Goal: Task Accomplishment & Management: Manage account settings

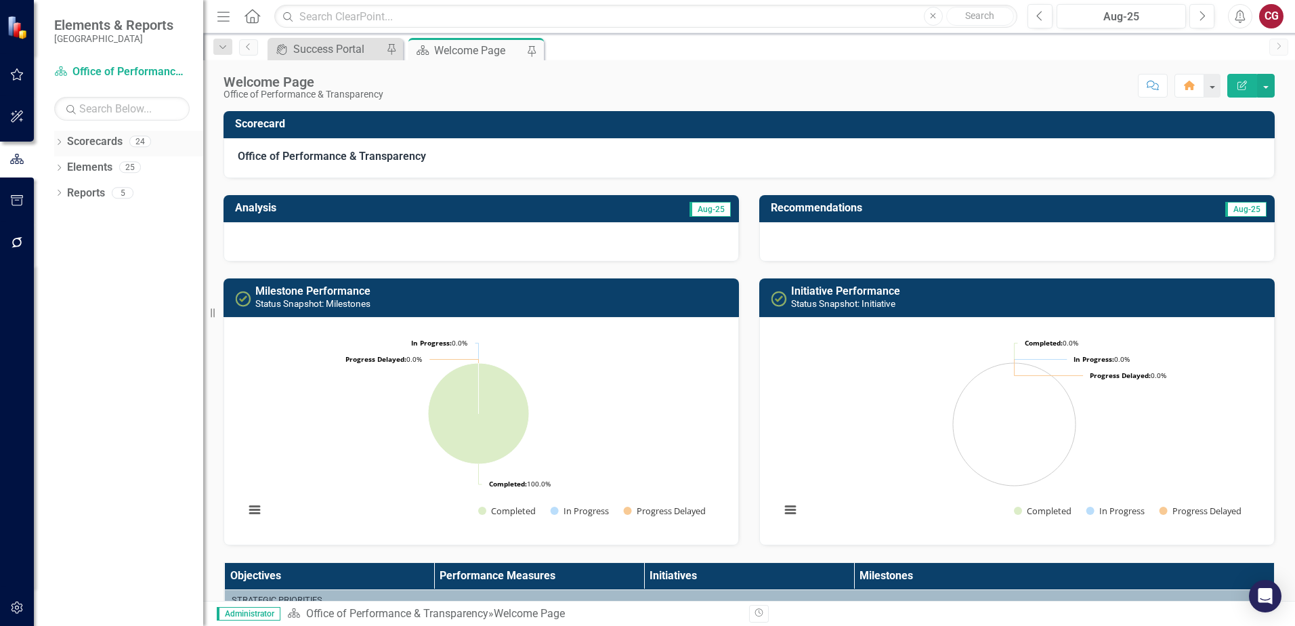
click at [63, 144] on icon "Dropdown" at bounding box center [58, 143] width 9 height 7
click at [66, 167] on icon "Dropdown" at bounding box center [66, 167] width 10 height 8
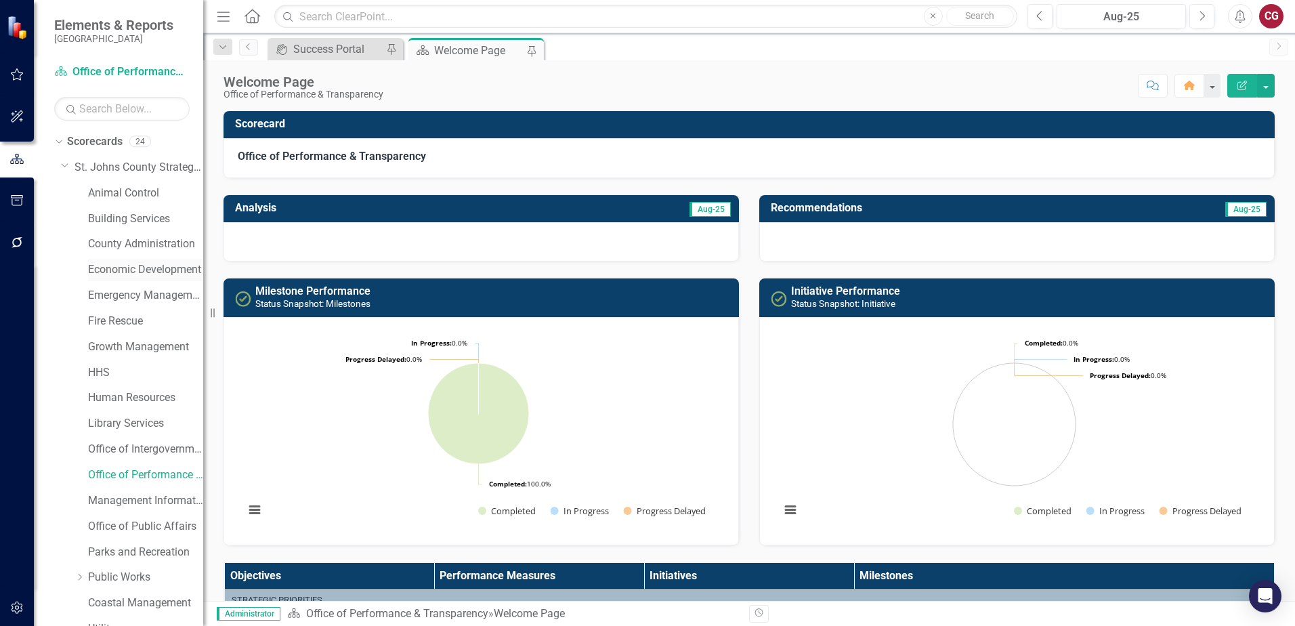
click at [110, 272] on link "Economic Development" at bounding box center [145, 270] width 115 height 16
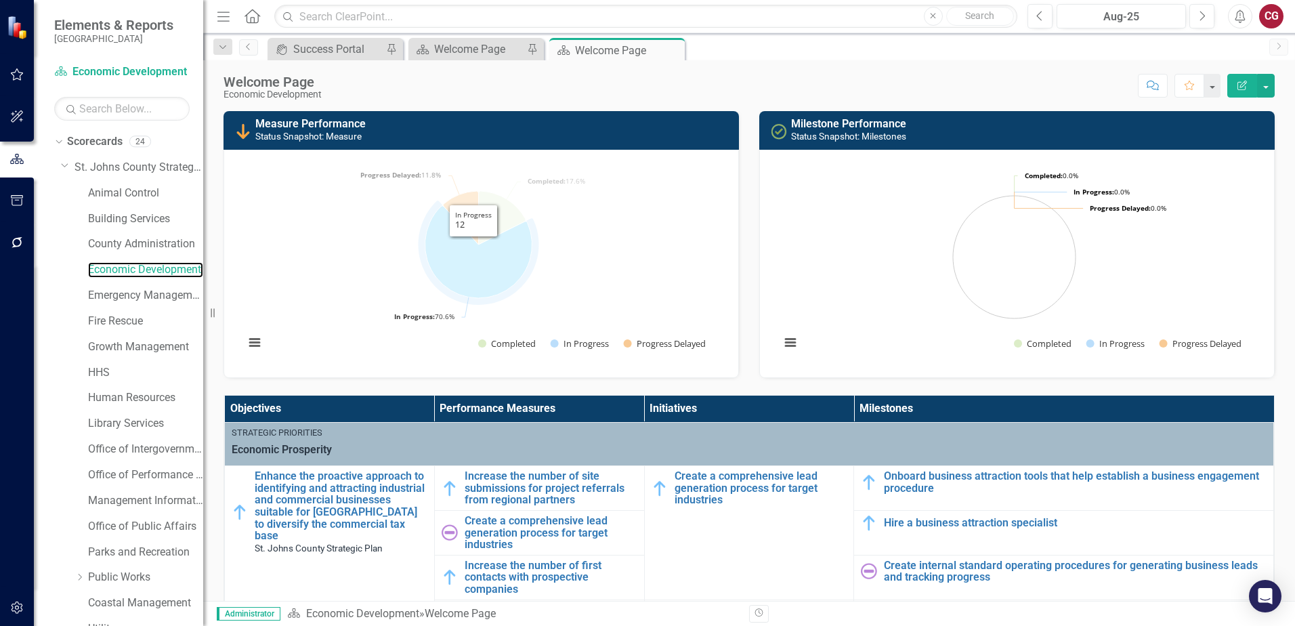
click at [486, 262] on icon "In Progress, 12." at bounding box center [478, 252] width 107 height 92
click at [597, 344] on button "Show In Progress" at bounding box center [580, 343] width 58 height 12
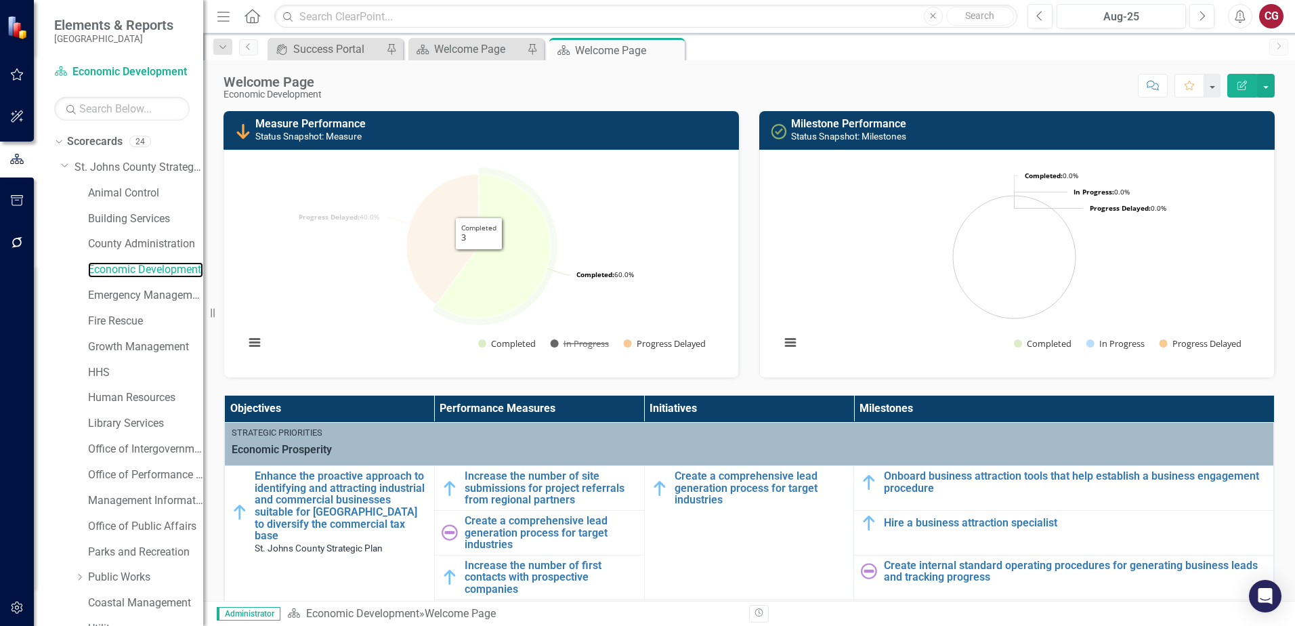
click at [480, 261] on icon "Completed, 3." at bounding box center [494, 246] width 114 height 144
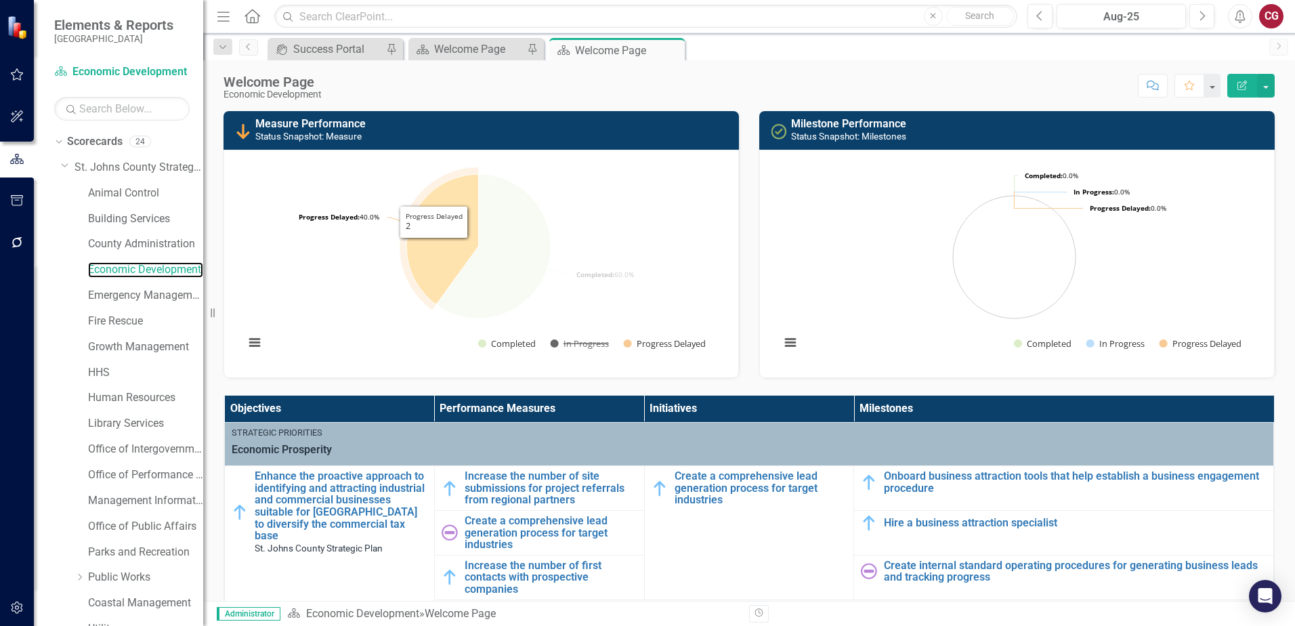
click at [431, 248] on icon "Progress Delayed, 2." at bounding box center [442, 238] width 72 height 129
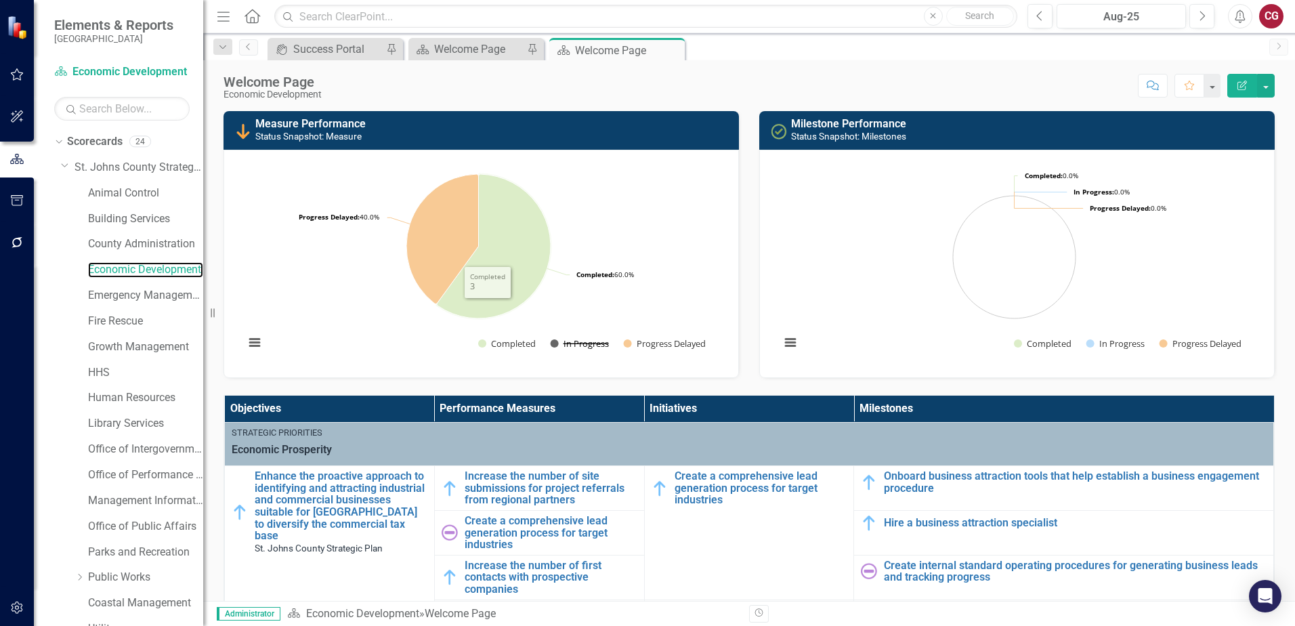
click at [564, 347] on button "Show In Progress" at bounding box center [580, 343] width 58 height 12
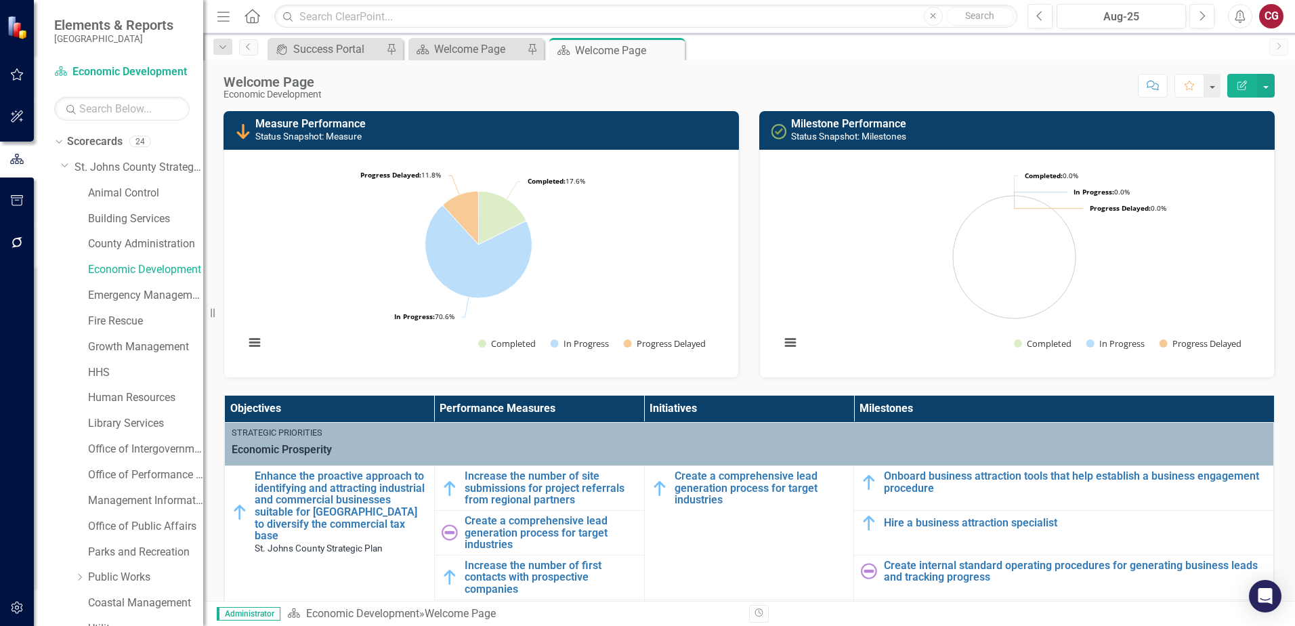
click at [654, 145] on td "Measure Performance Status Snapshot: Measure" at bounding box center [493, 131] width 477 height 34
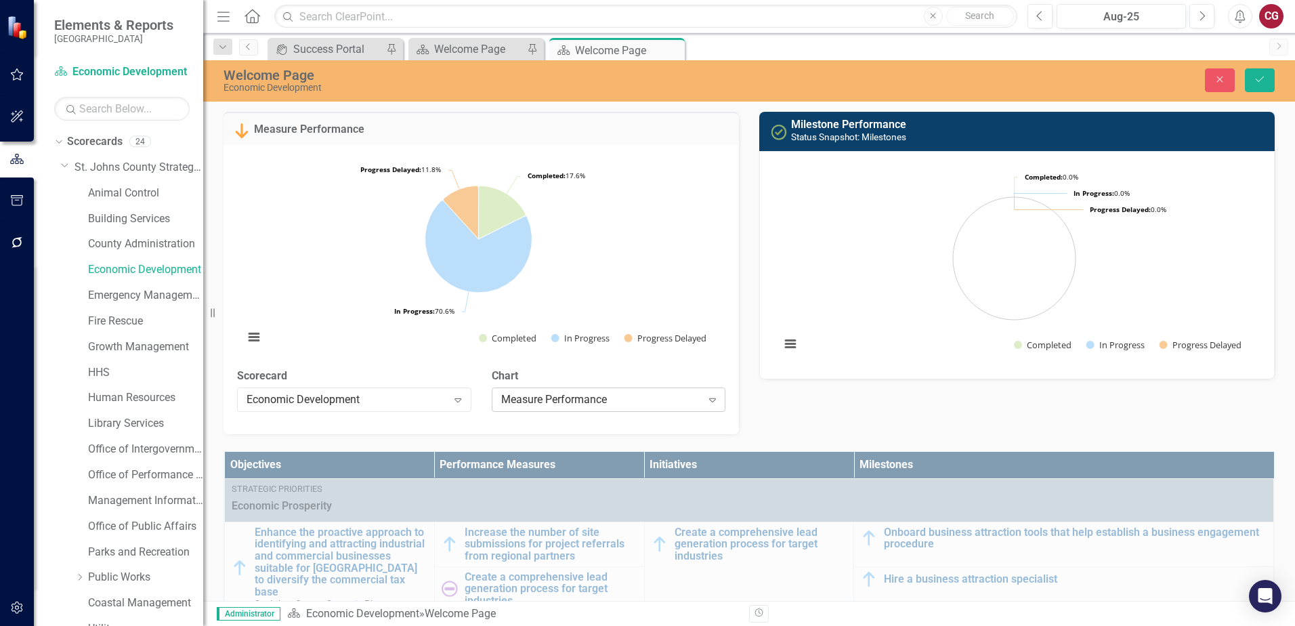
click at [689, 394] on div "Measure Performance" at bounding box center [601, 400] width 201 height 16
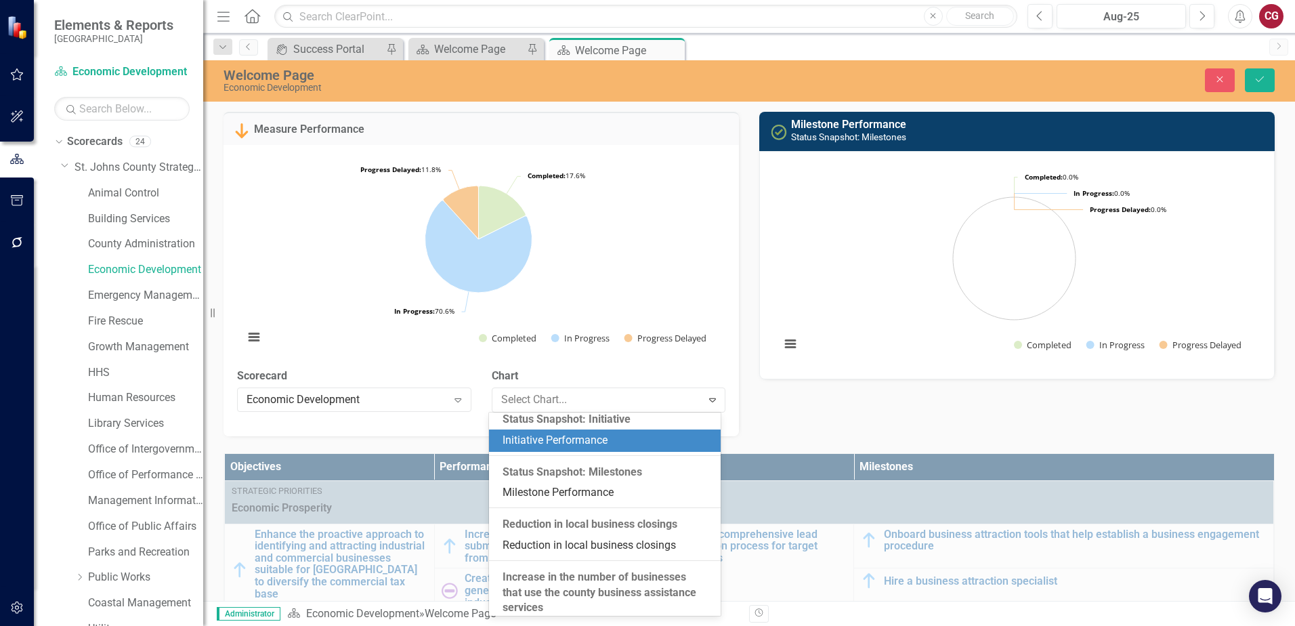
scroll to position [1308, 0]
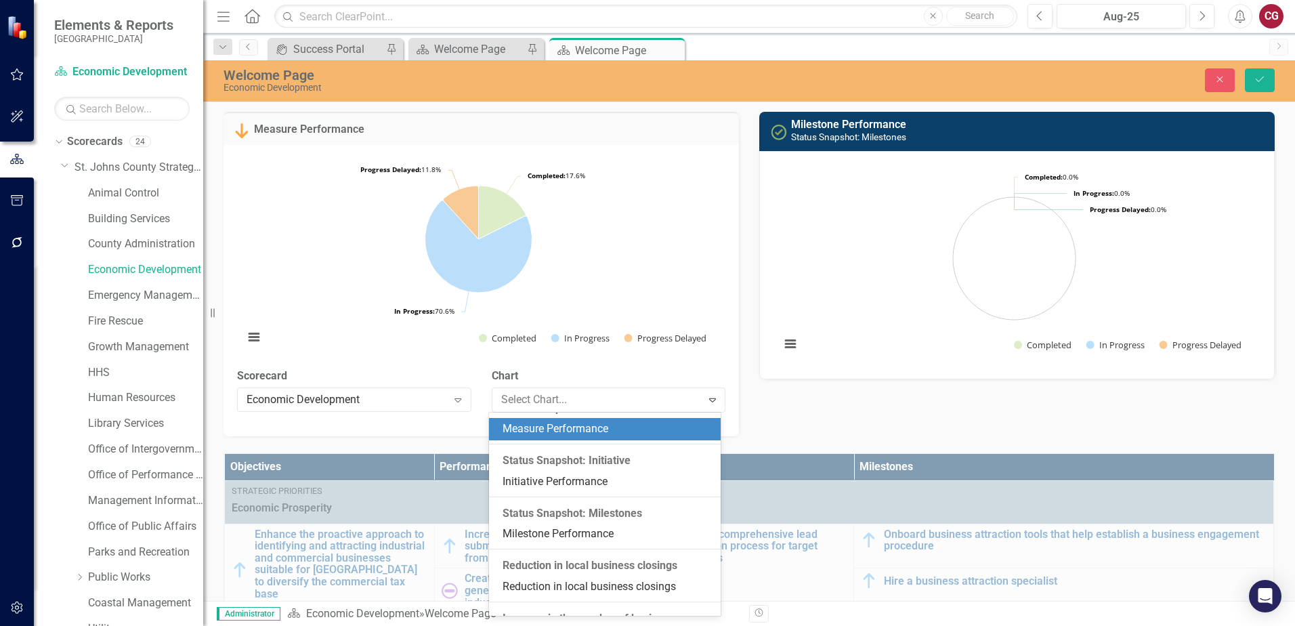
click at [680, 437] on div "Measure Performance" at bounding box center [608, 429] width 210 height 16
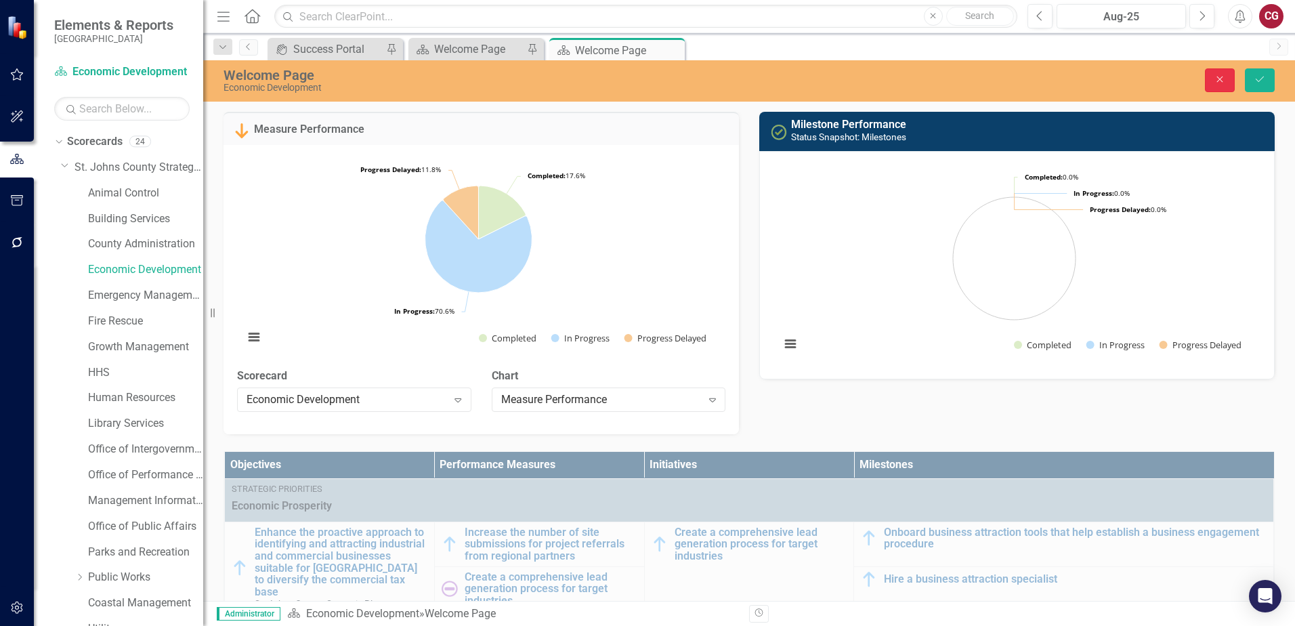
click at [1208, 74] on button "Close" at bounding box center [1220, 80] width 30 height 24
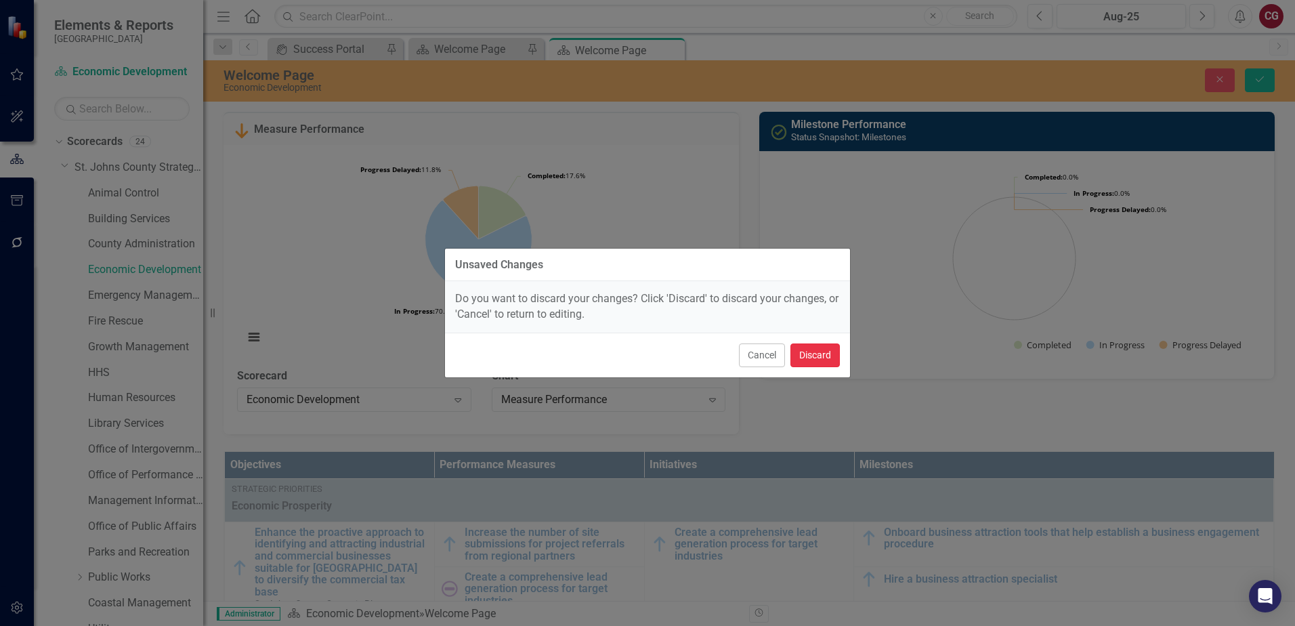
click at [835, 351] on button "Discard" at bounding box center [815, 355] width 49 height 24
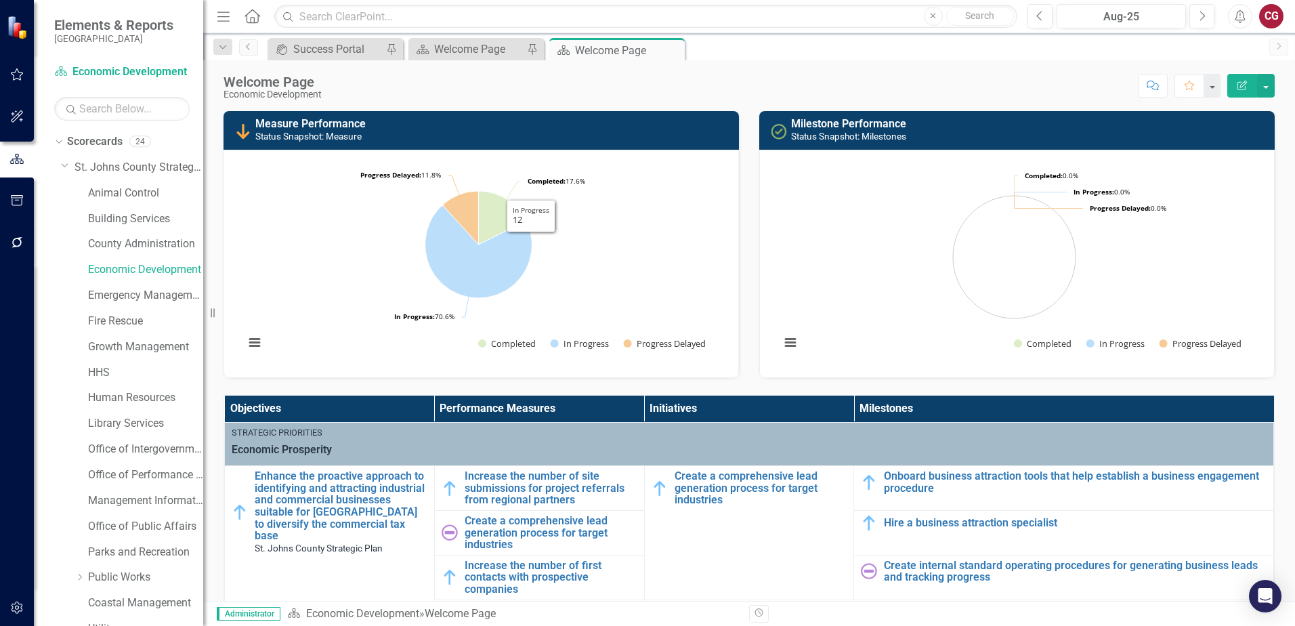
click at [629, 133] on h3 "Measure Performance Status Snapshot: Measure" at bounding box center [493, 130] width 477 height 24
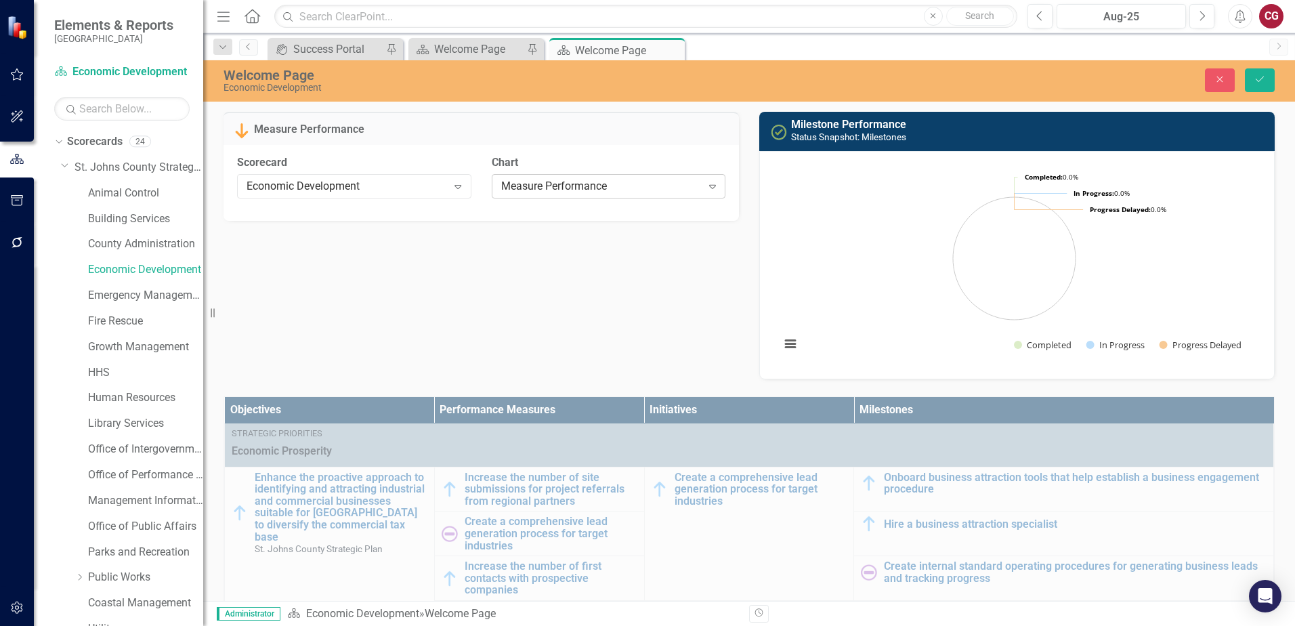
click at [706, 188] on icon "Expand" at bounding box center [713, 186] width 14 height 11
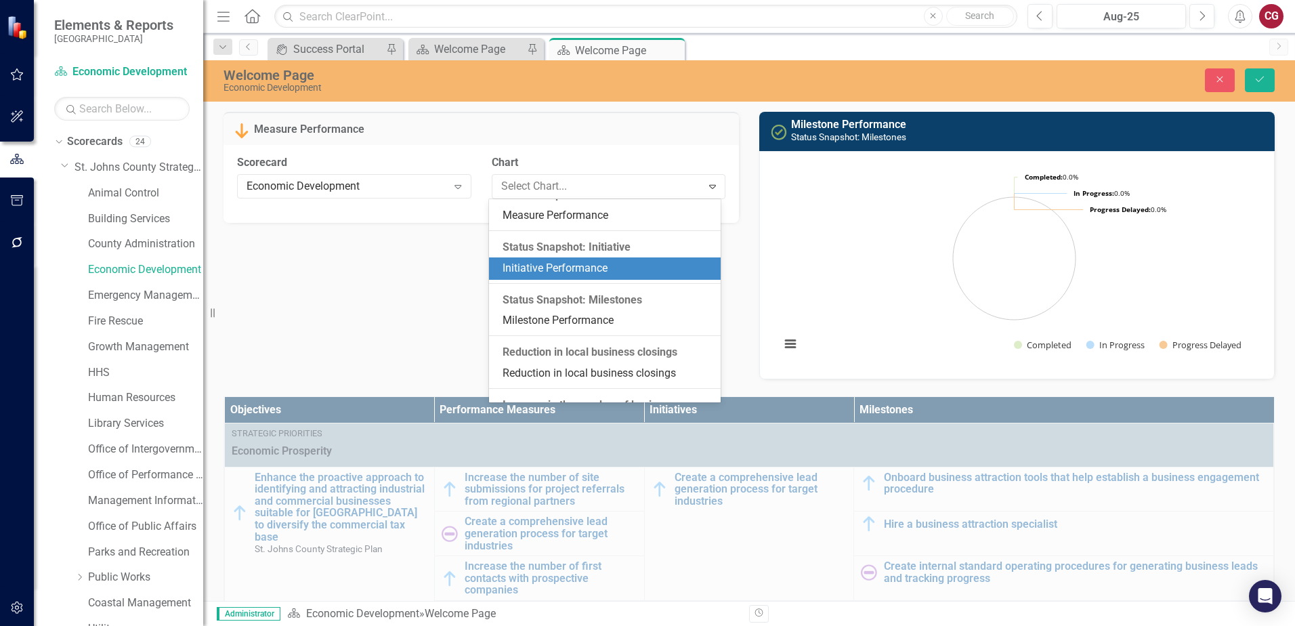
click at [562, 276] on div "Initiative Performance" at bounding box center [608, 269] width 210 height 16
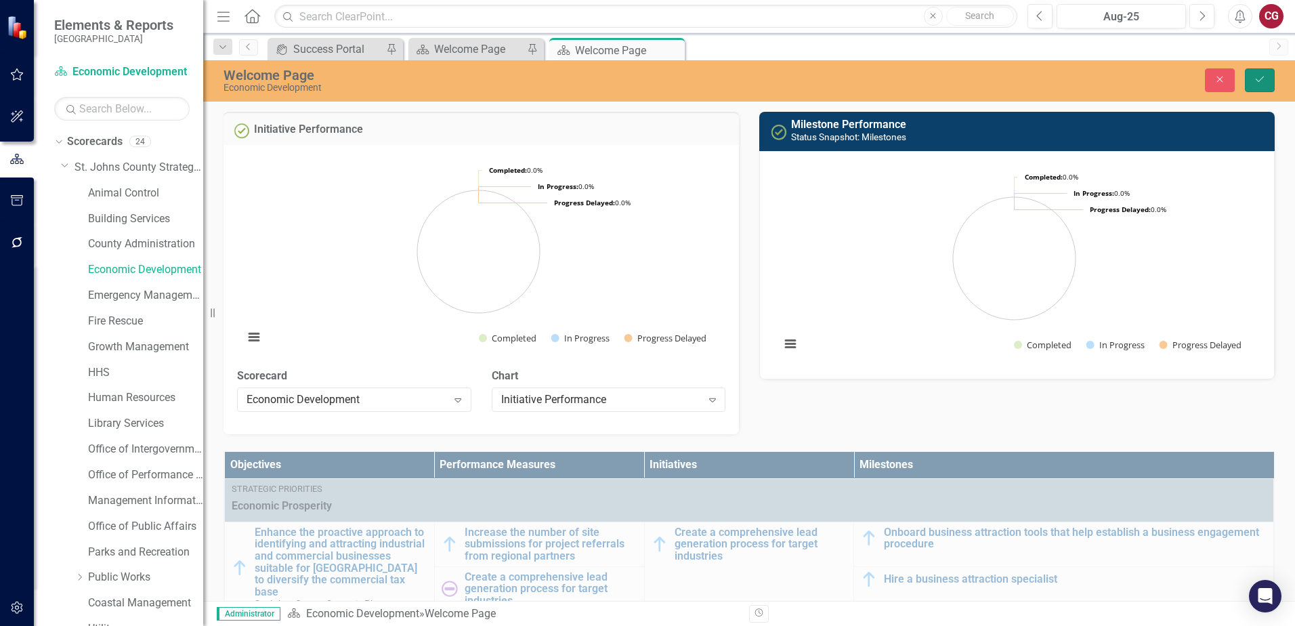
click at [1253, 85] on button "Save" at bounding box center [1260, 80] width 30 height 24
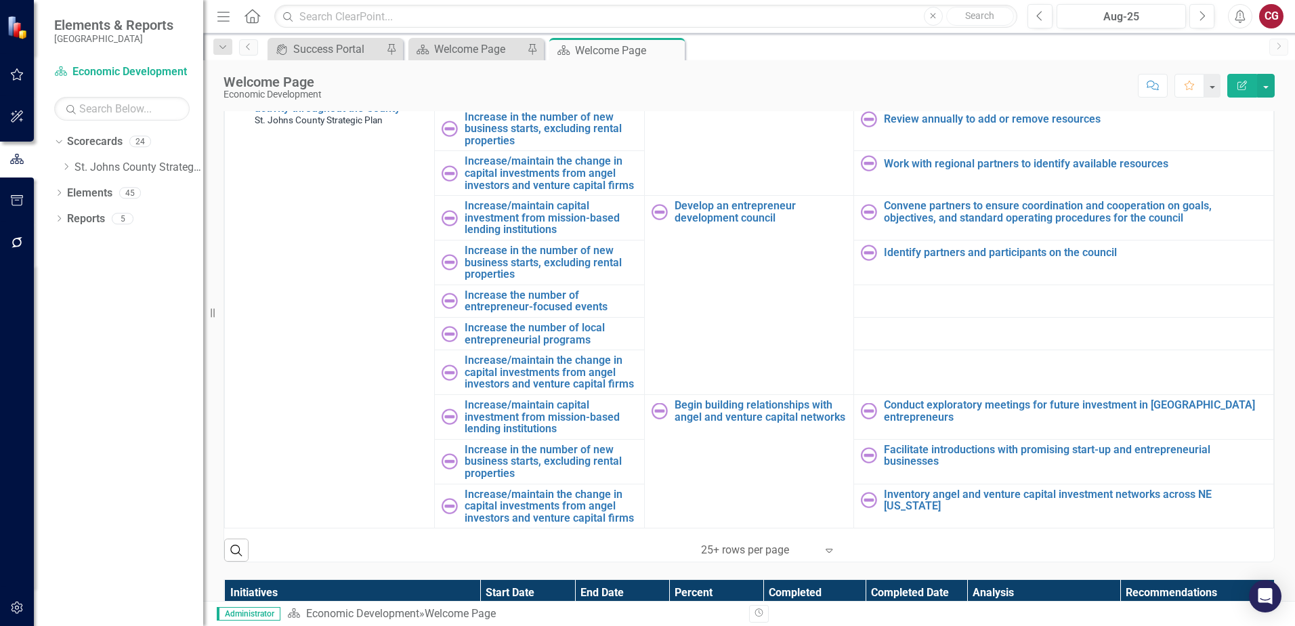
scroll to position [610, 0]
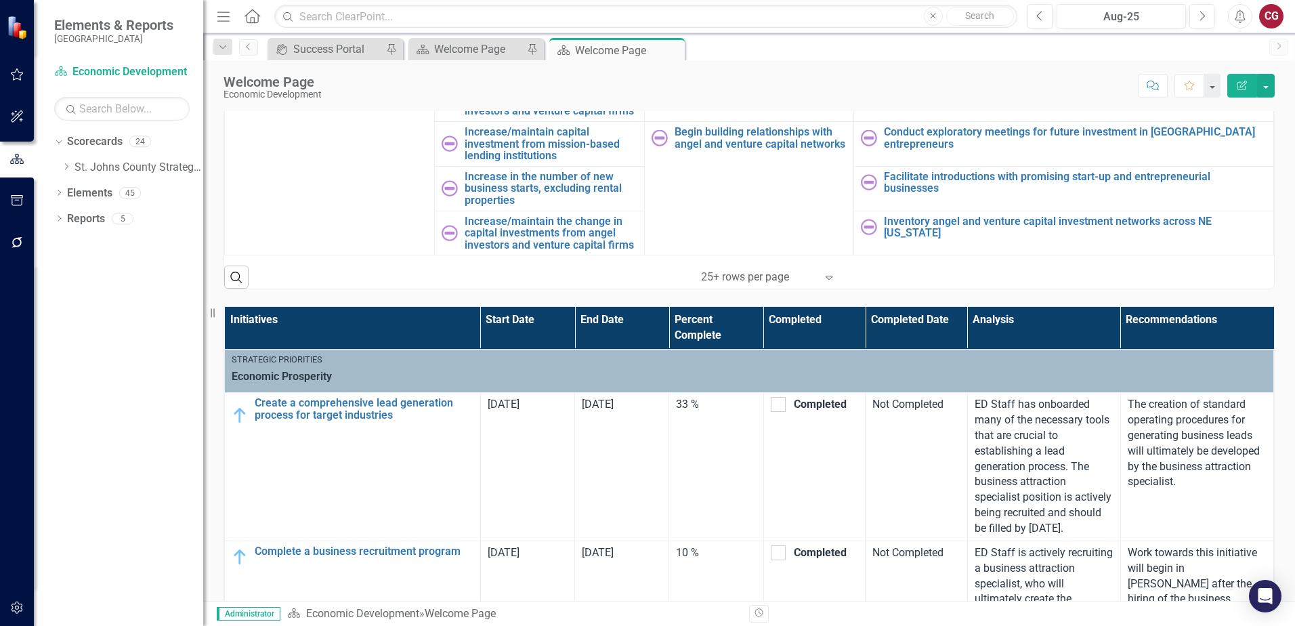
click at [400, 329] on th "Initiatives" at bounding box center [353, 328] width 256 height 42
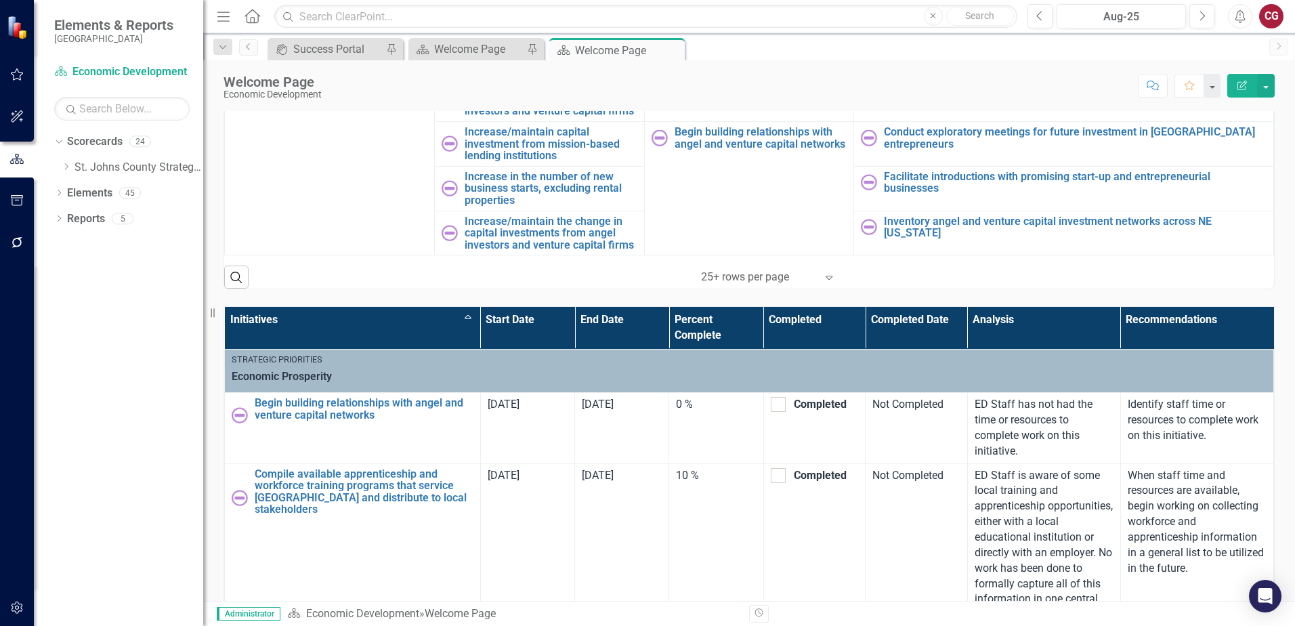
click at [423, 344] on th "Initiatives Sort Ascending" at bounding box center [353, 328] width 256 height 42
click at [423, 343] on th "Initiatives Sort Descending" at bounding box center [353, 328] width 256 height 42
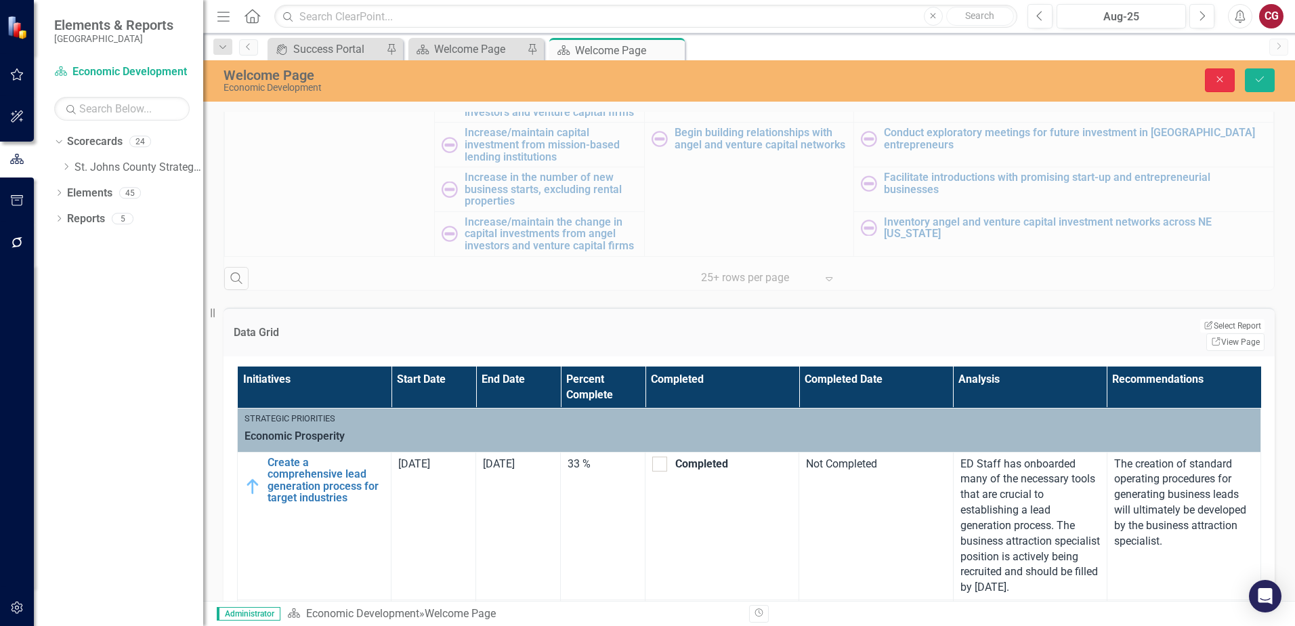
click at [1221, 83] on icon "Close" at bounding box center [1220, 79] width 12 height 9
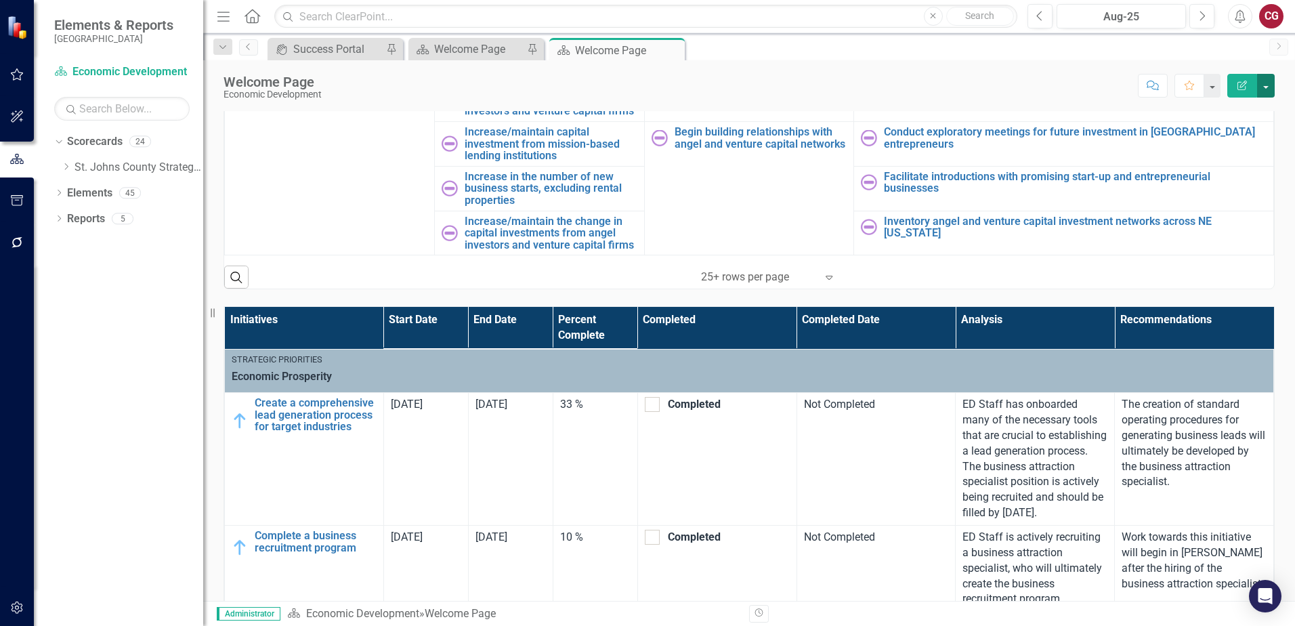
click at [1265, 85] on button "button" at bounding box center [1266, 86] width 18 height 24
click at [1222, 129] on link "Edit Report Edit Layout" at bounding box center [1219, 135] width 110 height 25
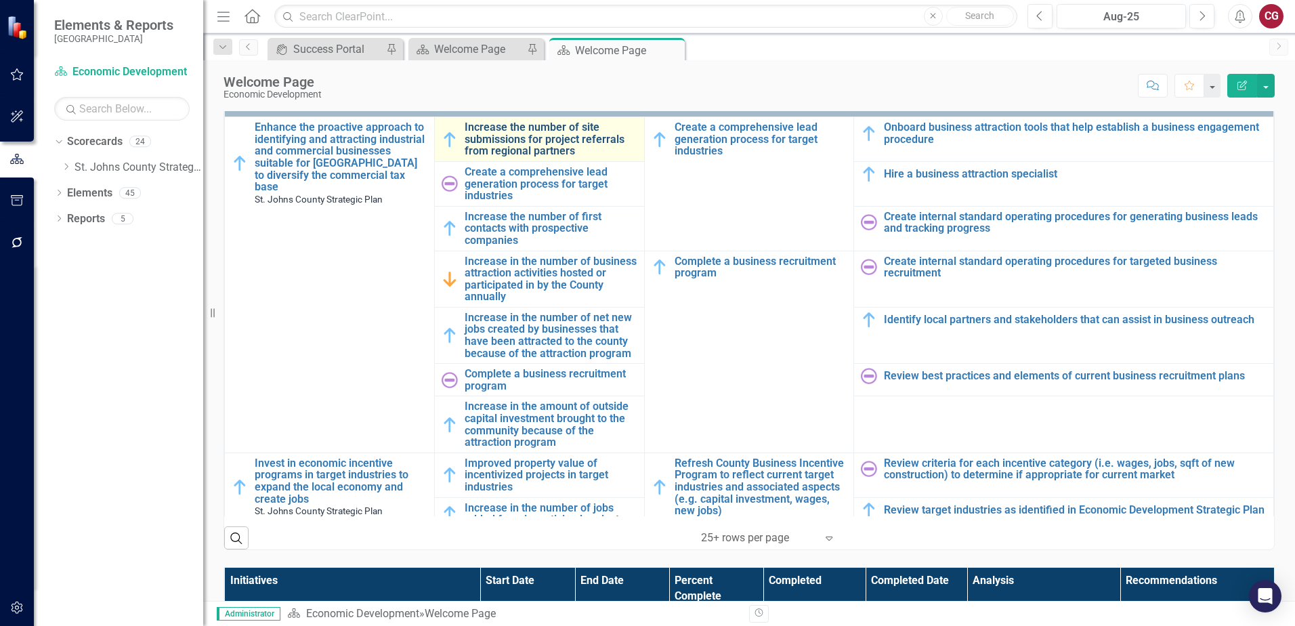
scroll to position [271, 0]
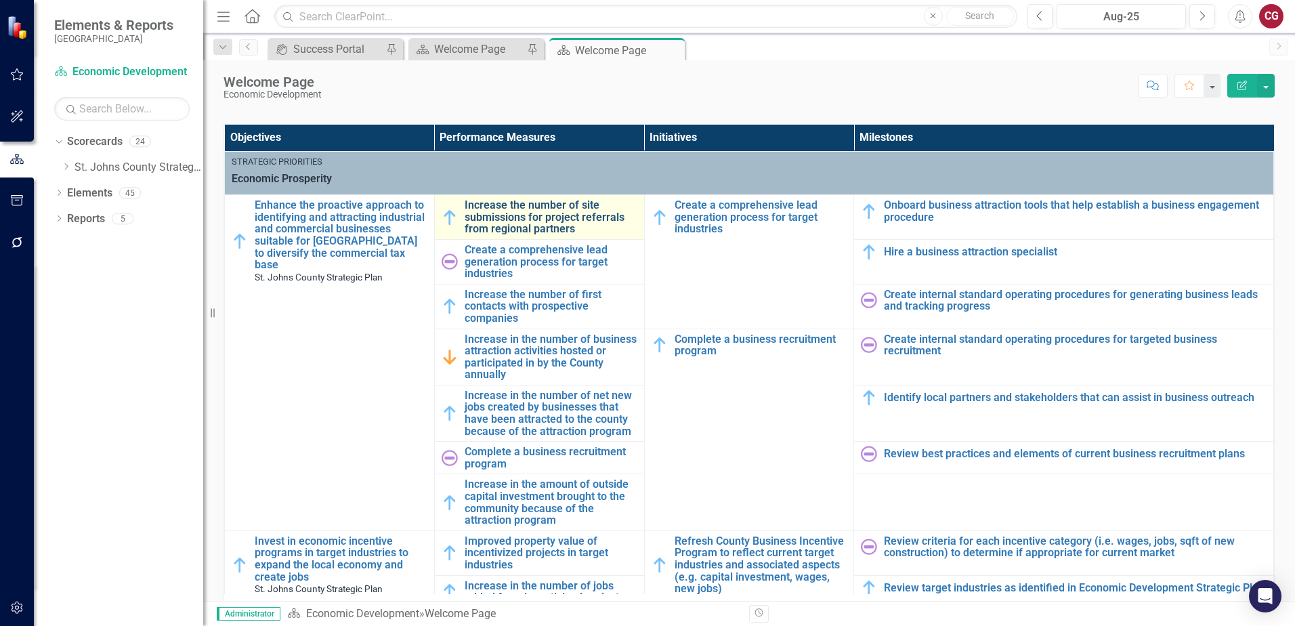
click at [497, 212] on link "Increase the number of site submissions for project referrals from regional par…" at bounding box center [551, 217] width 173 height 36
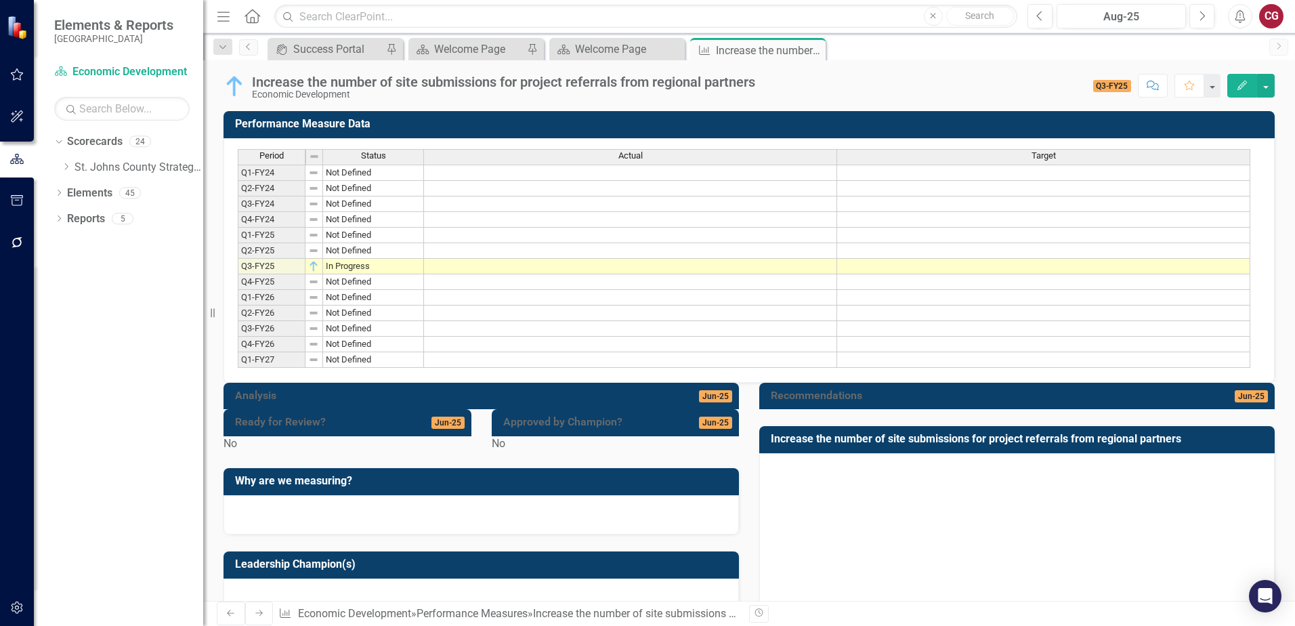
click at [1160, 123] on h3 "Performance Measure Data" at bounding box center [751, 124] width 1033 height 12
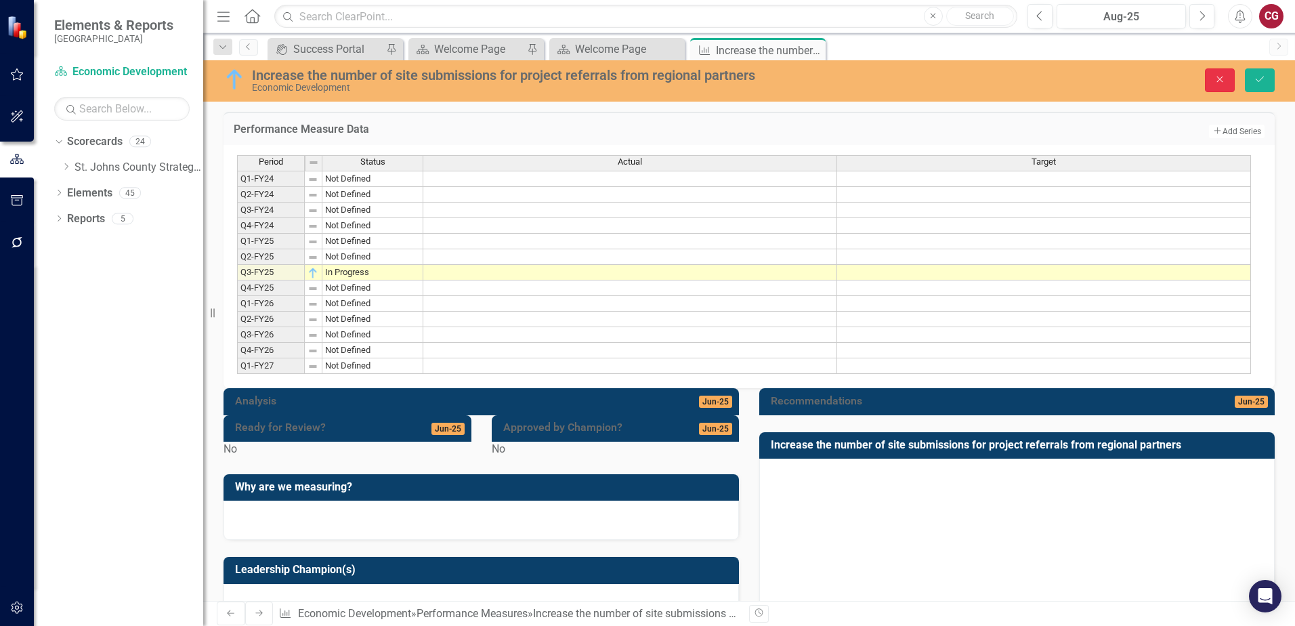
click at [1215, 83] on icon "Close" at bounding box center [1220, 79] width 12 height 9
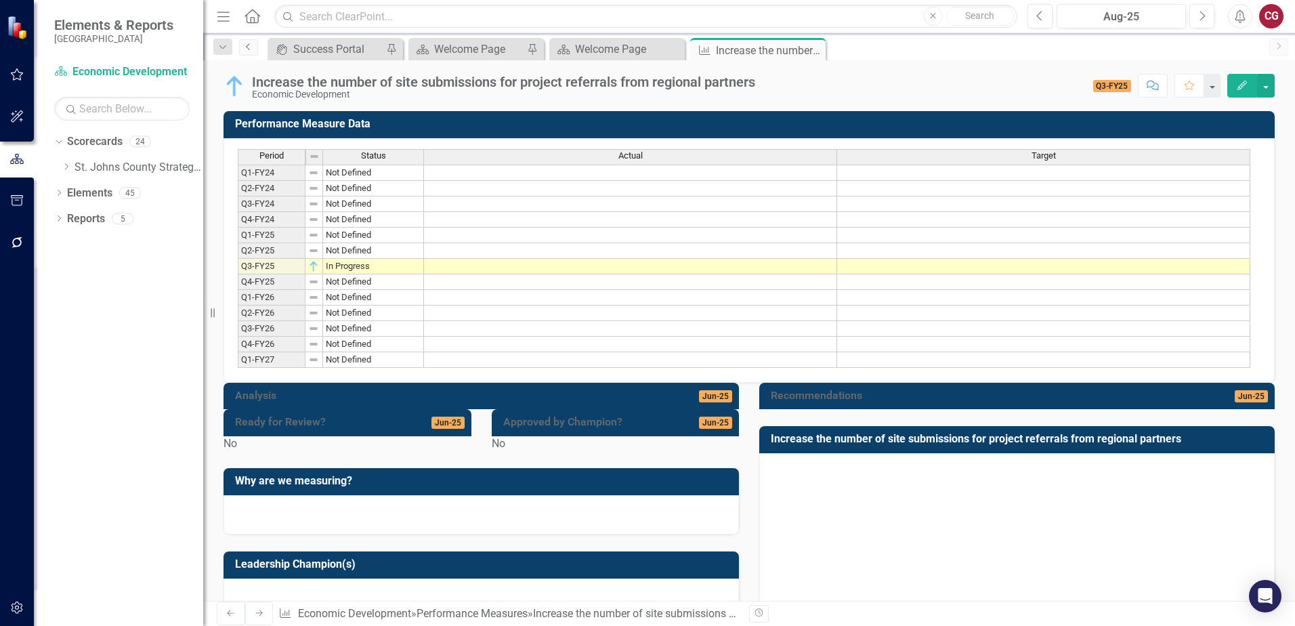
click at [251, 47] on icon "Previous" at bounding box center [248, 47] width 11 height 8
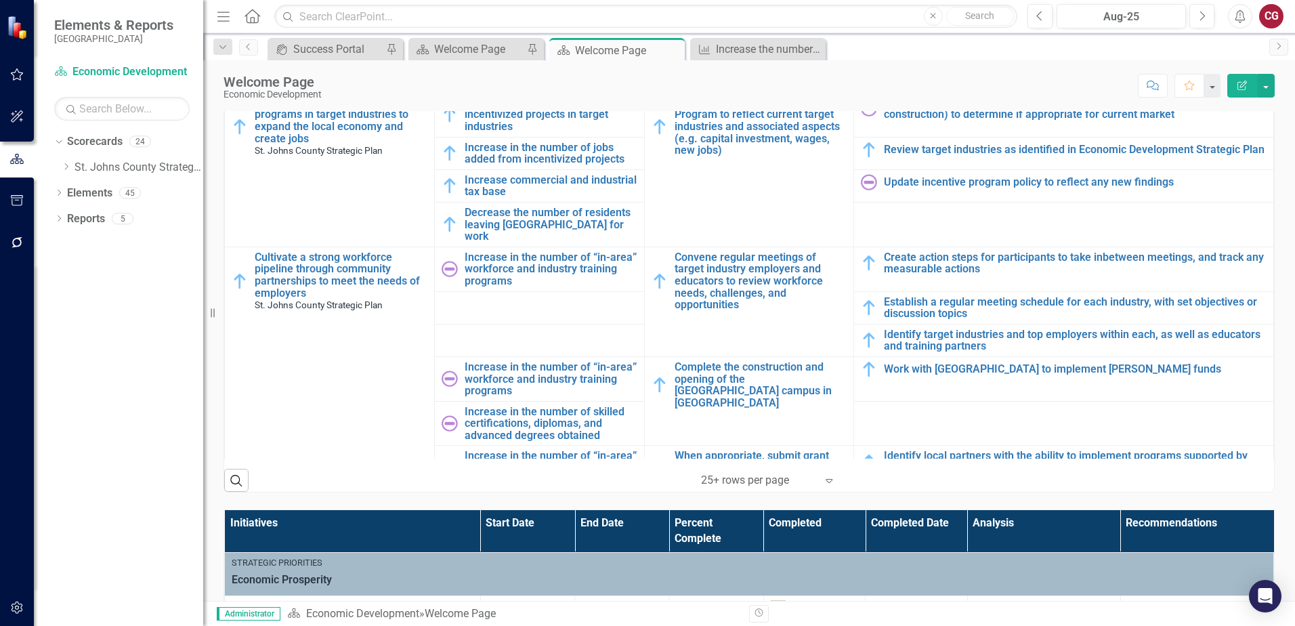
scroll to position [238, 0]
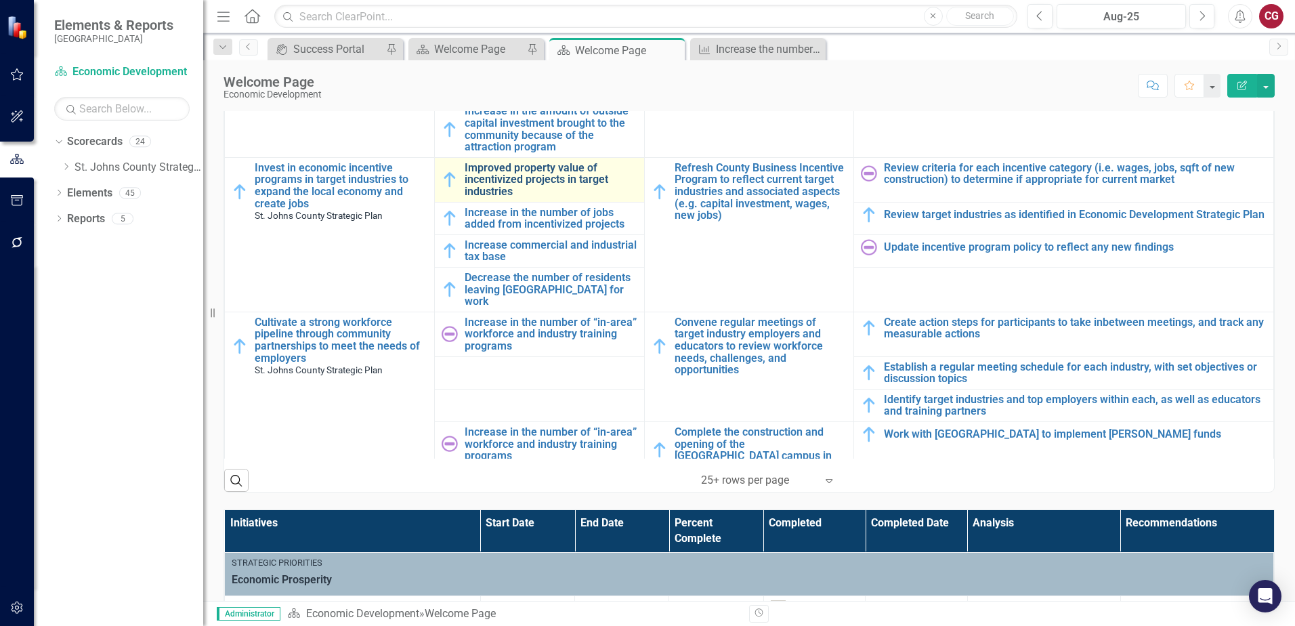
click at [551, 171] on link "Improved property value of incentivized projects in target industries" at bounding box center [551, 180] width 173 height 36
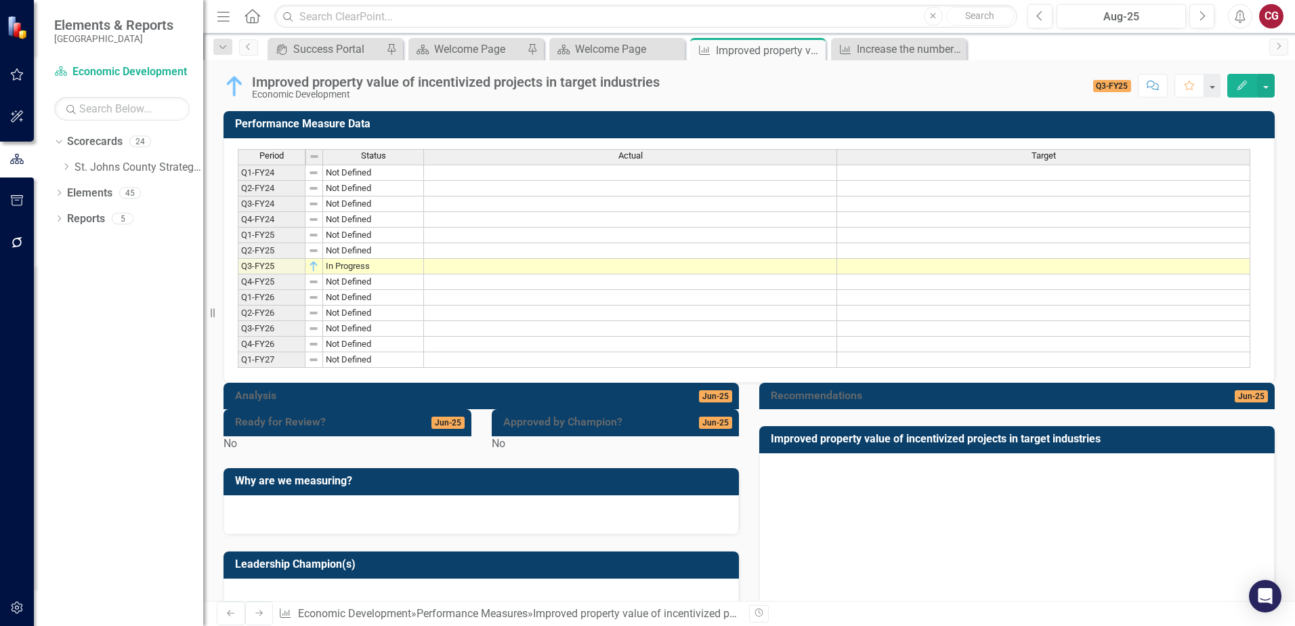
click at [595, 264] on td at bounding box center [630, 267] width 413 height 16
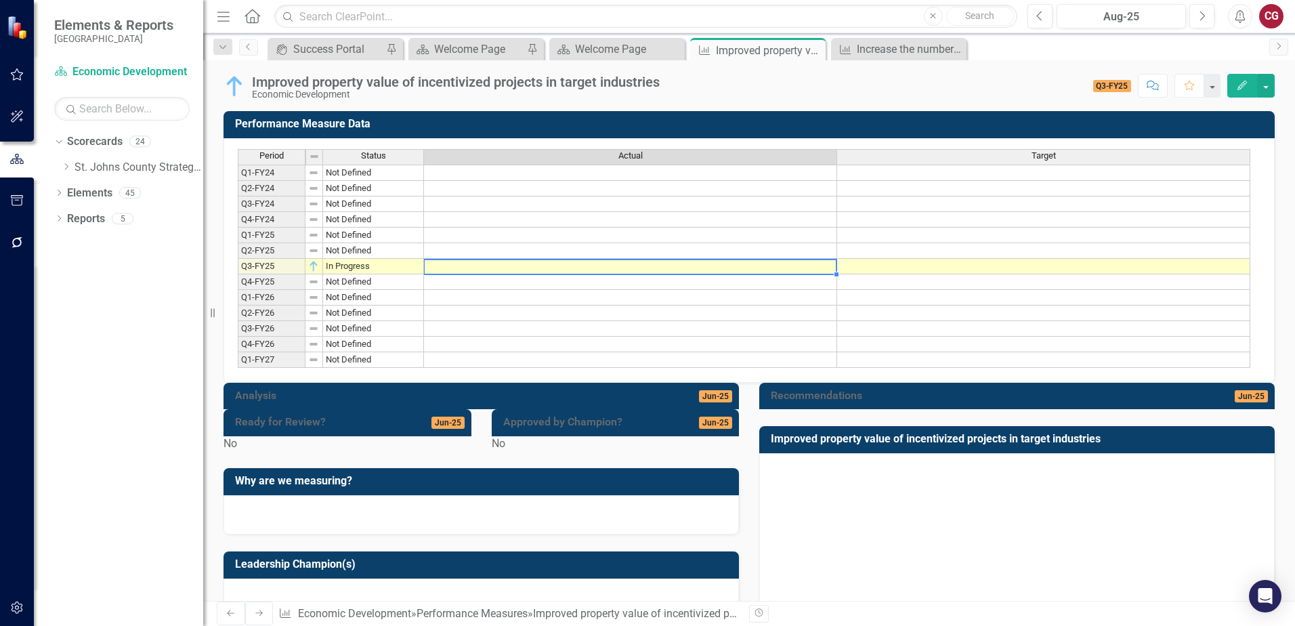
click at [595, 264] on td at bounding box center [630, 267] width 413 height 16
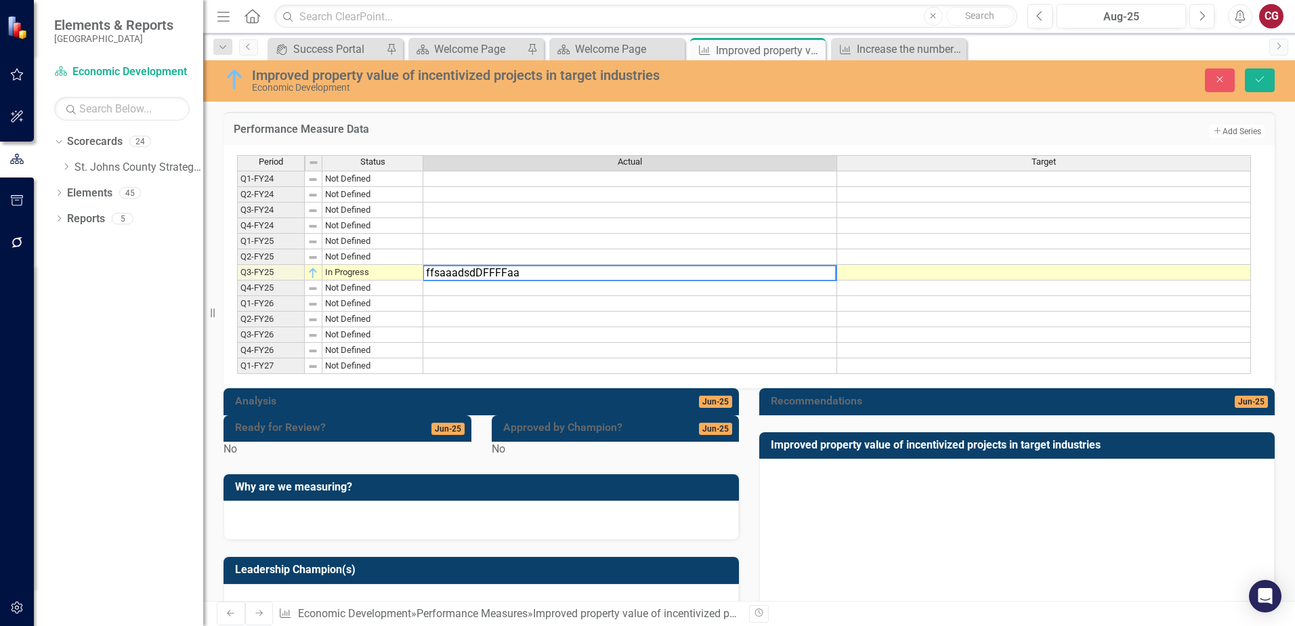
type textarea "ffsaaadsdDFFFFaa"
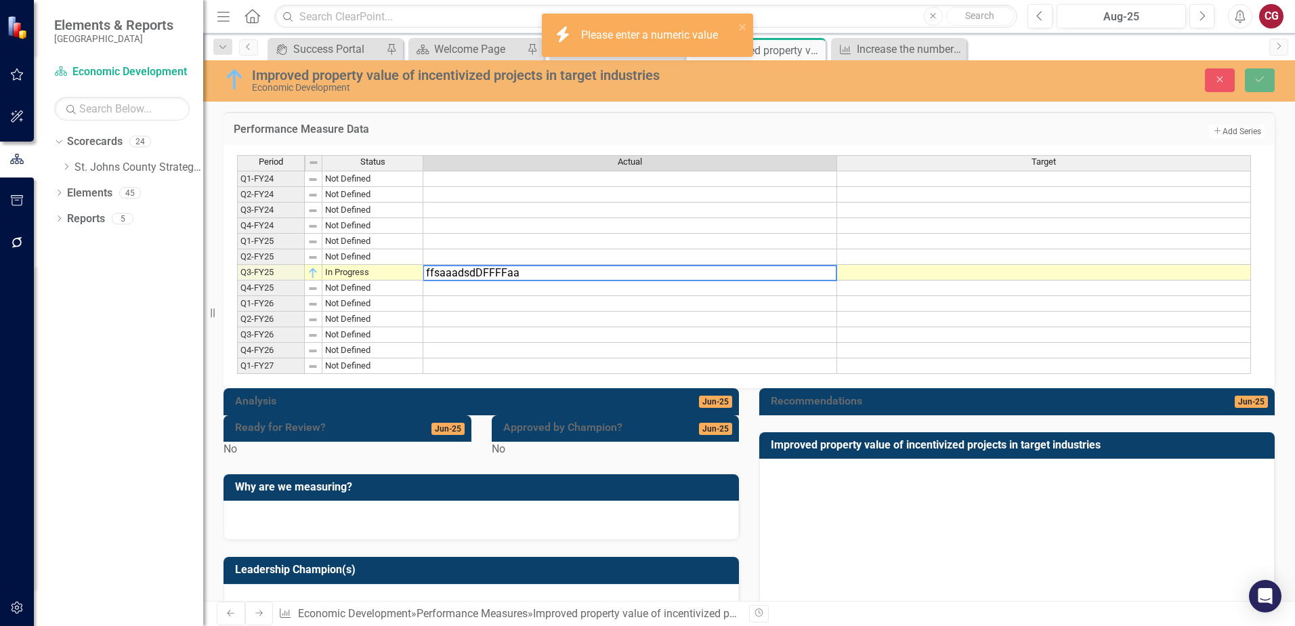
click at [516, 388] on div "Period Status Actual Target Q1-FY24 Not Defined Q2-FY24 Not Defined Q3-FY24 Not…" at bounding box center [749, 266] width 1051 height 243
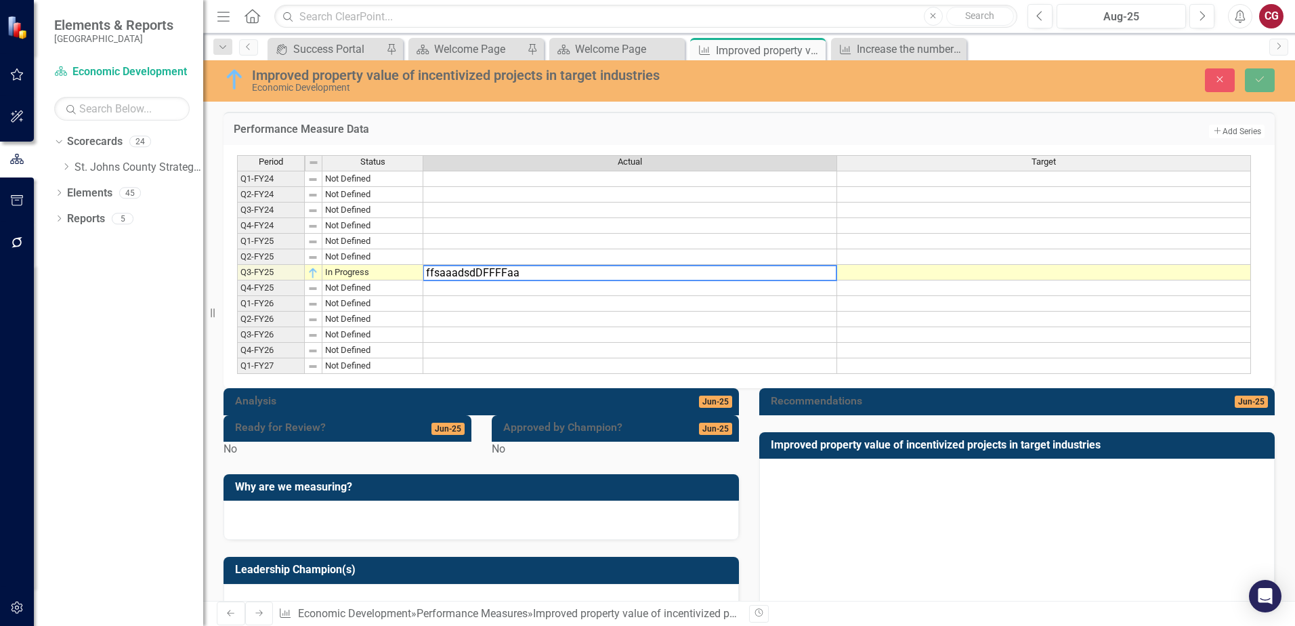
drag, startPoint x: 597, startPoint y: 266, endPoint x: 341, endPoint y: 238, distance: 257.5
click at [343, 238] on div "Period Status Actual Target Q1-FY24 Not Defined Q2-FY24 Not Defined Q3-FY24 Not…" at bounding box center [744, 264] width 1014 height 219
click at [1210, 69] on button "Close" at bounding box center [1220, 80] width 30 height 24
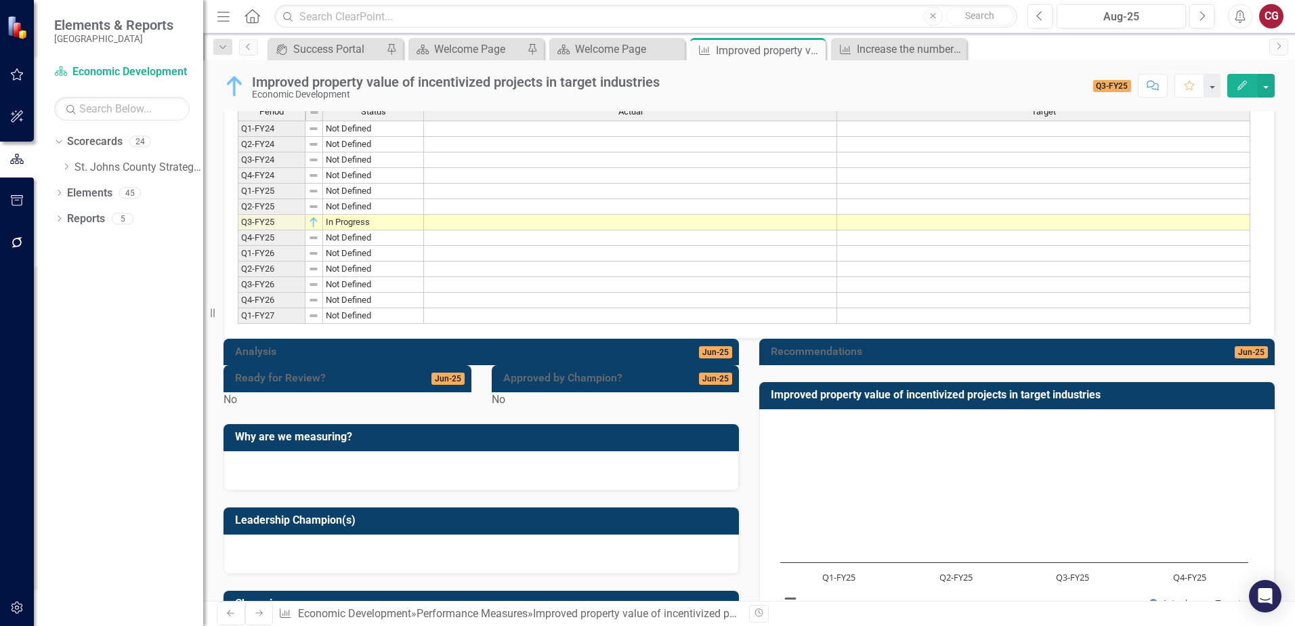
scroll to position [68, 0]
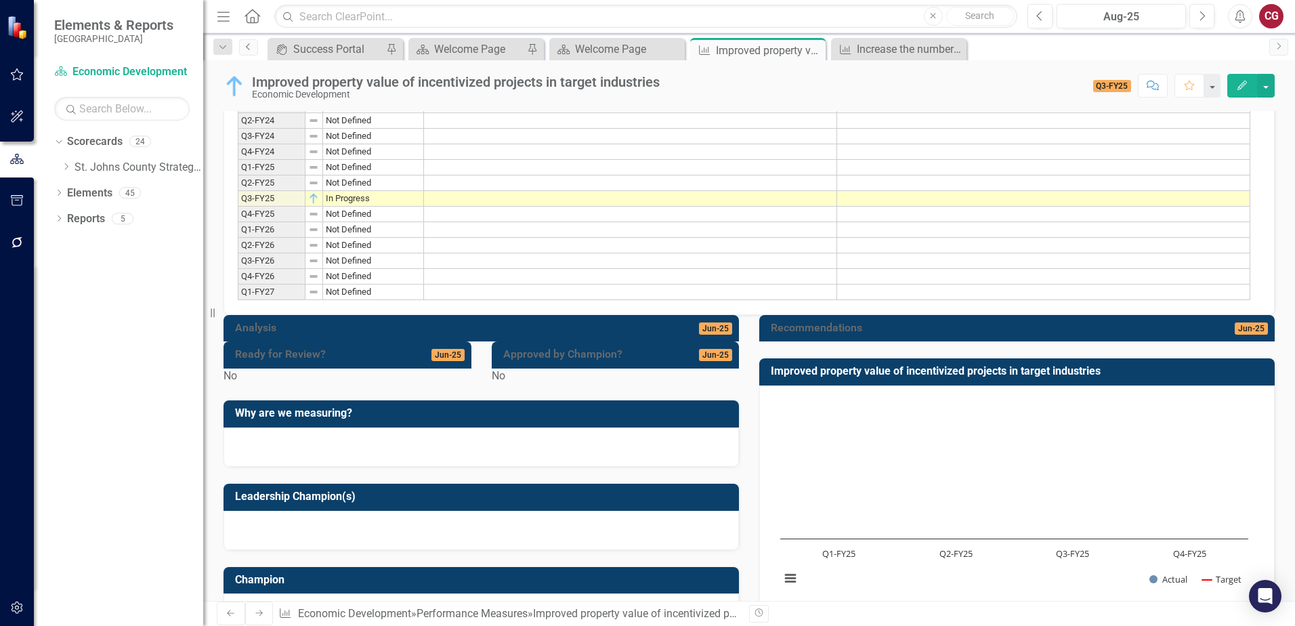
click at [251, 47] on icon "Previous" at bounding box center [248, 47] width 11 height 8
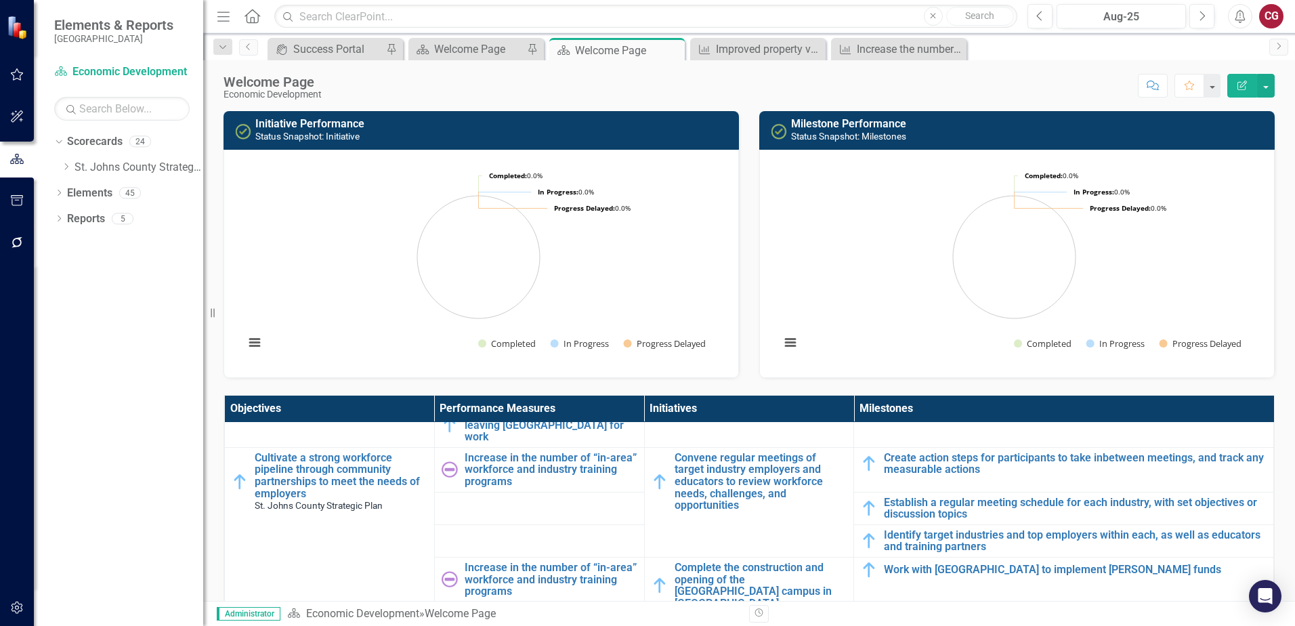
scroll to position [542, 0]
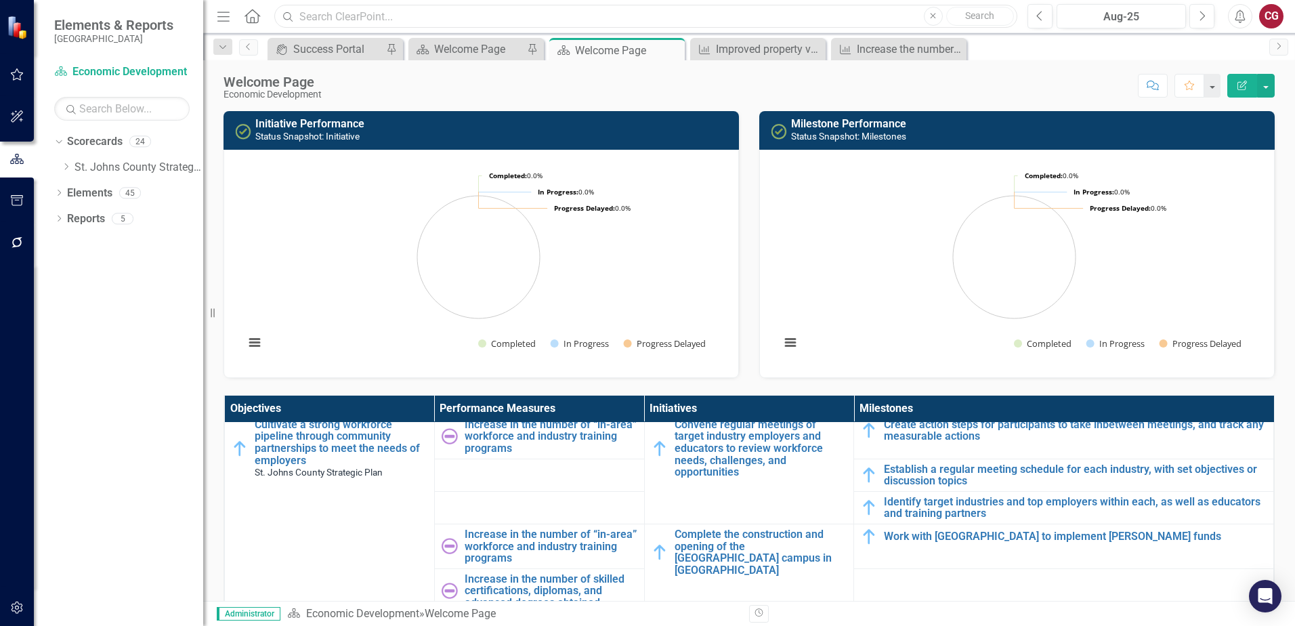
click at [532, 6] on input "text" at bounding box center [645, 17] width 743 height 24
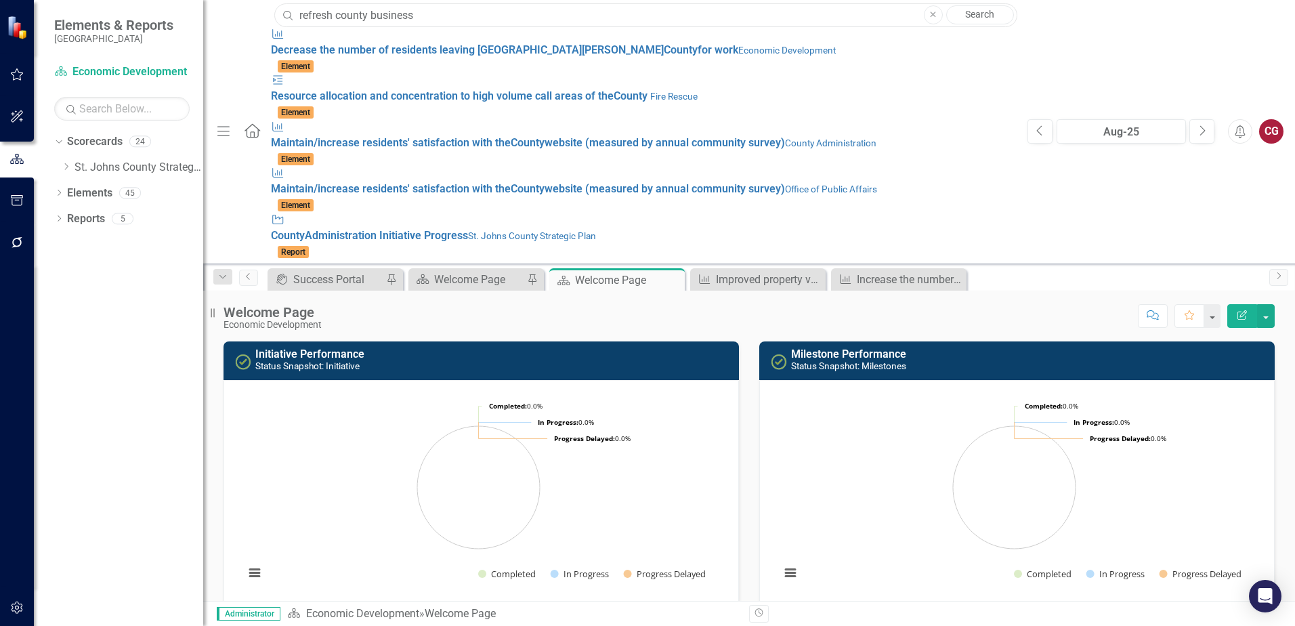
type input "refresh county business"
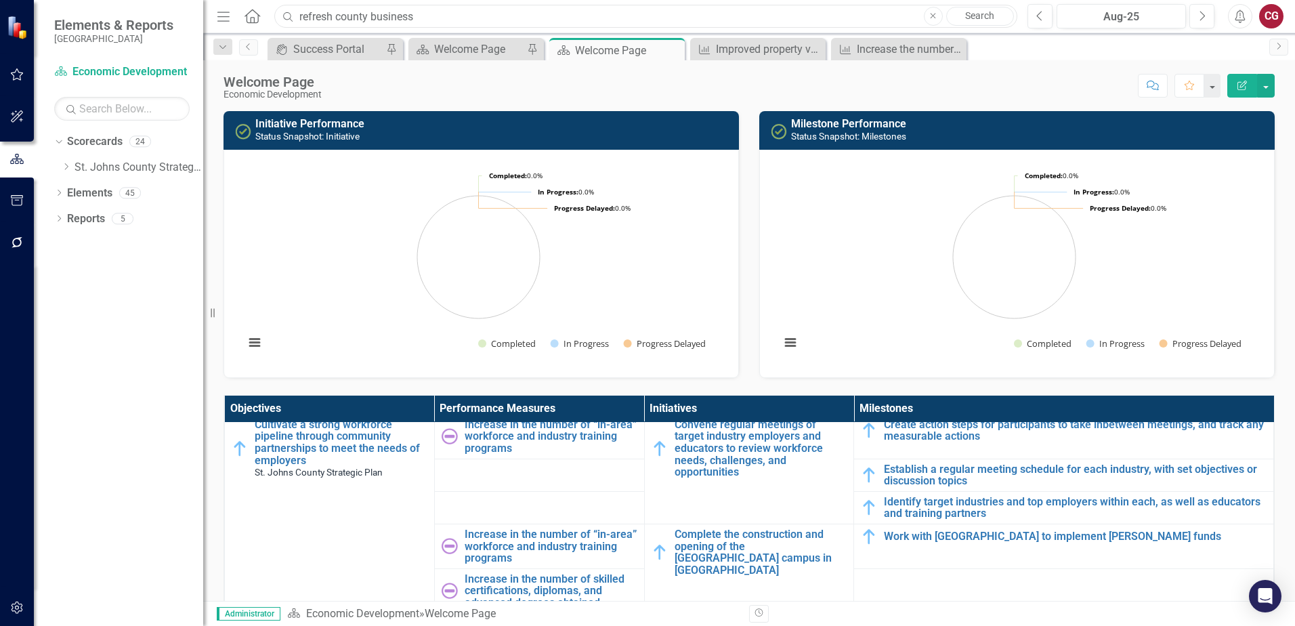
drag, startPoint x: 540, startPoint y: 9, endPoint x: 56, endPoint y: -44, distance: 487.2
click at [56, 0] on html "Elements & Reports St. Johns County Scorecard Economic Development Search Dropd…" at bounding box center [647, 313] width 1295 height 626
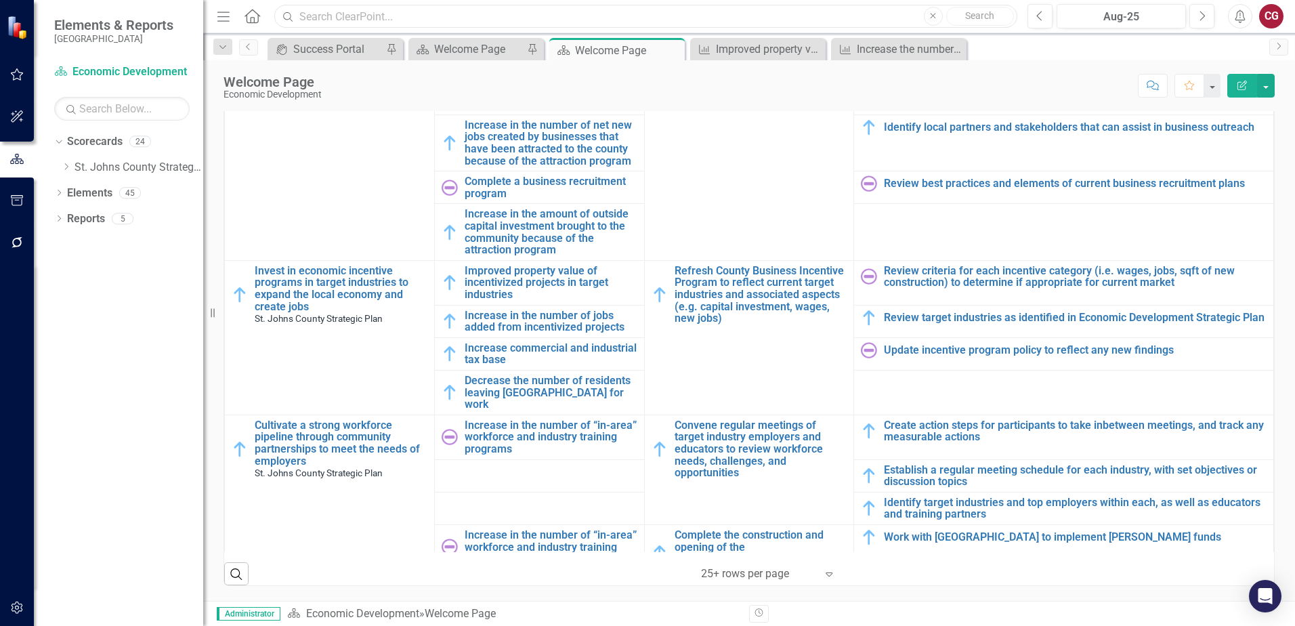
scroll to position [102, 0]
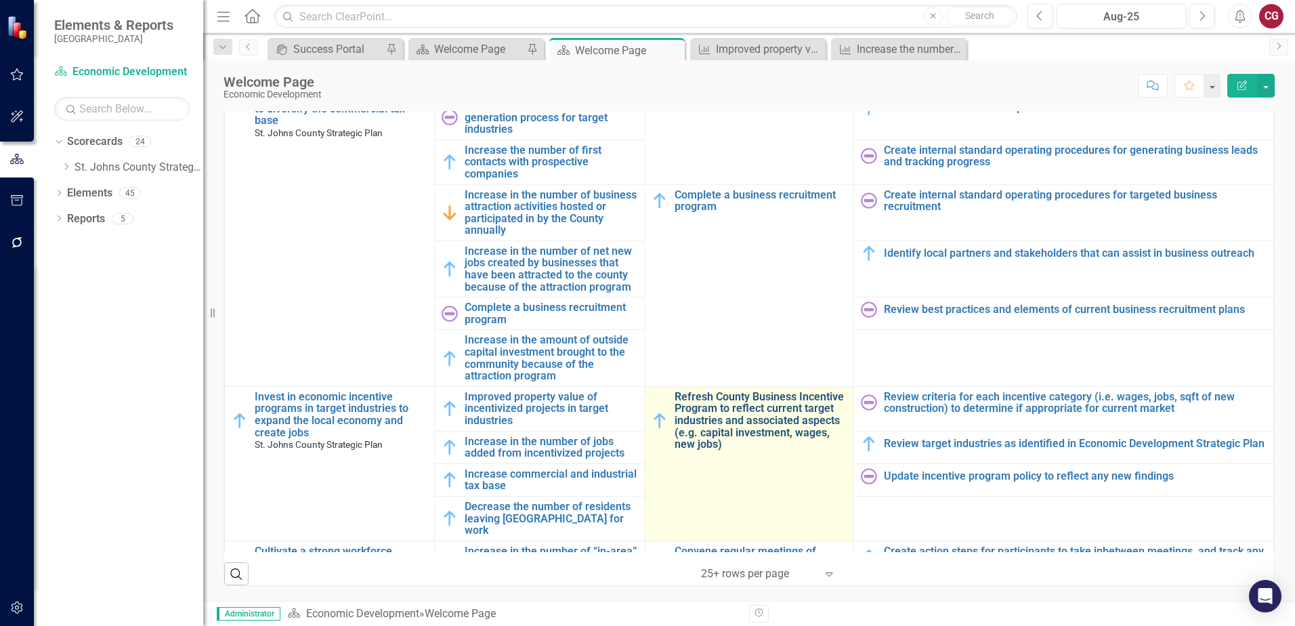
click at [702, 416] on link "Refresh County Business Incentive Program to reflect current target industries …" at bounding box center [761, 421] width 173 height 60
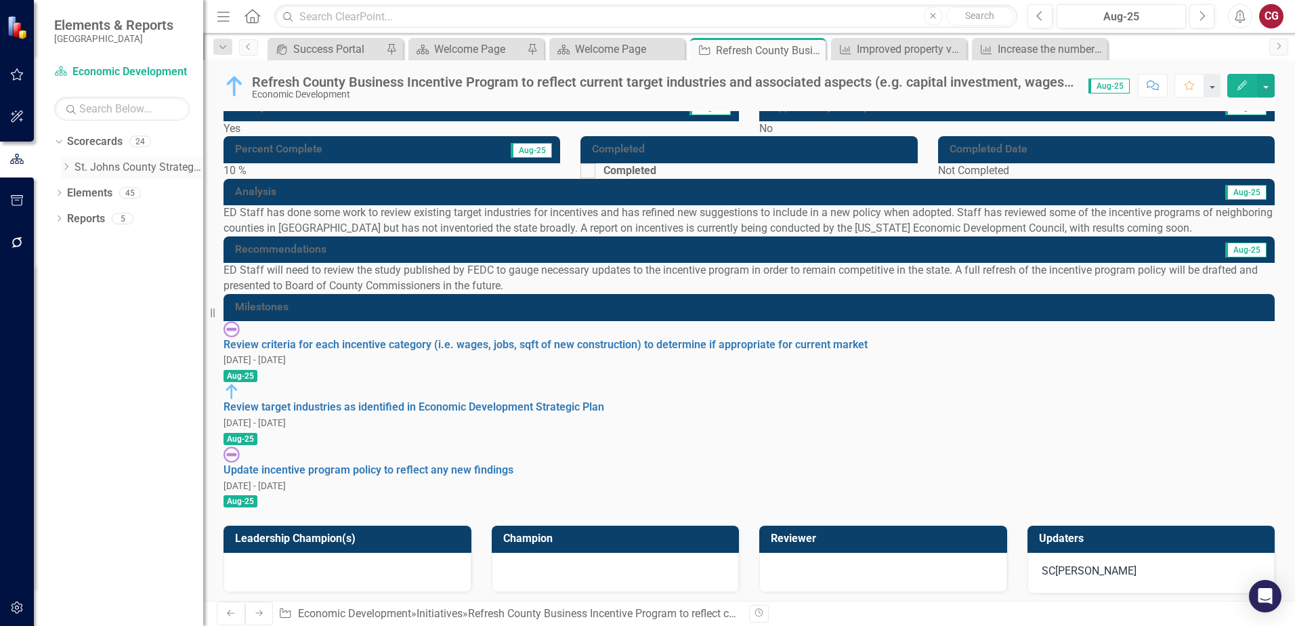
click at [64, 166] on icon "Dropdown" at bounding box center [66, 167] width 10 height 8
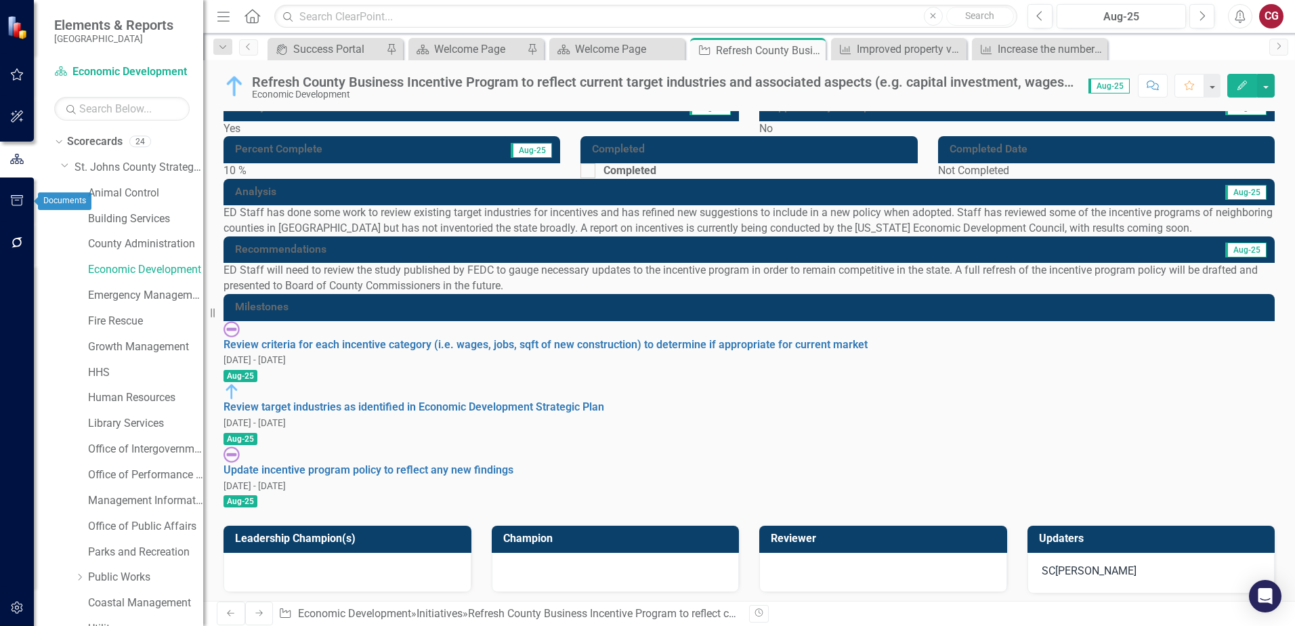
click at [19, 203] on icon "button" at bounding box center [17, 200] width 14 height 11
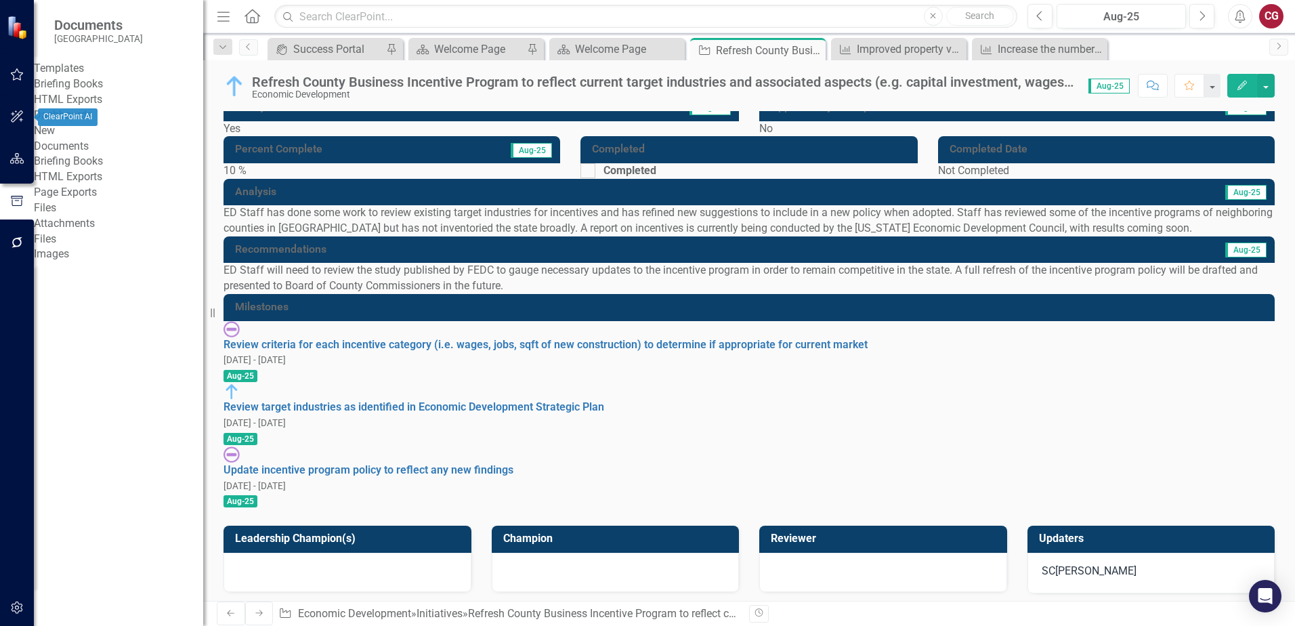
click at [21, 116] on icon "button" at bounding box center [17, 116] width 14 height 11
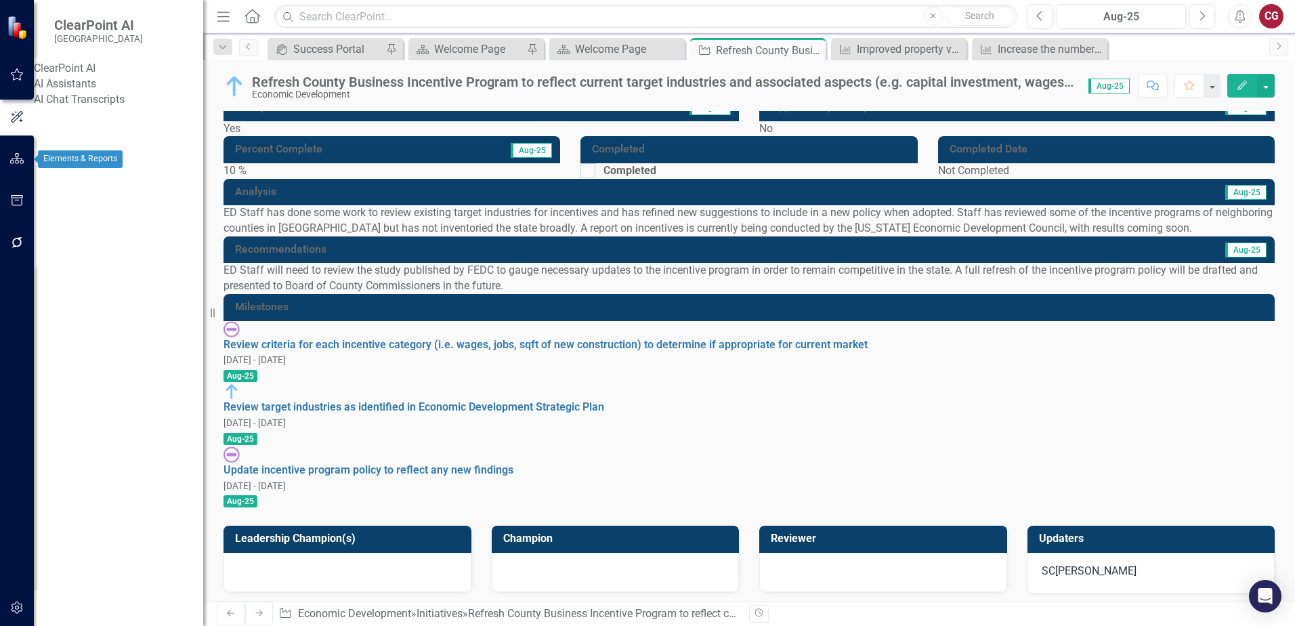
click at [23, 157] on icon "button" at bounding box center [17, 158] width 14 height 11
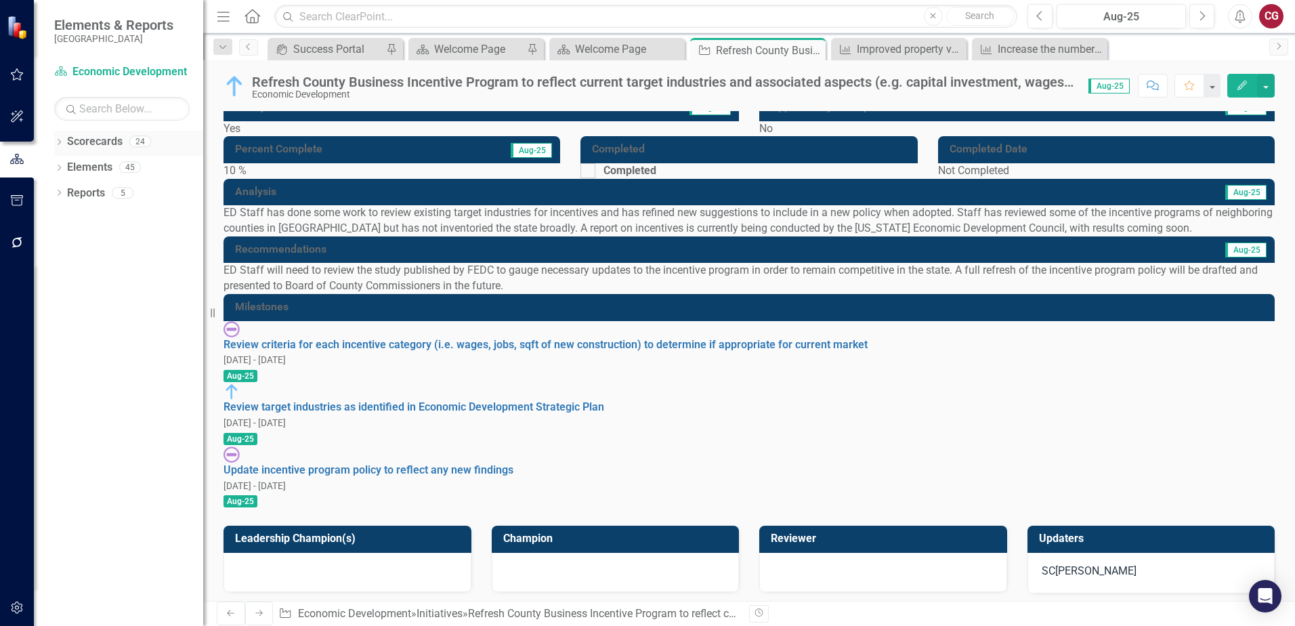
click at [61, 146] on icon "Dropdown" at bounding box center [58, 143] width 9 height 7
click at [66, 169] on icon at bounding box center [66, 166] width 3 height 7
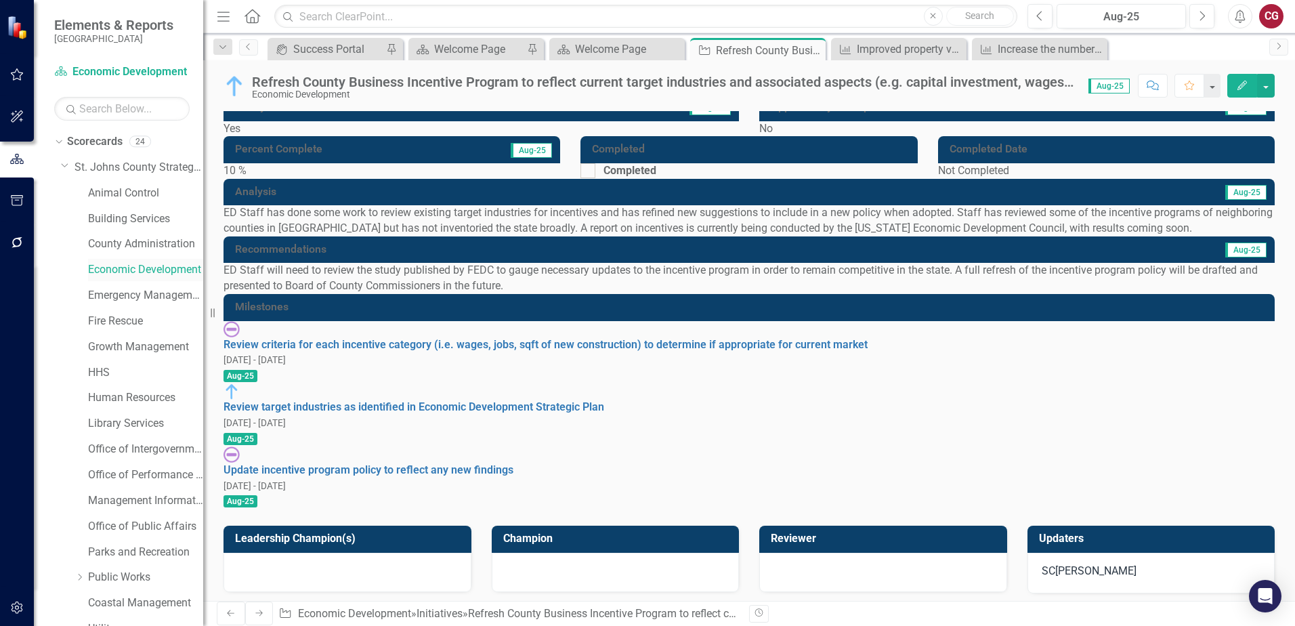
click at [105, 263] on link "Economic Development" at bounding box center [145, 270] width 115 height 16
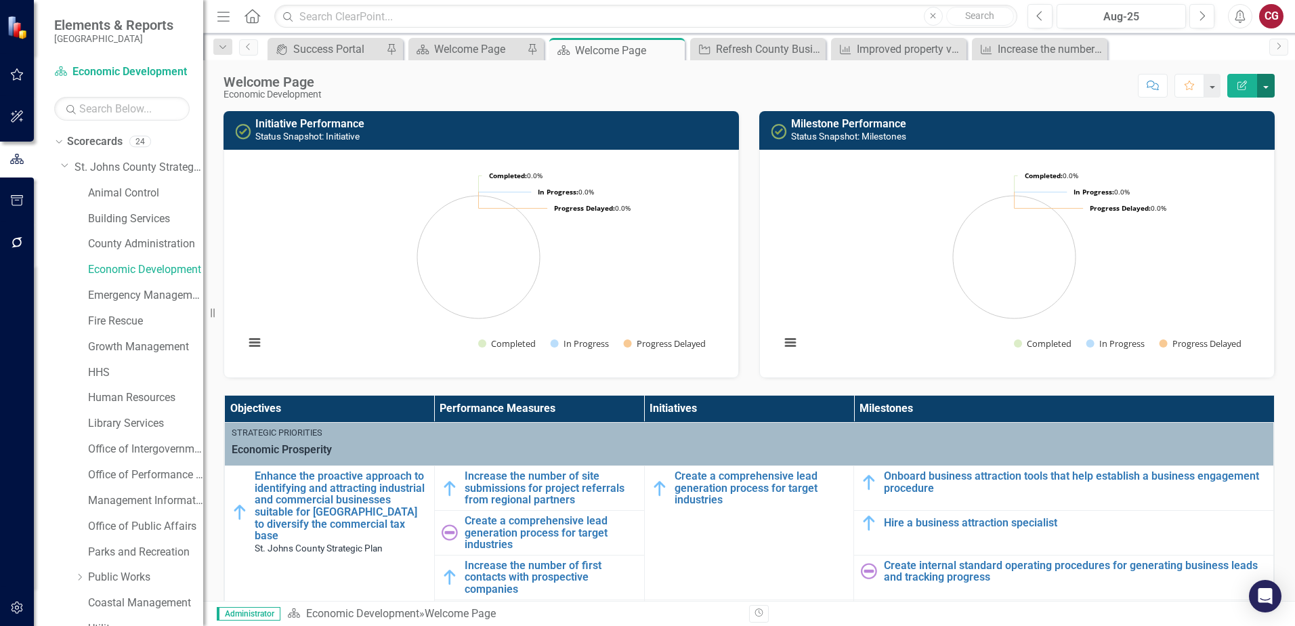
click at [1269, 88] on button "button" at bounding box center [1266, 86] width 18 height 24
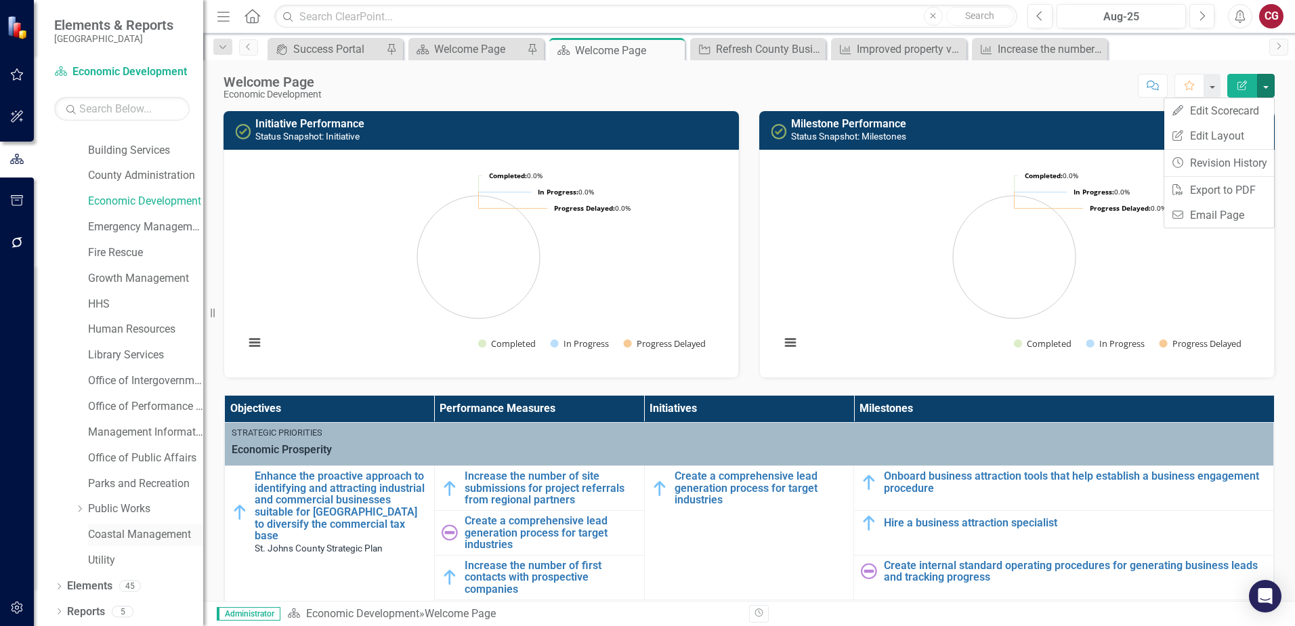
scroll to position [69, 0]
click at [79, 582] on link "Elements" at bounding box center [89, 586] width 45 height 16
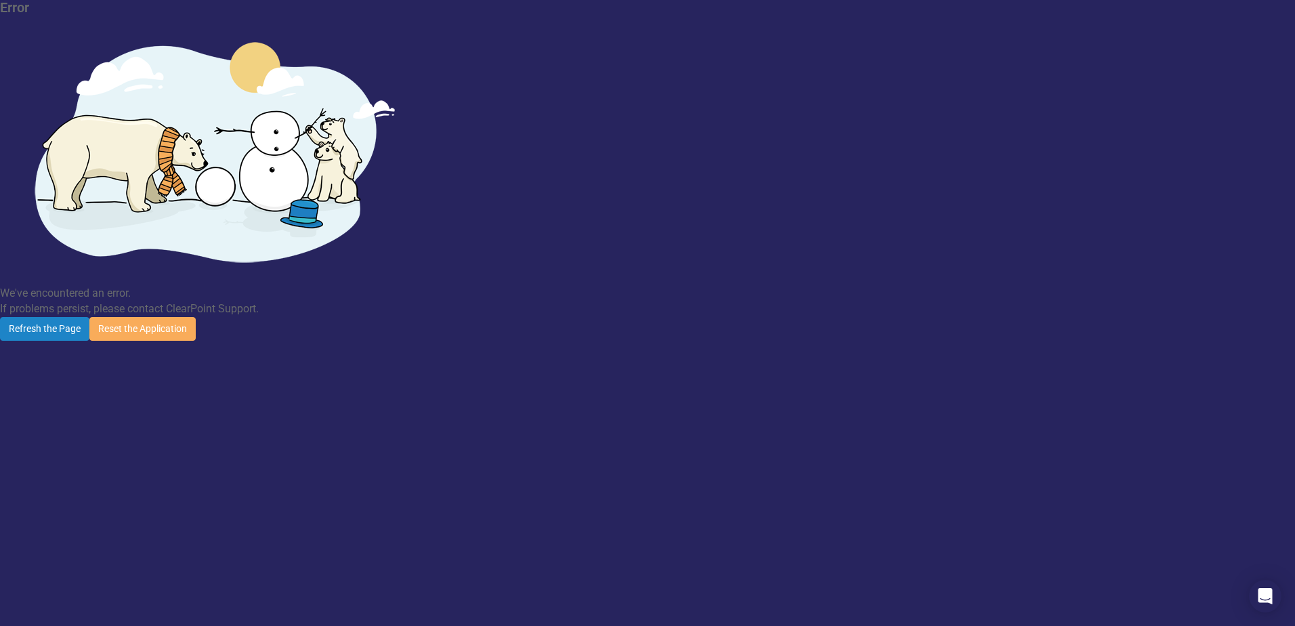
click at [599, 317] on div "Refresh the Page Reset the Application" at bounding box center [647, 329] width 1295 height 24
click at [89, 317] on button "Refresh the Page" at bounding box center [44, 329] width 89 height 24
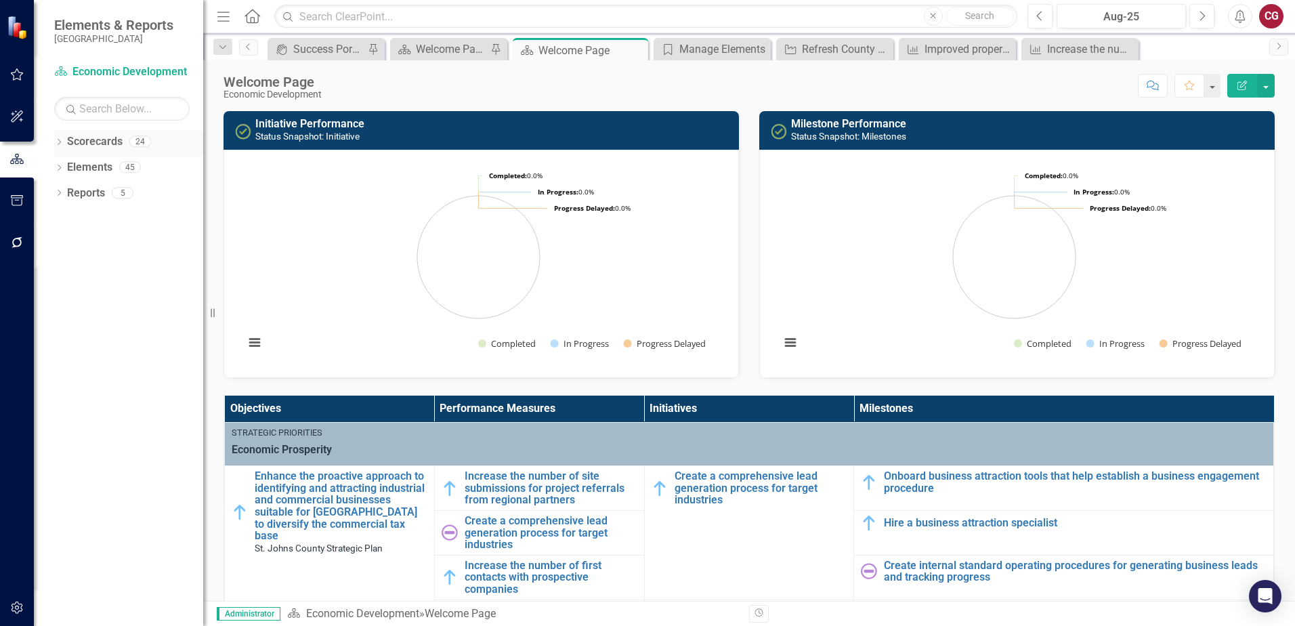
click at [65, 144] on div "Dropdown Scorecards 24" at bounding box center [128, 144] width 149 height 26
click at [58, 142] on icon "Dropdown" at bounding box center [58, 143] width 9 height 7
click at [68, 170] on icon "Dropdown" at bounding box center [66, 167] width 10 height 8
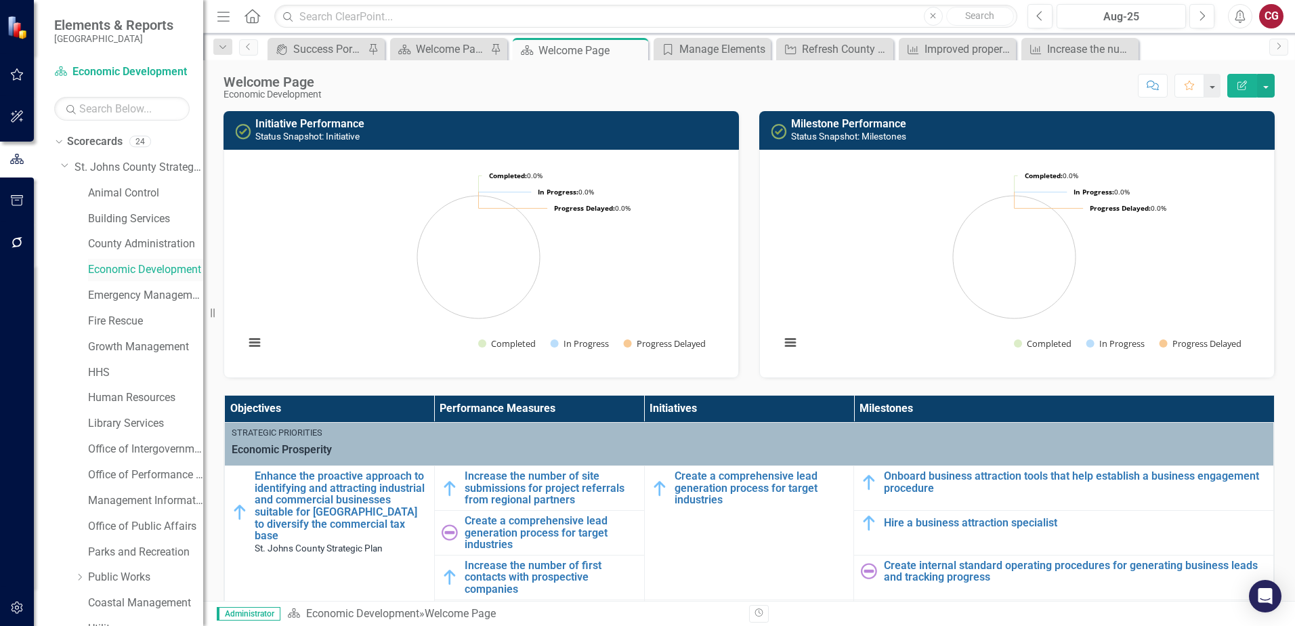
click at [129, 265] on link "Economic Development" at bounding box center [145, 270] width 115 height 16
click at [516, 490] on link "Increase the number of site submissions for project referrals from regional par…" at bounding box center [551, 488] width 173 height 36
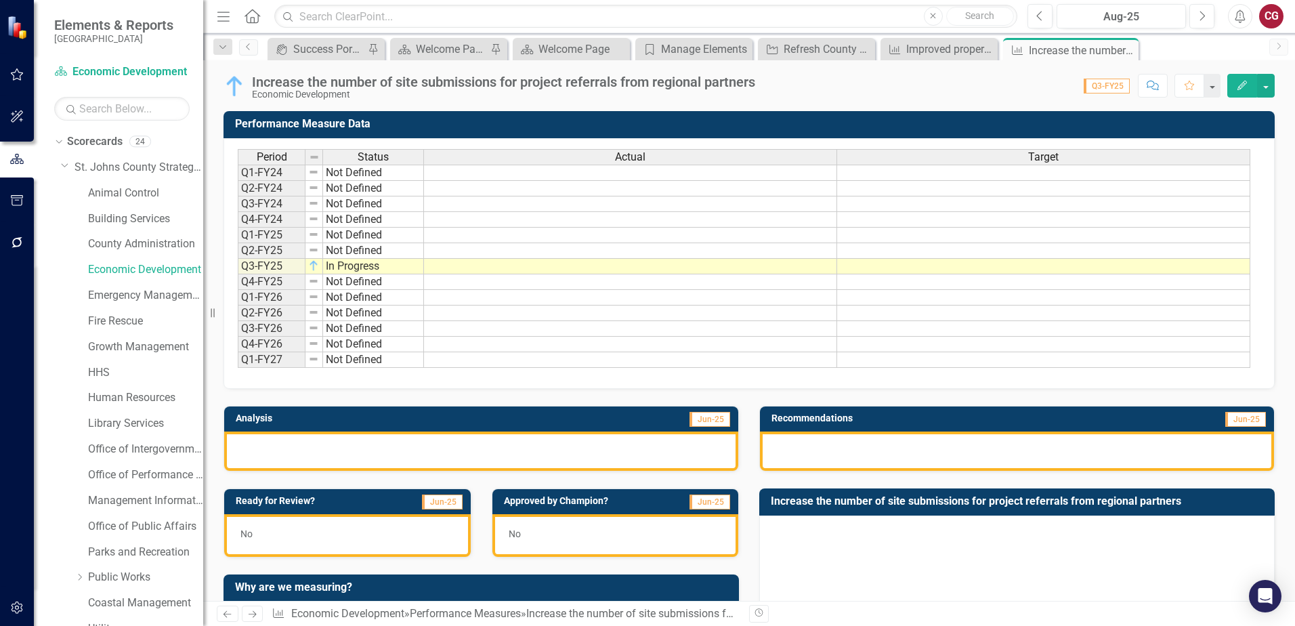
click at [984, 138] on div "Period Status Actual Target Q1-FY24 Not Defined Q2-FY24 Not Defined Q3-FY24 Not…" at bounding box center [749, 263] width 1051 height 251
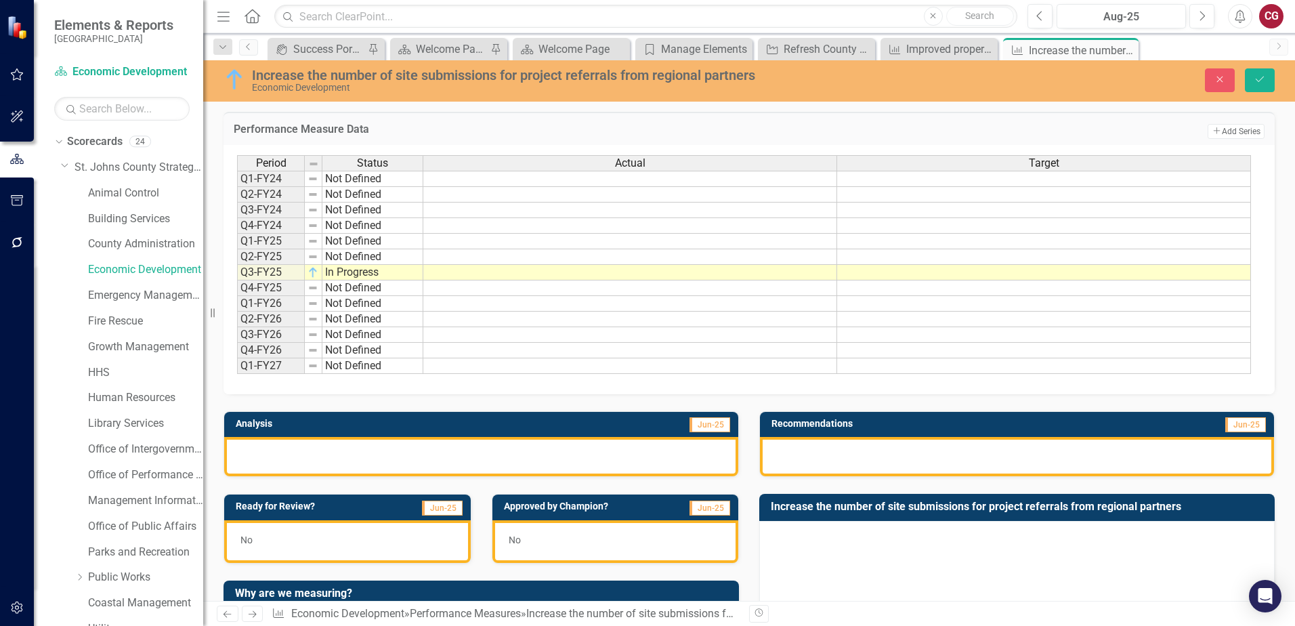
click at [1032, 135] on td "Add Add Series" at bounding box center [1111, 131] width 306 height 18
click at [1216, 137] on button "Add Add Series" at bounding box center [1236, 131] width 57 height 15
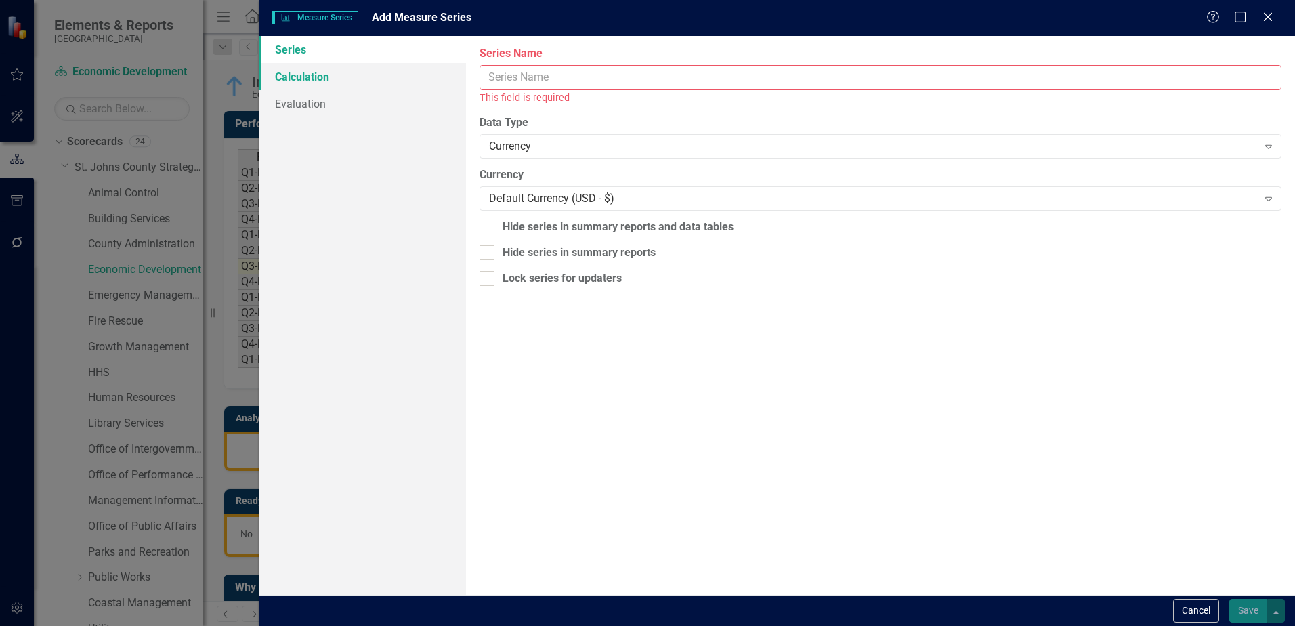
click at [275, 75] on link "Calculation" at bounding box center [362, 76] width 207 height 27
click at [1190, 610] on button "Cancel" at bounding box center [1196, 611] width 46 height 24
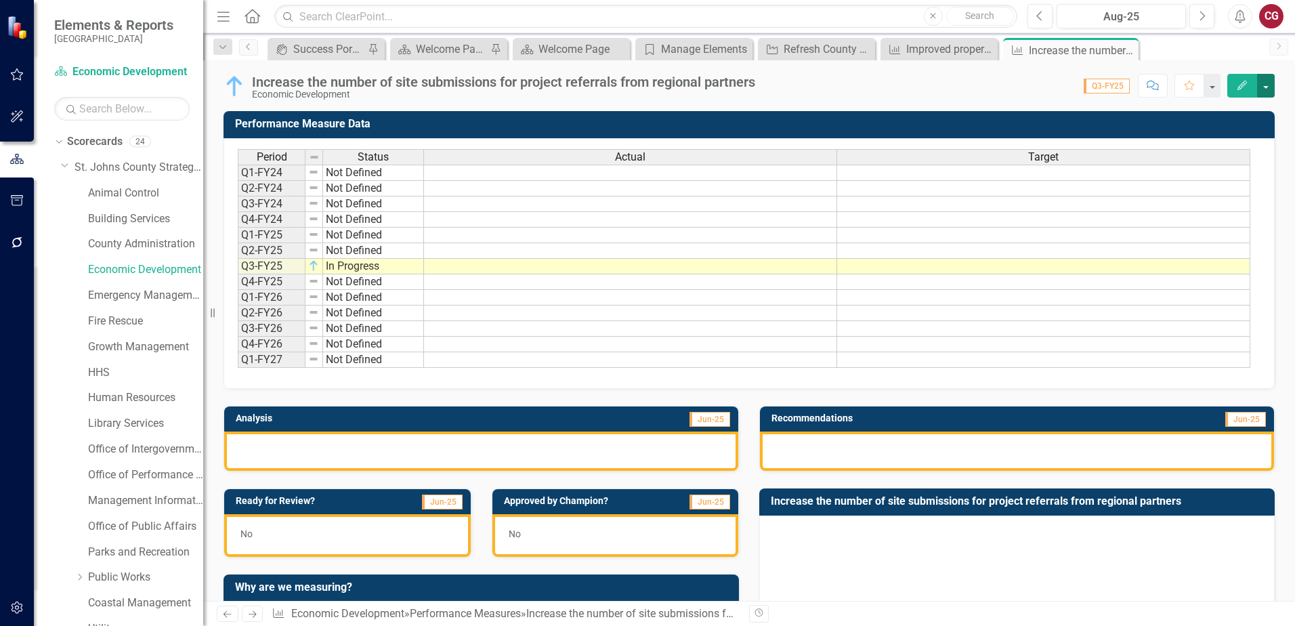
click at [1270, 90] on button "button" at bounding box center [1266, 86] width 18 height 24
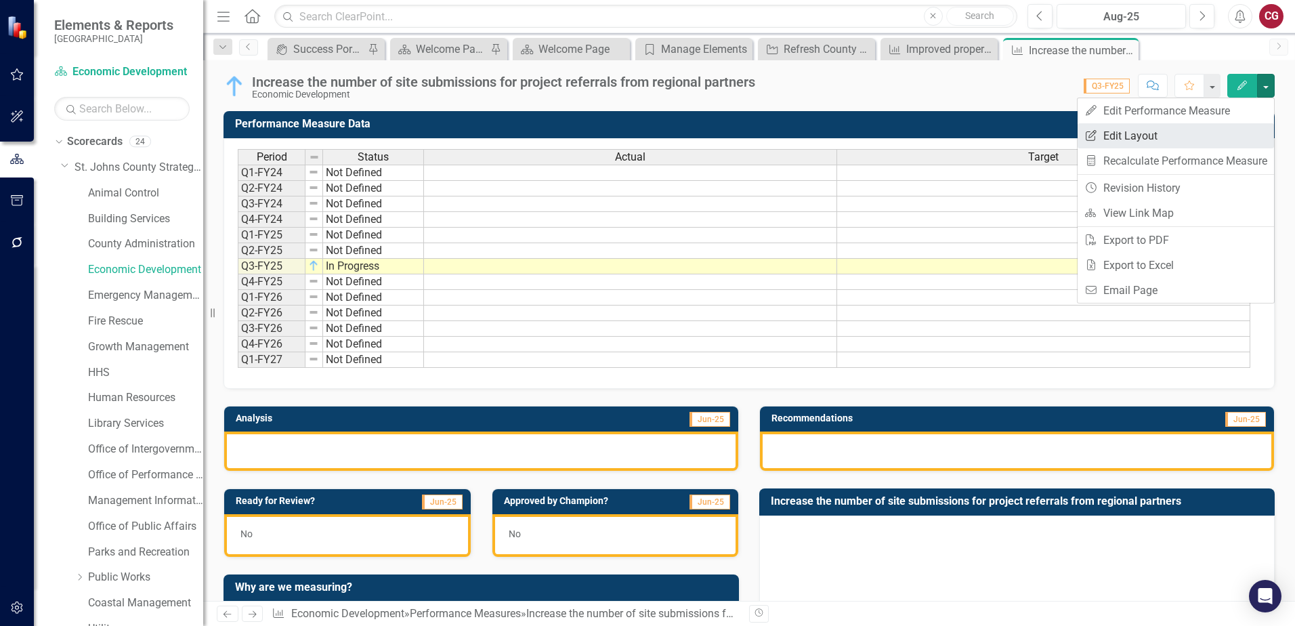
click at [1192, 135] on link "Edit Report Edit Layout" at bounding box center [1176, 135] width 196 height 25
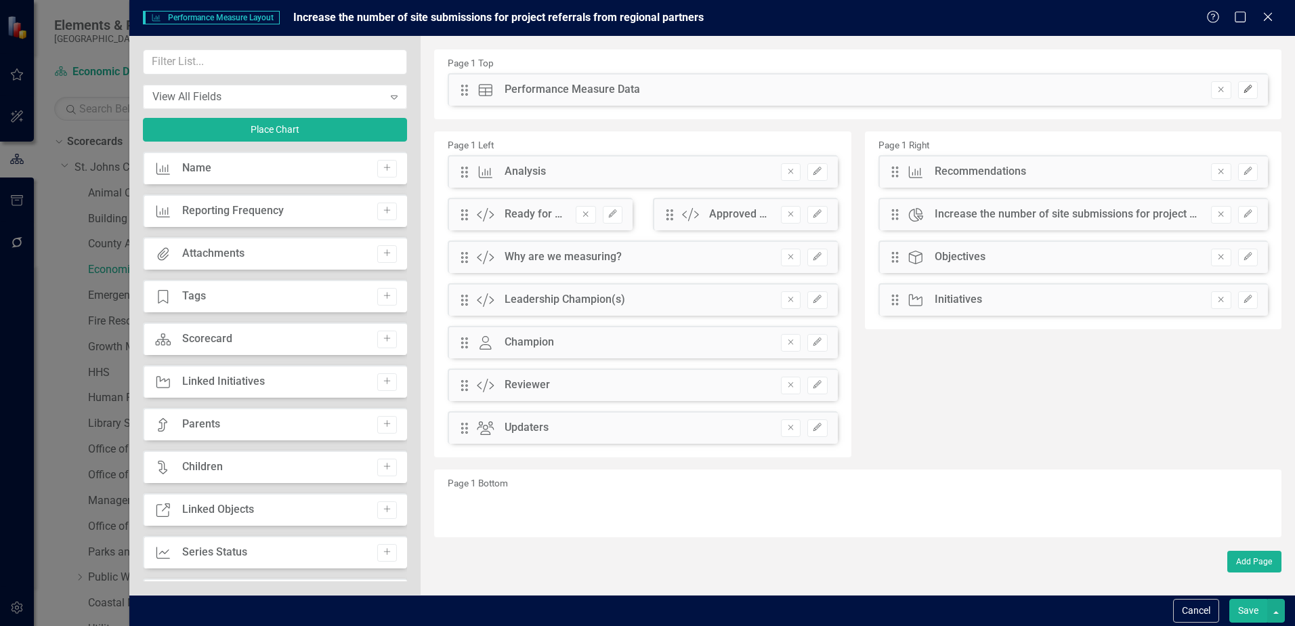
click at [1249, 93] on icon "Edit" at bounding box center [1248, 89] width 10 height 8
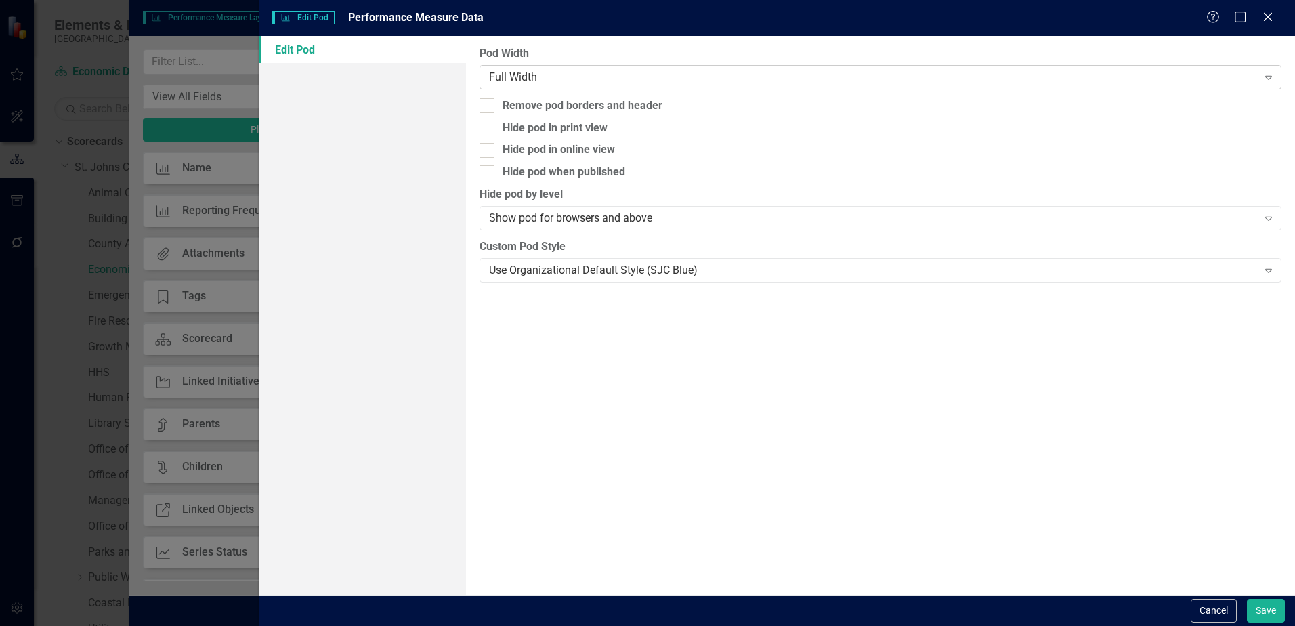
click at [543, 77] on div "Full Width" at bounding box center [873, 77] width 768 height 16
click at [1203, 613] on button "Cancel" at bounding box center [1214, 611] width 46 height 24
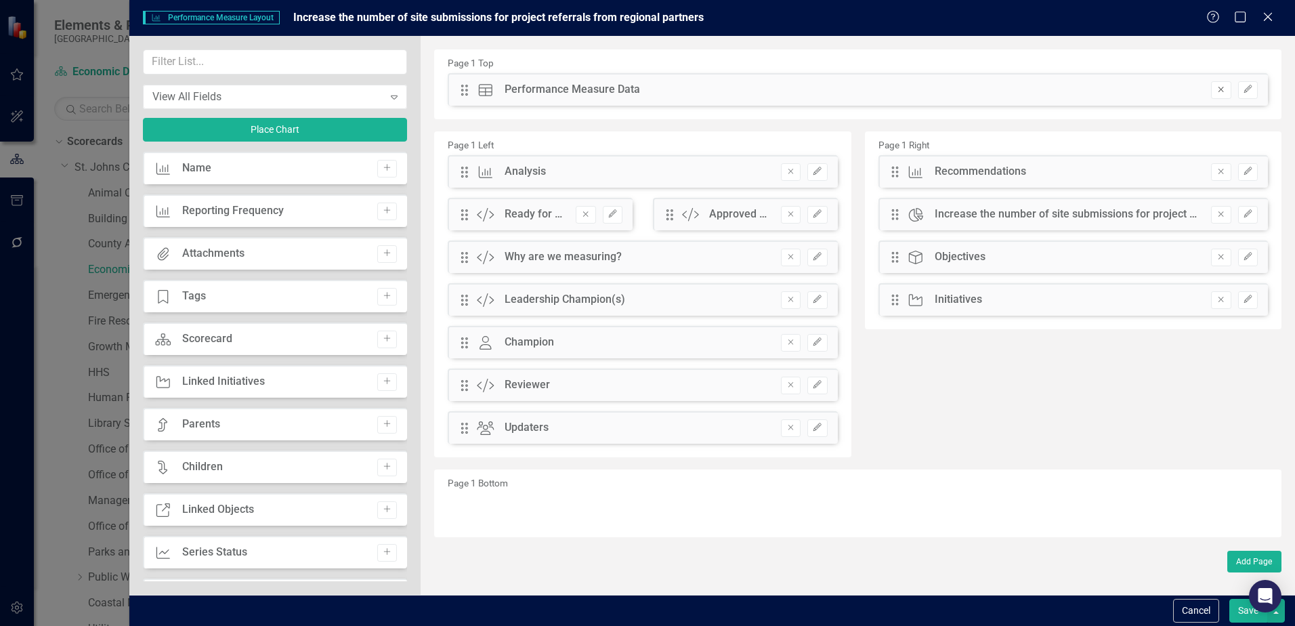
click at [1223, 91] on icon "Remove" at bounding box center [1221, 89] width 10 height 8
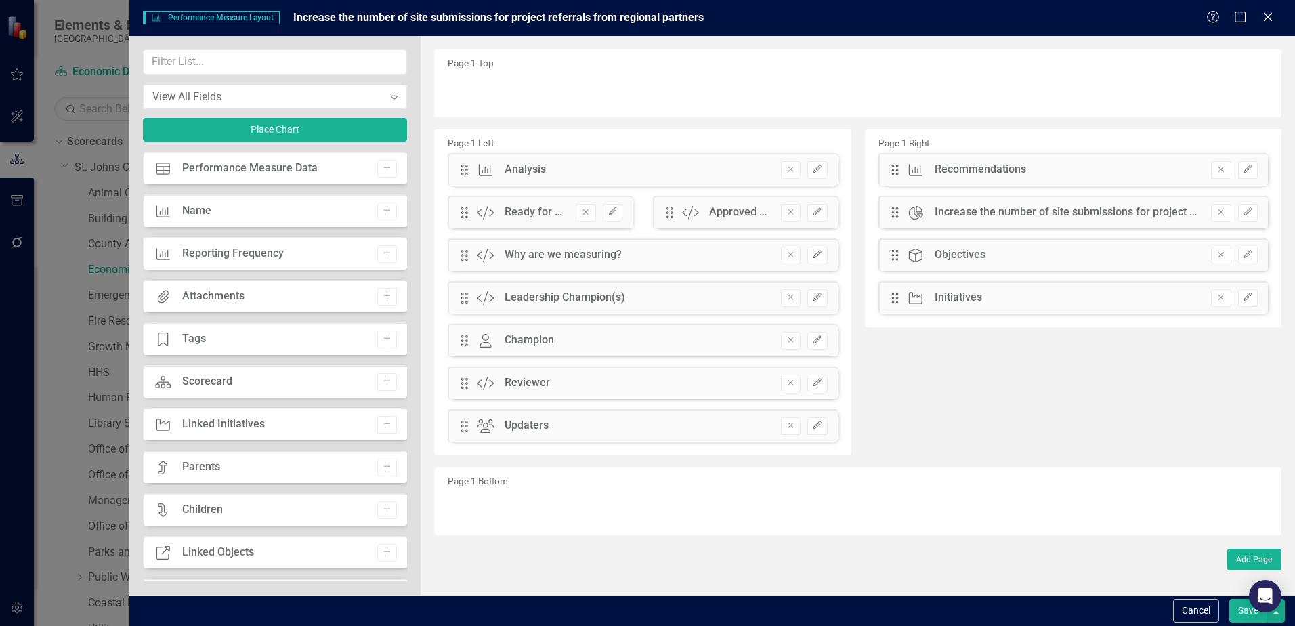
click at [1243, 616] on button "Save" at bounding box center [1248, 611] width 38 height 24
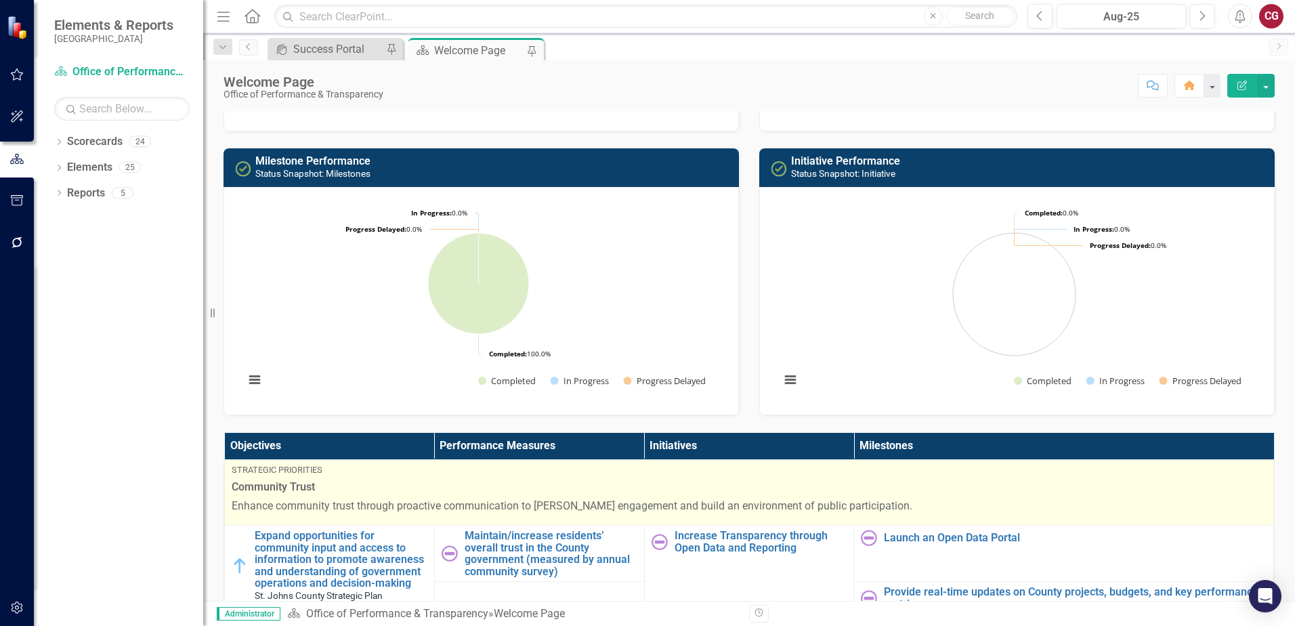
scroll to position [135, 0]
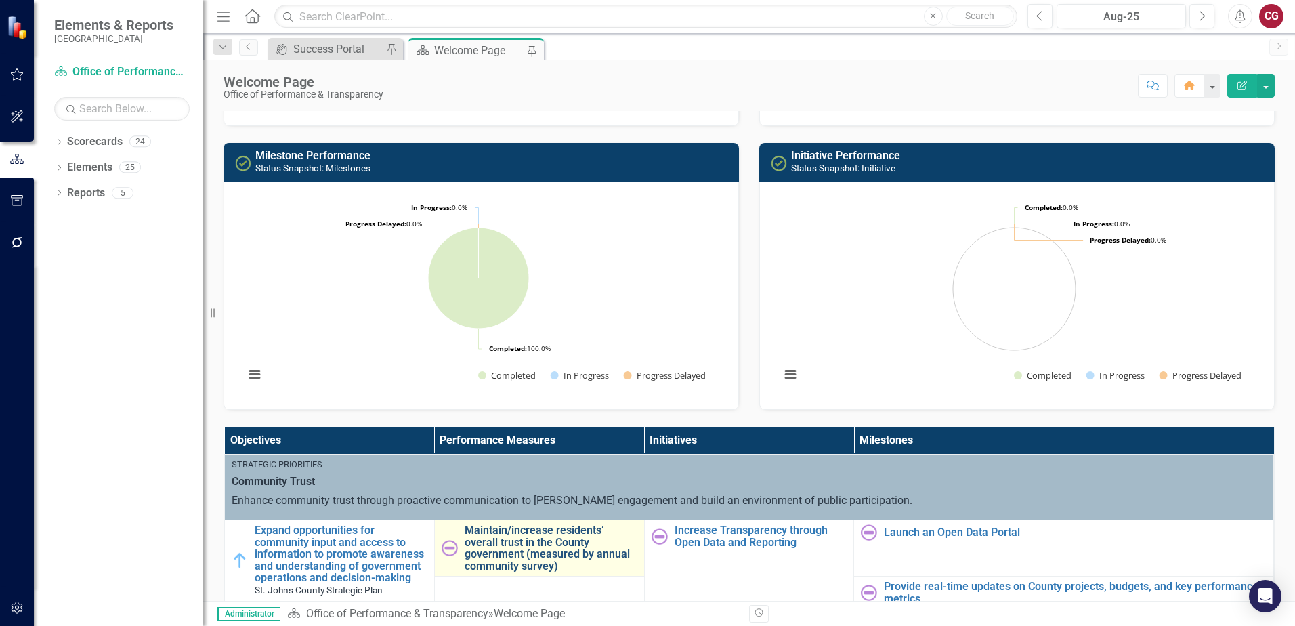
click at [524, 535] on link "Maintain/increase residents’ overall trust in the County government (measured b…" at bounding box center [551, 547] width 173 height 47
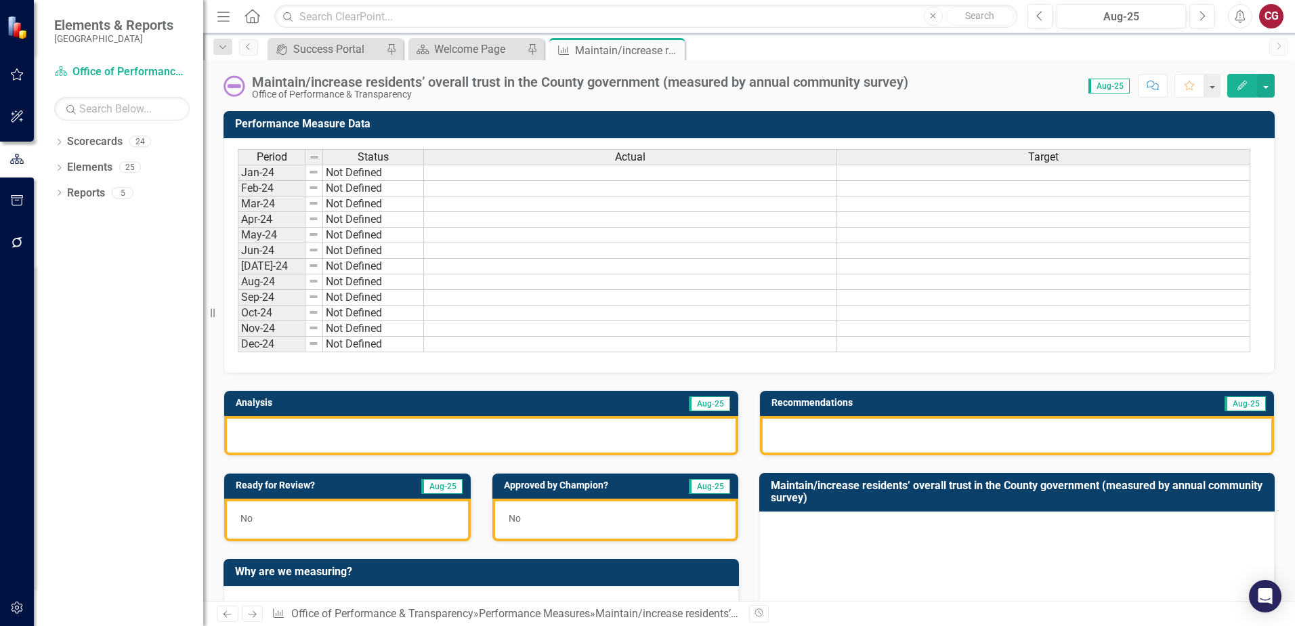
click at [1271, 18] on div "CG" at bounding box center [1271, 16] width 24 height 24
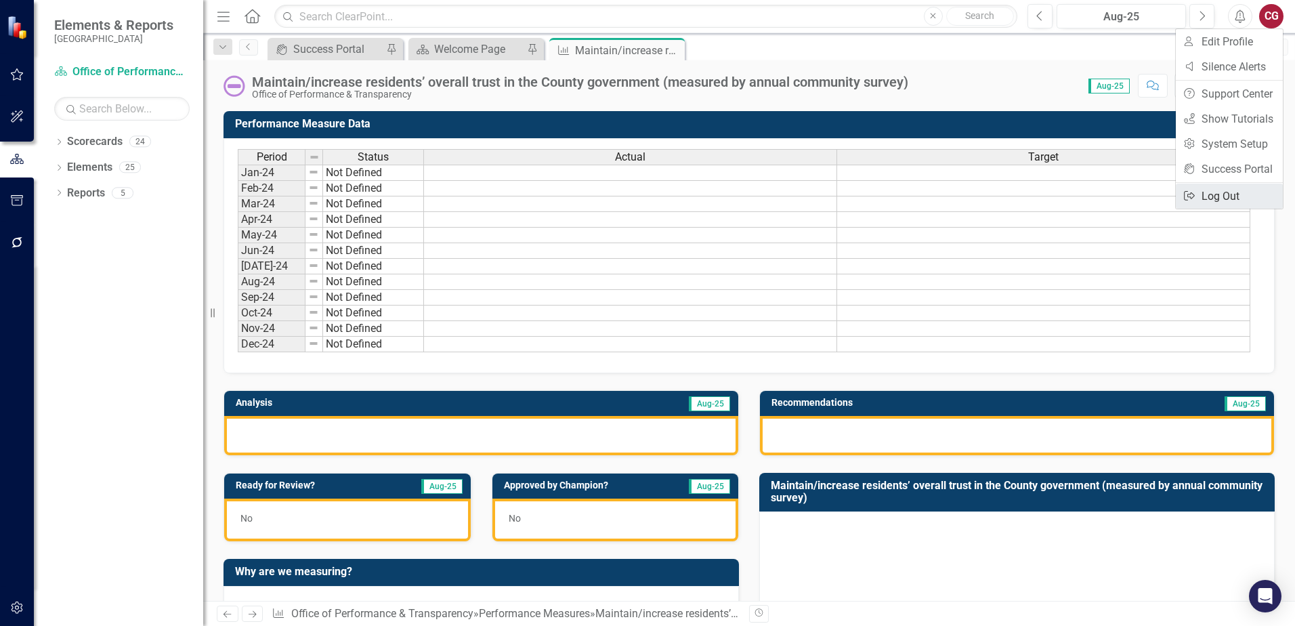
click at [1233, 201] on link "Logout Log Out" at bounding box center [1229, 196] width 107 height 25
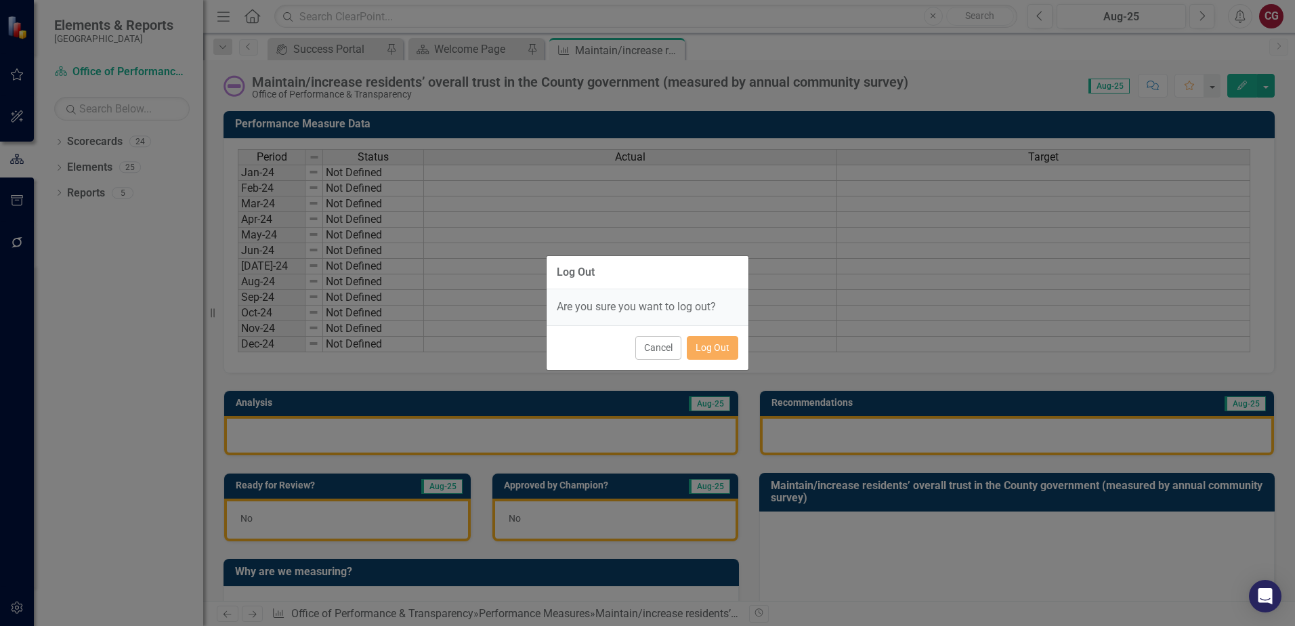
click at [722, 362] on div "Cancel Log Out" at bounding box center [648, 347] width 202 height 45
click at [719, 354] on button "Log Out" at bounding box center [712, 348] width 51 height 24
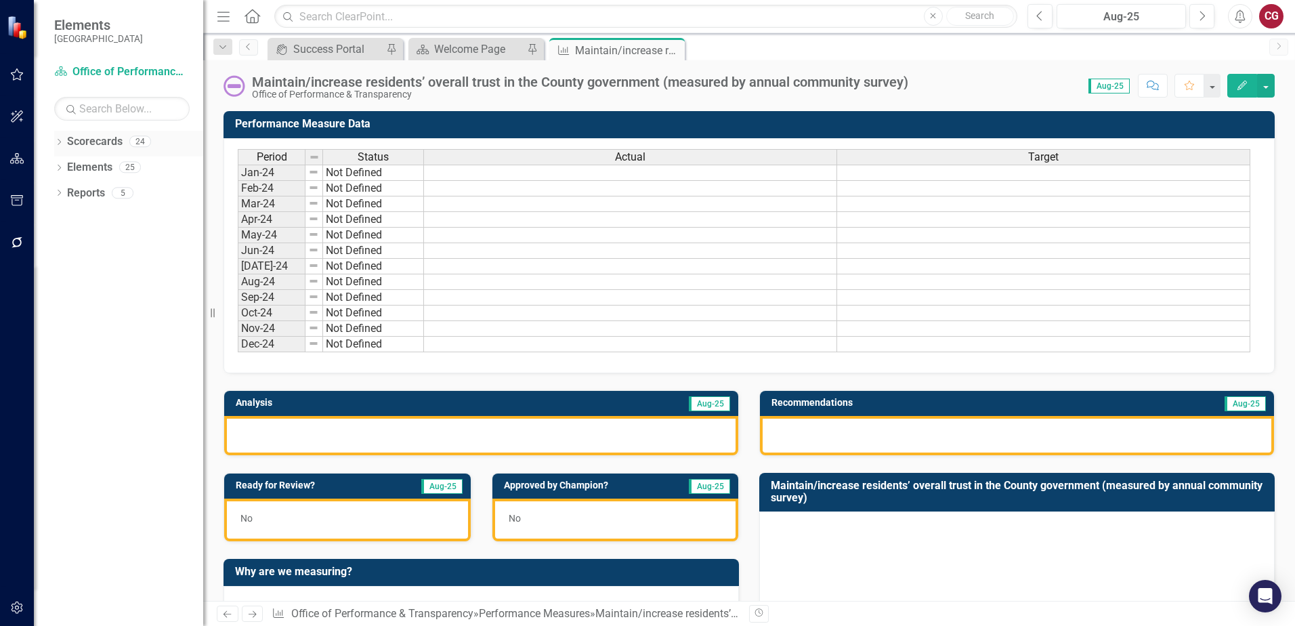
click at [59, 144] on icon "Dropdown" at bounding box center [58, 143] width 9 height 7
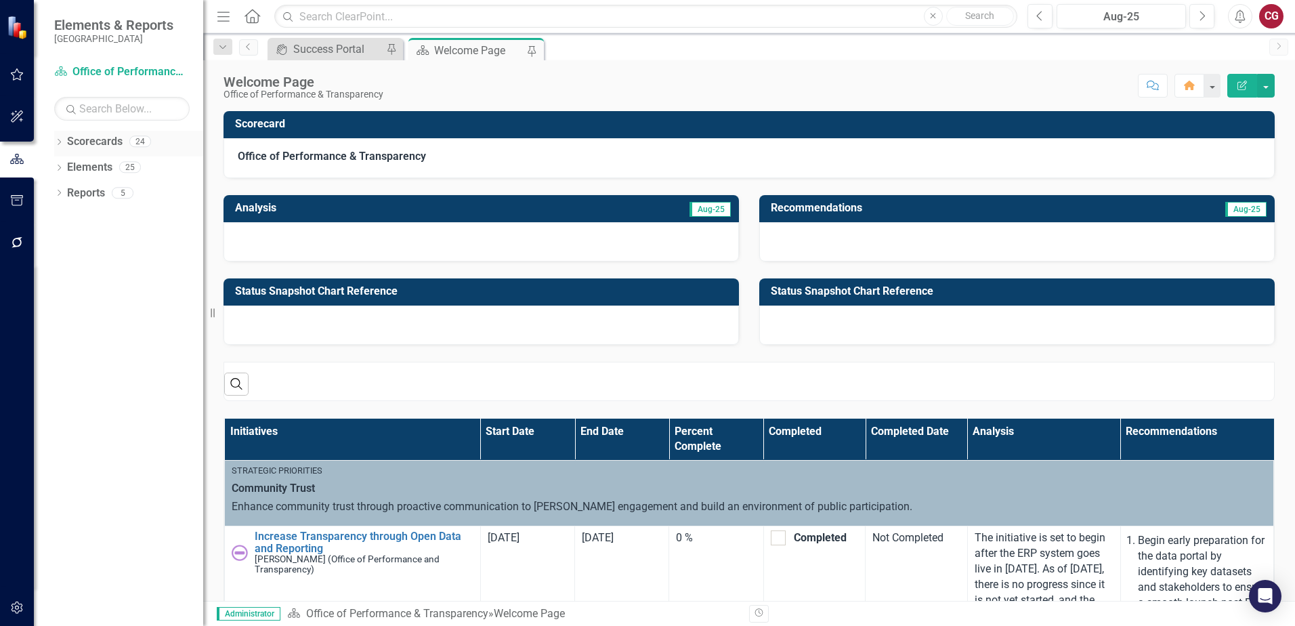
click at [58, 141] on icon "Dropdown" at bounding box center [58, 143] width 9 height 7
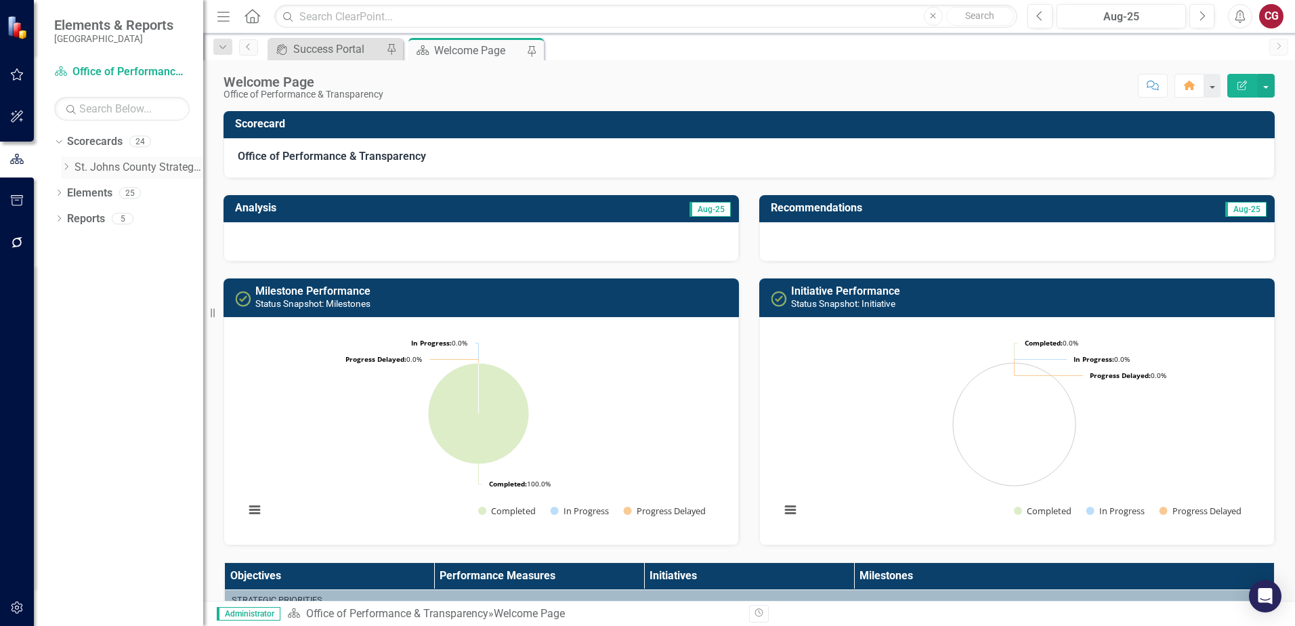
click at [62, 169] on icon "Dropdown" at bounding box center [66, 167] width 10 height 8
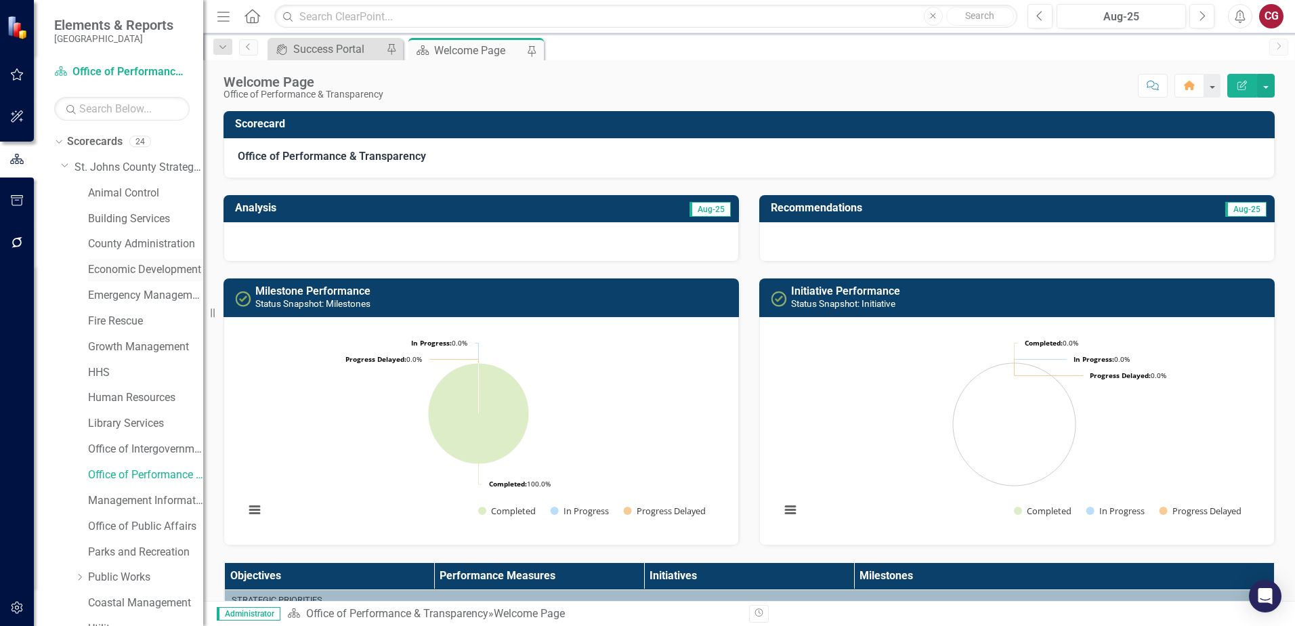
click at [96, 268] on link "Economic Development" at bounding box center [145, 270] width 115 height 16
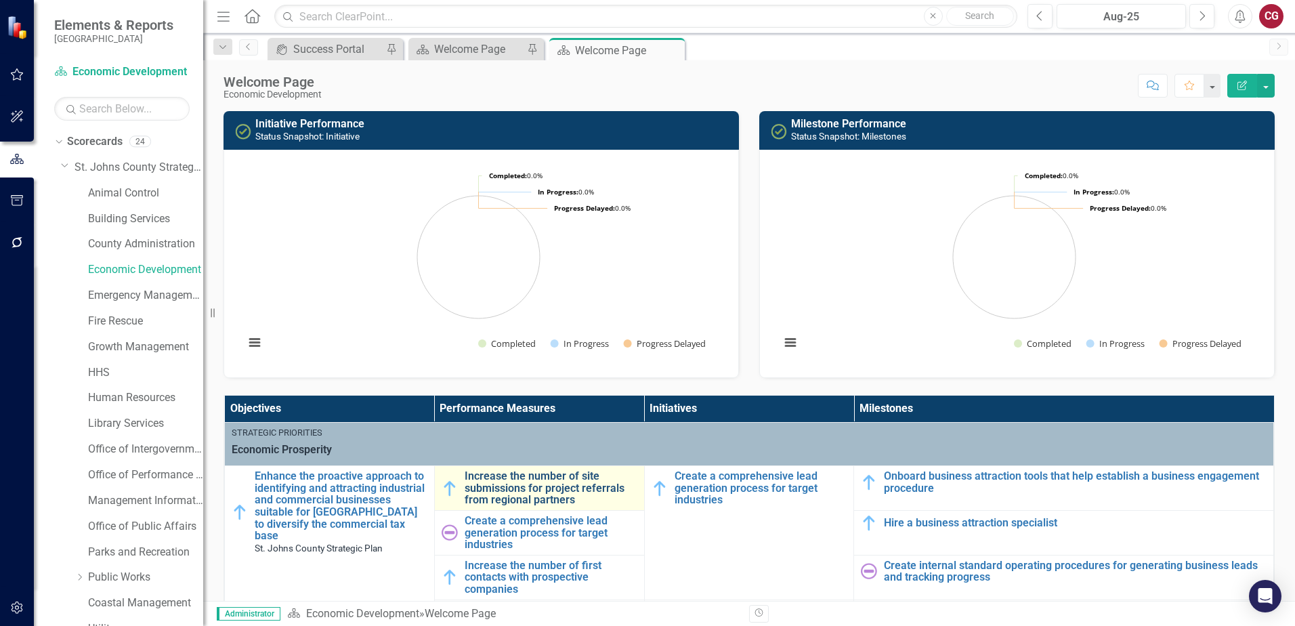
click at [490, 487] on link "Increase the number of site submissions for project referrals from regional par…" at bounding box center [551, 488] width 173 height 36
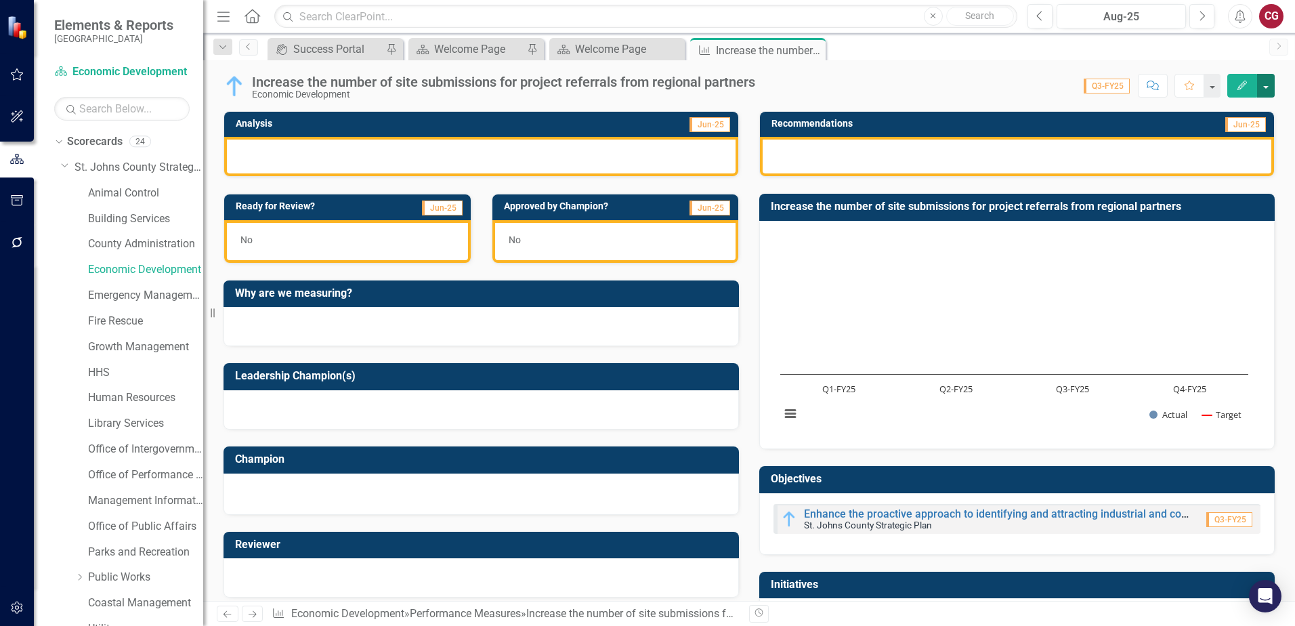
click at [1261, 90] on button "button" at bounding box center [1266, 86] width 18 height 24
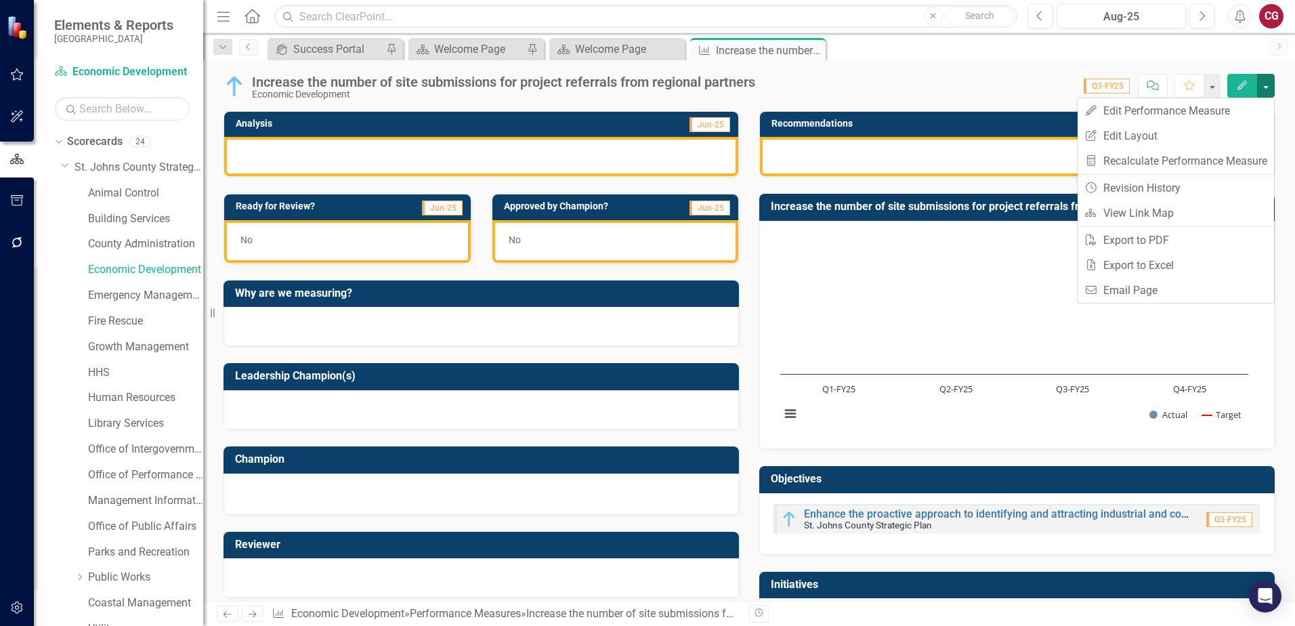
click at [1009, 81] on div "Score: 0.00 Q3-FY25 Completed Comment Favorite Edit" at bounding box center [1018, 85] width 513 height 23
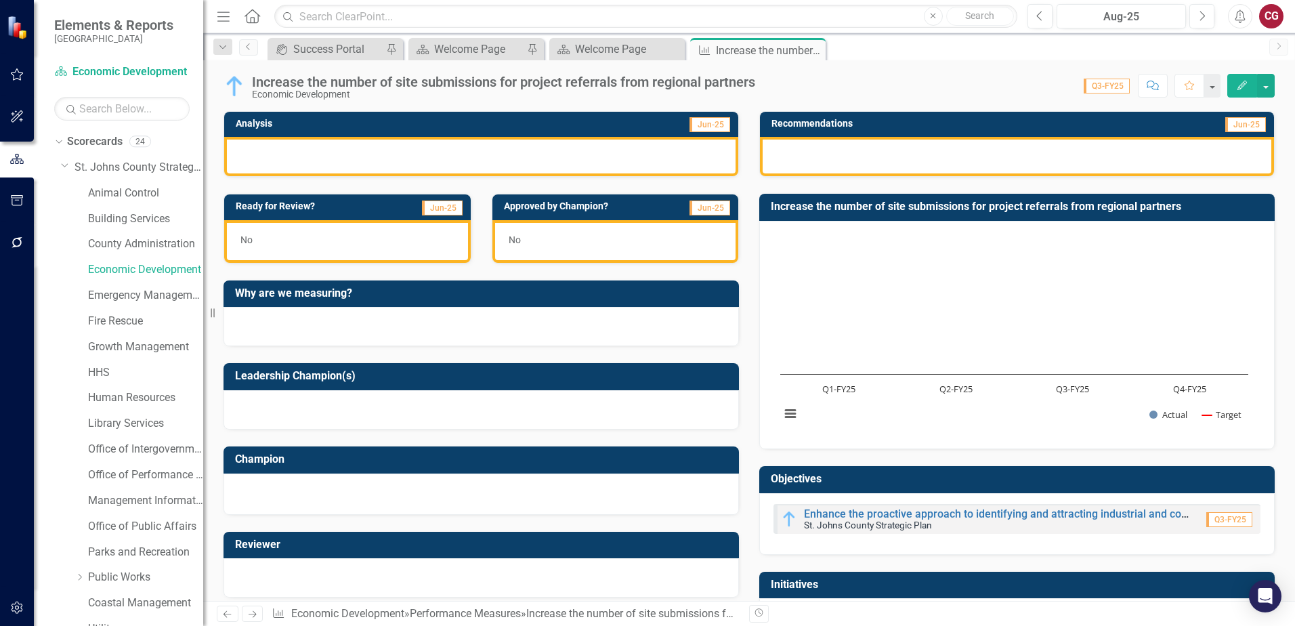
click at [819, 318] on rect "Interactive chart" at bounding box center [1015, 333] width 482 height 203
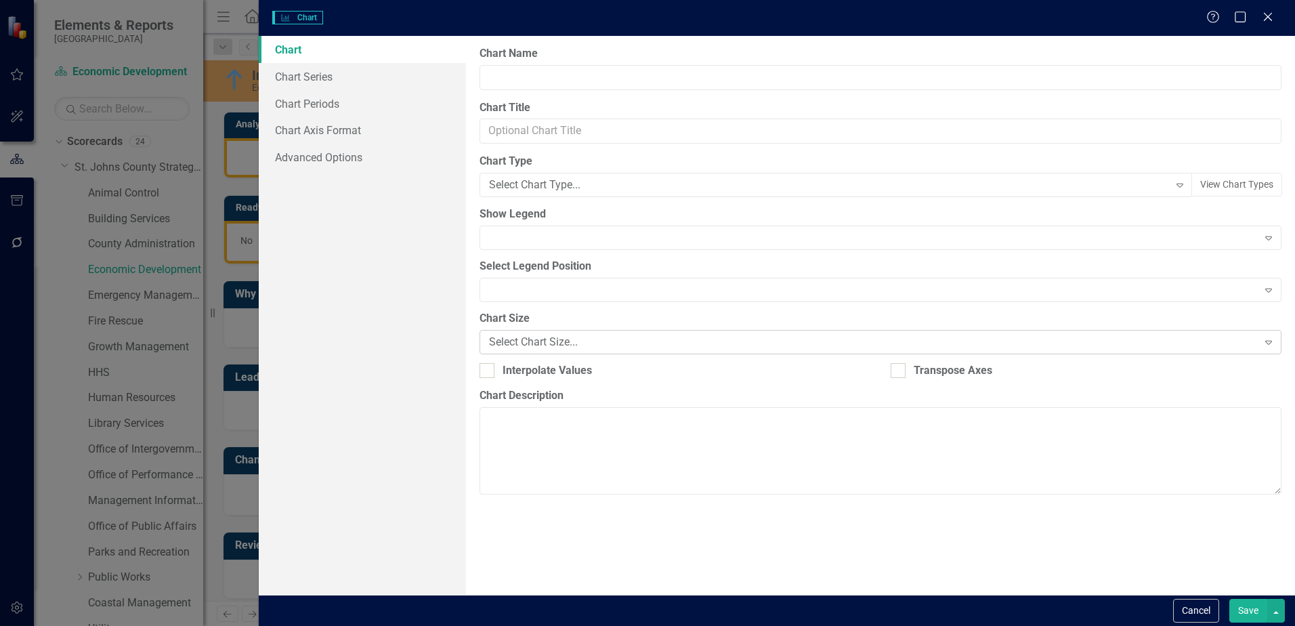
type input "Increase the number of site submissions for project referrals from regional par…"
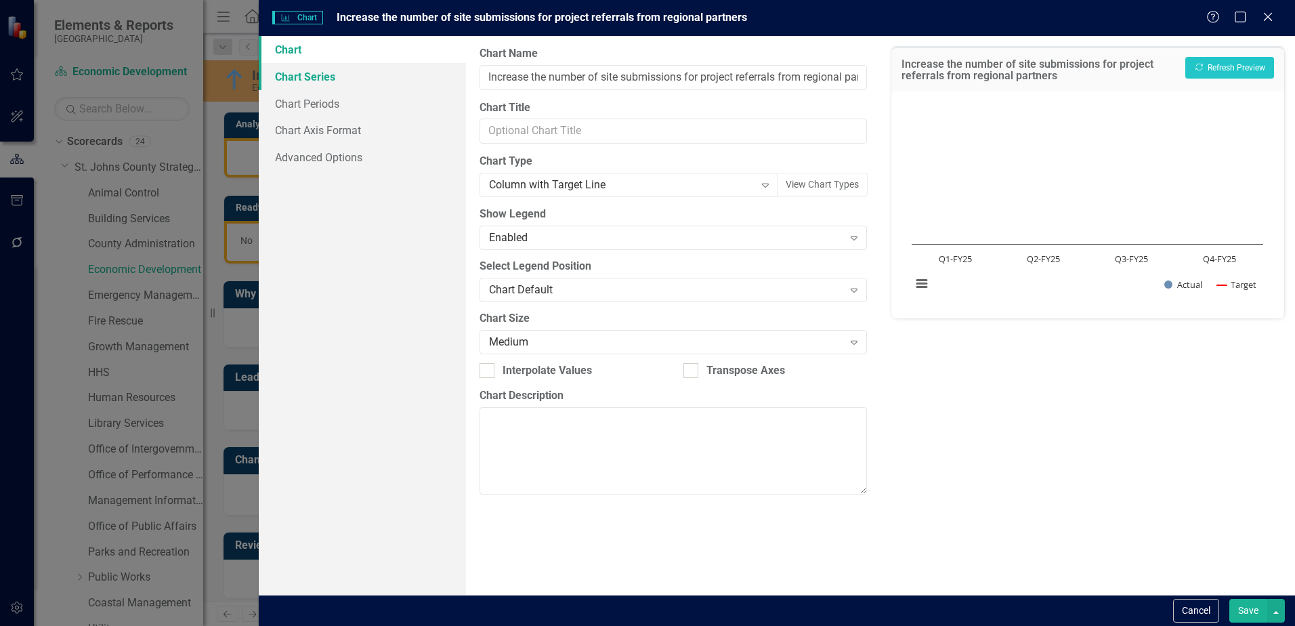
click at [313, 81] on link "Chart Series" at bounding box center [362, 76] width 207 height 27
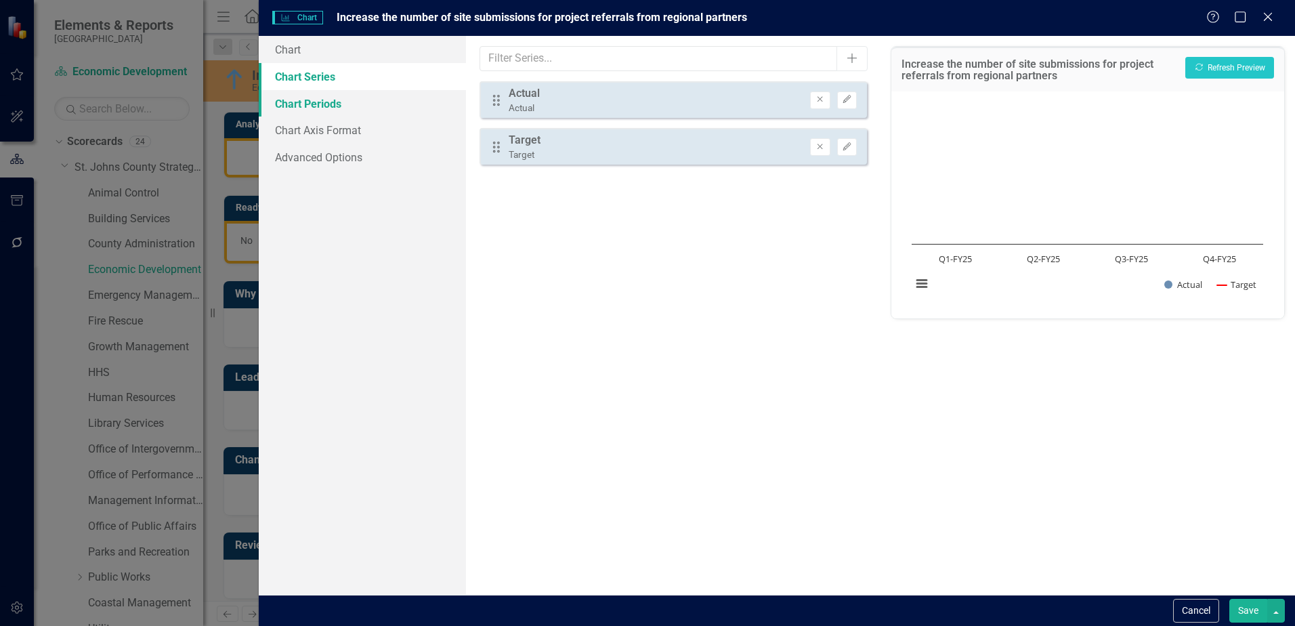
click at [347, 106] on link "Chart Periods" at bounding box center [362, 103] width 207 height 27
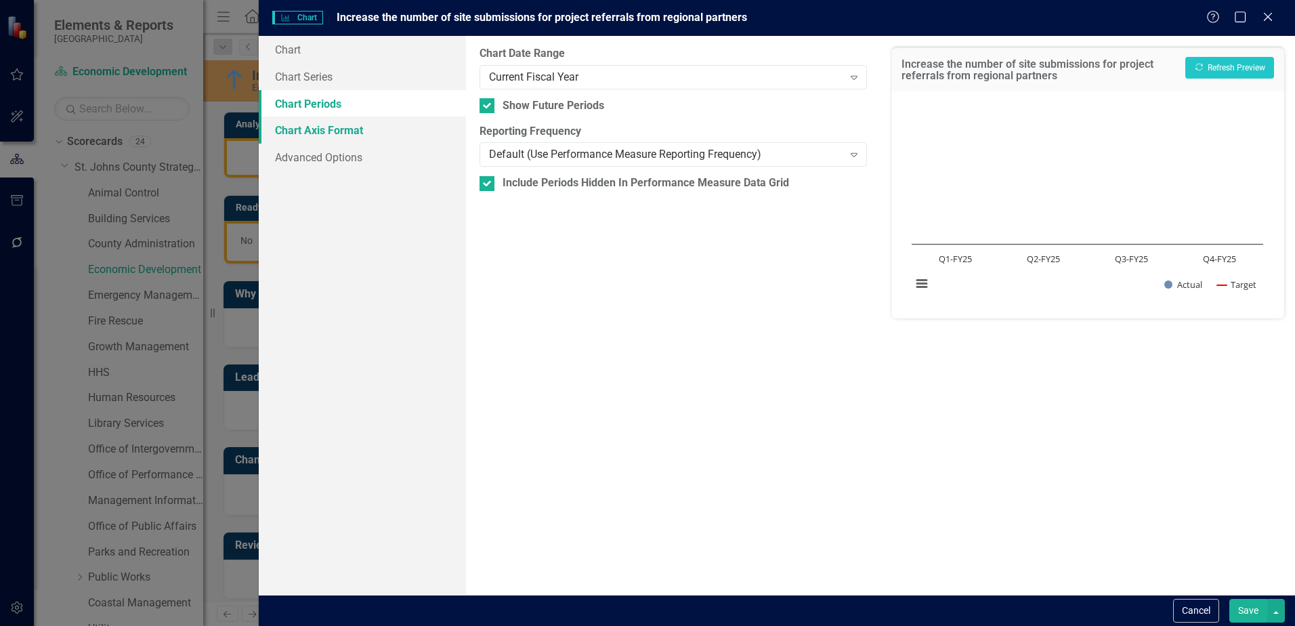
click at [330, 131] on link "Chart Axis Format" at bounding box center [362, 130] width 207 height 27
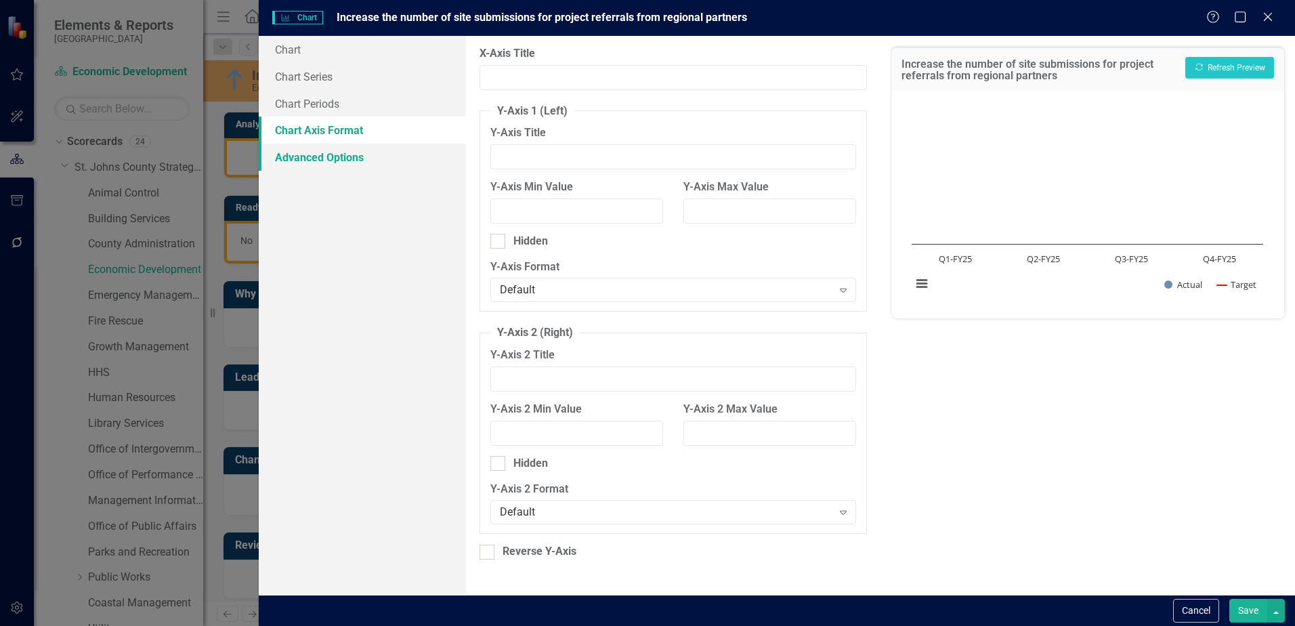
click at [329, 155] on link "Advanced Options" at bounding box center [362, 157] width 207 height 27
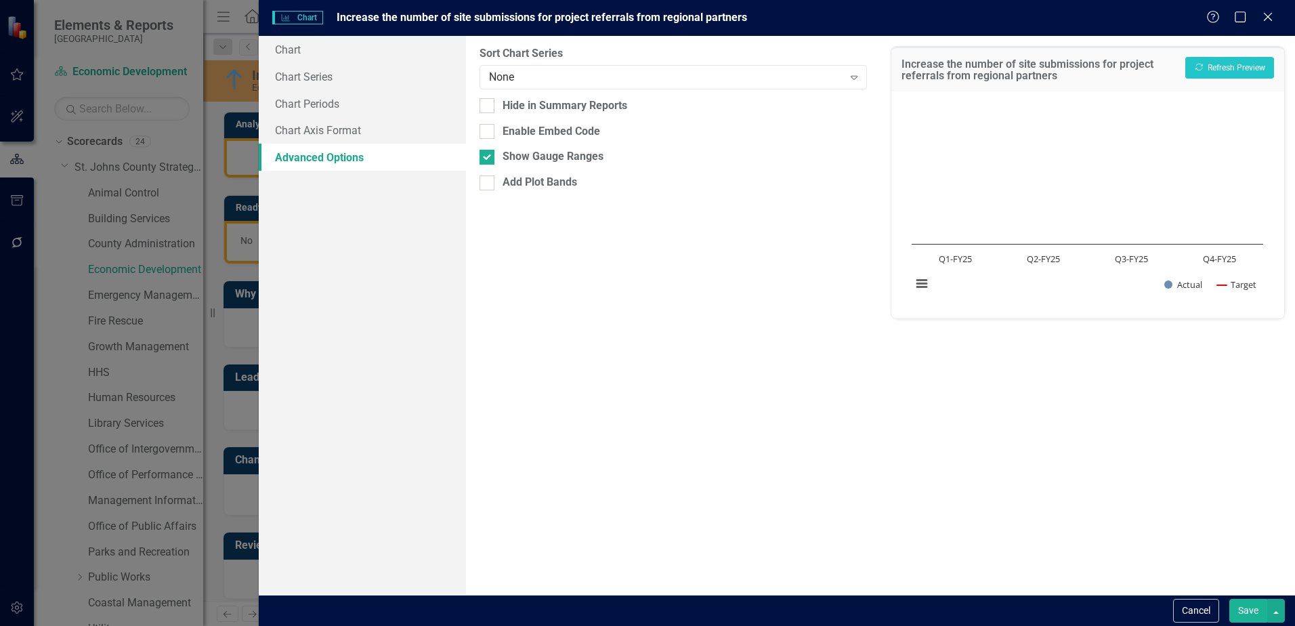
click at [1253, 616] on button "Save" at bounding box center [1248, 611] width 38 height 24
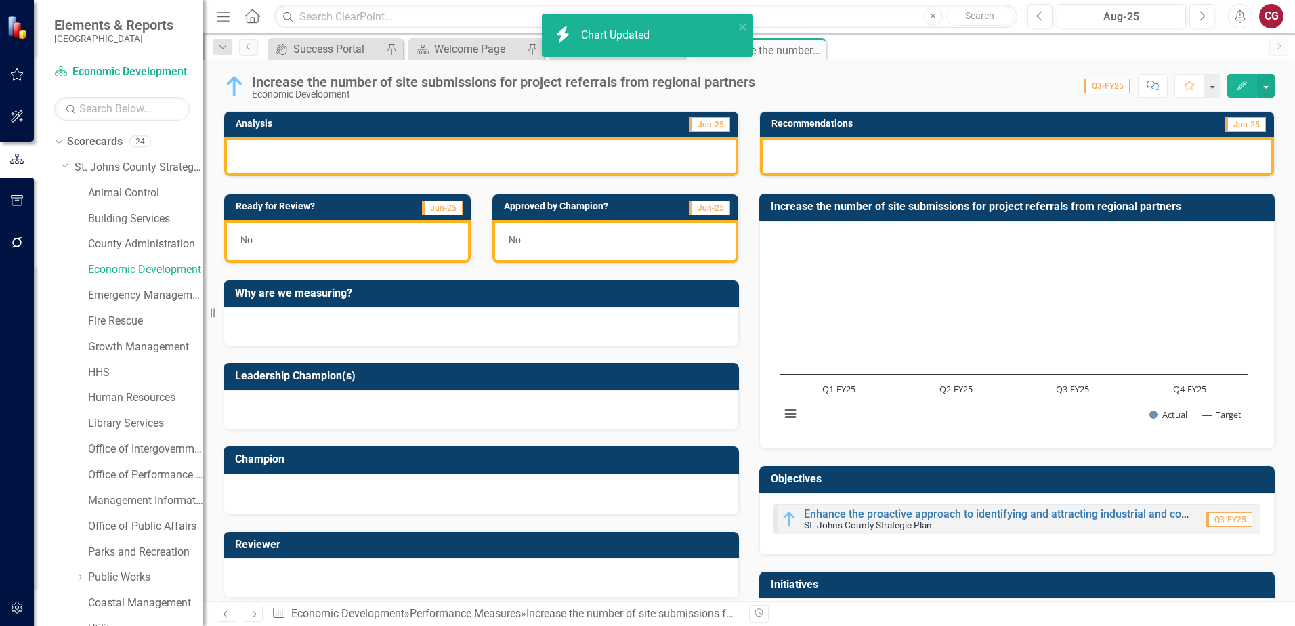
click at [898, 212] on h3 "Increase the number of site submissions for project referrals from regional par…" at bounding box center [1019, 207] width 497 height 12
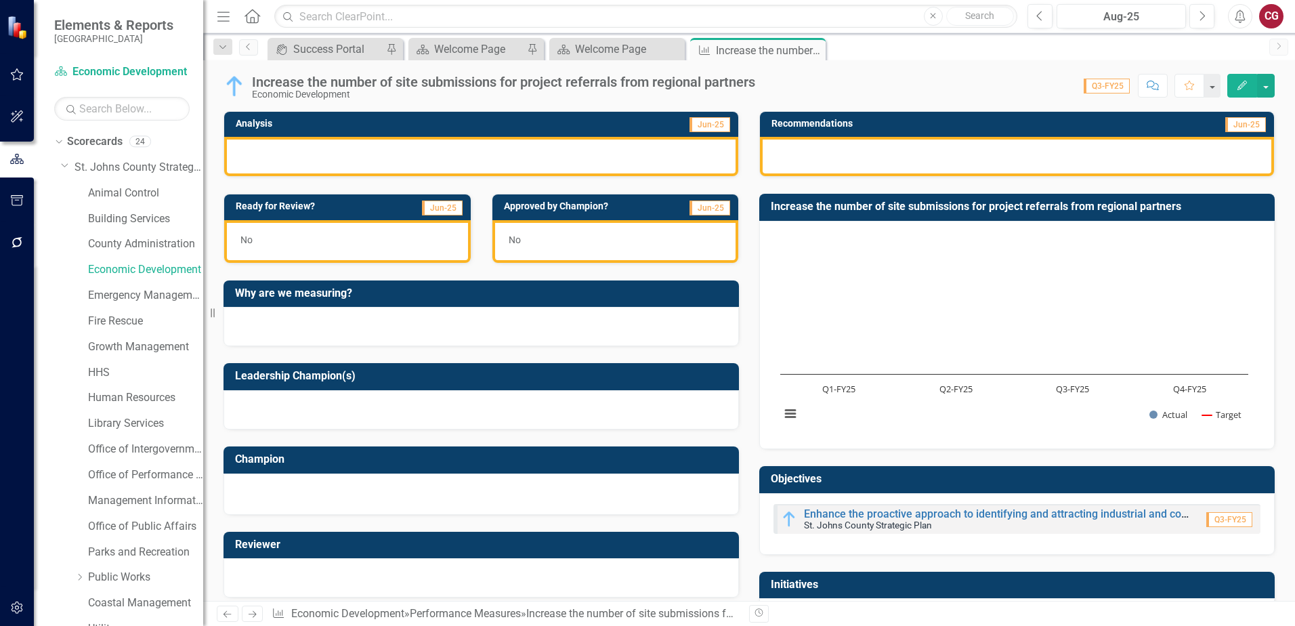
click at [898, 212] on h3 "Increase the number of site submissions for project referrals from regional par…" at bounding box center [1019, 207] width 497 height 12
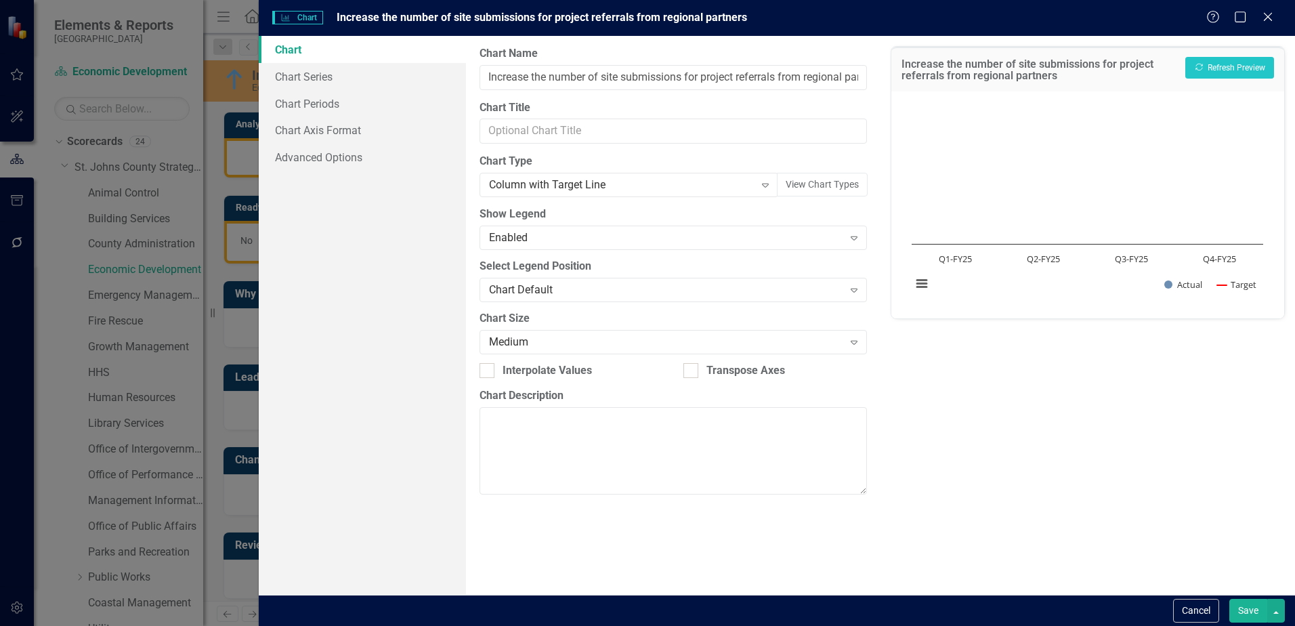
click at [1239, 606] on button "Save" at bounding box center [1248, 611] width 38 height 24
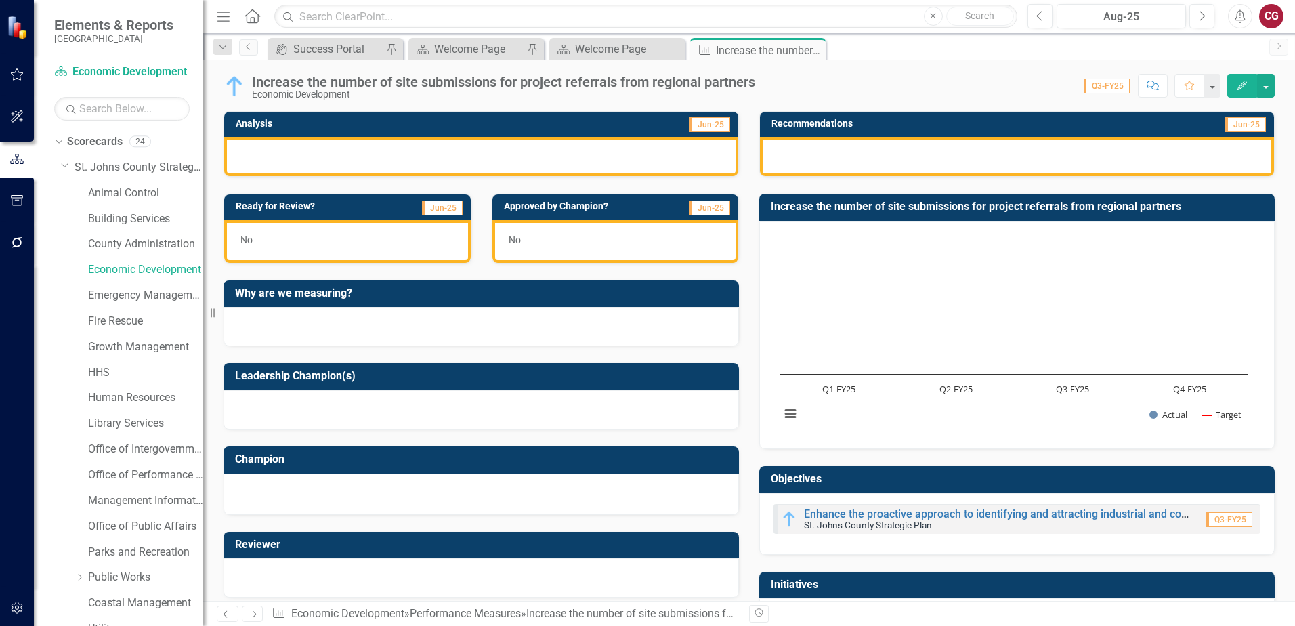
click at [814, 205] on h3 "Increase the number of site submissions for project referrals from regional par…" at bounding box center [1019, 207] width 497 height 12
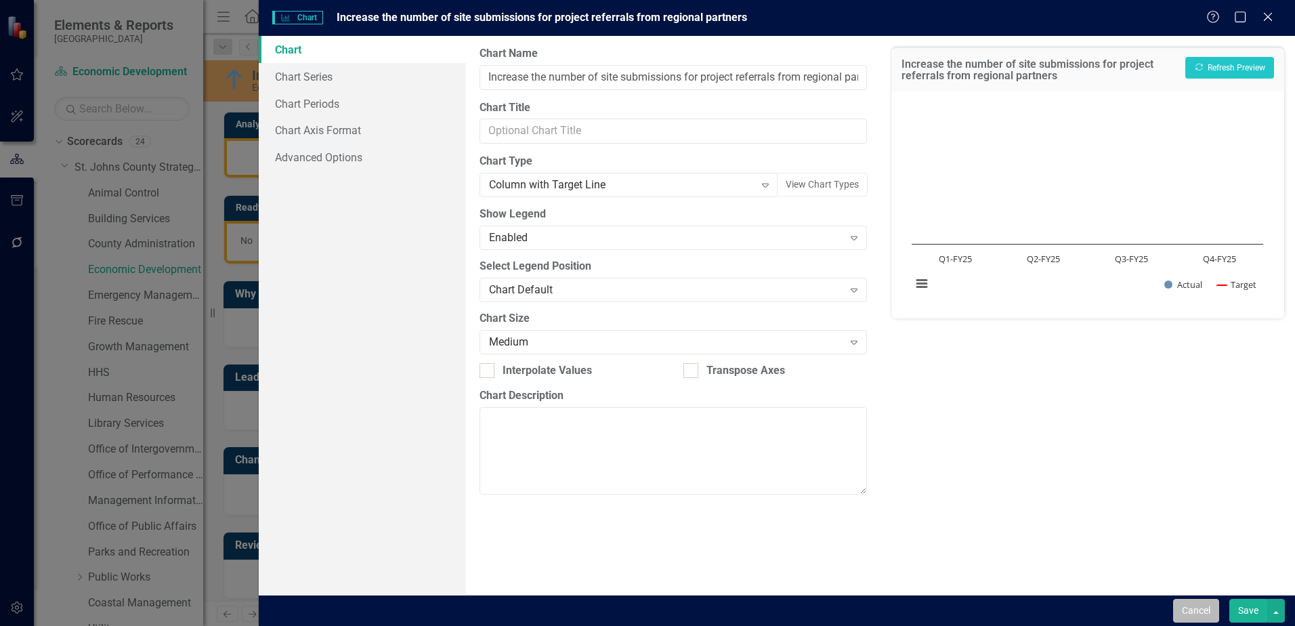
click at [1176, 610] on button "Cancel" at bounding box center [1196, 611] width 46 height 24
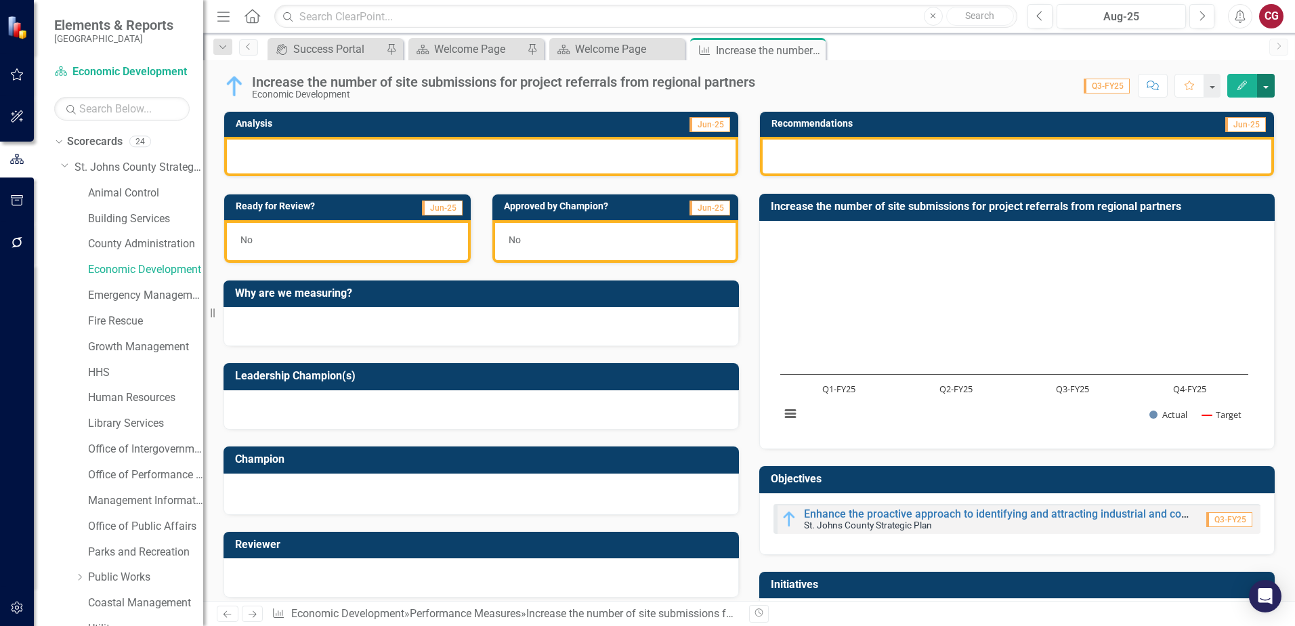
click at [1262, 88] on button "button" at bounding box center [1266, 86] width 18 height 24
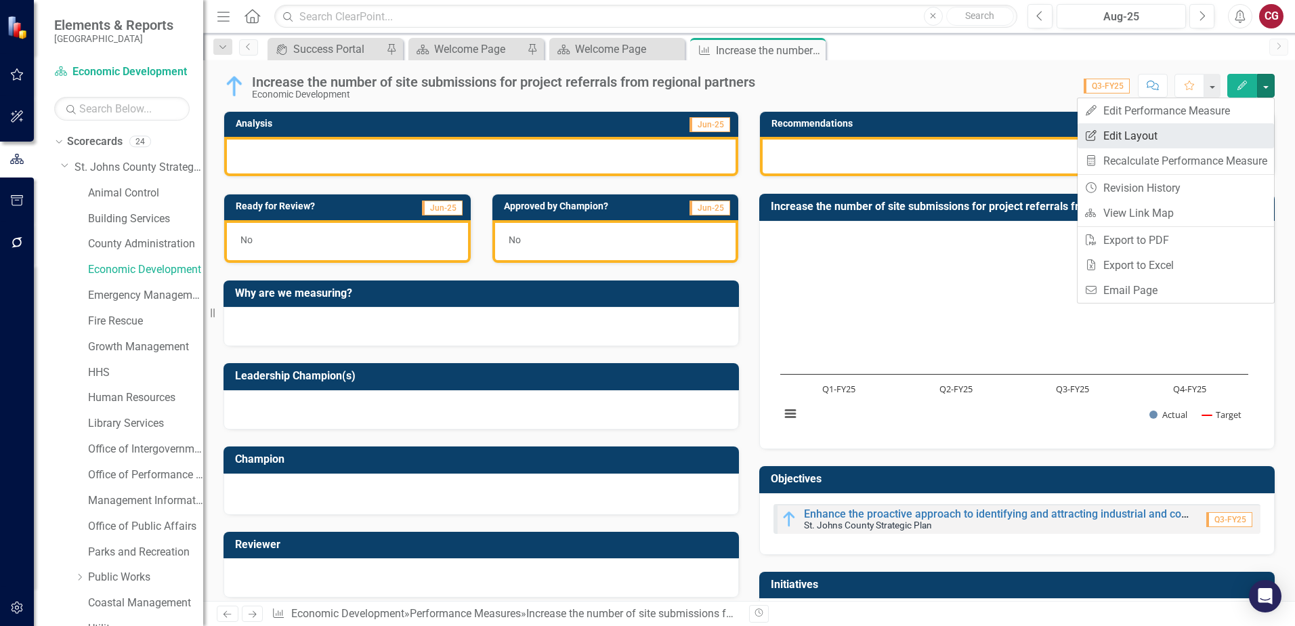
click at [1183, 140] on link "Edit Report Edit Layout" at bounding box center [1176, 135] width 196 height 25
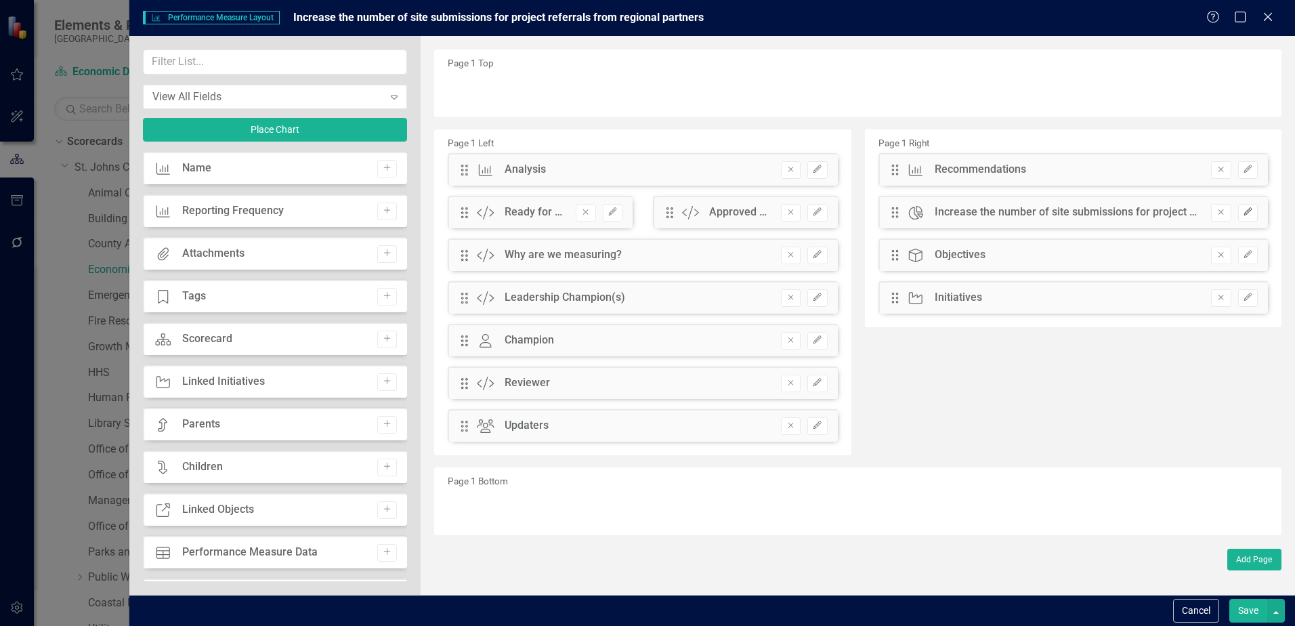
click at [1254, 216] on button "Edit" at bounding box center [1248, 213] width 20 height 18
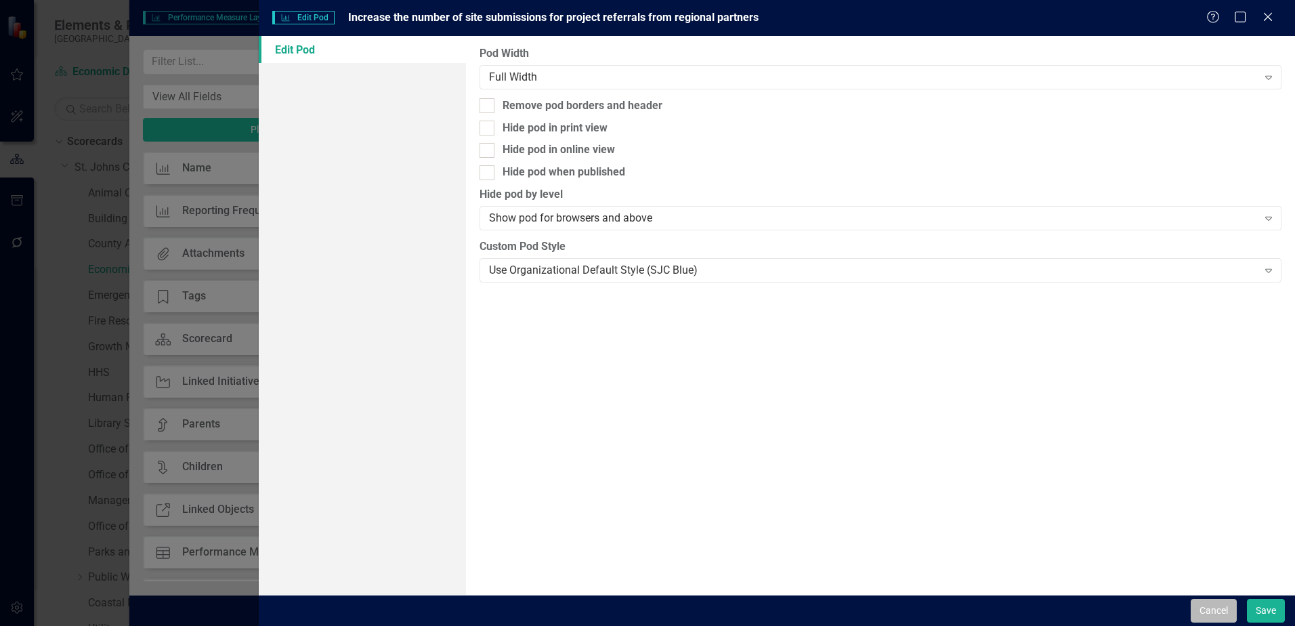
click at [1210, 614] on button "Cancel" at bounding box center [1214, 611] width 46 height 24
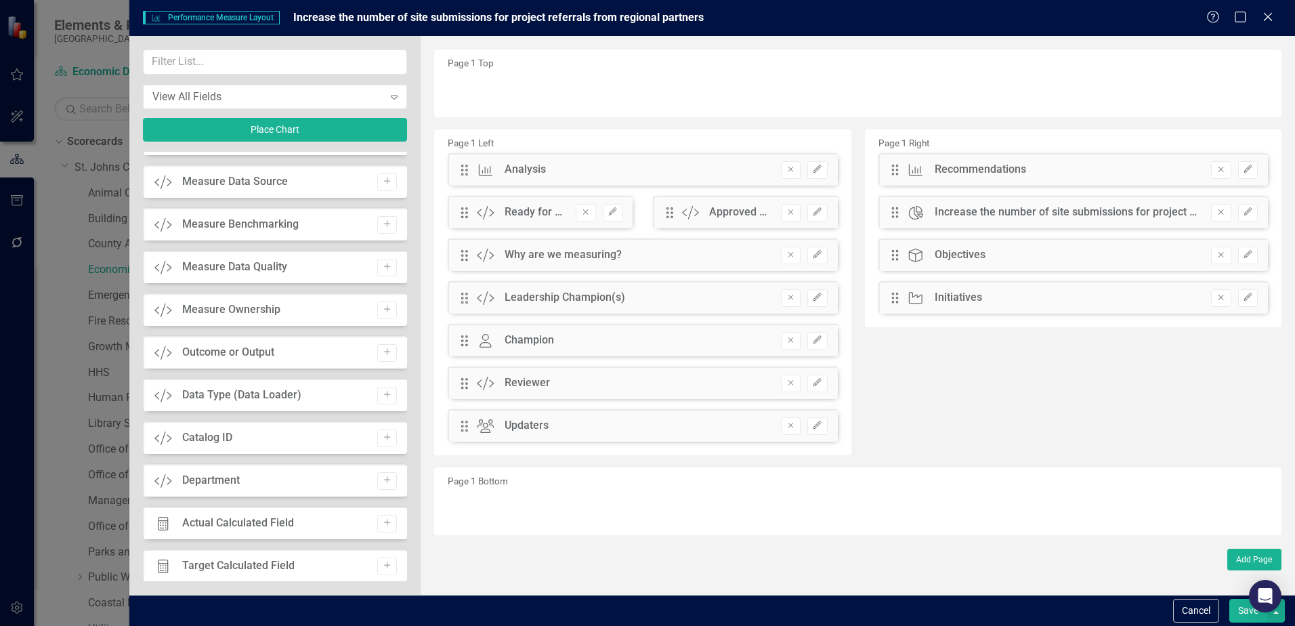
scroll to position [893, 0]
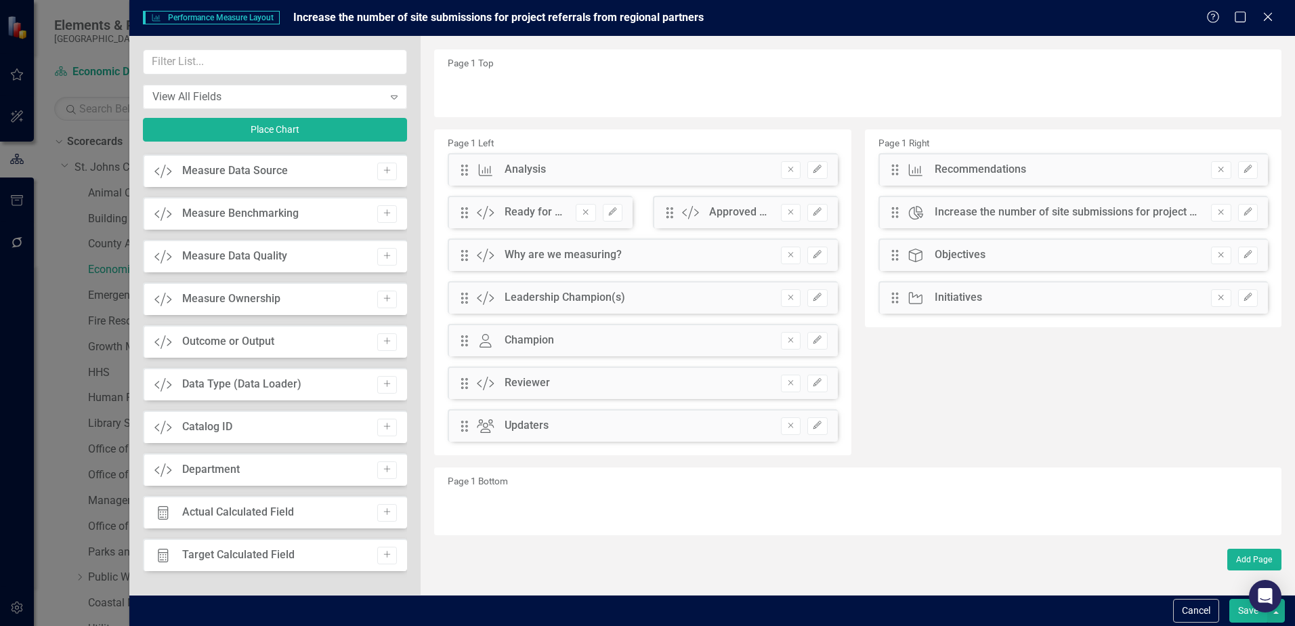
click at [1244, 614] on button "Save" at bounding box center [1248, 611] width 38 height 24
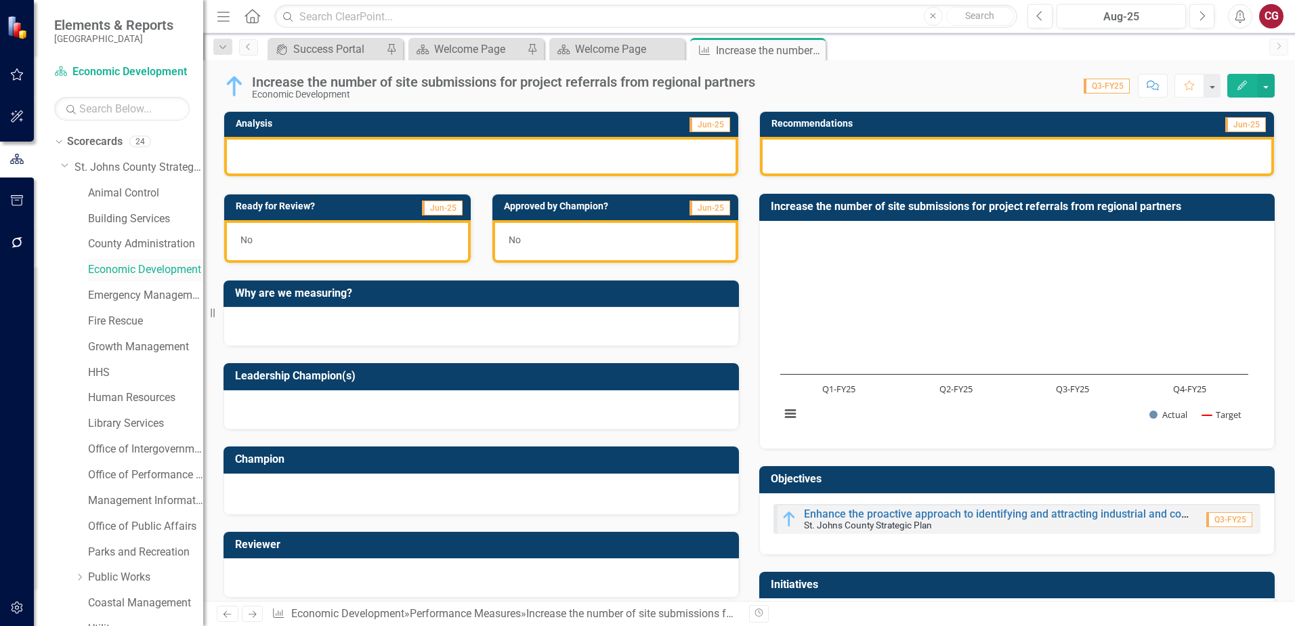
click at [134, 265] on link "Economic Development" at bounding box center [145, 270] width 115 height 16
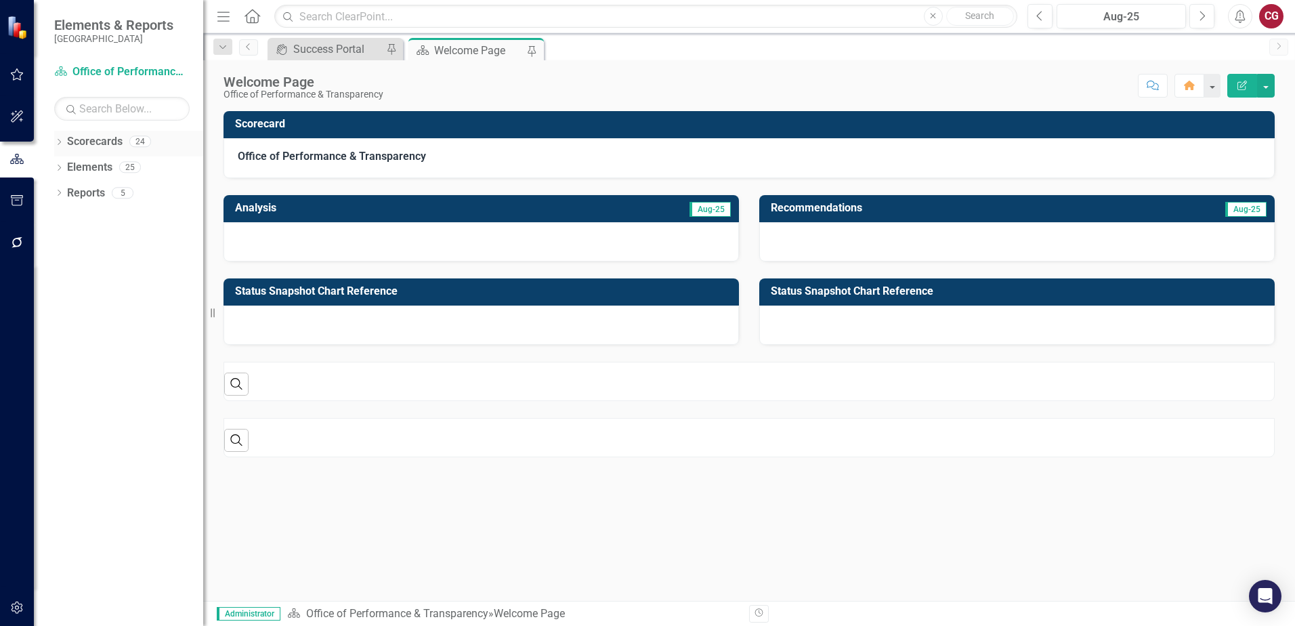
click at [58, 144] on icon "Dropdown" at bounding box center [58, 143] width 9 height 7
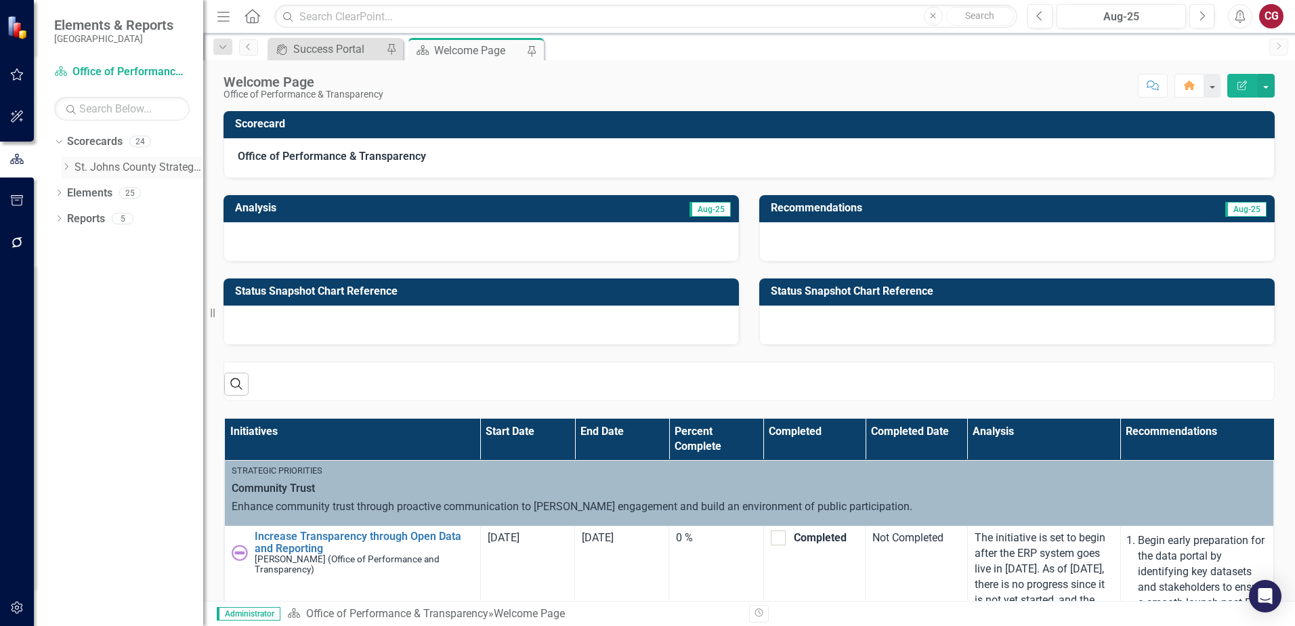
click at [68, 169] on icon "Dropdown" at bounding box center [66, 167] width 10 height 8
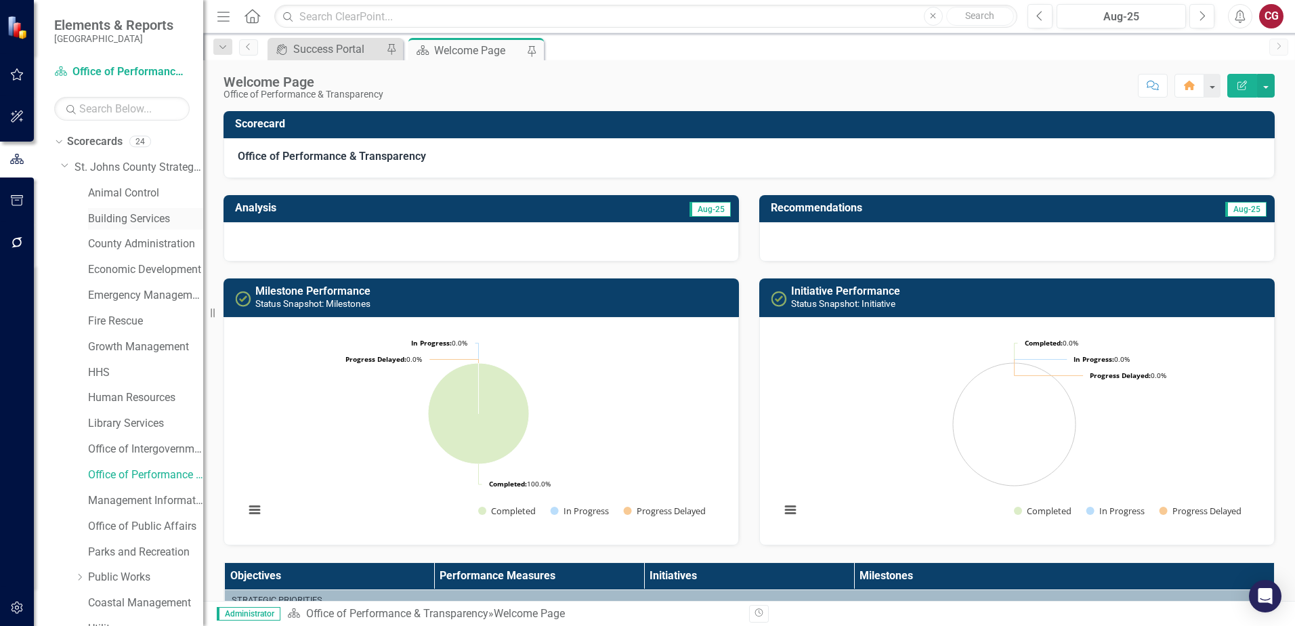
click at [121, 217] on link "Building Services" at bounding box center [145, 219] width 115 height 16
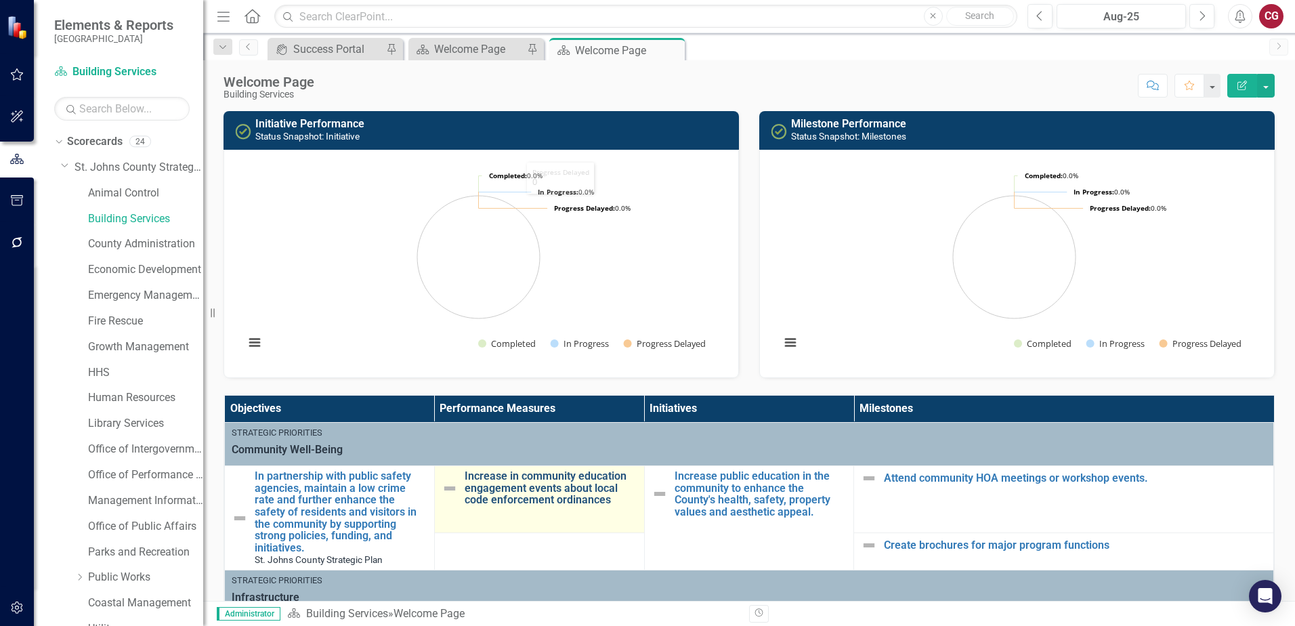
click at [522, 500] on link "Increase in community education engagement events about local code enforcement …" at bounding box center [551, 488] width 173 height 36
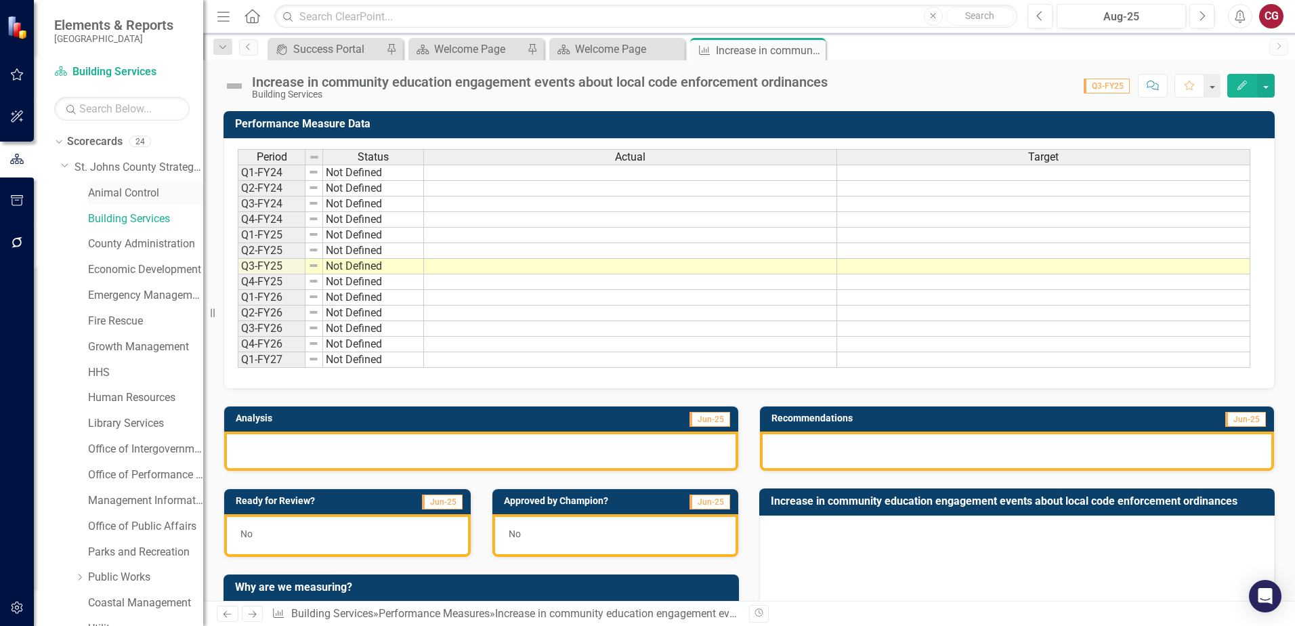
click at [104, 192] on link "Animal Control" at bounding box center [145, 194] width 115 height 16
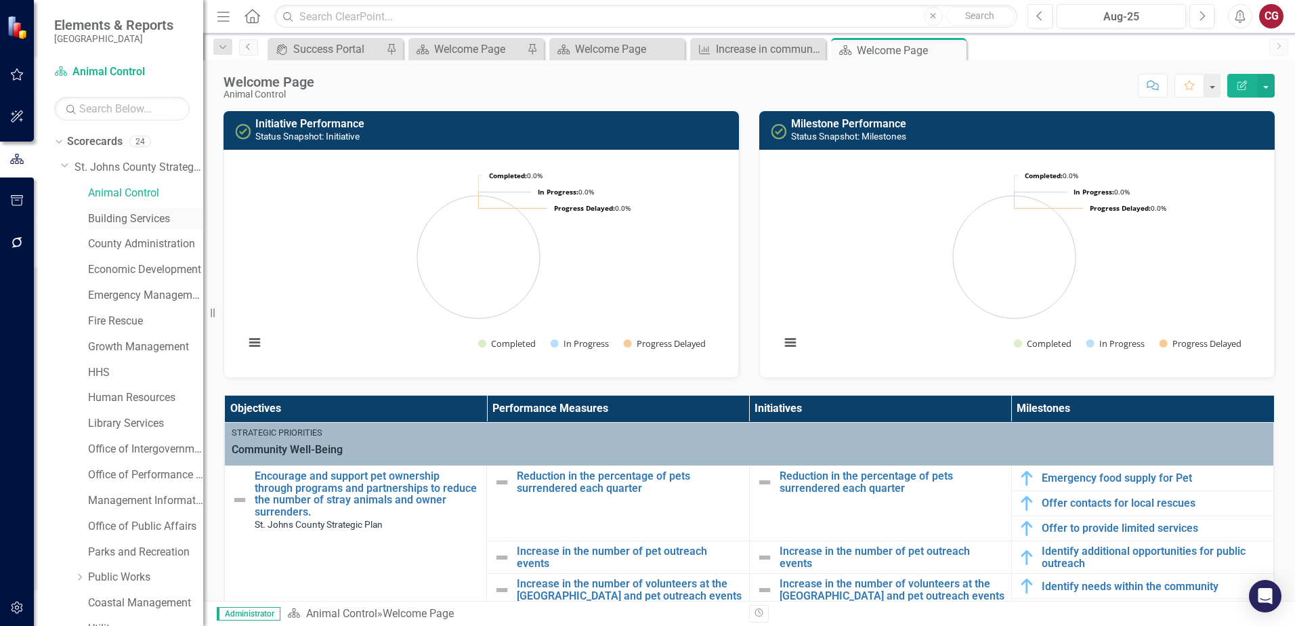
click at [102, 217] on link "Building Services" at bounding box center [145, 219] width 115 height 16
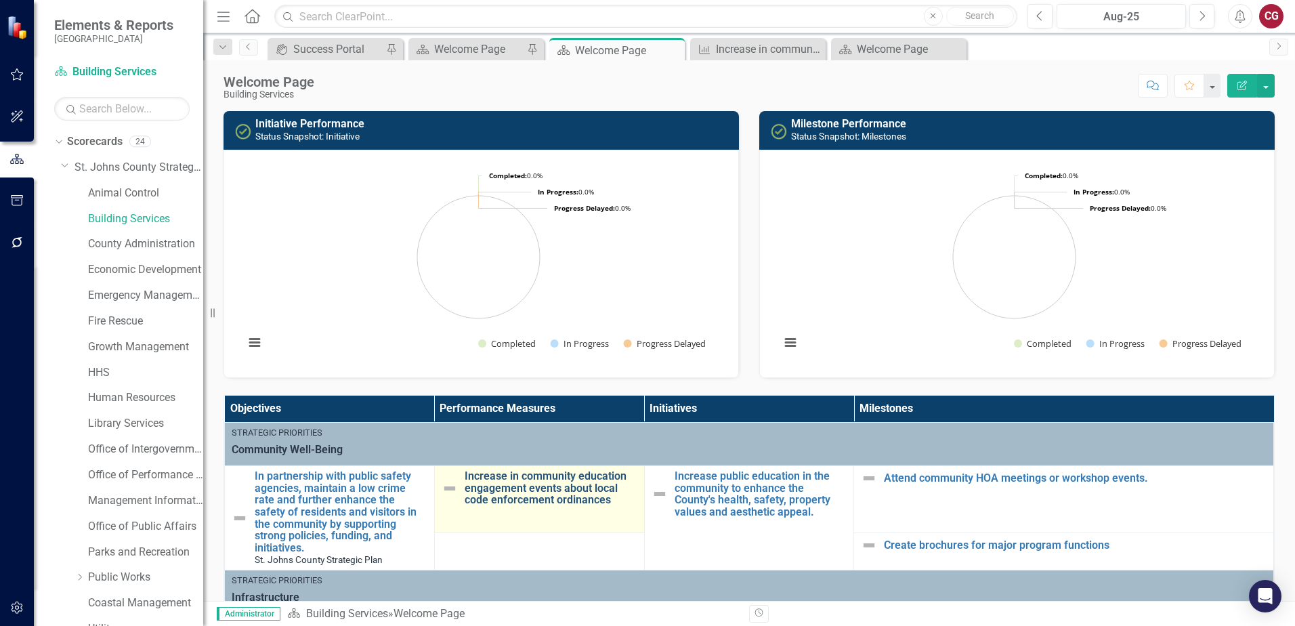
click at [536, 492] on link "Increase in community education engagement events about local code enforcement …" at bounding box center [551, 488] width 173 height 36
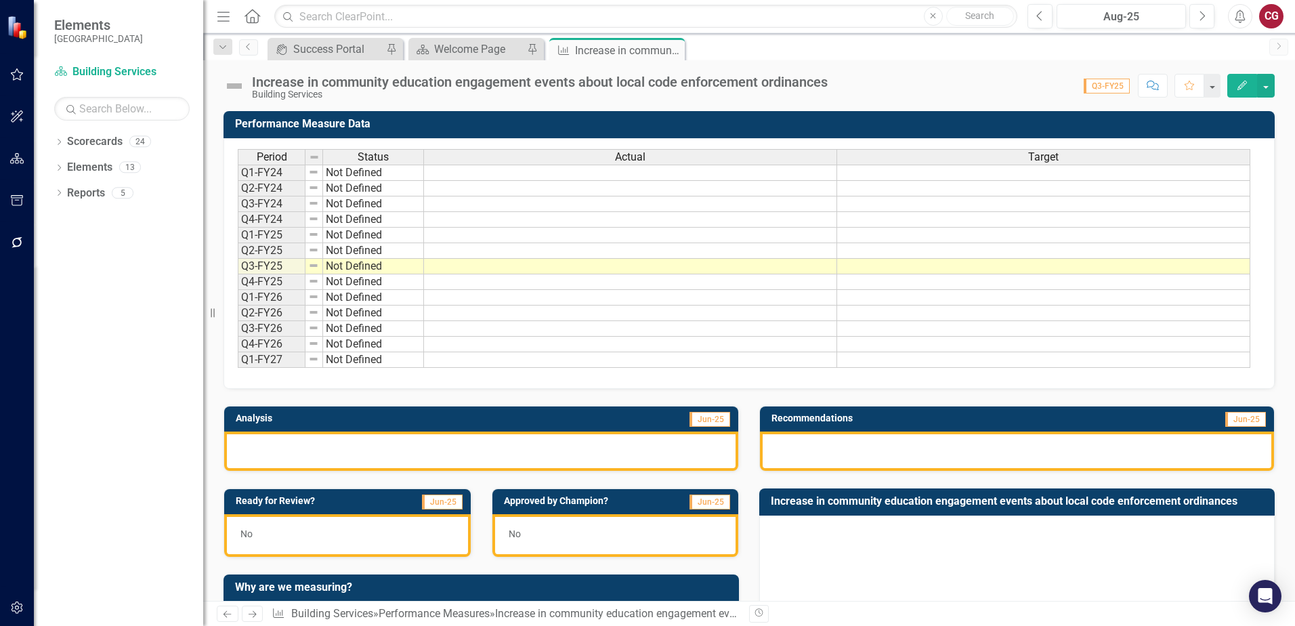
click at [251, 20] on icon "Home" at bounding box center [252, 16] width 18 height 14
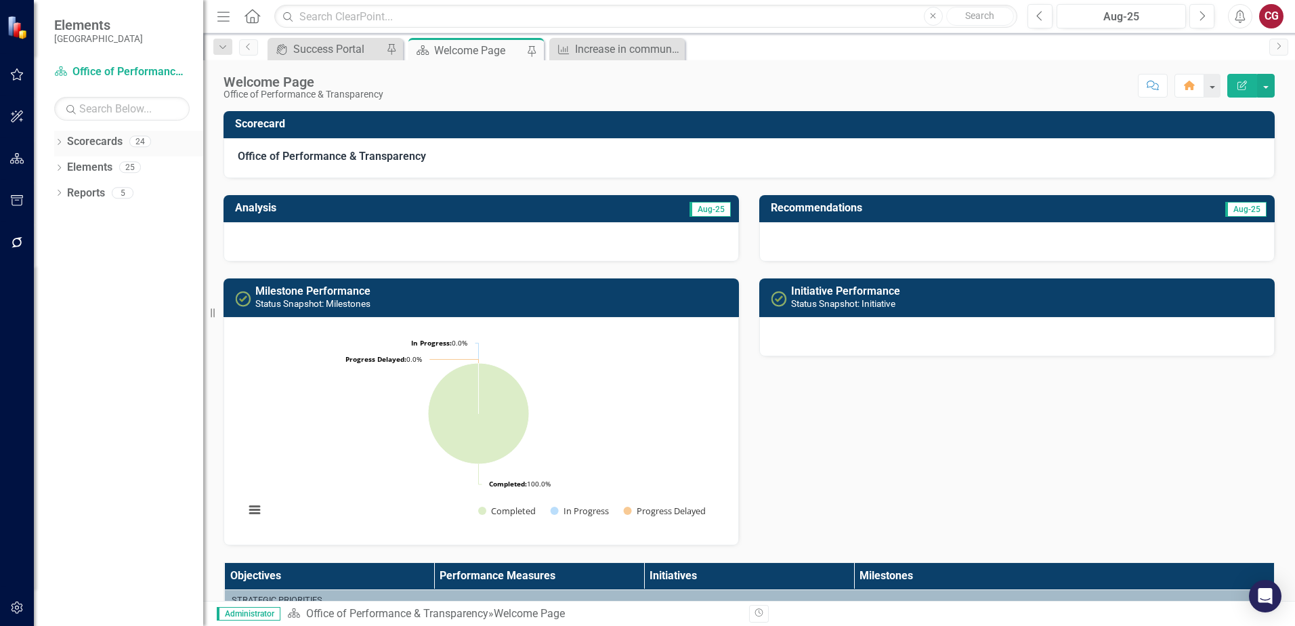
click at [57, 142] on icon "Dropdown" at bounding box center [58, 143] width 9 height 7
click at [68, 167] on icon at bounding box center [66, 166] width 3 height 7
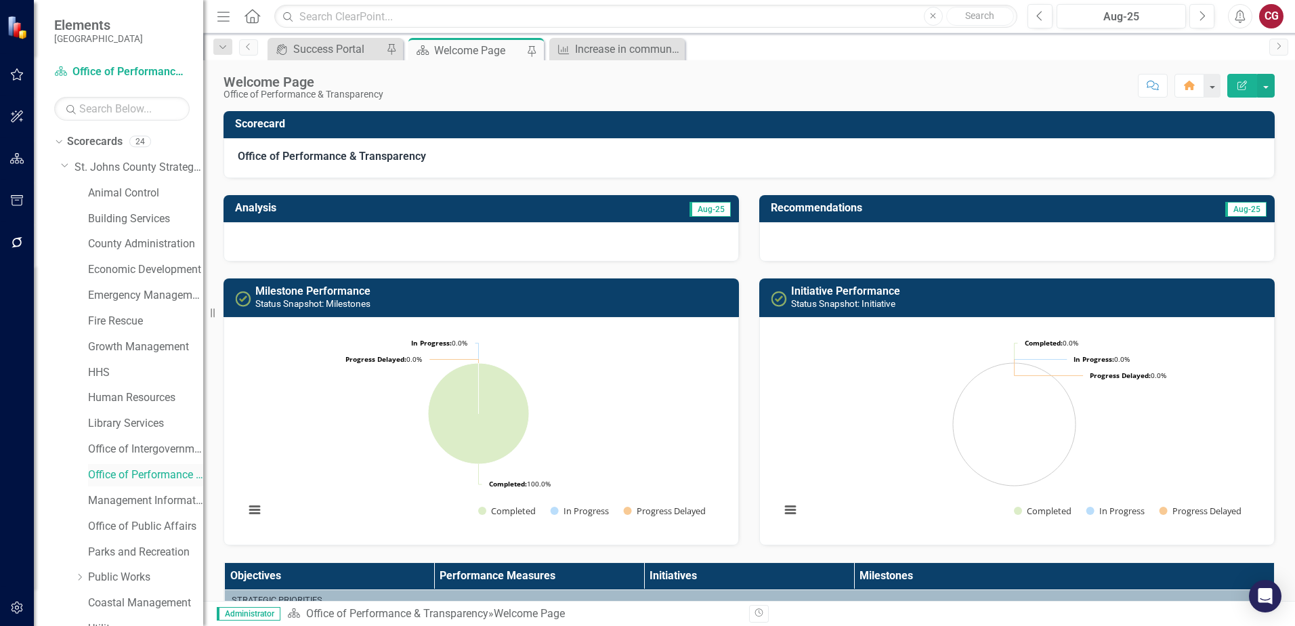
click at [150, 478] on link "Office of Performance & Transparency" at bounding box center [145, 475] width 115 height 16
click at [127, 199] on link "Animal Control" at bounding box center [145, 194] width 115 height 16
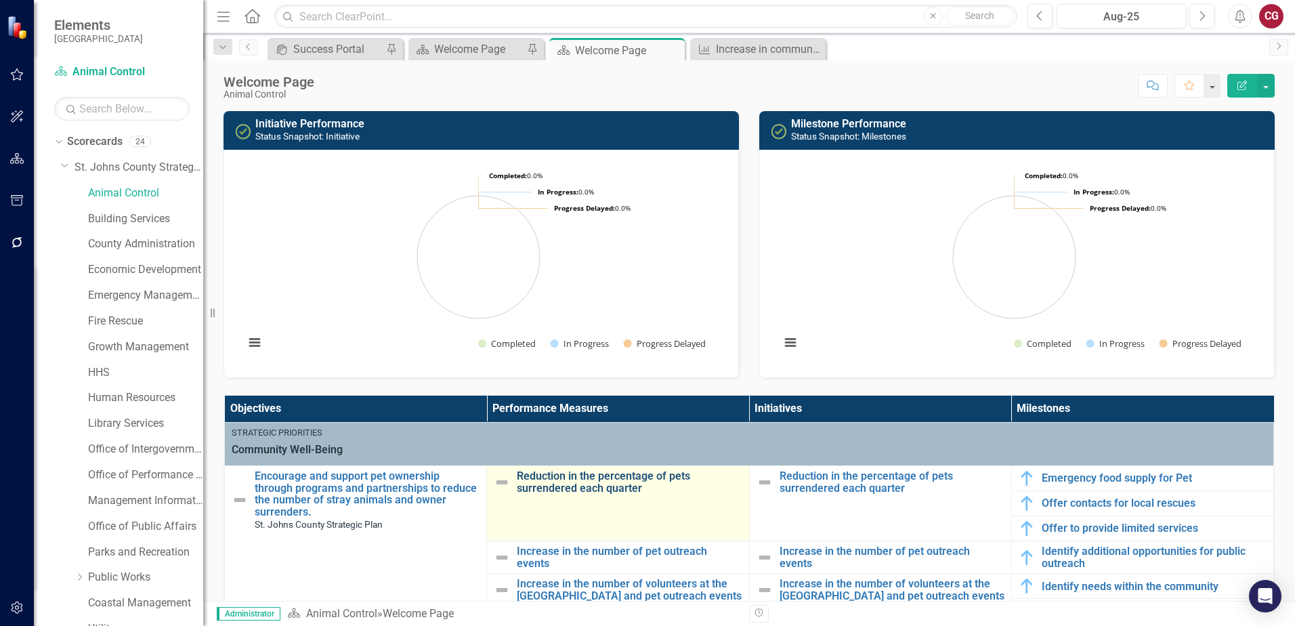
click at [591, 486] on link "Reduction in the percentage of pets surrendered each quarter" at bounding box center [629, 482] width 225 height 24
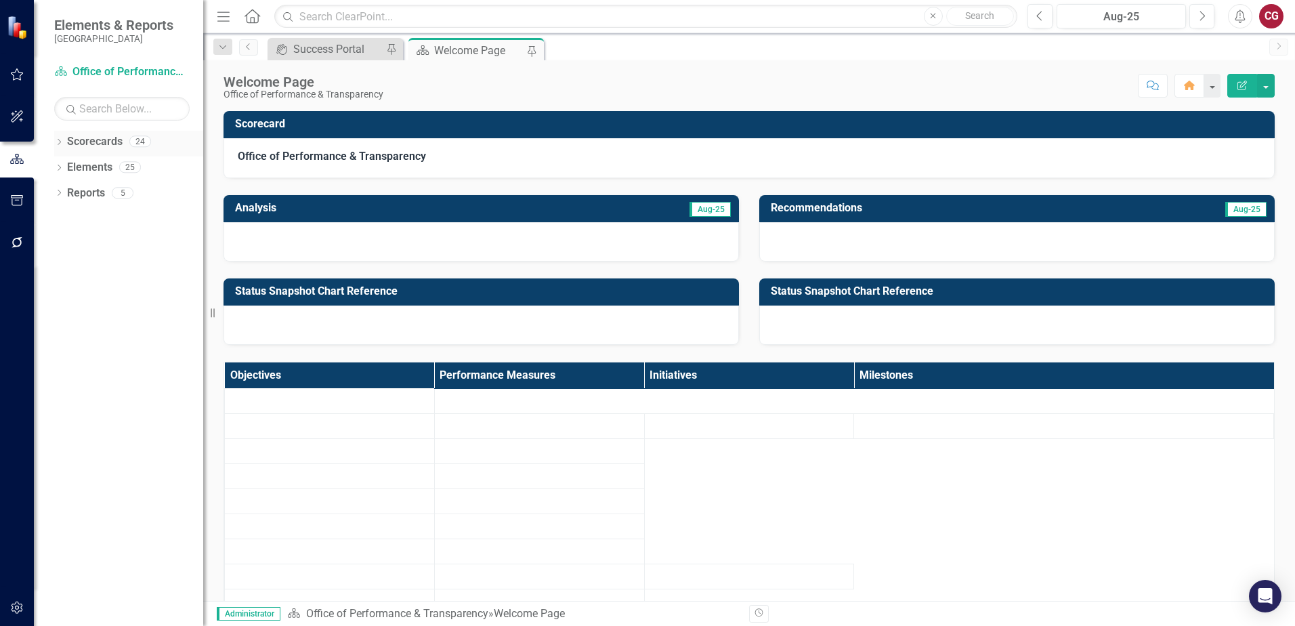
click at [61, 142] on icon at bounding box center [59, 142] width 3 height 6
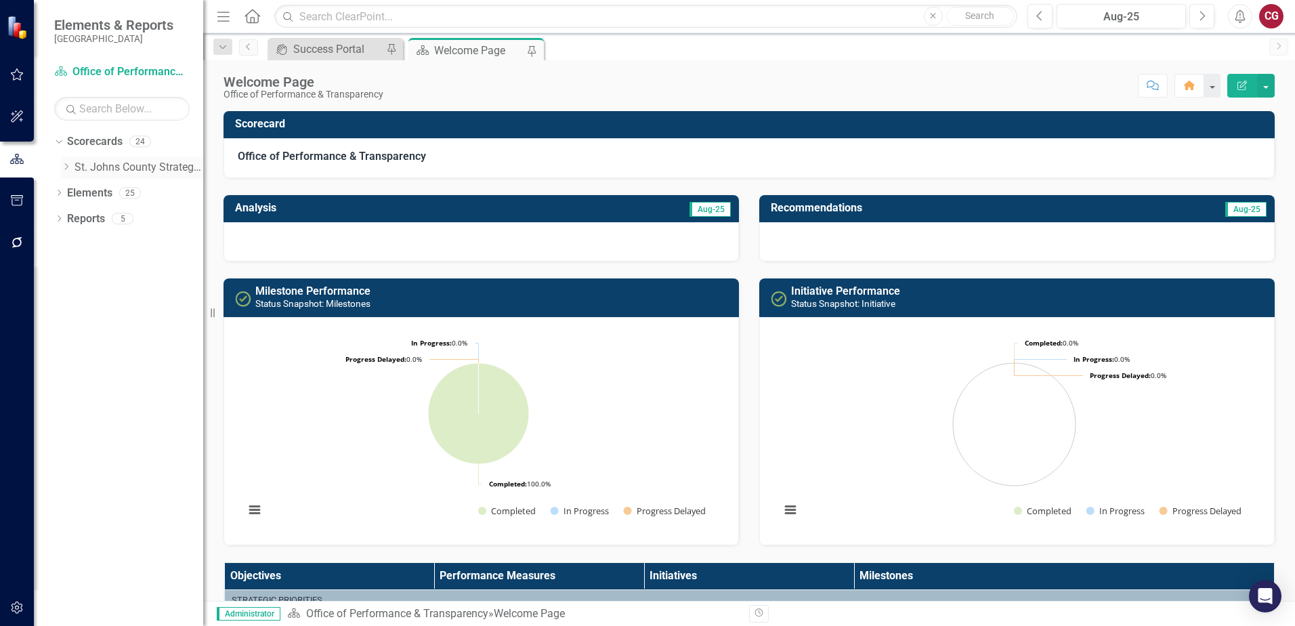
click at [66, 166] on icon "Dropdown" at bounding box center [66, 167] width 10 height 8
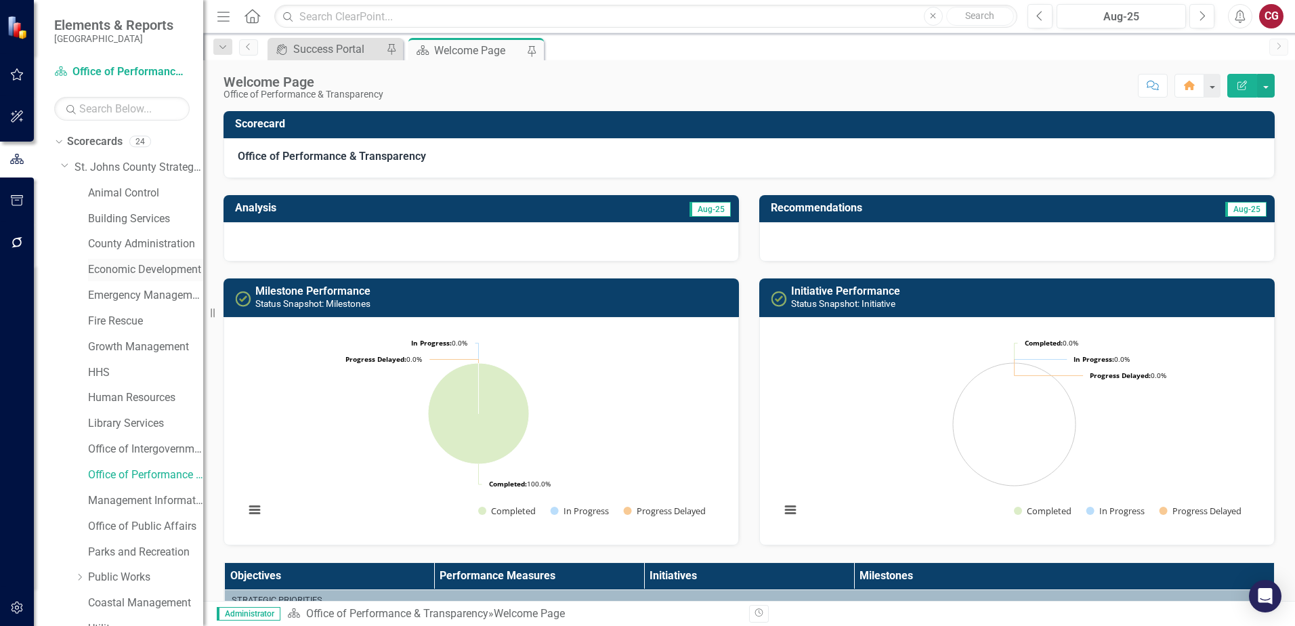
click at [129, 274] on link "Economic Development" at bounding box center [145, 270] width 115 height 16
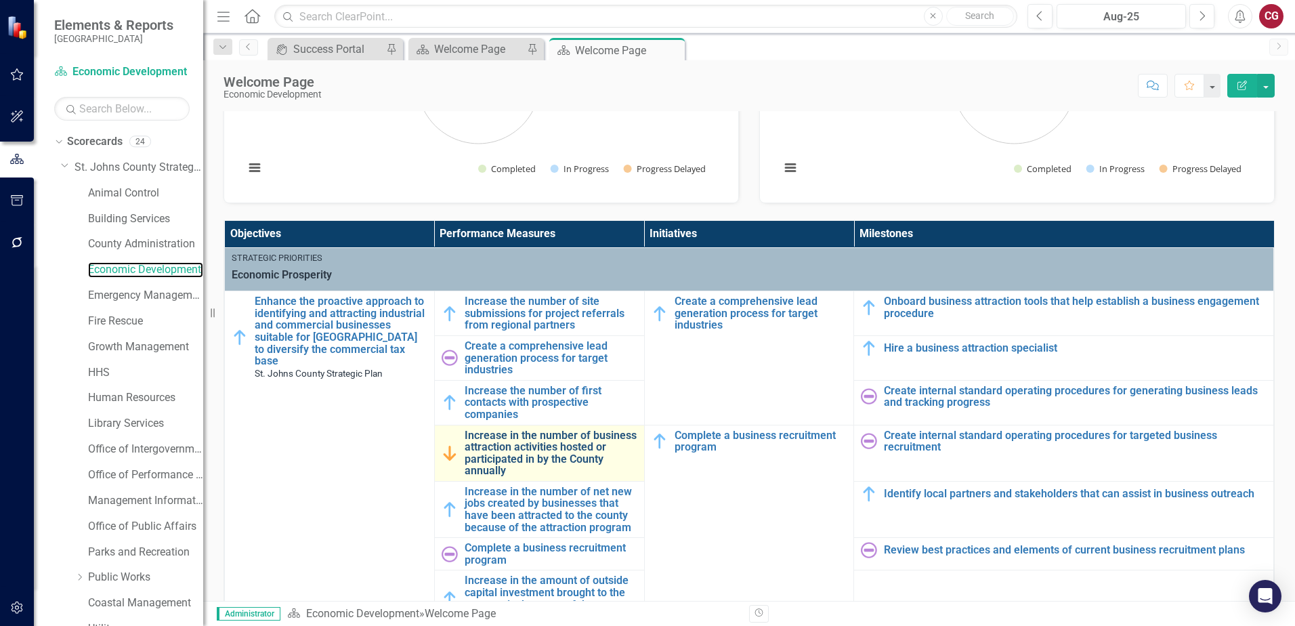
scroll to position [203, 0]
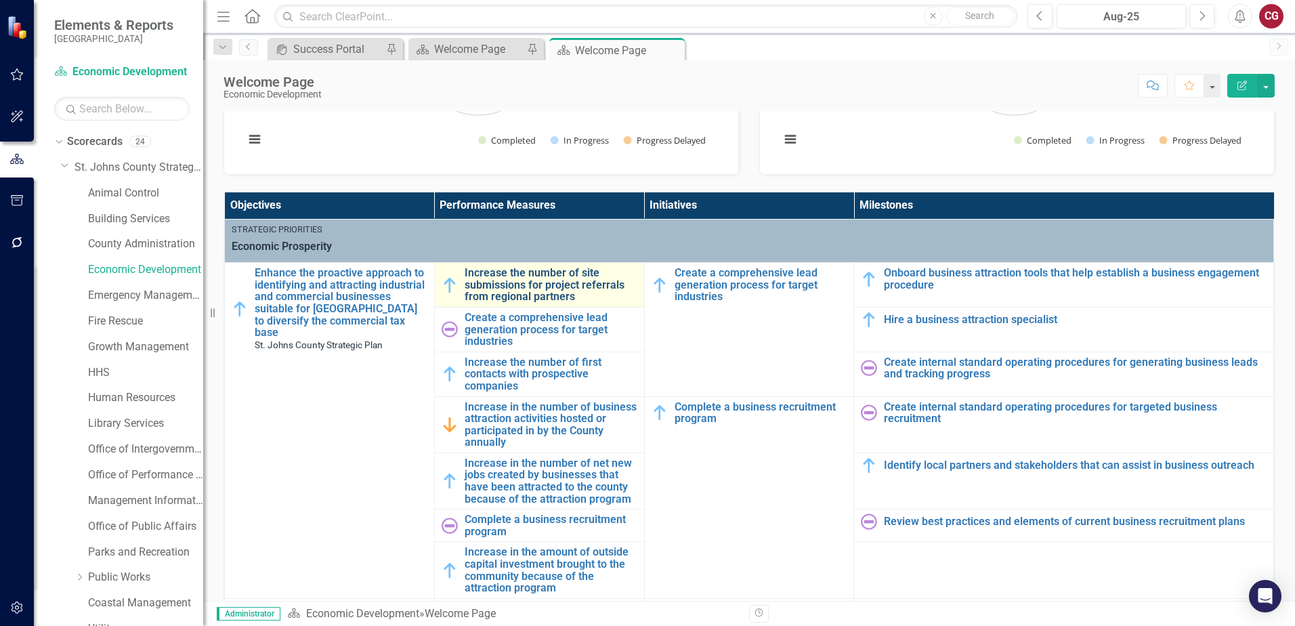
click at [490, 286] on link "Increase the number of site submissions for project referrals from regional par…" at bounding box center [551, 285] width 173 height 36
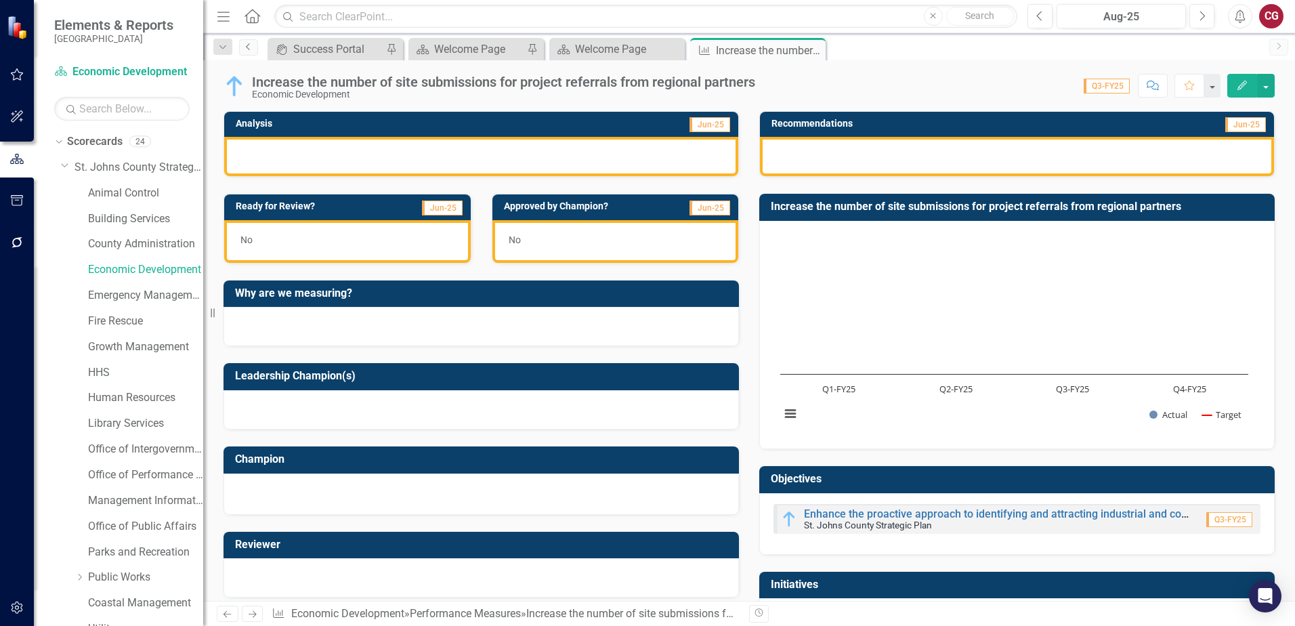
click at [249, 47] on icon "Previous" at bounding box center [248, 47] width 11 height 8
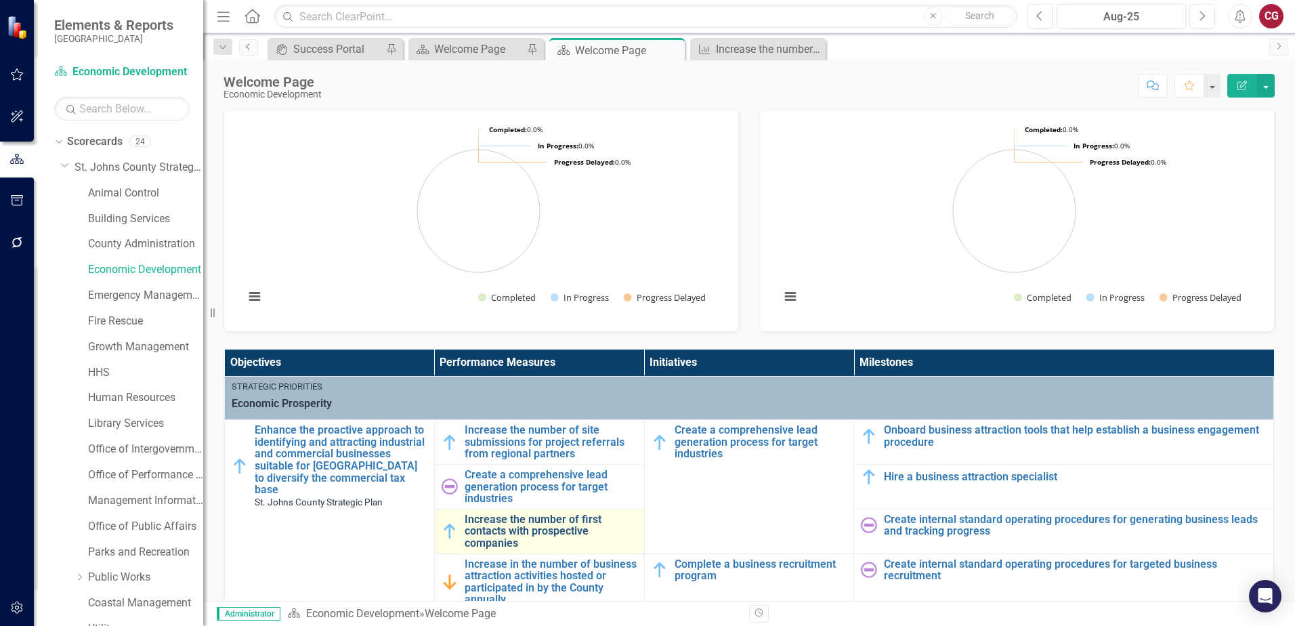
scroll to position [203, 0]
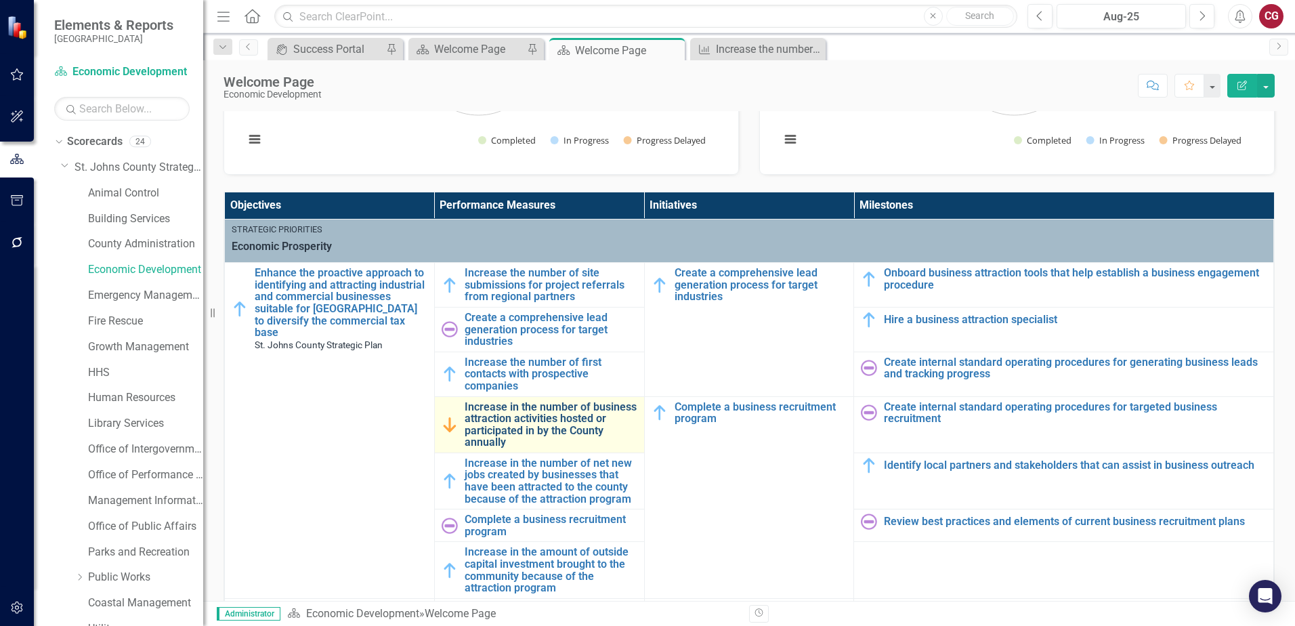
click at [540, 406] on link "Increase in the number of business attraction activities hosted or participated…" at bounding box center [551, 424] width 173 height 47
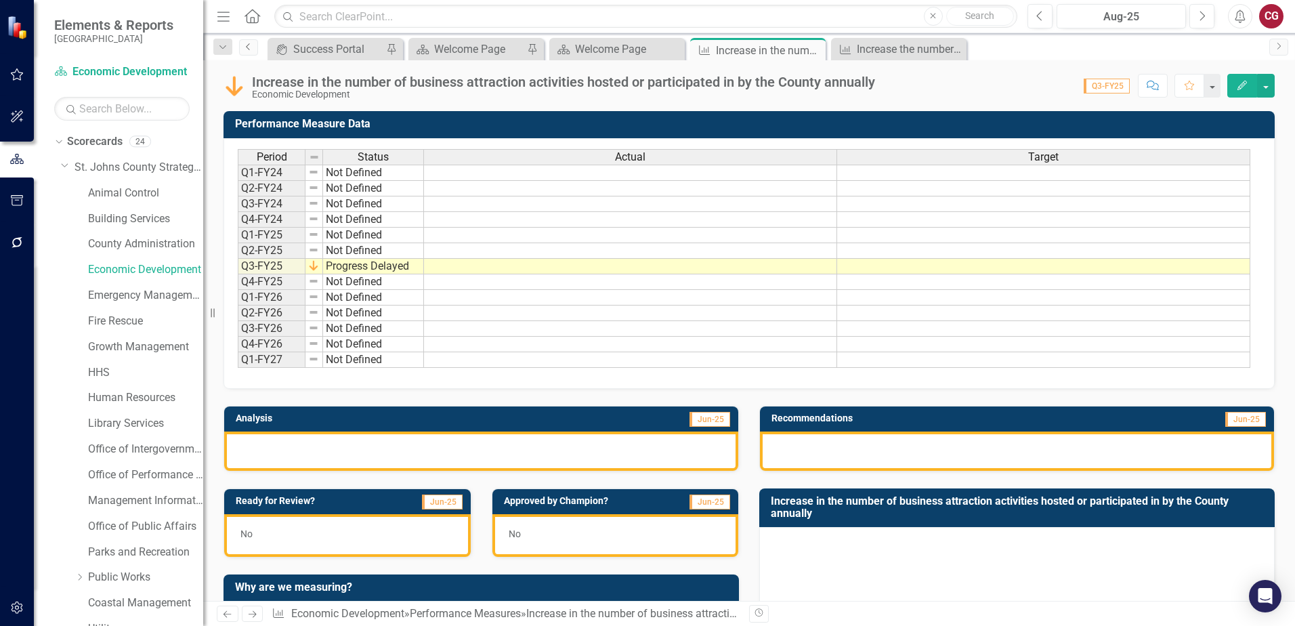
click at [244, 50] on icon "Previous" at bounding box center [248, 47] width 11 height 8
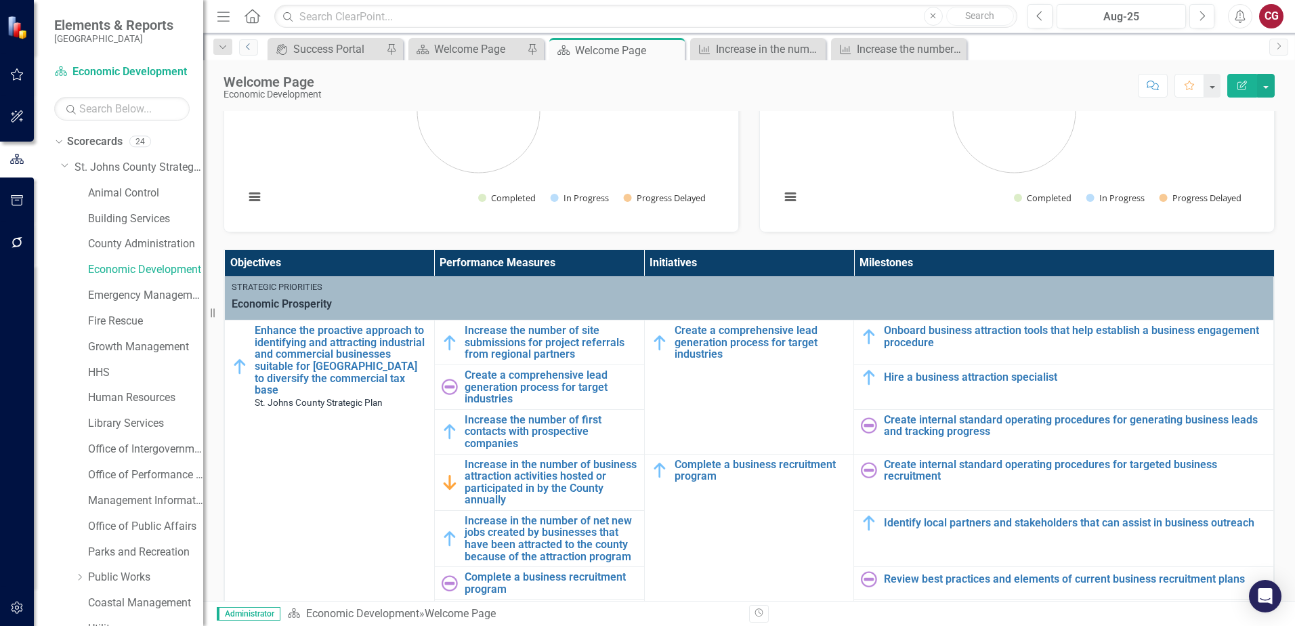
scroll to position [203, 0]
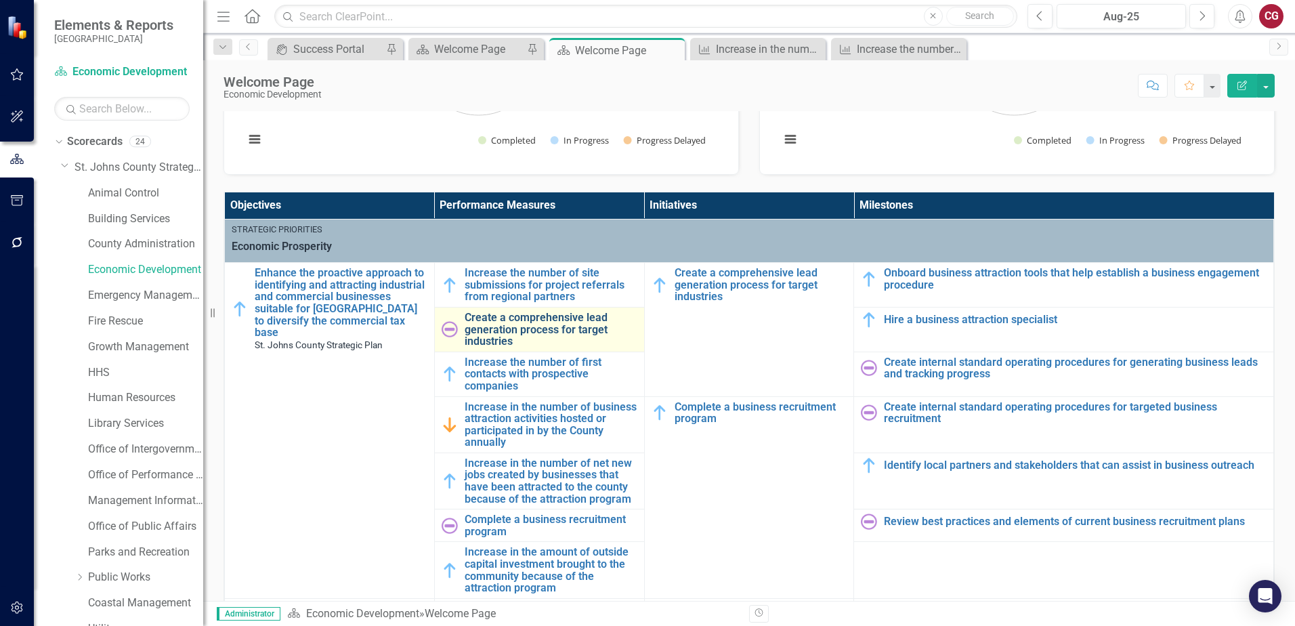
click at [501, 323] on link "Create a comprehensive lead generation process for target industries" at bounding box center [551, 330] width 173 height 36
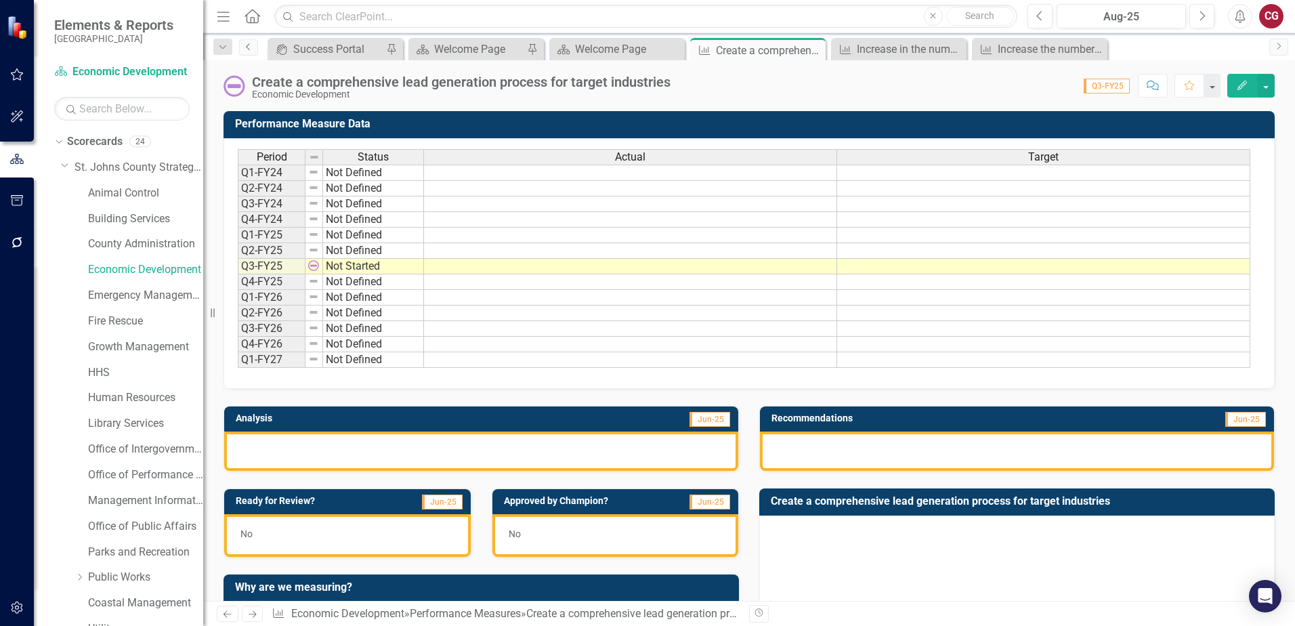
click at [254, 49] on link "Previous" at bounding box center [248, 47] width 19 height 16
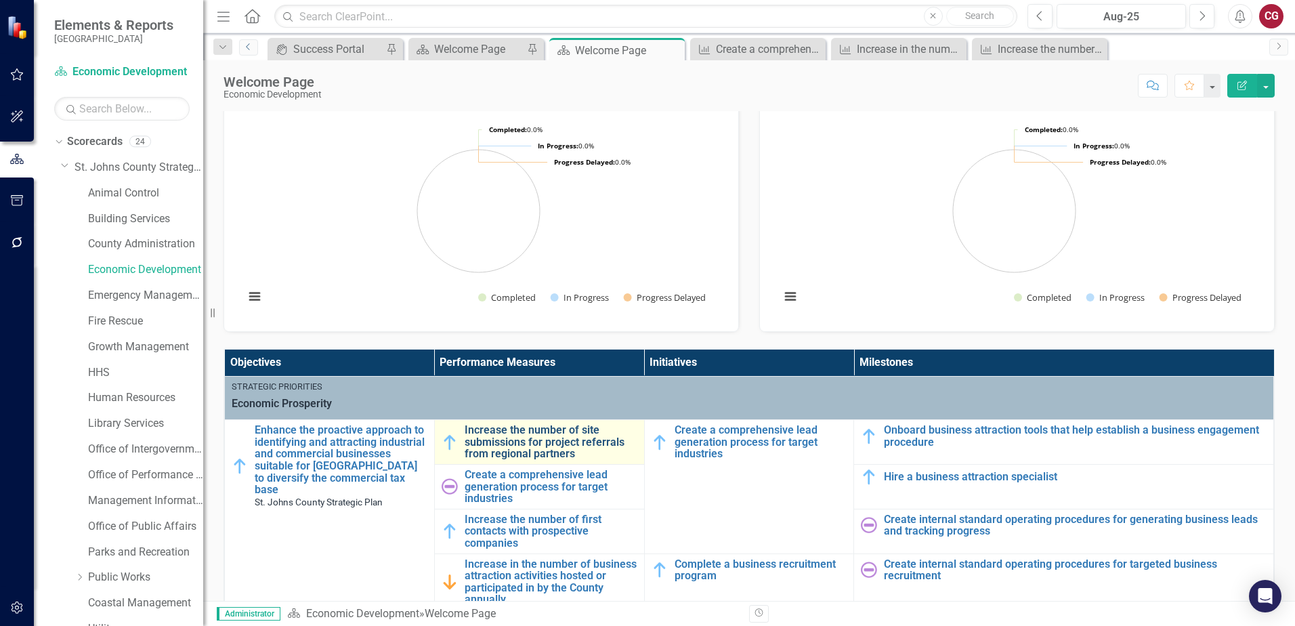
scroll to position [135, 0]
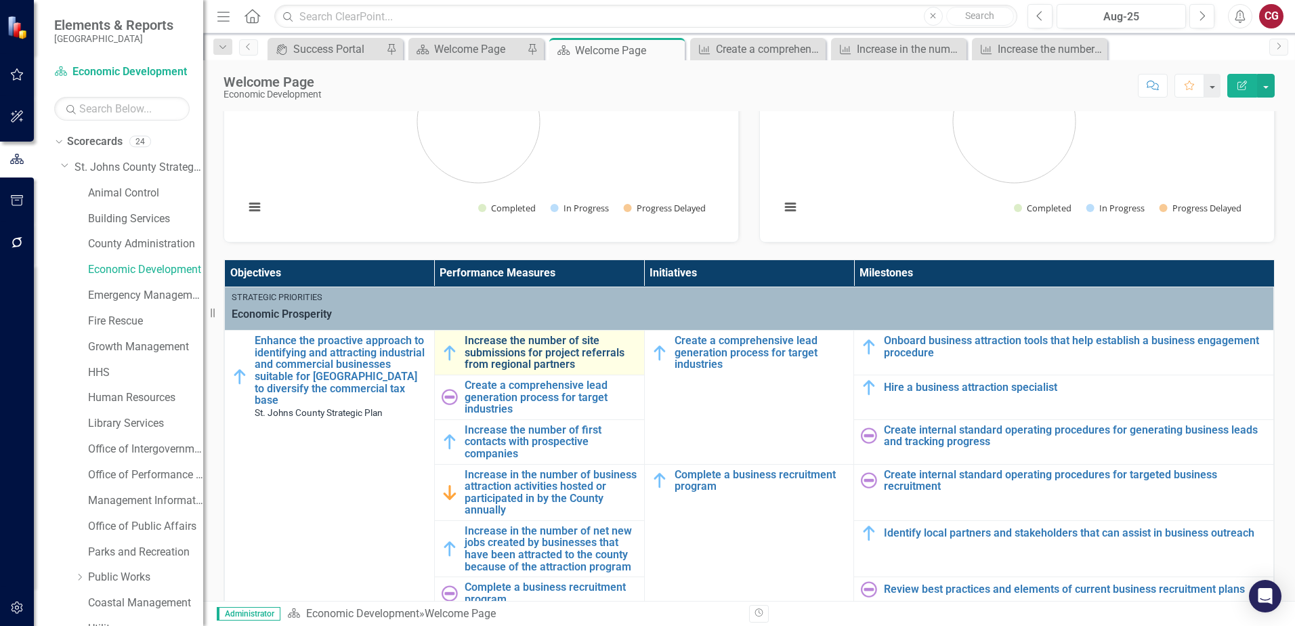
click at [499, 345] on link "Increase the number of site submissions for project referrals from regional par…" at bounding box center [551, 353] width 173 height 36
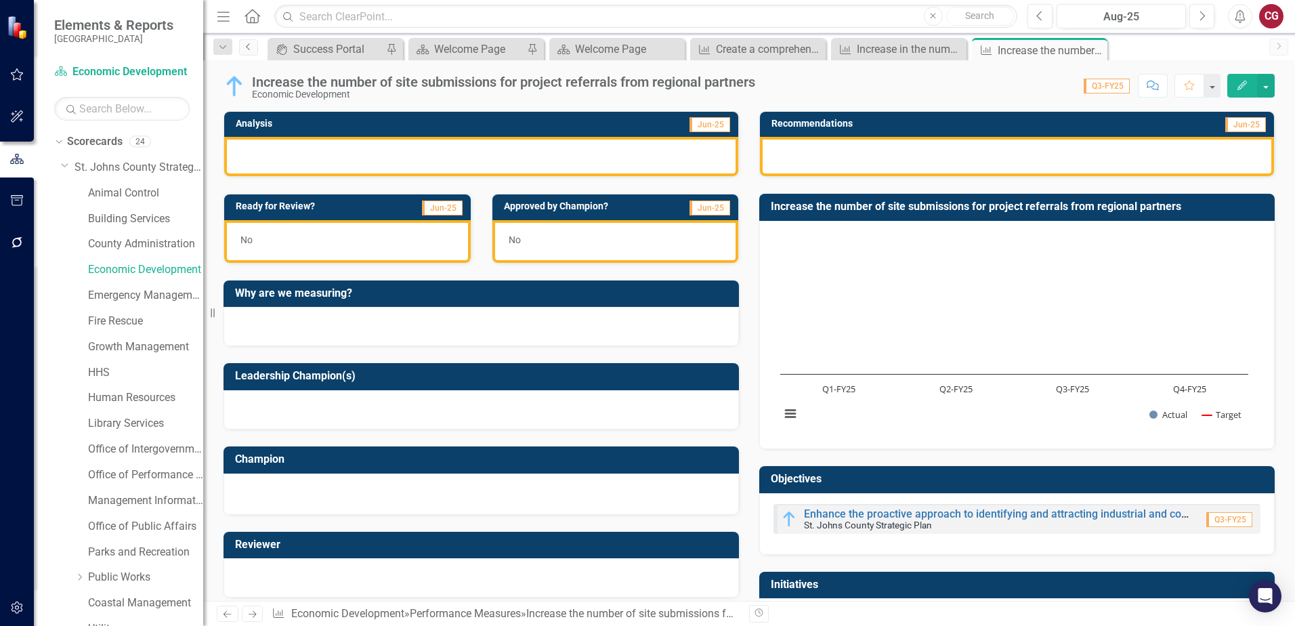
click at [245, 48] on icon "Previous" at bounding box center [248, 47] width 11 height 8
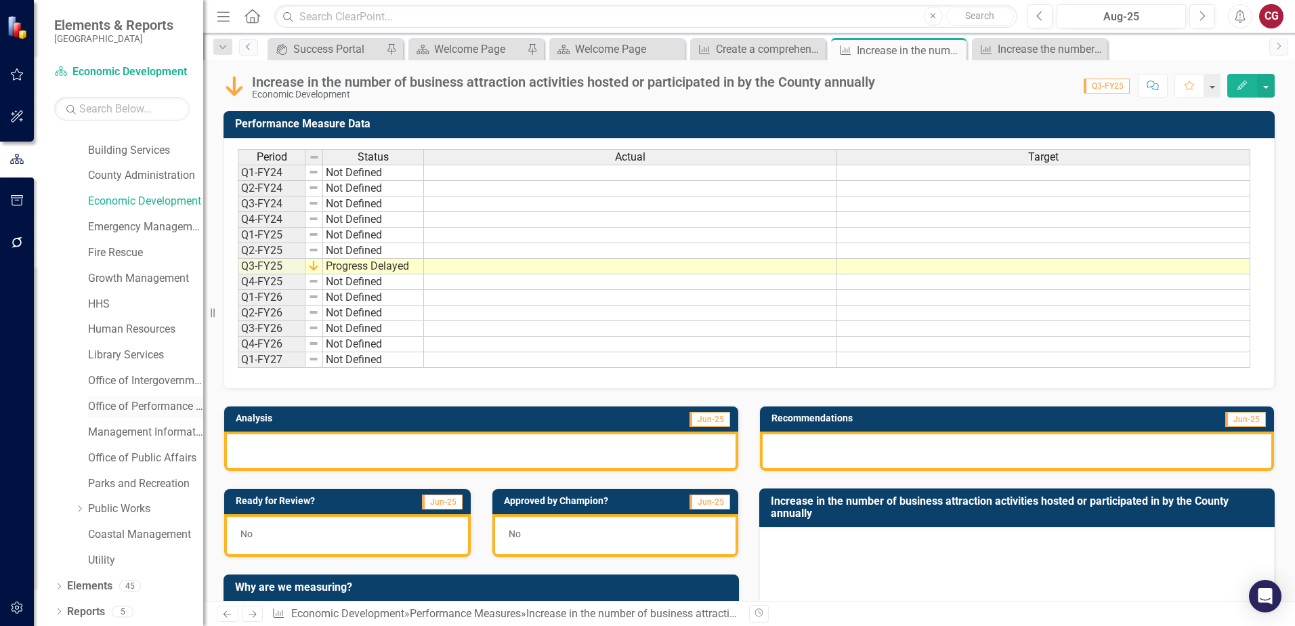
scroll to position [69, 0]
click at [82, 581] on link "Elements" at bounding box center [89, 586] width 45 height 16
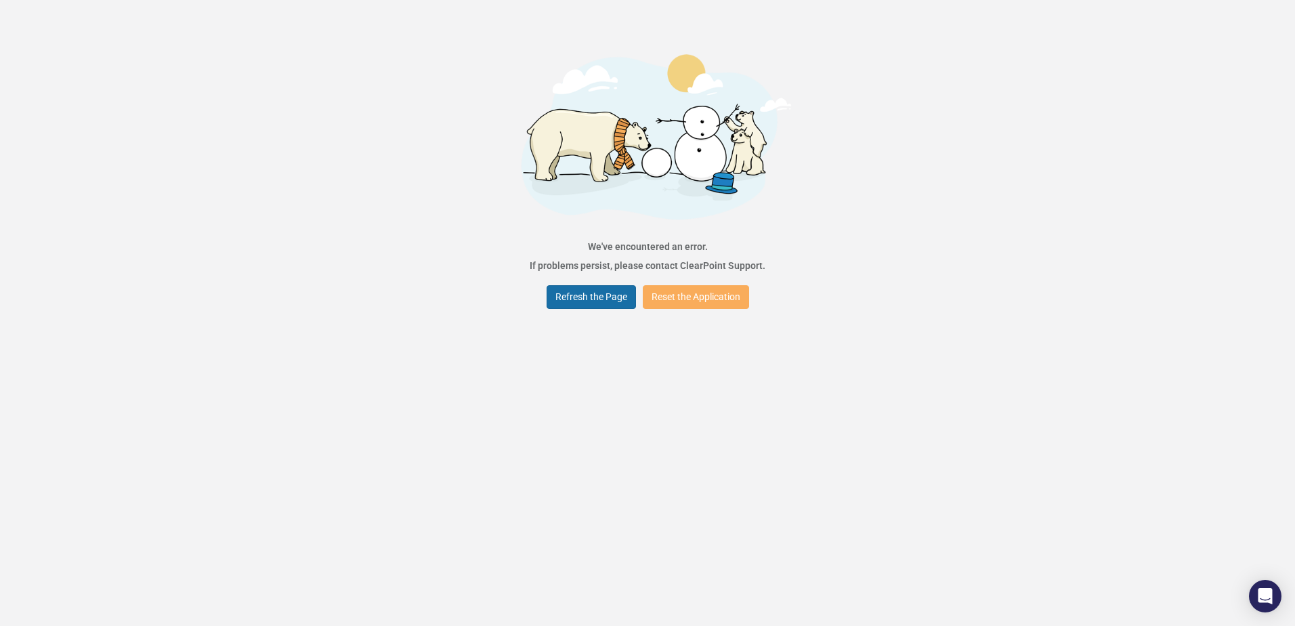
click at [561, 301] on button "Refresh the Page" at bounding box center [591, 297] width 89 height 24
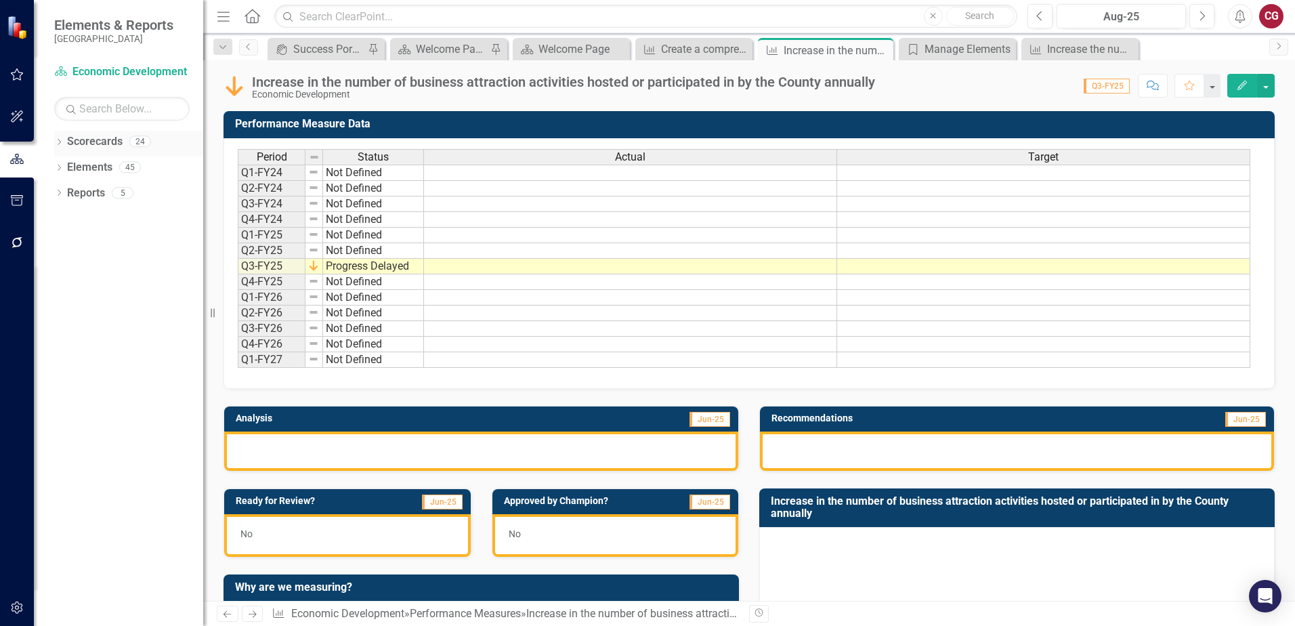
click at [60, 142] on icon at bounding box center [59, 142] width 3 height 6
click at [68, 169] on icon "Dropdown" at bounding box center [66, 167] width 10 height 8
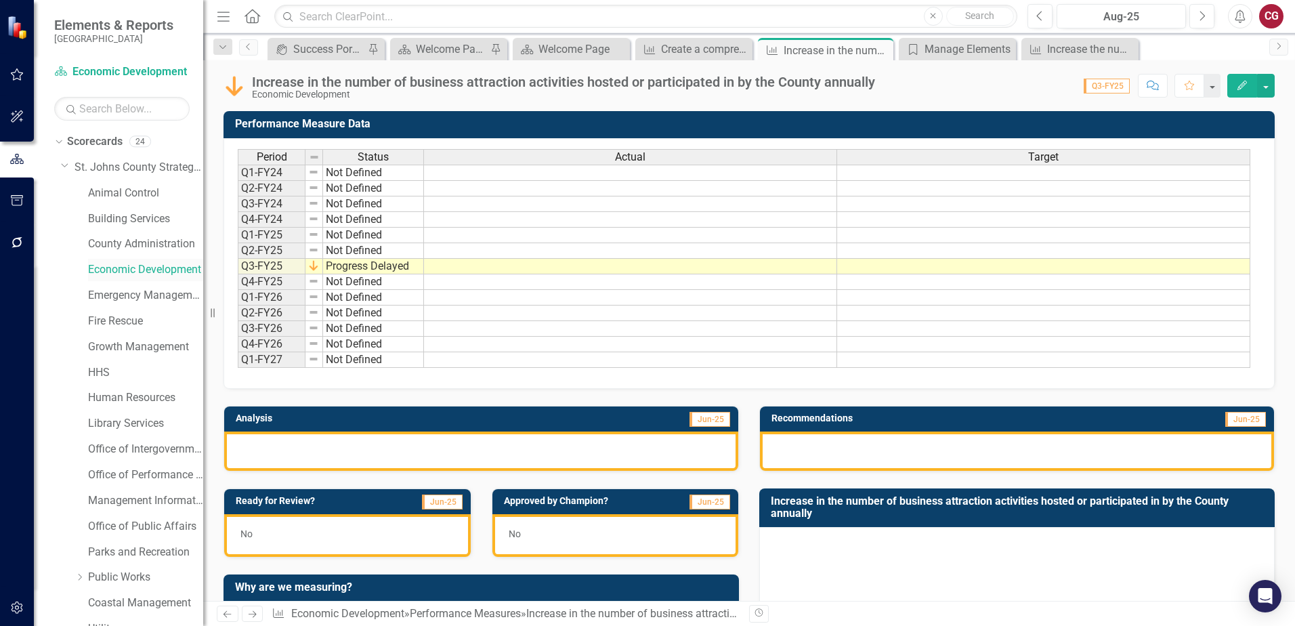
click at [125, 270] on link "Economic Development" at bounding box center [145, 270] width 115 height 16
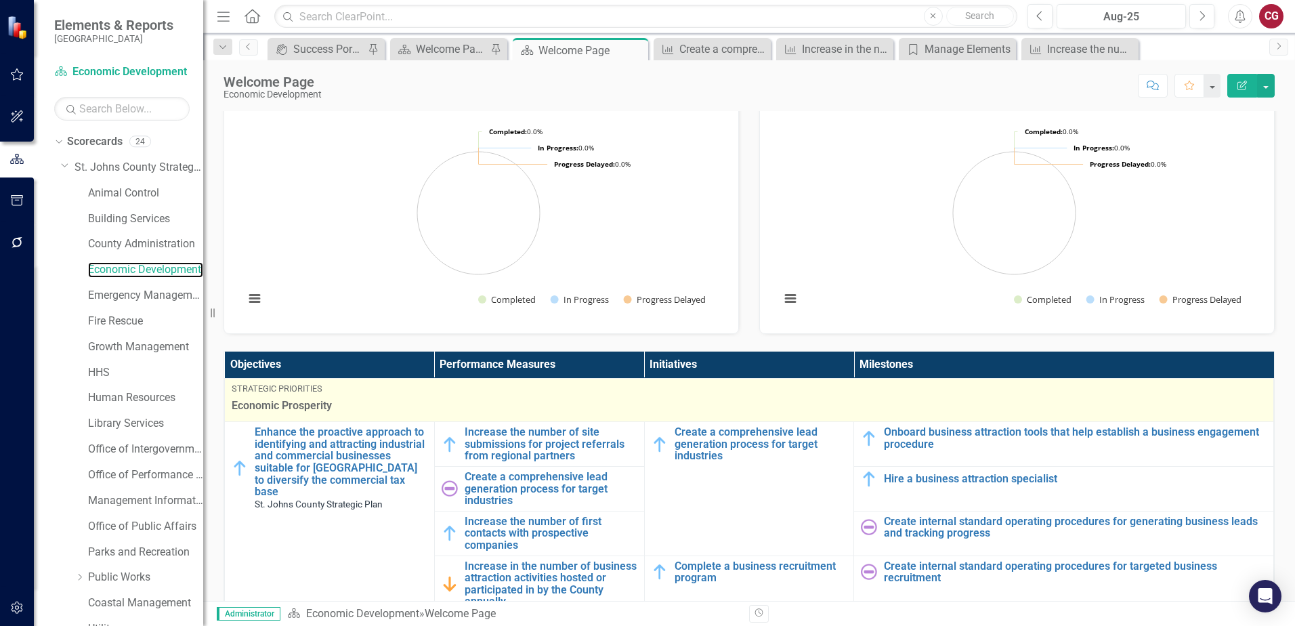
scroll to position [68, 0]
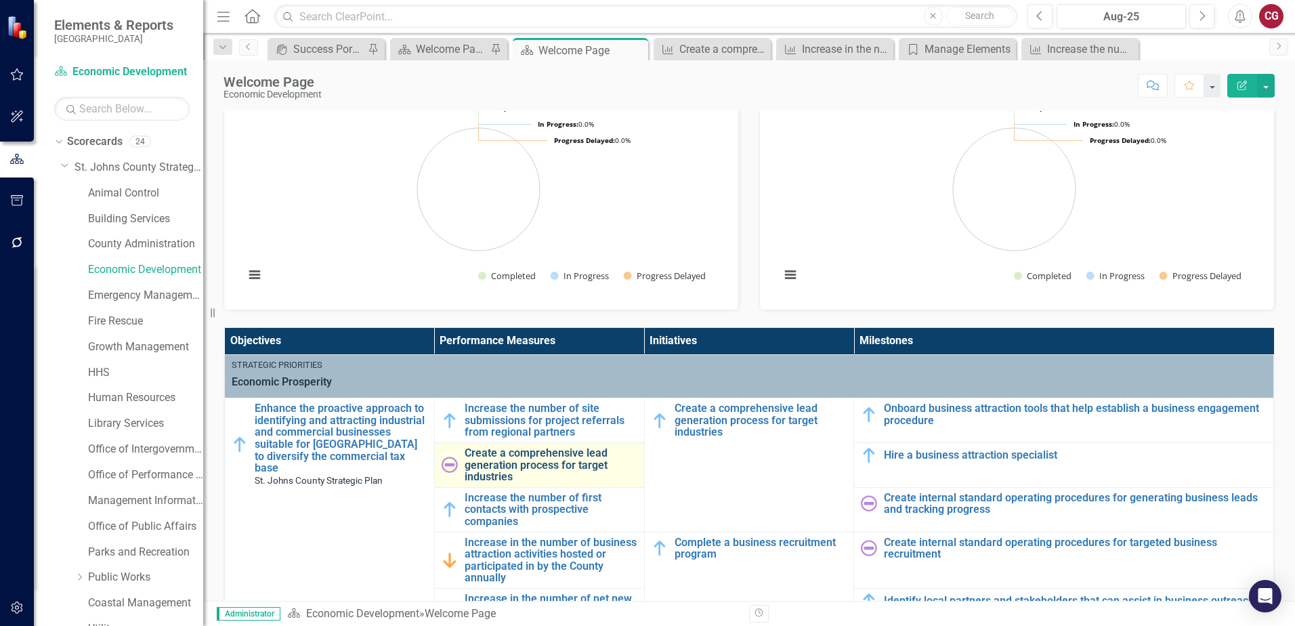
click at [513, 459] on link "Create a comprehensive lead generation process for target industries" at bounding box center [551, 465] width 173 height 36
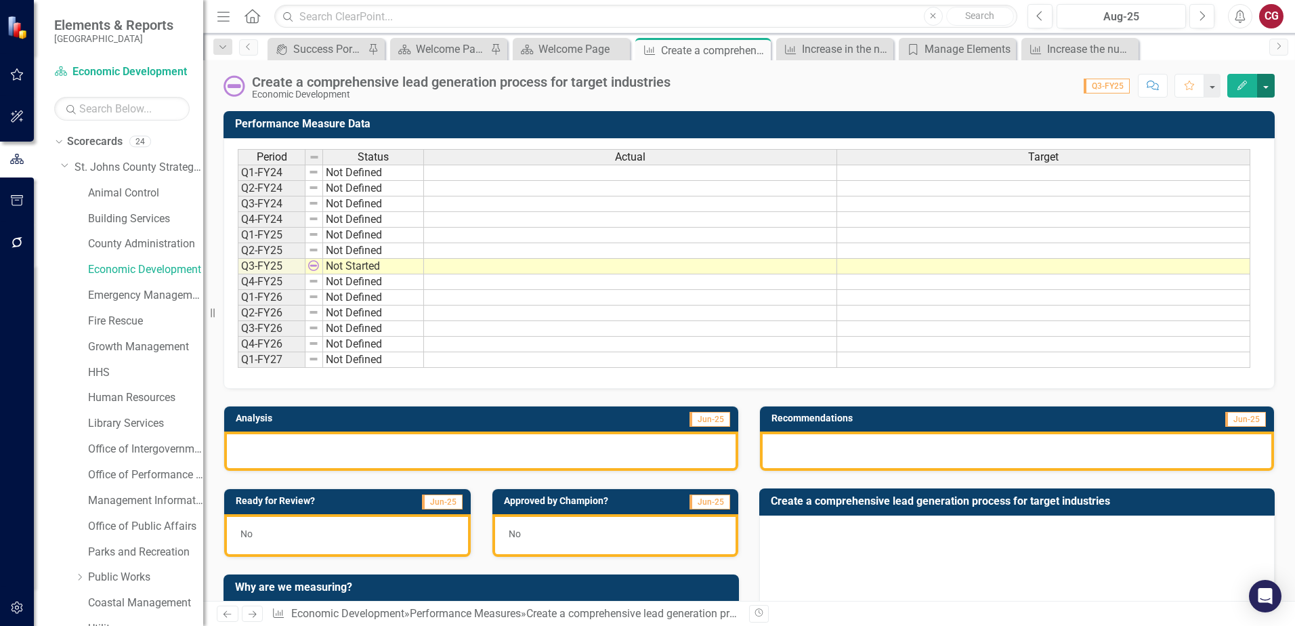
click at [1271, 84] on button "button" at bounding box center [1266, 86] width 18 height 24
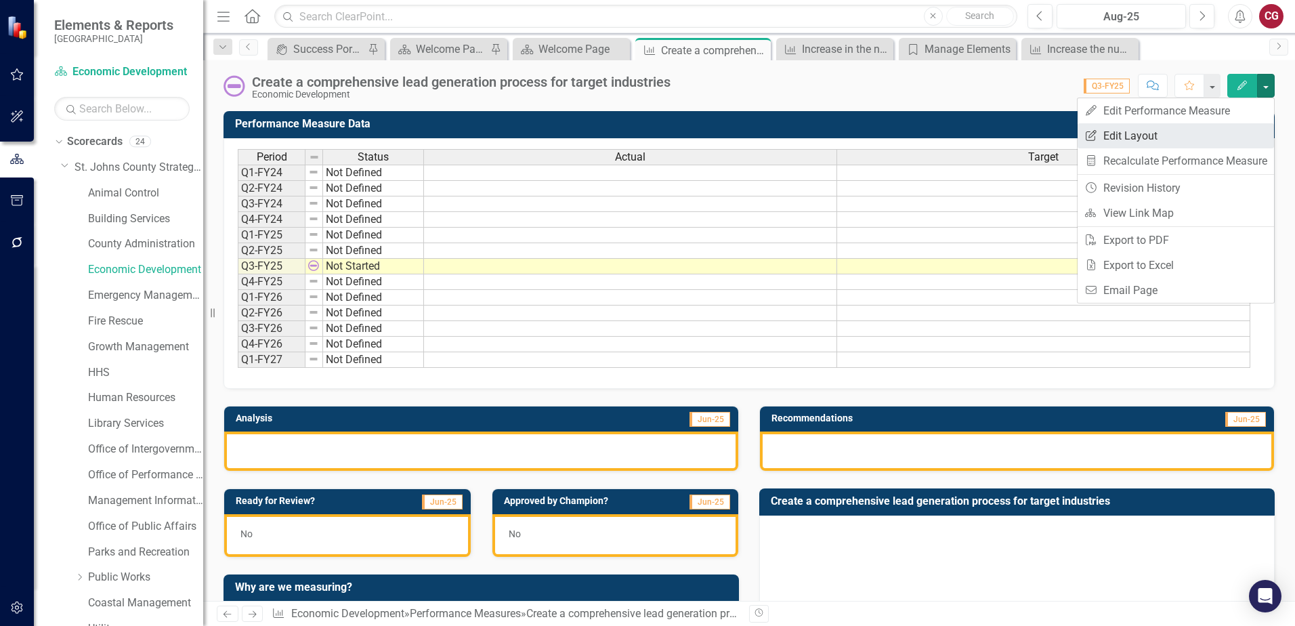
click at [1183, 140] on link "Edit Report Edit Layout" at bounding box center [1176, 135] width 196 height 25
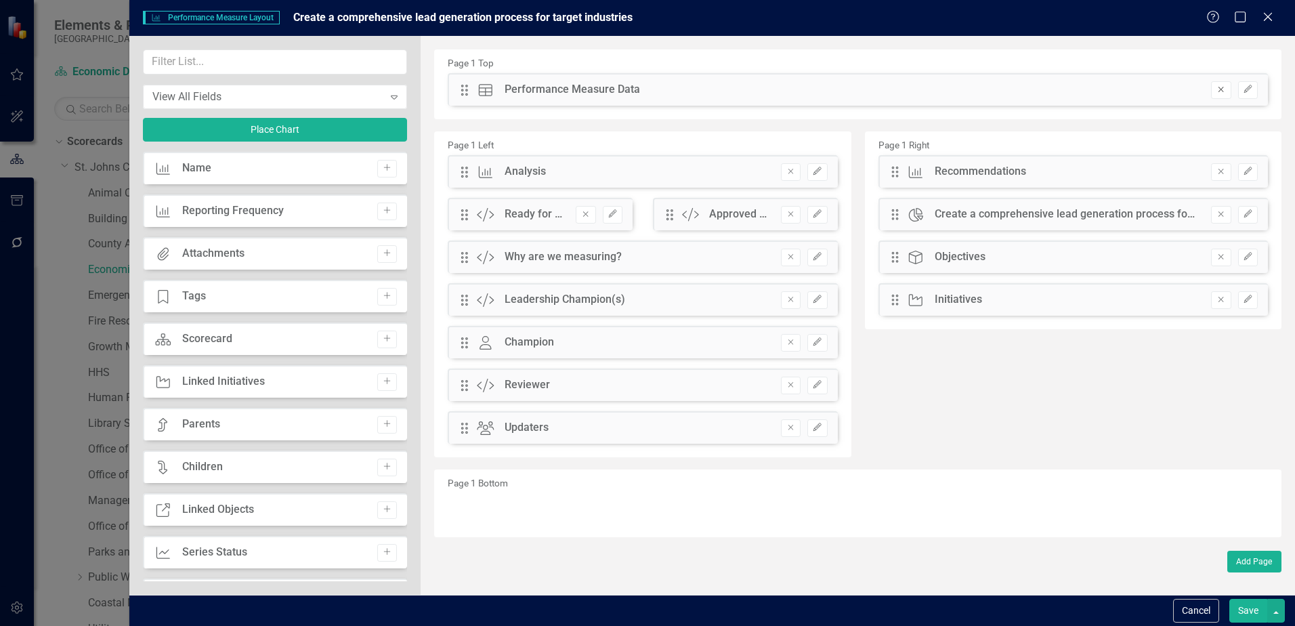
click at [1221, 93] on icon "Remove" at bounding box center [1221, 89] width 10 height 8
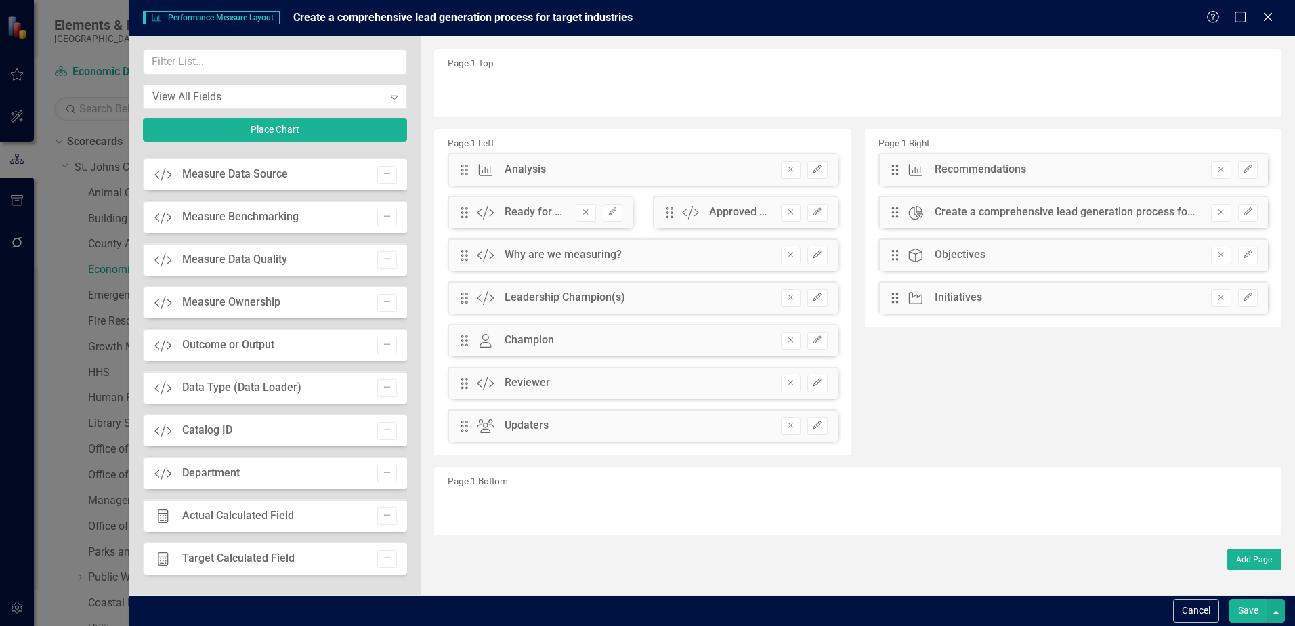
scroll to position [893, 0]
click at [1251, 610] on button "Save" at bounding box center [1248, 611] width 38 height 24
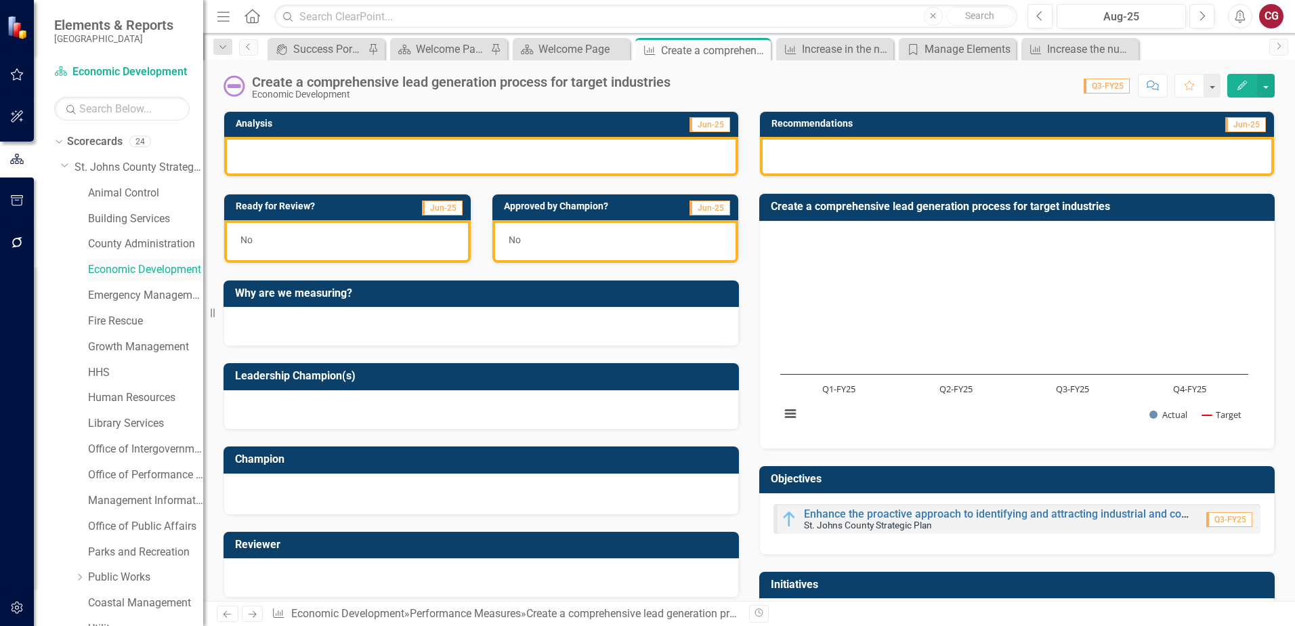
click at [125, 267] on link "Economic Development" at bounding box center [145, 270] width 115 height 16
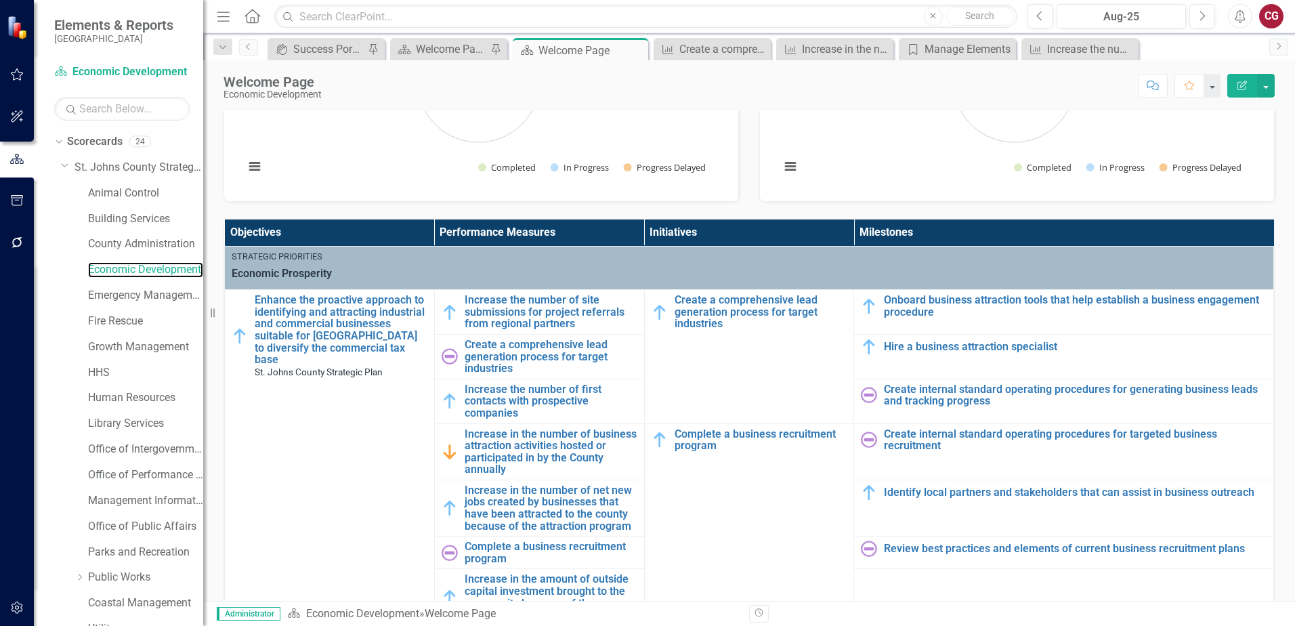
scroll to position [203, 0]
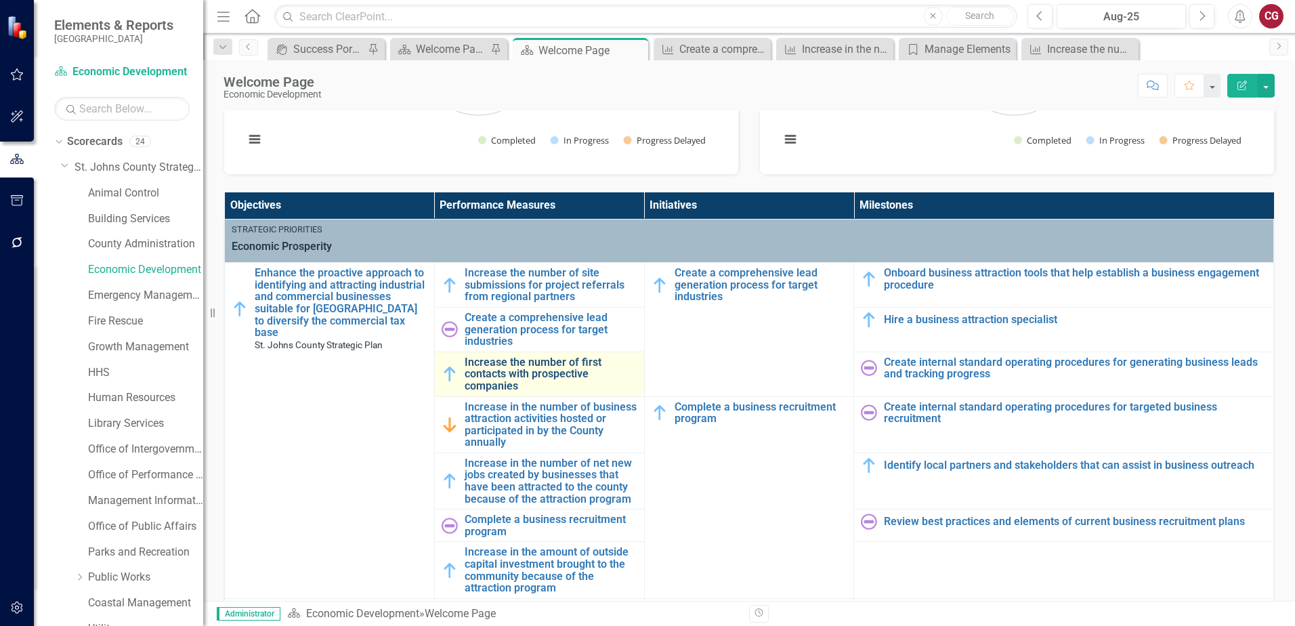
click at [509, 364] on link "Increase the number of first contacts with prospective companies" at bounding box center [551, 374] width 173 height 36
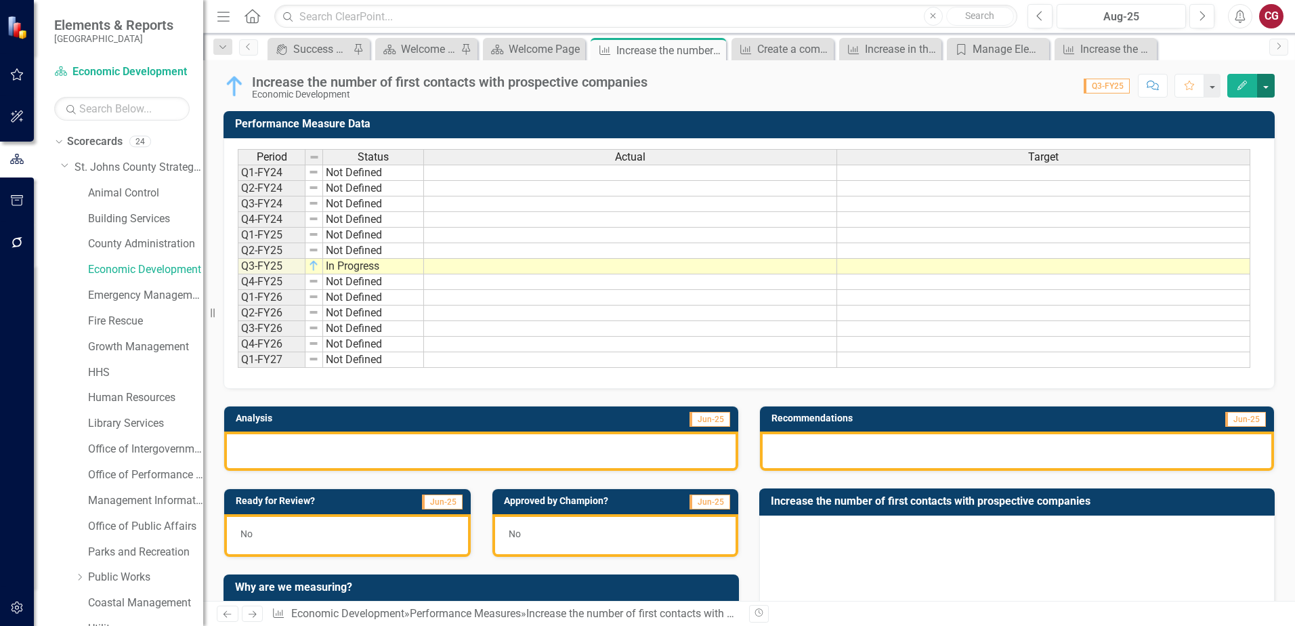
click at [1265, 92] on button "button" at bounding box center [1266, 86] width 18 height 24
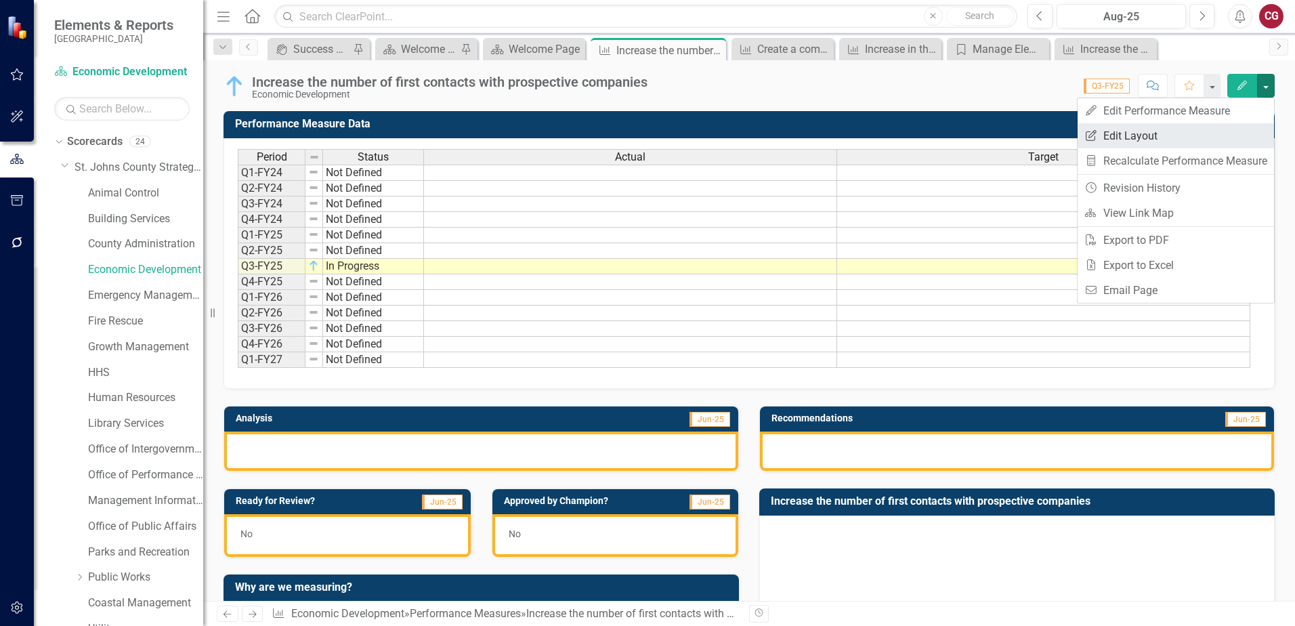
click at [1145, 144] on link "Edit Report Edit Layout" at bounding box center [1176, 135] width 196 height 25
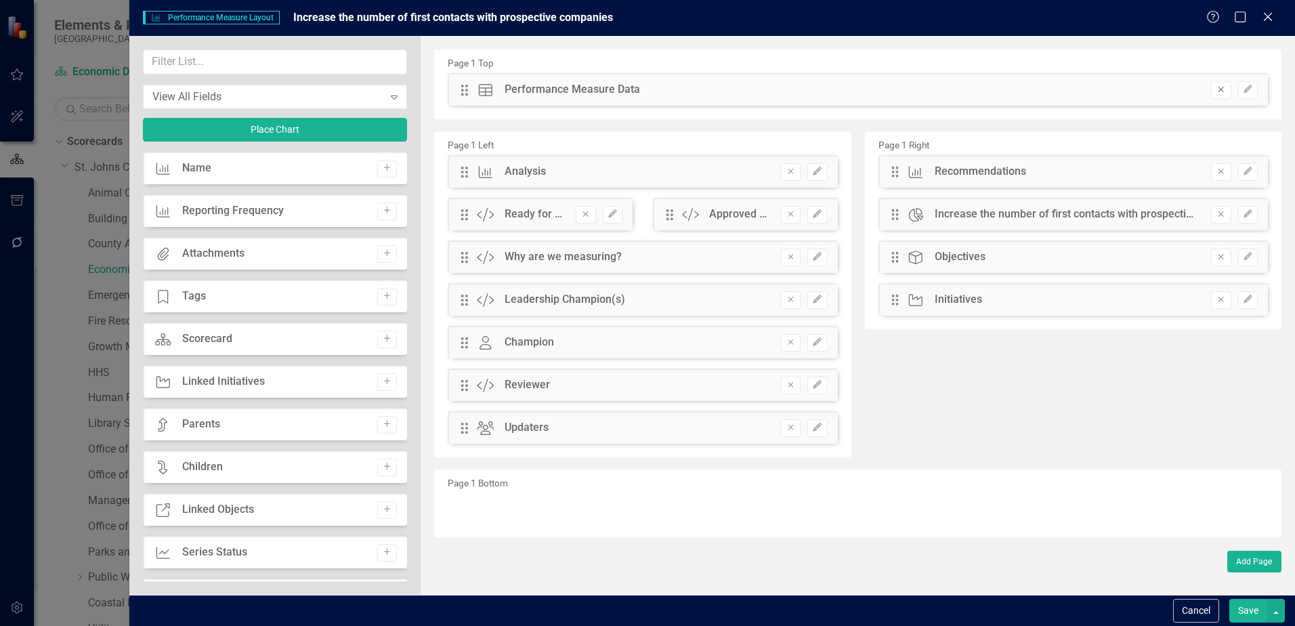
click at [1214, 91] on button "Remove" at bounding box center [1221, 90] width 20 height 18
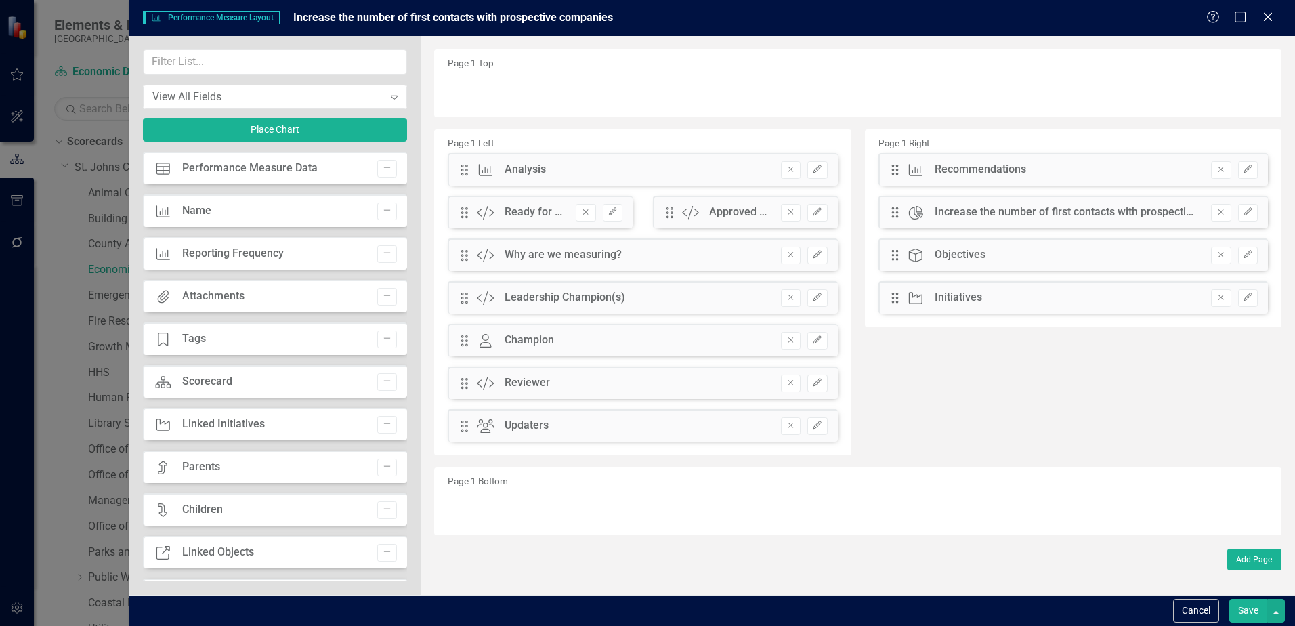
click at [1255, 615] on button "Save" at bounding box center [1248, 611] width 38 height 24
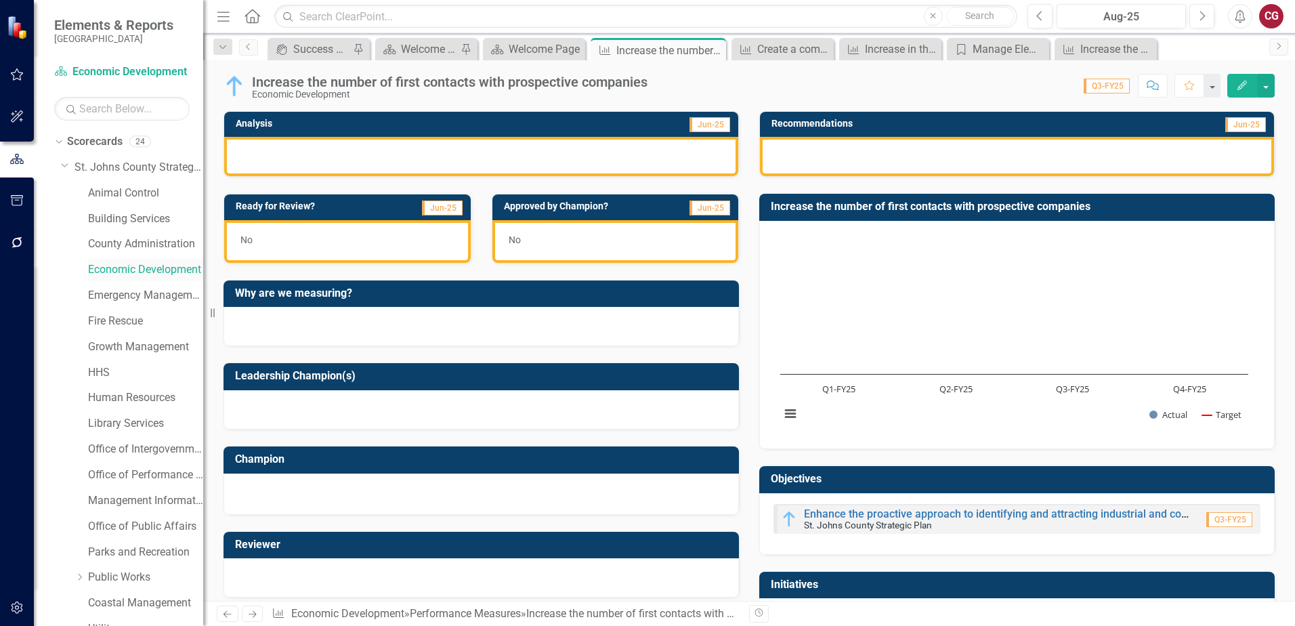
click at [106, 268] on link "Economic Development" at bounding box center [145, 270] width 115 height 16
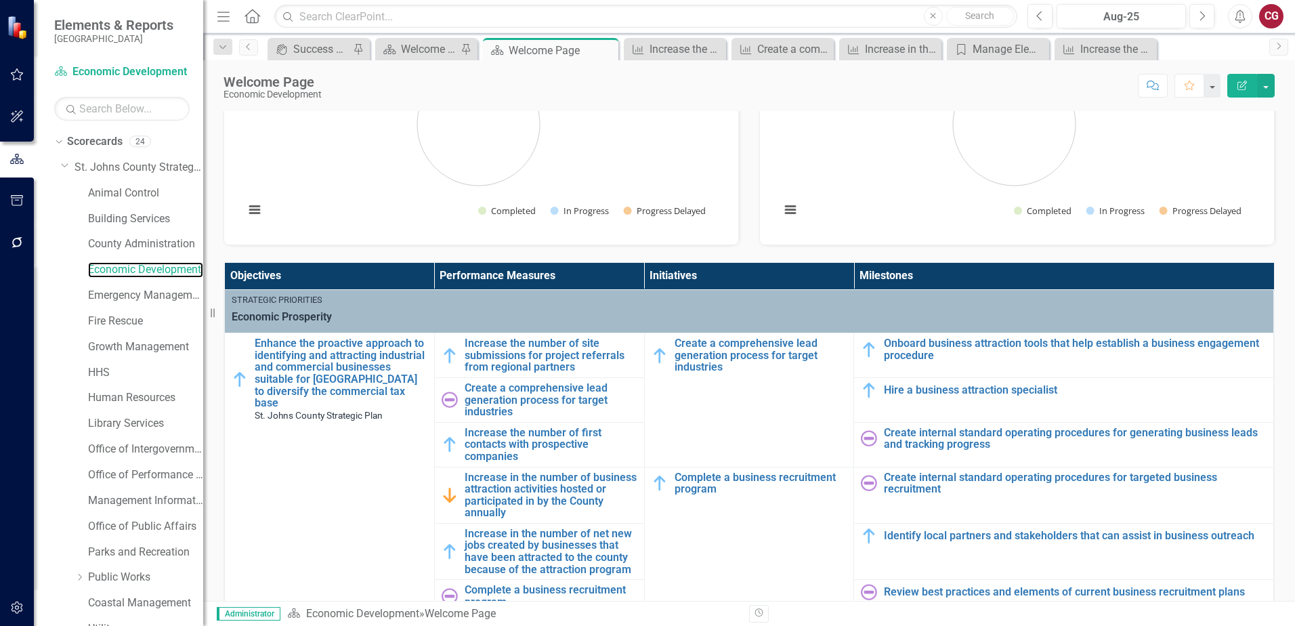
scroll to position [135, 0]
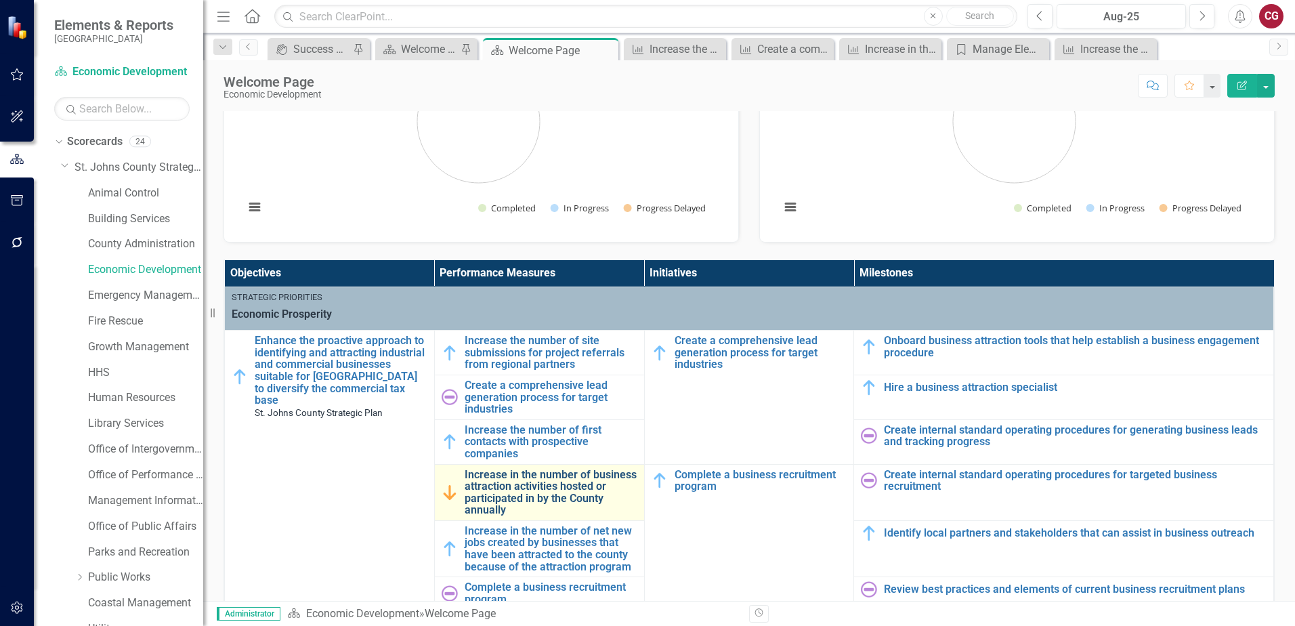
click at [515, 483] on link "Increase in the number of business attraction activities hosted or participated…" at bounding box center [551, 492] width 173 height 47
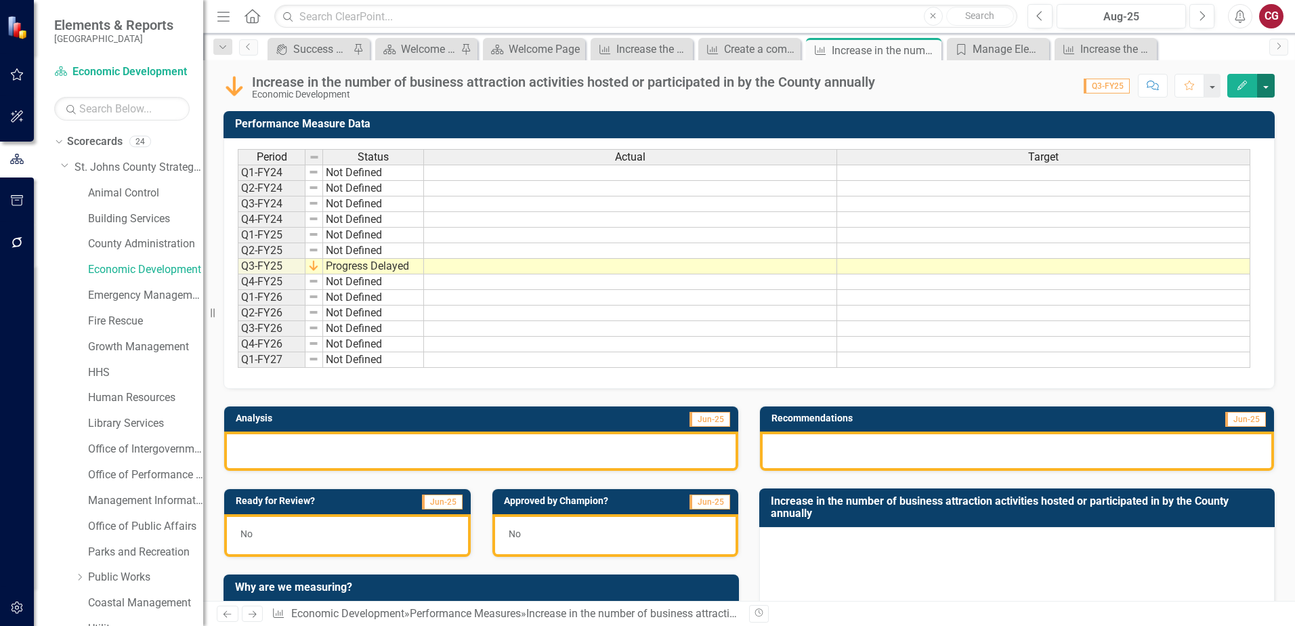
click at [1270, 89] on button "button" at bounding box center [1266, 86] width 18 height 24
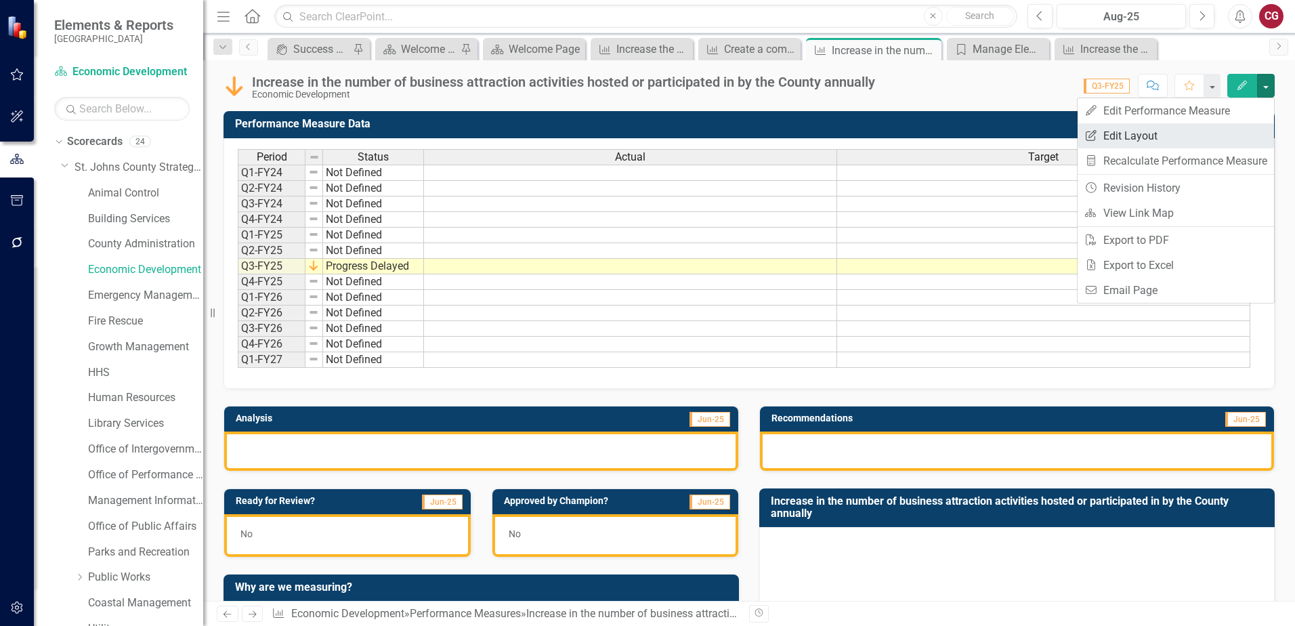
click at [1240, 127] on link "Edit Report Edit Layout" at bounding box center [1176, 135] width 196 height 25
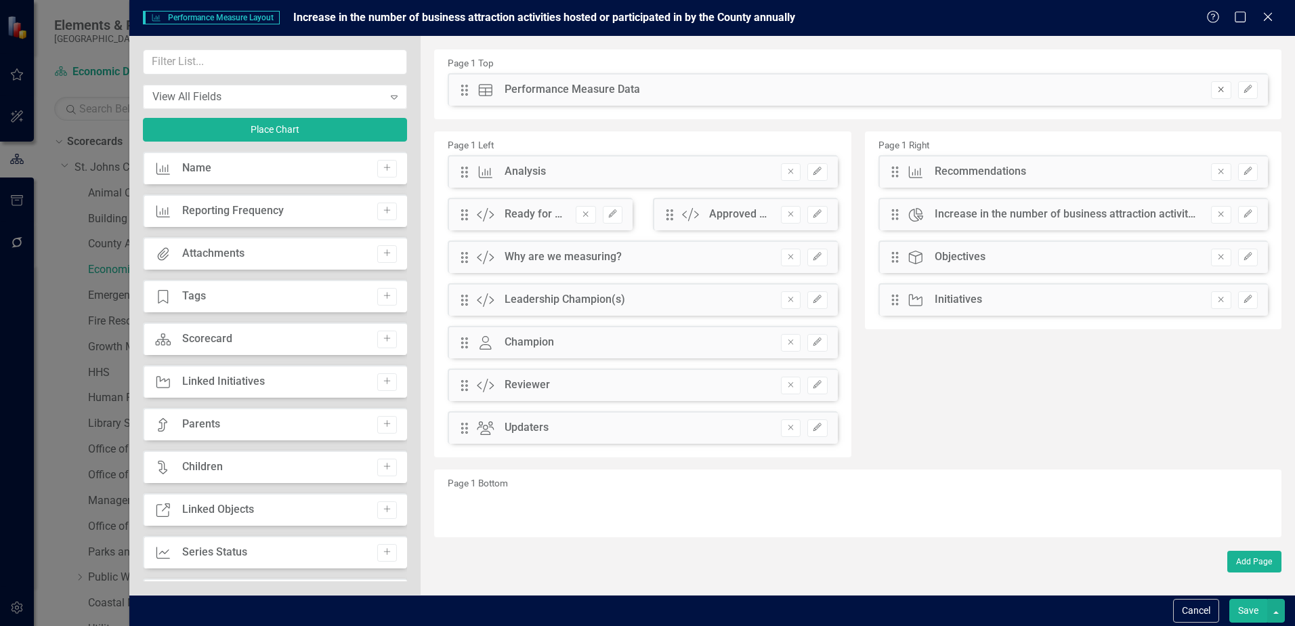
click at [1221, 89] on icon "button" at bounding box center [1221, 89] width 5 height 5
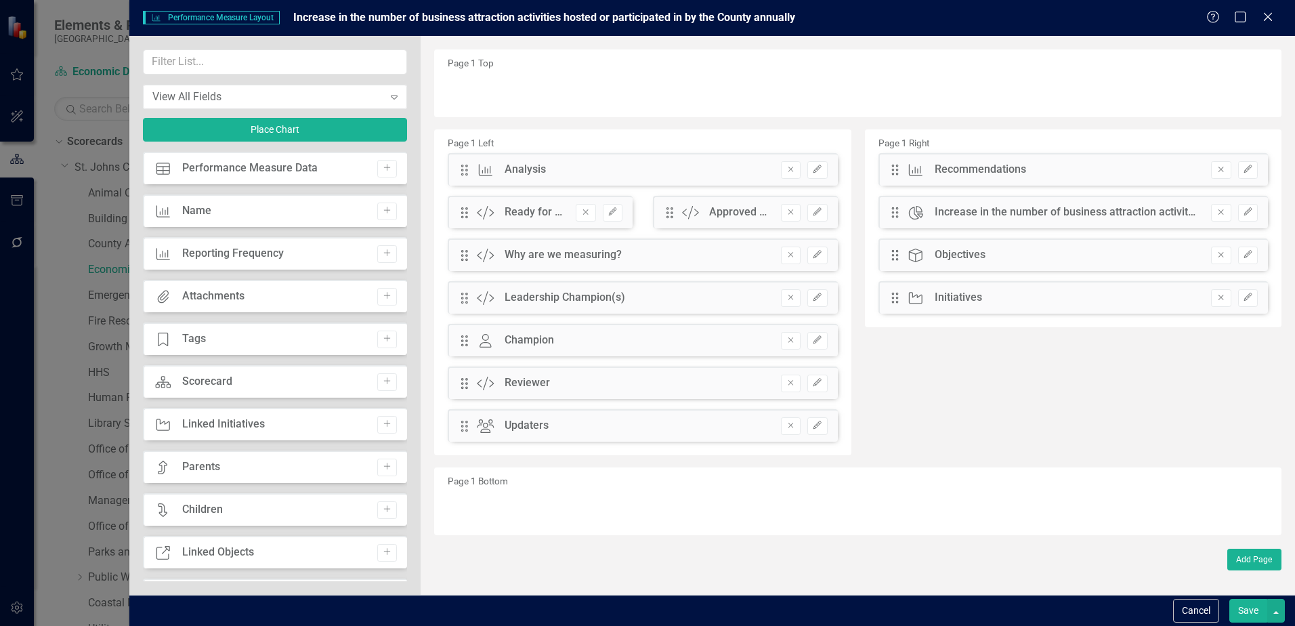
click at [1246, 608] on button "Save" at bounding box center [1248, 611] width 38 height 24
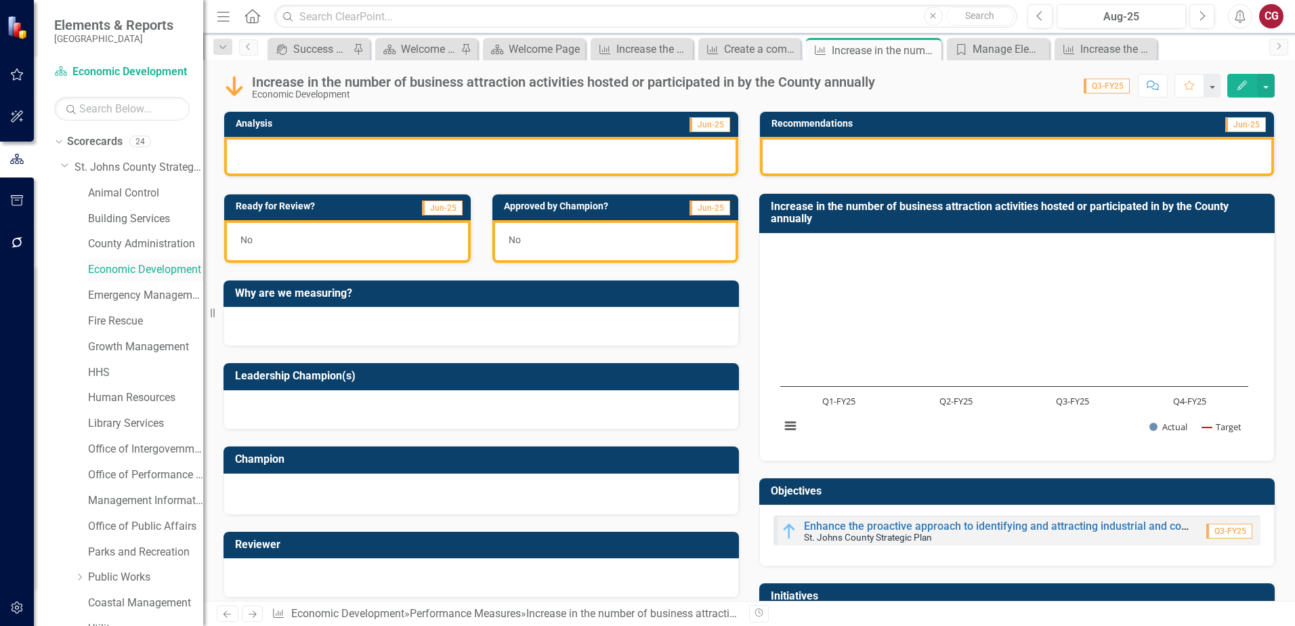
click at [148, 272] on link "Economic Development" at bounding box center [145, 270] width 115 height 16
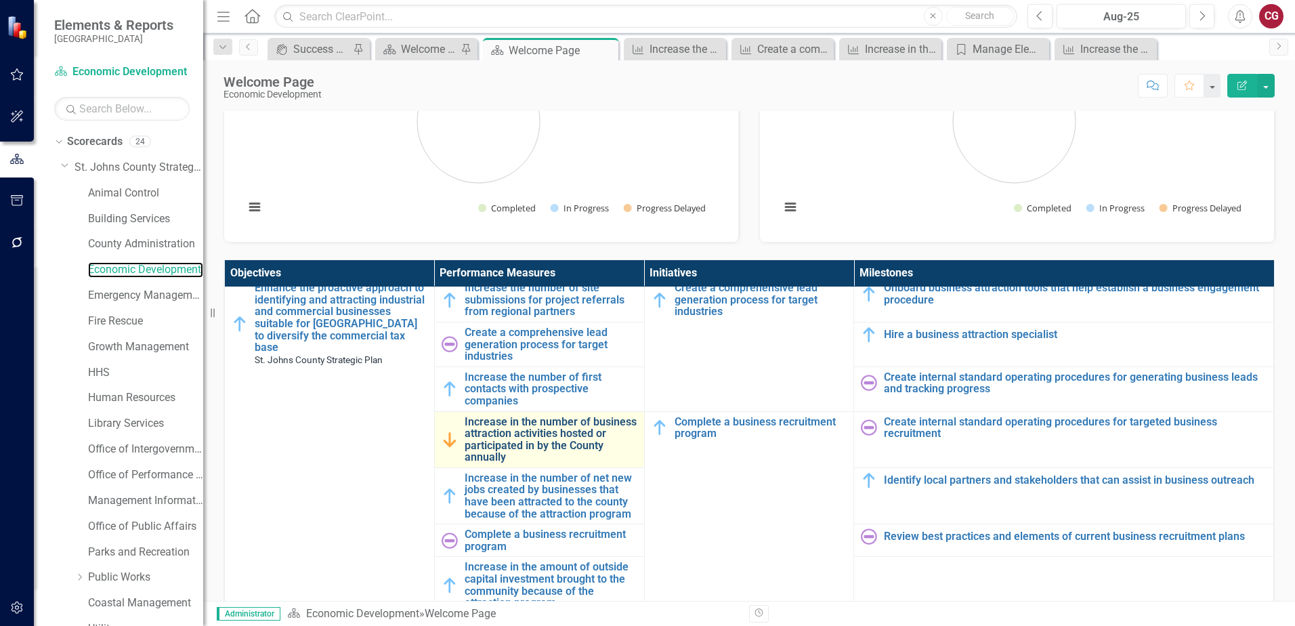
scroll to position [68, 0]
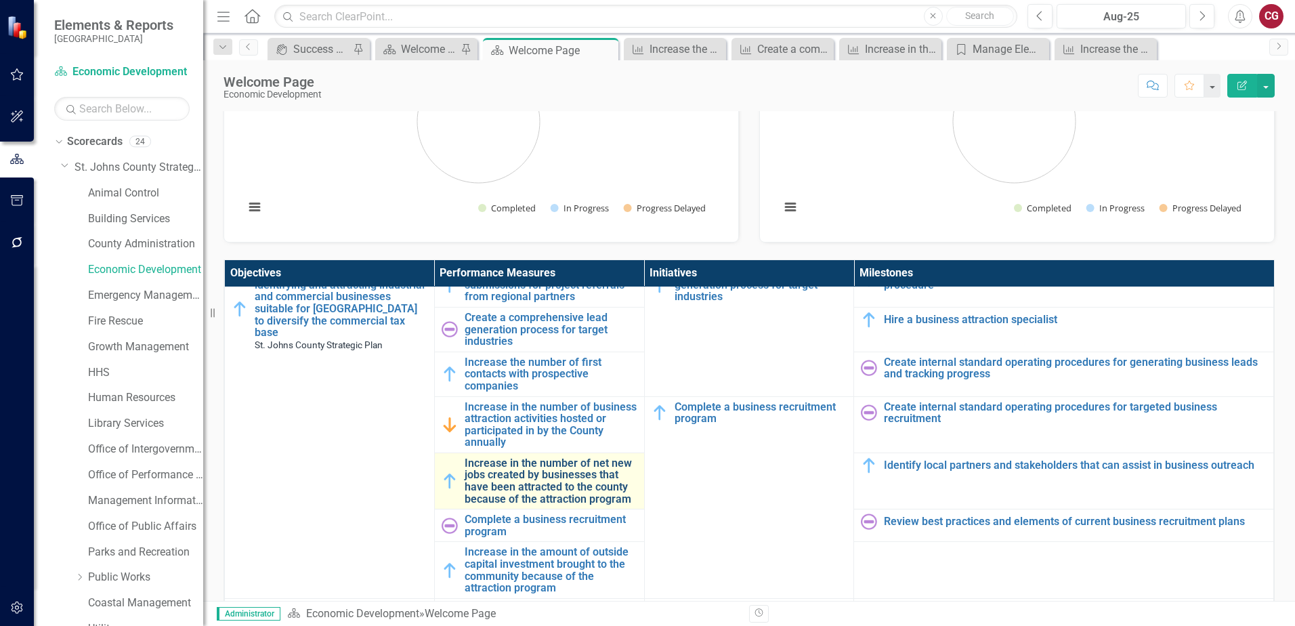
click at [513, 493] on link "Increase in the number of net new jobs created by businesses that have been att…" at bounding box center [551, 480] width 173 height 47
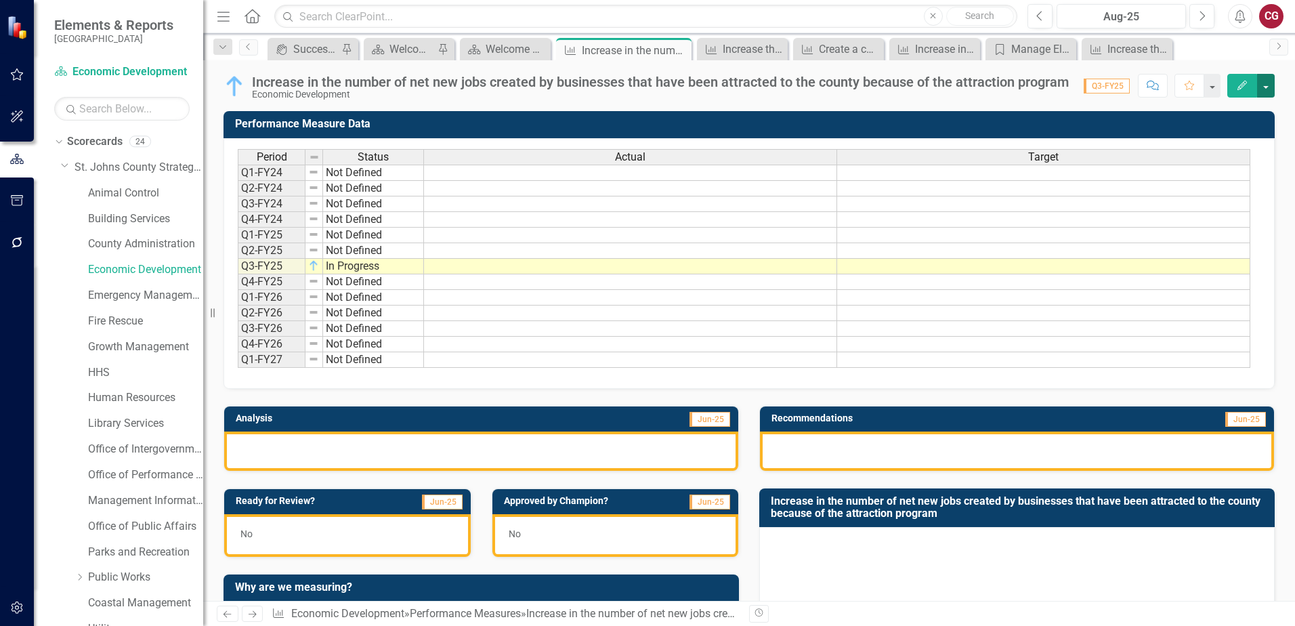
click at [1267, 89] on button "button" at bounding box center [1266, 86] width 18 height 24
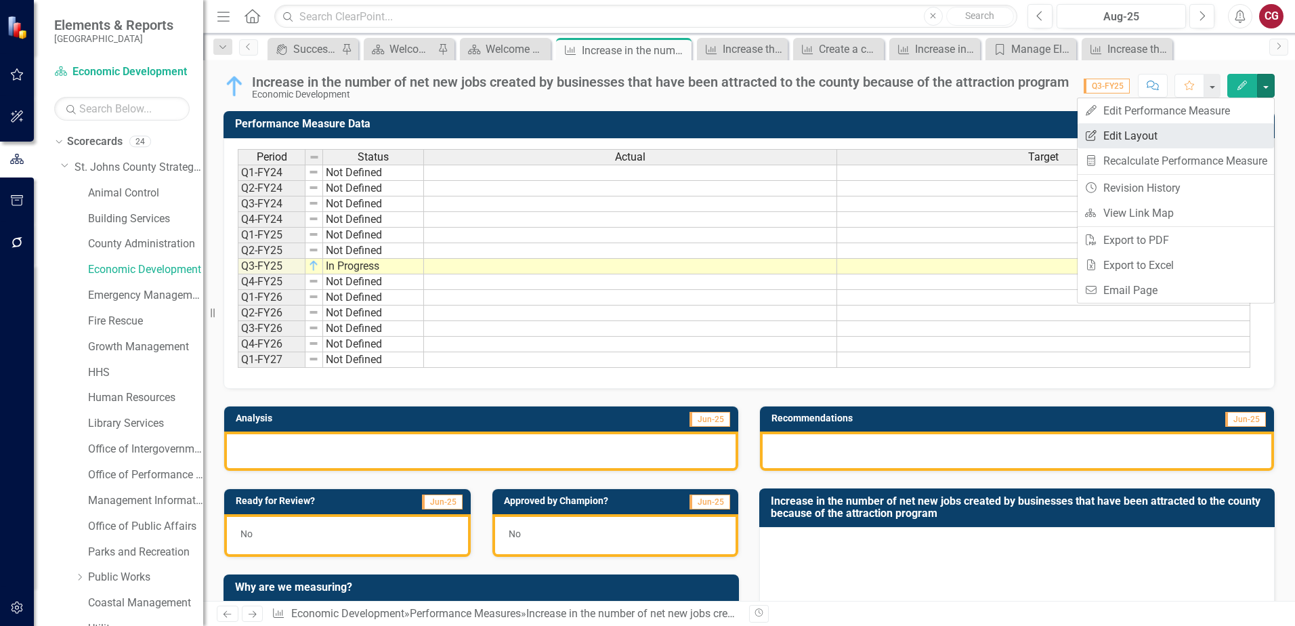
click at [1152, 140] on link "Edit Report Edit Layout" at bounding box center [1176, 135] width 196 height 25
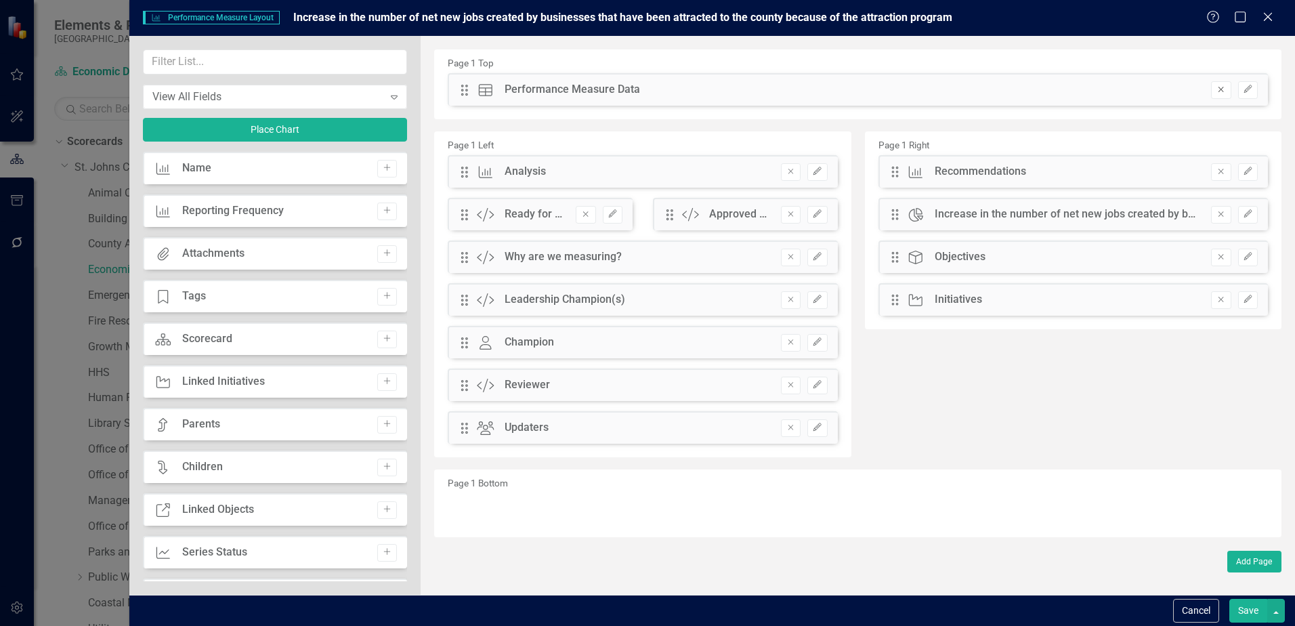
click at [1219, 91] on icon "button" at bounding box center [1221, 89] width 5 height 5
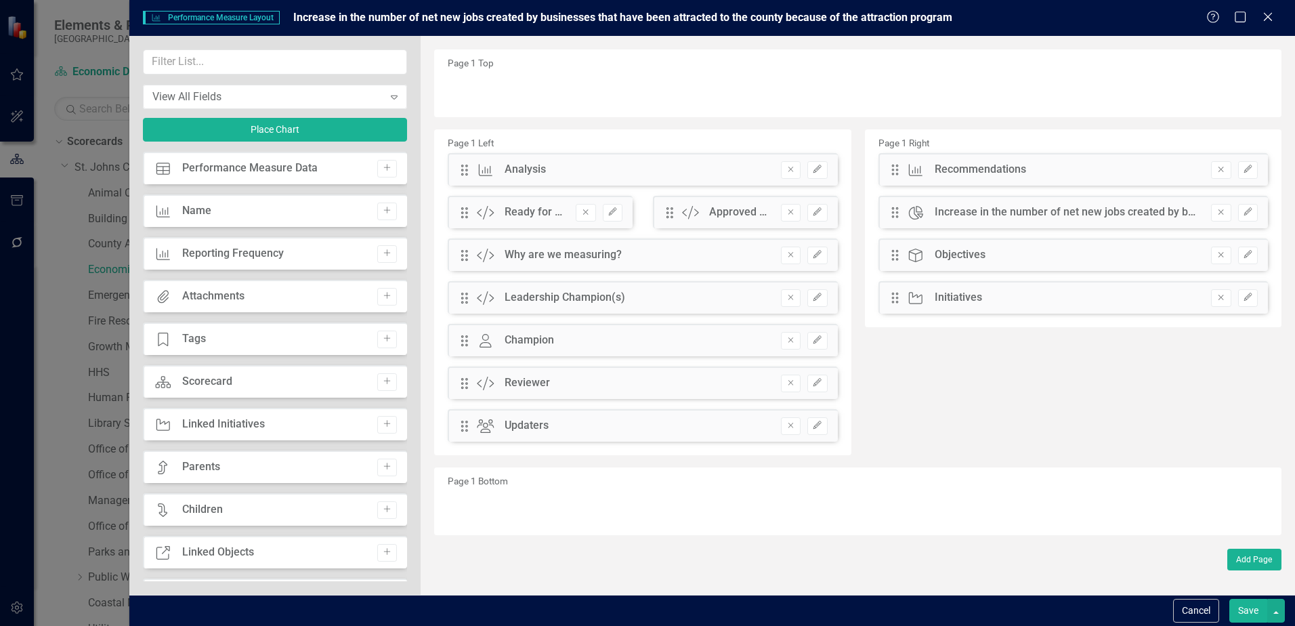
click at [1260, 609] on button "Save" at bounding box center [1248, 611] width 38 height 24
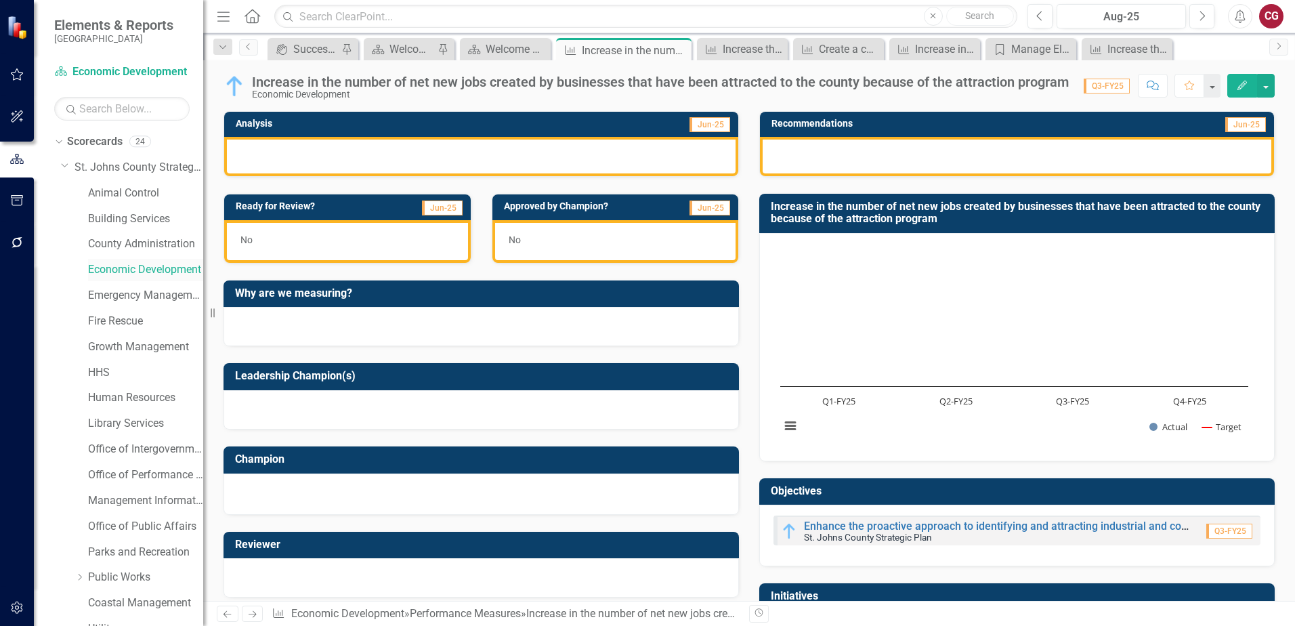
click at [119, 268] on link "Economic Development" at bounding box center [145, 270] width 115 height 16
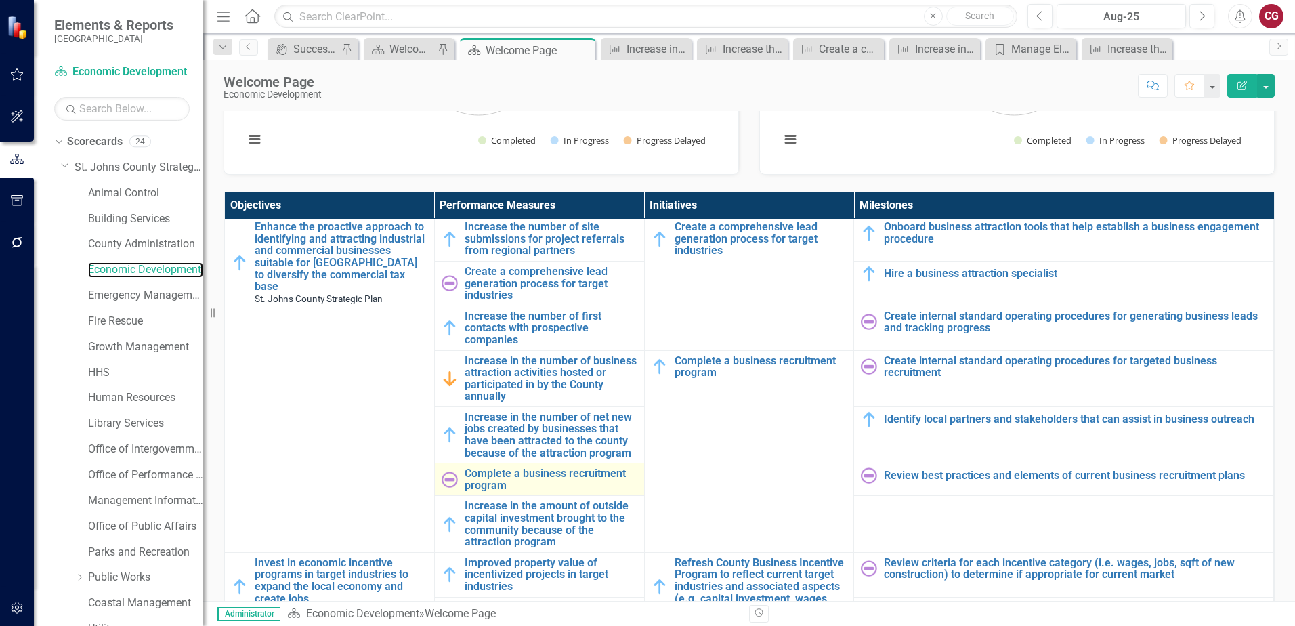
scroll to position [68, 0]
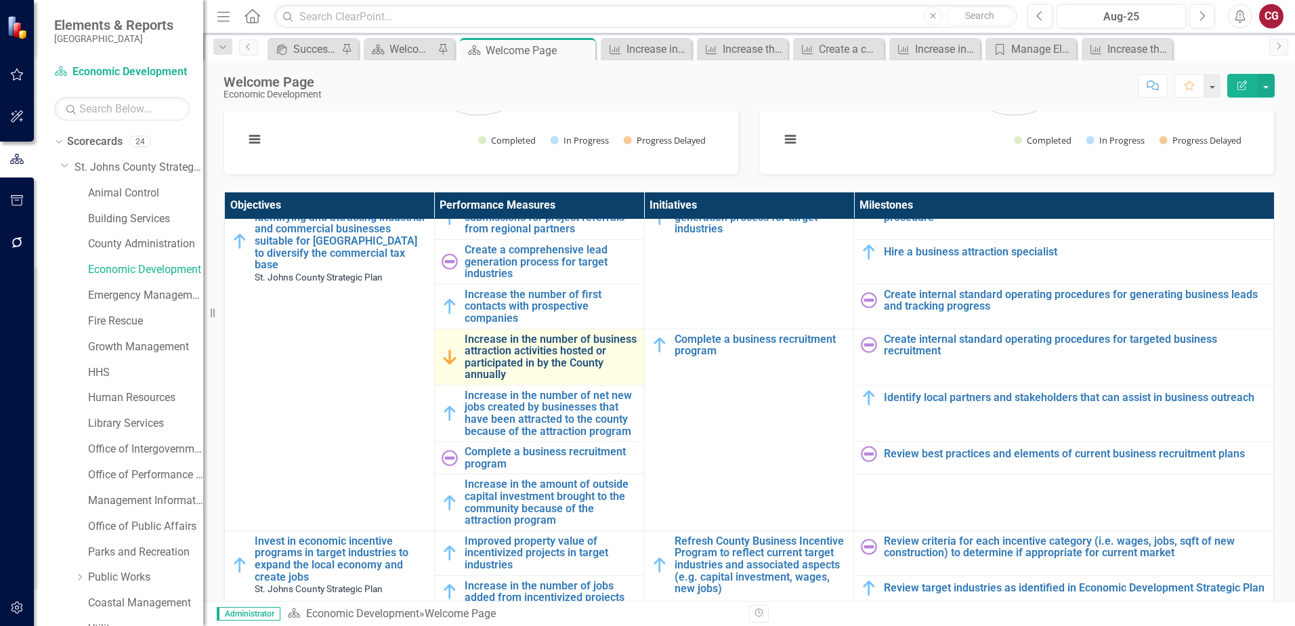
click at [507, 355] on link "Increase in the number of business attraction activities hosted or participated…" at bounding box center [551, 356] width 173 height 47
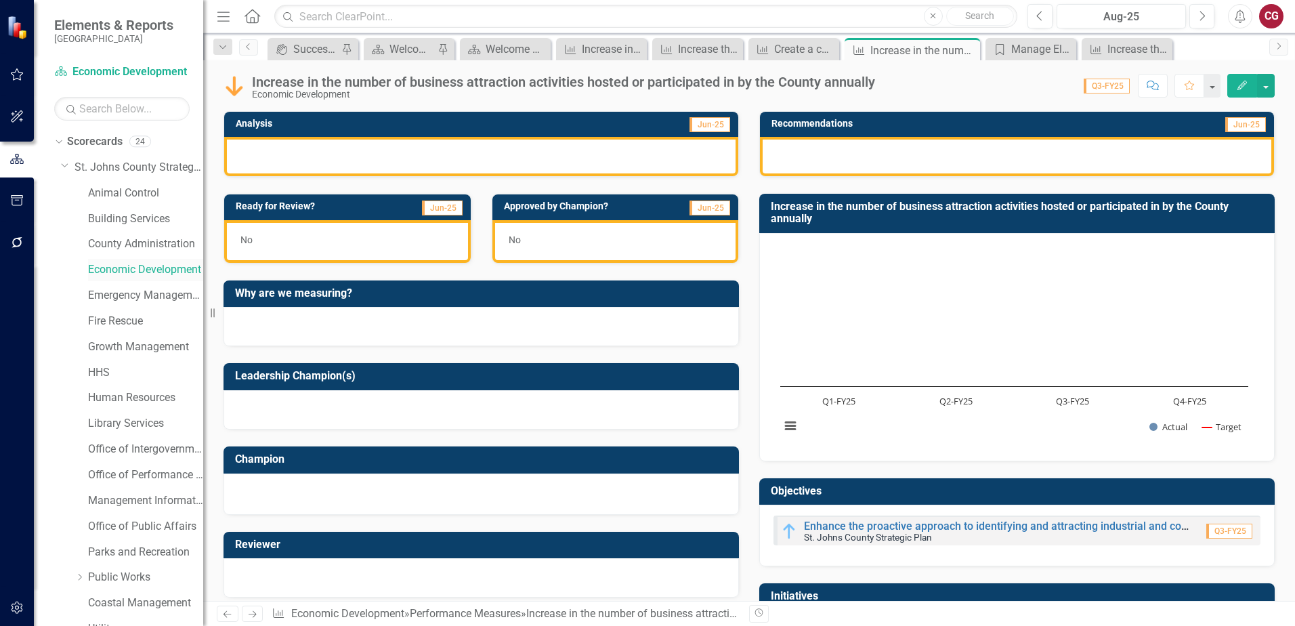
click at [153, 269] on link "Economic Development" at bounding box center [145, 270] width 115 height 16
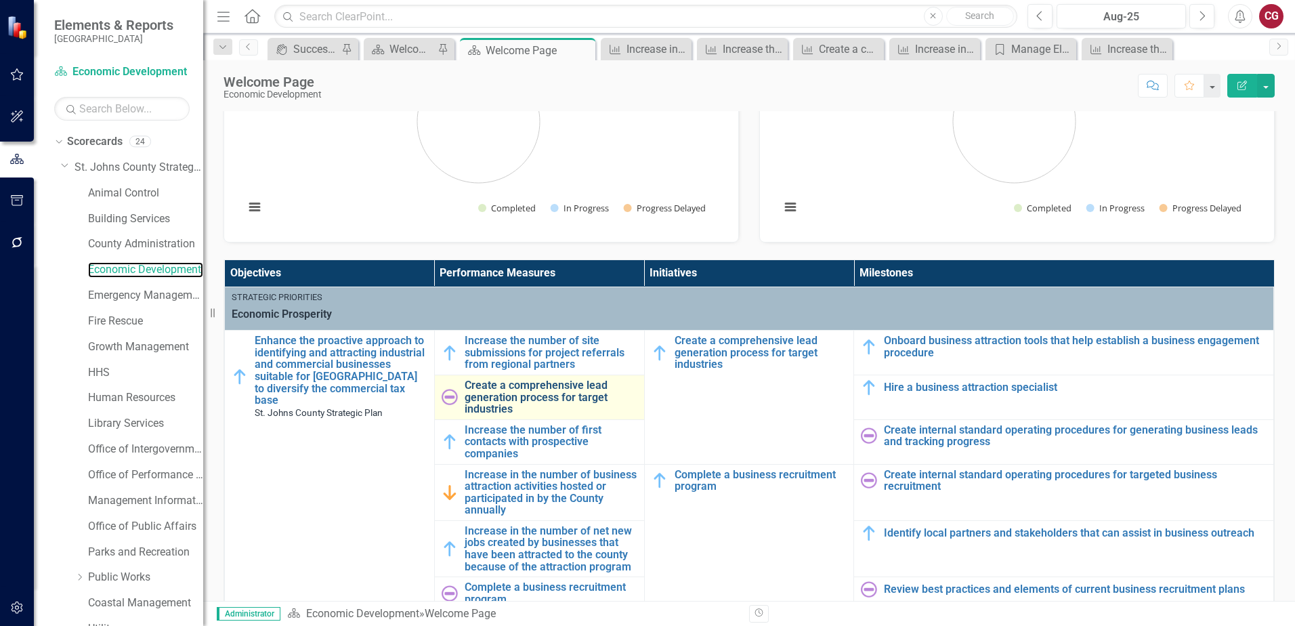
scroll to position [68, 0]
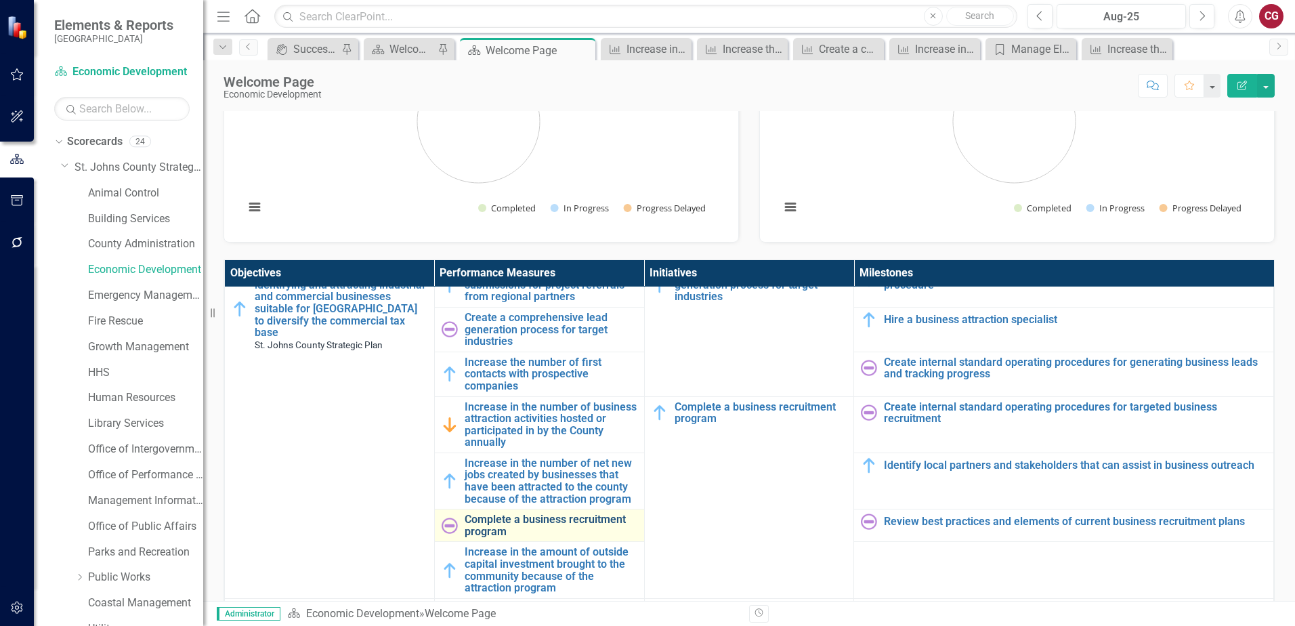
click at [498, 520] on link "Complete a business recruitment program" at bounding box center [551, 525] width 173 height 24
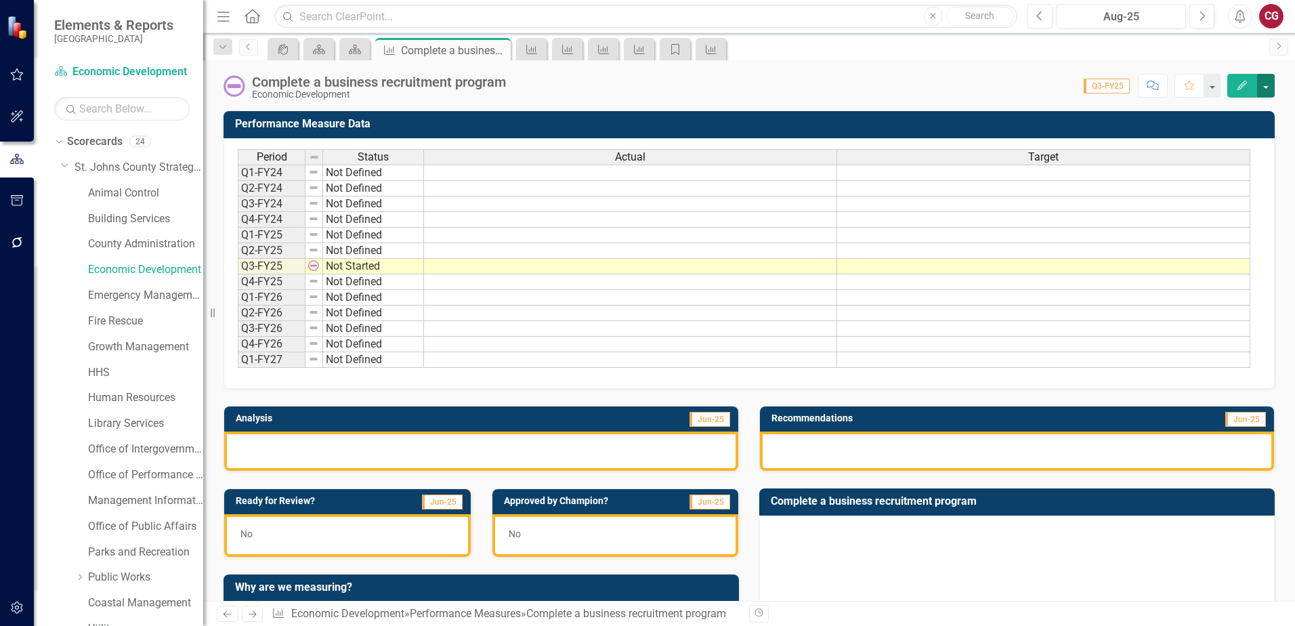
click at [1265, 89] on button "button" at bounding box center [1266, 86] width 18 height 24
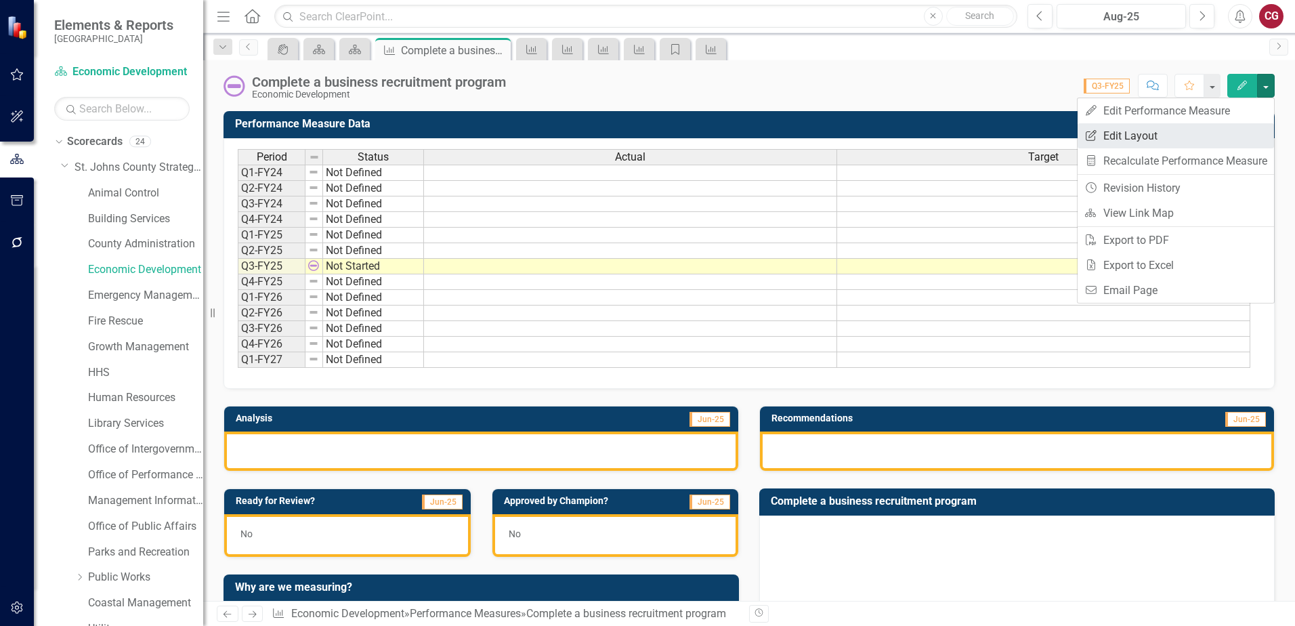
click at [1192, 143] on link "Edit Report Edit Layout" at bounding box center [1176, 135] width 196 height 25
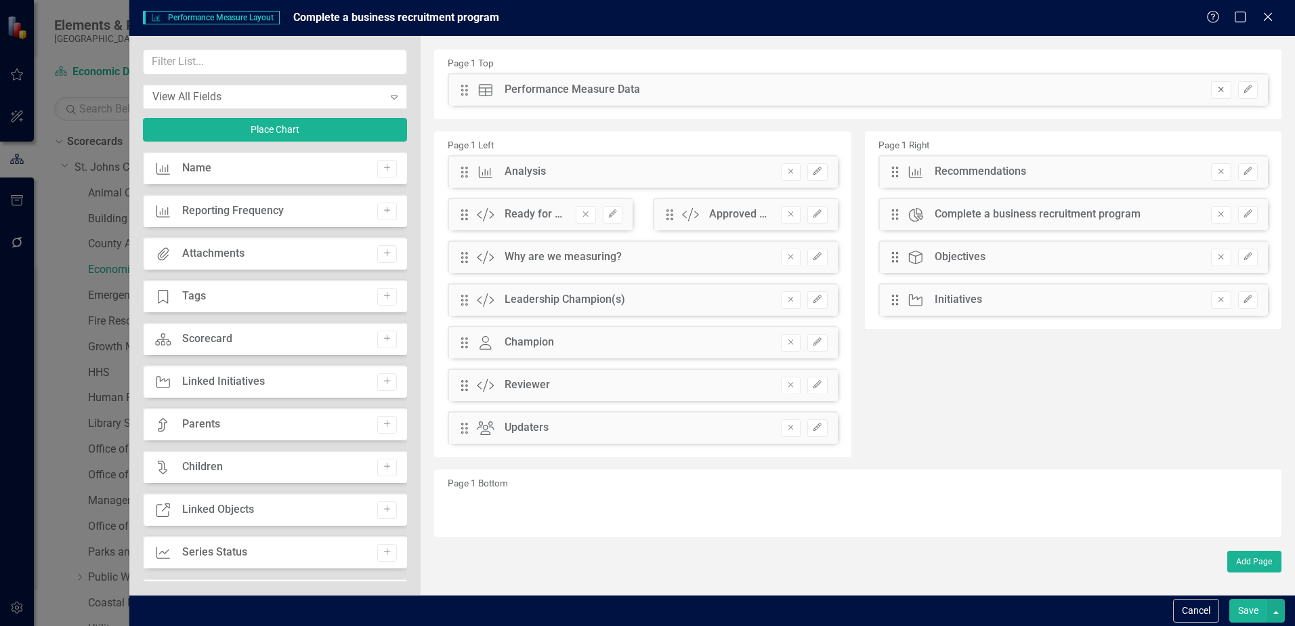
click at [1223, 94] on button "Remove" at bounding box center [1221, 90] width 20 height 18
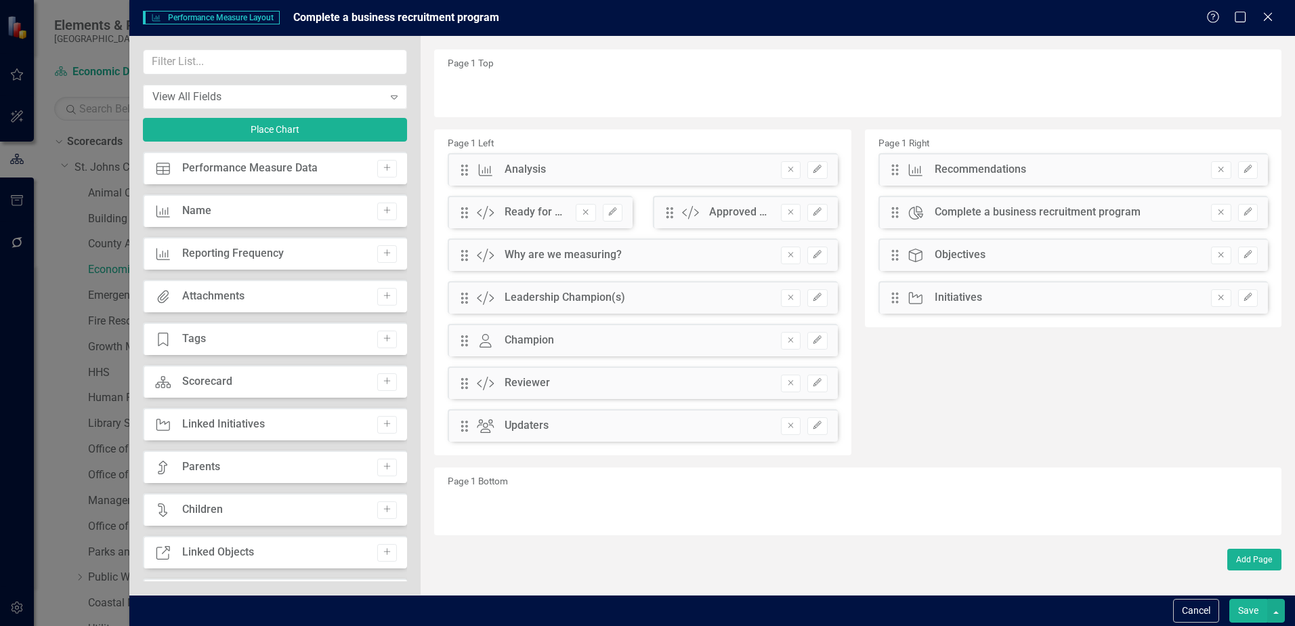
click at [1244, 606] on button "Save" at bounding box center [1248, 611] width 38 height 24
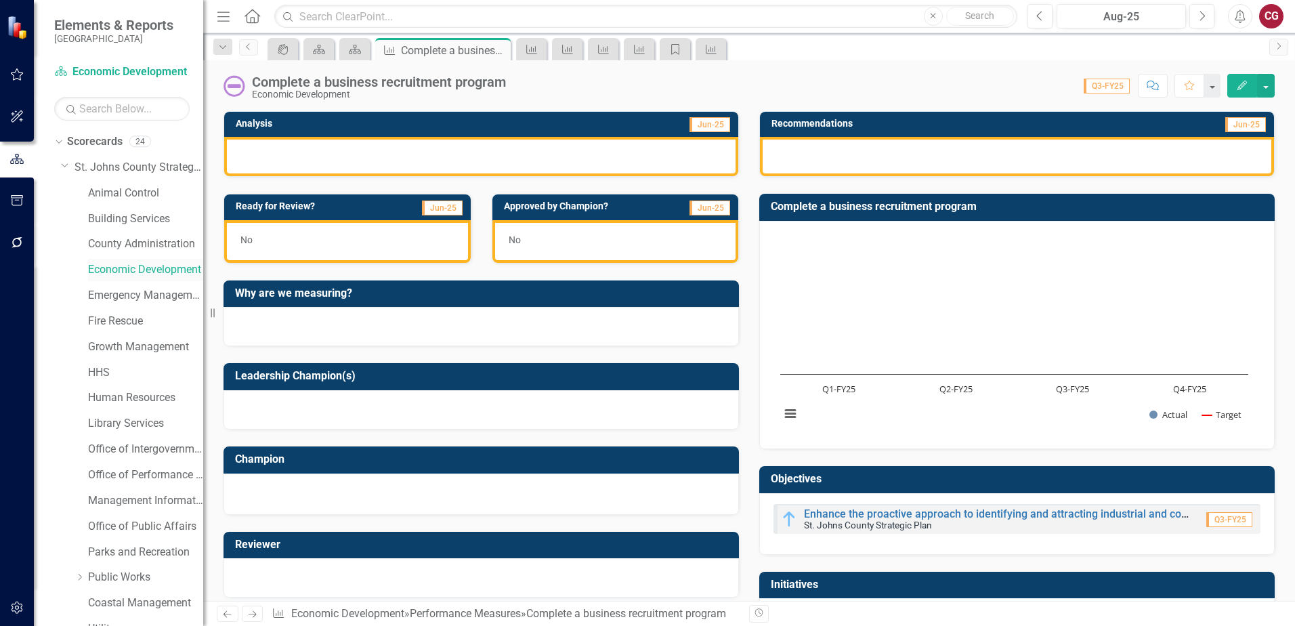
click at [111, 268] on link "Economic Development" at bounding box center [145, 270] width 115 height 16
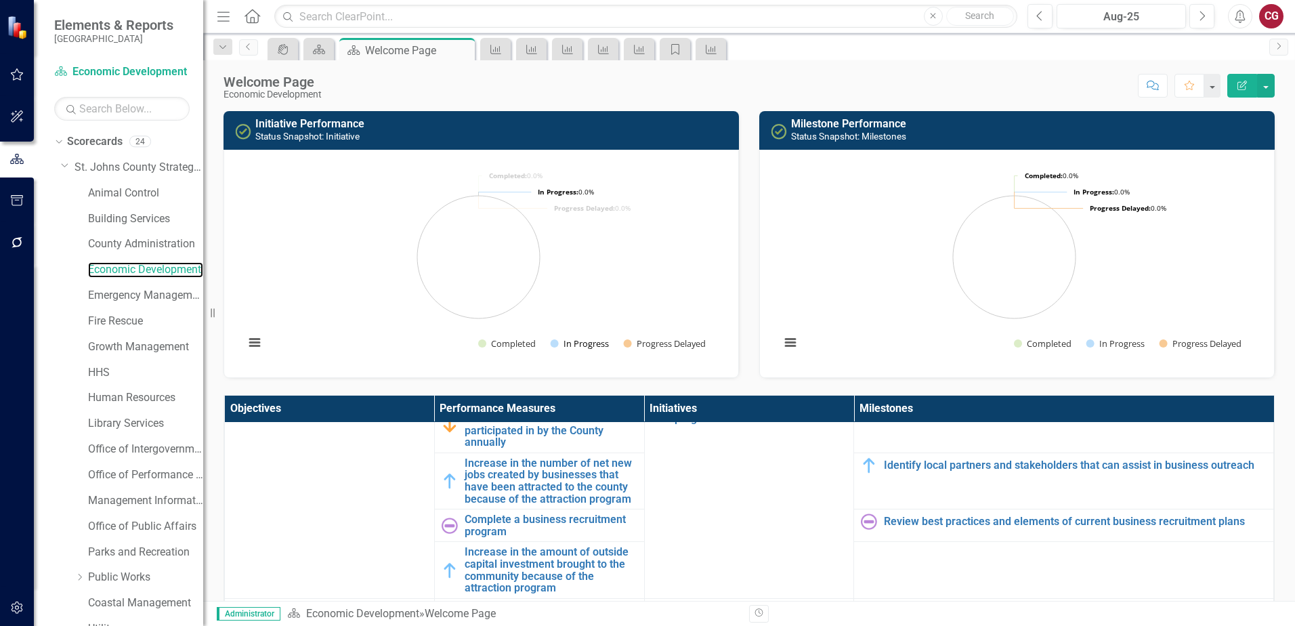
scroll to position [203, 0]
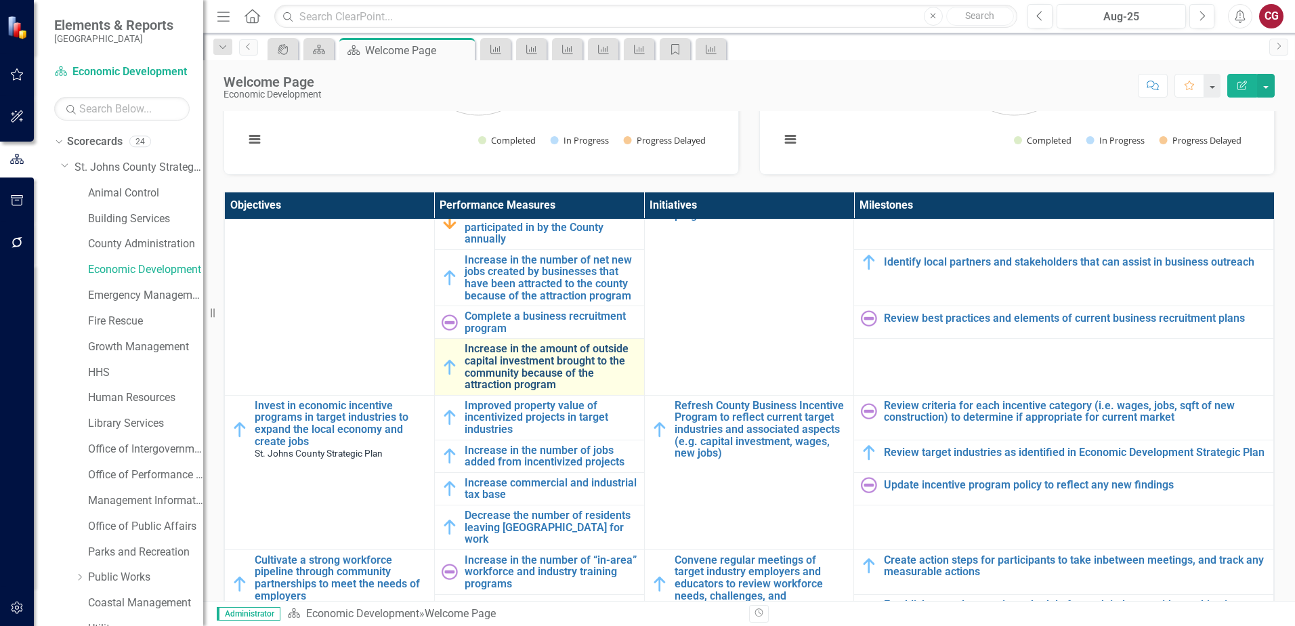
click at [495, 375] on link "Increase in the amount of outside capital investment brought to the community b…" at bounding box center [551, 366] width 173 height 47
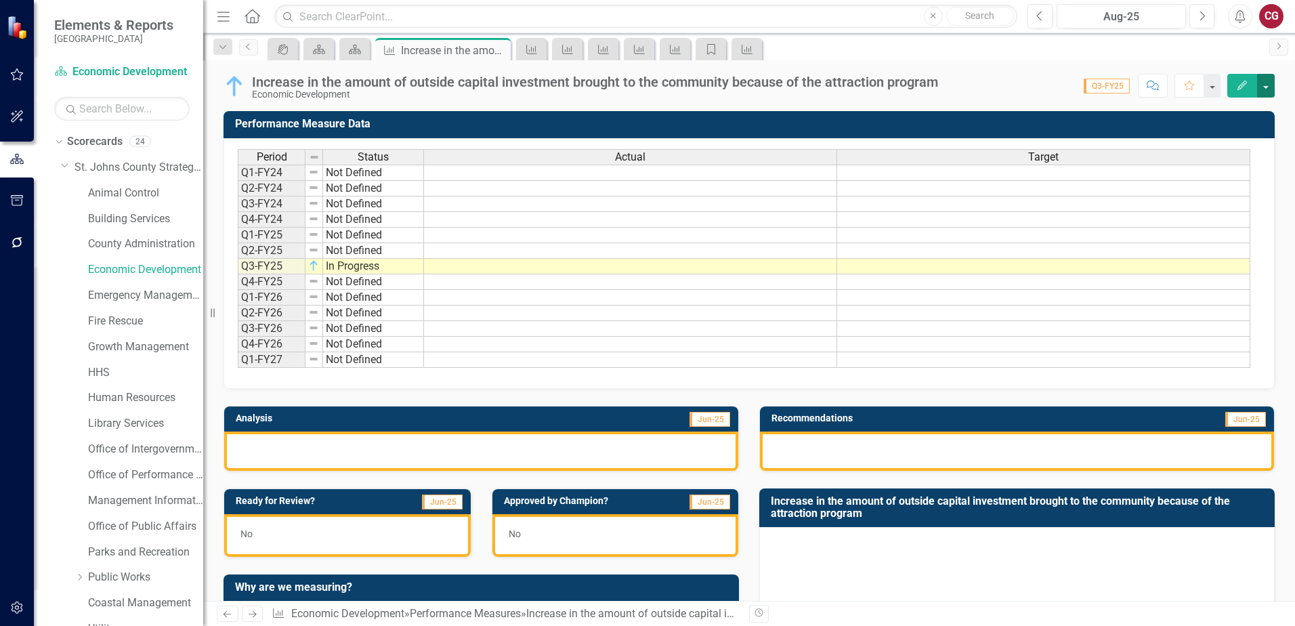
click at [1262, 87] on button "button" at bounding box center [1266, 86] width 18 height 24
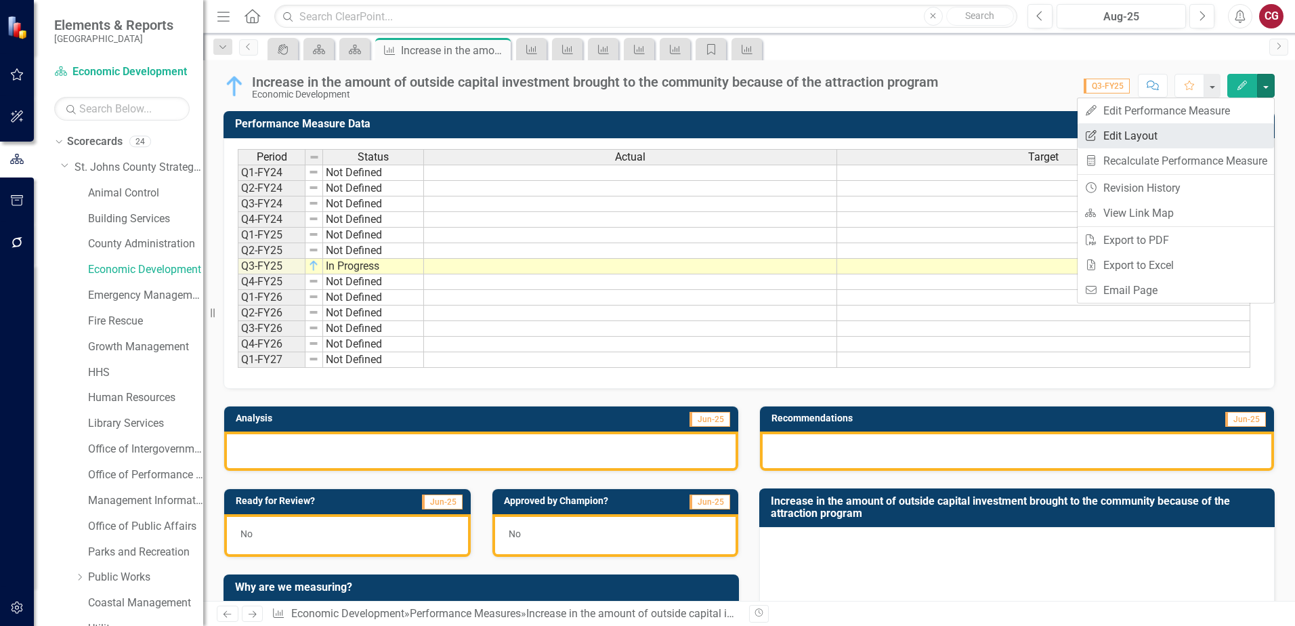
click at [1135, 128] on link "Edit Report Edit Layout" at bounding box center [1176, 135] width 196 height 25
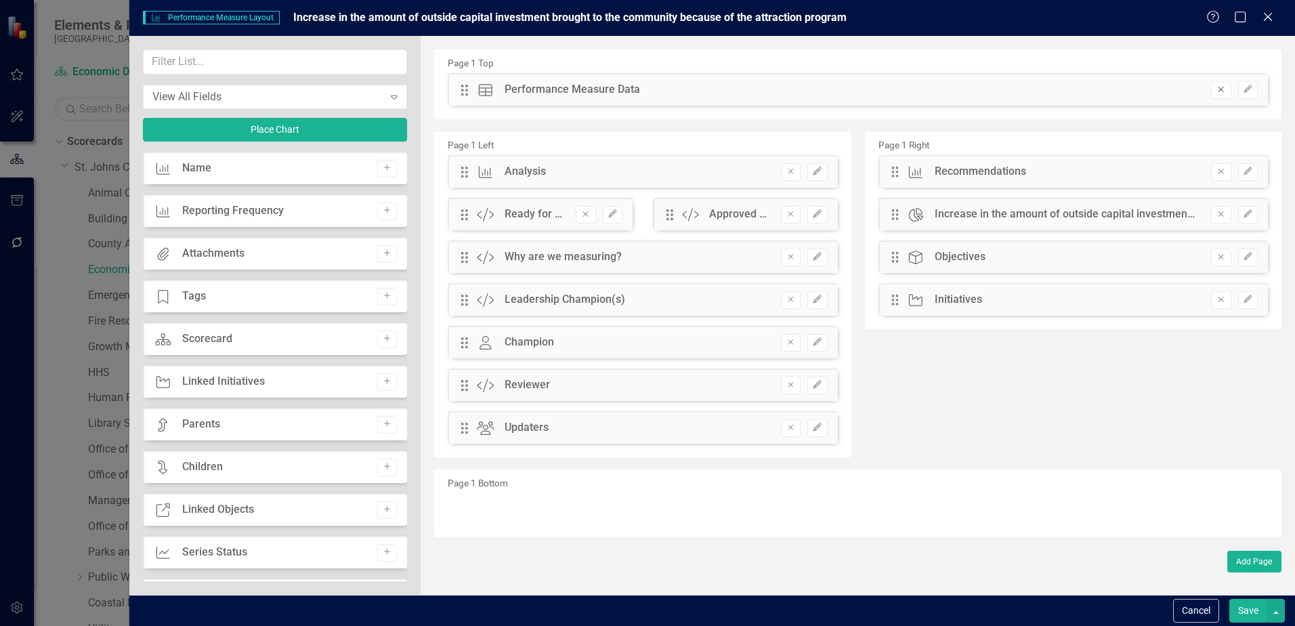
click at [1213, 91] on button "Remove" at bounding box center [1221, 90] width 20 height 18
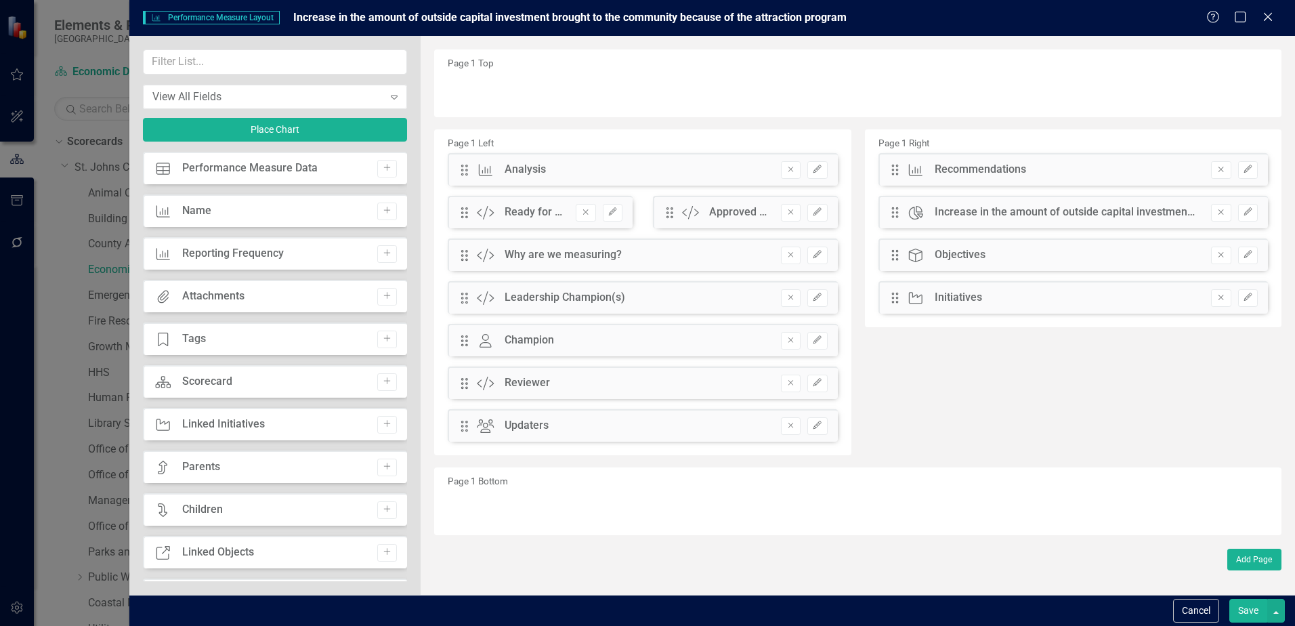
click at [1253, 614] on button "Save" at bounding box center [1248, 611] width 38 height 24
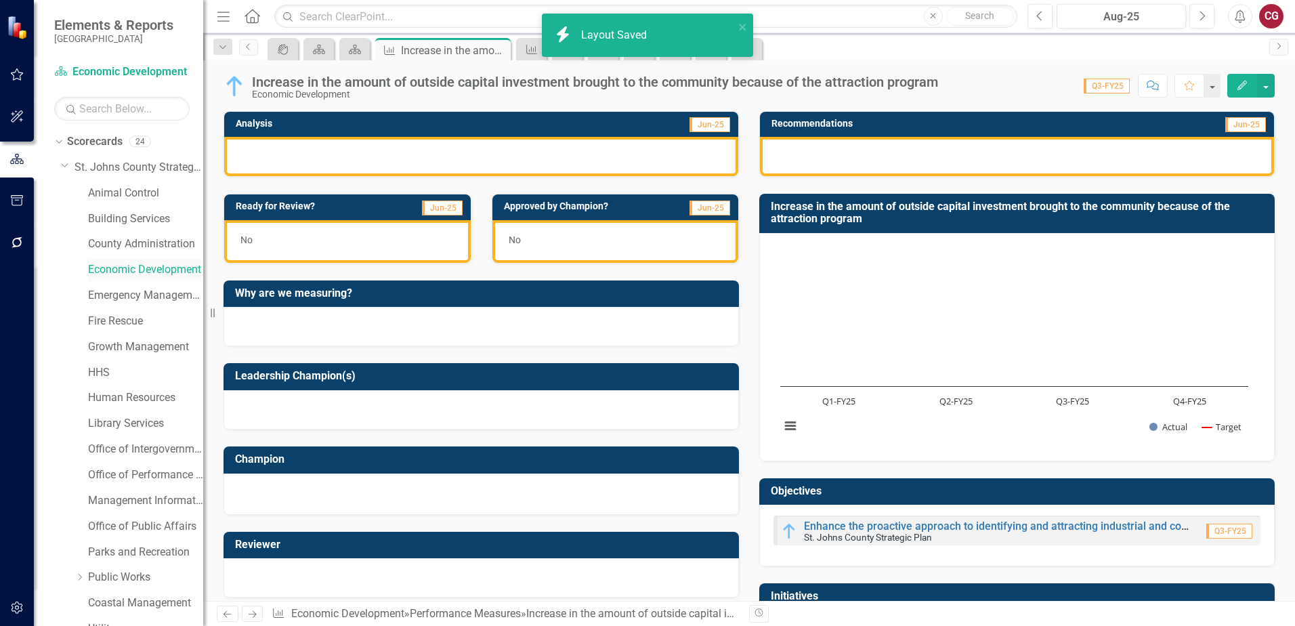
click at [123, 266] on link "Economic Development" at bounding box center [145, 270] width 115 height 16
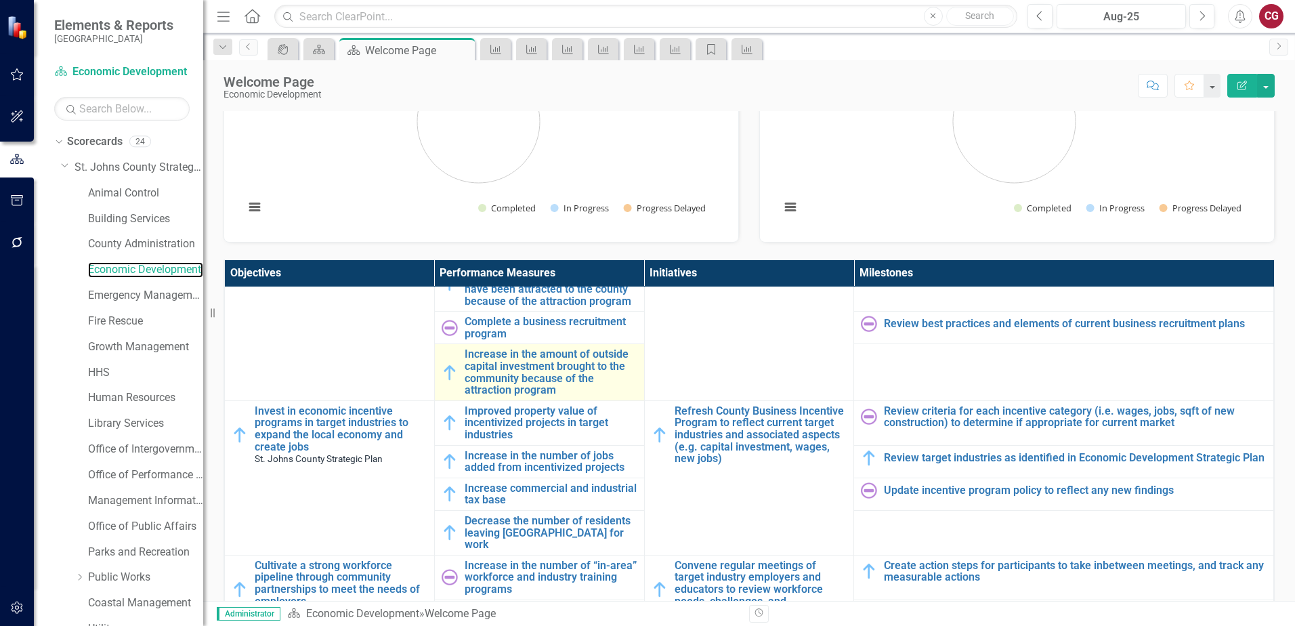
scroll to position [271, 0]
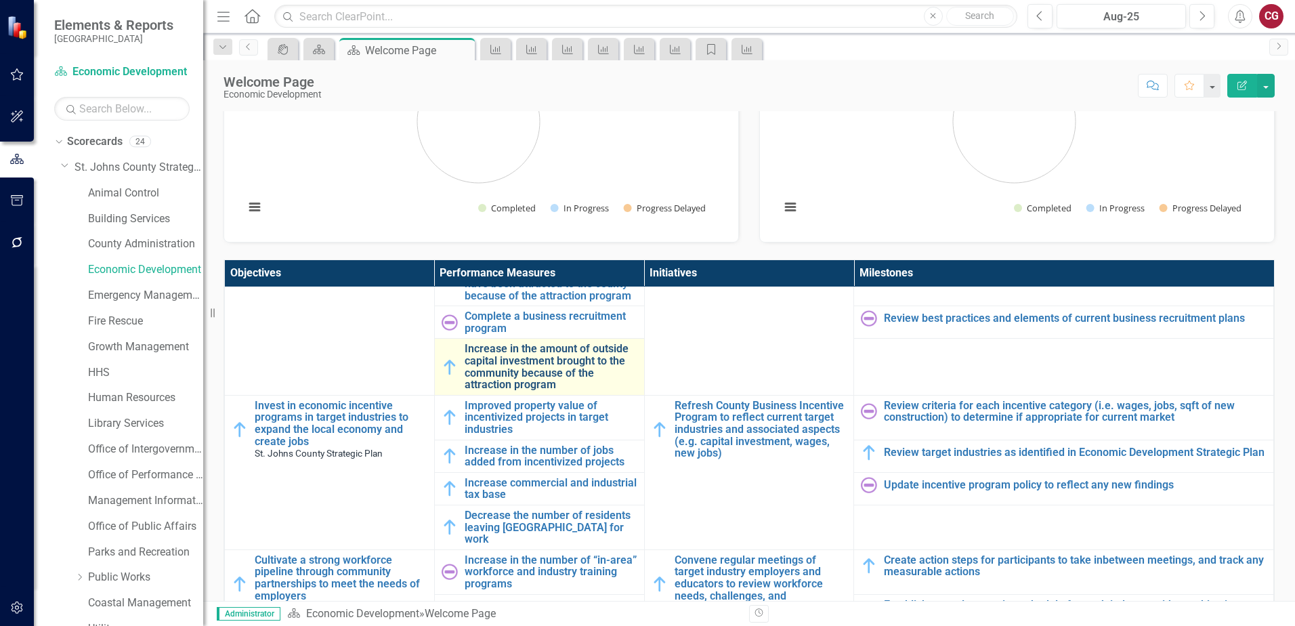
click at [488, 363] on link "Increase in the amount of outside capital investment brought to the community b…" at bounding box center [551, 366] width 173 height 47
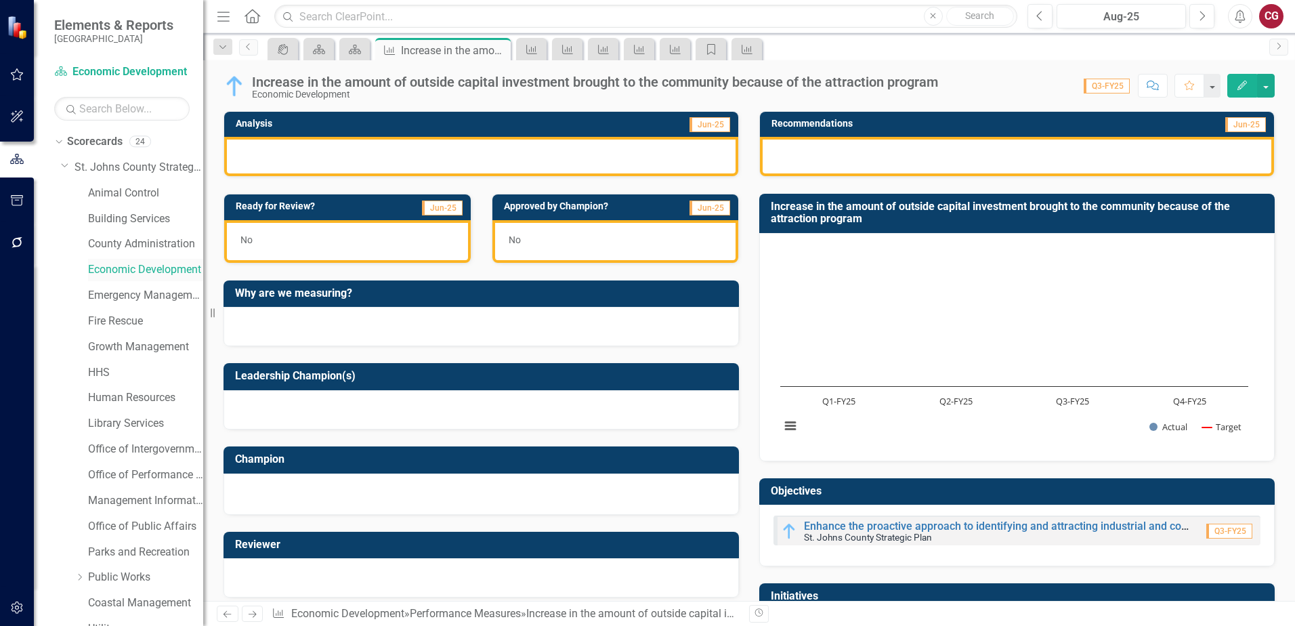
click at [127, 267] on link "Economic Development" at bounding box center [145, 270] width 115 height 16
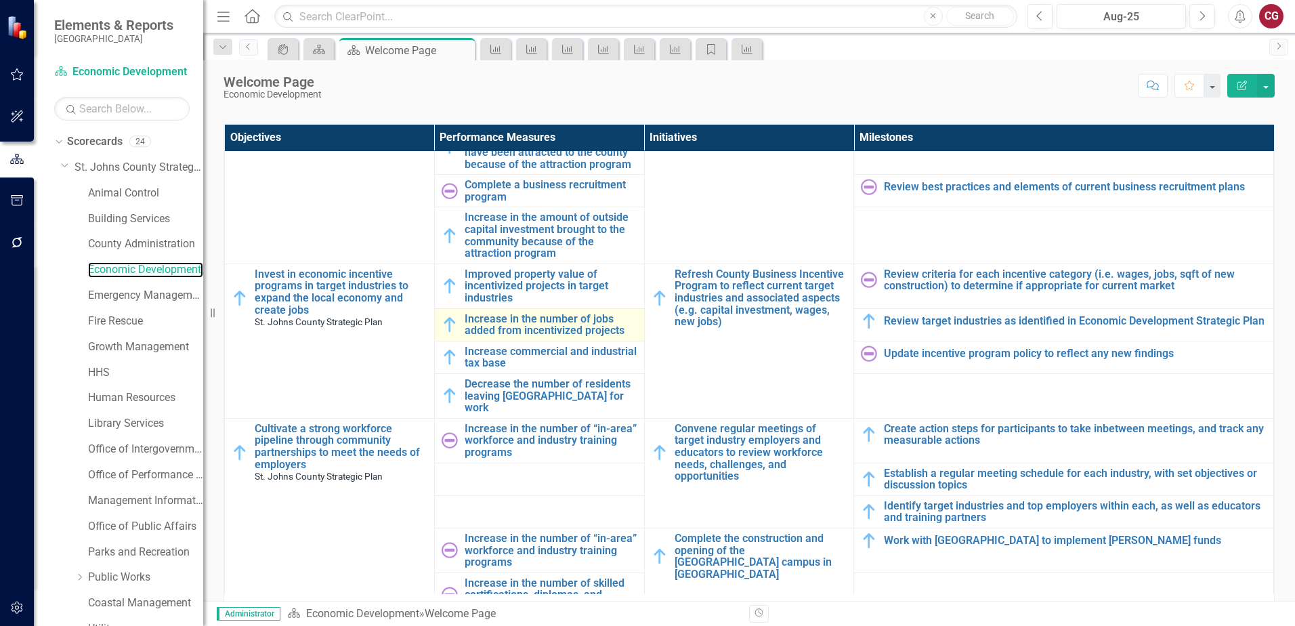
scroll to position [271, 0]
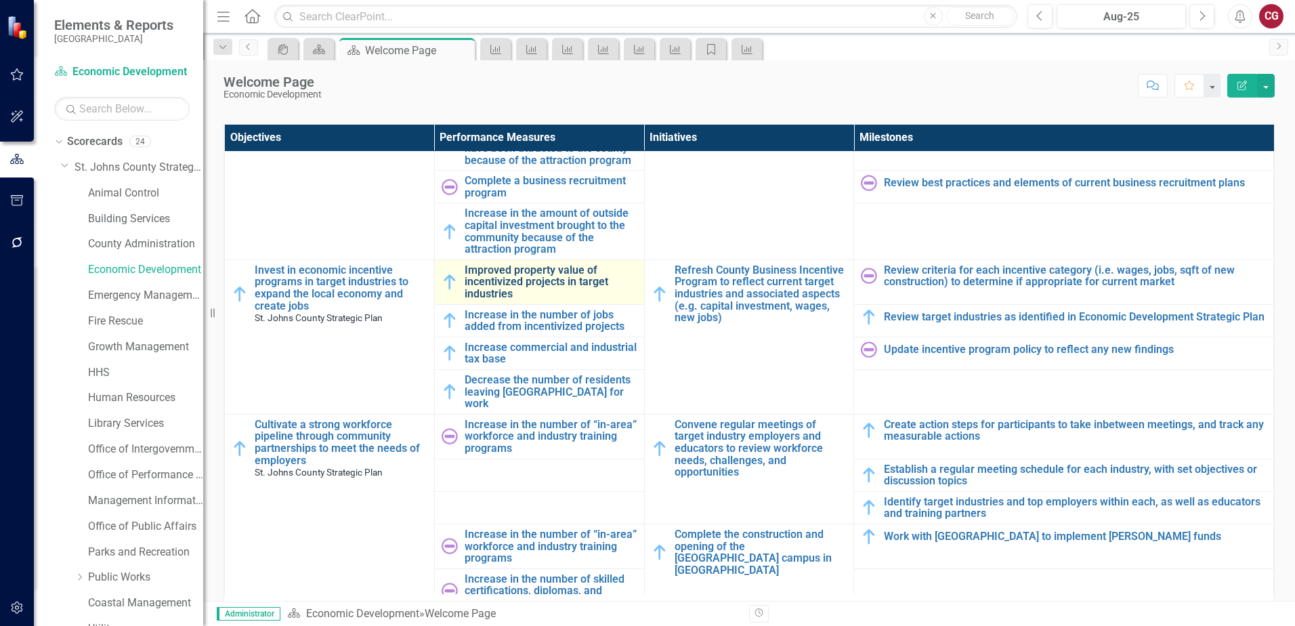
click at [509, 289] on link "Improved property value of incentivized projects in target industries" at bounding box center [551, 282] width 173 height 36
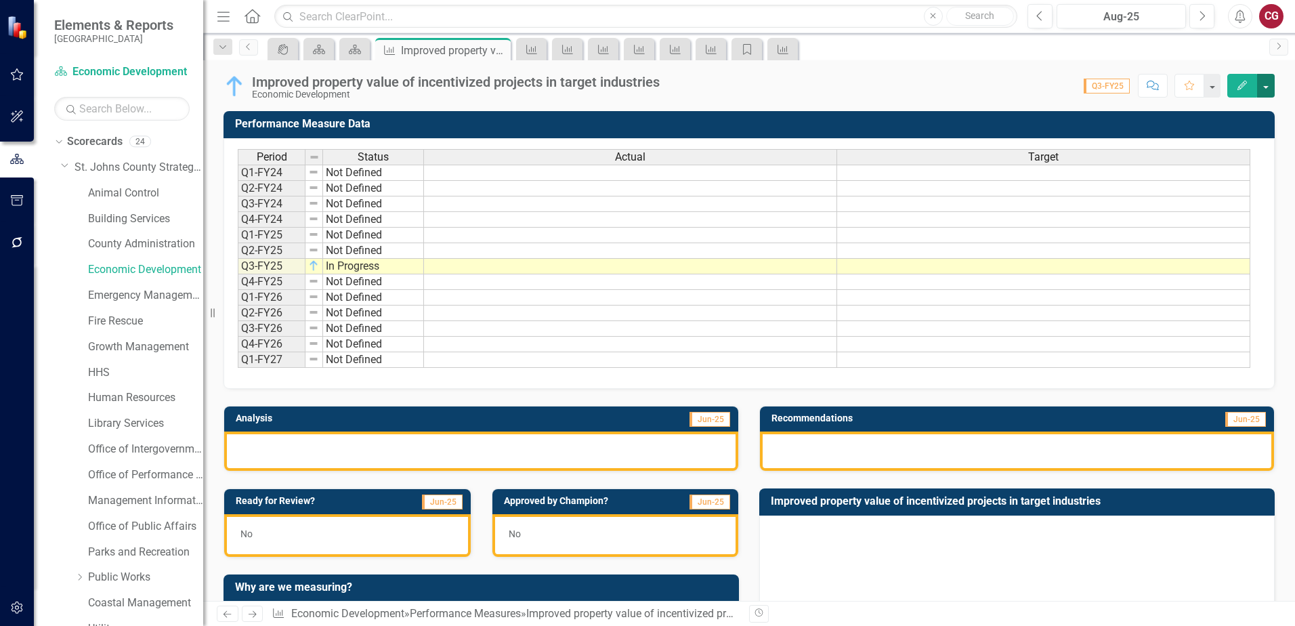
click at [1267, 89] on button "button" at bounding box center [1266, 86] width 18 height 24
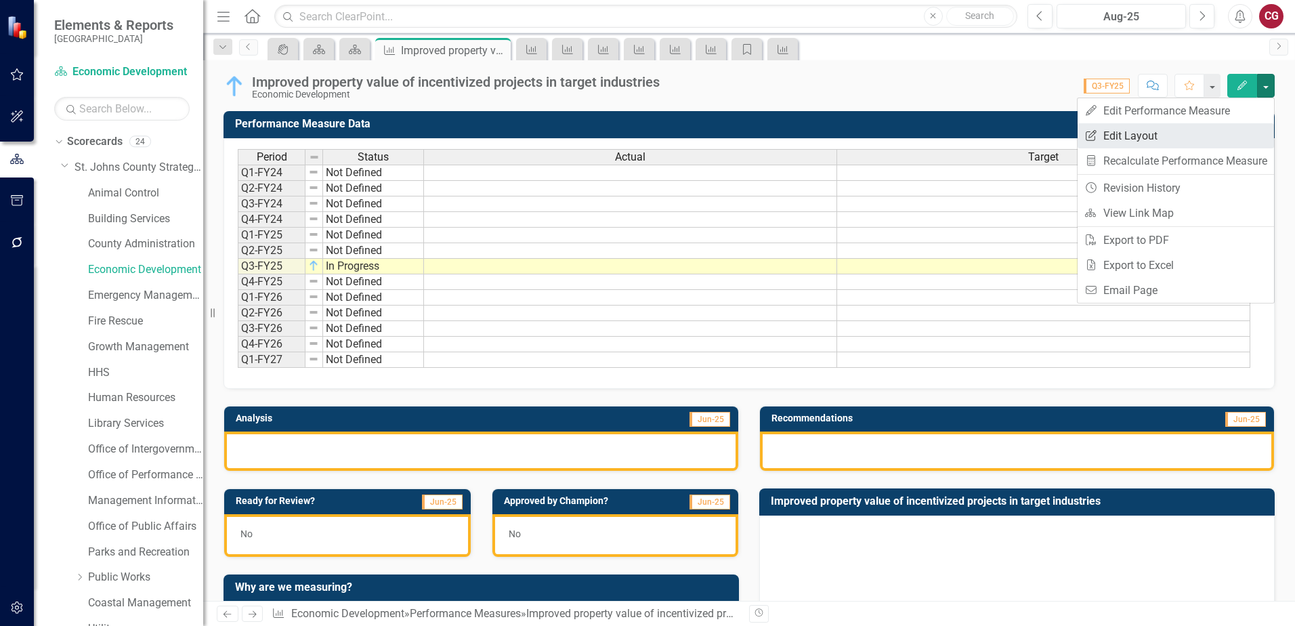
click at [1171, 128] on link "Edit Report Edit Layout" at bounding box center [1176, 135] width 196 height 25
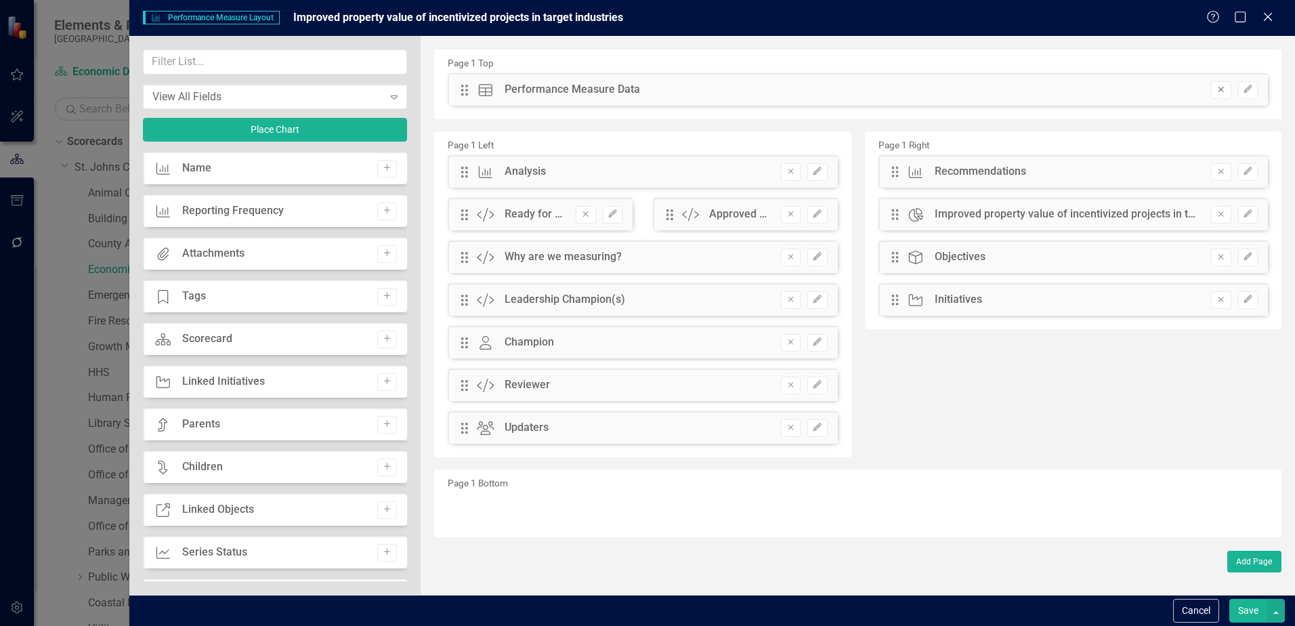
click at [1214, 95] on button "Remove" at bounding box center [1221, 90] width 20 height 18
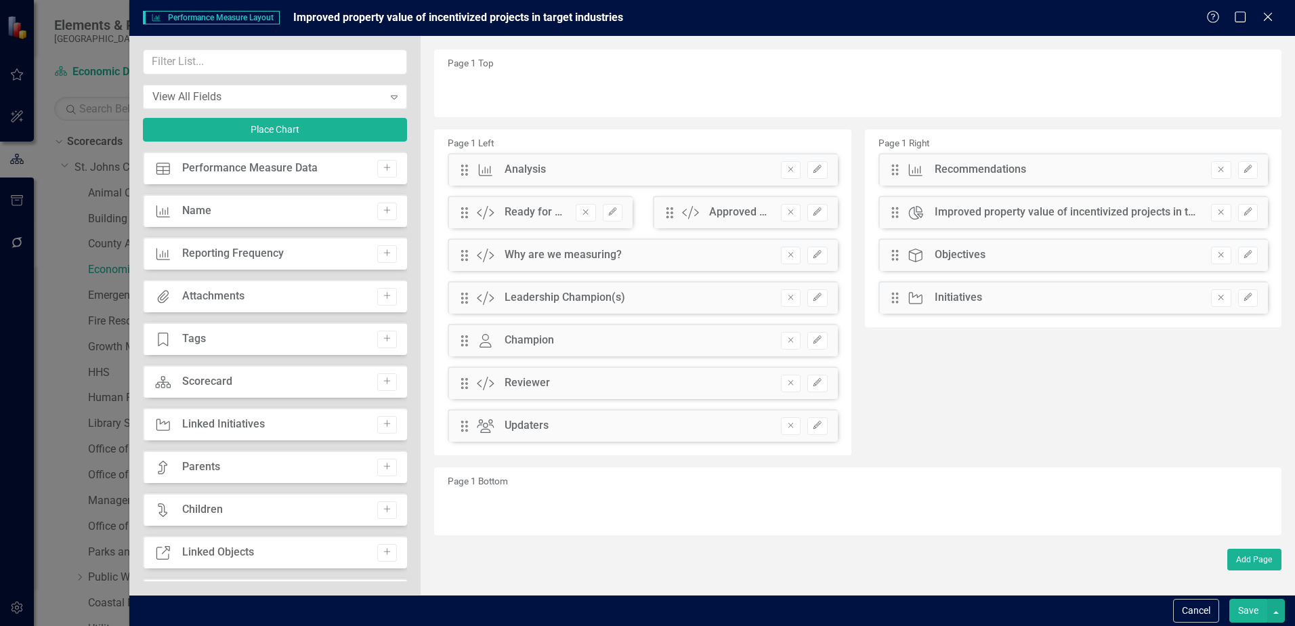
click at [1250, 616] on button "Save" at bounding box center [1248, 611] width 38 height 24
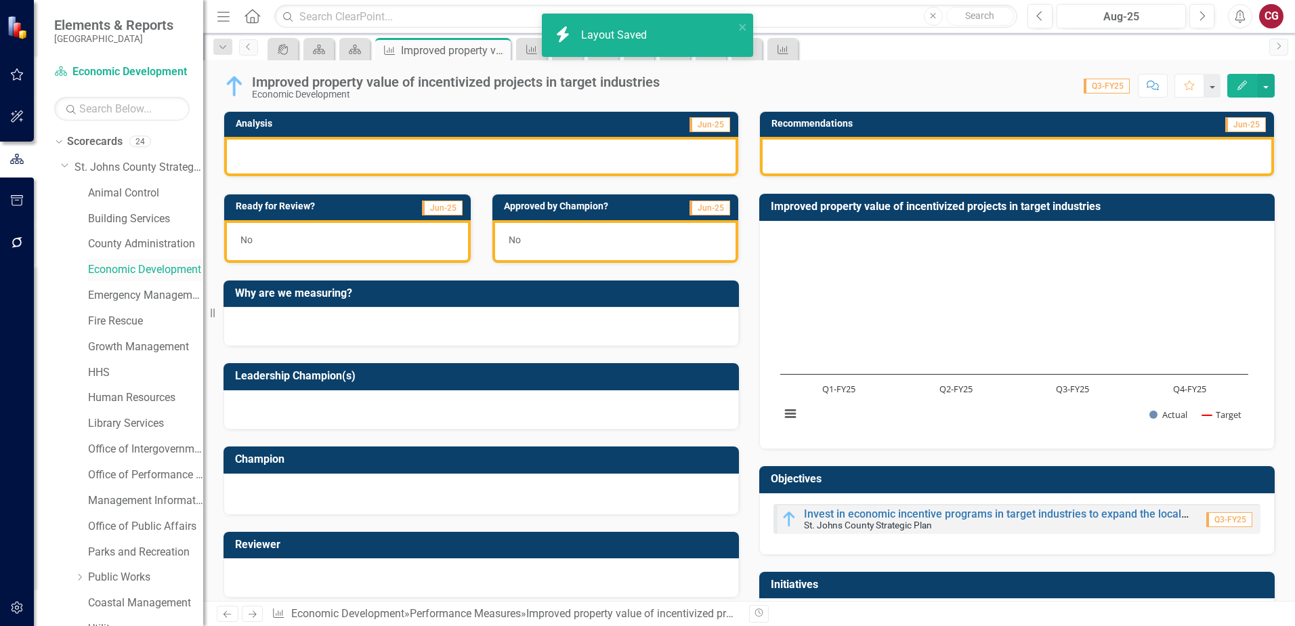
click at [129, 269] on link "Economic Development" at bounding box center [145, 270] width 115 height 16
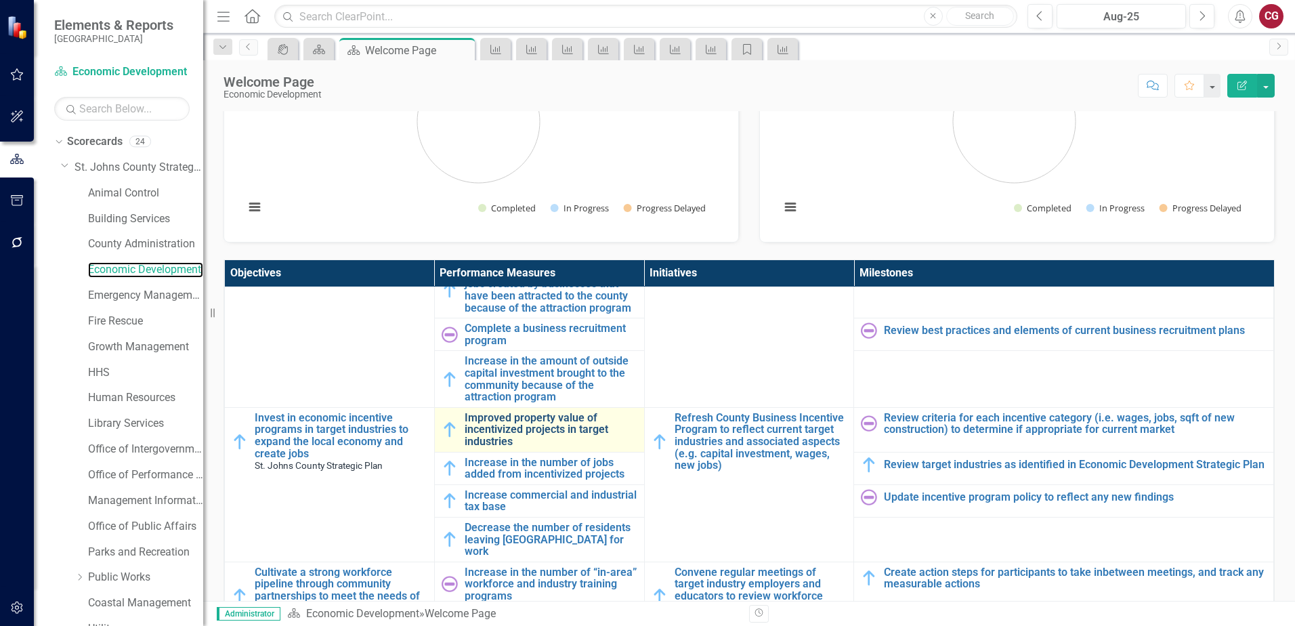
scroll to position [271, 0]
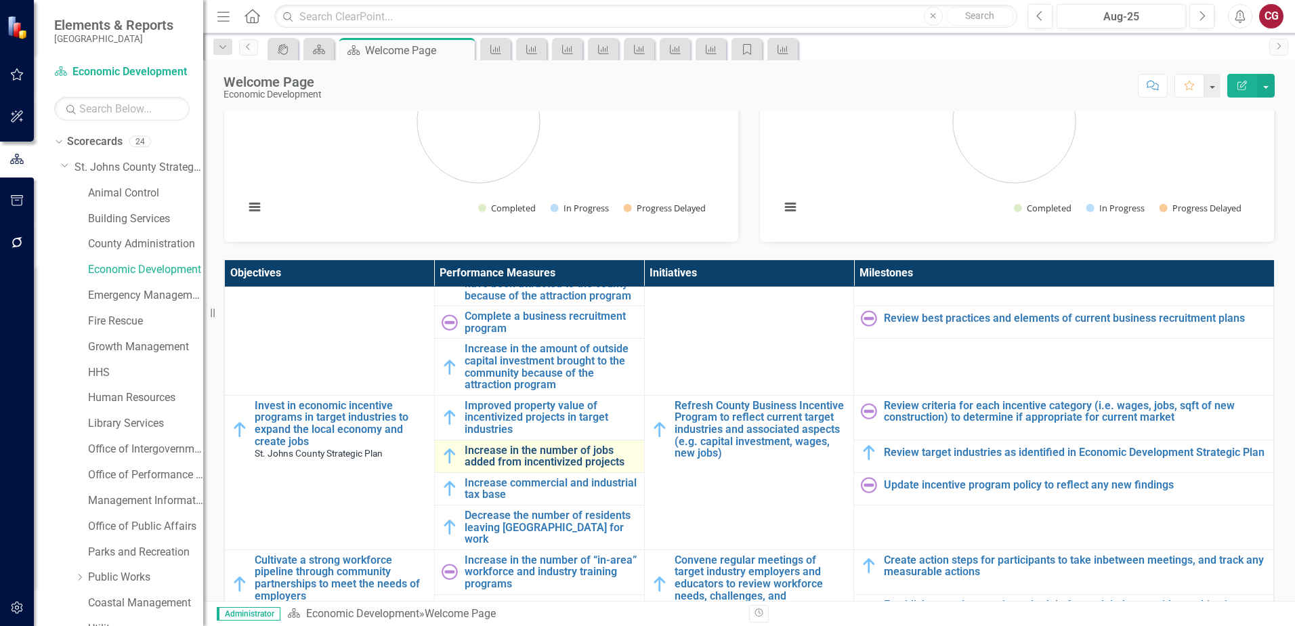
click at [509, 456] on link "Increase in the number of jobs added from incentivized projects" at bounding box center [551, 456] width 173 height 24
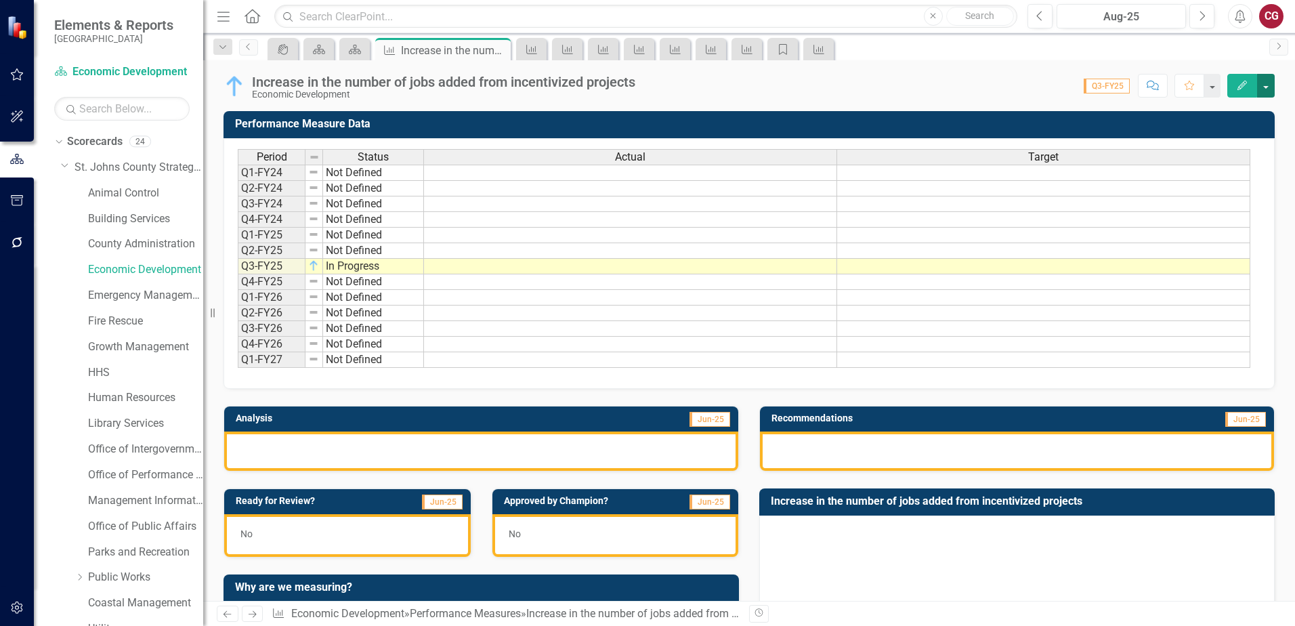
click at [1270, 87] on button "button" at bounding box center [1266, 86] width 18 height 24
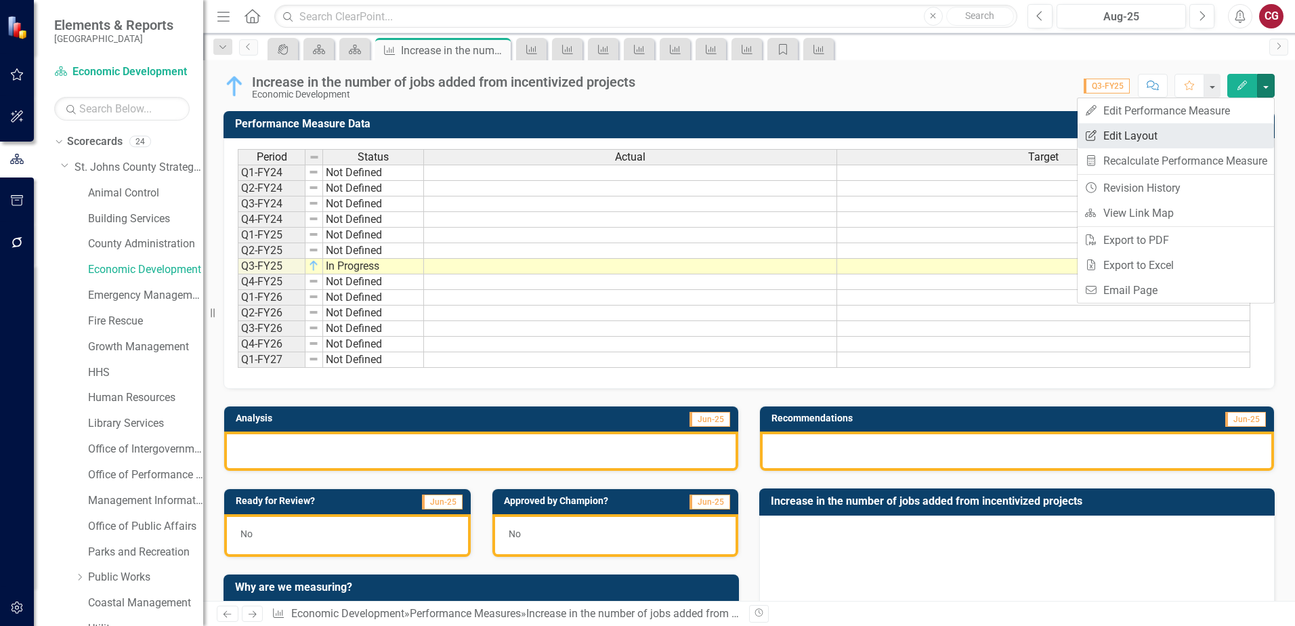
click at [1192, 137] on link "Edit Report Edit Layout" at bounding box center [1176, 135] width 196 height 25
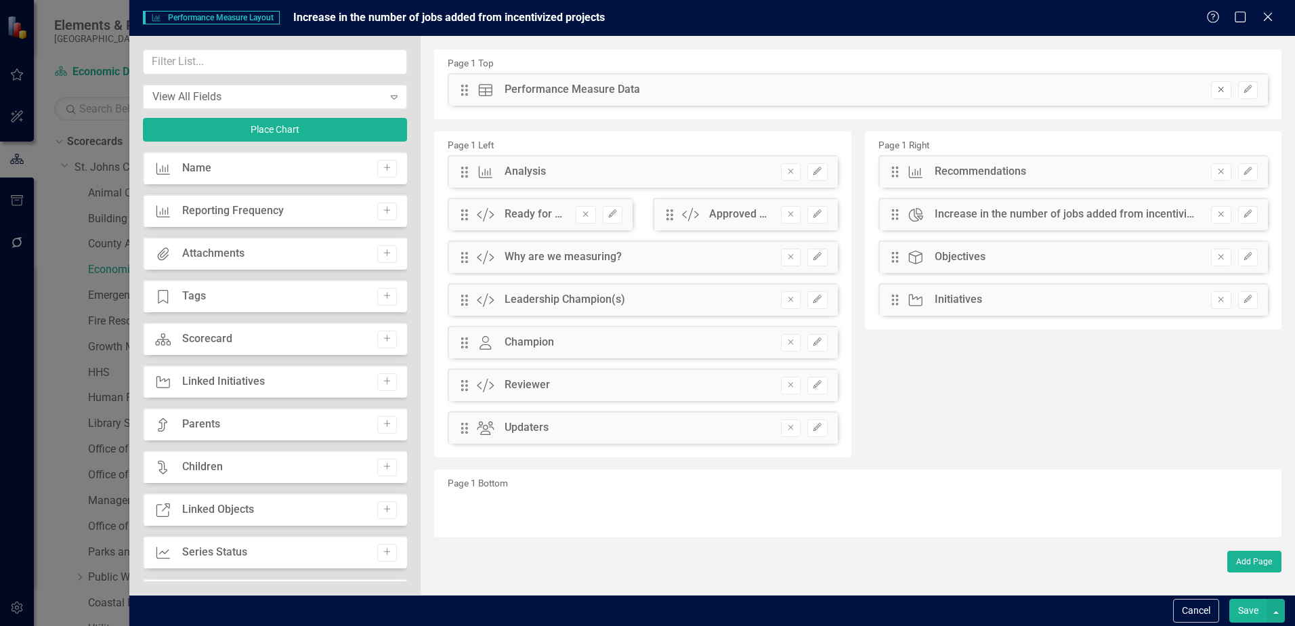
click at [1215, 91] on button "Remove" at bounding box center [1221, 90] width 20 height 18
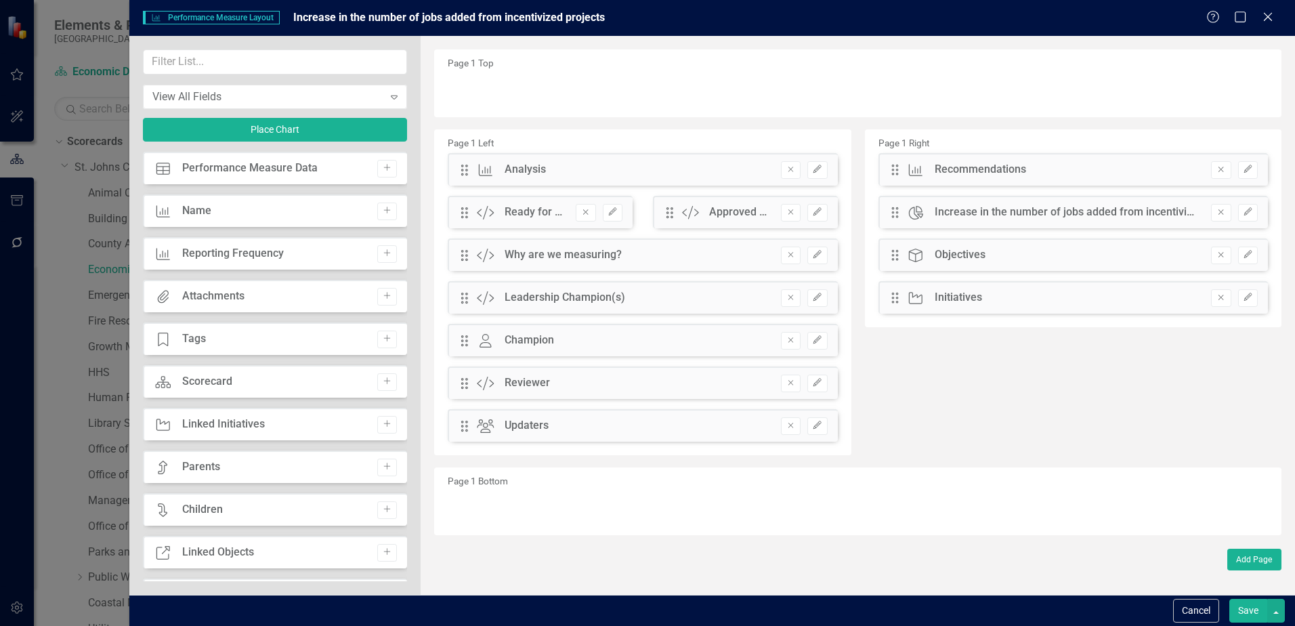
click at [1252, 608] on button "Save" at bounding box center [1248, 611] width 38 height 24
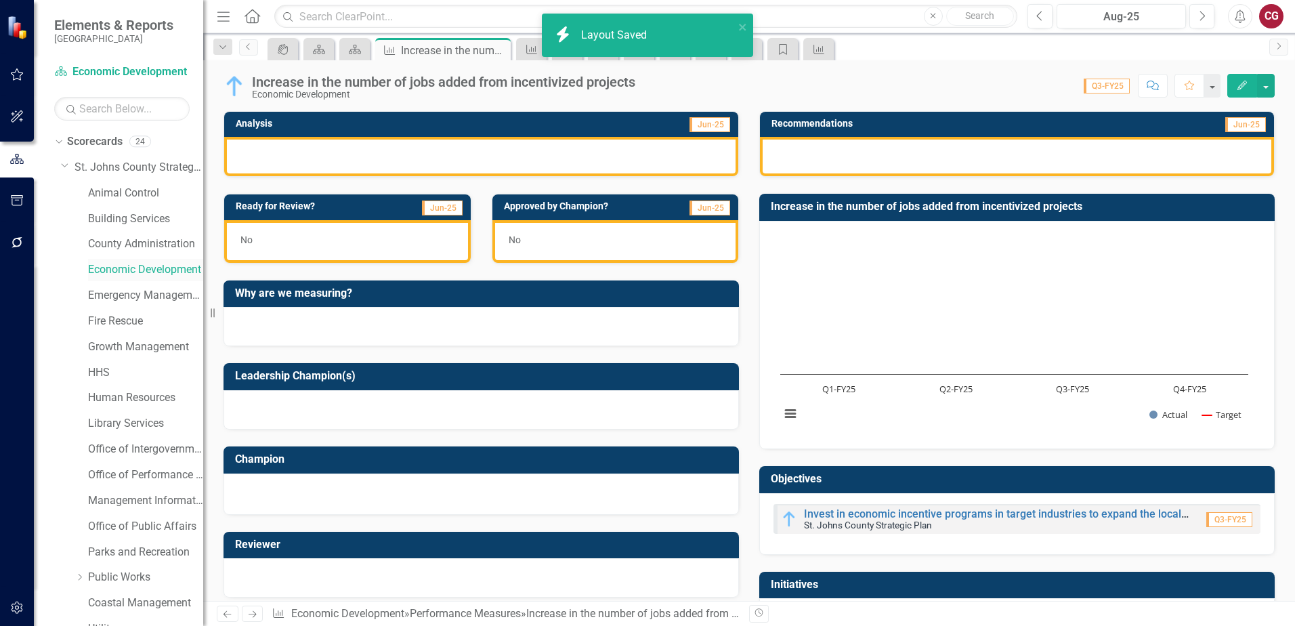
click at [131, 268] on link "Economic Development" at bounding box center [145, 270] width 115 height 16
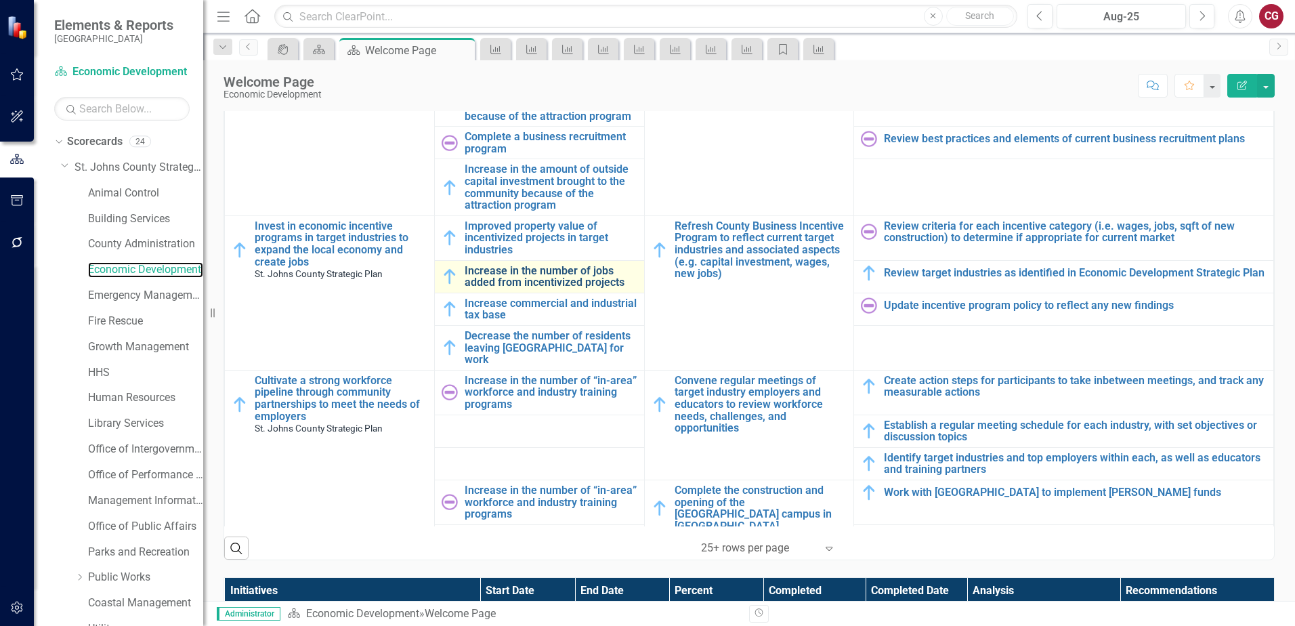
scroll to position [271, 0]
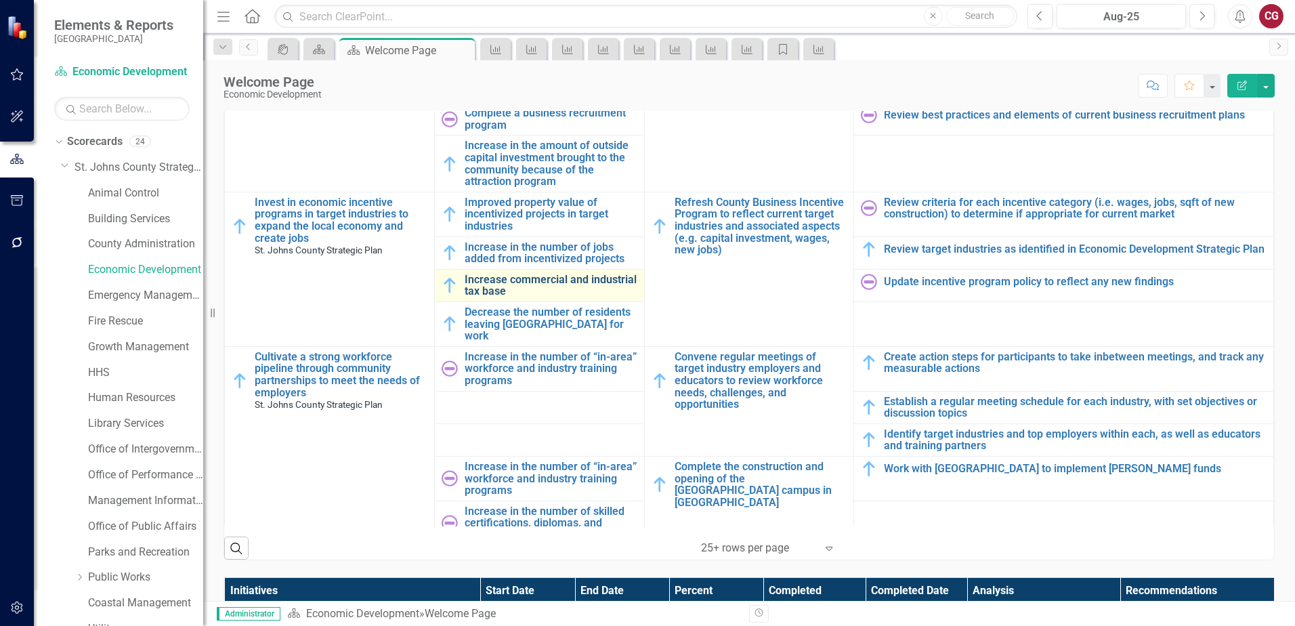
click at [506, 280] on link "Increase commercial and industrial tax base" at bounding box center [551, 286] width 173 height 24
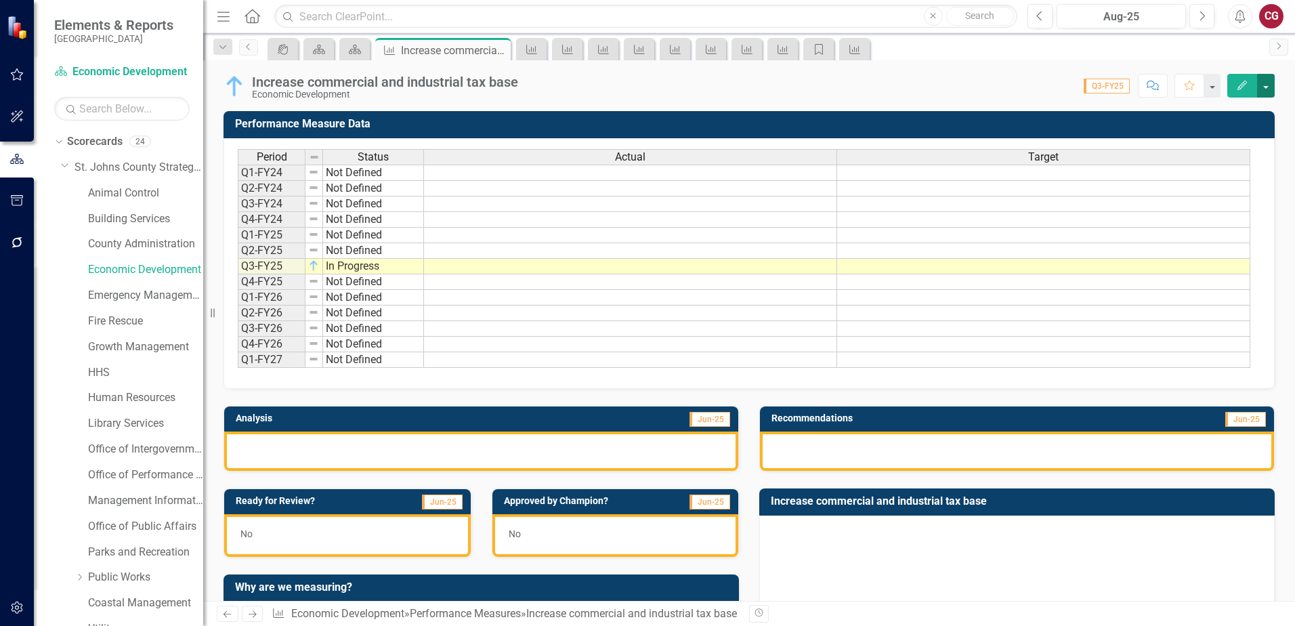
click at [1267, 89] on button "button" at bounding box center [1266, 86] width 18 height 24
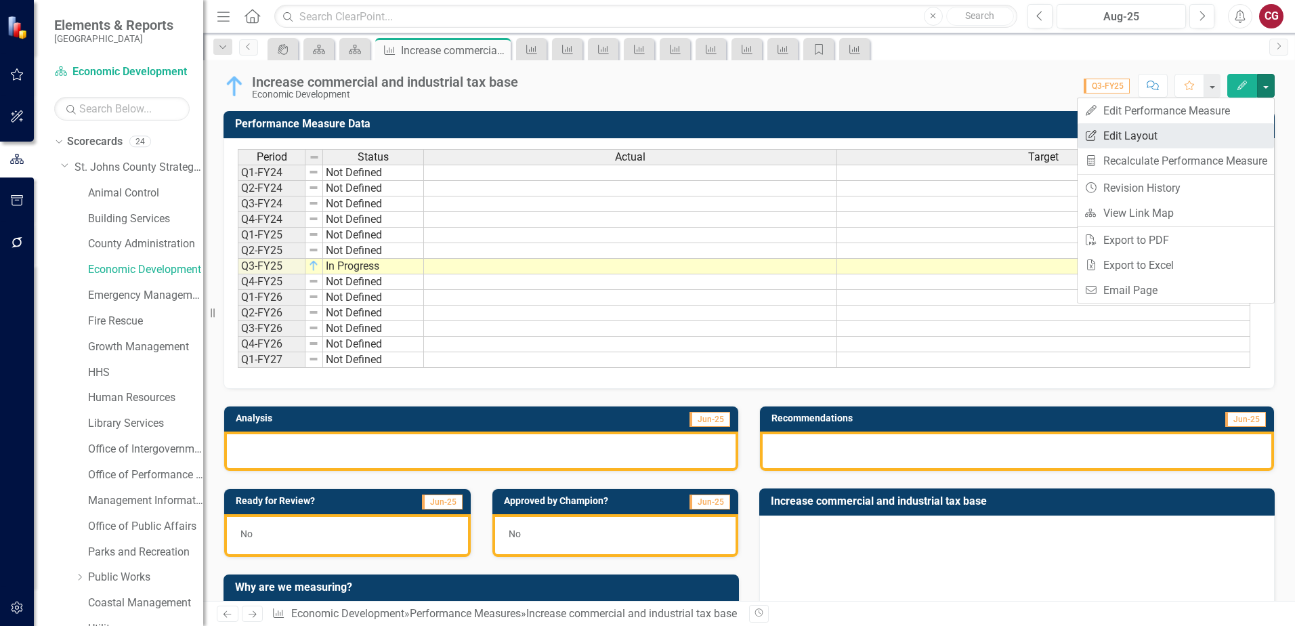
click at [1148, 140] on link "Edit Report Edit Layout" at bounding box center [1176, 135] width 196 height 25
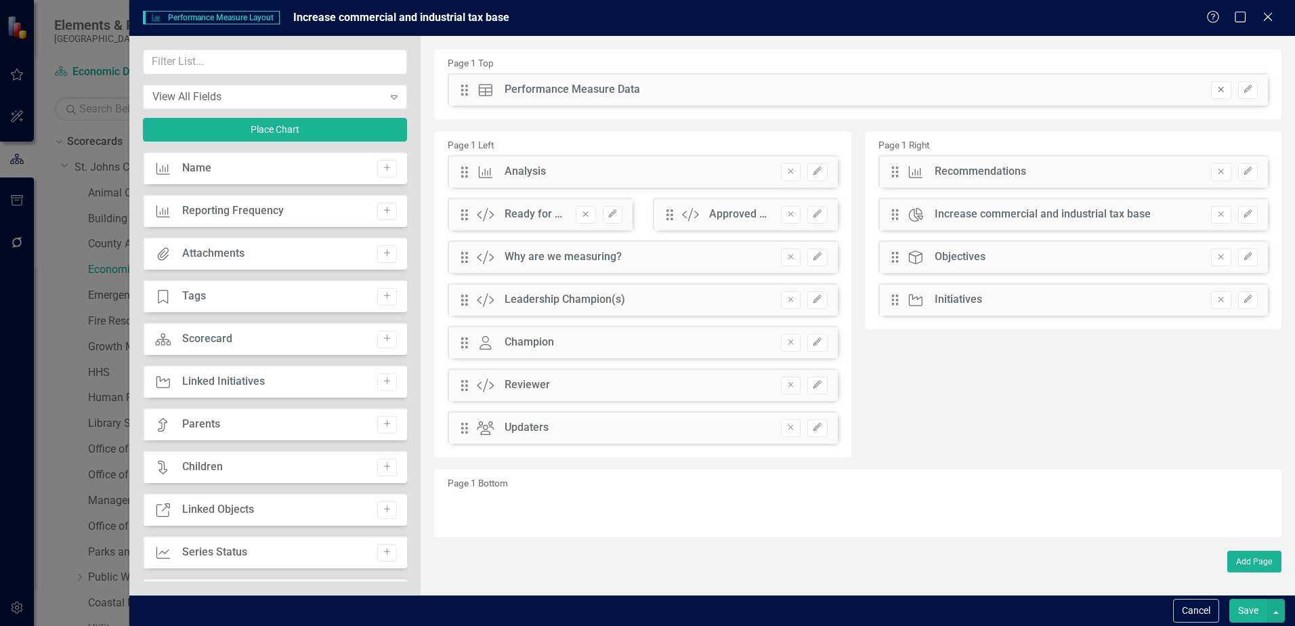
click at [1218, 91] on icon "Remove" at bounding box center [1221, 89] width 10 height 8
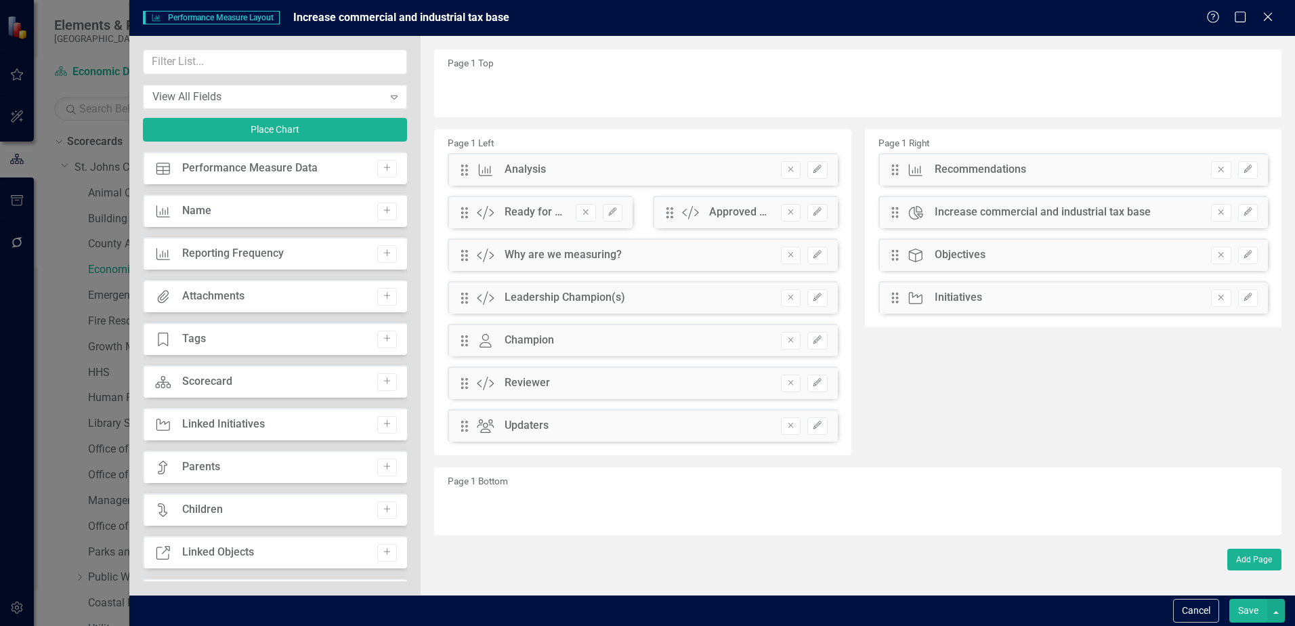
click at [1255, 612] on button "Save" at bounding box center [1248, 611] width 38 height 24
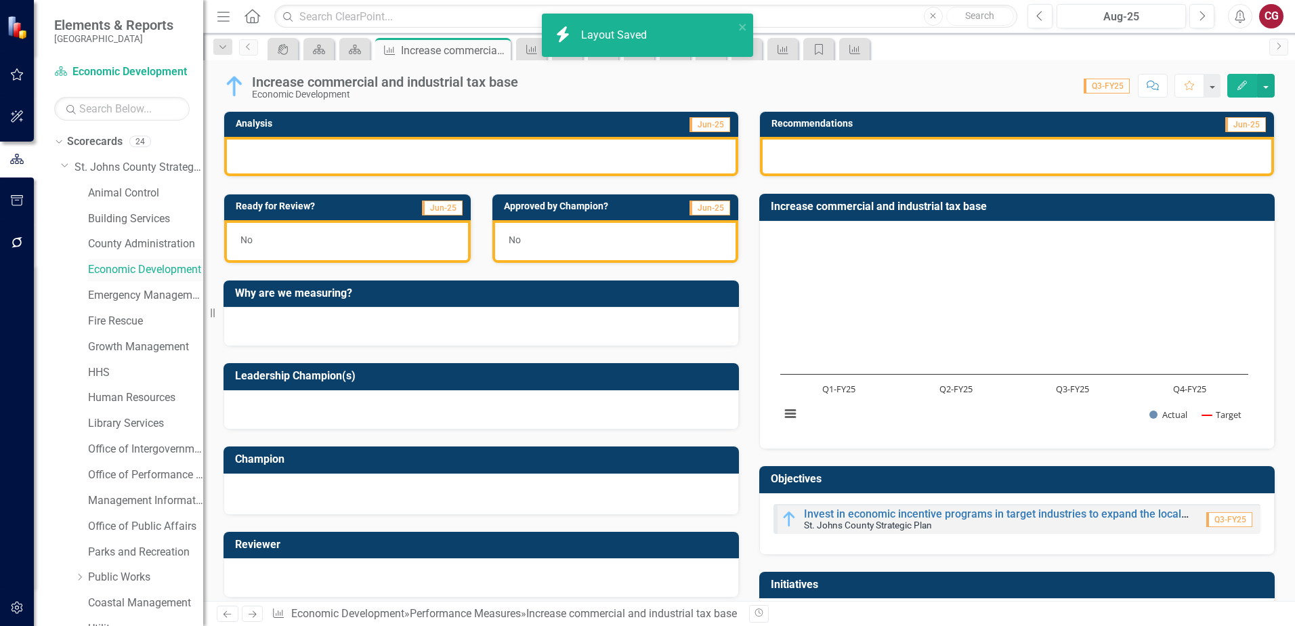
click at [155, 272] on link "Economic Development" at bounding box center [145, 270] width 115 height 16
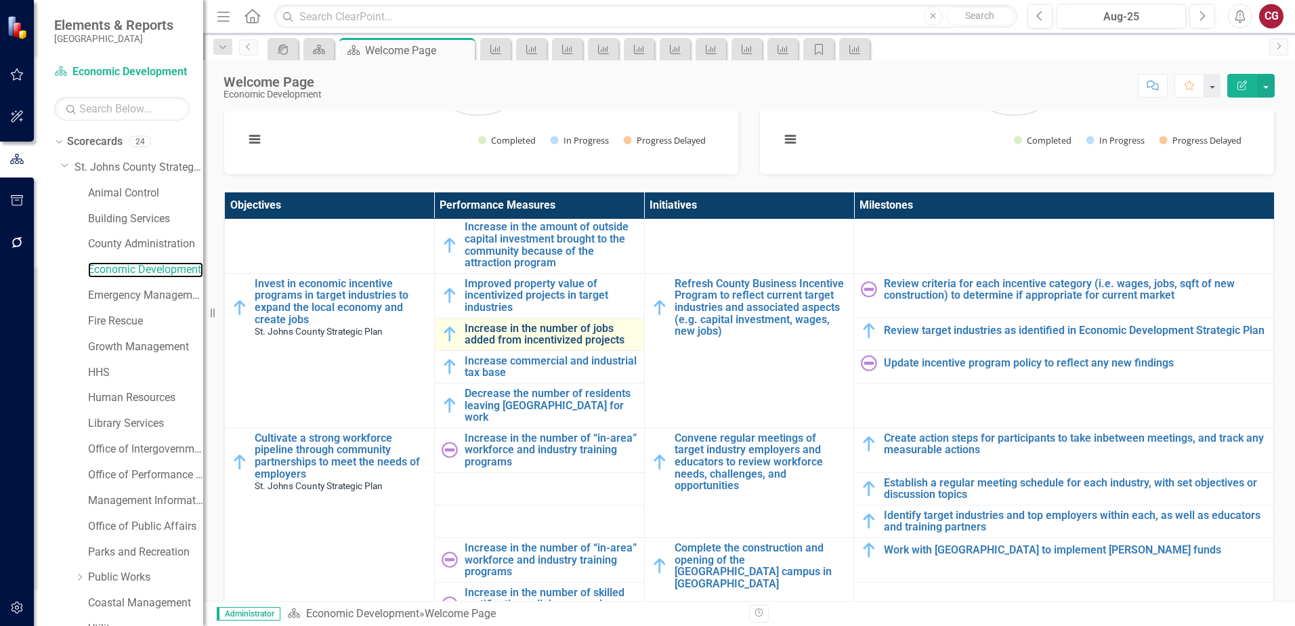
scroll to position [339, 0]
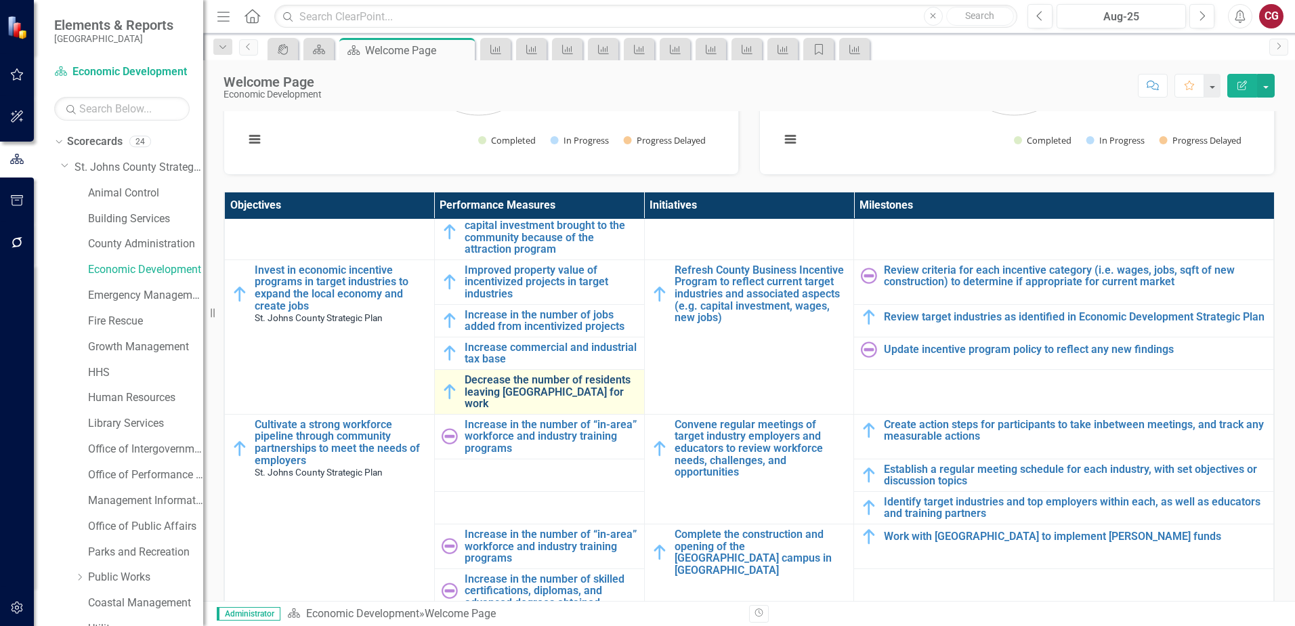
click at [497, 392] on link "Decrease the number of residents leaving [GEOGRAPHIC_DATA] for work" at bounding box center [551, 392] width 173 height 36
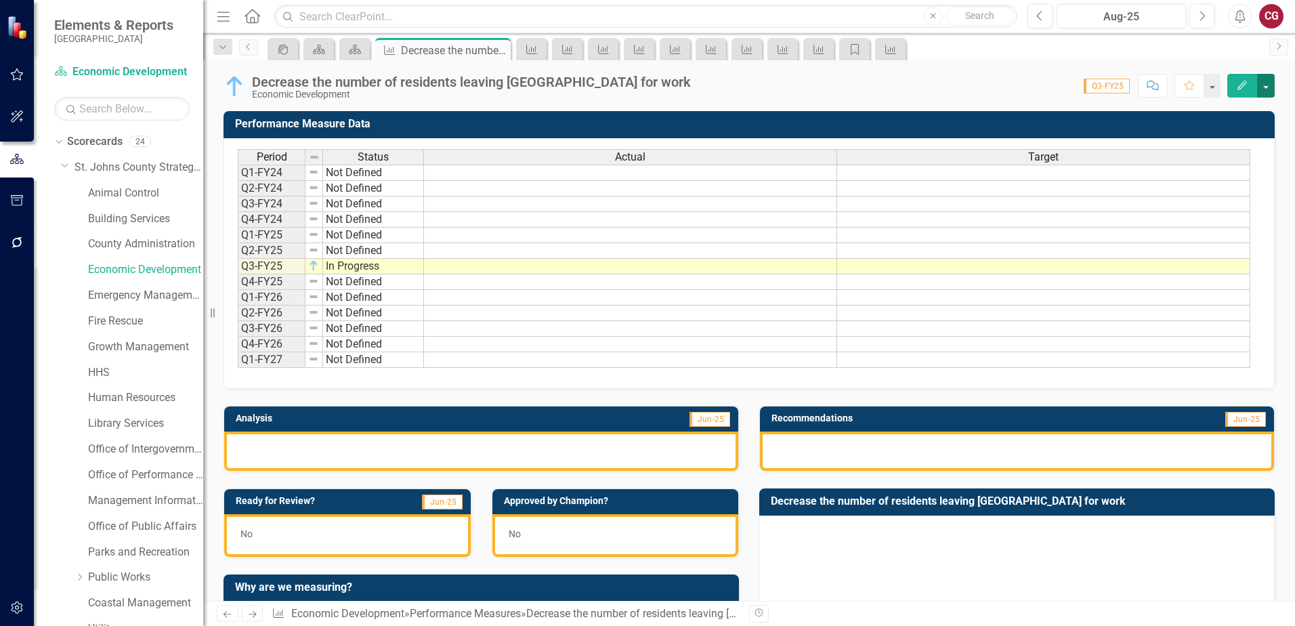
click at [1258, 92] on button "button" at bounding box center [1266, 86] width 18 height 24
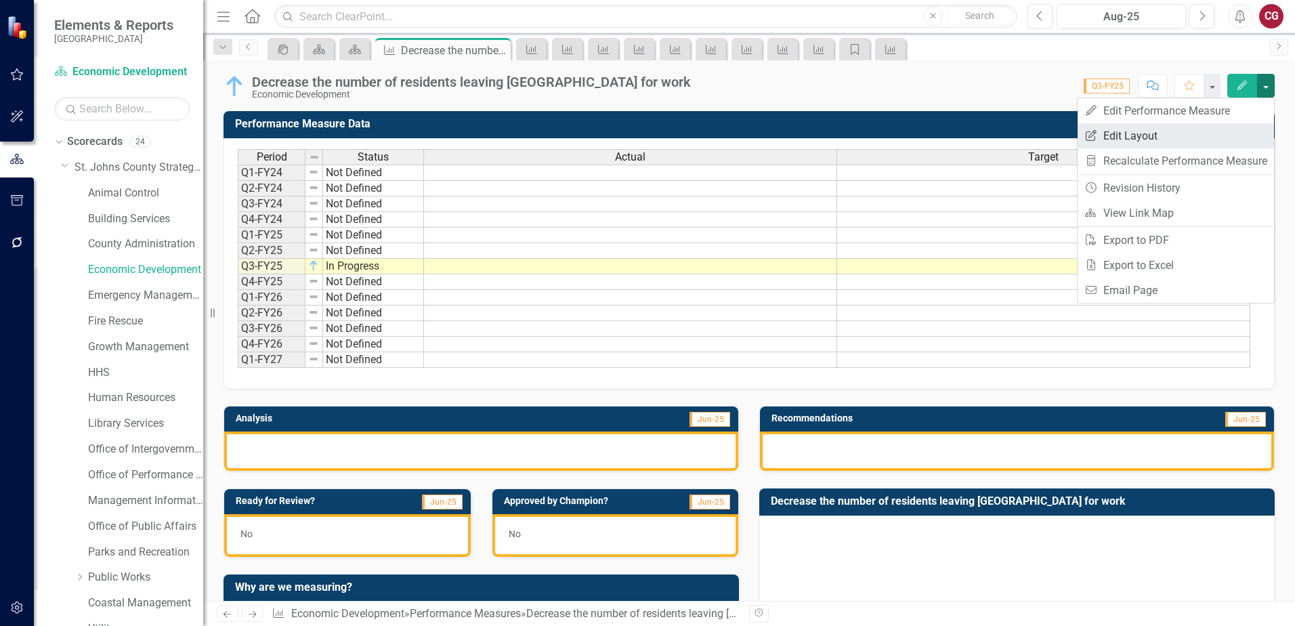
click at [1169, 134] on link "Edit Report Edit Layout" at bounding box center [1176, 135] width 196 height 25
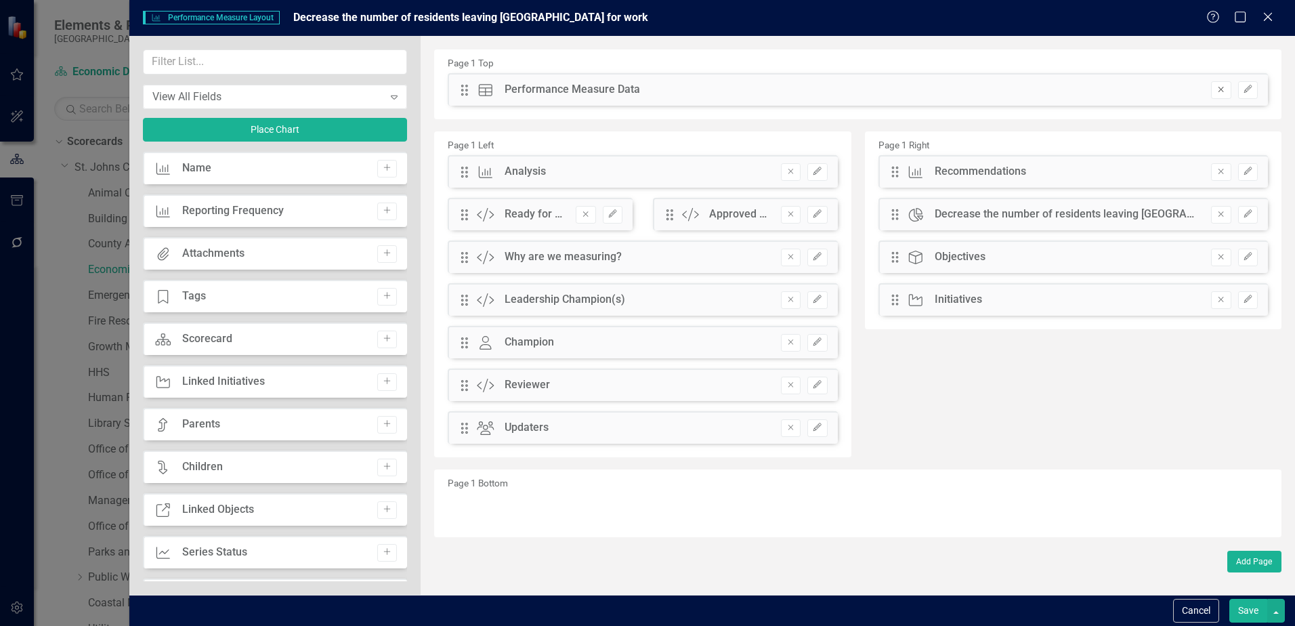
click at [1224, 98] on button "Remove" at bounding box center [1221, 90] width 20 height 18
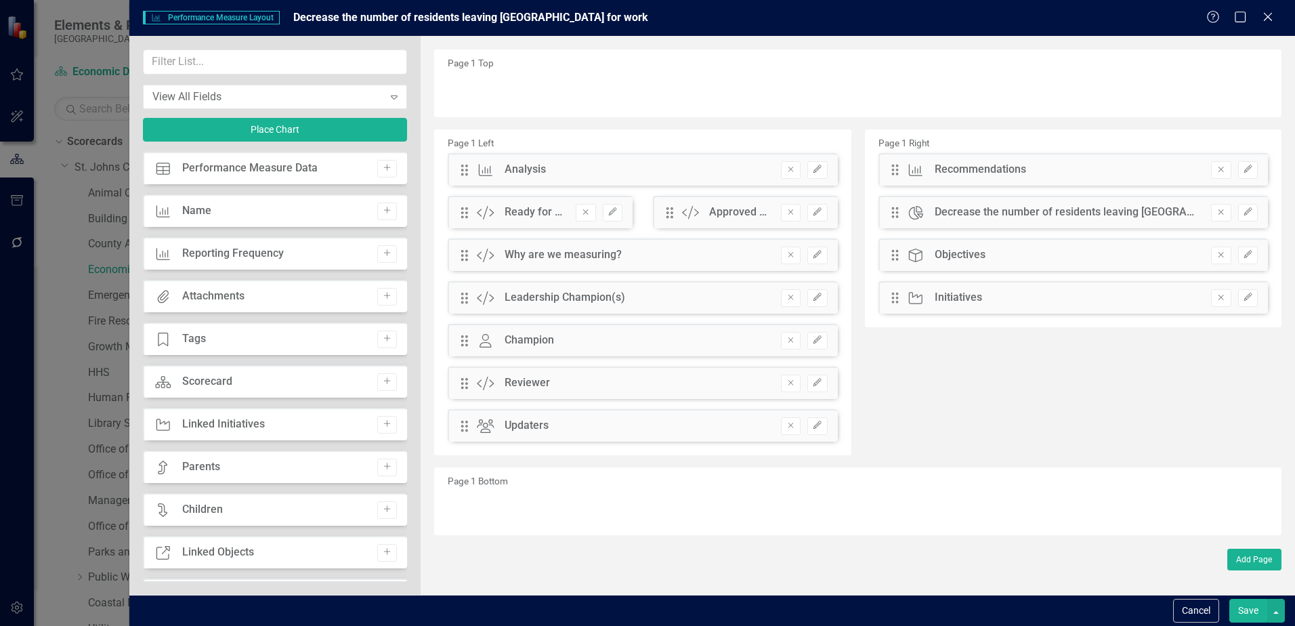
click at [1258, 614] on button "Save" at bounding box center [1248, 611] width 38 height 24
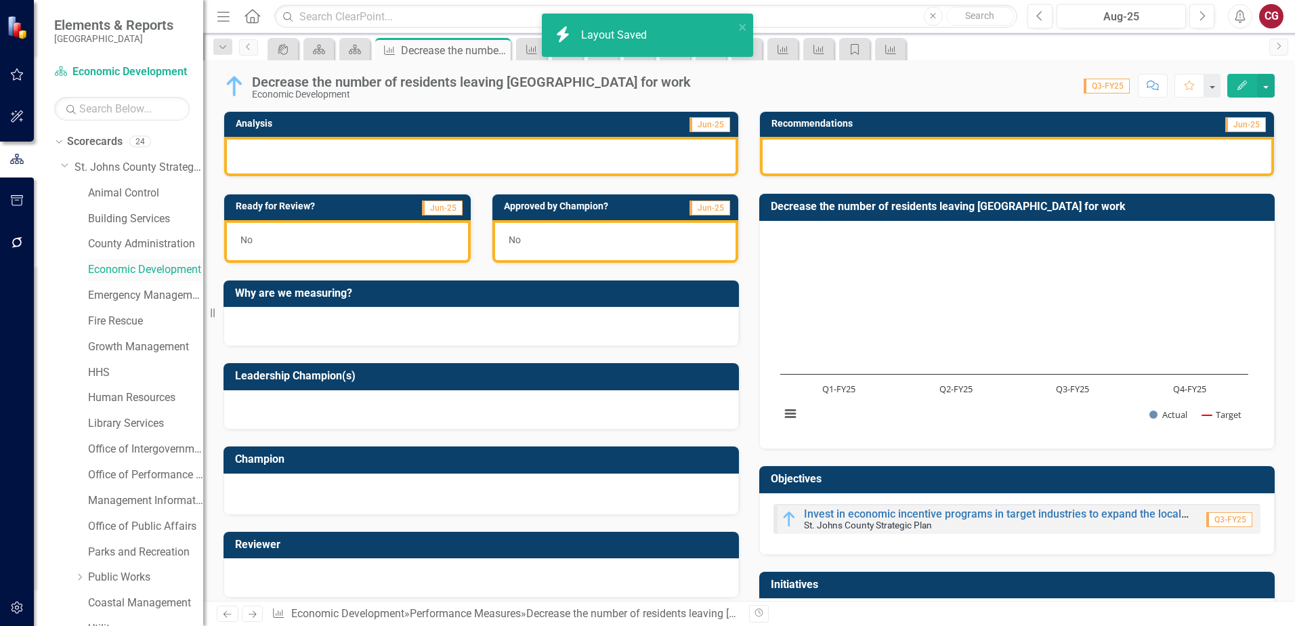
click at [115, 270] on link "Economic Development" at bounding box center [145, 270] width 115 height 16
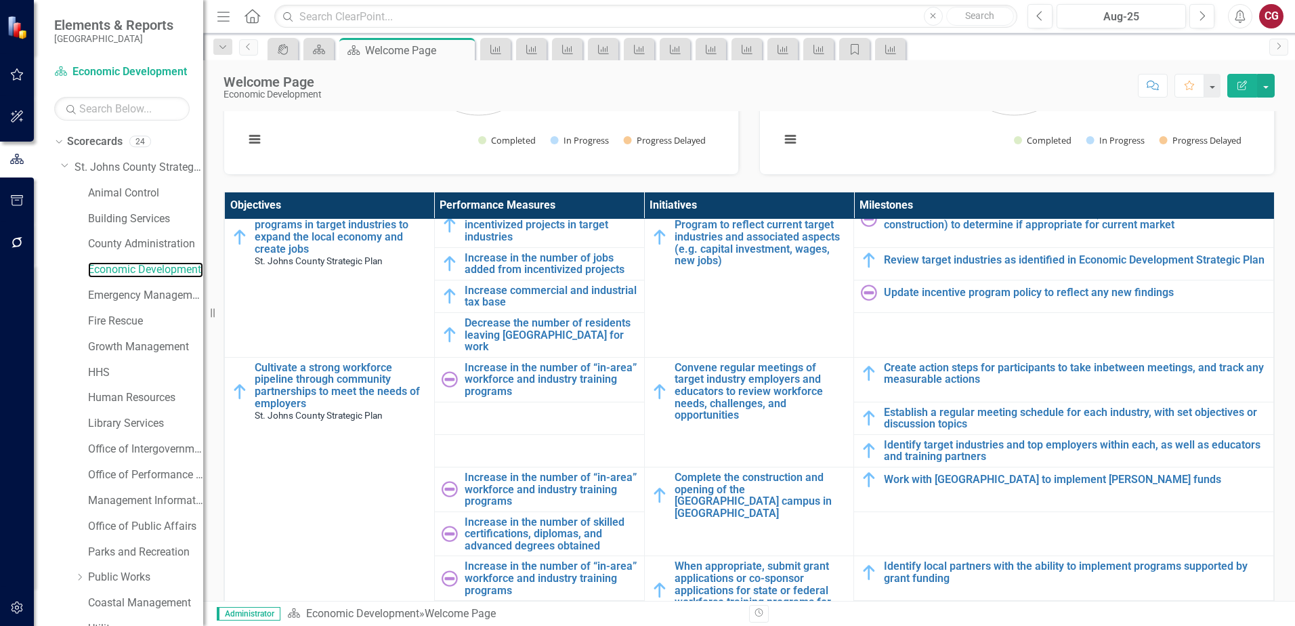
scroll to position [406, 0]
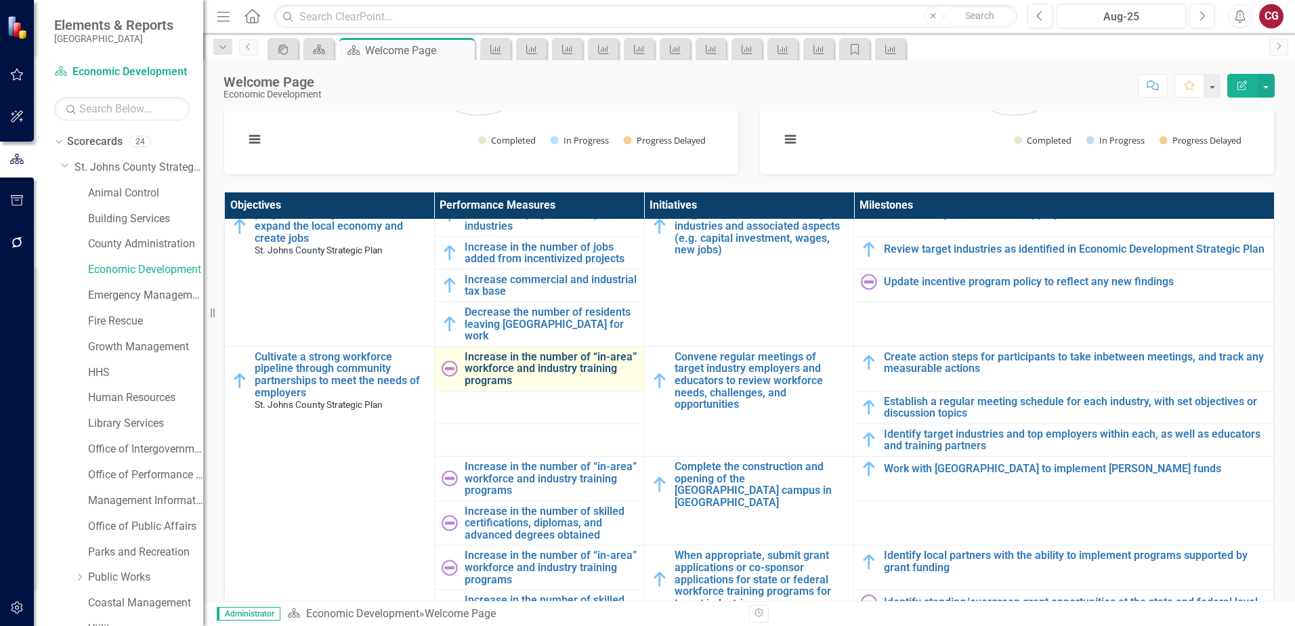
click at [492, 352] on link "Increase in the number of “in-area” workforce and industry training programs" at bounding box center [551, 369] width 173 height 36
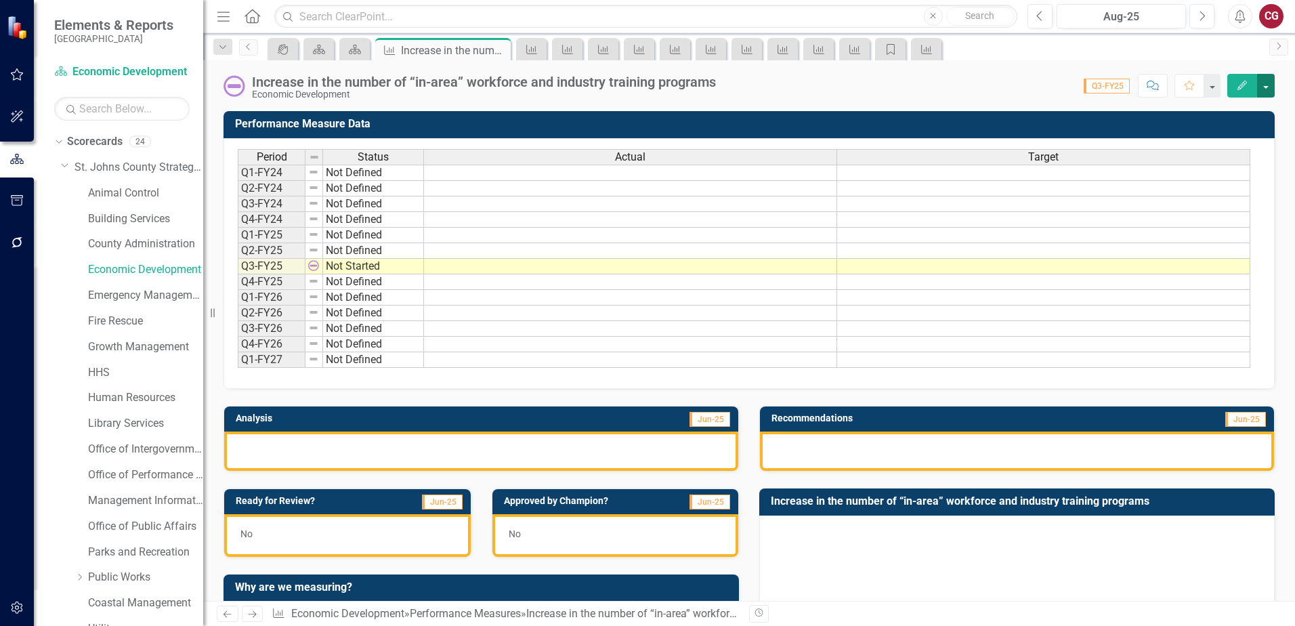
click at [1260, 81] on button "button" at bounding box center [1266, 86] width 18 height 24
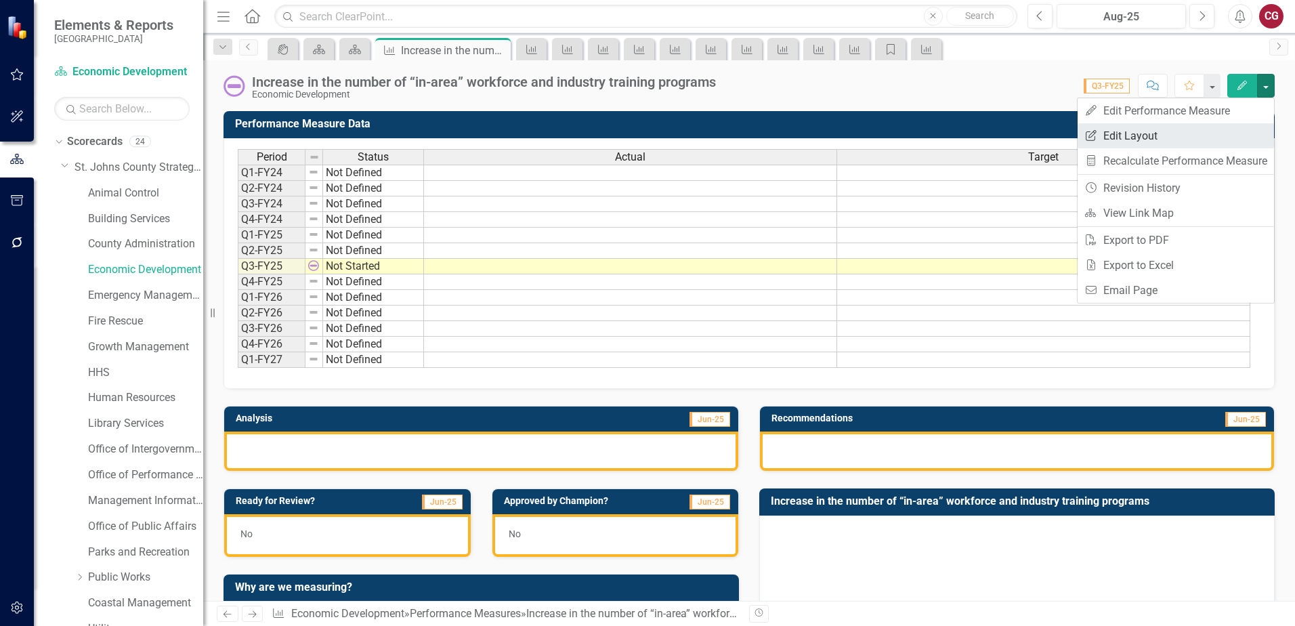
click at [1185, 143] on link "Edit Report Edit Layout" at bounding box center [1176, 135] width 196 height 25
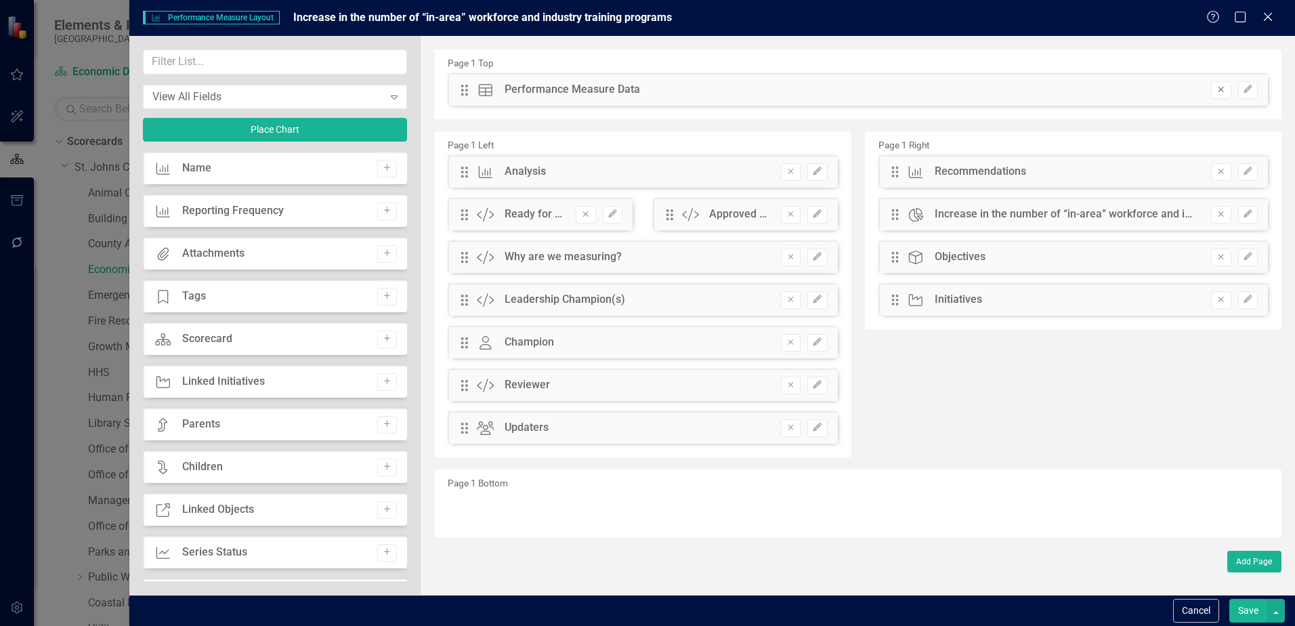
click at [1217, 89] on icon "Remove" at bounding box center [1221, 89] width 10 height 8
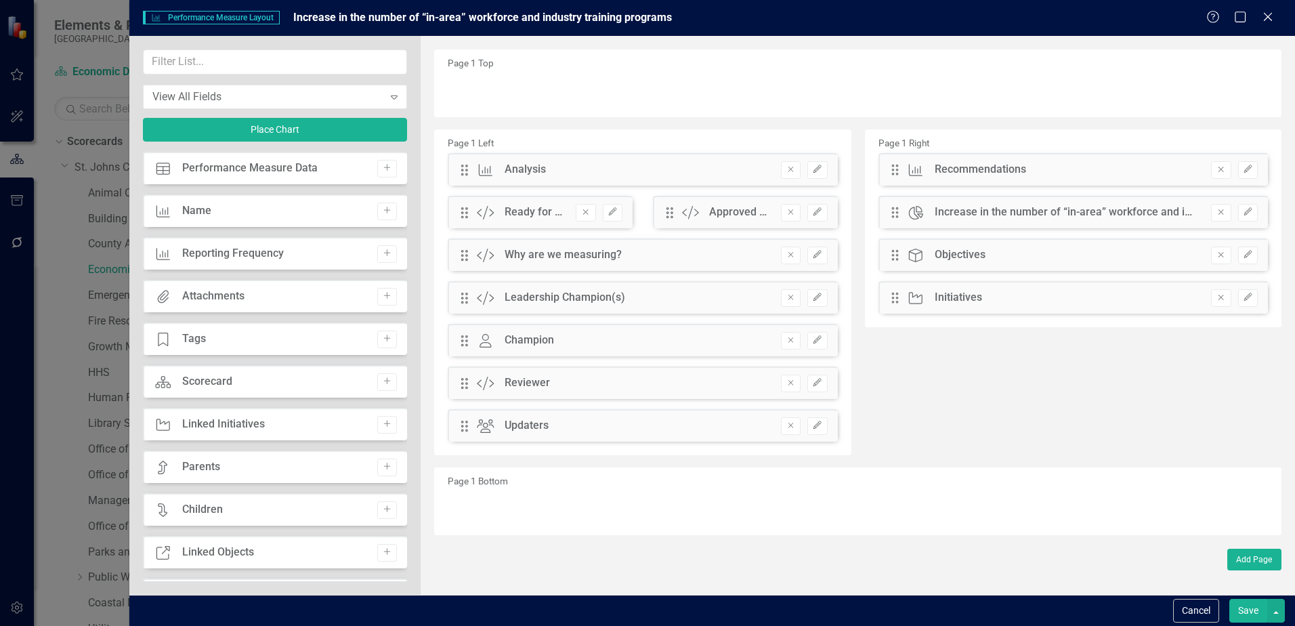
click at [1242, 610] on button "Save" at bounding box center [1248, 611] width 38 height 24
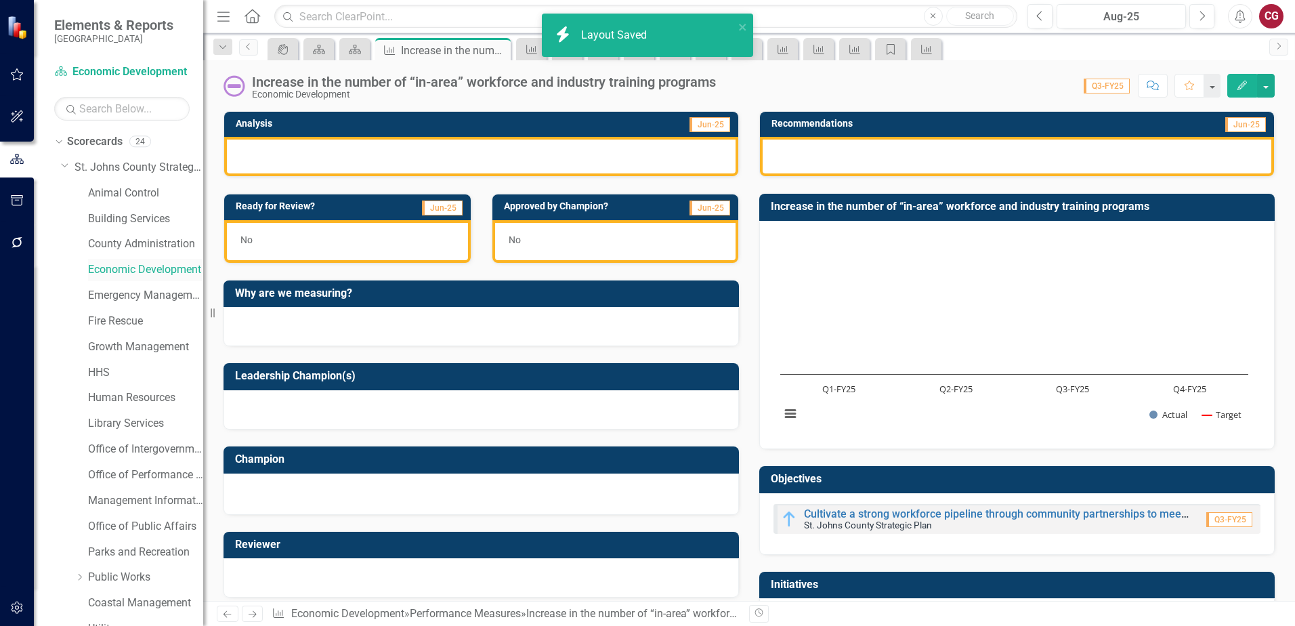
click at [157, 272] on link "Economic Development" at bounding box center [145, 270] width 115 height 16
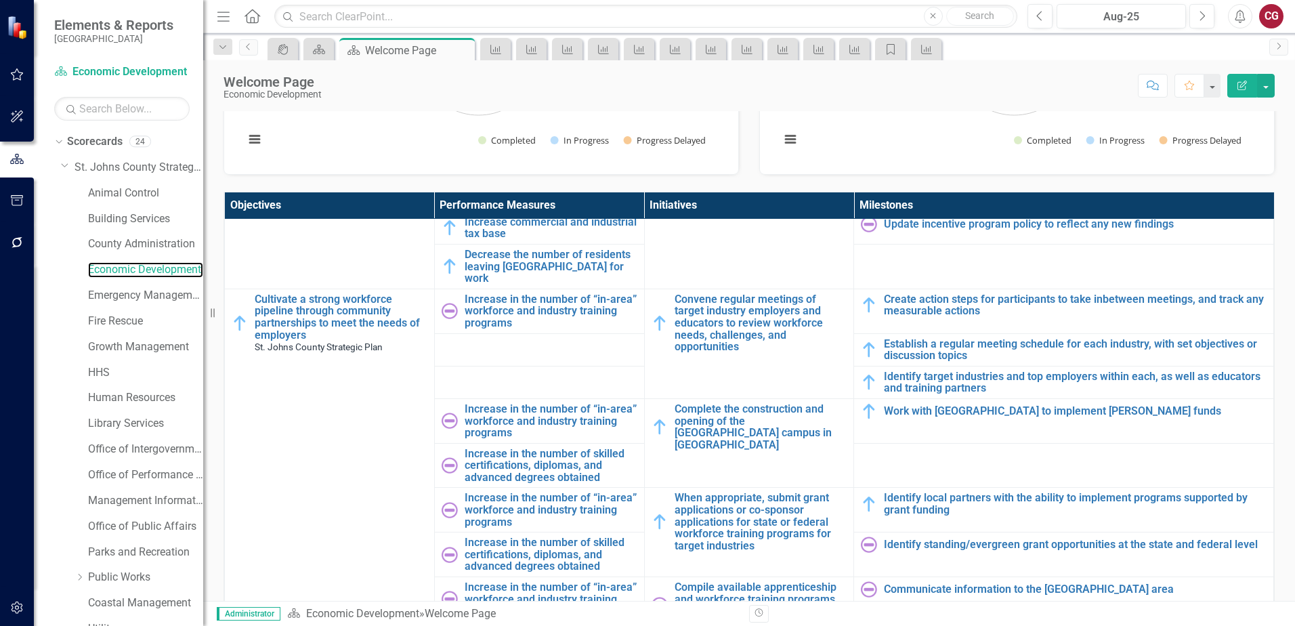
scroll to position [474, 0]
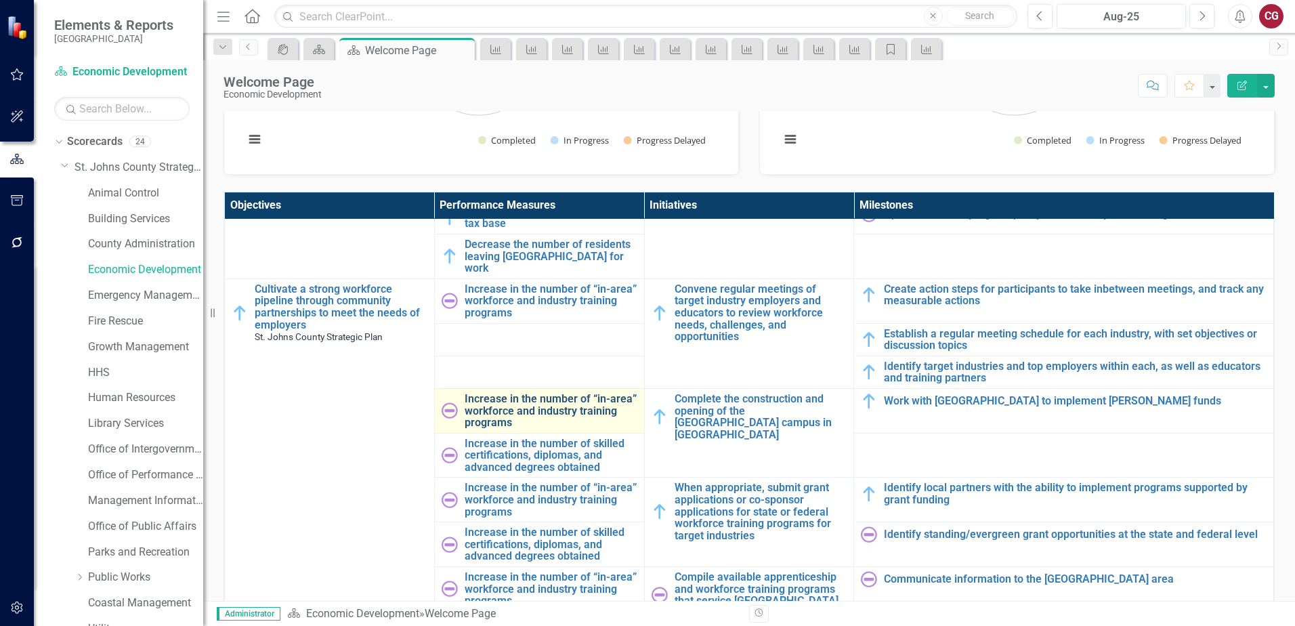
click at [504, 400] on link "Increase in the number of “in-area” workforce and industry training programs" at bounding box center [551, 411] width 173 height 36
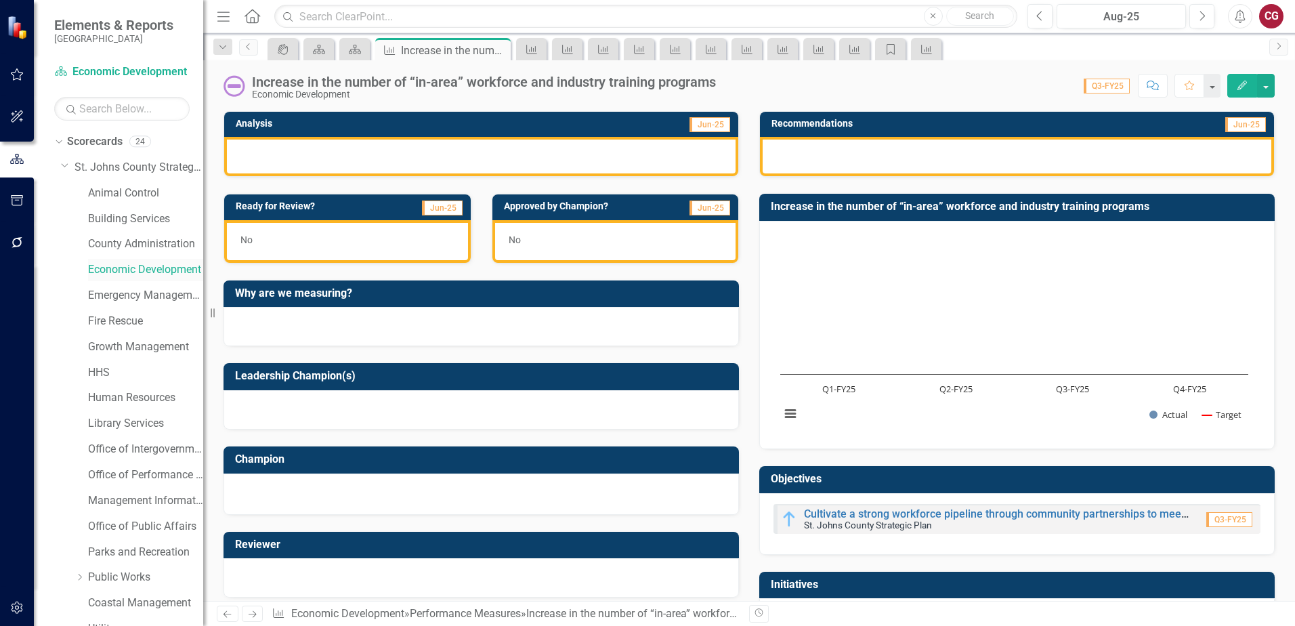
click at [110, 264] on link "Economic Development" at bounding box center [145, 270] width 115 height 16
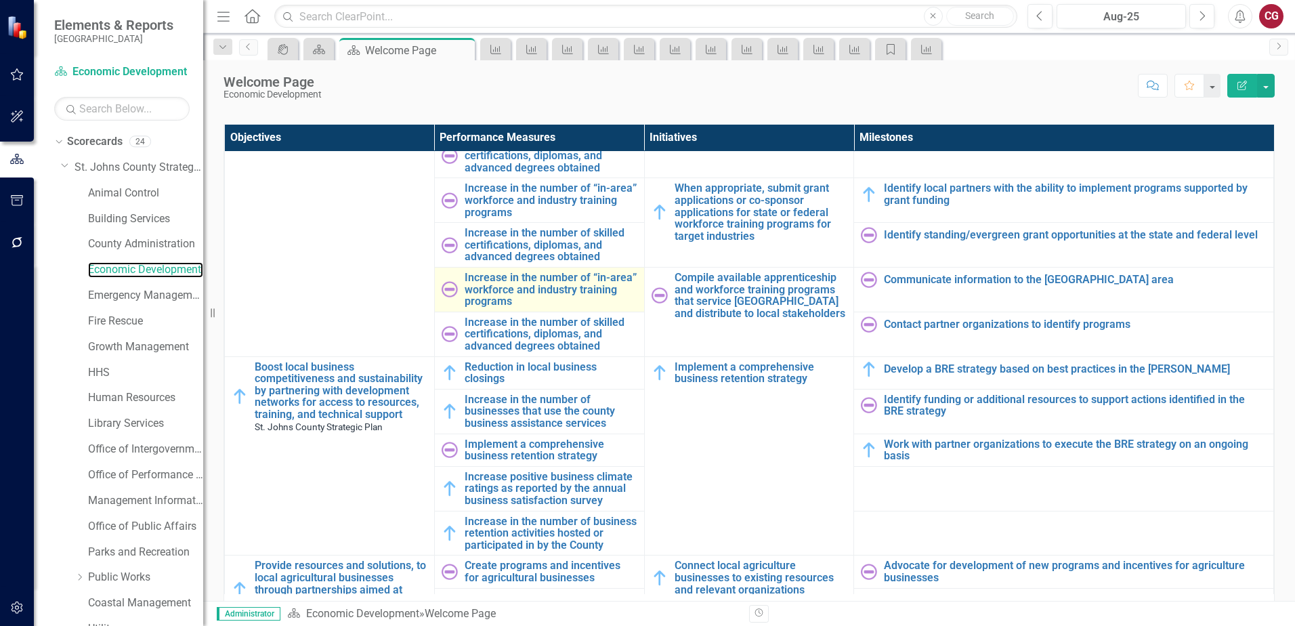
scroll to position [745, 0]
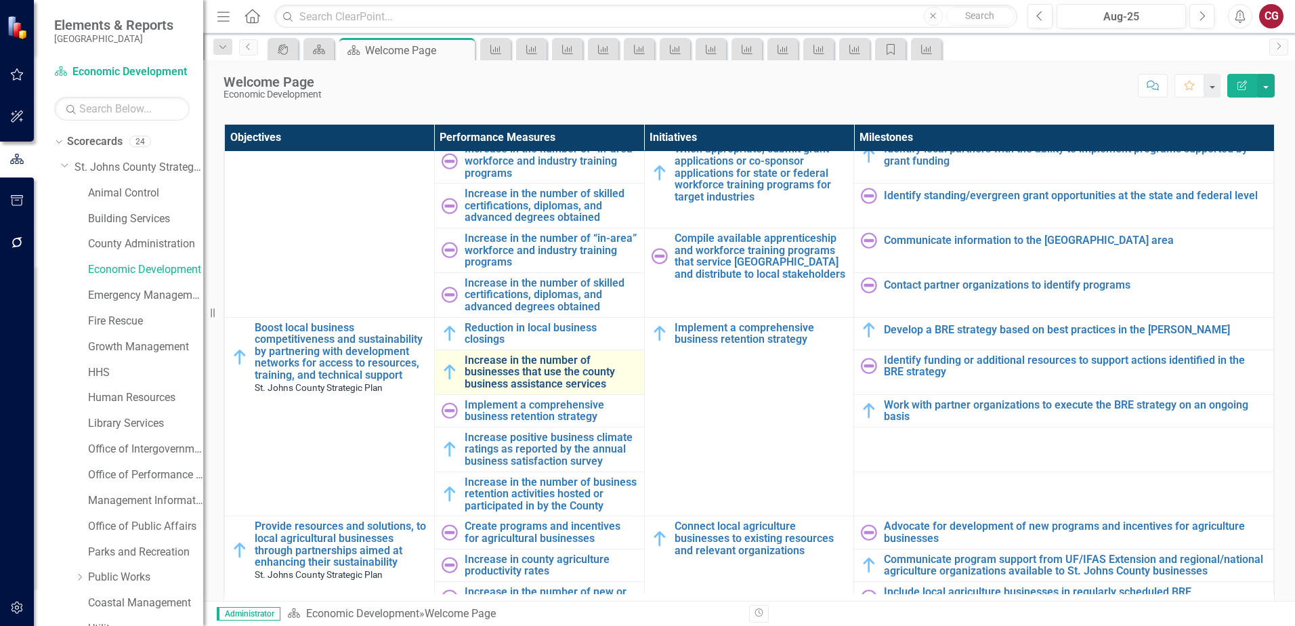
click at [511, 355] on link "Increase in the number of businesses that use the county business assistance se…" at bounding box center [551, 372] width 173 height 36
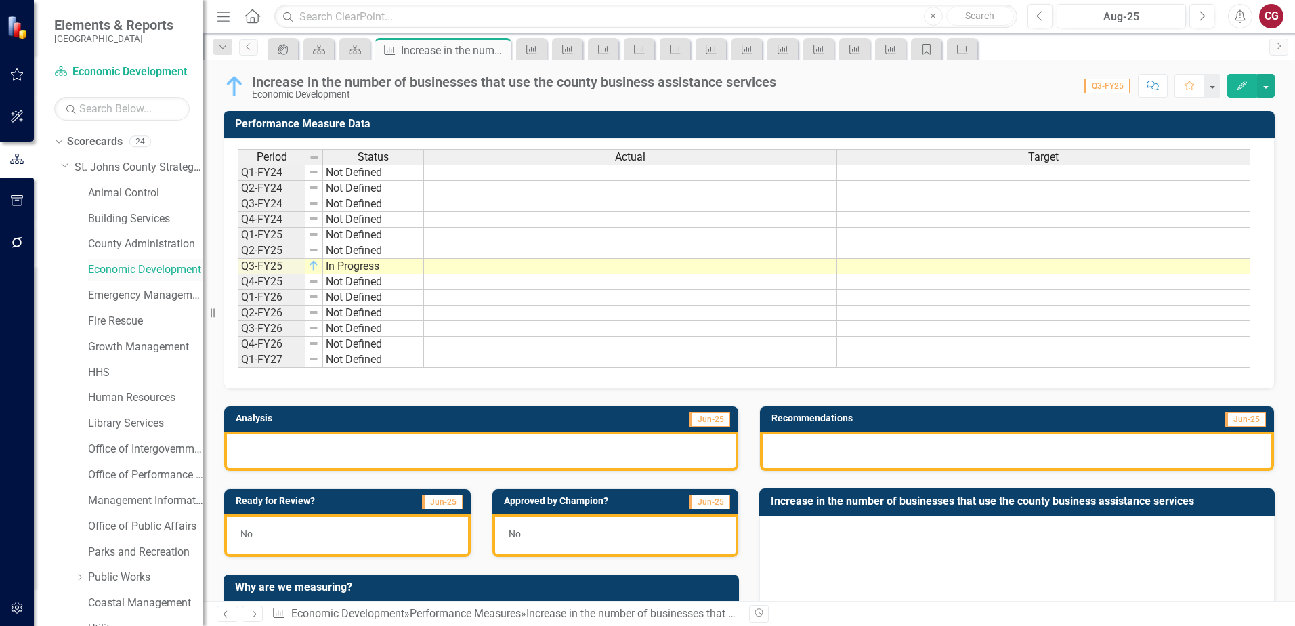
click at [152, 265] on link "Economic Development" at bounding box center [145, 270] width 115 height 16
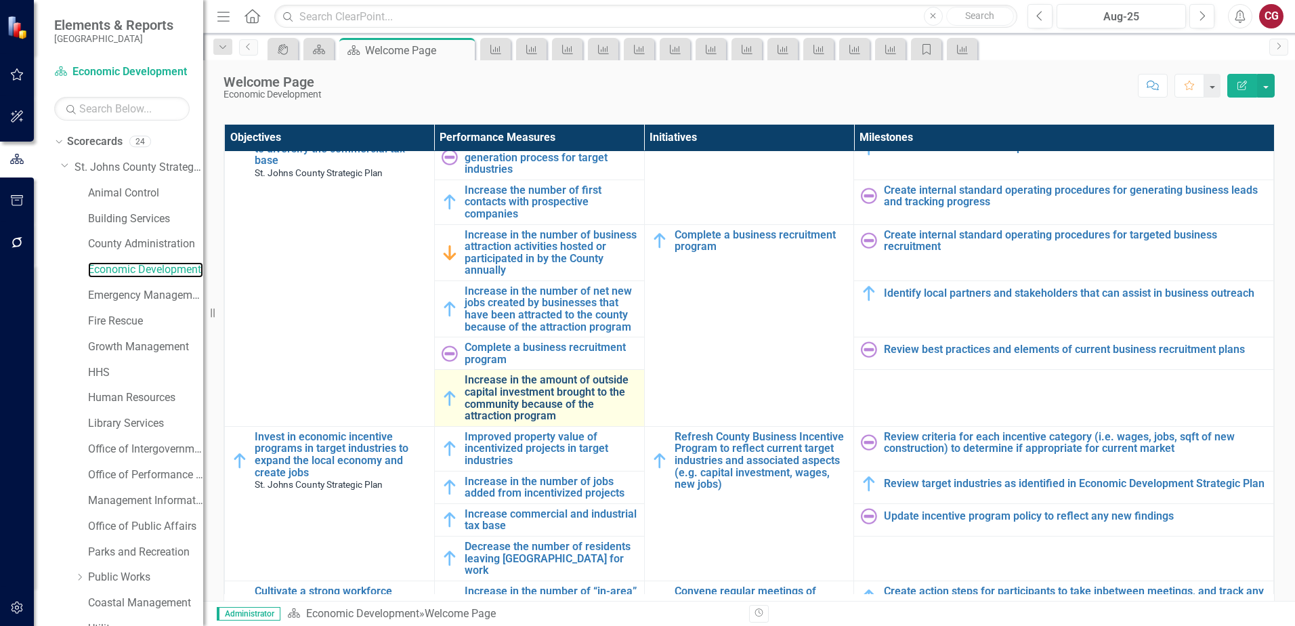
scroll to position [135, 0]
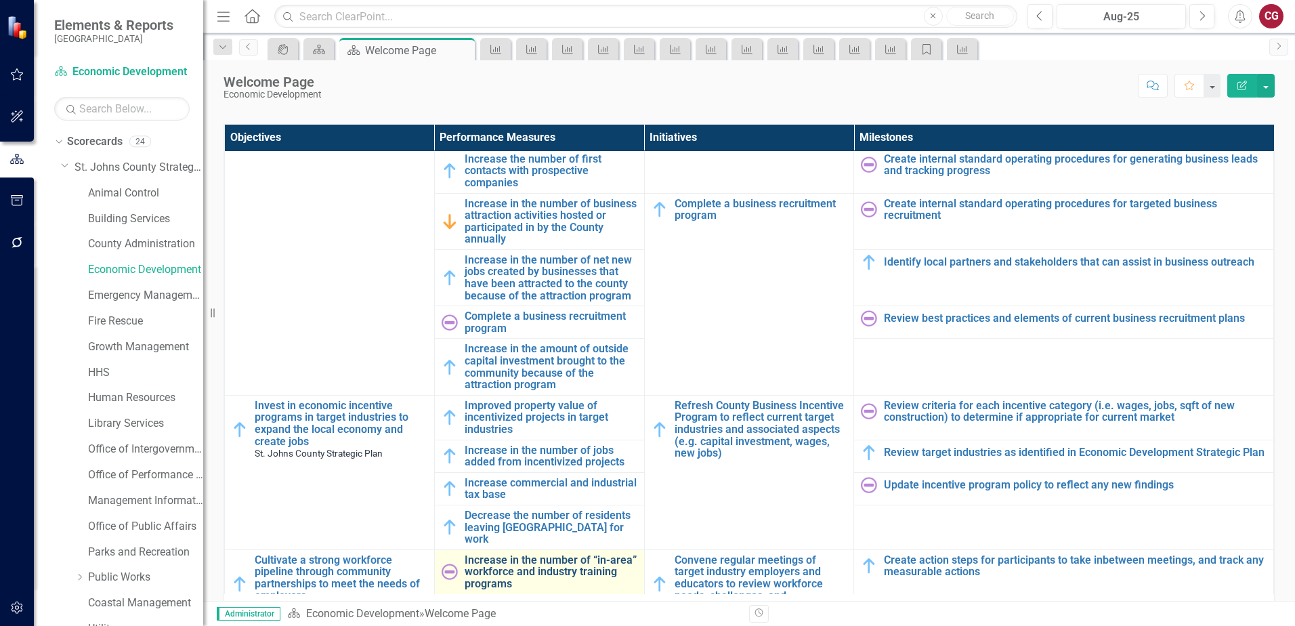
click at [486, 560] on link "Increase in the number of “in-area” workforce and industry training programs" at bounding box center [551, 572] width 173 height 36
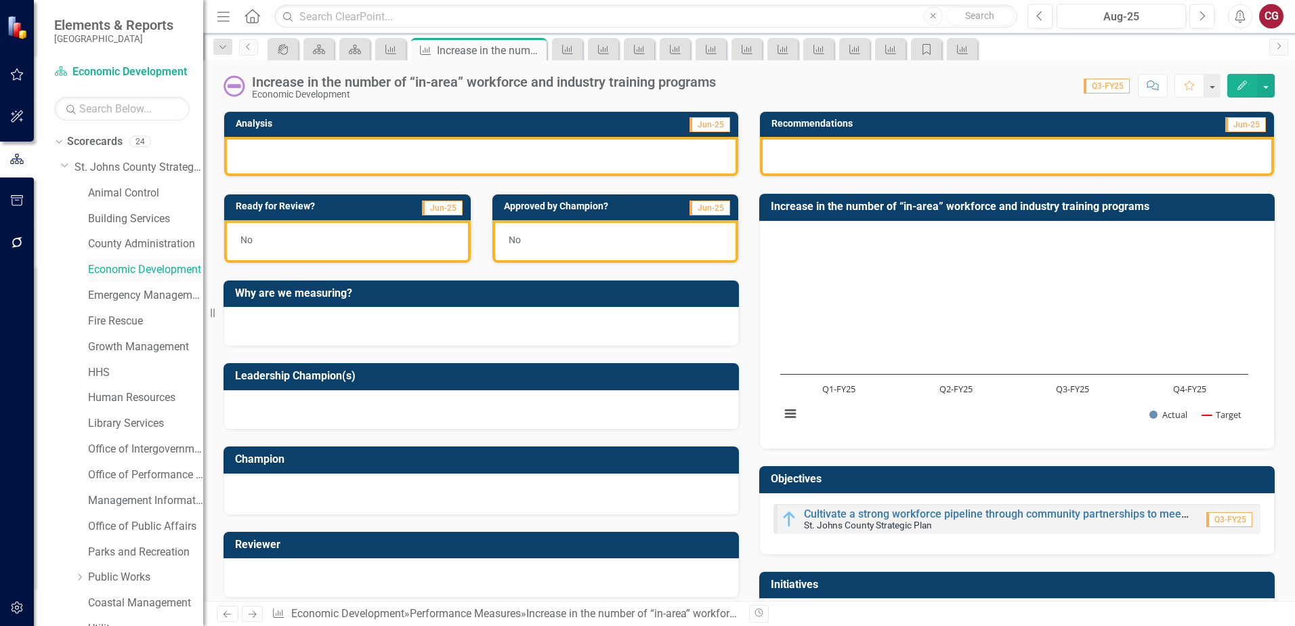
click at [122, 273] on link "Economic Development" at bounding box center [145, 270] width 115 height 16
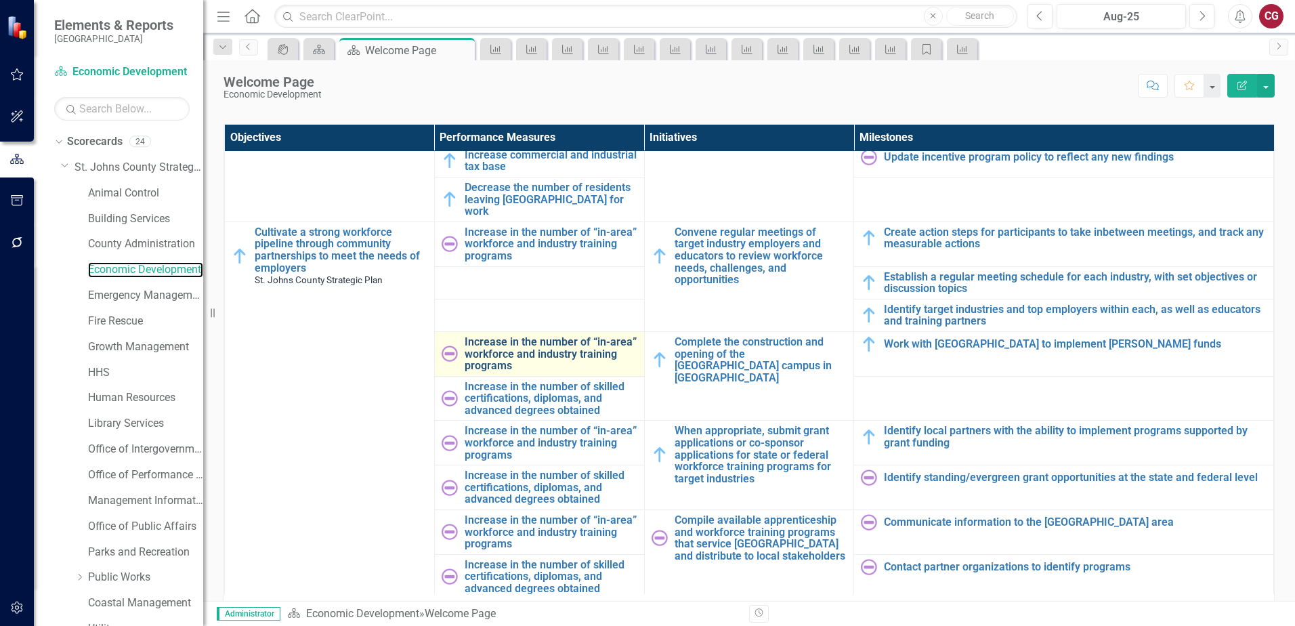
scroll to position [474, 0]
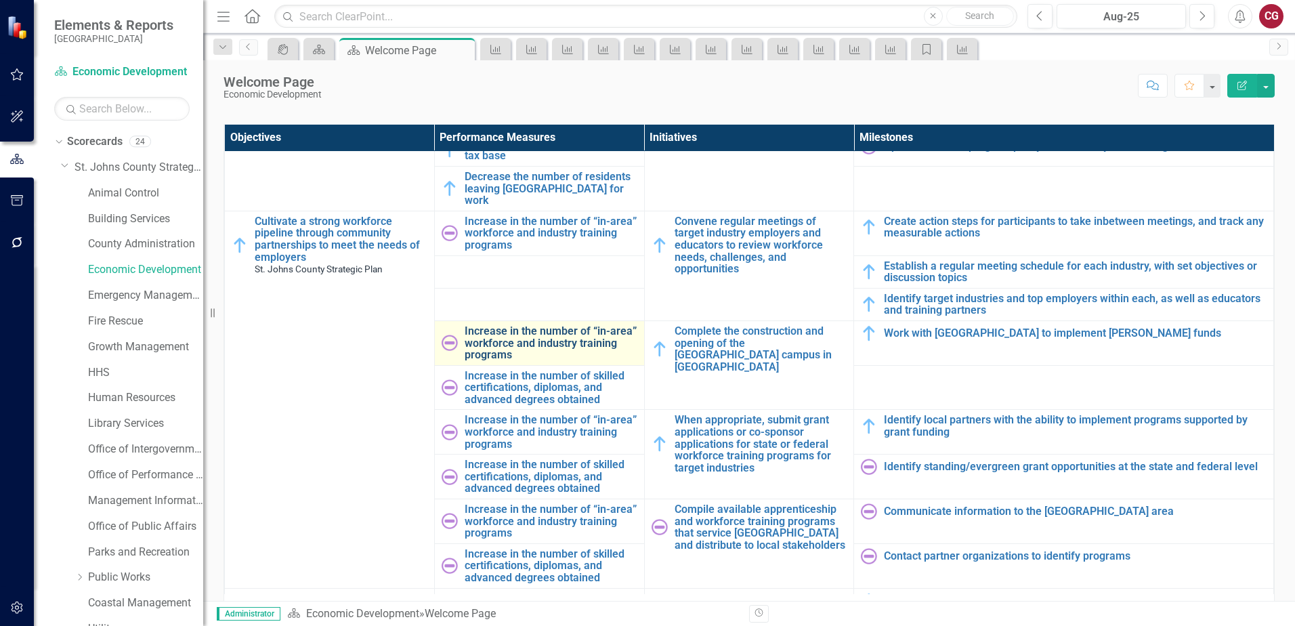
click at [499, 339] on link "Increase in the number of “in-area” workforce and industry training programs" at bounding box center [551, 343] width 173 height 36
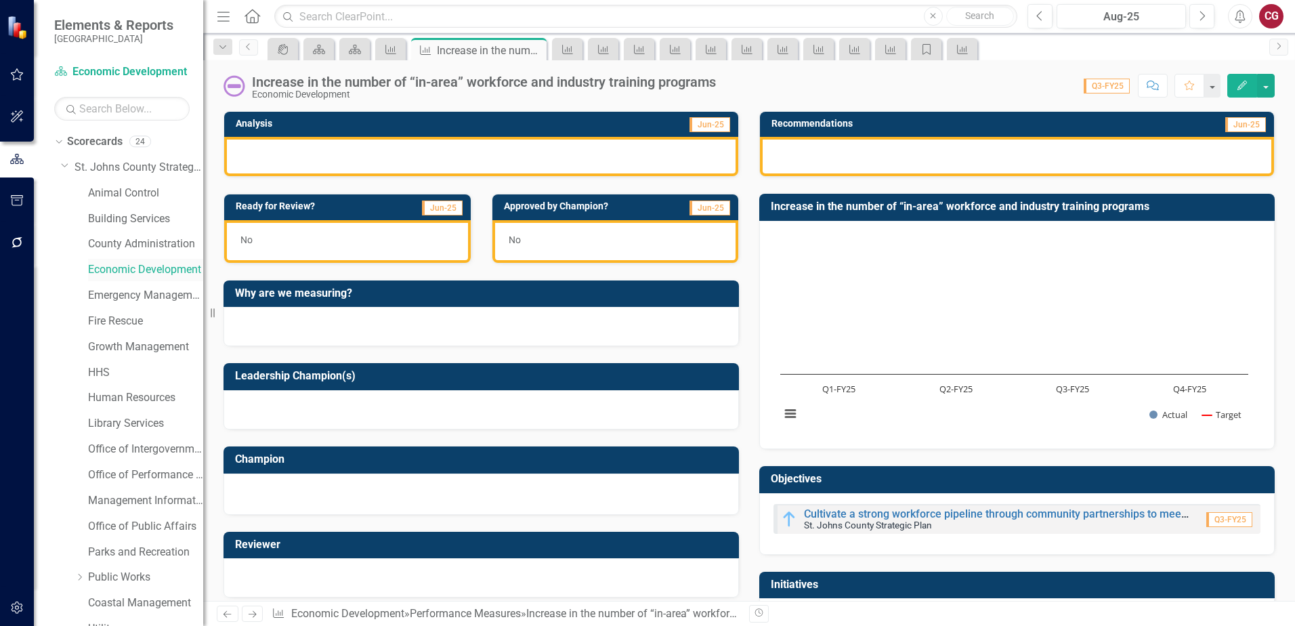
click at [138, 268] on link "Economic Development" at bounding box center [145, 270] width 115 height 16
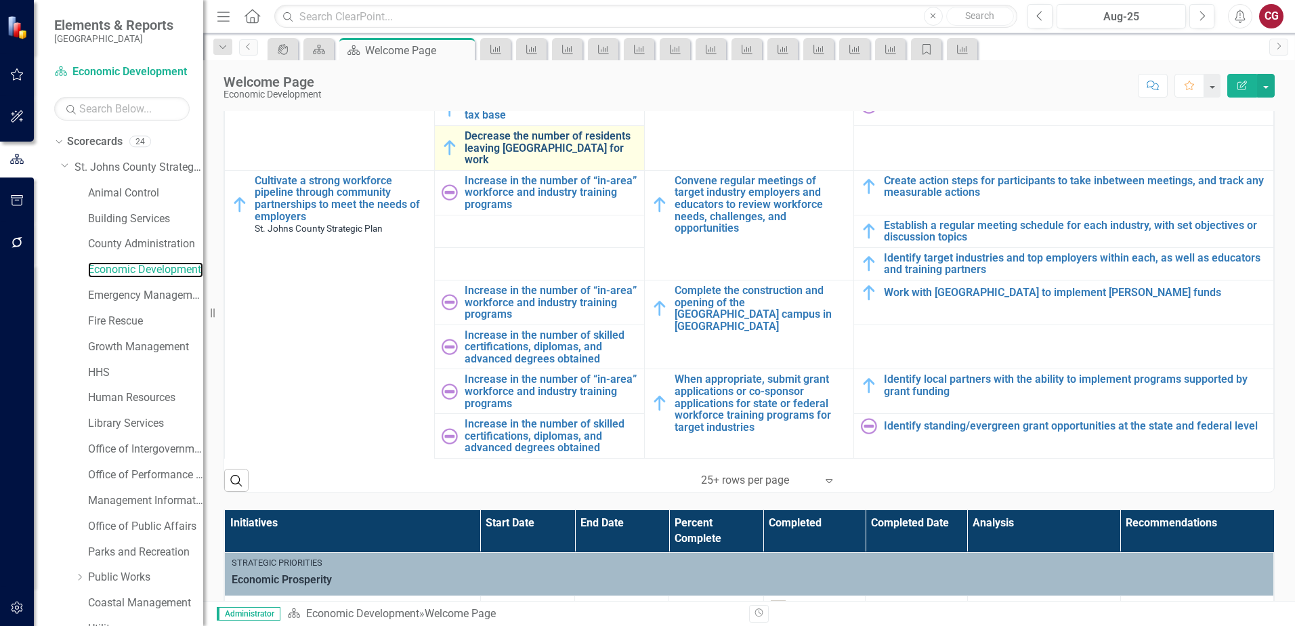
scroll to position [406, 0]
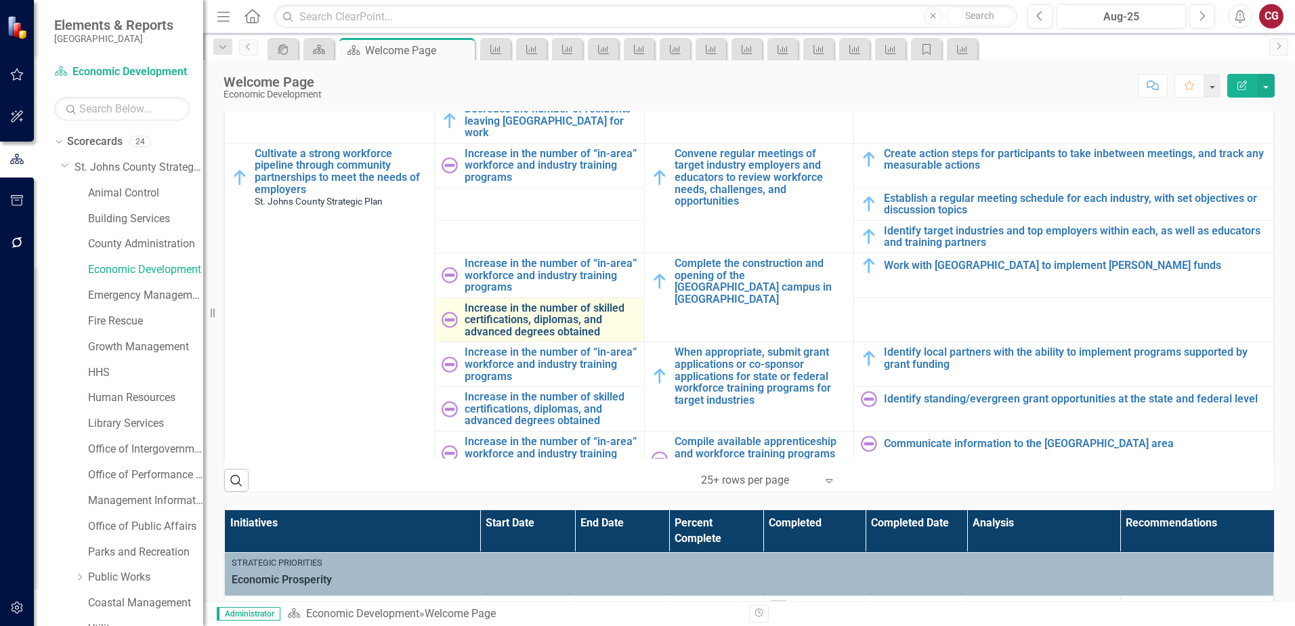
click at [534, 302] on link "Increase in the number of skilled certifications, diplomas, and advanced degree…" at bounding box center [551, 320] width 173 height 36
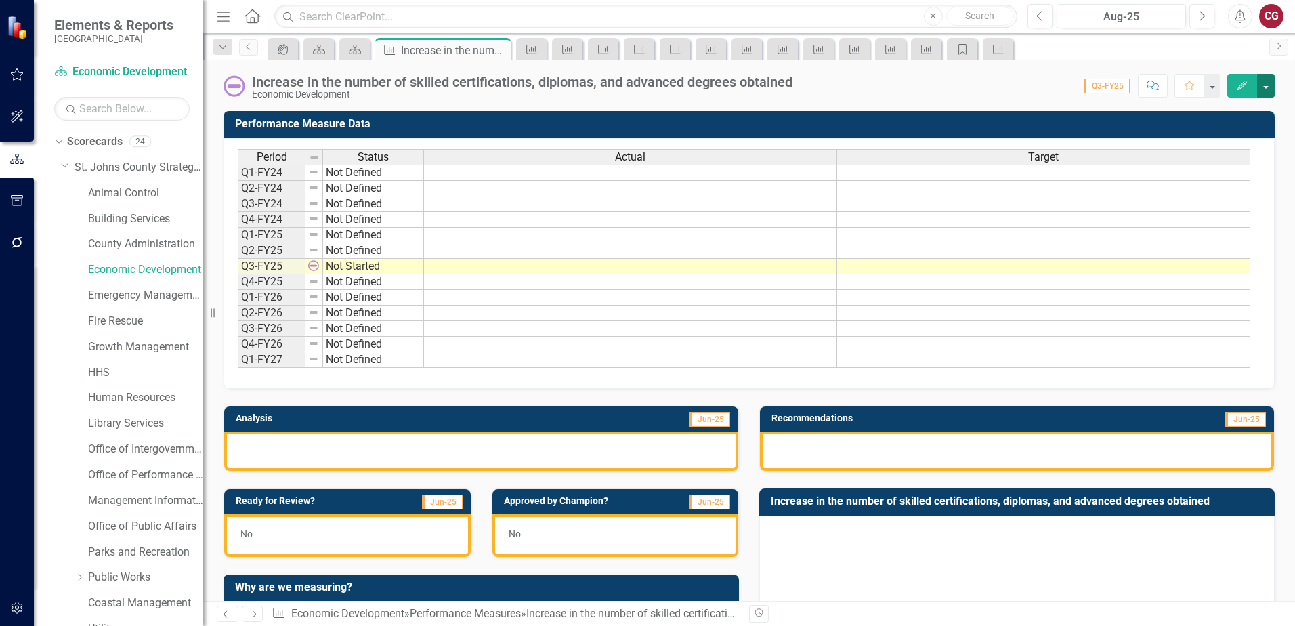
click at [1262, 91] on button "button" at bounding box center [1266, 86] width 18 height 24
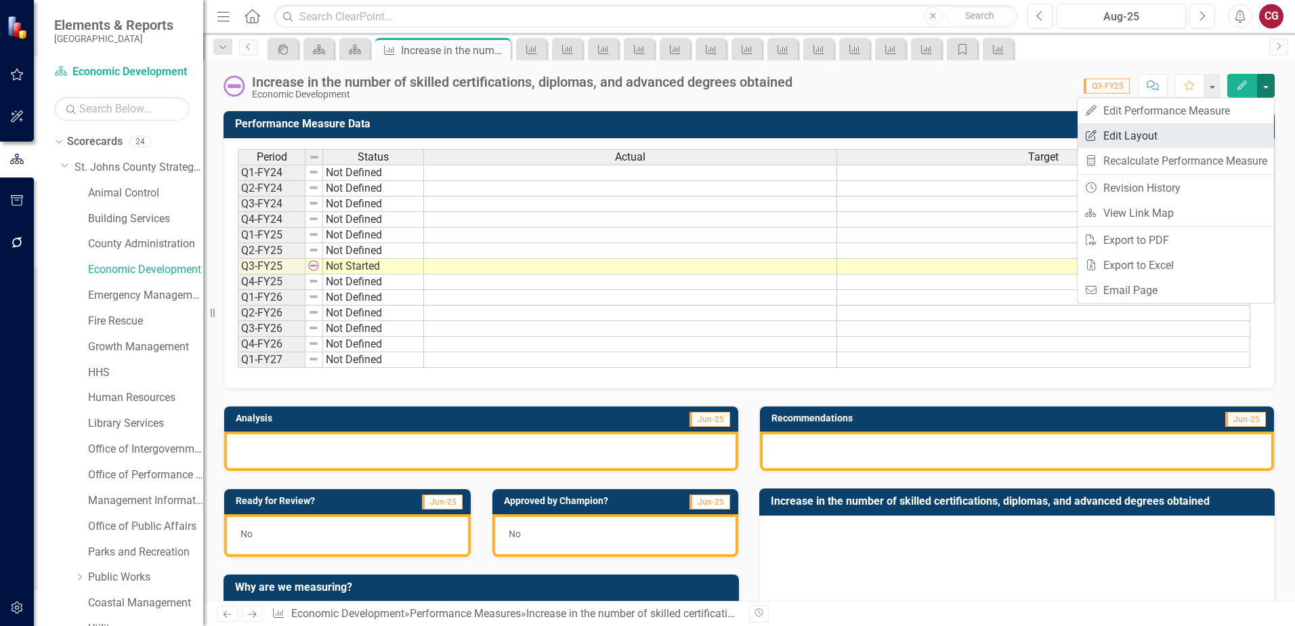
click at [1200, 140] on link "Edit Report Edit Layout" at bounding box center [1176, 135] width 196 height 25
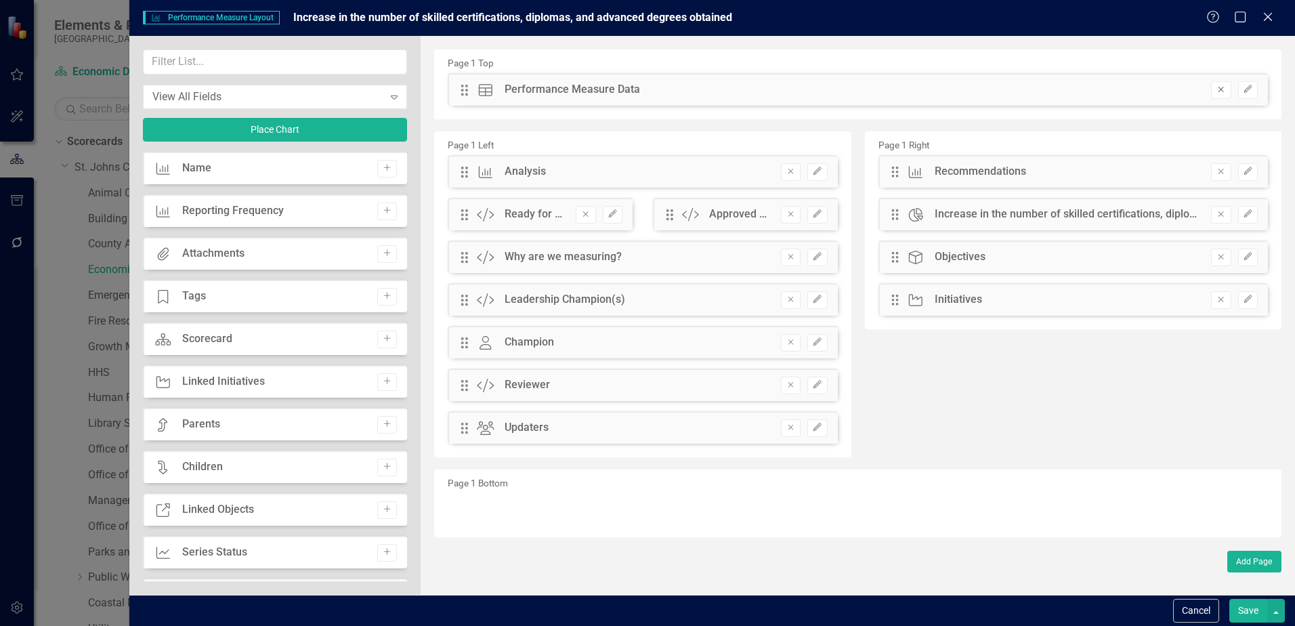
click at [1213, 91] on button "Remove" at bounding box center [1221, 90] width 20 height 18
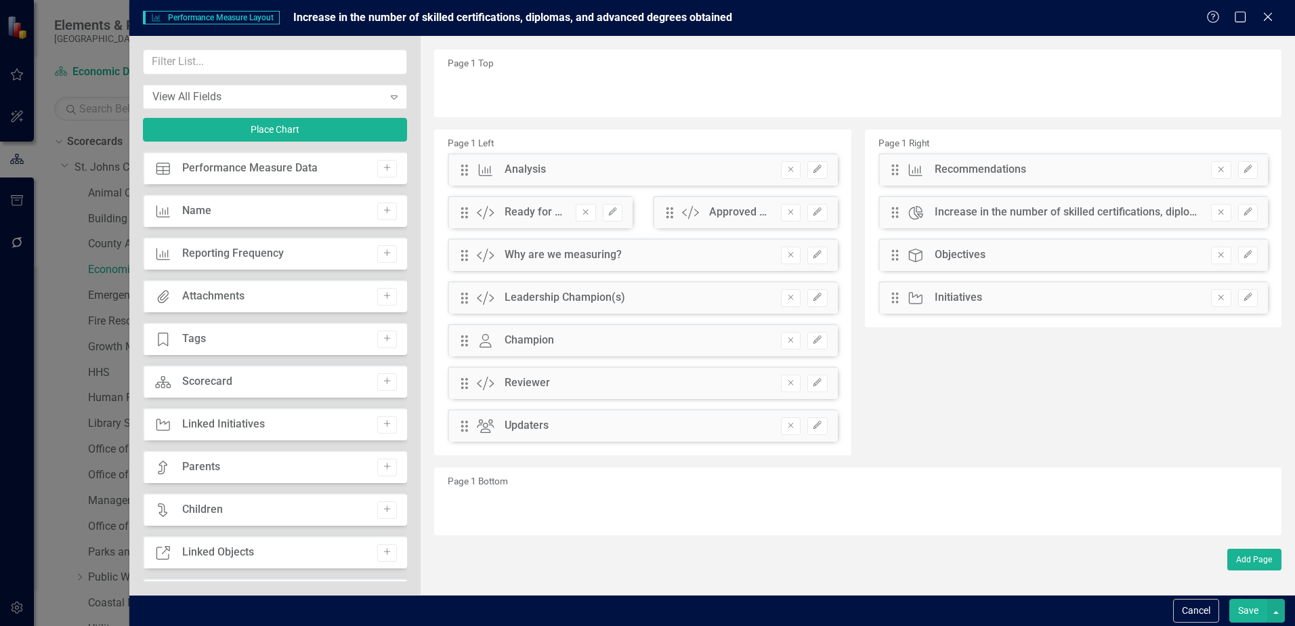
click at [1255, 612] on button "Save" at bounding box center [1248, 611] width 38 height 24
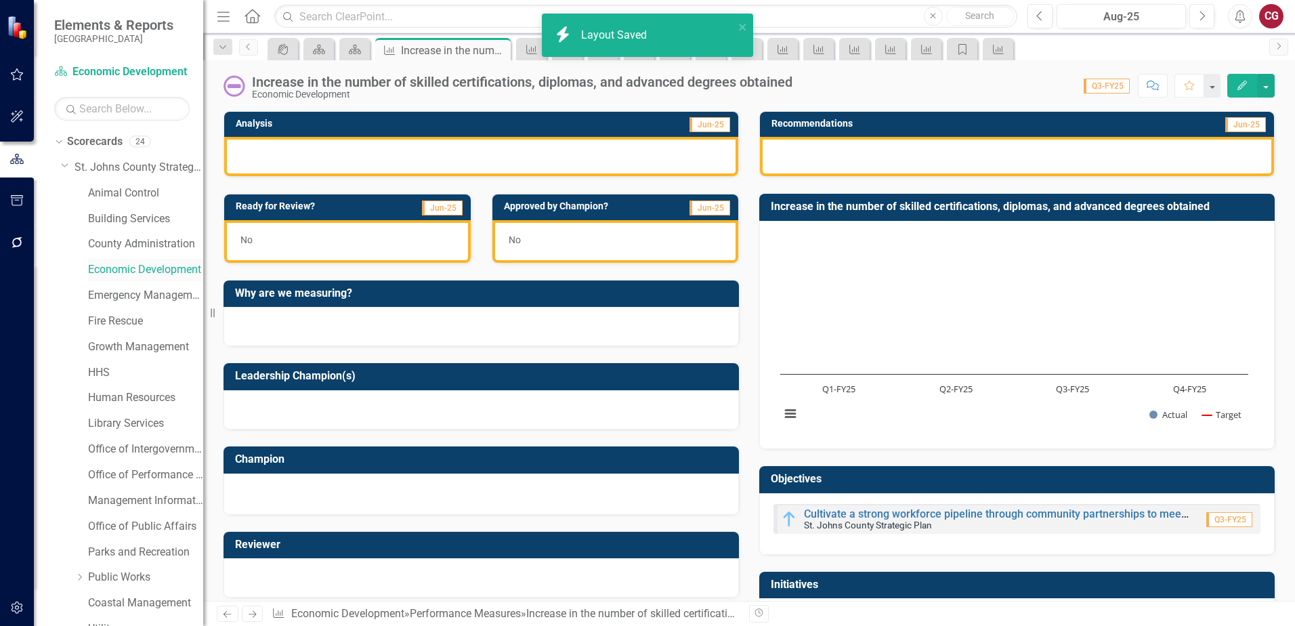
click at [145, 272] on link "Economic Development" at bounding box center [145, 270] width 115 height 16
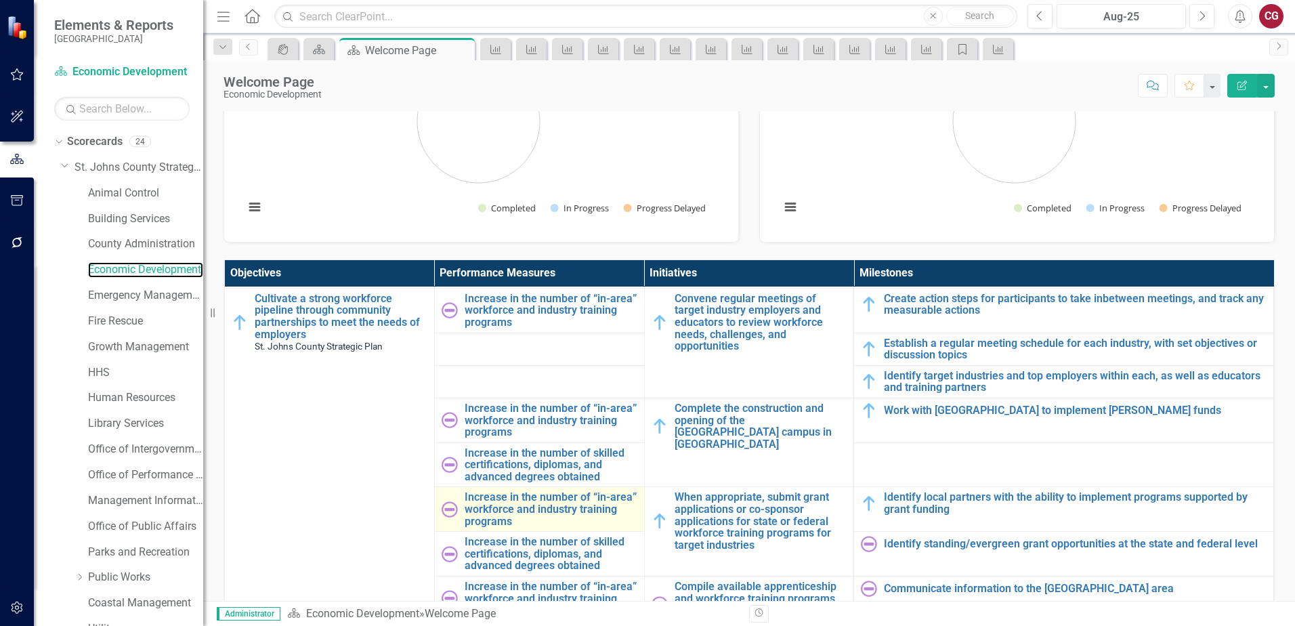
scroll to position [610, 0]
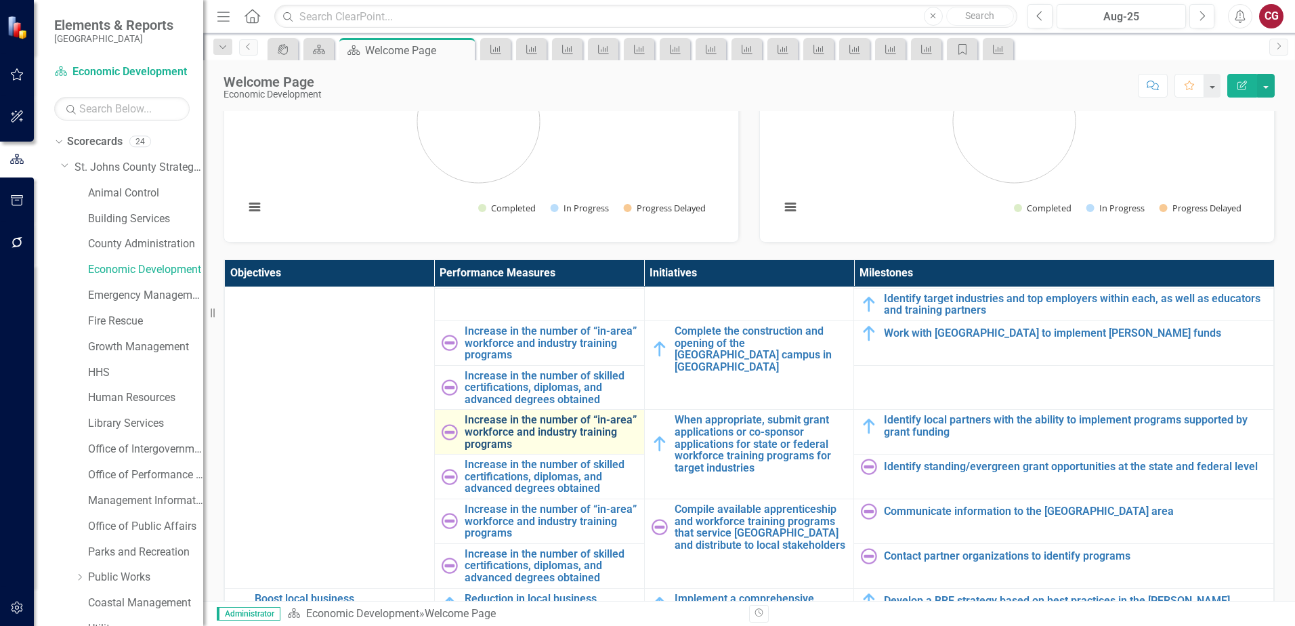
click at [525, 423] on link "Increase in the number of “in-area” workforce and industry training programs" at bounding box center [551, 432] width 173 height 36
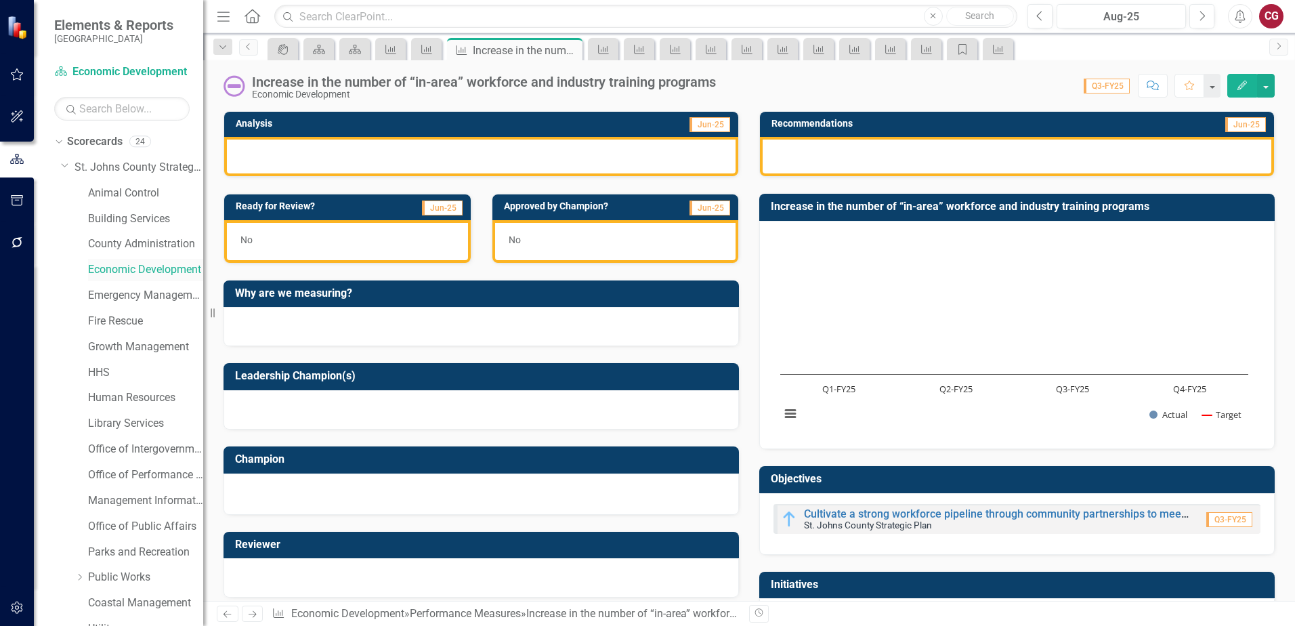
click at [125, 270] on link "Economic Development" at bounding box center [145, 270] width 115 height 16
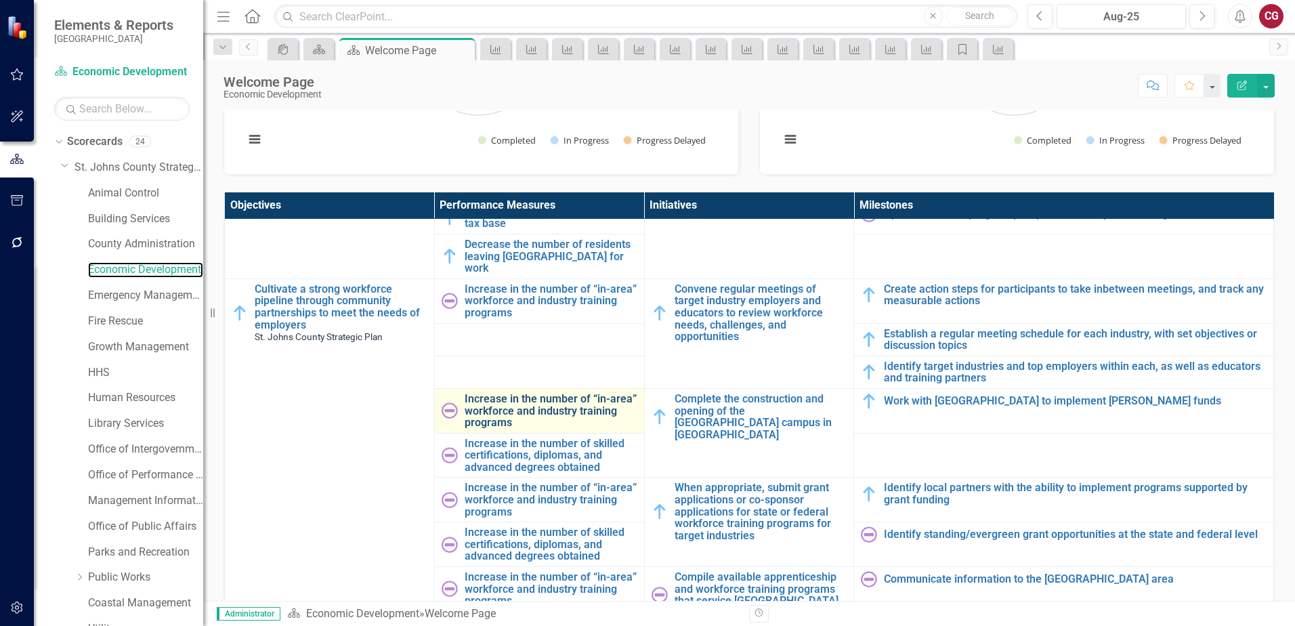
scroll to position [542, 0]
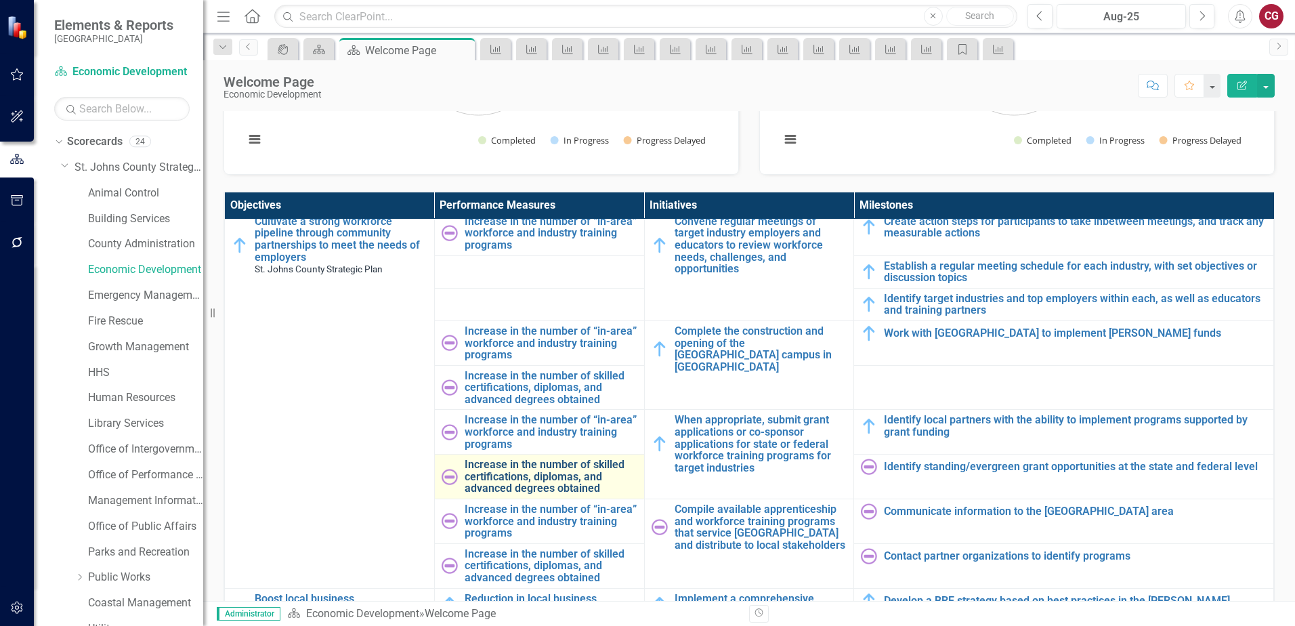
click at [490, 461] on link "Increase in the number of skilled certifications, diplomas, and advanced degree…" at bounding box center [551, 477] width 173 height 36
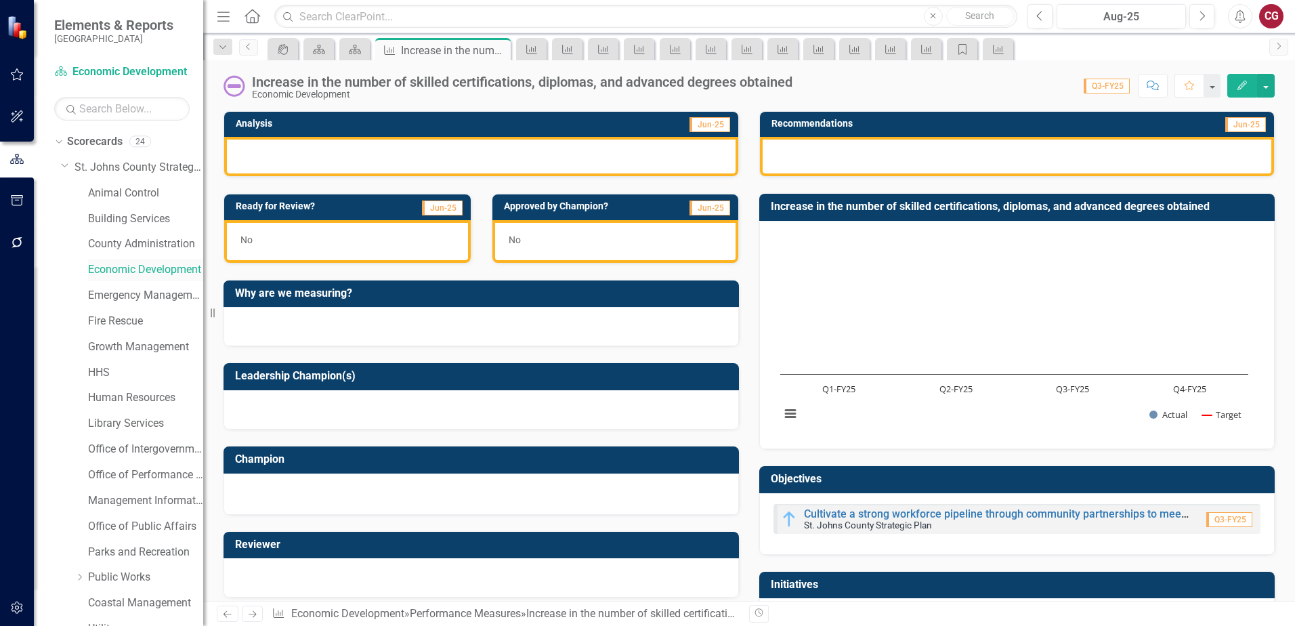
click at [137, 273] on link "Economic Development" at bounding box center [145, 270] width 115 height 16
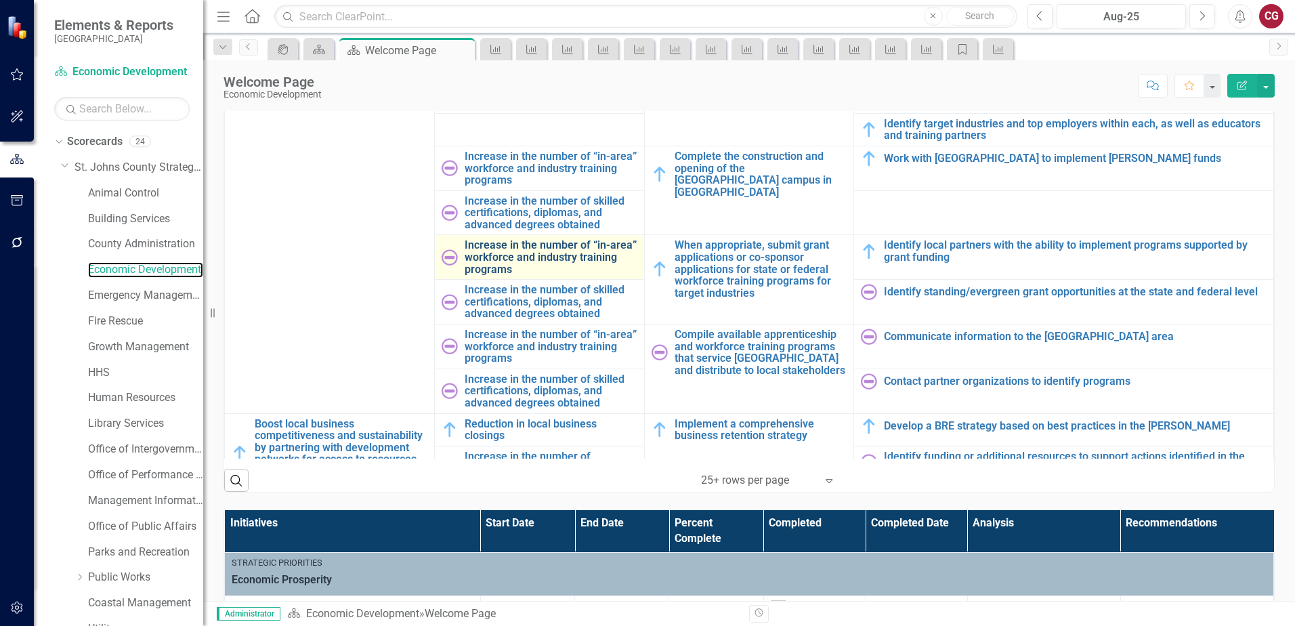
scroll to position [542, 0]
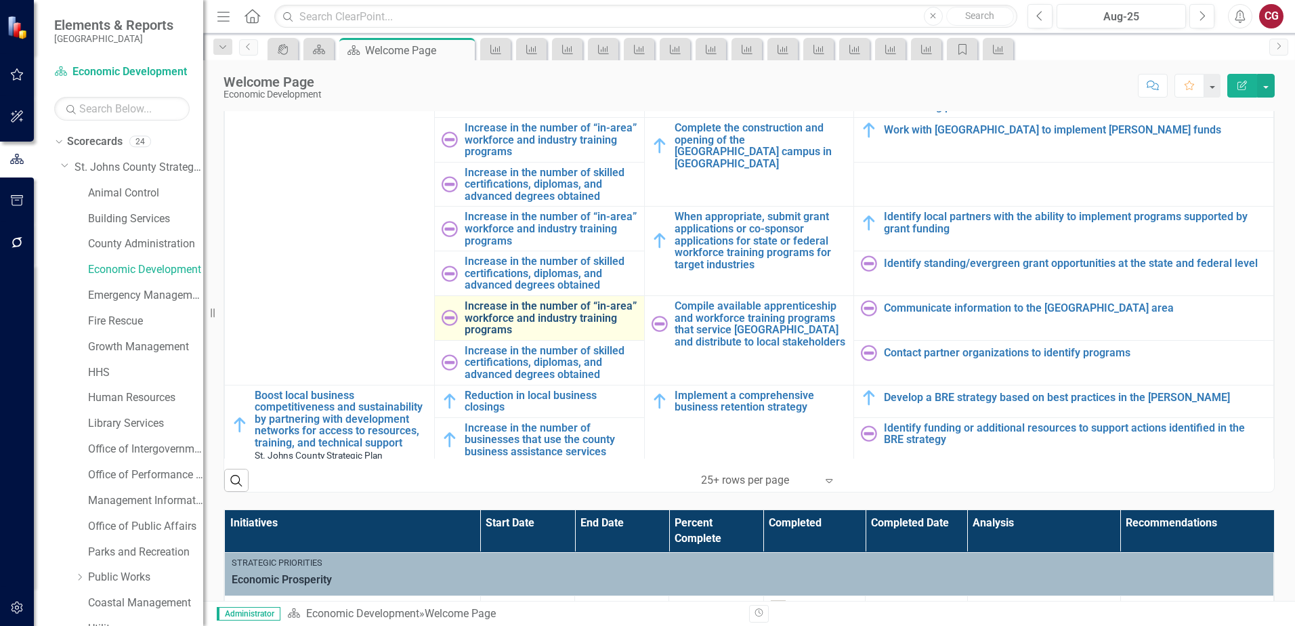
click at [498, 312] on link "Increase in the number of “in-area” workforce and industry training programs" at bounding box center [551, 318] width 173 height 36
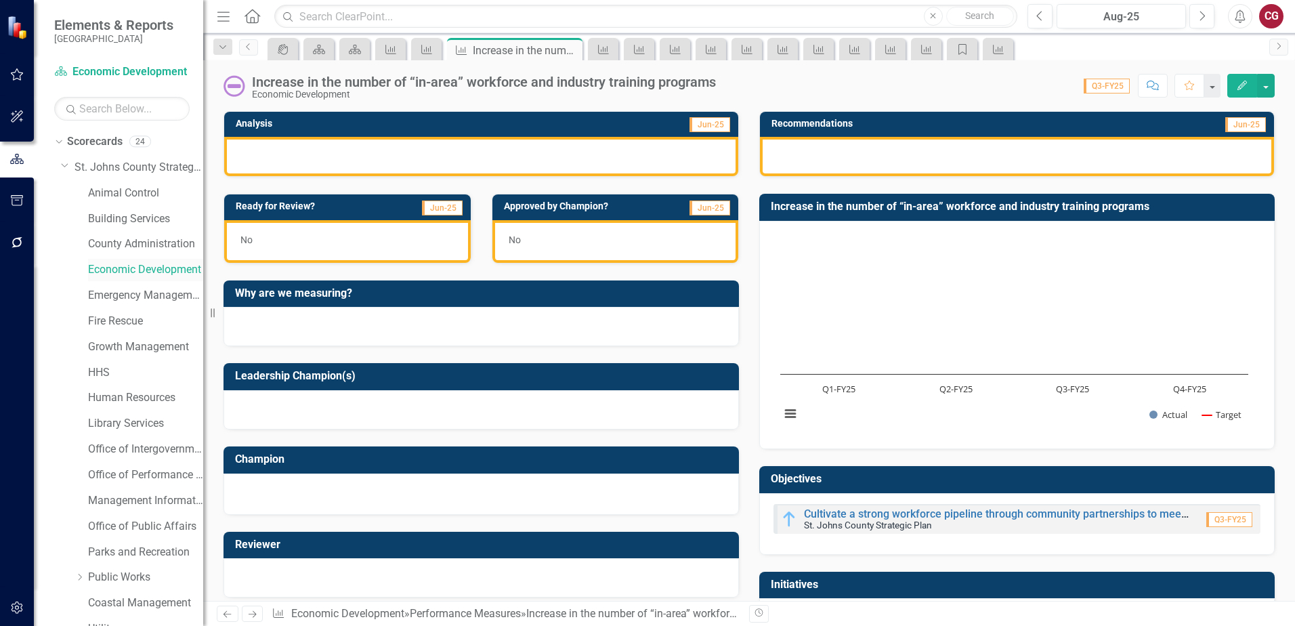
click at [143, 272] on link "Economic Development" at bounding box center [145, 270] width 115 height 16
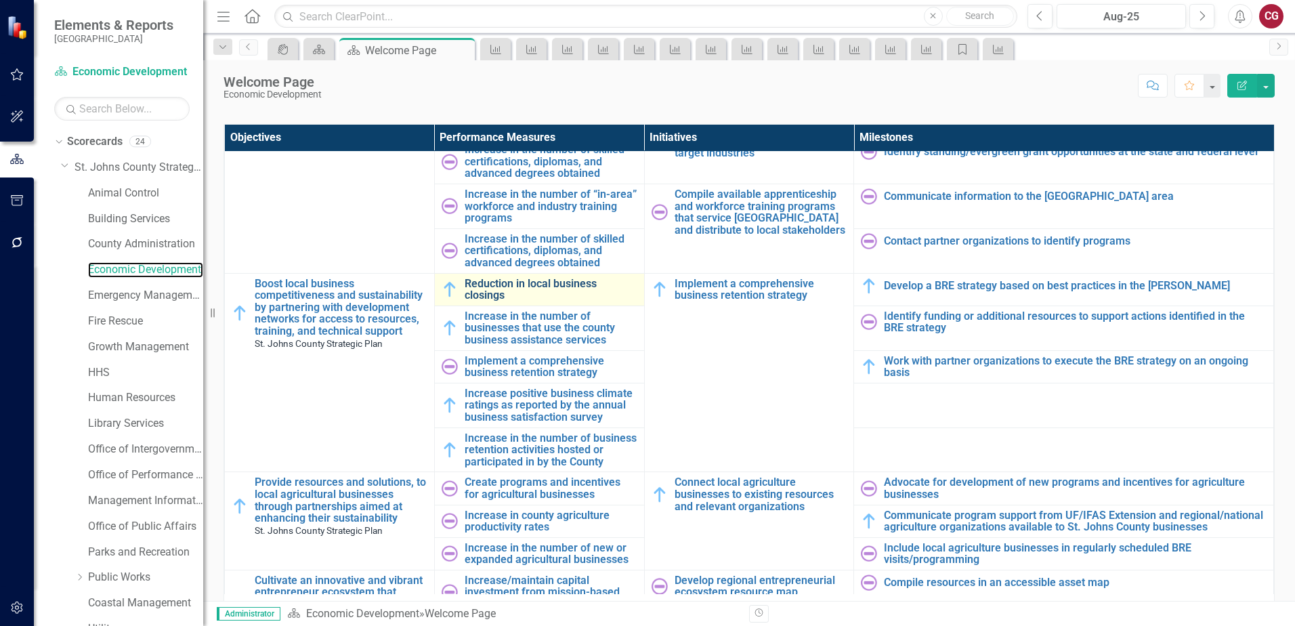
scroll to position [813, 0]
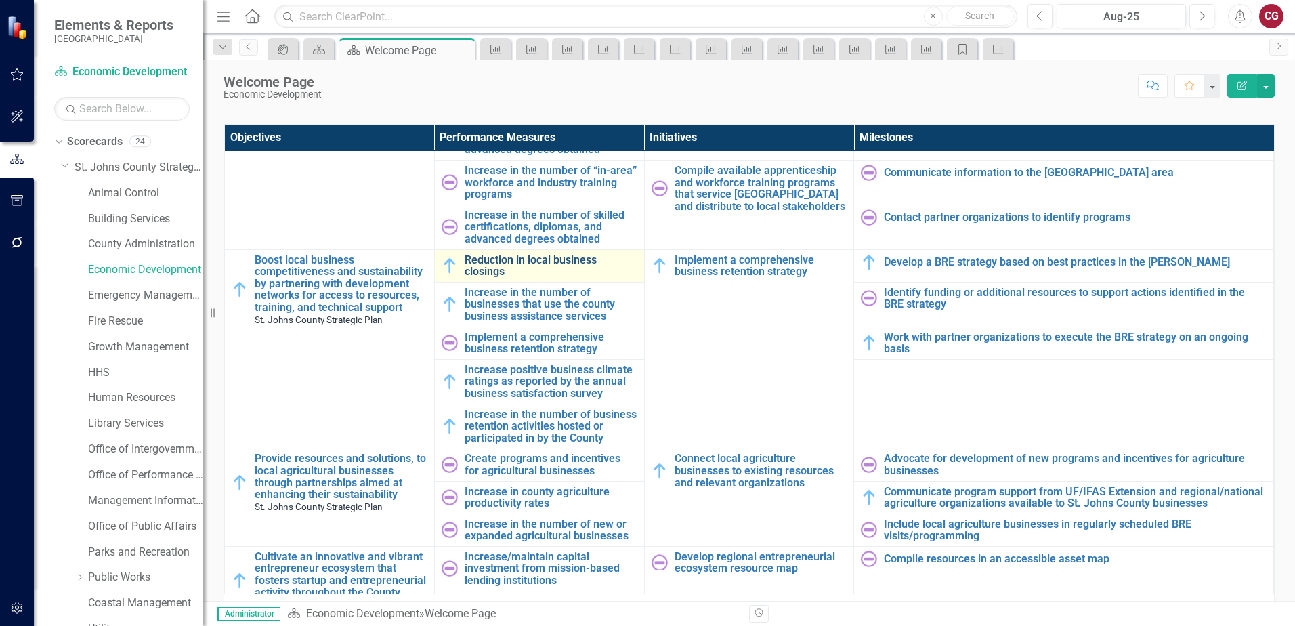
click at [527, 254] on link "Reduction in local business closings" at bounding box center [551, 266] width 173 height 24
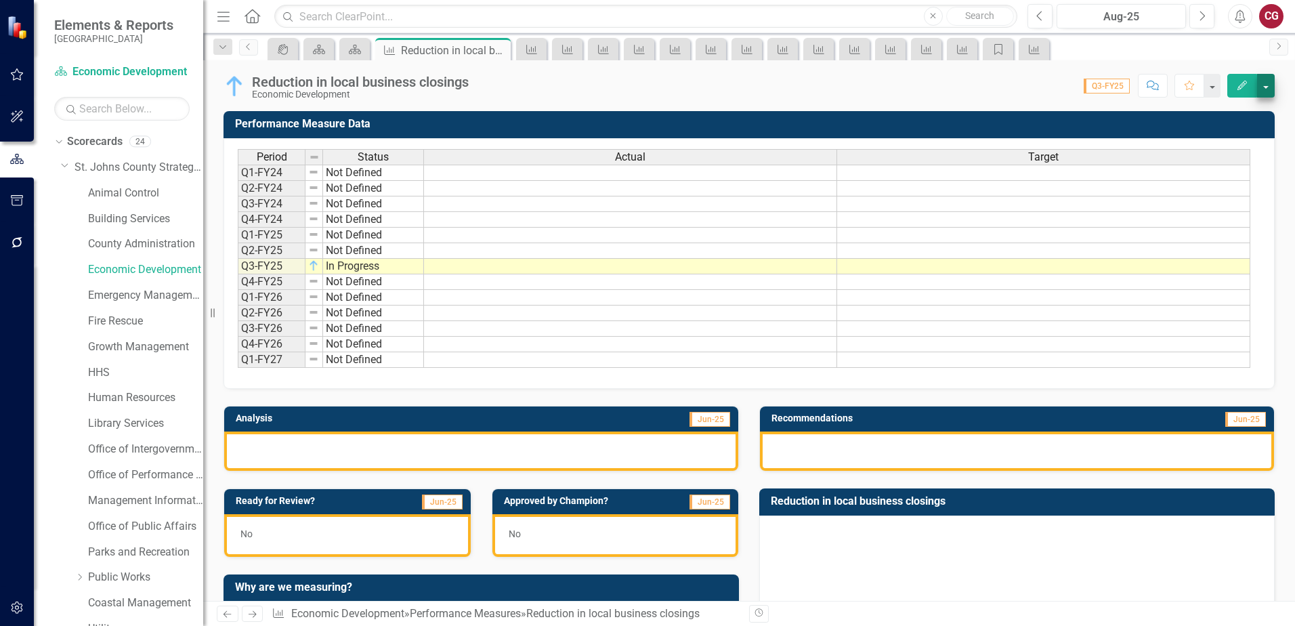
click at [1265, 97] on div "Reduction in local business closings Economic Development Score: 0.00 Q3-FY25 C…" at bounding box center [749, 80] width 1092 height 41
click at [1261, 90] on button "button" at bounding box center [1266, 86] width 18 height 24
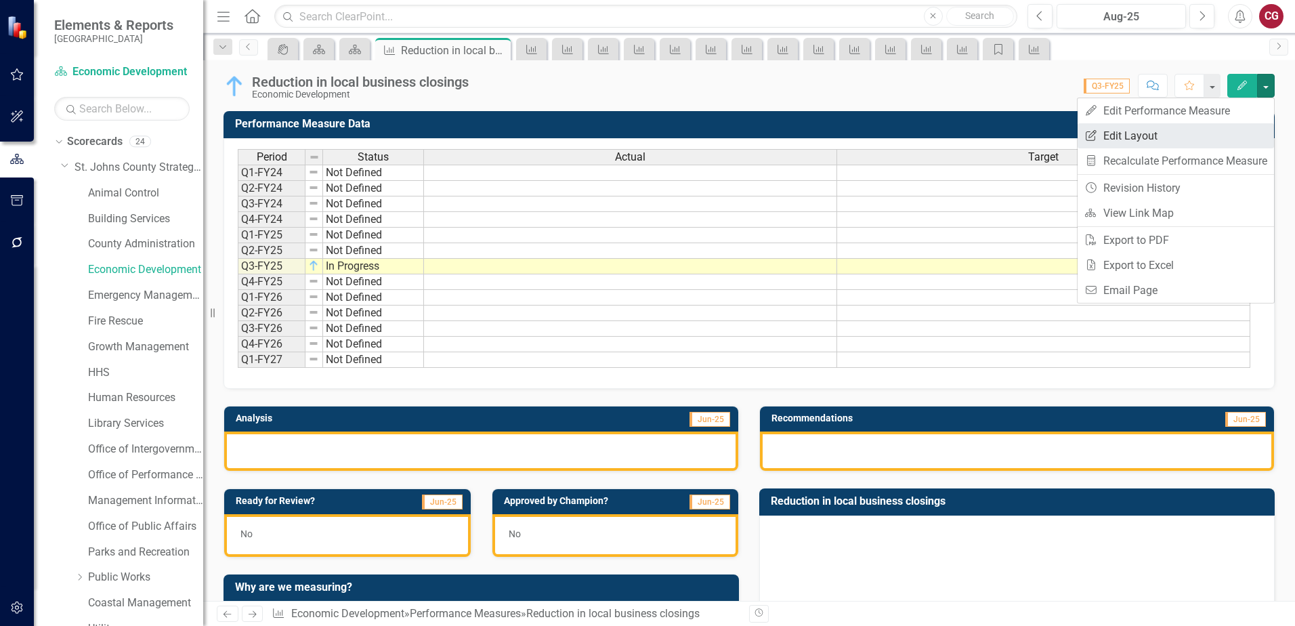
click at [1175, 142] on link "Edit Report Edit Layout" at bounding box center [1176, 135] width 196 height 25
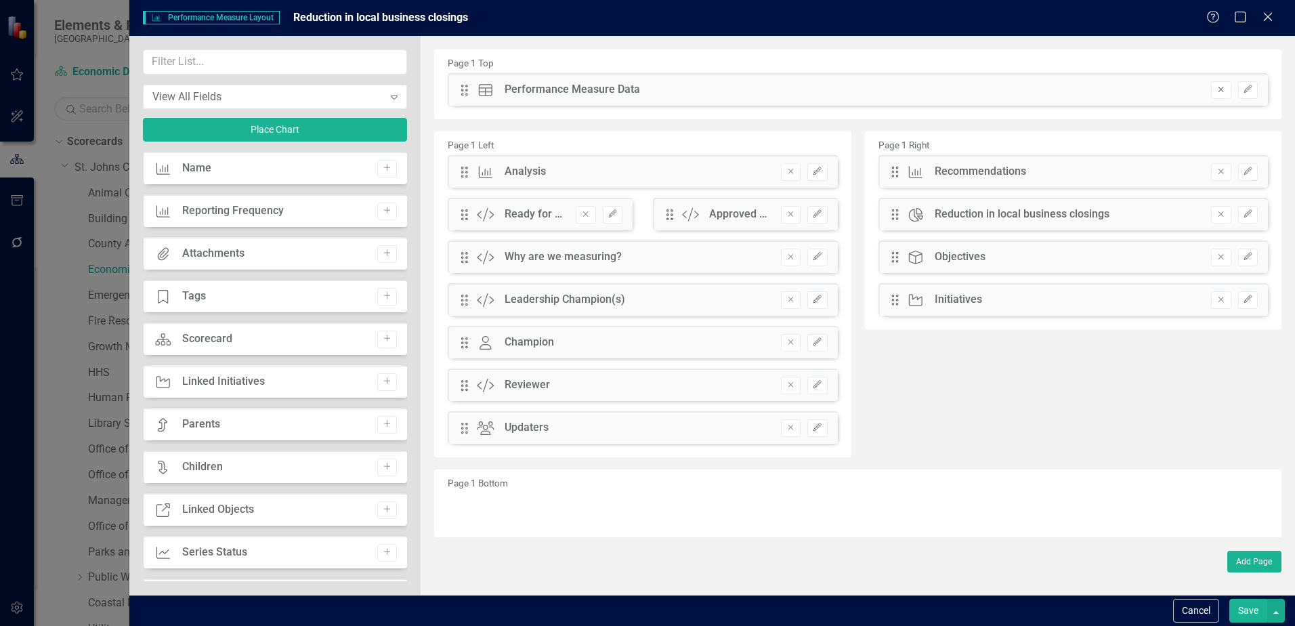
click at [1223, 89] on icon "Remove" at bounding box center [1221, 89] width 10 height 8
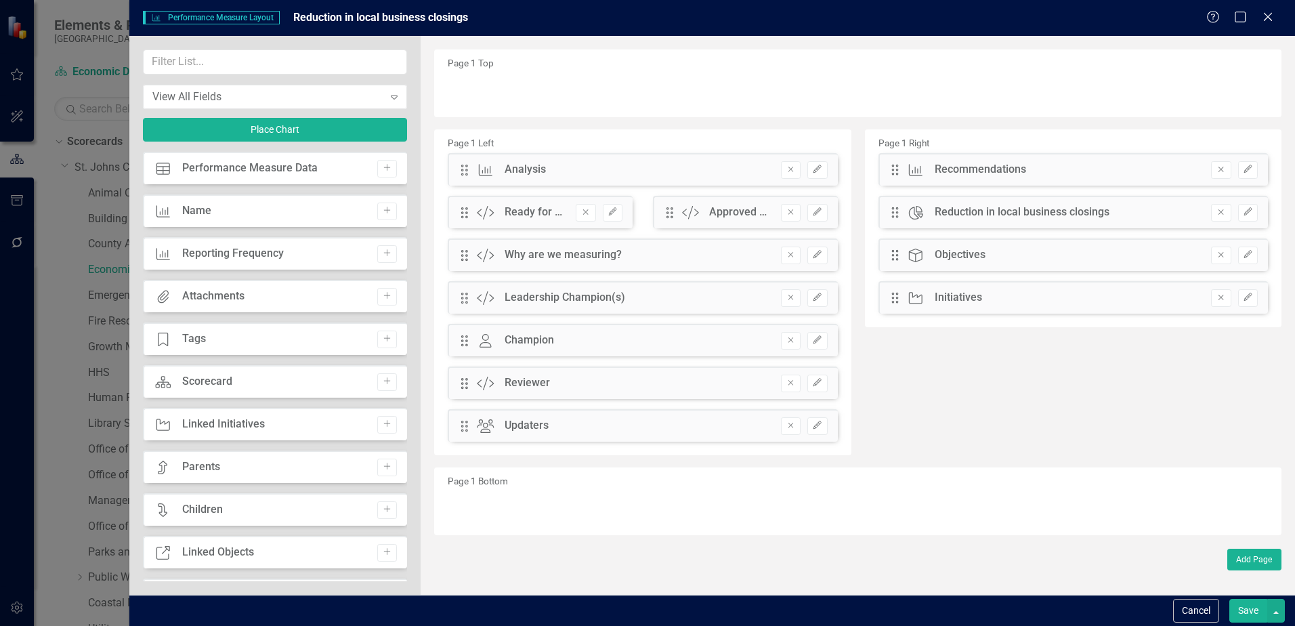
click at [1242, 611] on button "Save" at bounding box center [1248, 611] width 38 height 24
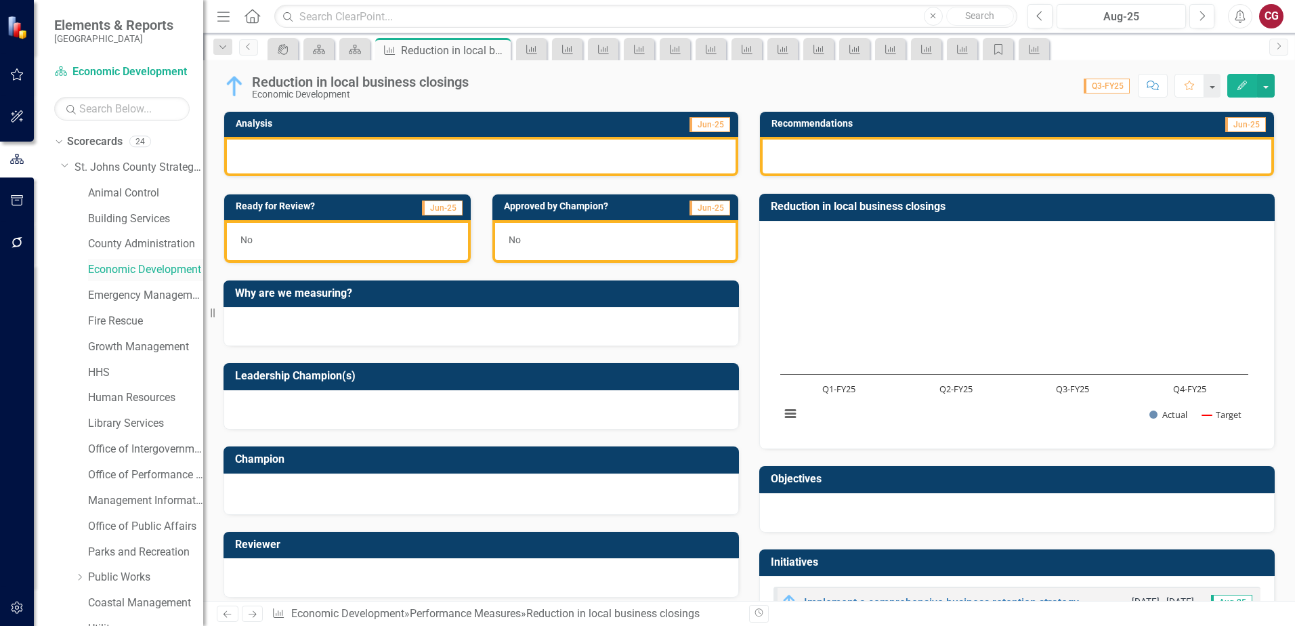
click at [116, 264] on link "Economic Development" at bounding box center [145, 270] width 115 height 16
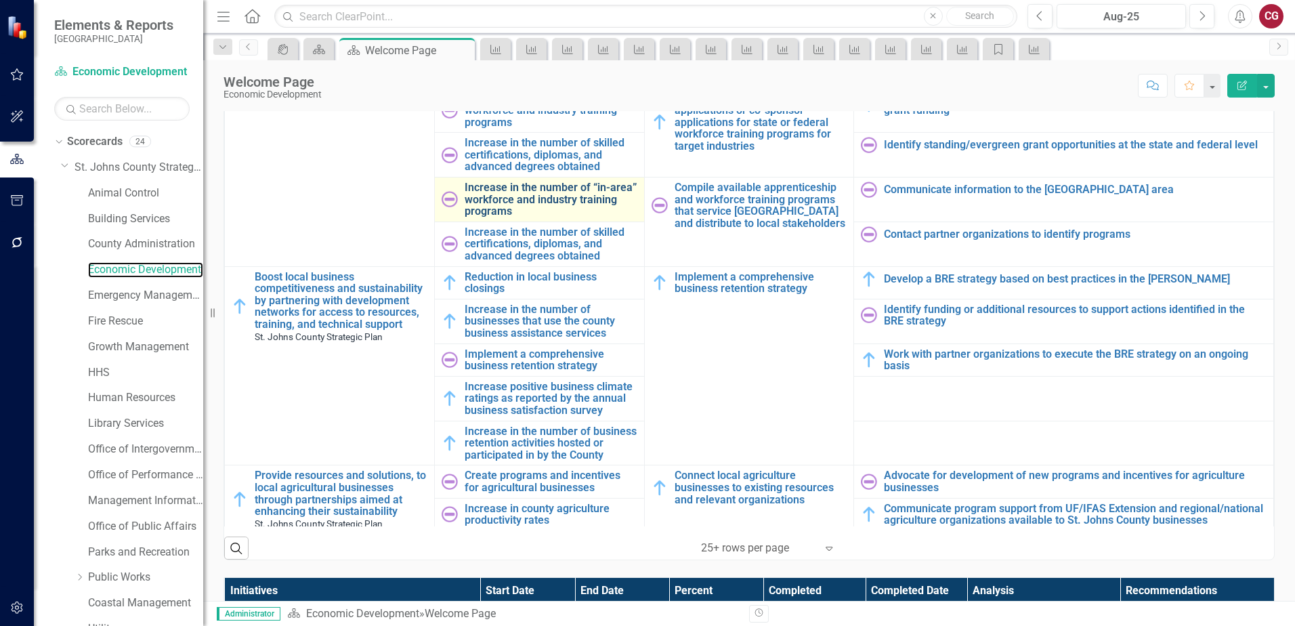
scroll to position [813, 0]
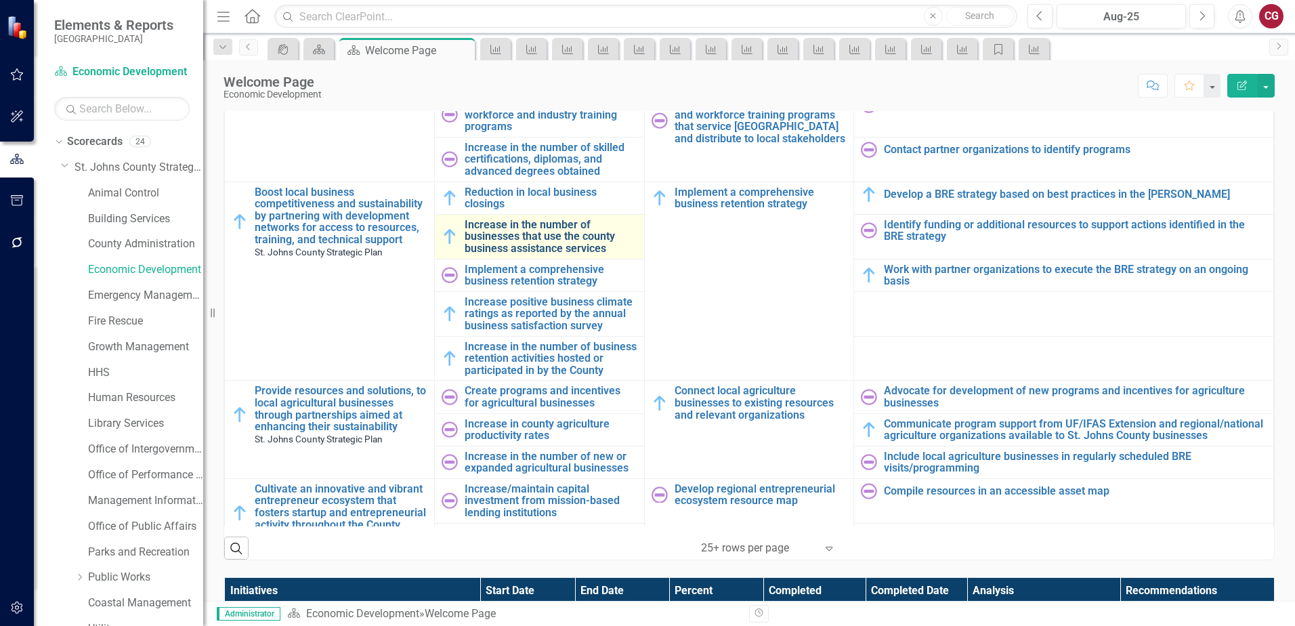
click at [469, 219] on link "Increase in the number of businesses that use the county business assistance se…" at bounding box center [551, 237] width 173 height 36
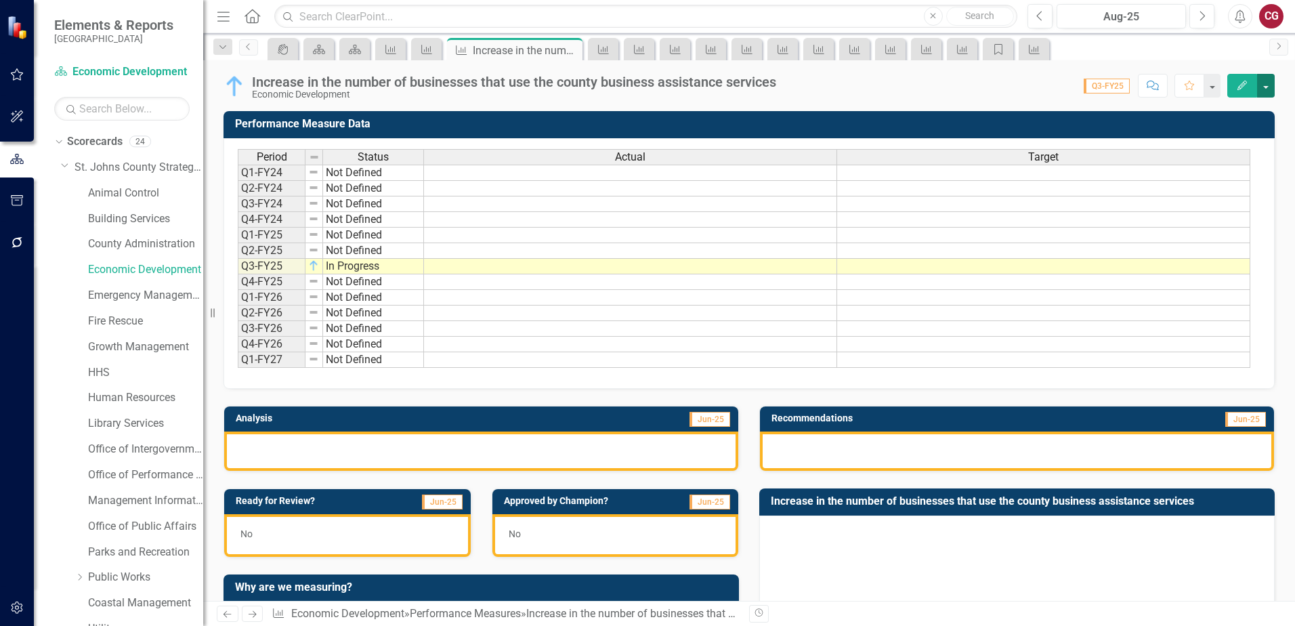
click at [1267, 88] on button "button" at bounding box center [1266, 86] width 18 height 24
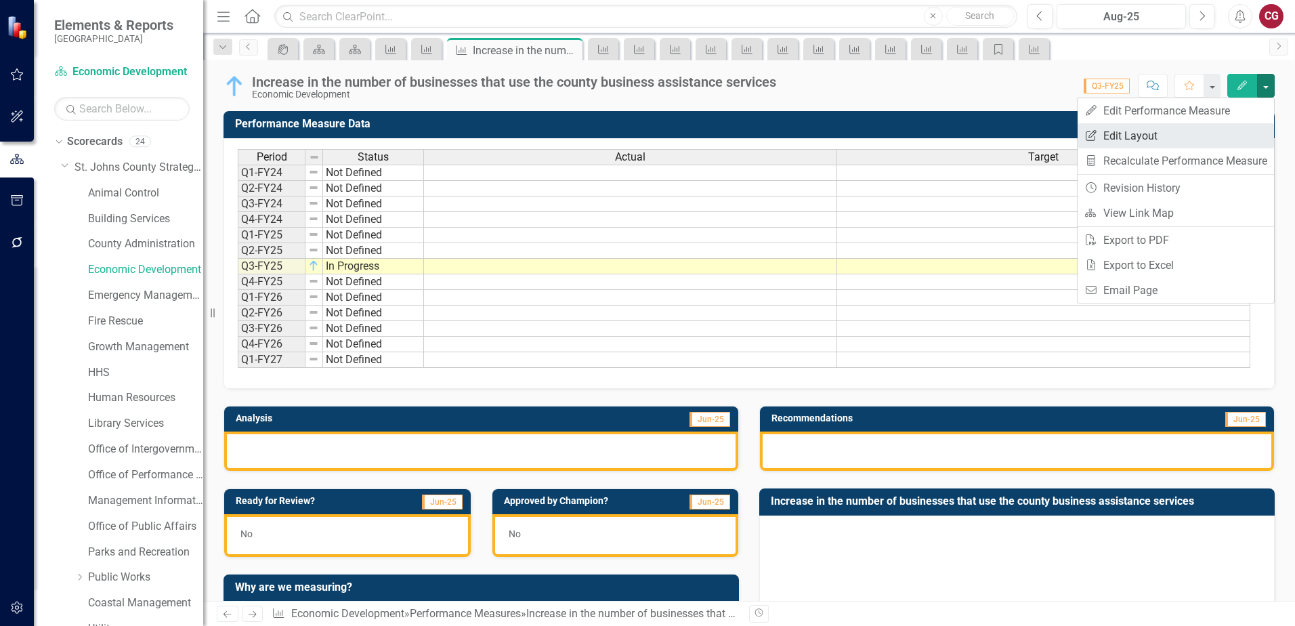
click at [1169, 147] on link "Edit Report Edit Layout" at bounding box center [1176, 135] width 196 height 25
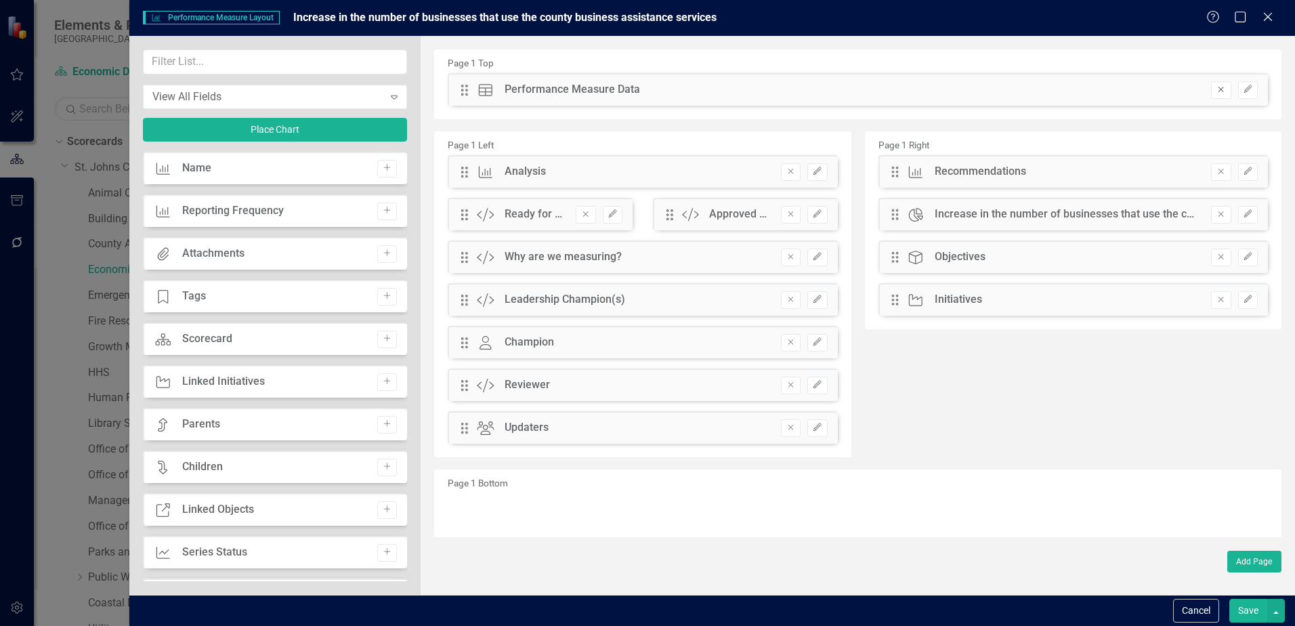
click at [1221, 93] on icon "Remove" at bounding box center [1221, 89] width 10 height 8
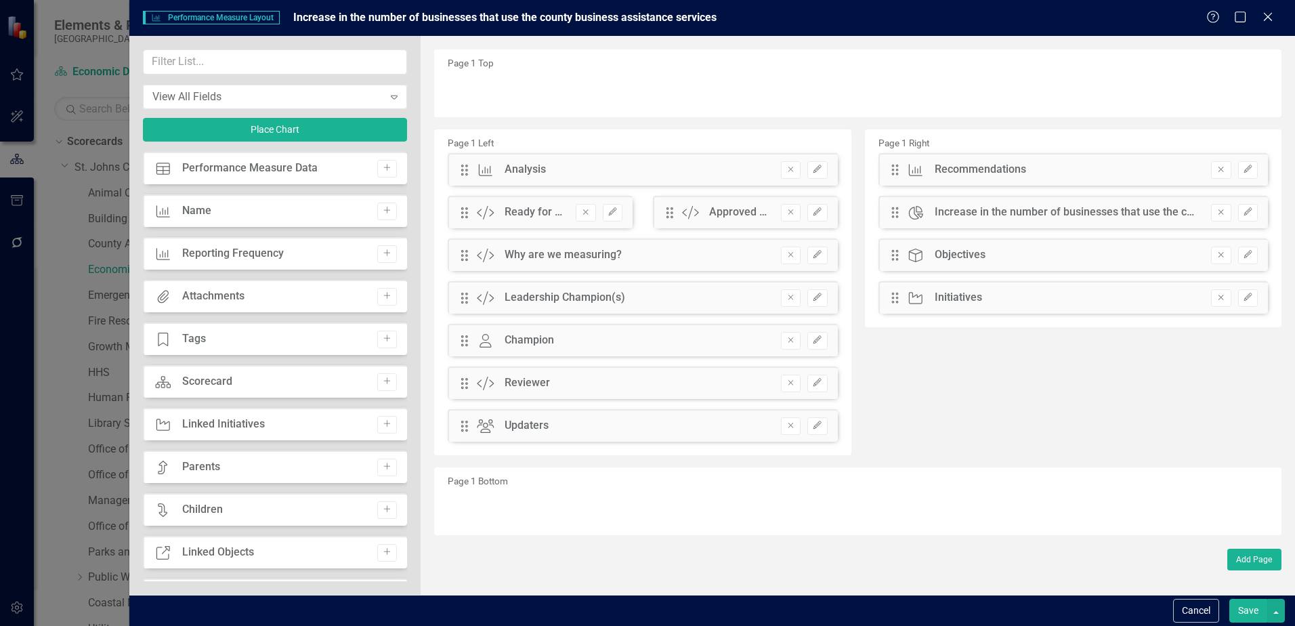
click at [1250, 614] on button "Save" at bounding box center [1248, 611] width 38 height 24
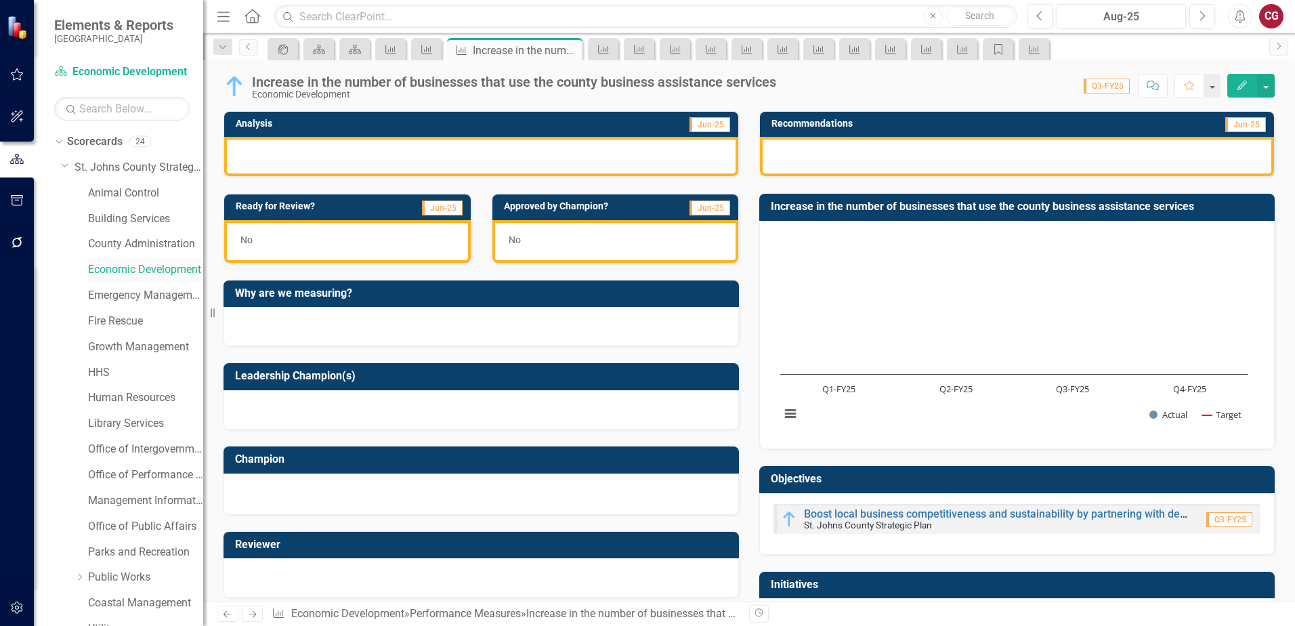
click at [115, 269] on link "Economic Development" at bounding box center [145, 270] width 115 height 16
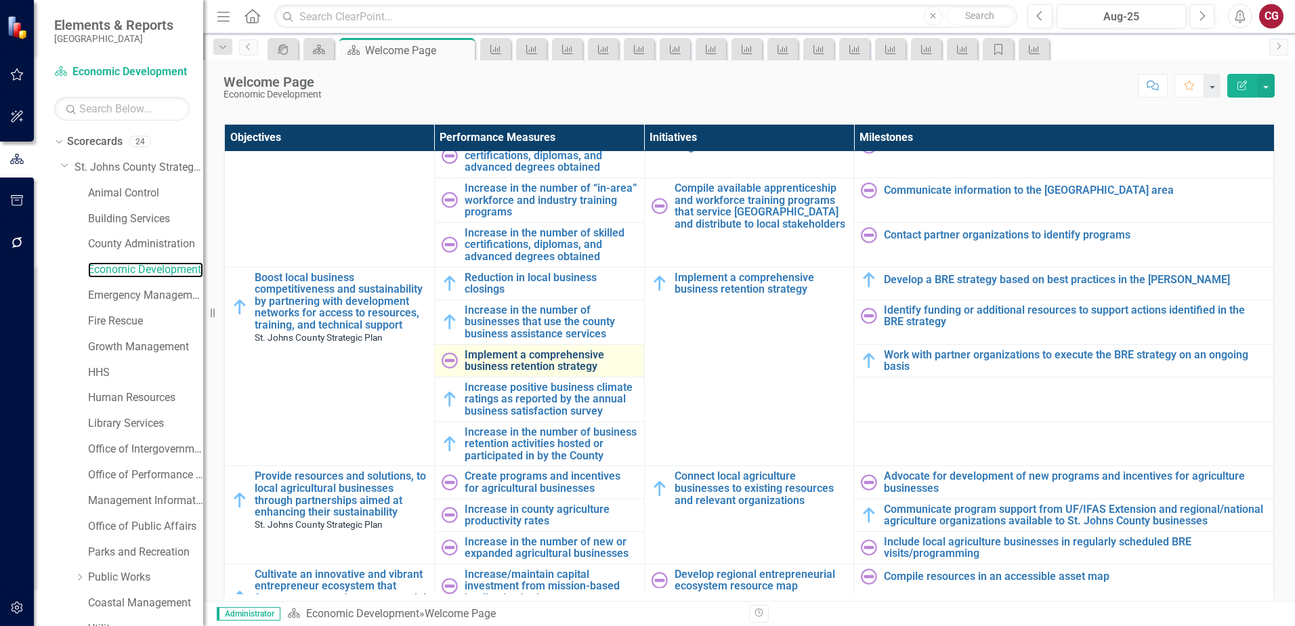
scroll to position [813, 0]
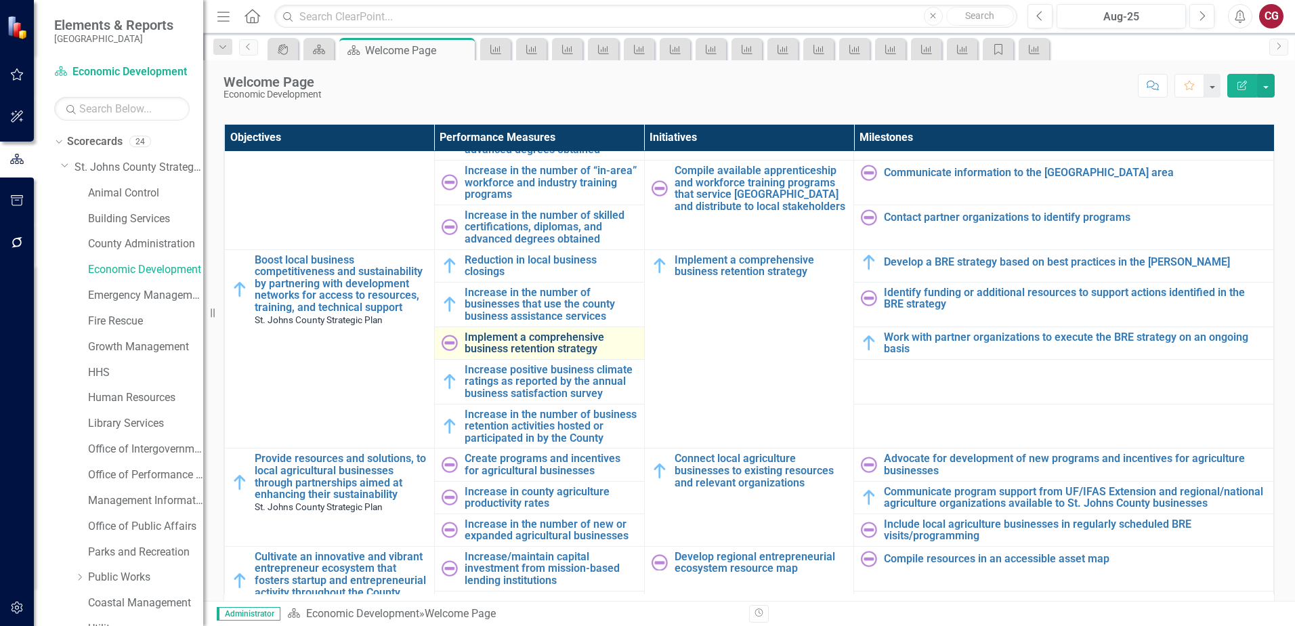
click at [505, 331] on link "Implement a comprehensive business retention strategy" at bounding box center [551, 343] width 173 height 24
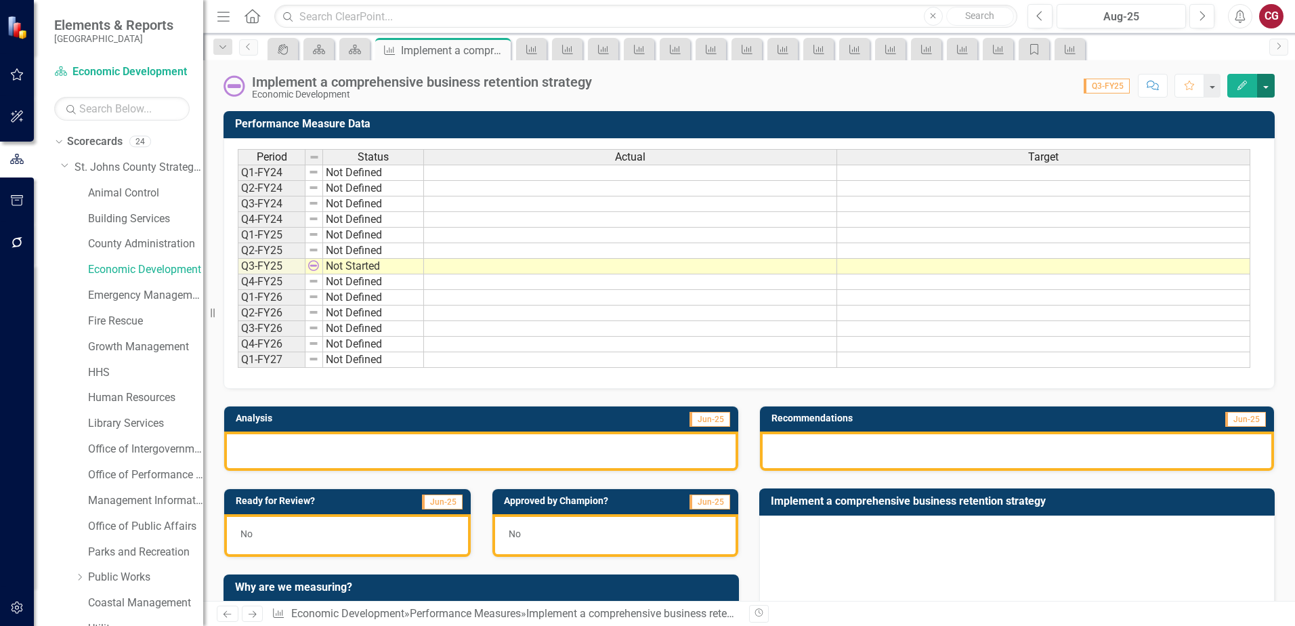
click at [1265, 94] on button "button" at bounding box center [1266, 86] width 18 height 24
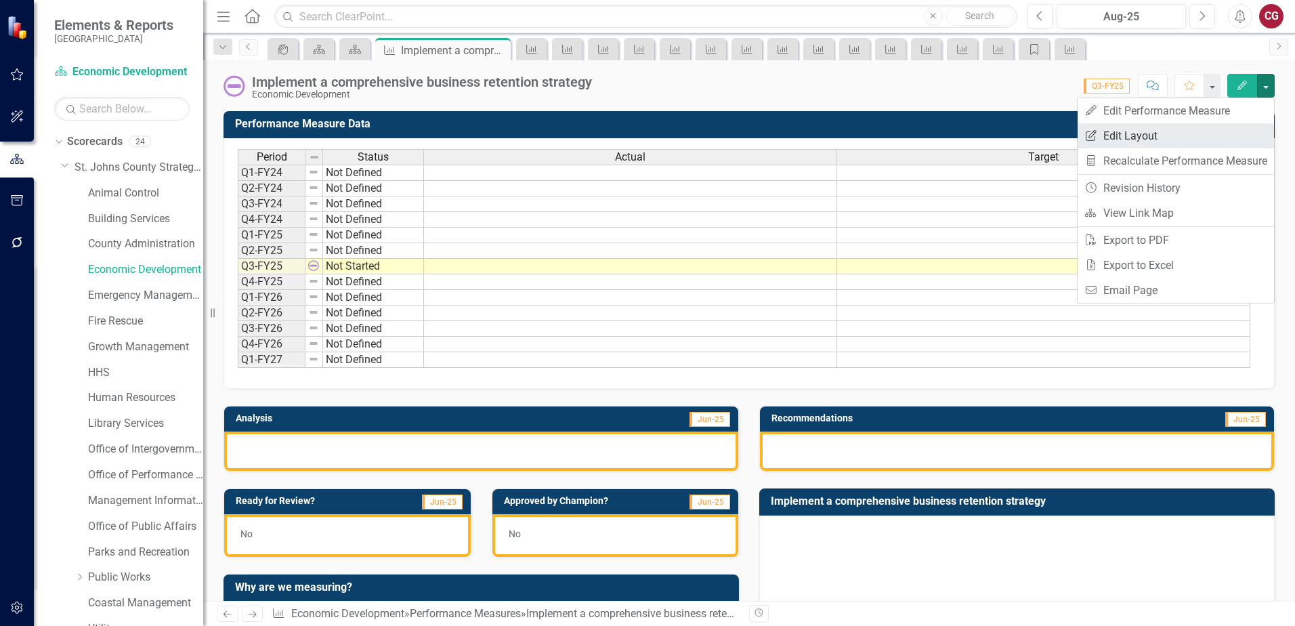
click at [1152, 137] on link "Edit Report Edit Layout" at bounding box center [1176, 135] width 196 height 25
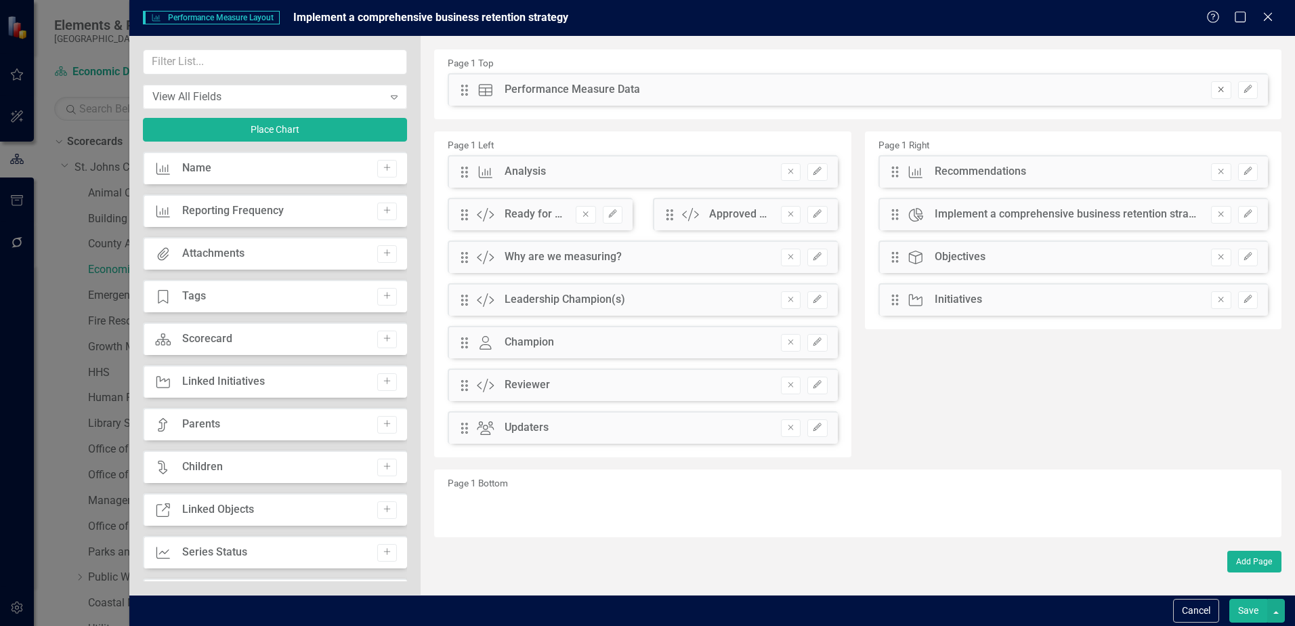
click at [1211, 94] on button "Remove" at bounding box center [1221, 90] width 20 height 18
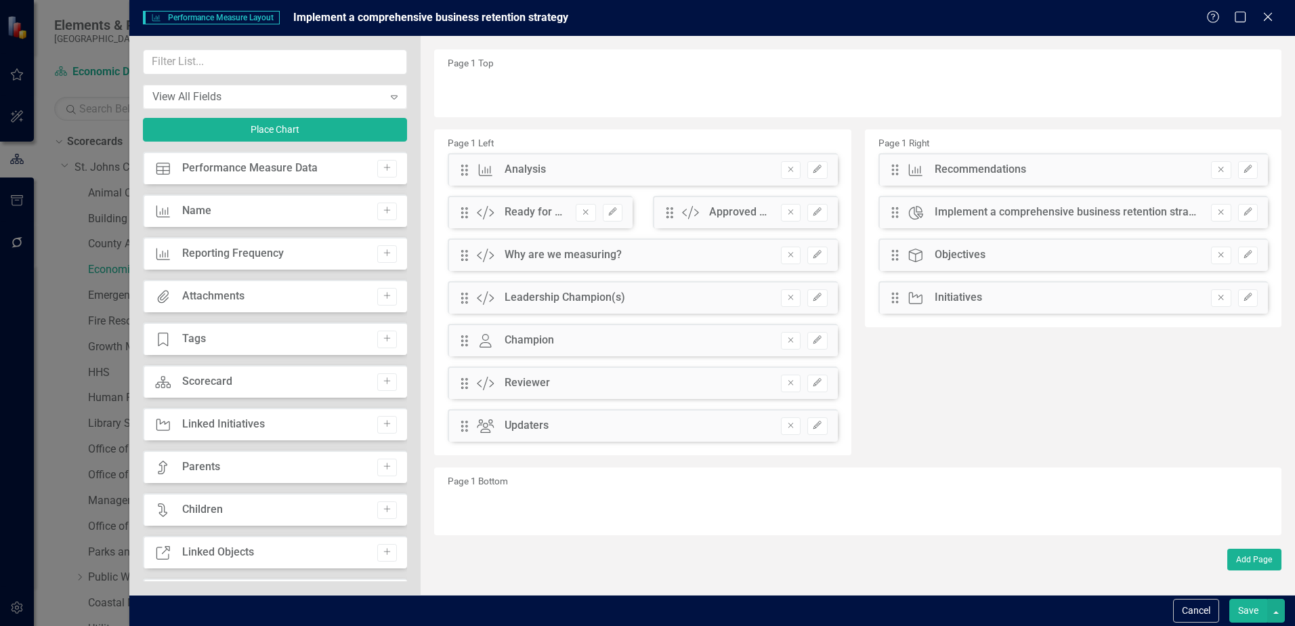
click at [1241, 610] on button "Save" at bounding box center [1248, 611] width 38 height 24
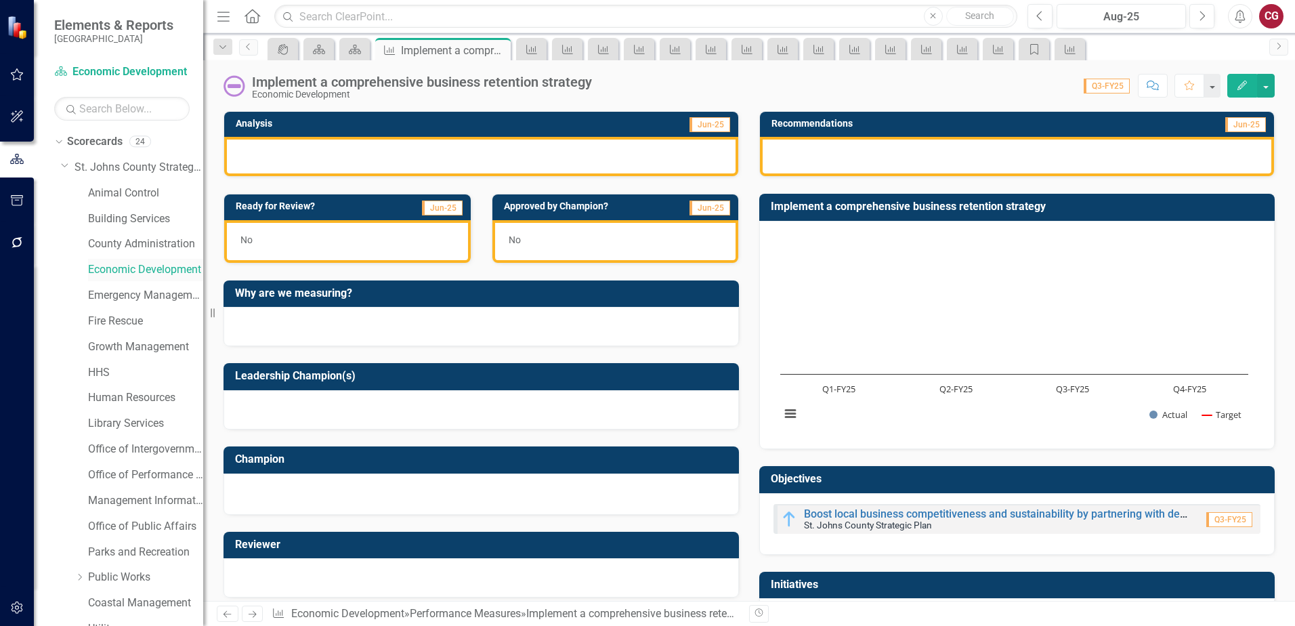
click at [139, 270] on link "Economic Development" at bounding box center [145, 270] width 115 height 16
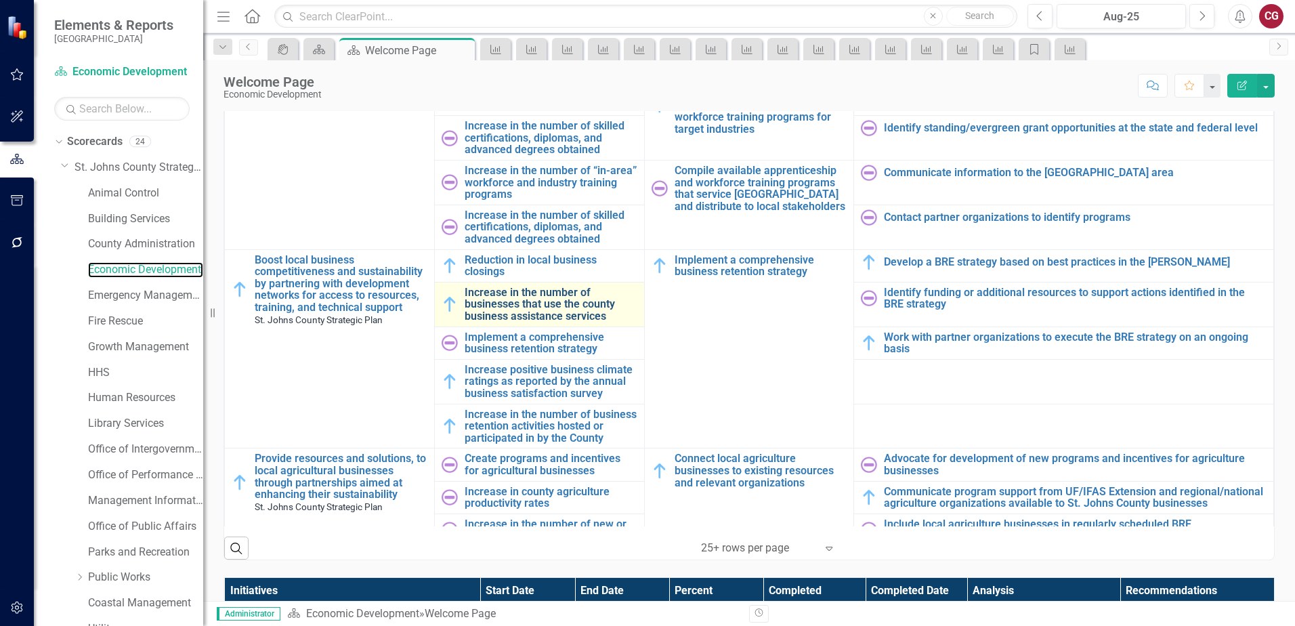
scroll to position [813, 0]
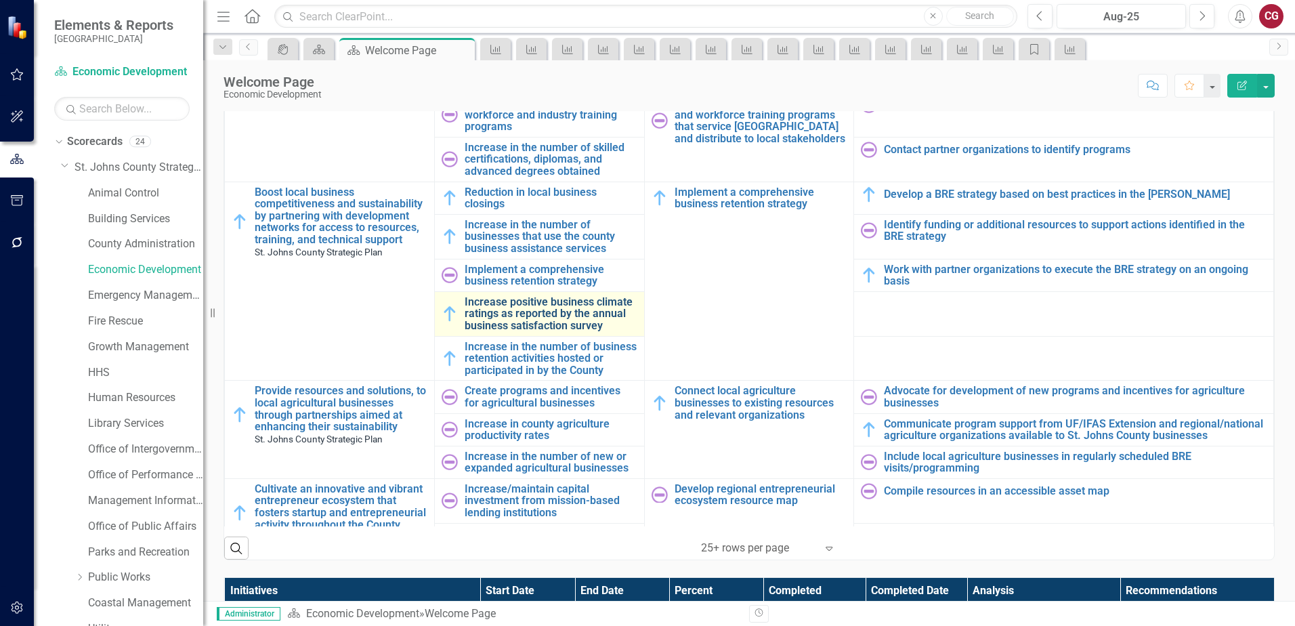
click at [489, 303] on link "Increase positive business climate ratings as reported by the annual business s…" at bounding box center [551, 314] width 173 height 36
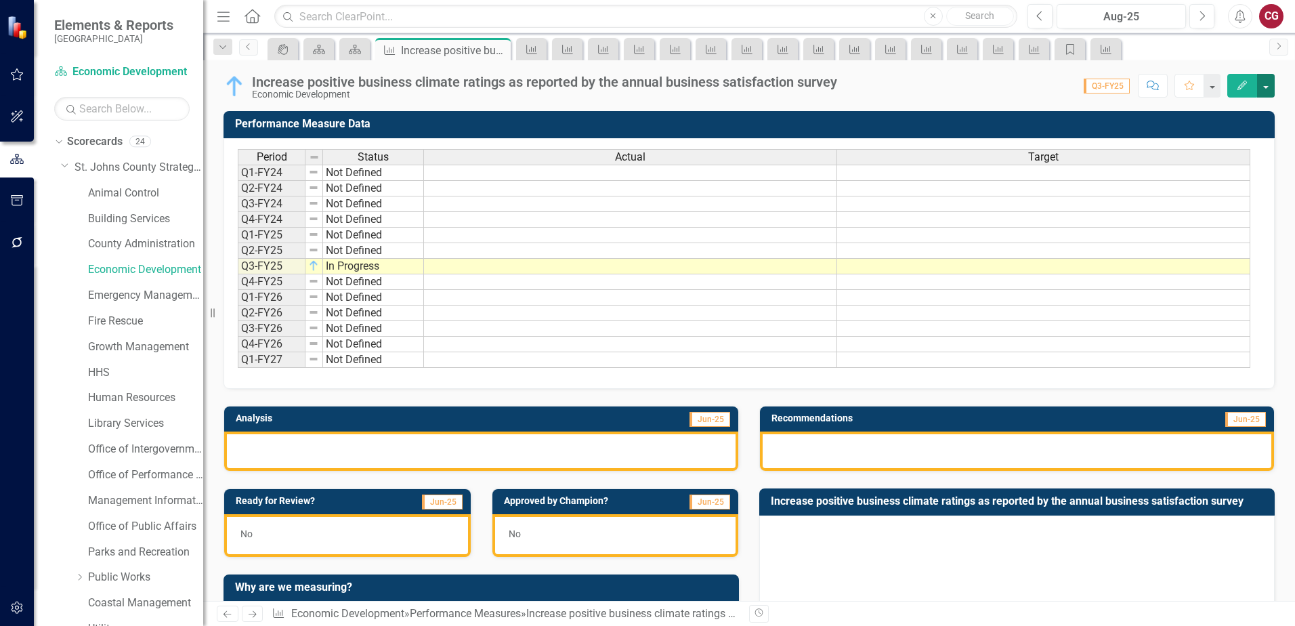
click at [1262, 91] on button "button" at bounding box center [1266, 86] width 18 height 24
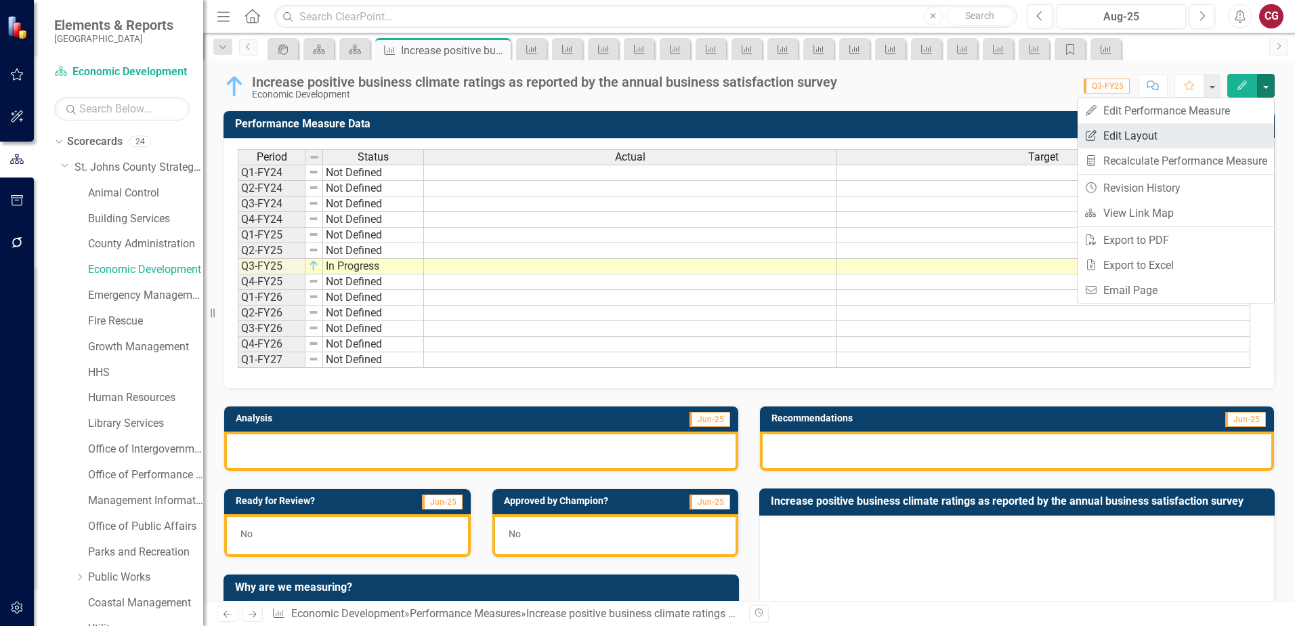
click at [1181, 138] on link "Edit Report Edit Layout" at bounding box center [1176, 135] width 196 height 25
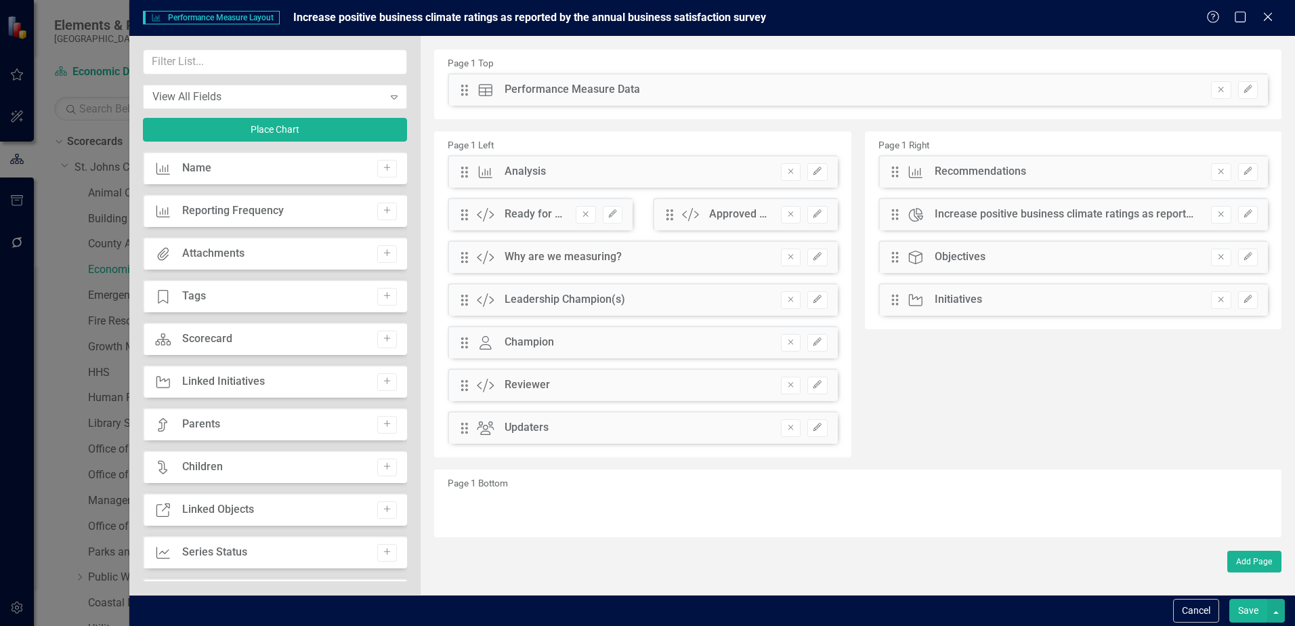
click at [1221, 93] on icon "Remove" at bounding box center [1221, 89] width 10 height 8
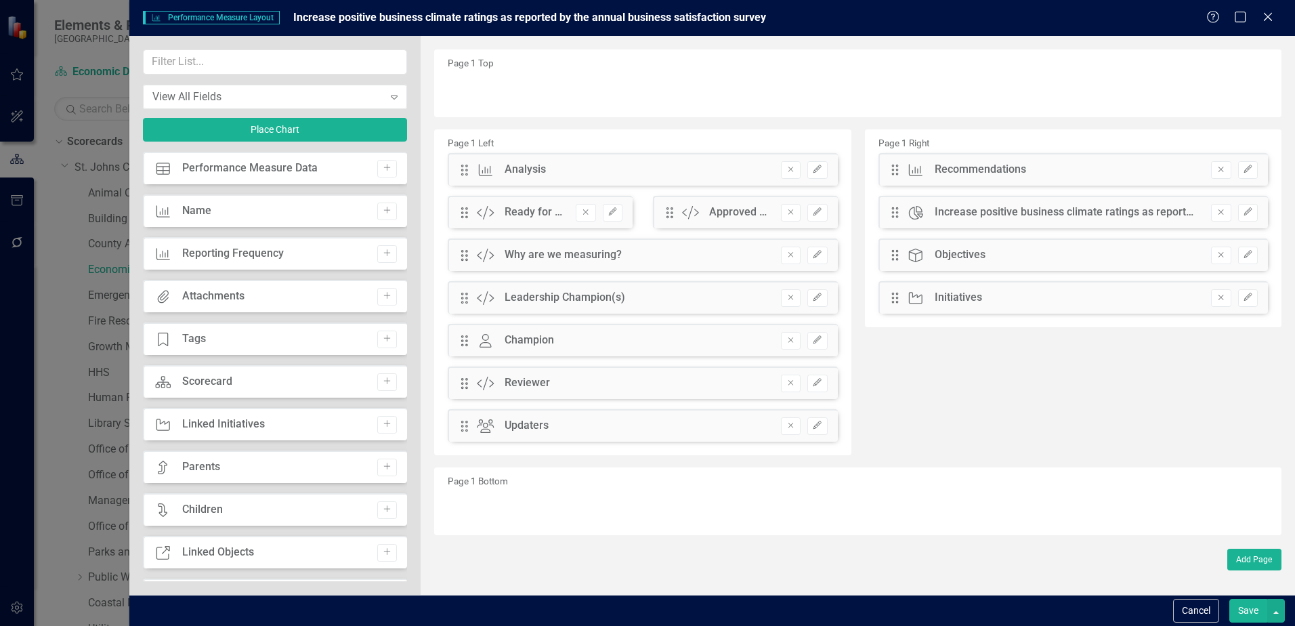
click at [1247, 606] on button "Save" at bounding box center [1248, 611] width 38 height 24
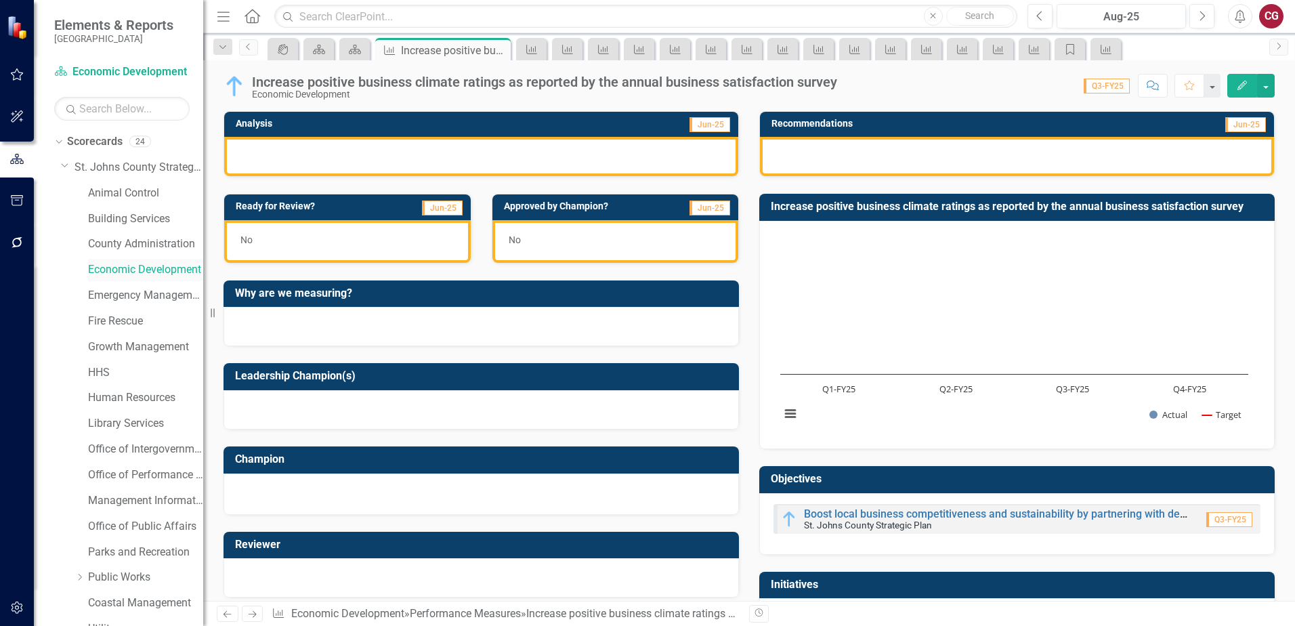
click at [134, 270] on link "Economic Development" at bounding box center [145, 270] width 115 height 16
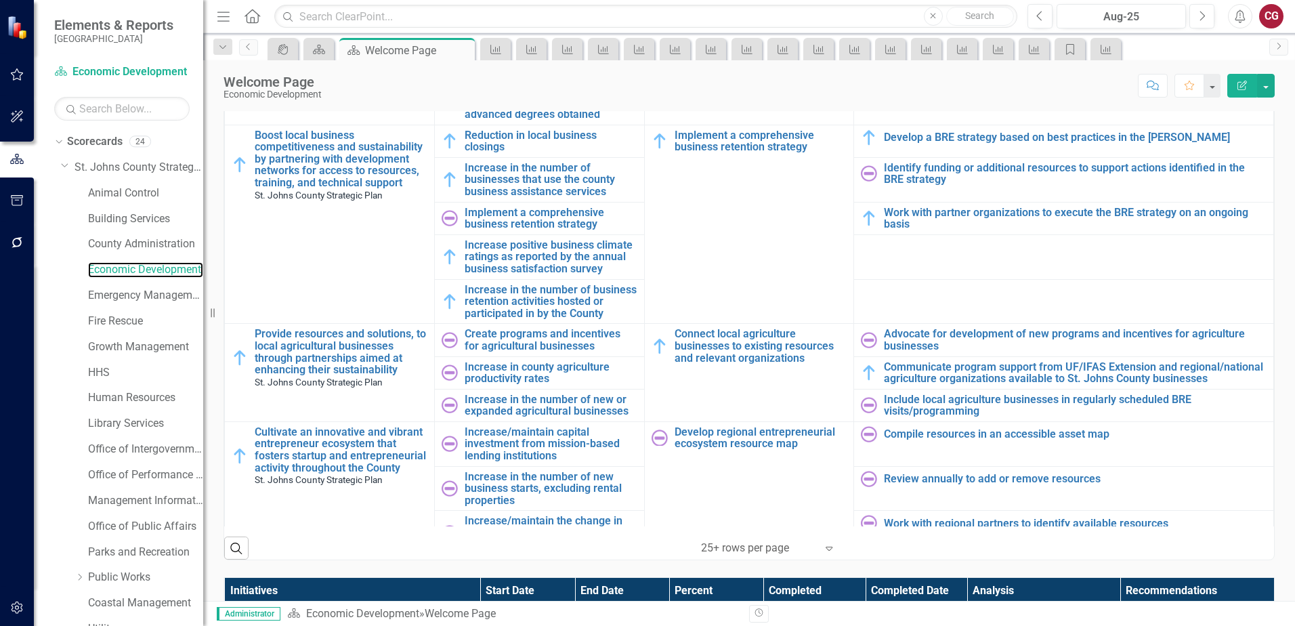
scroll to position [881, 0]
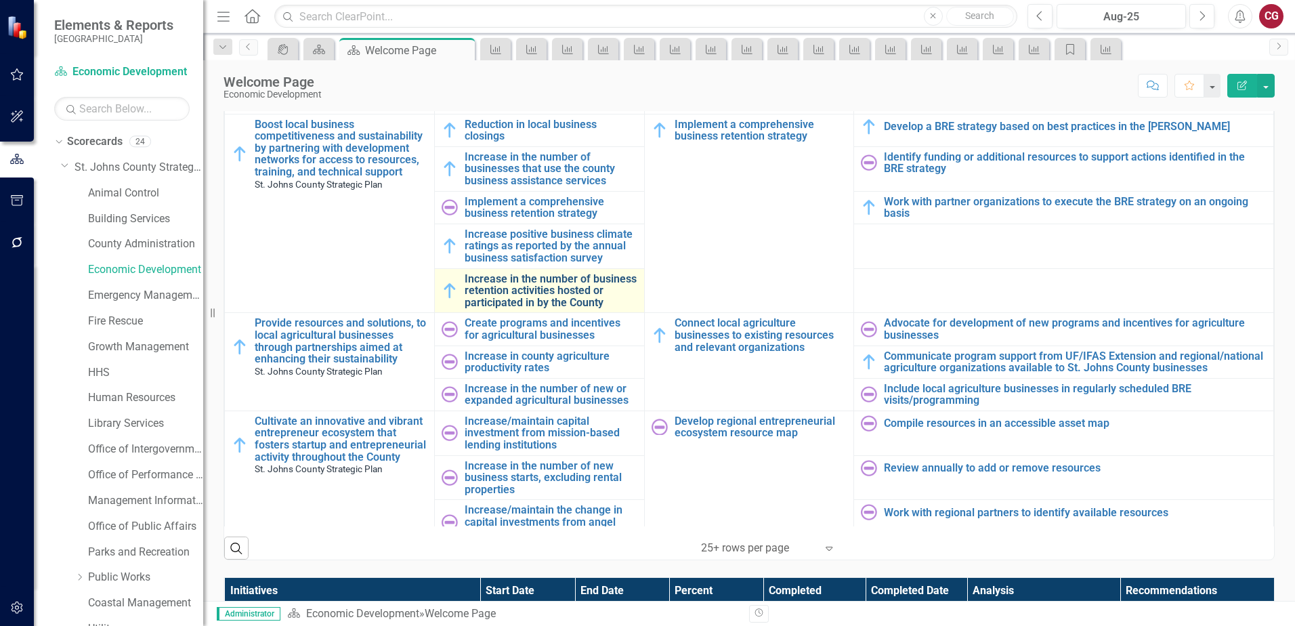
click at [484, 281] on link "Increase in the number of business retention activities hosted or participated …" at bounding box center [551, 291] width 173 height 36
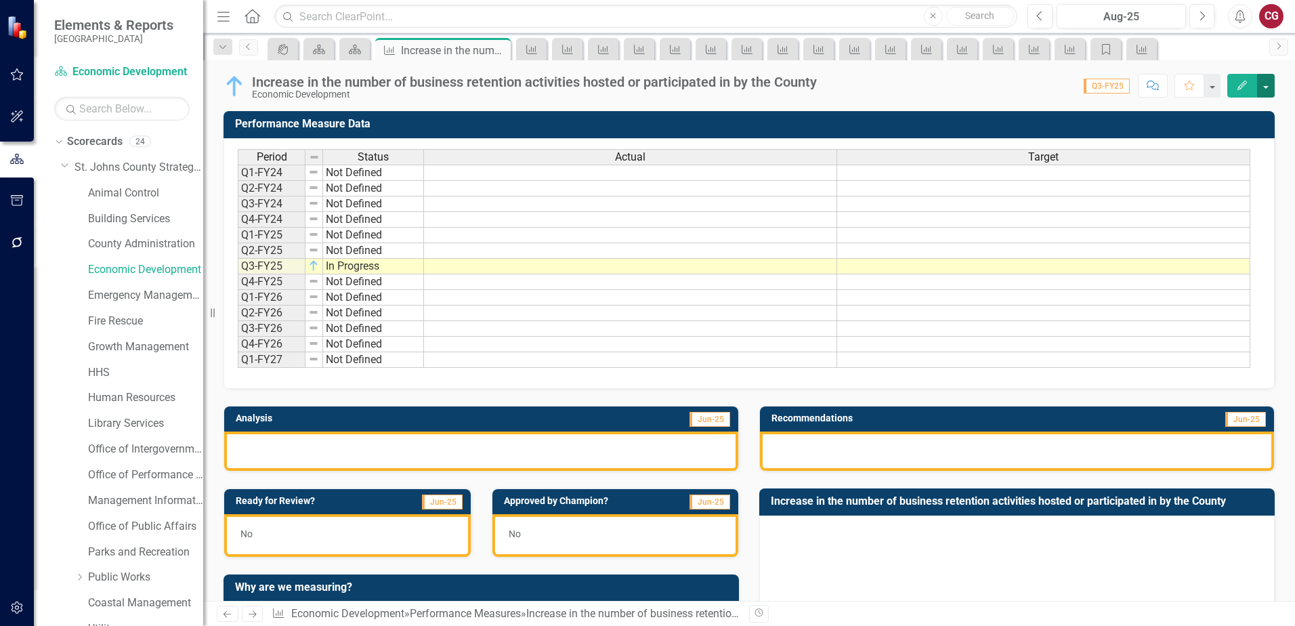
click at [1261, 95] on button "button" at bounding box center [1266, 86] width 18 height 24
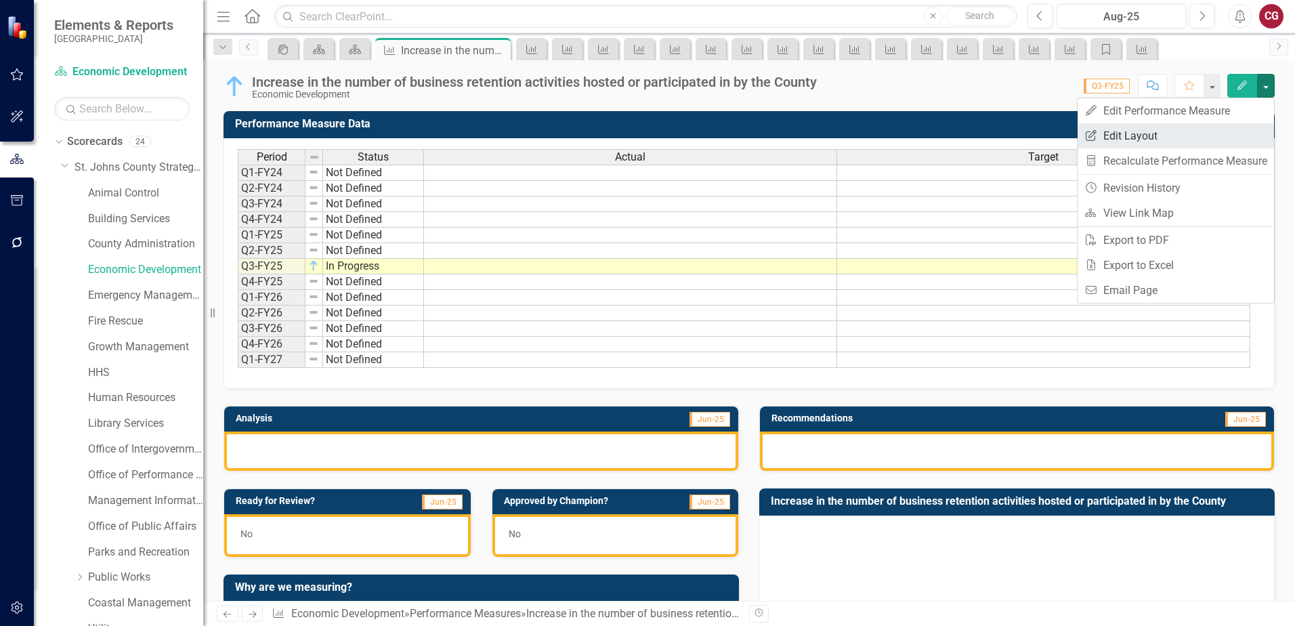
click at [1196, 144] on link "Edit Report Edit Layout" at bounding box center [1176, 135] width 196 height 25
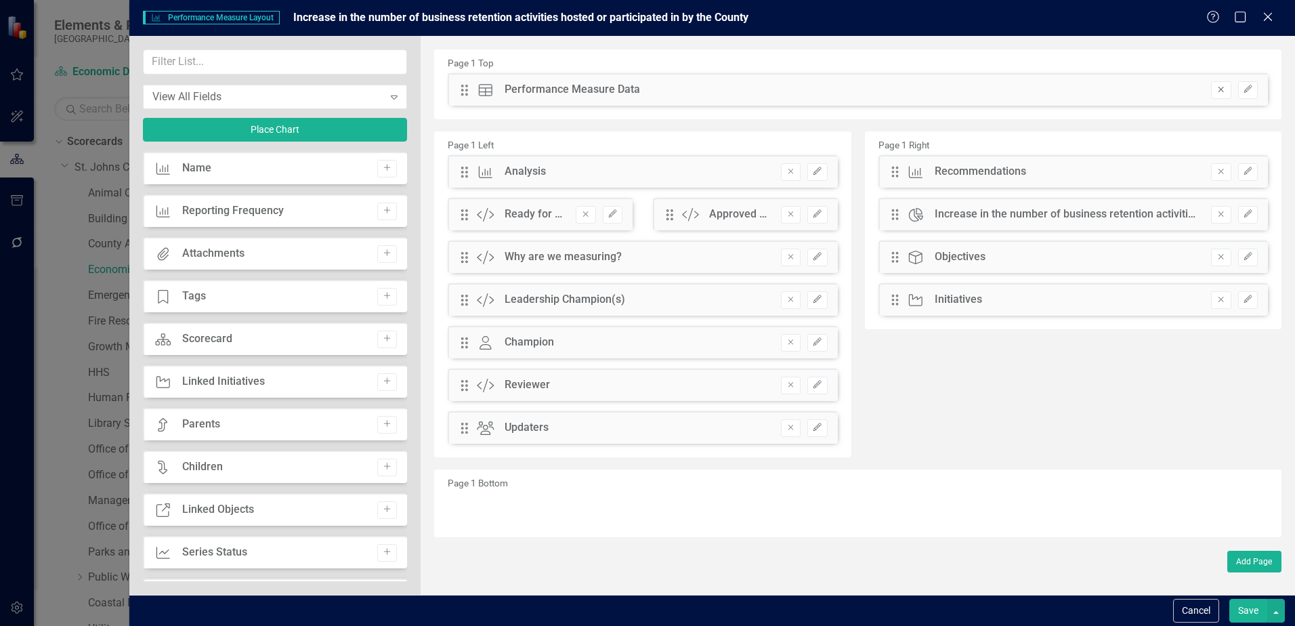
click at [1217, 88] on icon "Remove" at bounding box center [1221, 89] width 10 height 8
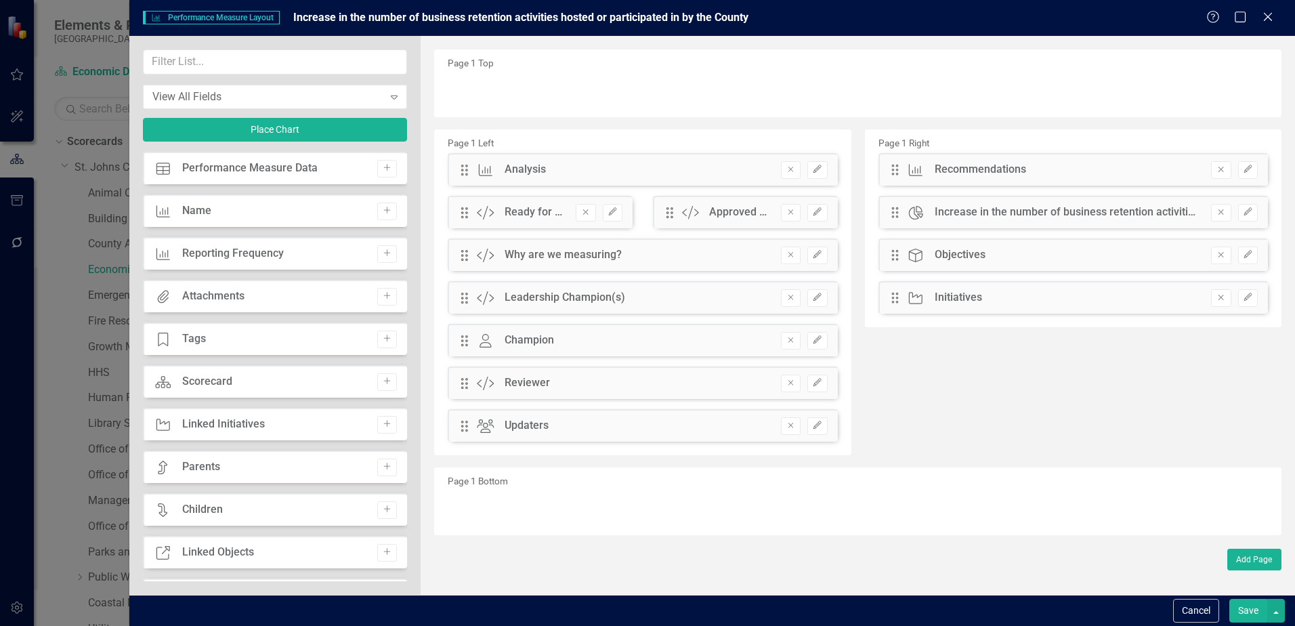
click at [1259, 607] on button "Save" at bounding box center [1248, 611] width 38 height 24
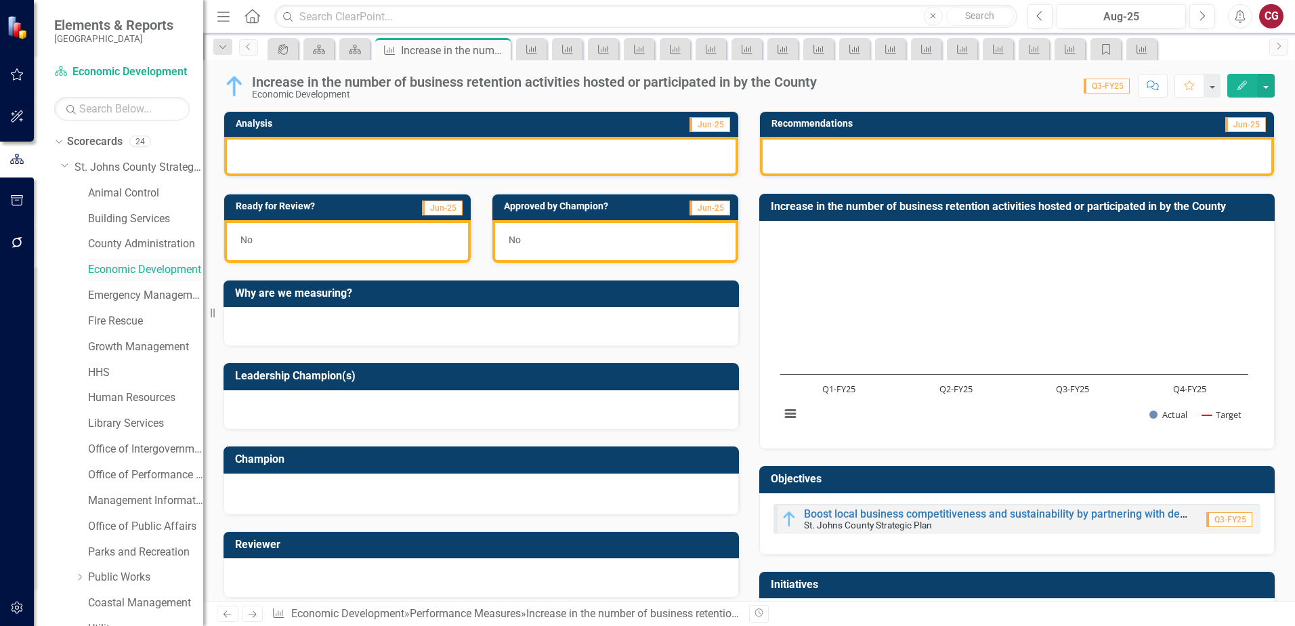
click at [142, 268] on link "Economic Development" at bounding box center [145, 270] width 115 height 16
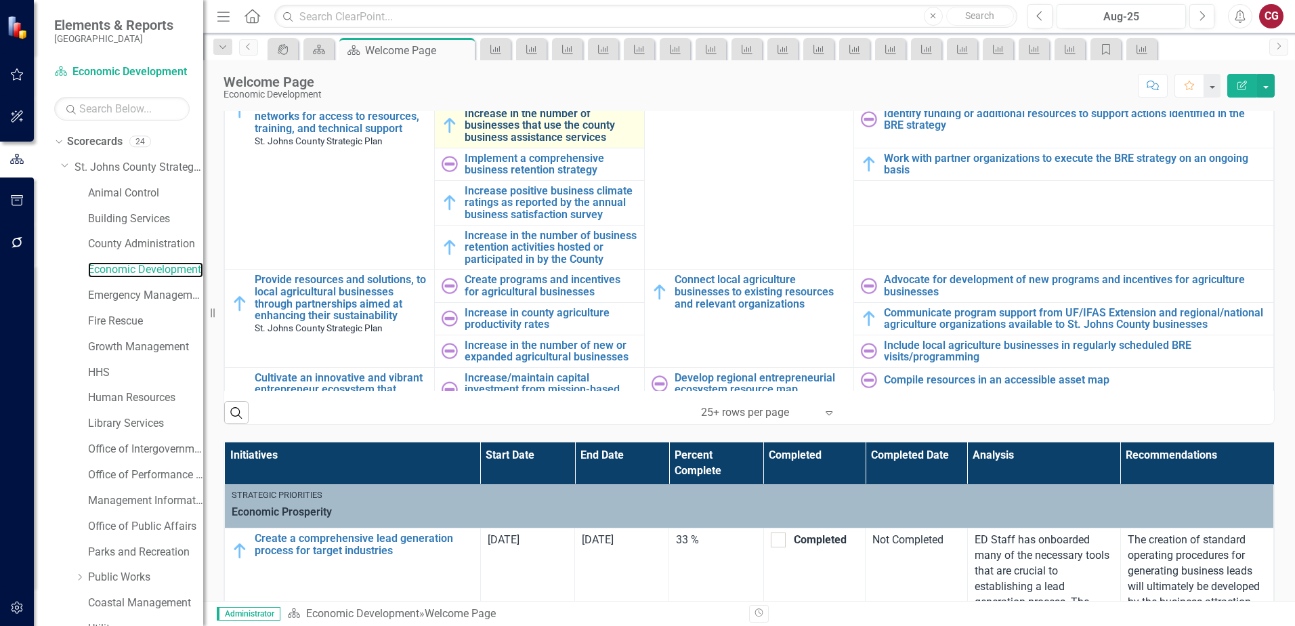
scroll to position [813, 0]
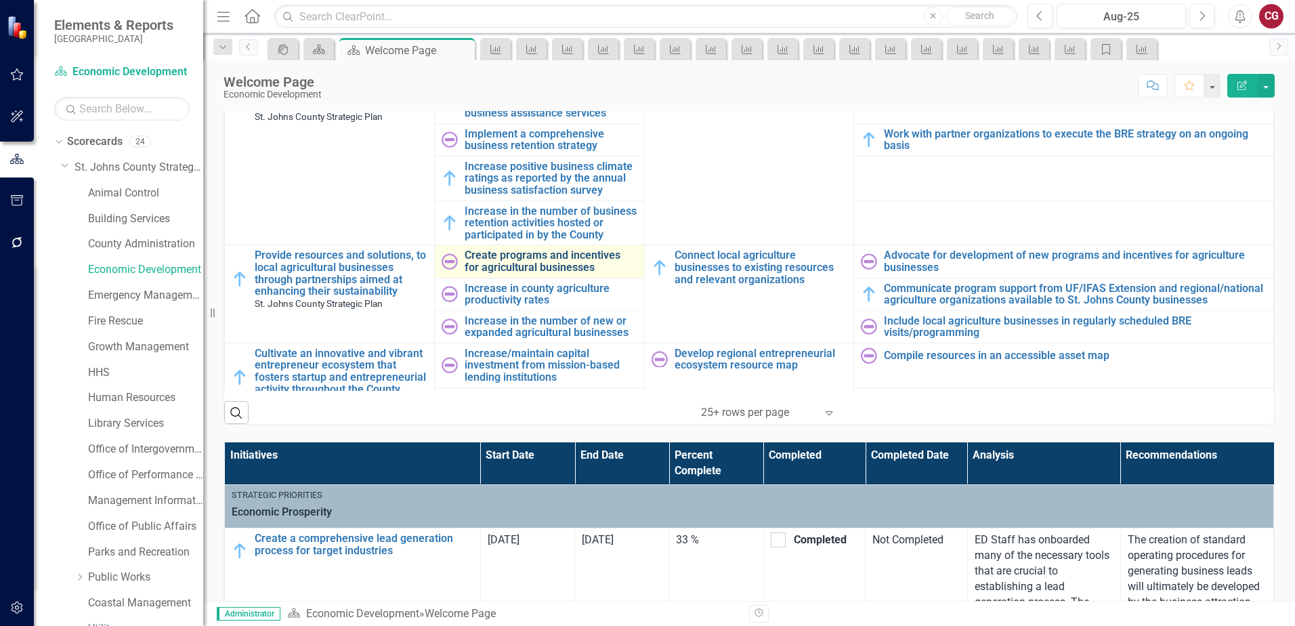
click at [496, 266] on link "Create programs and incentives for agricultural businesses" at bounding box center [551, 261] width 173 height 24
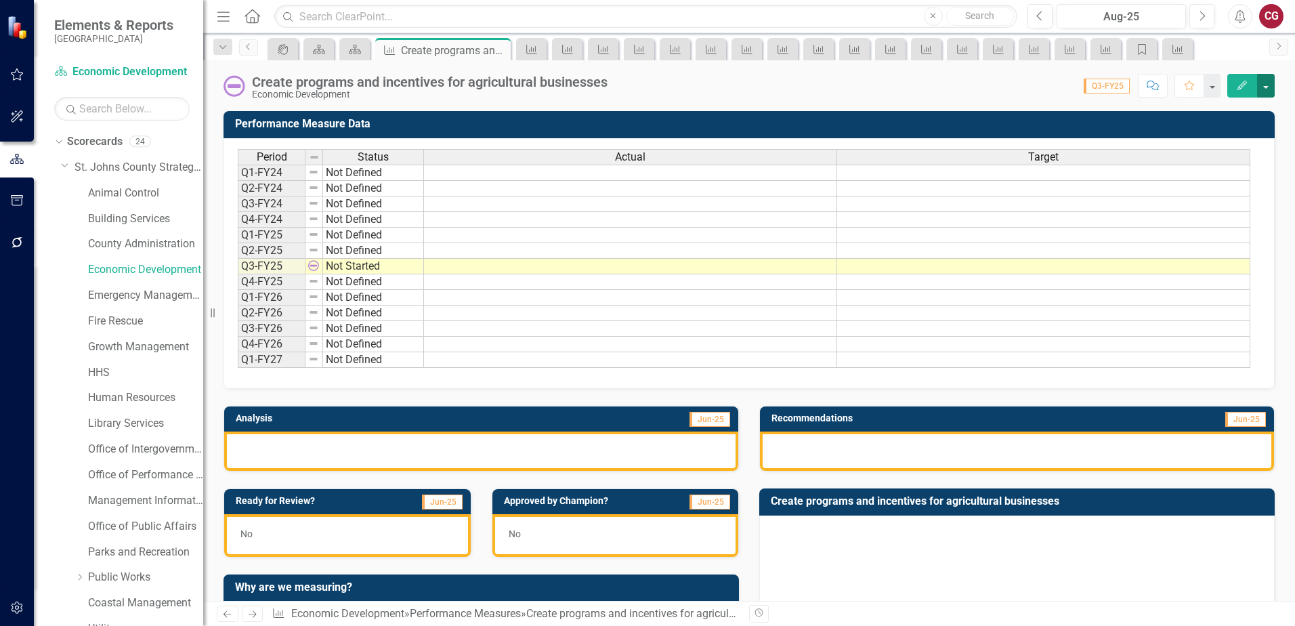
click at [1261, 88] on button "button" at bounding box center [1266, 86] width 18 height 24
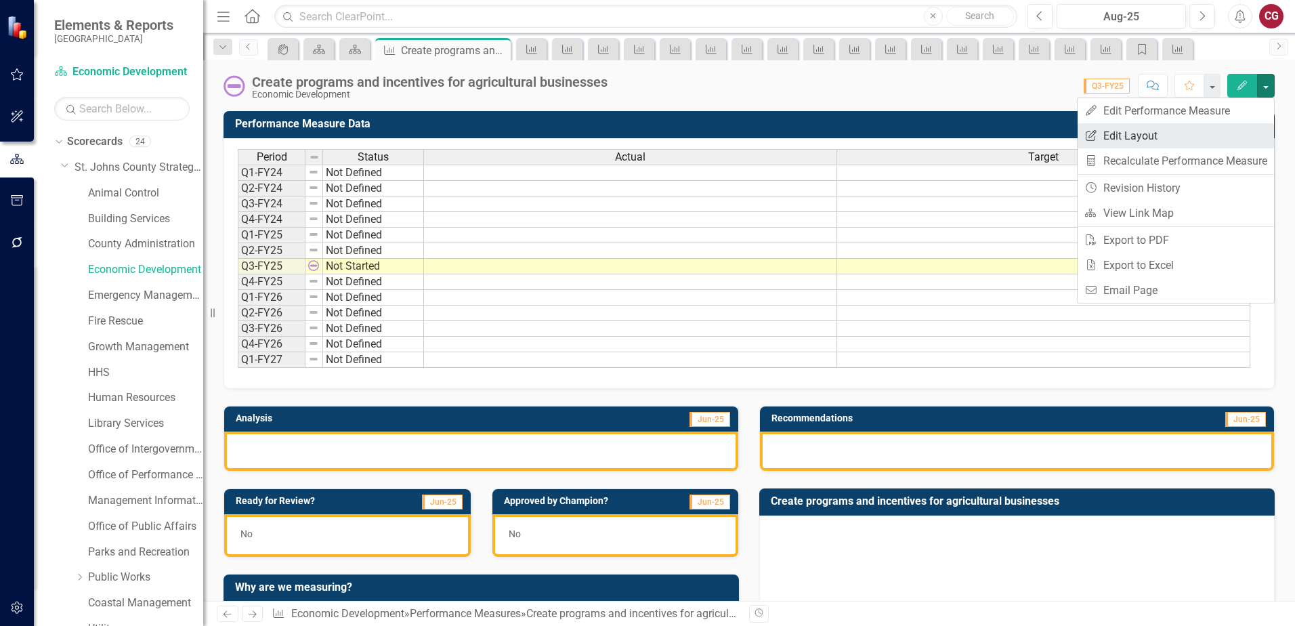
click at [1194, 145] on link "Edit Report Edit Layout" at bounding box center [1176, 135] width 196 height 25
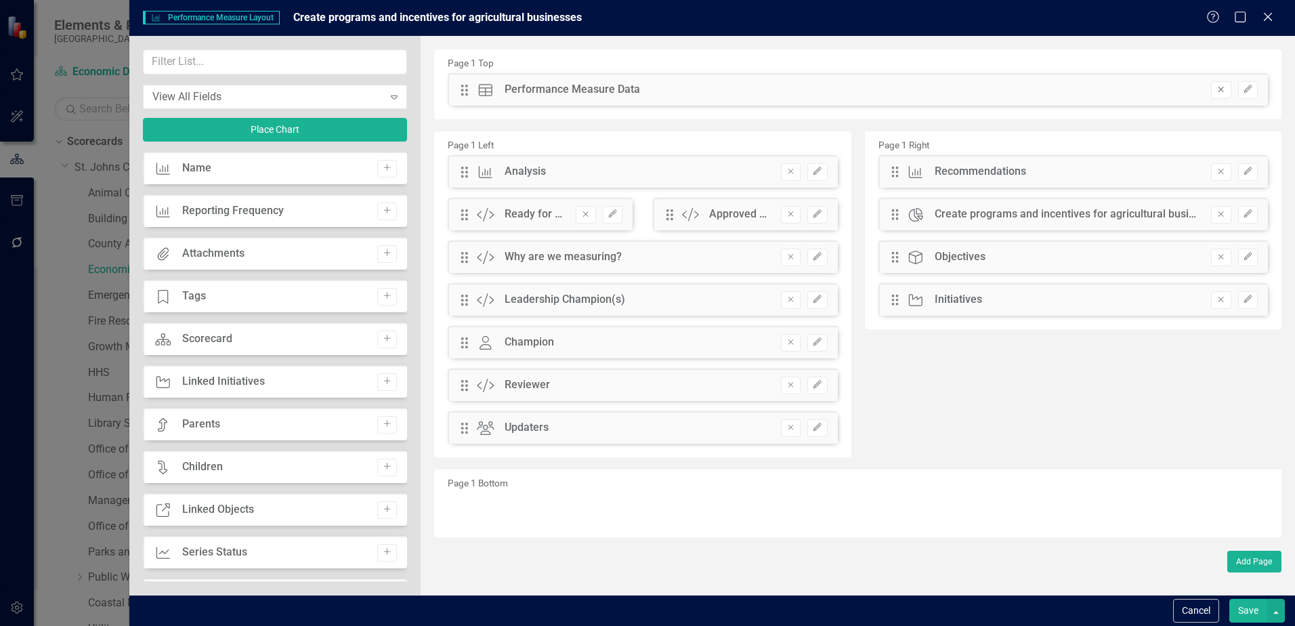
click at [1220, 92] on icon "Remove" at bounding box center [1221, 89] width 10 height 8
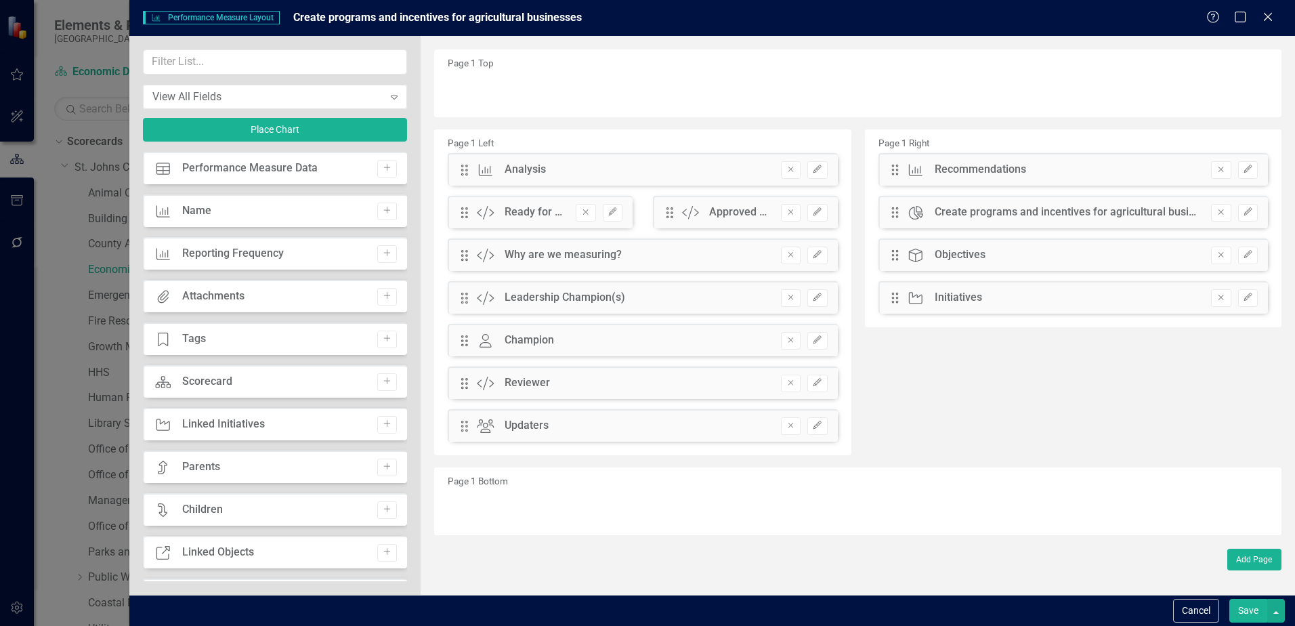
click at [1245, 610] on button "Save" at bounding box center [1248, 611] width 38 height 24
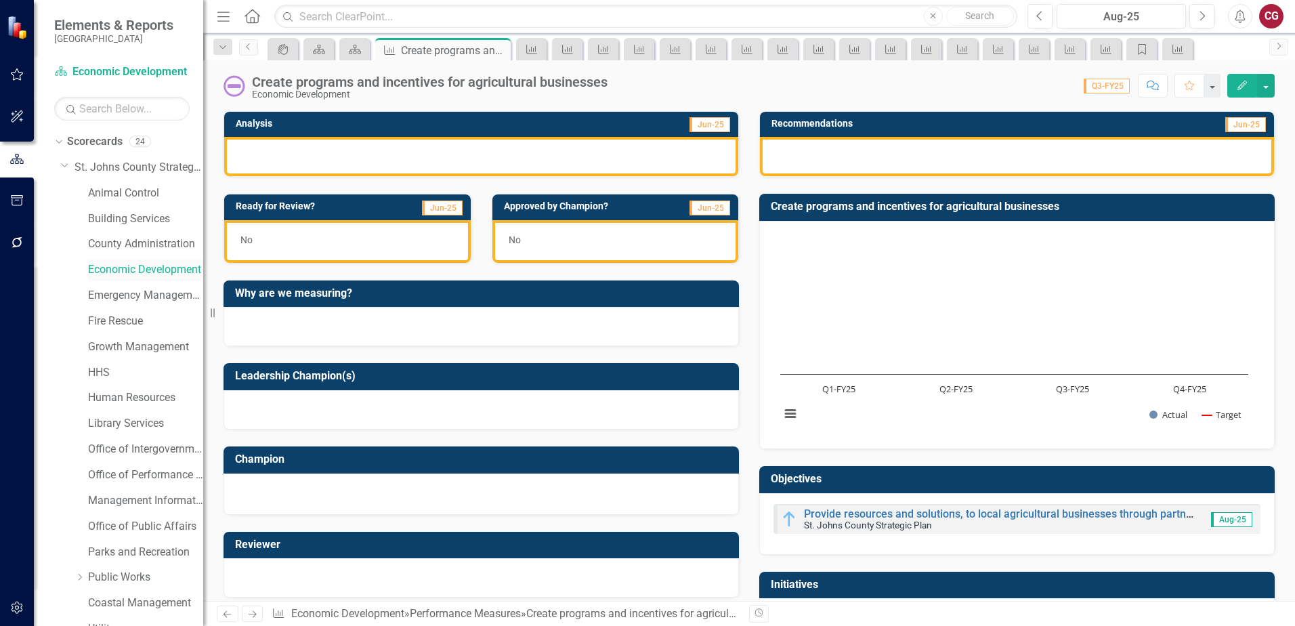
click at [135, 273] on link "Economic Development" at bounding box center [145, 270] width 115 height 16
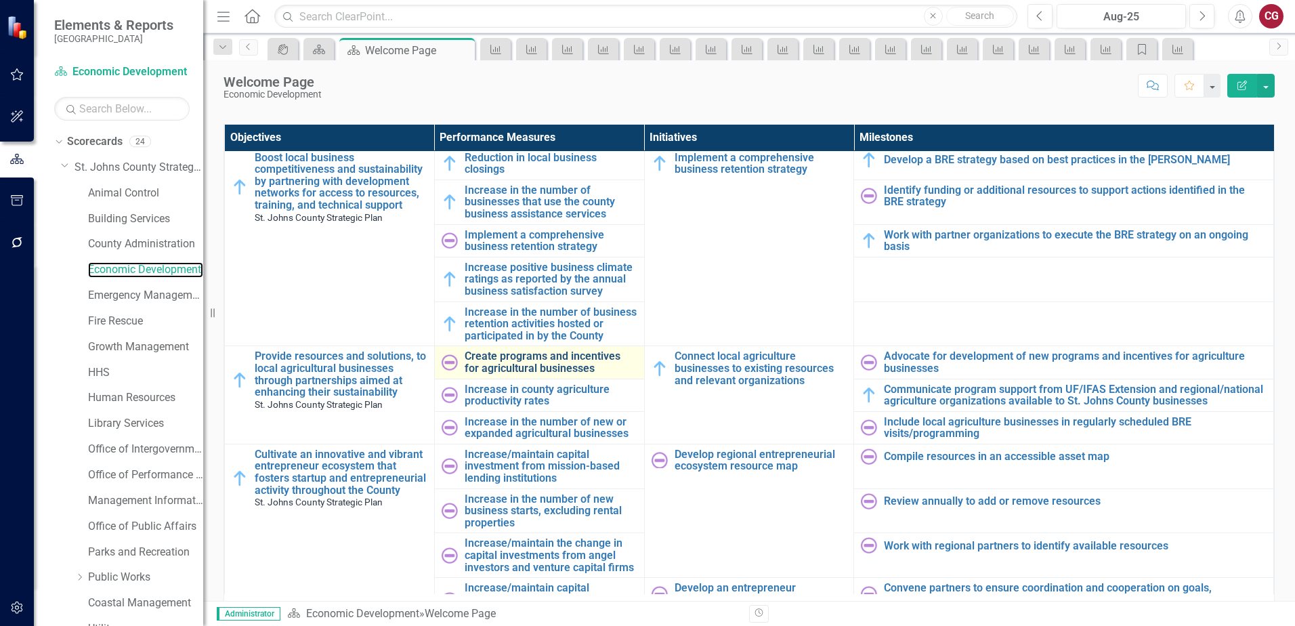
scroll to position [948, 0]
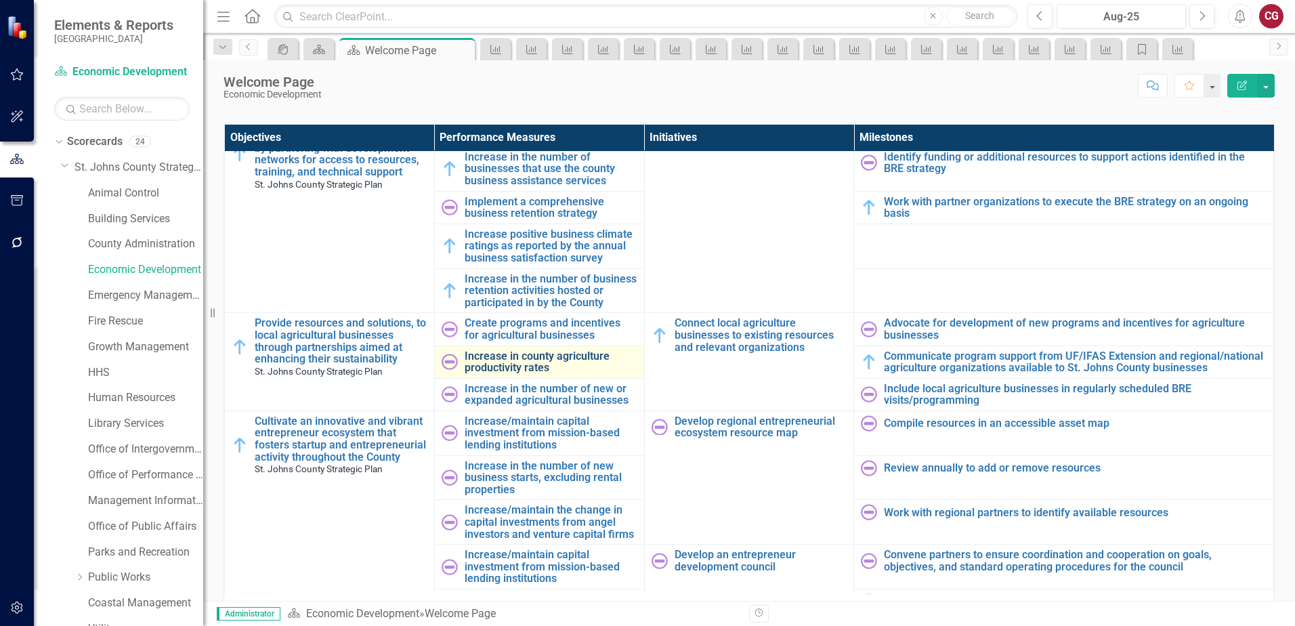
click at [505, 371] on link "Increase in county agriculture productivity rates" at bounding box center [551, 362] width 173 height 24
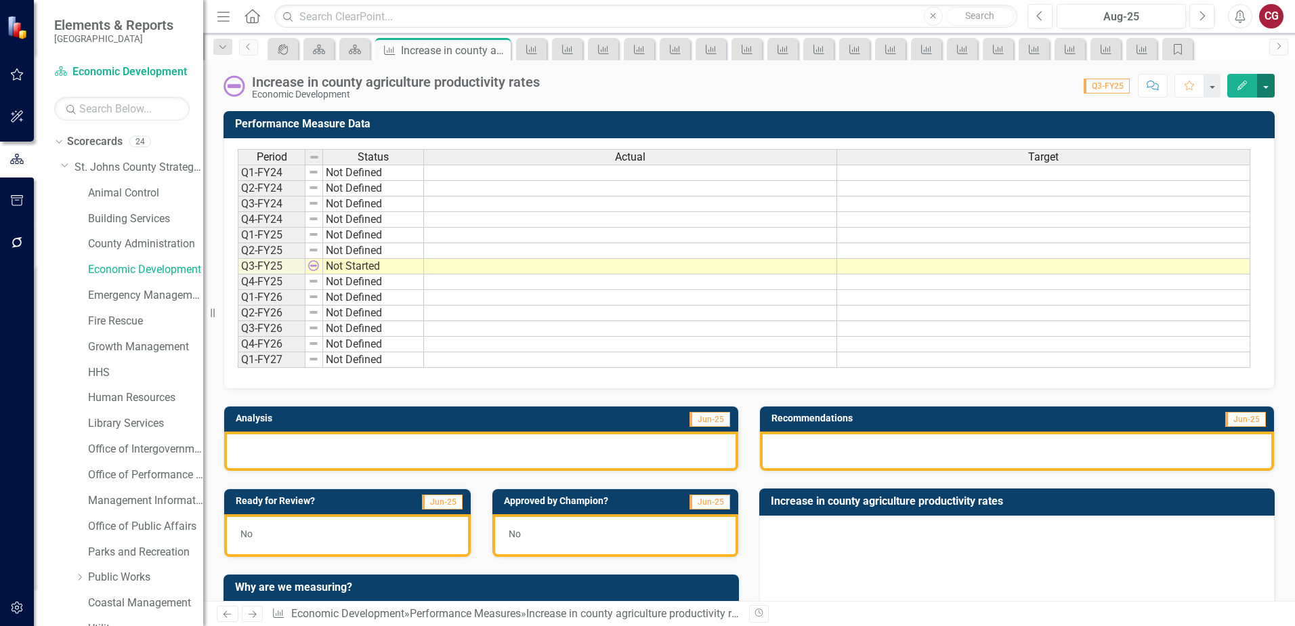
click at [1267, 91] on button "button" at bounding box center [1266, 86] width 18 height 24
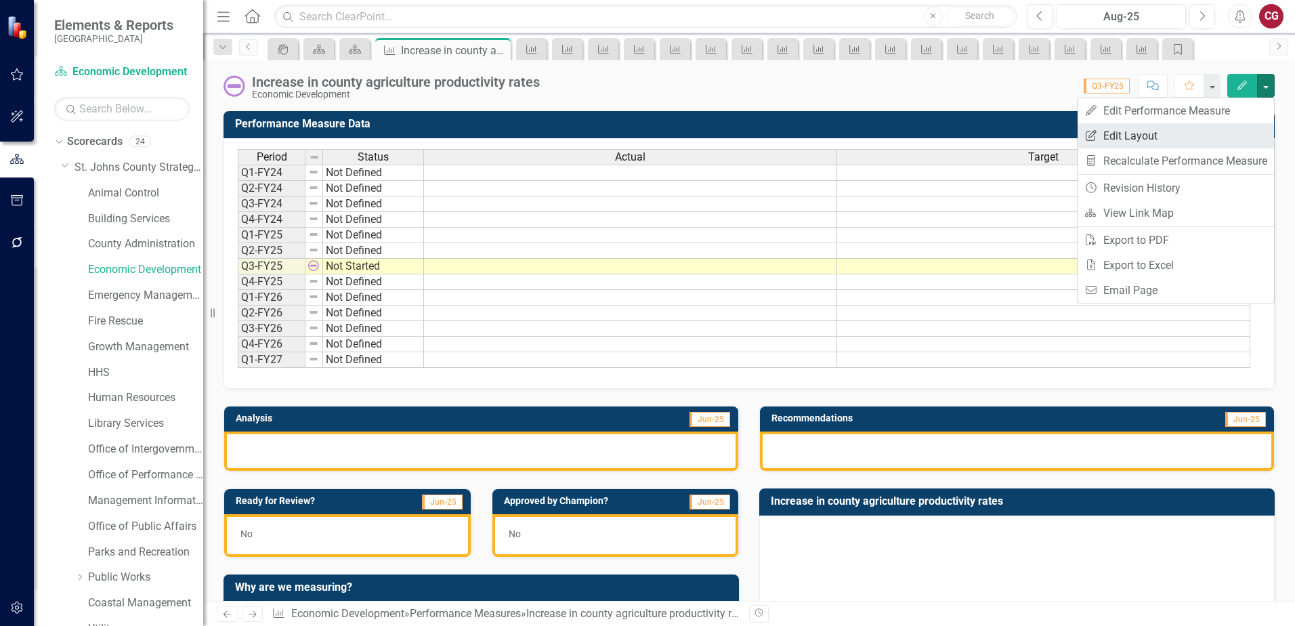
click at [1173, 133] on link "Edit Report Edit Layout" at bounding box center [1176, 135] width 196 height 25
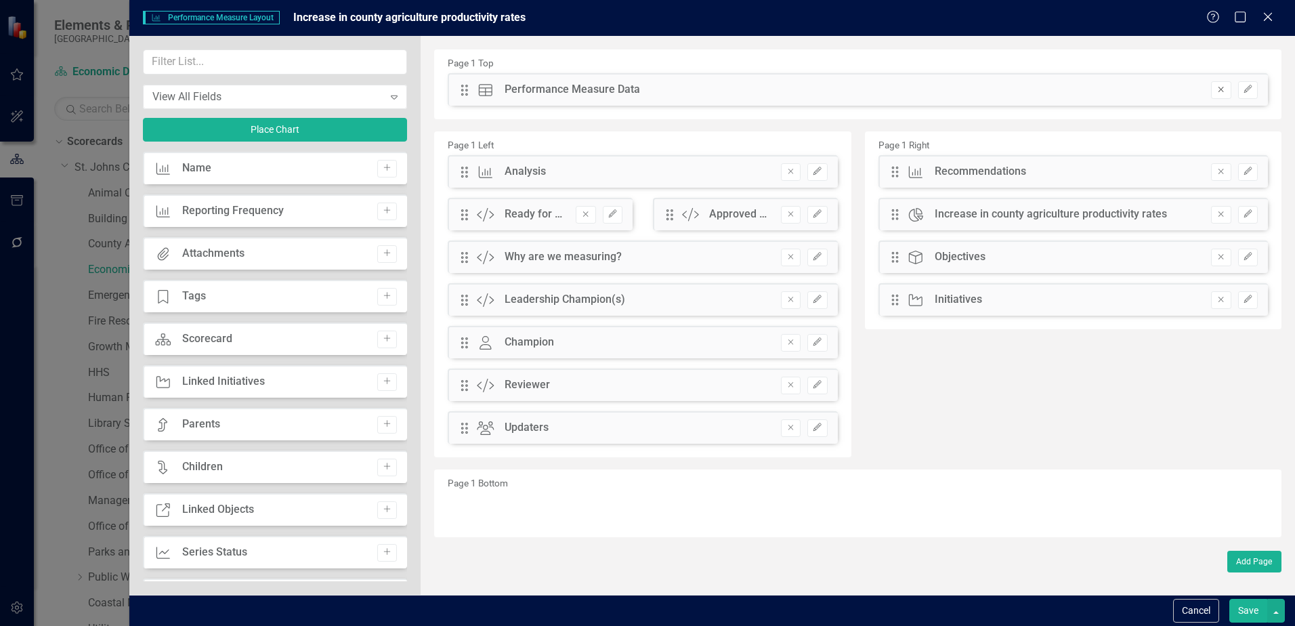
click at [1217, 91] on icon "Remove" at bounding box center [1221, 89] width 10 height 8
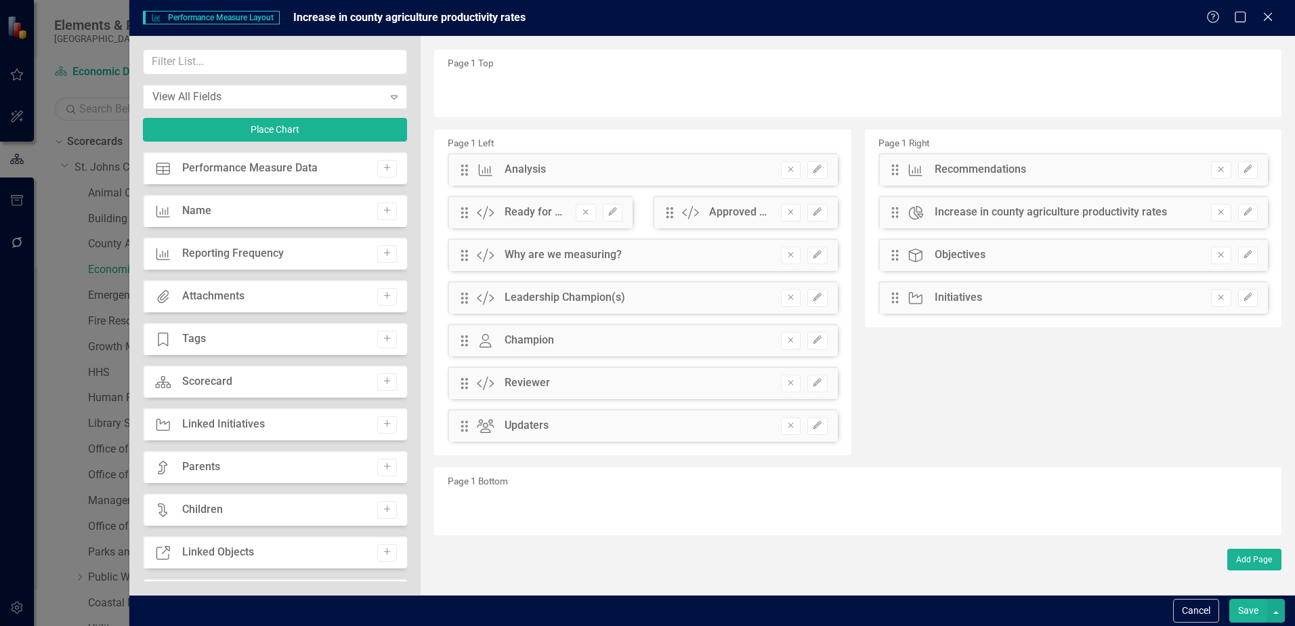
click at [1248, 619] on button "Save" at bounding box center [1248, 611] width 38 height 24
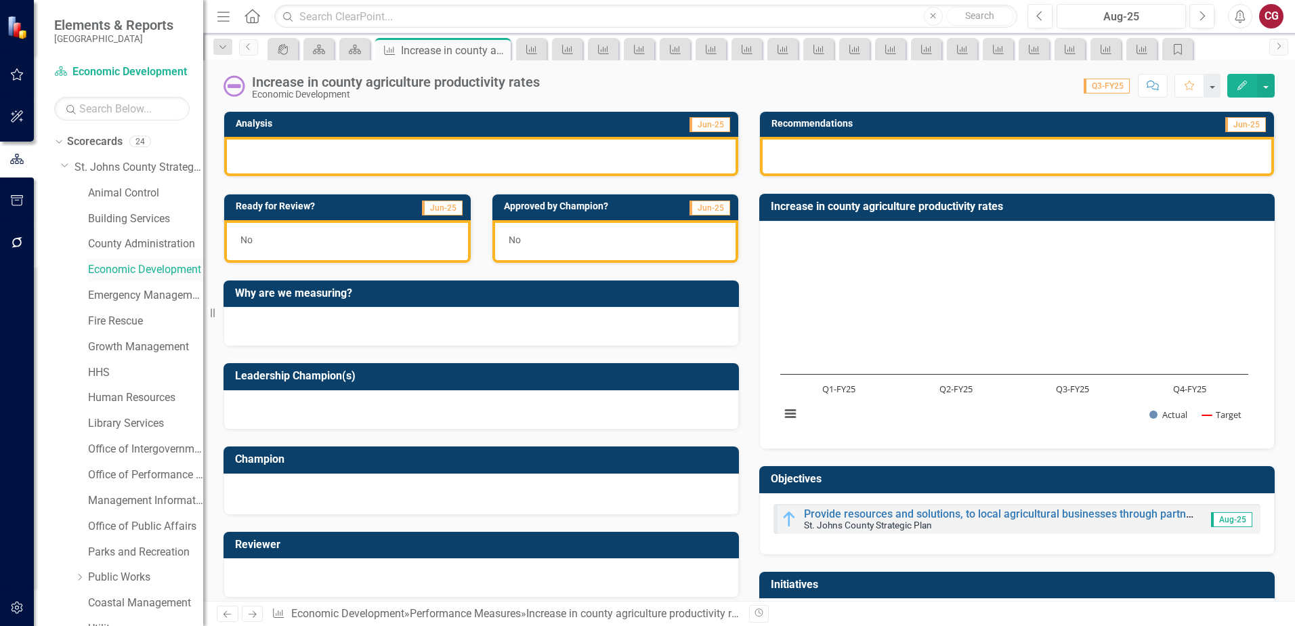
click at [142, 268] on link "Economic Development" at bounding box center [145, 270] width 115 height 16
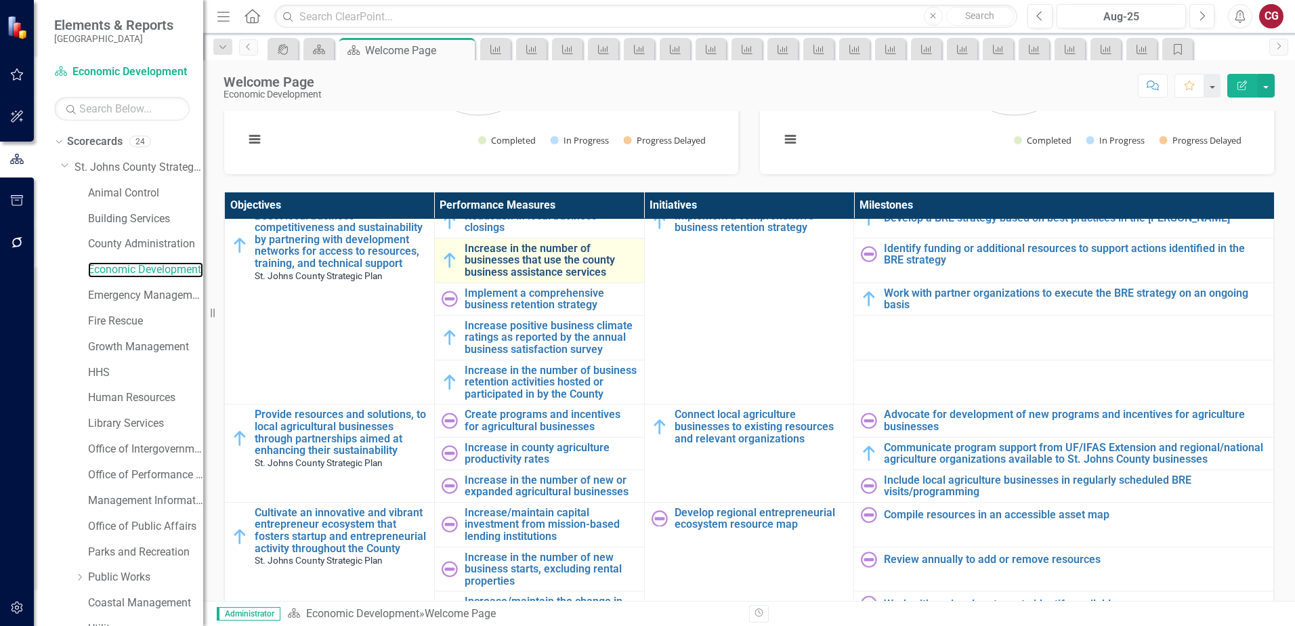
scroll to position [1016, 0]
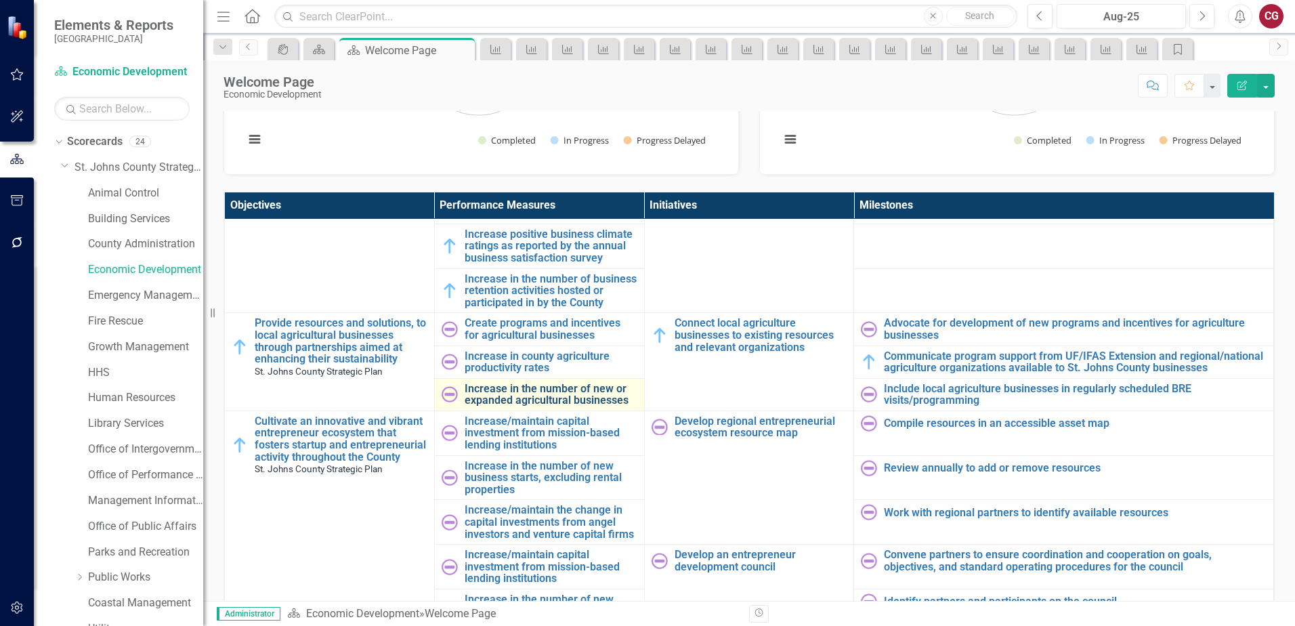
click at [480, 406] on link "Increase in the number of new or expanded agricultural businesses" at bounding box center [551, 395] width 173 height 24
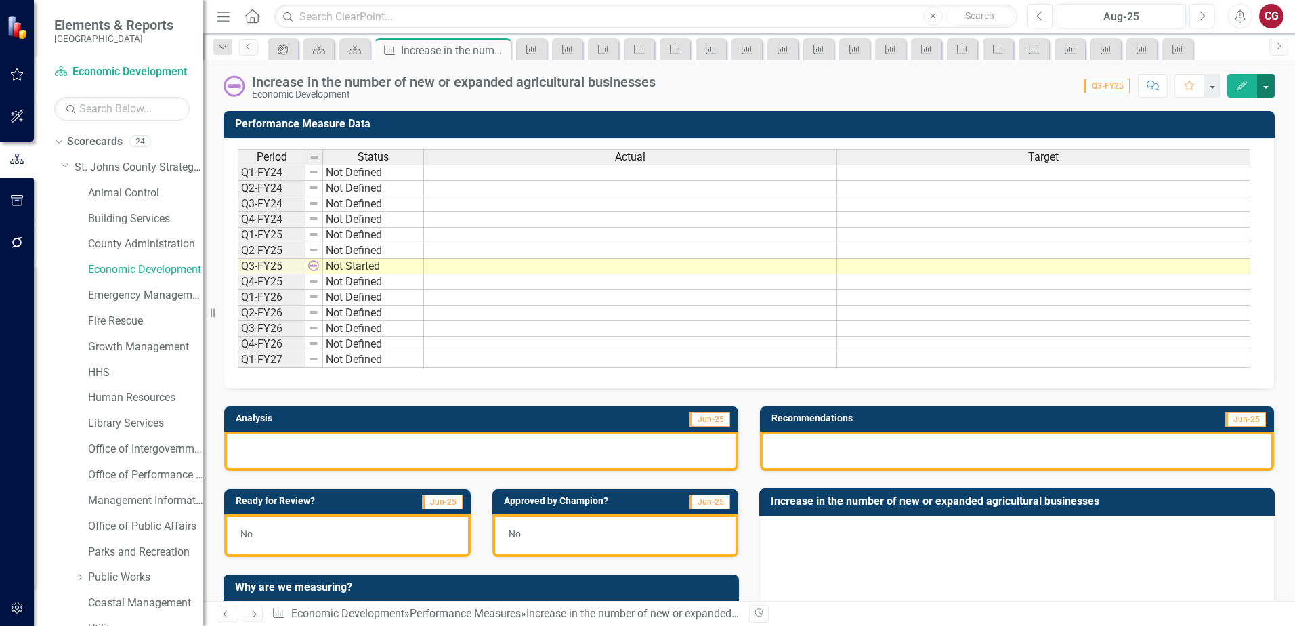
click at [1272, 85] on button "button" at bounding box center [1266, 86] width 18 height 24
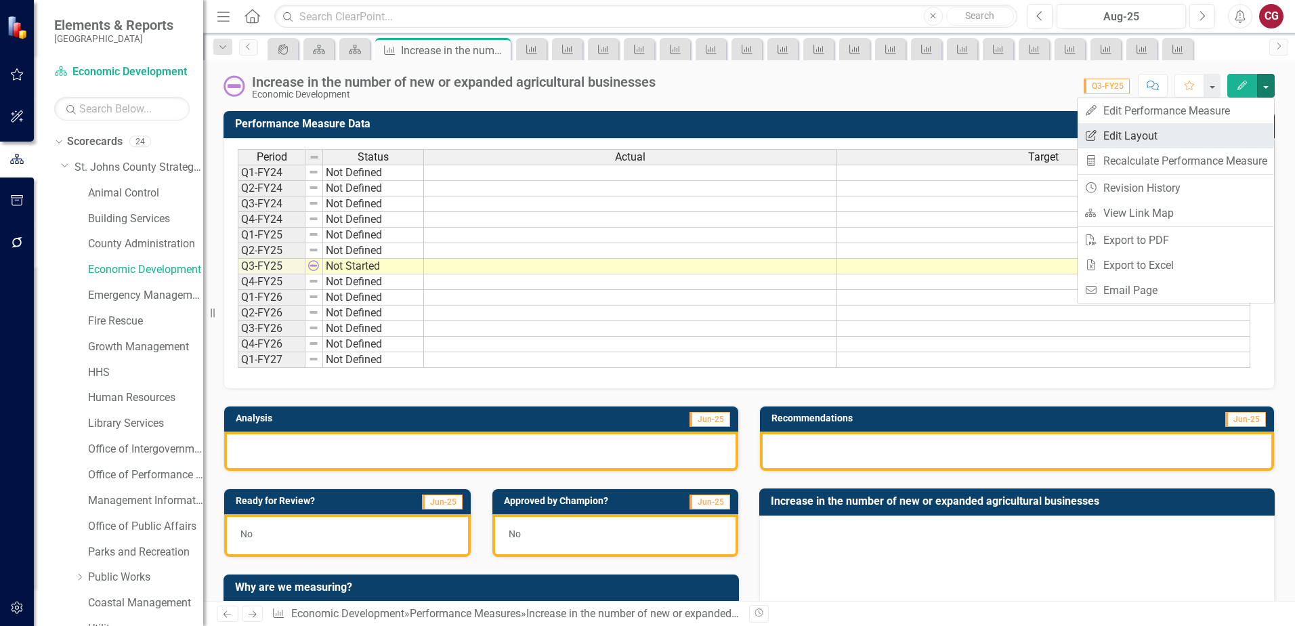
click at [1171, 135] on link "Edit Report Edit Layout" at bounding box center [1176, 135] width 196 height 25
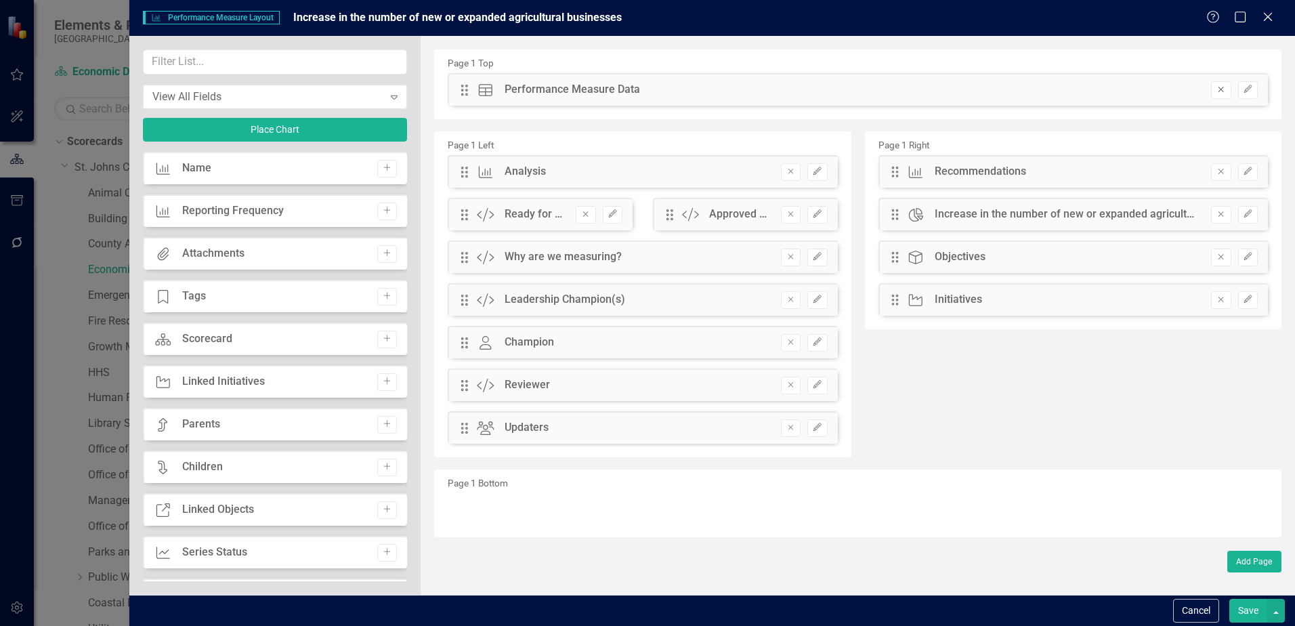
click at [1219, 93] on icon "Remove" at bounding box center [1221, 89] width 10 height 8
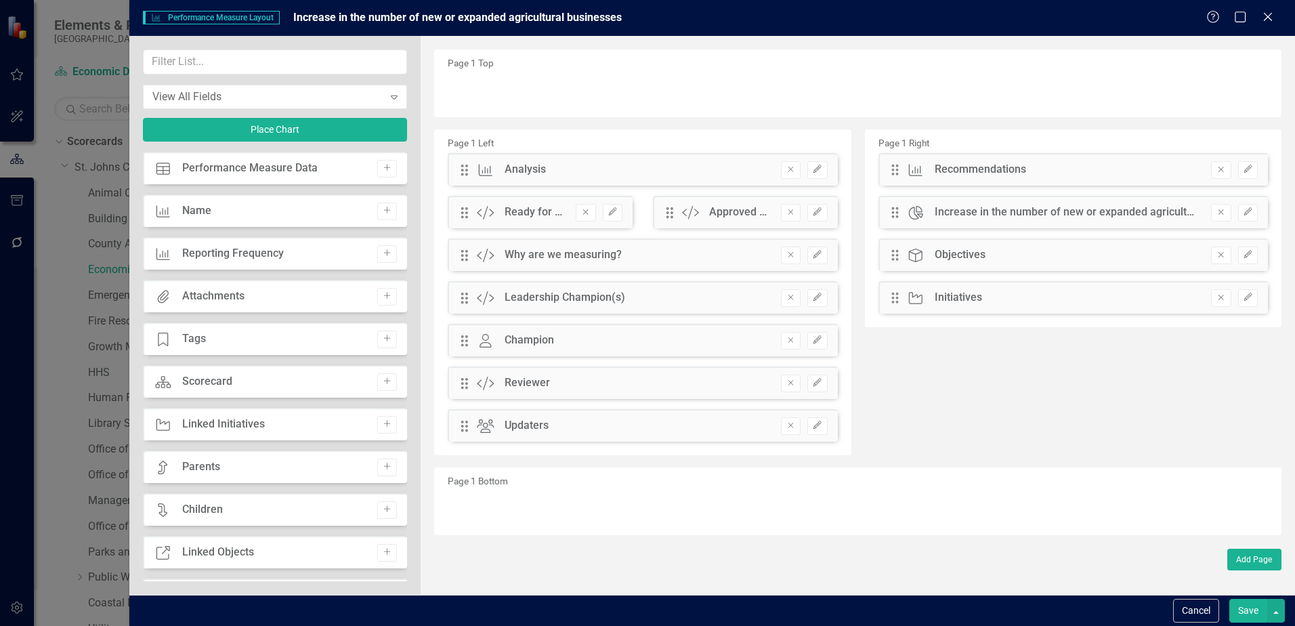
click at [1250, 614] on button "Save" at bounding box center [1248, 611] width 38 height 24
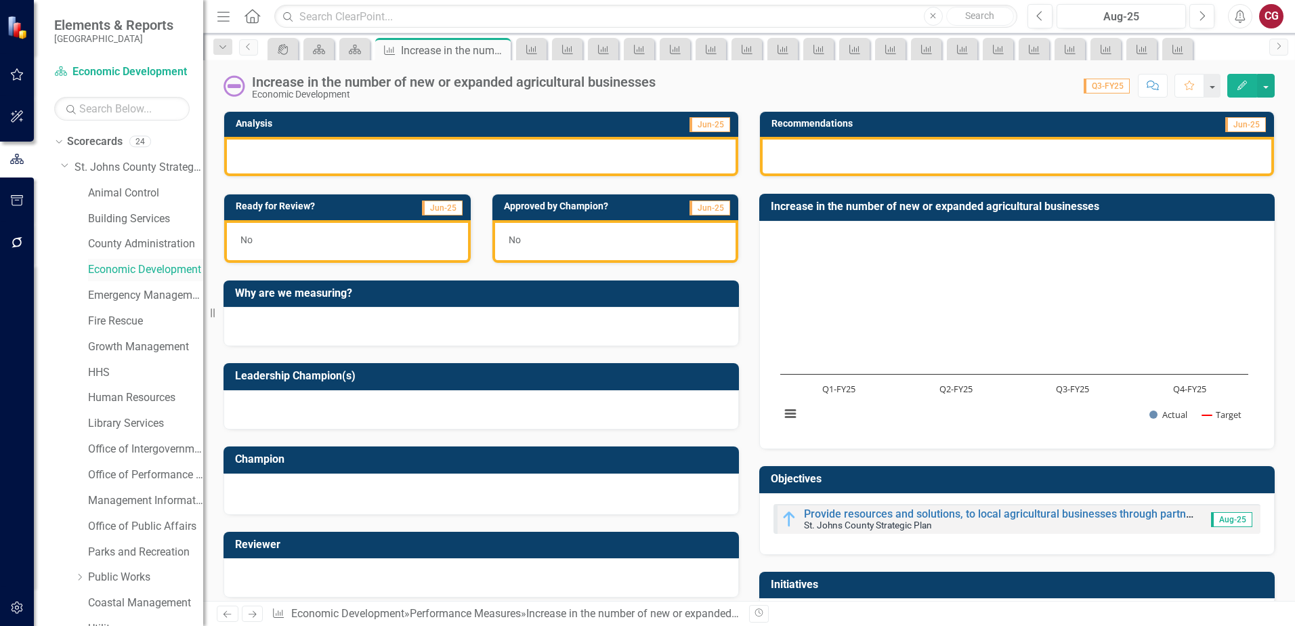
click at [116, 270] on link "Economic Development" at bounding box center [145, 270] width 115 height 16
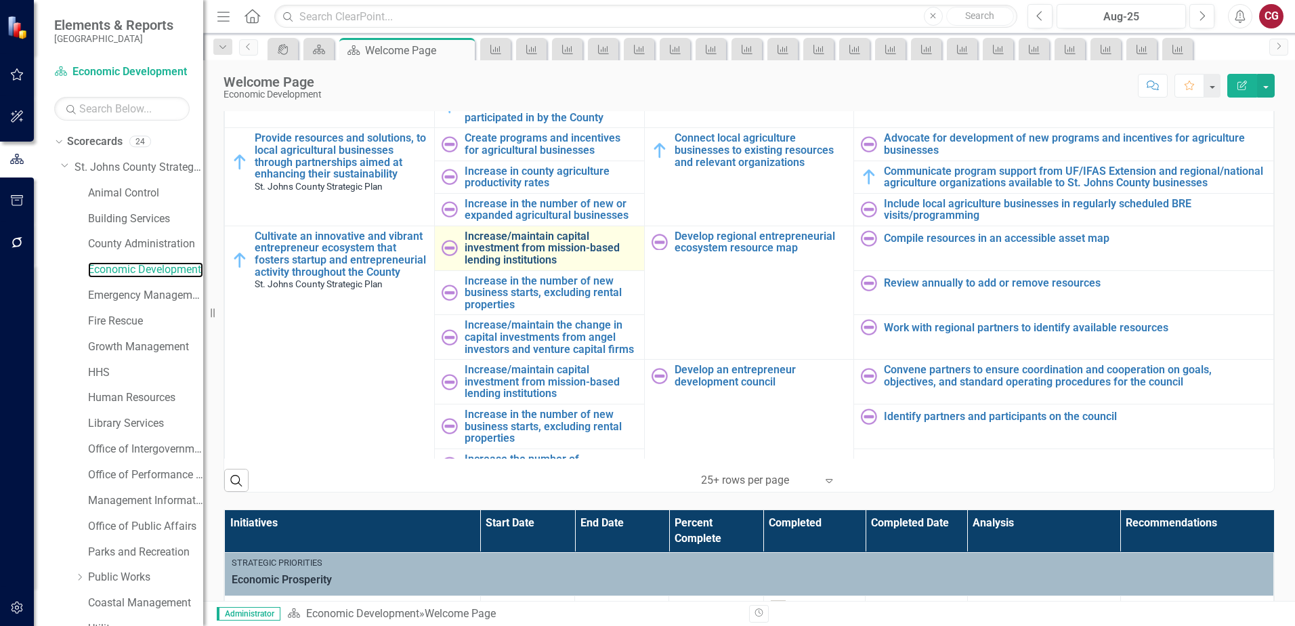
scroll to position [1016, 0]
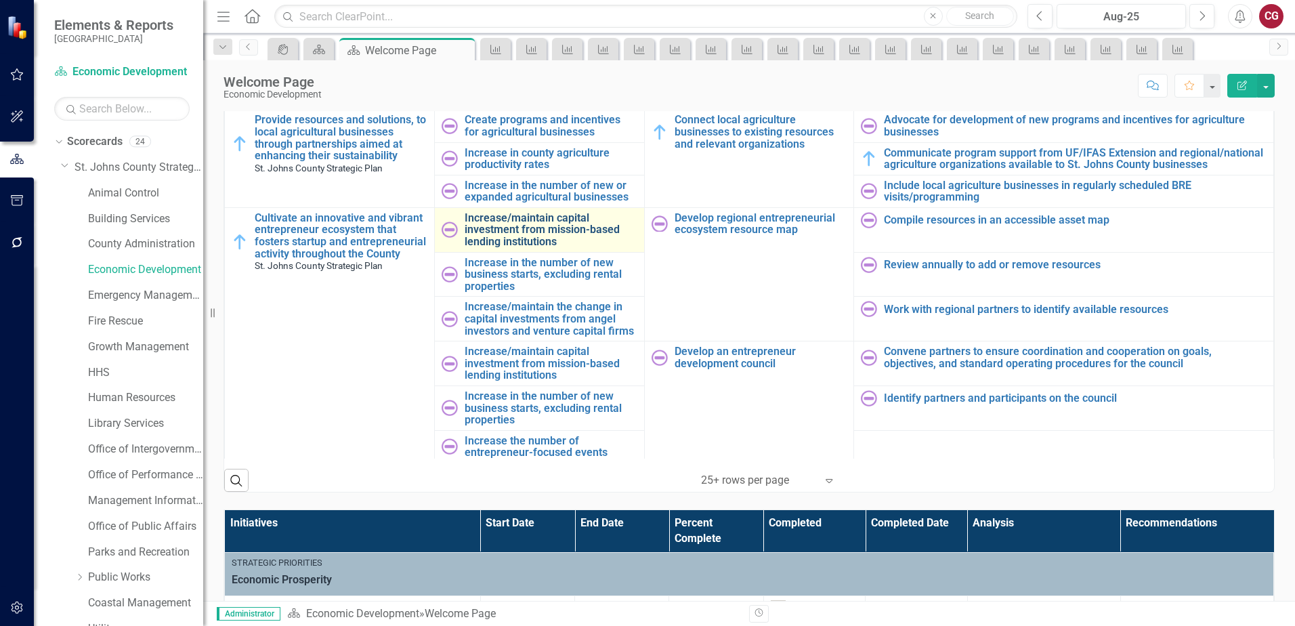
click at [498, 233] on link "Increase/maintain capital investment from mission-based lending institutions" at bounding box center [551, 230] width 173 height 36
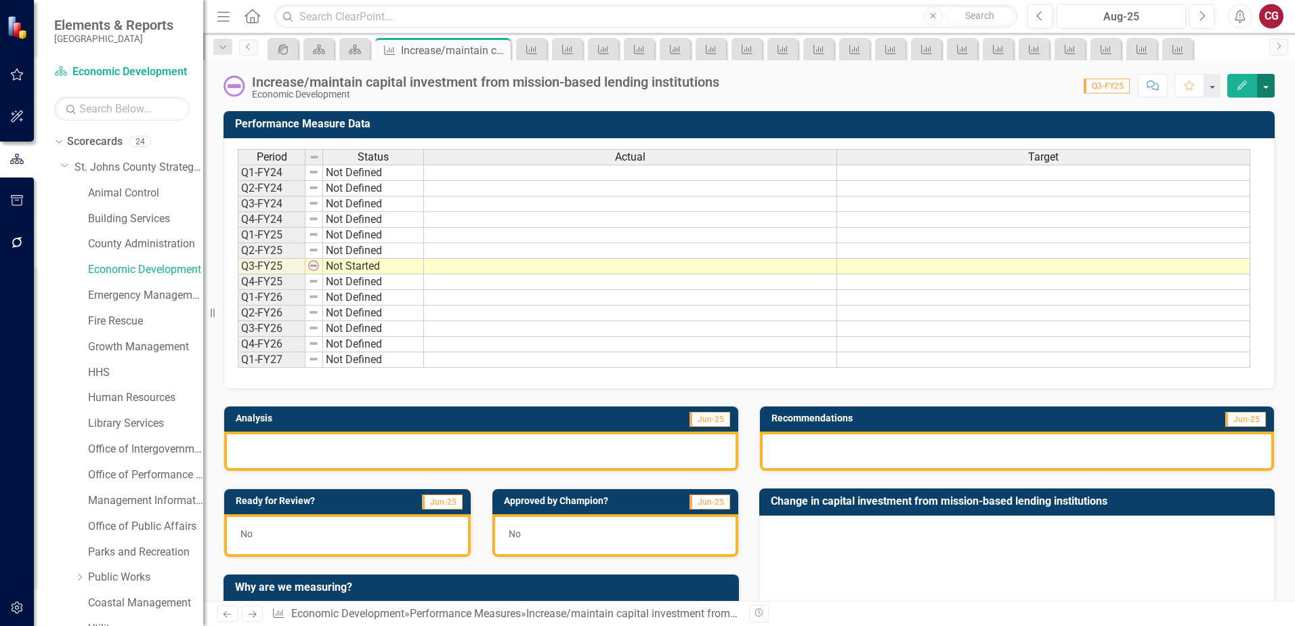
click at [1265, 85] on button "button" at bounding box center [1266, 86] width 18 height 24
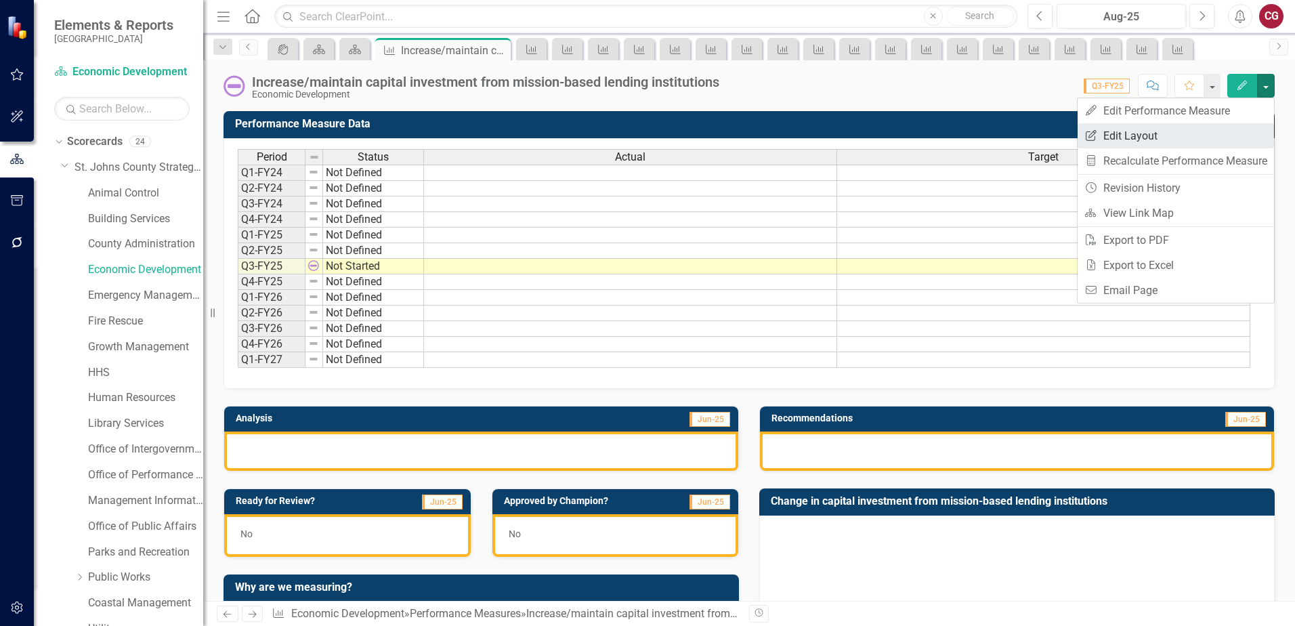
click at [1135, 138] on link "Edit Report Edit Layout" at bounding box center [1176, 135] width 196 height 25
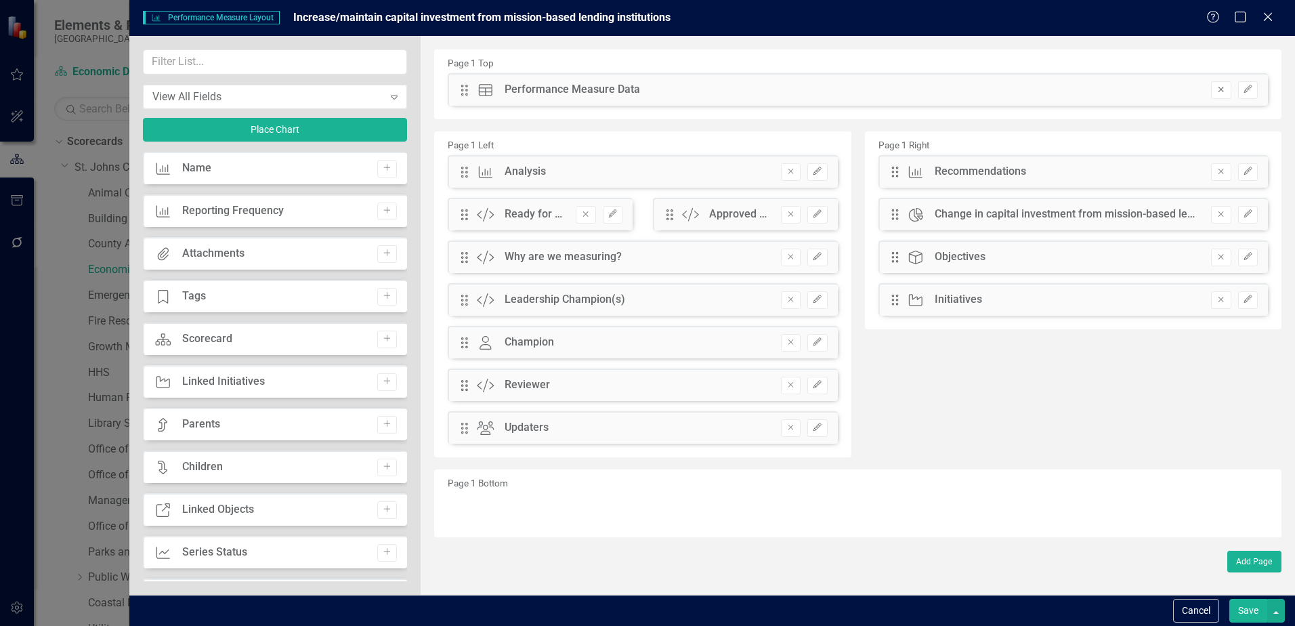
click at [1217, 89] on icon "Remove" at bounding box center [1221, 89] width 10 height 8
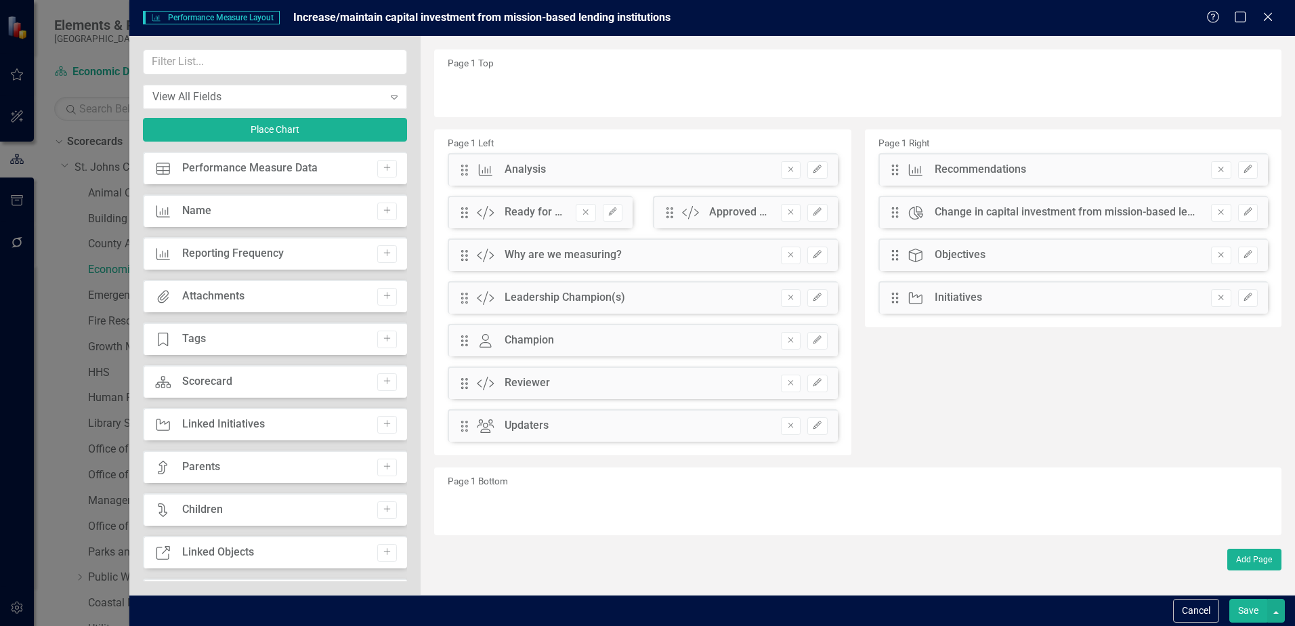
click at [1242, 613] on button "Save" at bounding box center [1248, 611] width 38 height 24
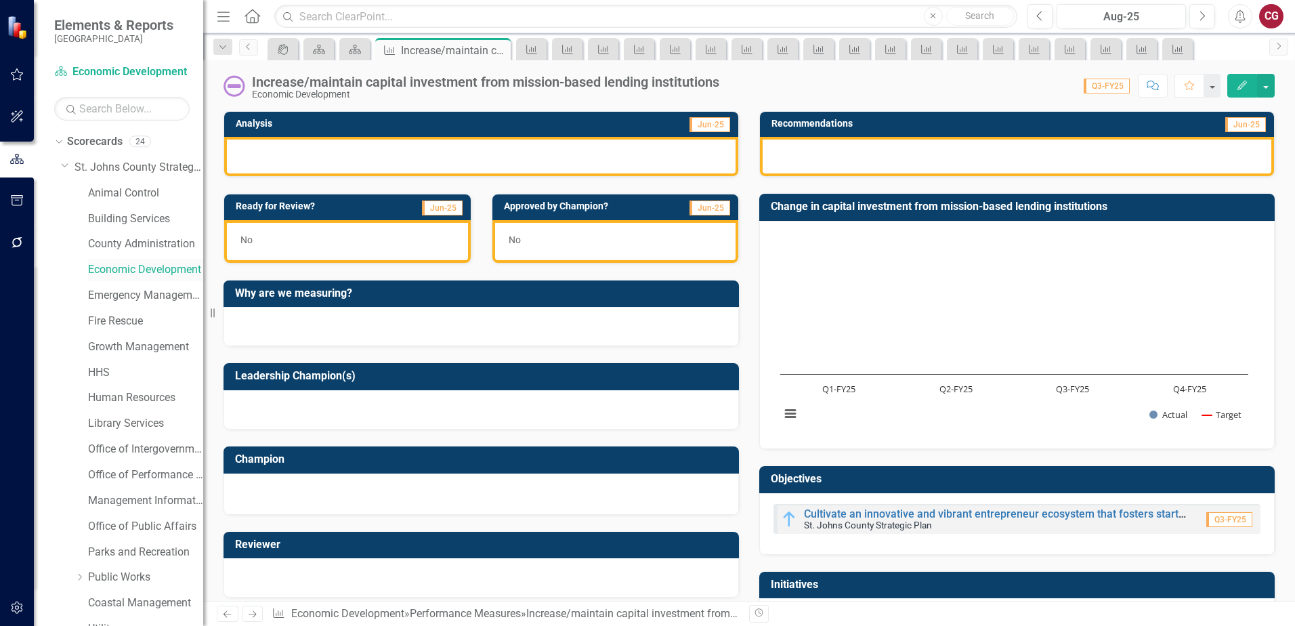
click at [125, 272] on link "Economic Development" at bounding box center [145, 270] width 115 height 16
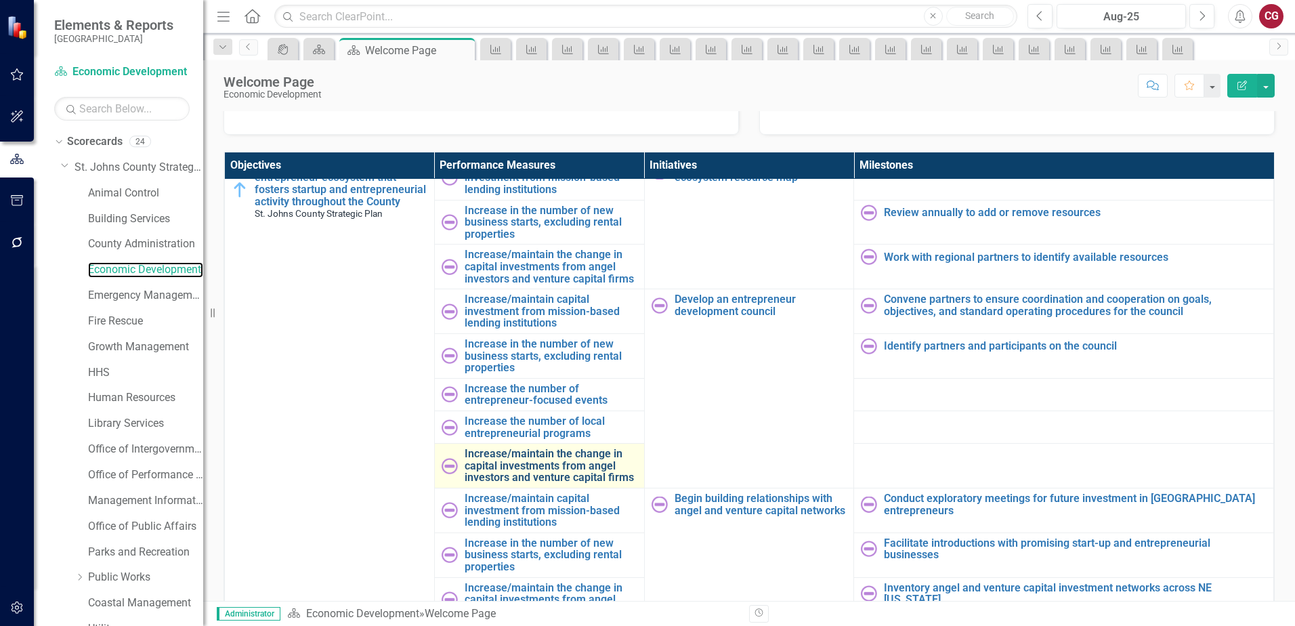
scroll to position [203, 0]
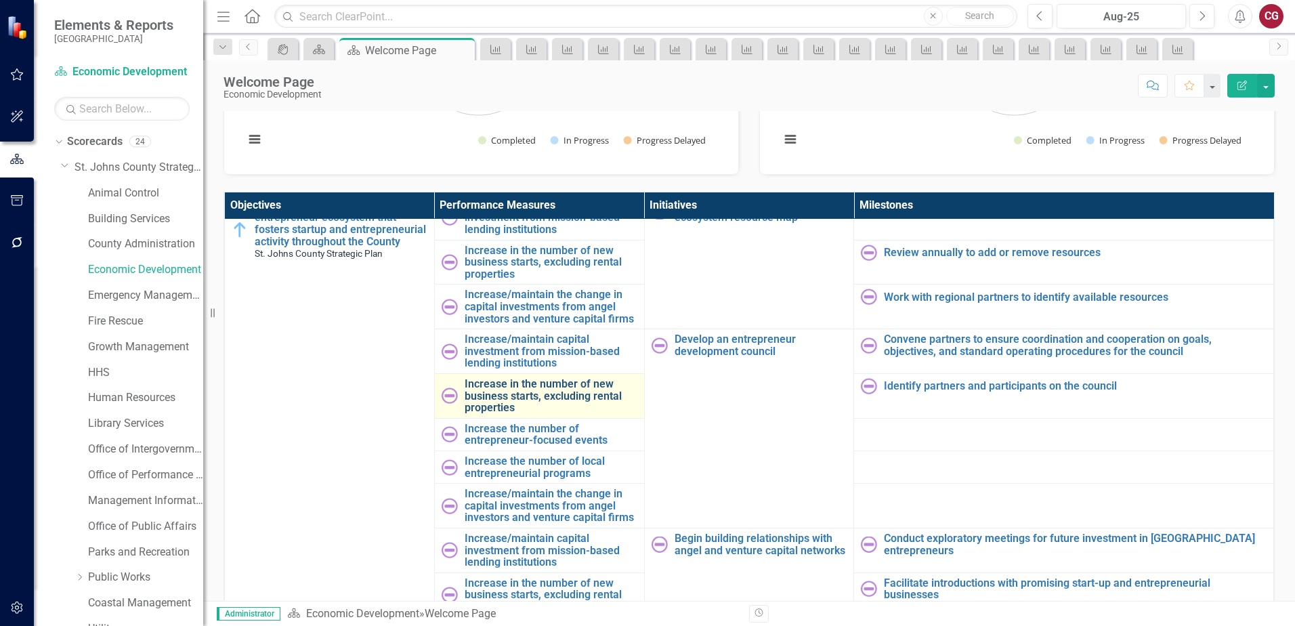
click at [505, 384] on link "Increase in the number of new business starts, excluding rental properties" at bounding box center [551, 396] width 173 height 36
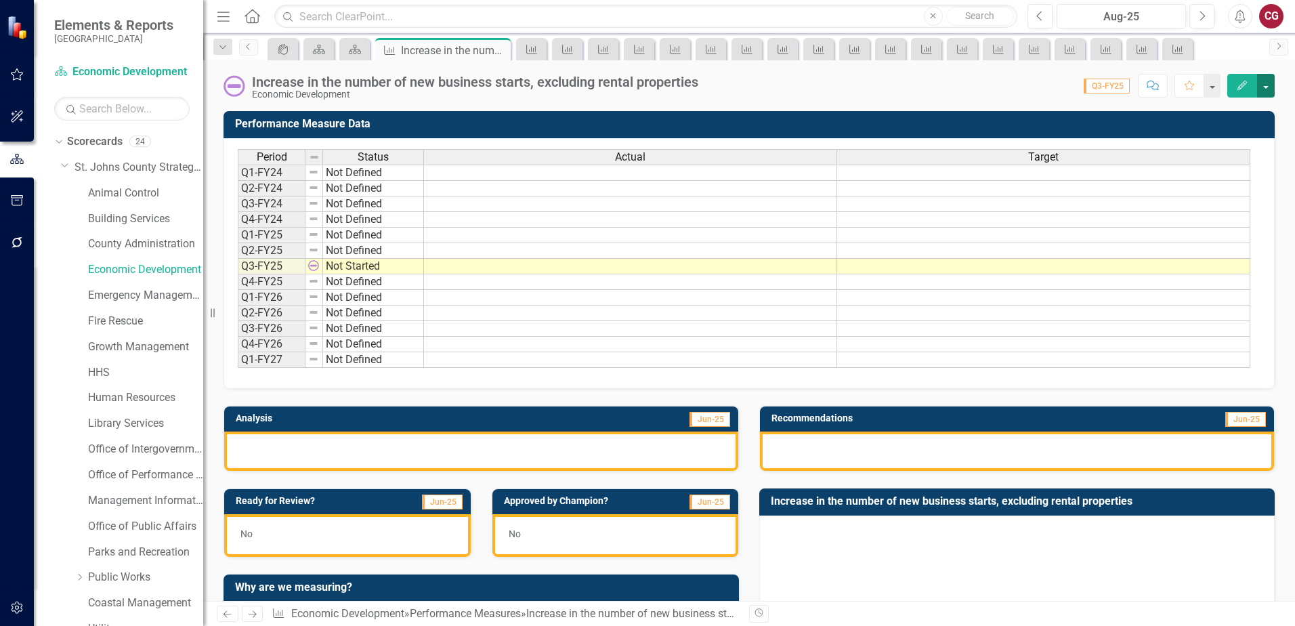
click at [1265, 89] on button "button" at bounding box center [1266, 86] width 18 height 24
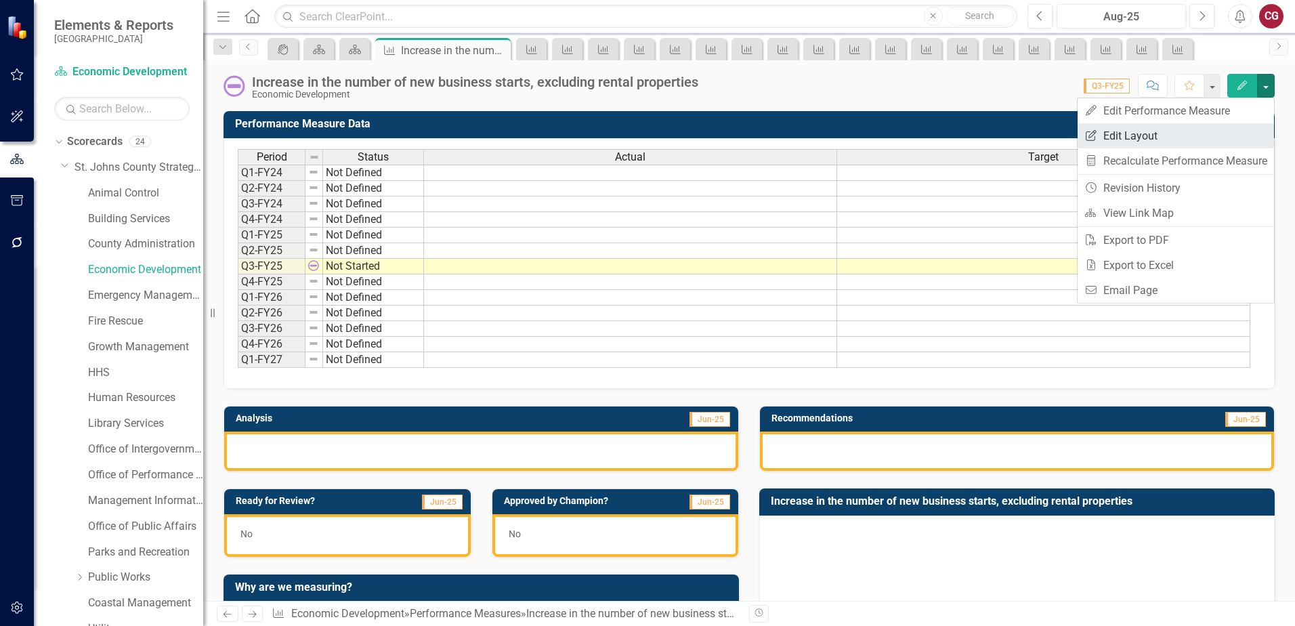
click at [1177, 140] on link "Edit Report Edit Layout" at bounding box center [1176, 135] width 196 height 25
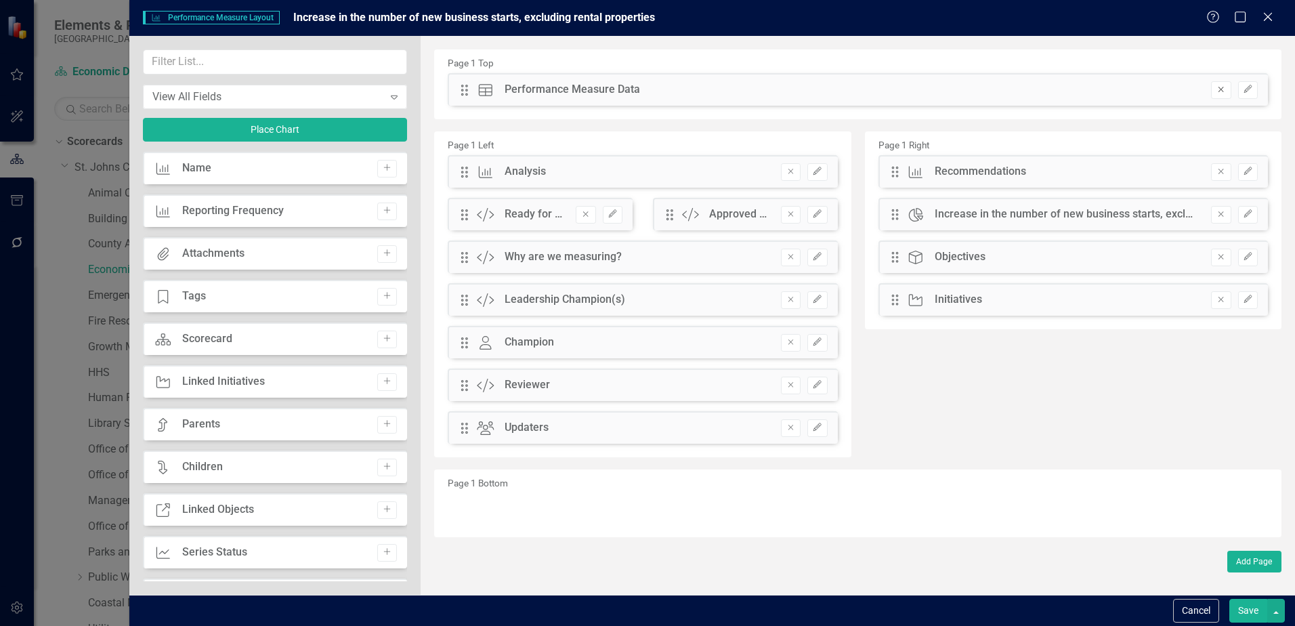
click at [1218, 93] on icon "Remove" at bounding box center [1221, 89] width 10 height 8
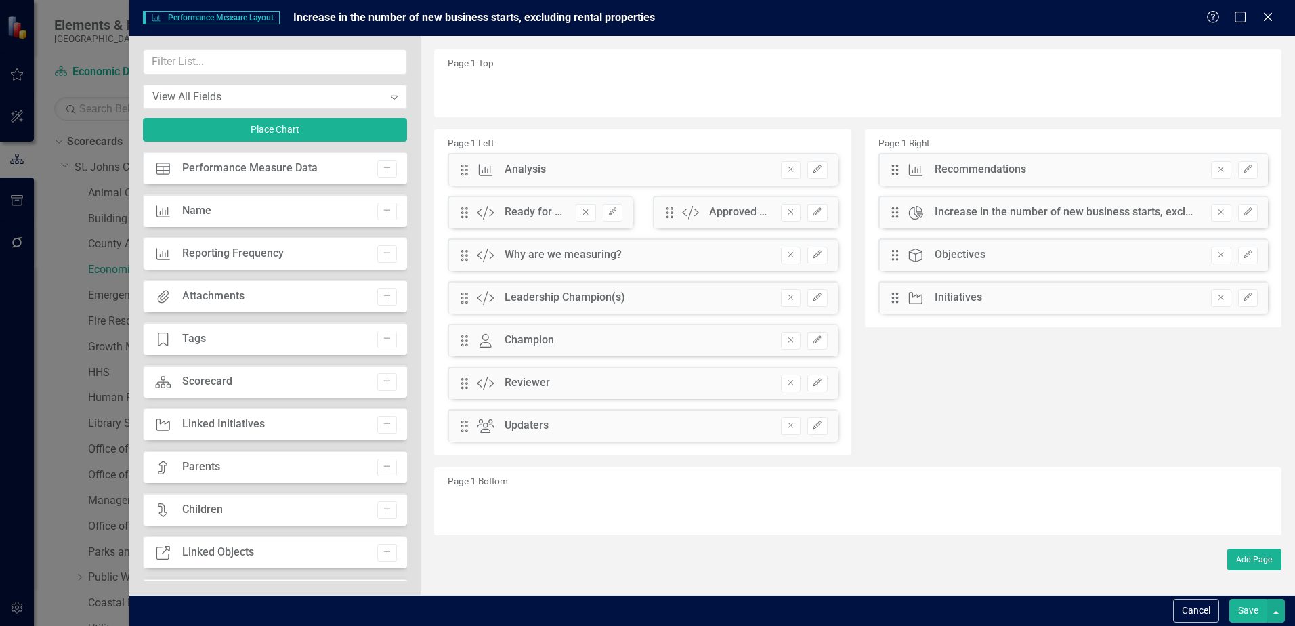
click at [1248, 618] on button "Save" at bounding box center [1248, 611] width 38 height 24
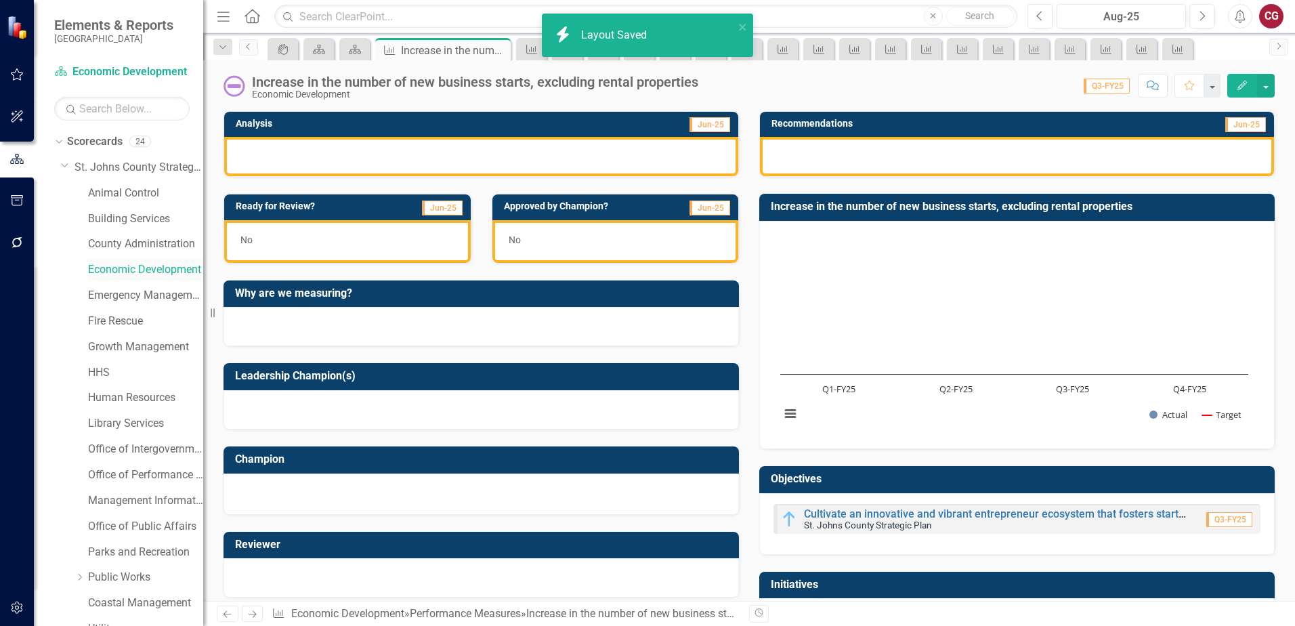
click at [131, 270] on link "Economic Development" at bounding box center [145, 270] width 115 height 16
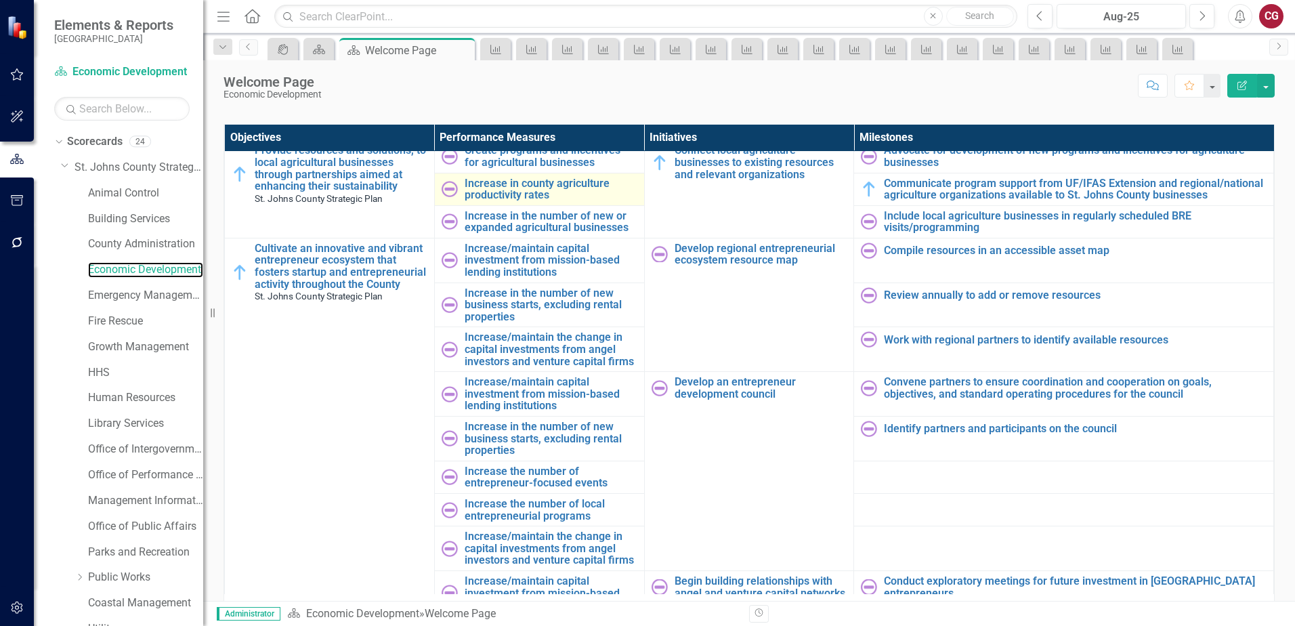
scroll to position [1152, 0]
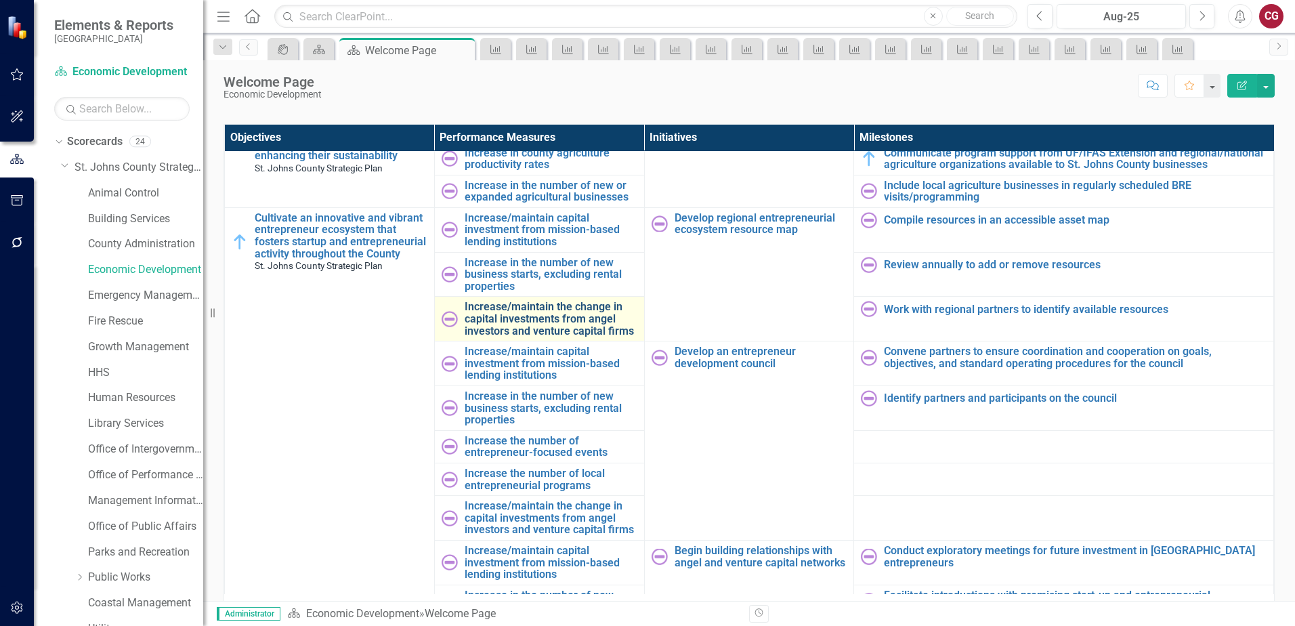
click at [522, 322] on link "Increase/maintain the change in capital investments from angel investors and ve…" at bounding box center [551, 319] width 173 height 36
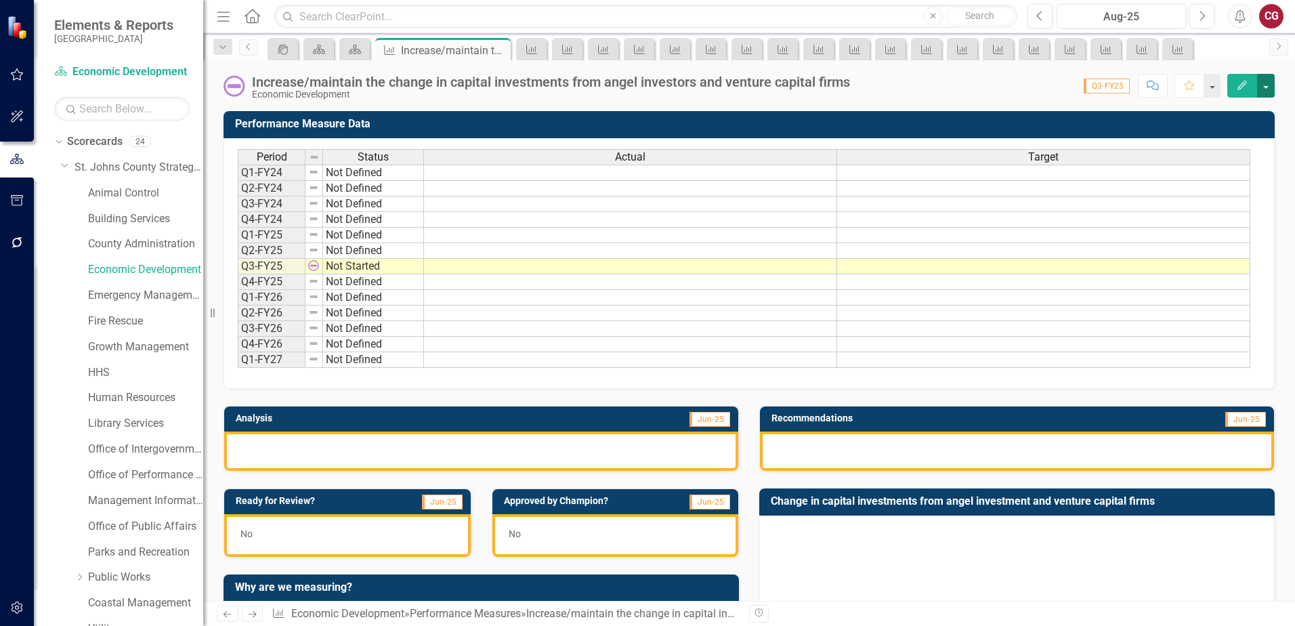
click at [1261, 93] on button "button" at bounding box center [1266, 86] width 18 height 24
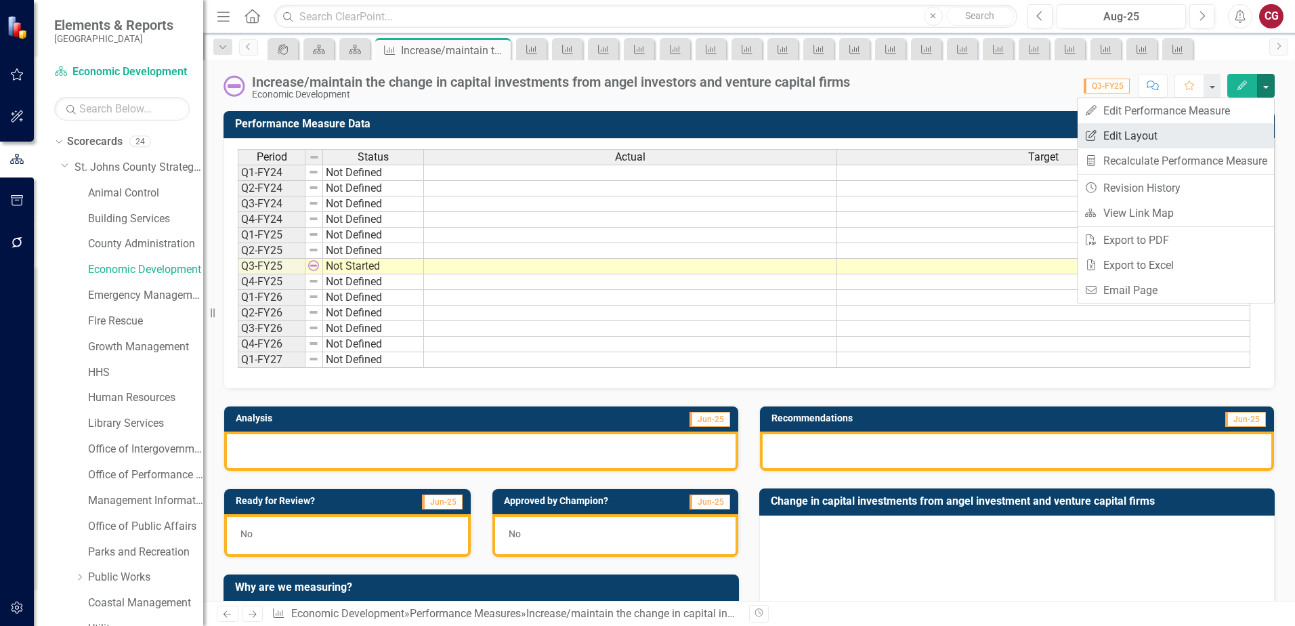
click at [1185, 135] on link "Edit Report Edit Layout" at bounding box center [1176, 135] width 196 height 25
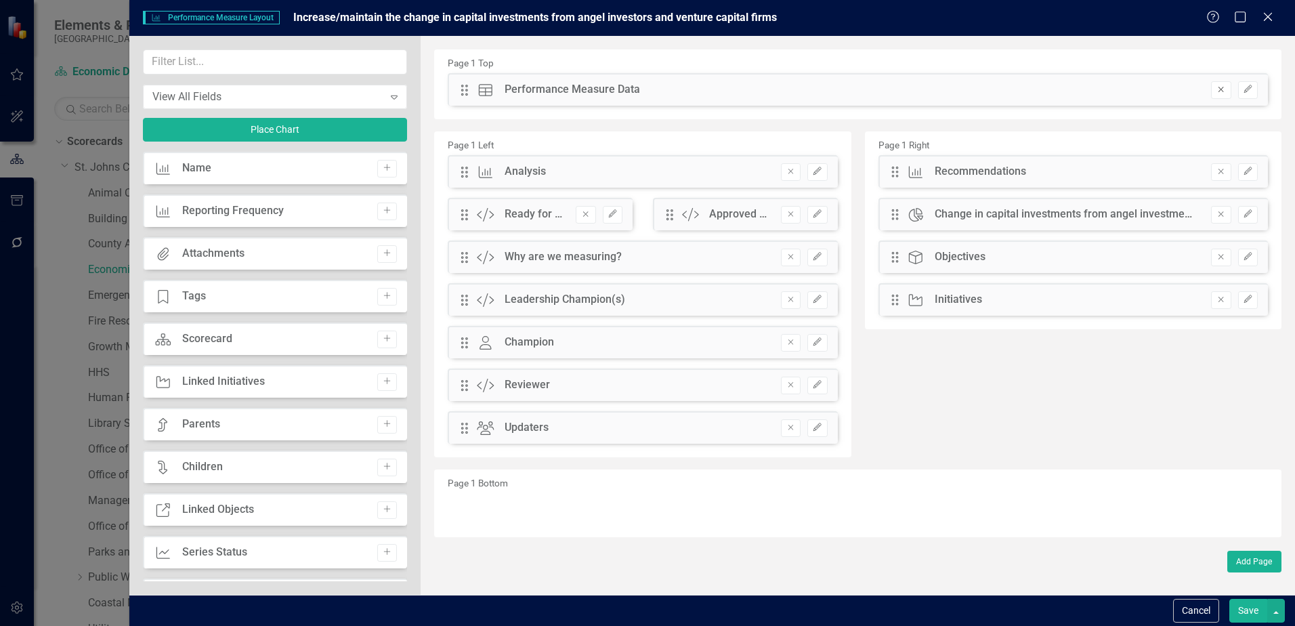
click at [1217, 90] on button "Remove" at bounding box center [1221, 90] width 20 height 18
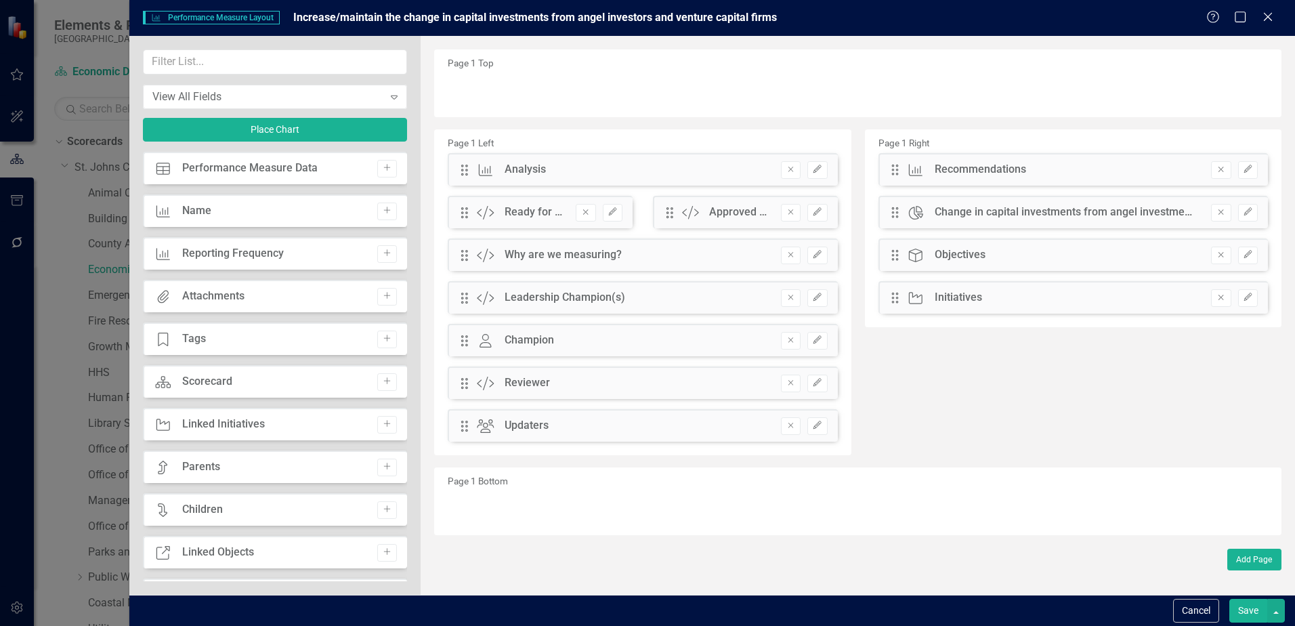
click at [1239, 616] on button "Save" at bounding box center [1248, 611] width 38 height 24
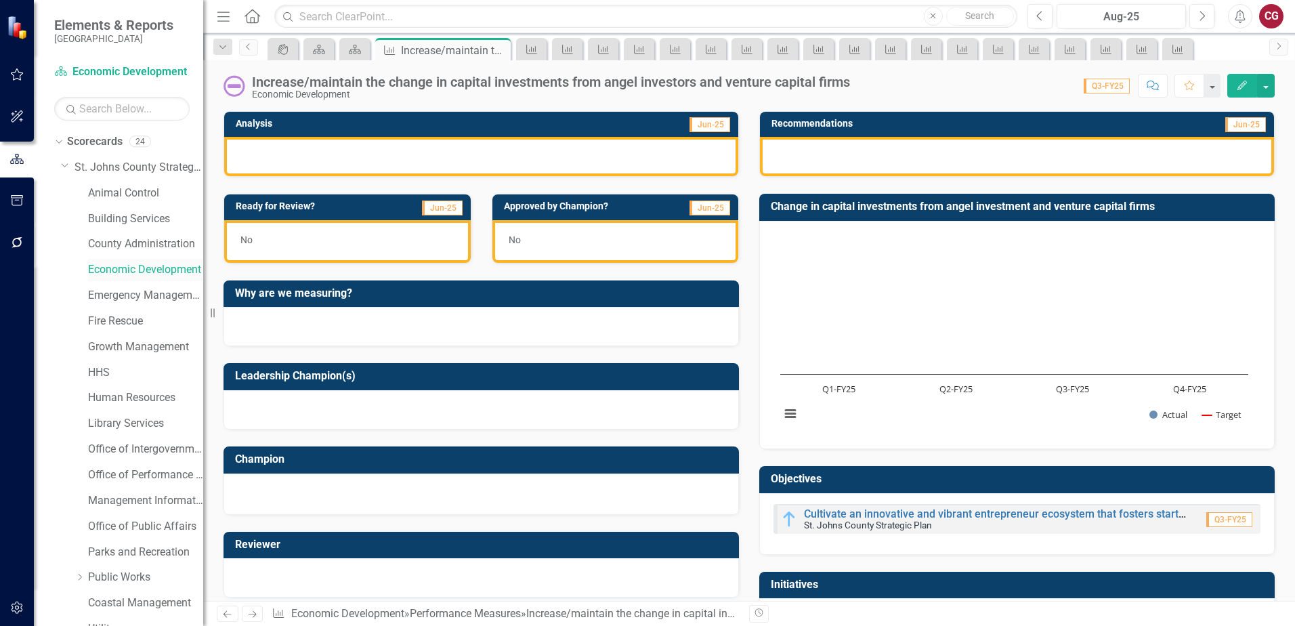
click at [158, 267] on link "Economic Development" at bounding box center [145, 270] width 115 height 16
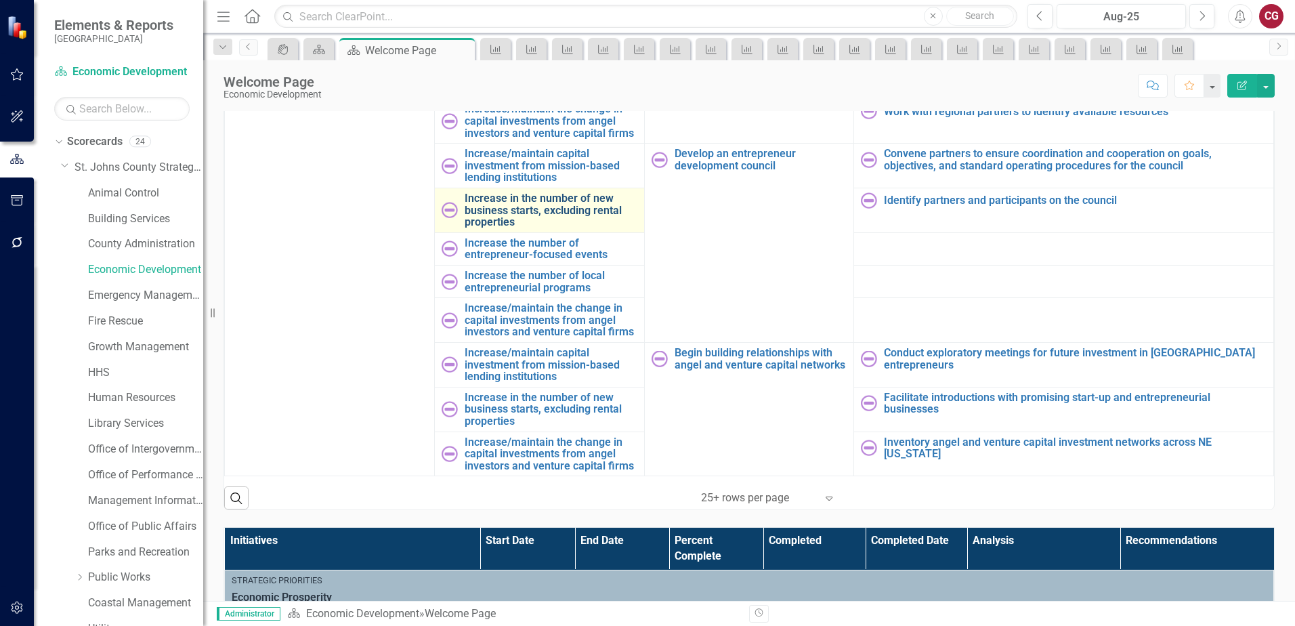
scroll to position [474, 0]
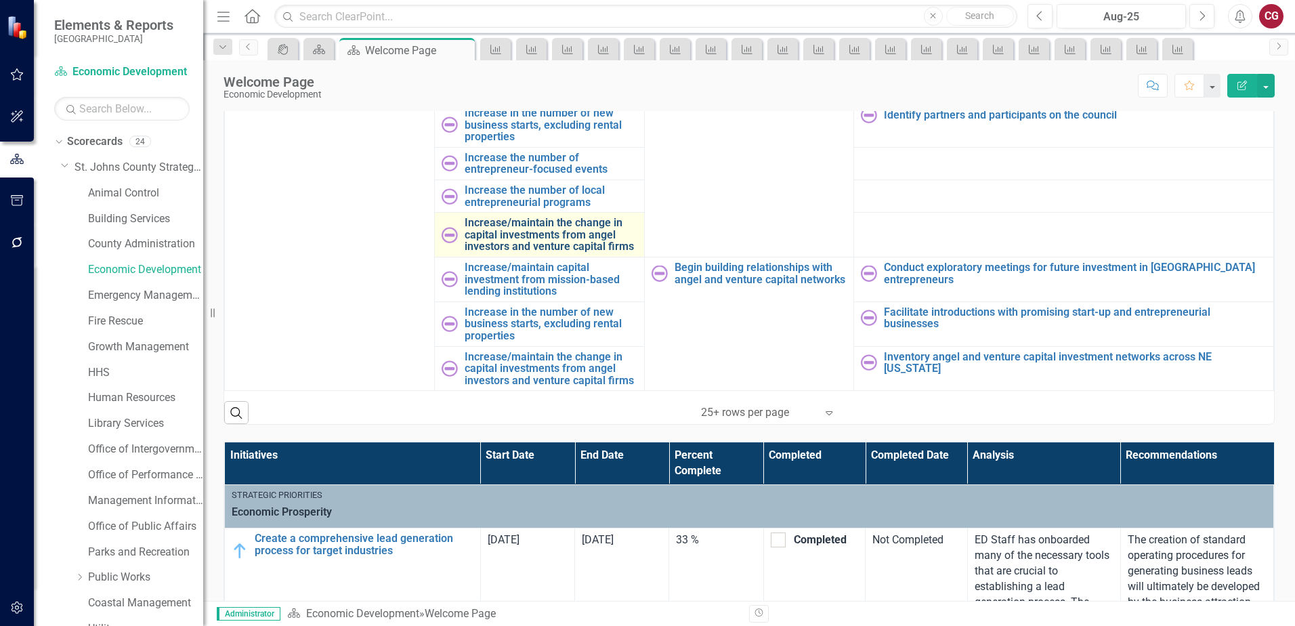
click at [513, 220] on link "Increase/maintain the change in capital investments from angel investors and ve…" at bounding box center [551, 235] width 173 height 36
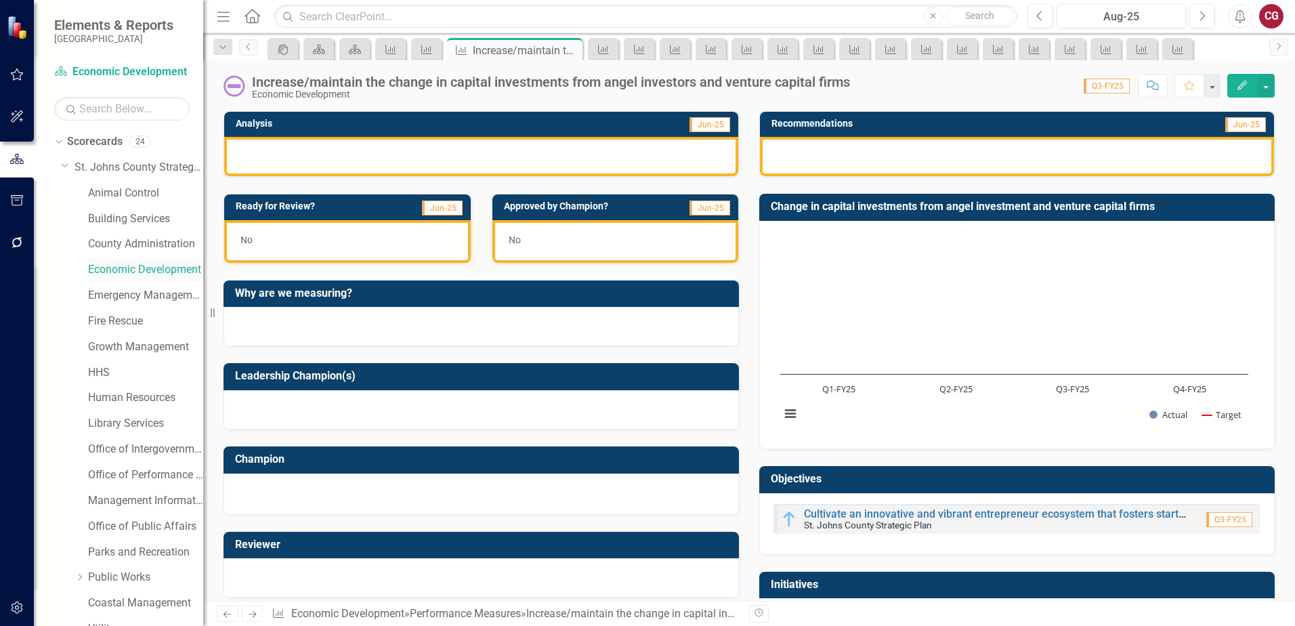
click at [127, 270] on link "Economic Development" at bounding box center [145, 270] width 115 height 16
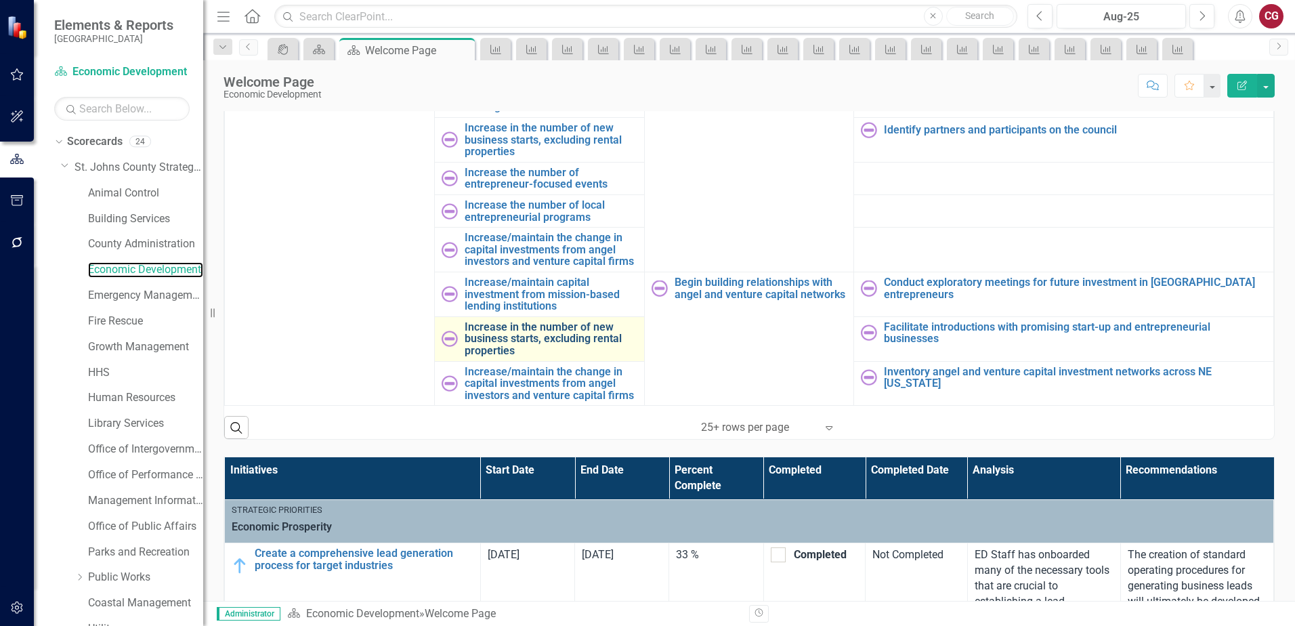
scroll to position [474, 0]
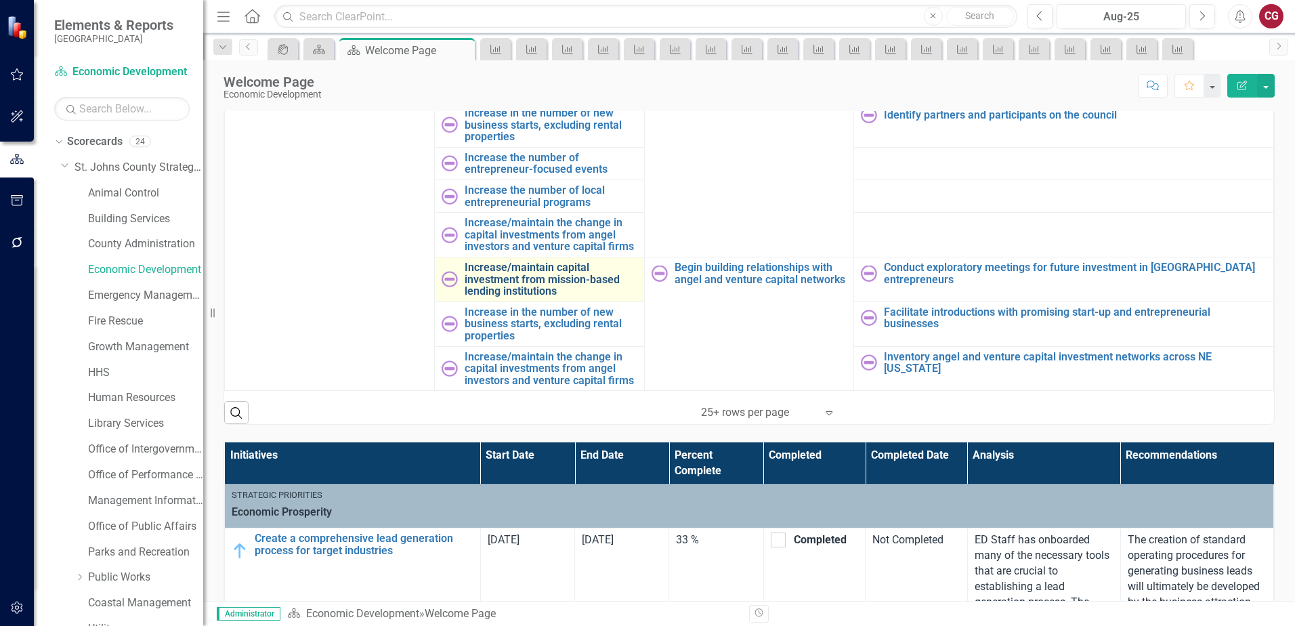
click at [507, 269] on link "Increase/maintain capital investment from mission-based lending institutions" at bounding box center [551, 279] width 173 height 36
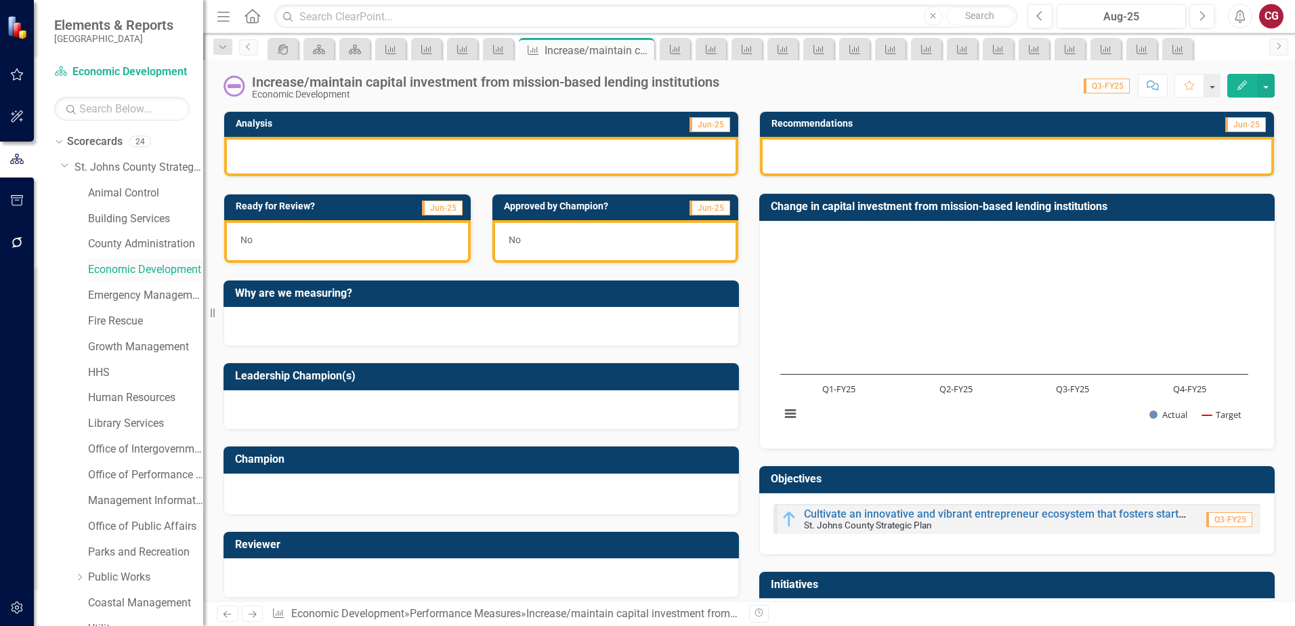
click at [159, 265] on link "Economic Development" at bounding box center [145, 270] width 115 height 16
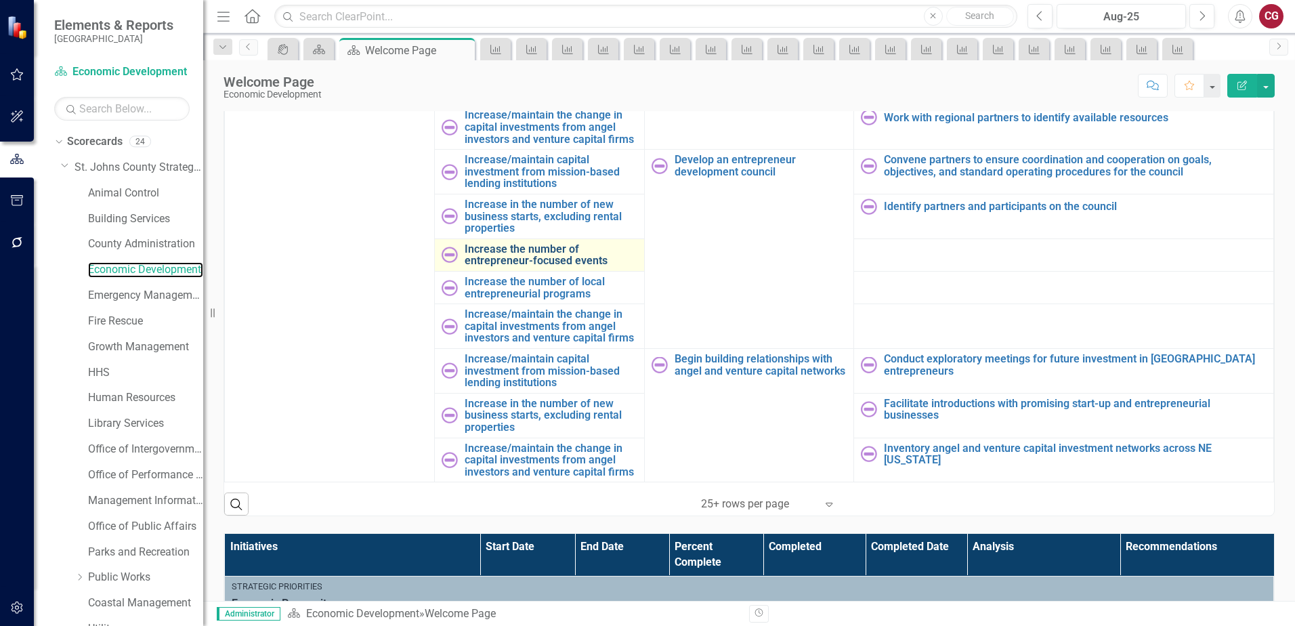
scroll to position [406, 0]
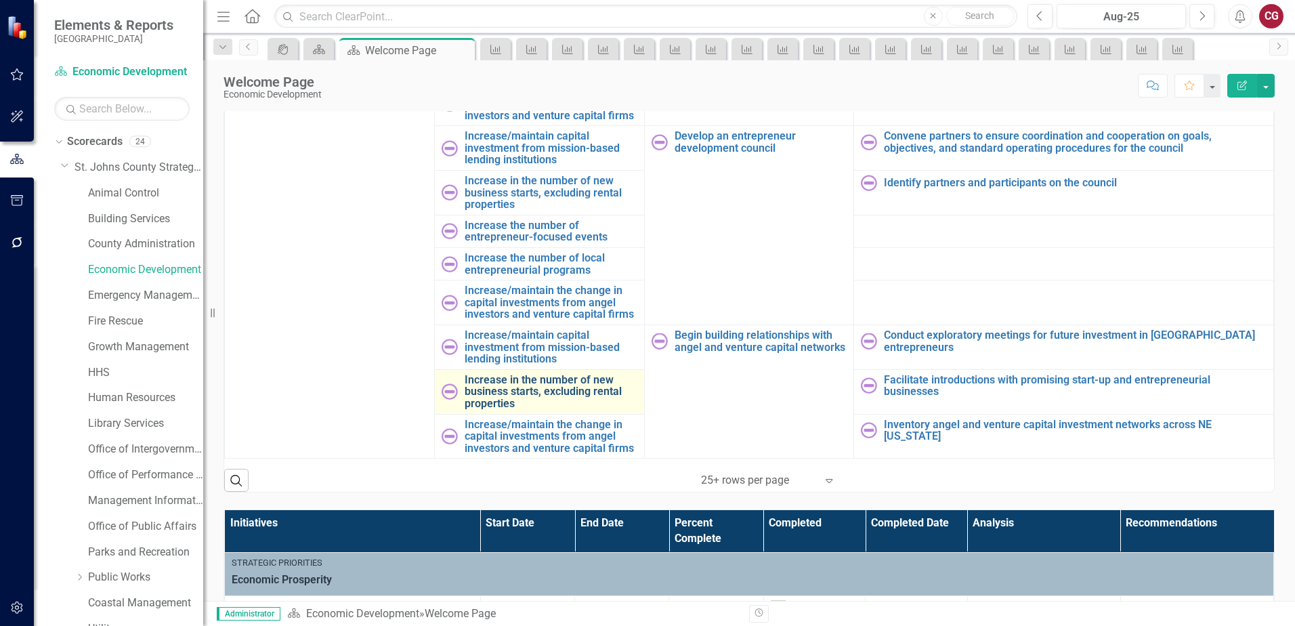
click at [484, 379] on link "Increase in the number of new business starts, excluding rental properties" at bounding box center [551, 392] width 173 height 36
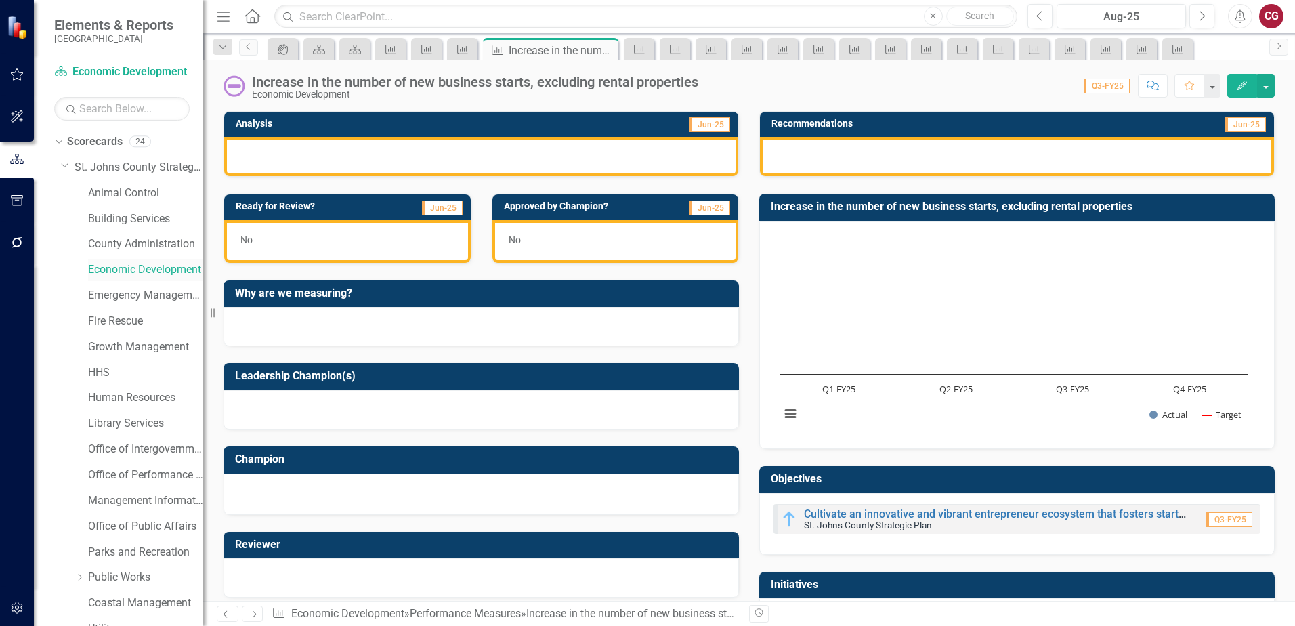
click at [114, 269] on link "Economic Development" at bounding box center [145, 270] width 115 height 16
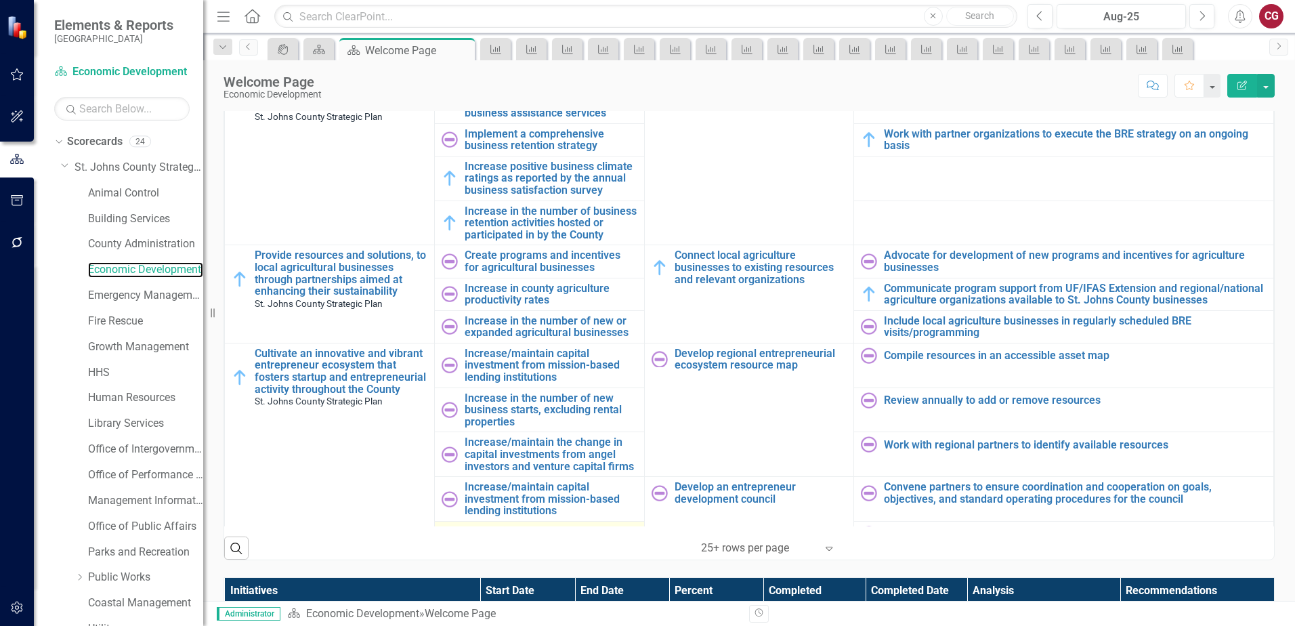
scroll to position [1254, 0]
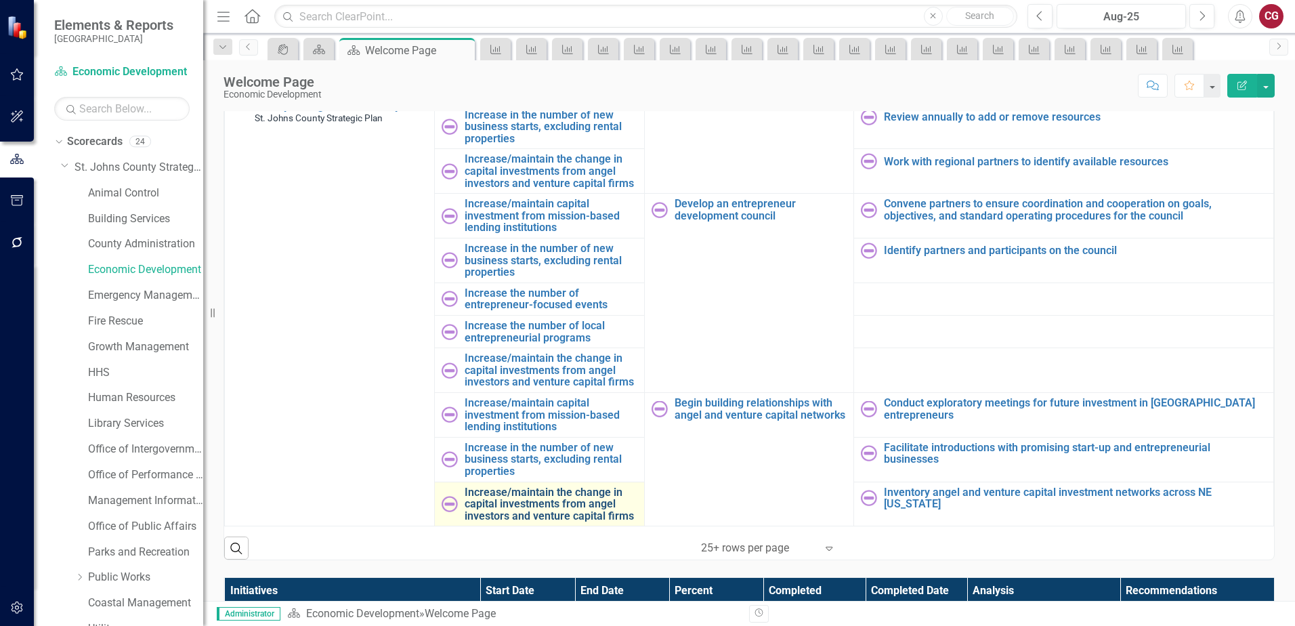
click at [489, 486] on link "Increase/maintain the change in capital investments from angel investors and ve…" at bounding box center [551, 504] width 173 height 36
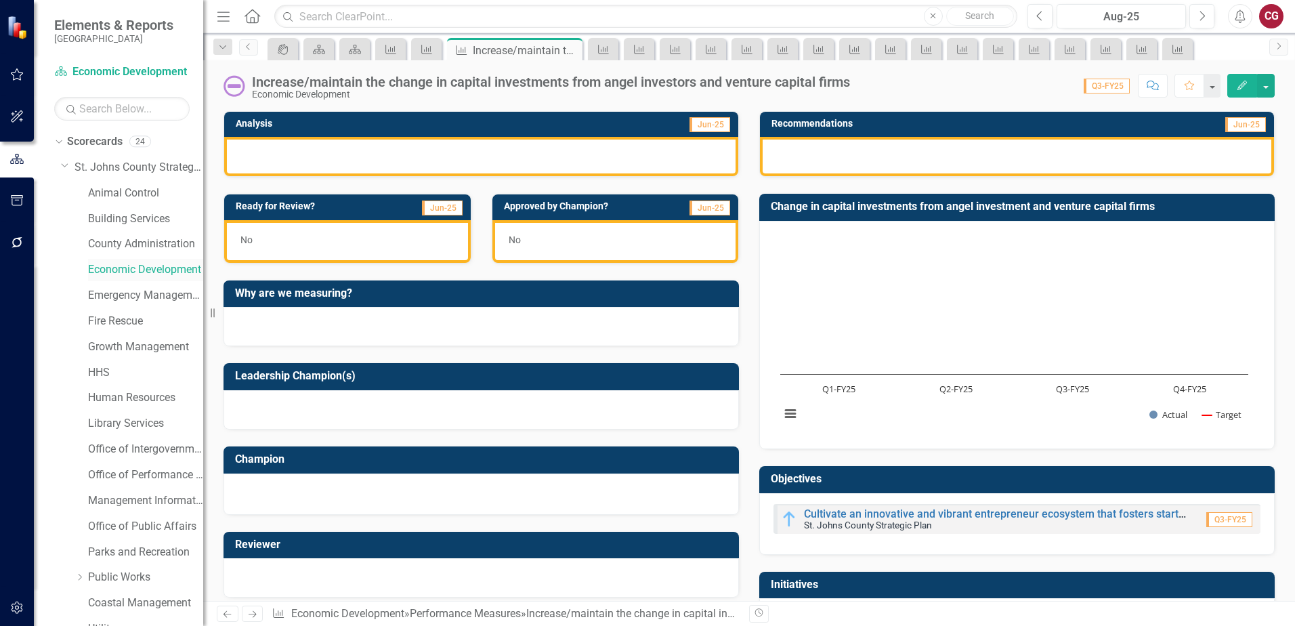
click at [133, 270] on link "Economic Development" at bounding box center [145, 270] width 115 height 16
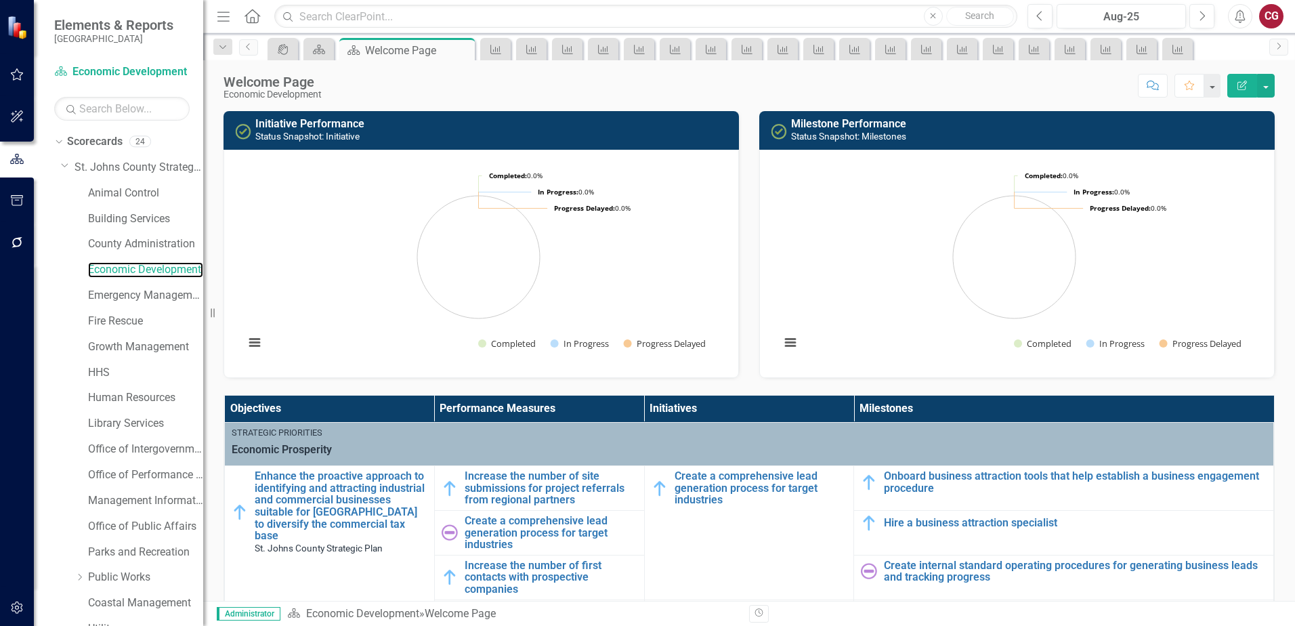
scroll to position [69, 0]
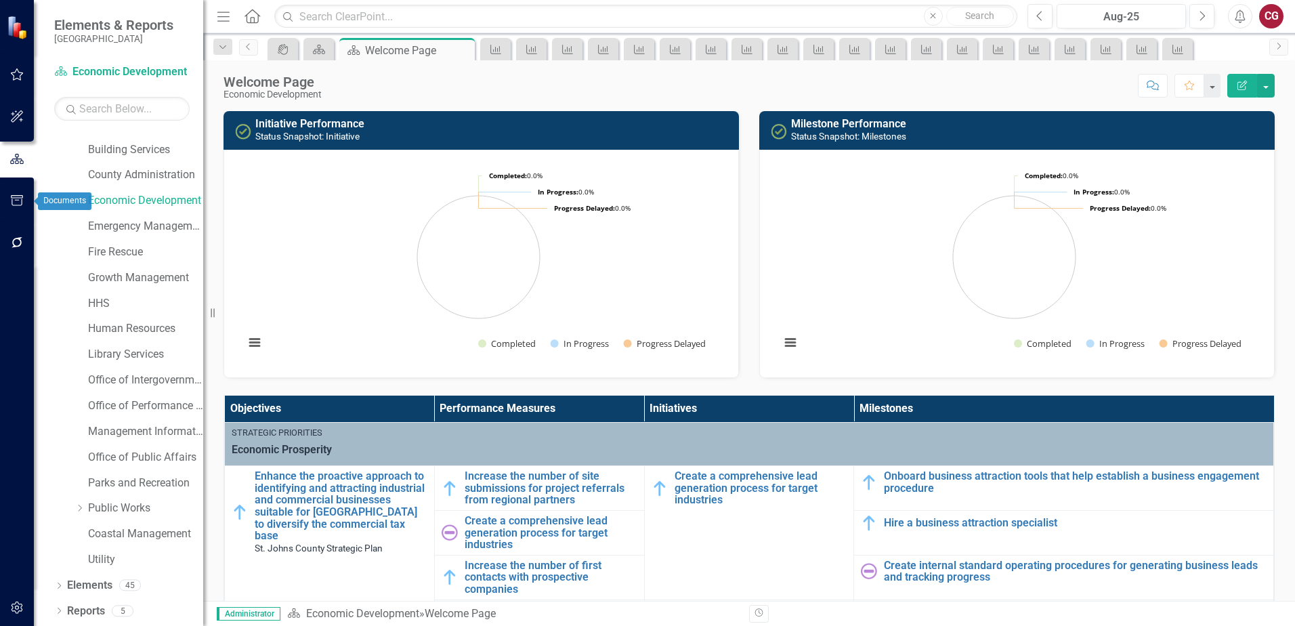
click at [16, 203] on icon "button" at bounding box center [17, 200] width 14 height 11
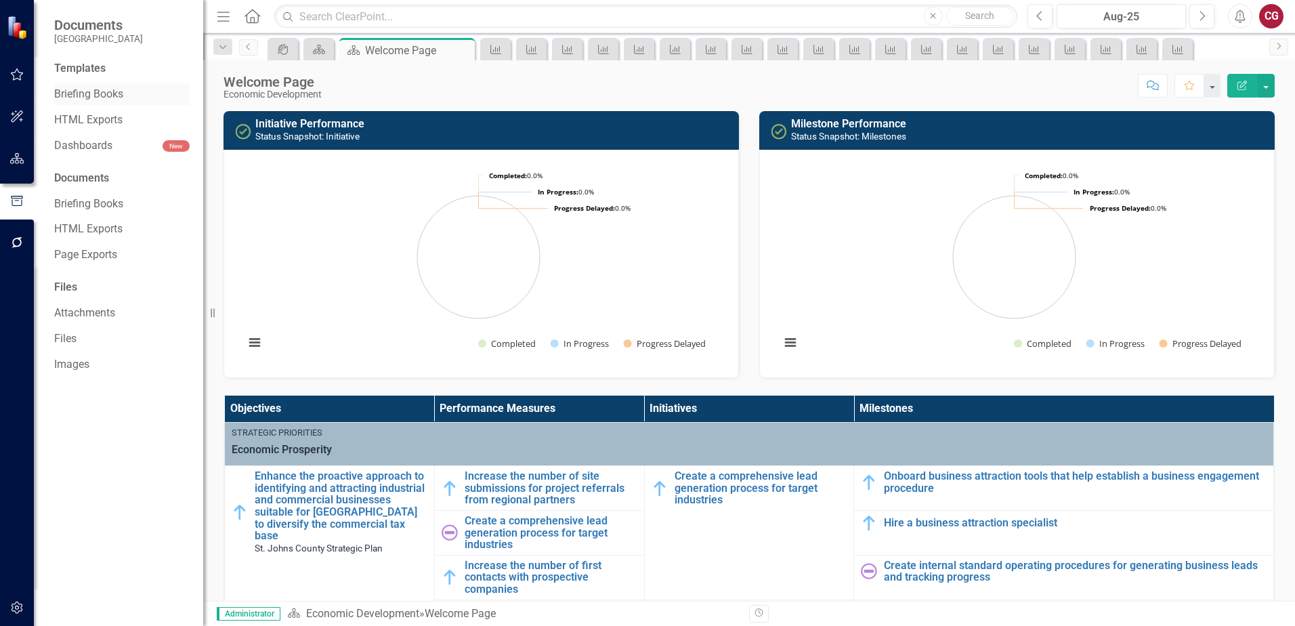
click at [87, 97] on link "Briefing Books" at bounding box center [121, 95] width 135 height 16
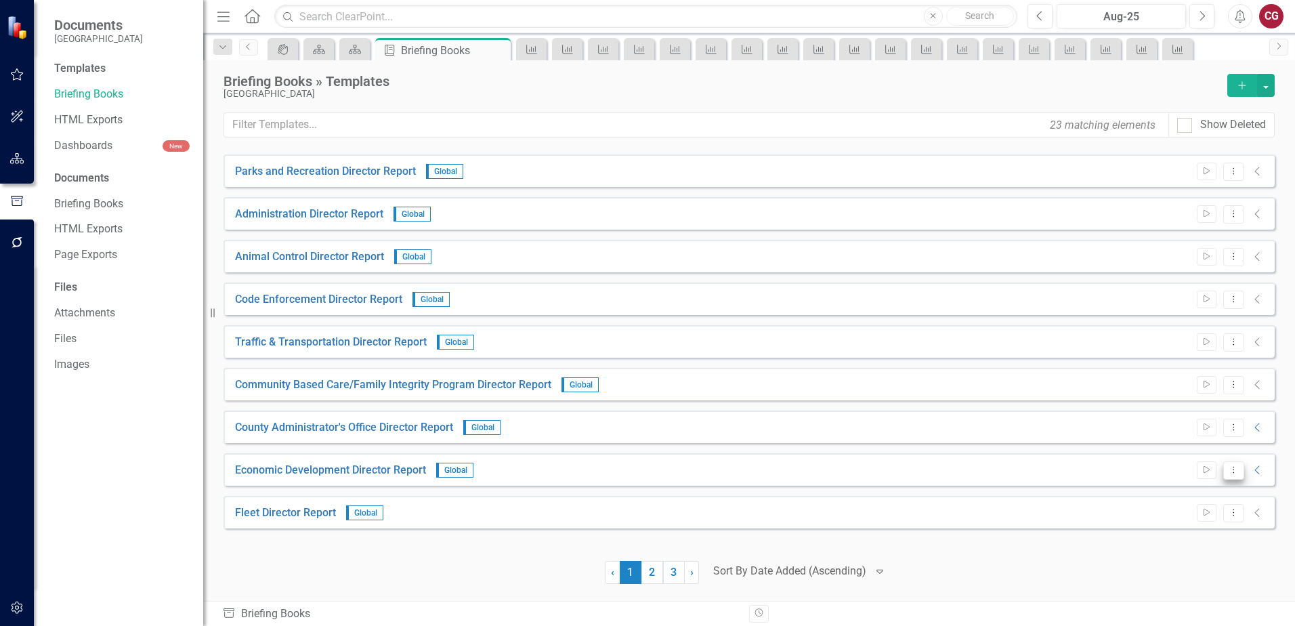
click at [1240, 471] on button "Dropdown Menu" at bounding box center [1233, 470] width 21 height 18
click at [1187, 541] on link "Edit Edit Template" at bounding box center [1180, 542] width 125 height 25
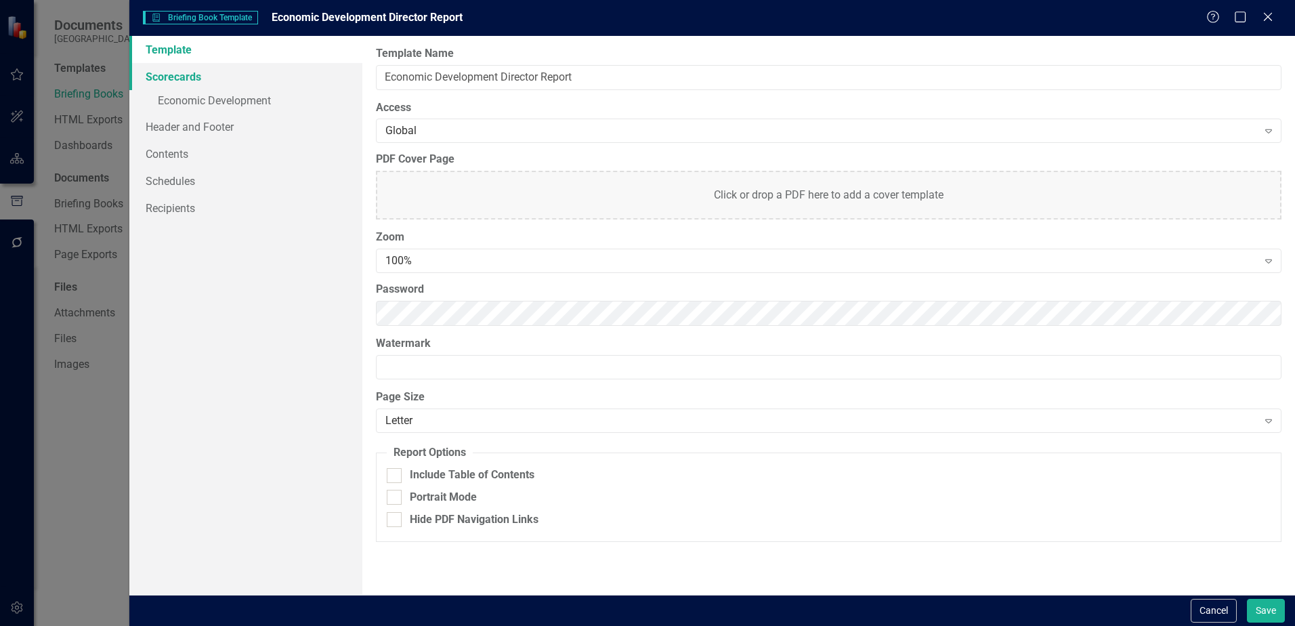
click at [190, 73] on link "Scorecards" at bounding box center [245, 76] width 233 height 27
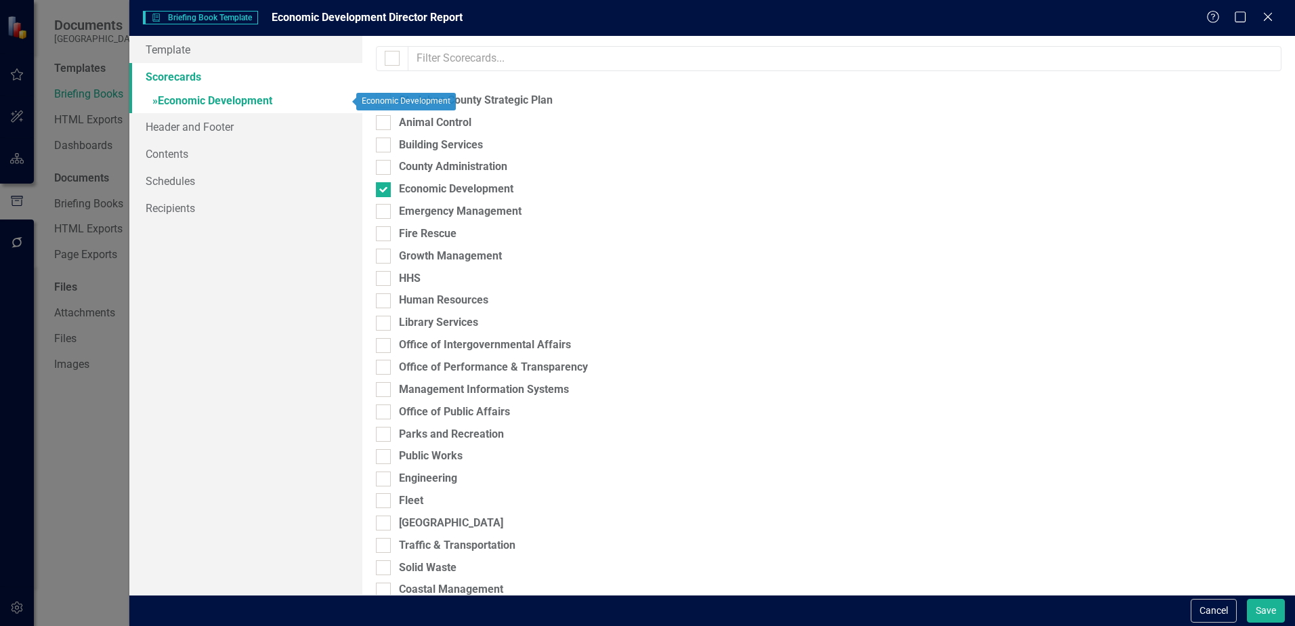
click at [188, 100] on link "» Economic Development" at bounding box center [245, 102] width 233 height 24
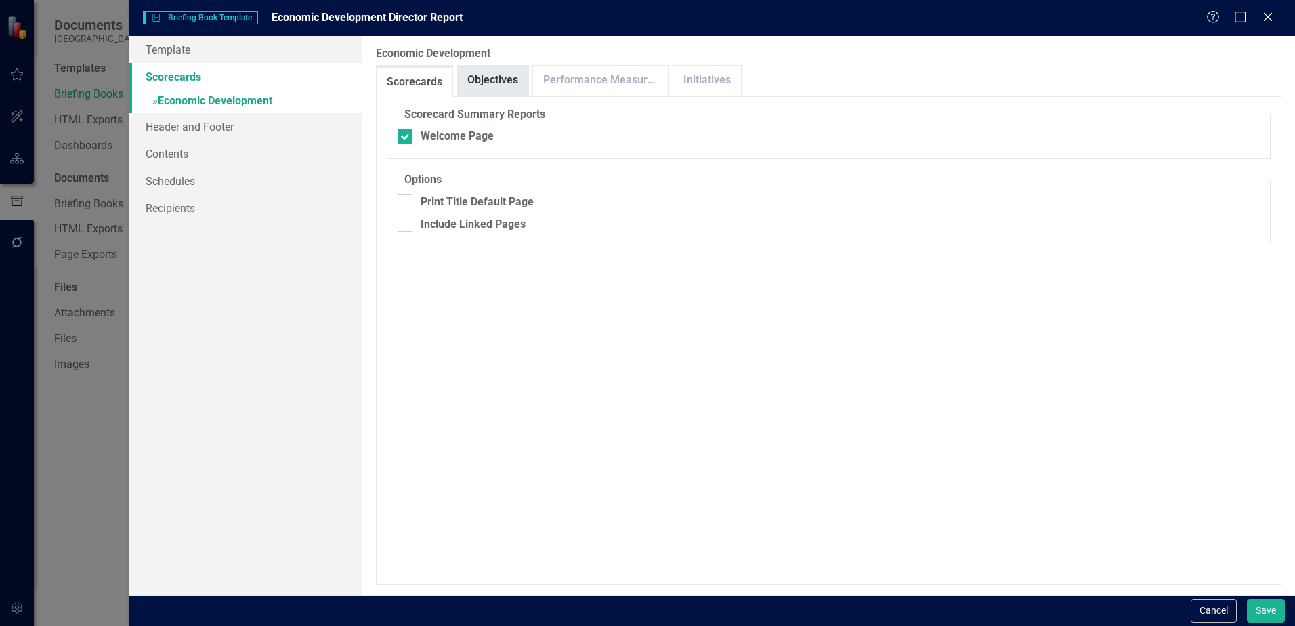
click at [491, 75] on link "Objectives" at bounding box center [492, 80] width 71 height 29
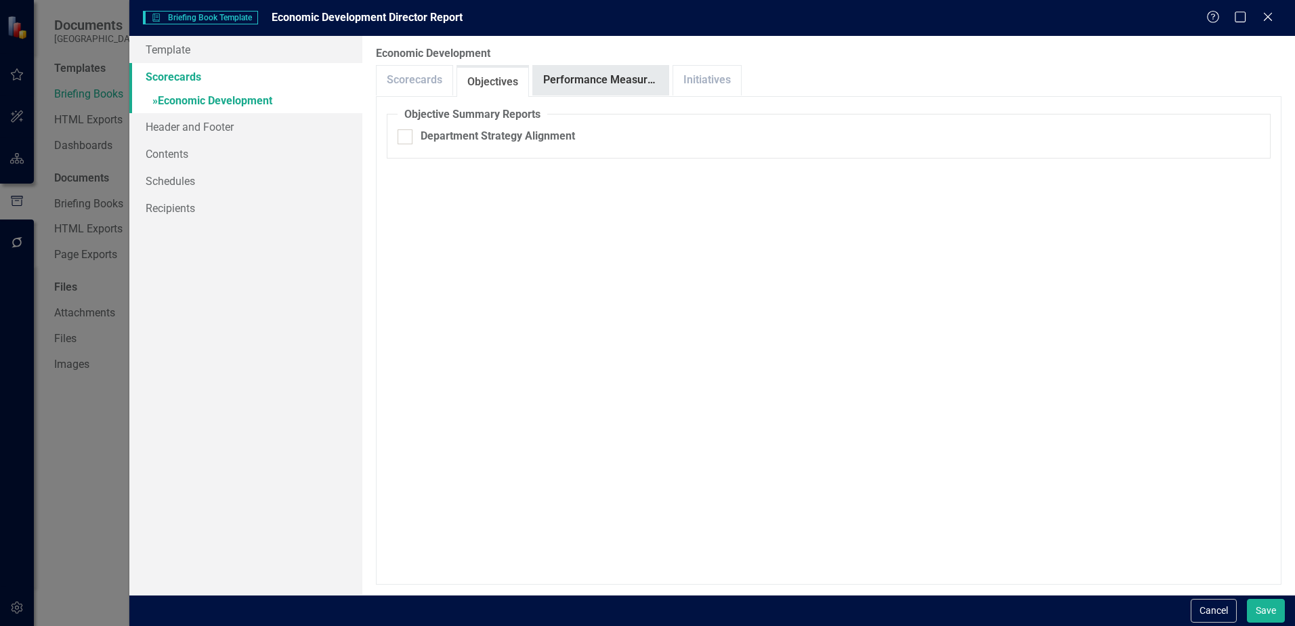
click at [562, 87] on link "Performance Measures" at bounding box center [600, 80] width 135 height 29
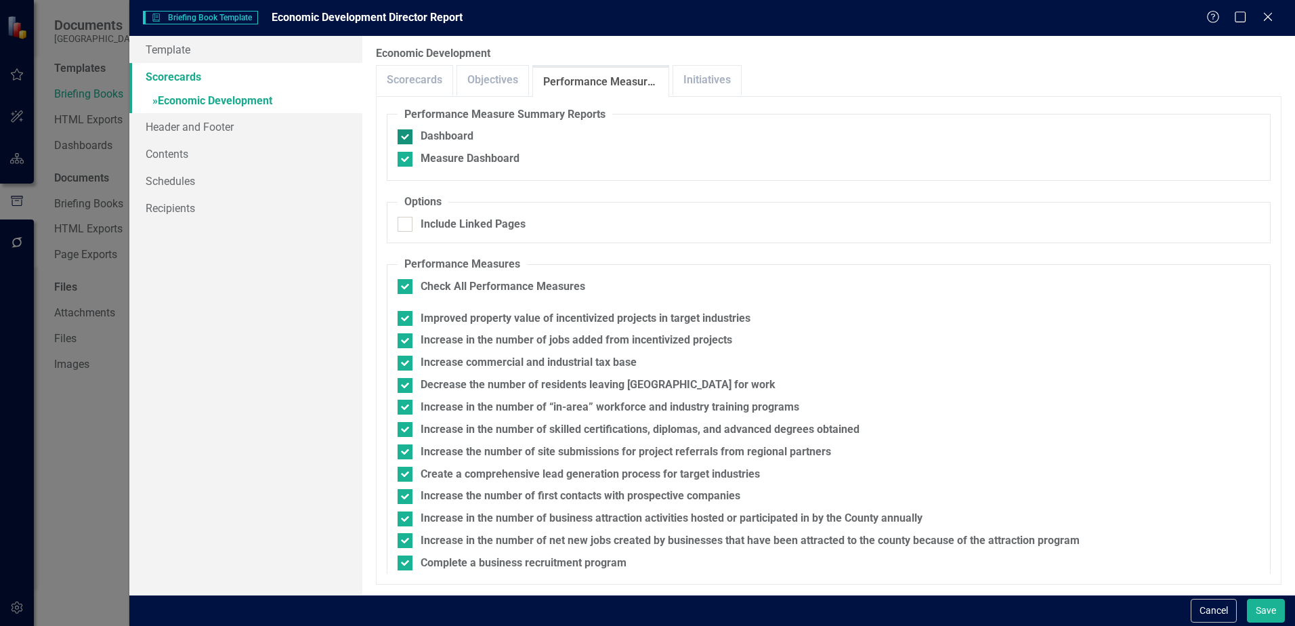
click at [410, 138] on div at bounding box center [405, 136] width 15 height 15
click at [406, 138] on input "Dashboard" at bounding box center [402, 133] width 9 height 9
checkbox input "false"
click at [410, 161] on div at bounding box center [405, 159] width 15 height 15
click at [406, 161] on input "Measure Dashboard" at bounding box center [402, 156] width 9 height 9
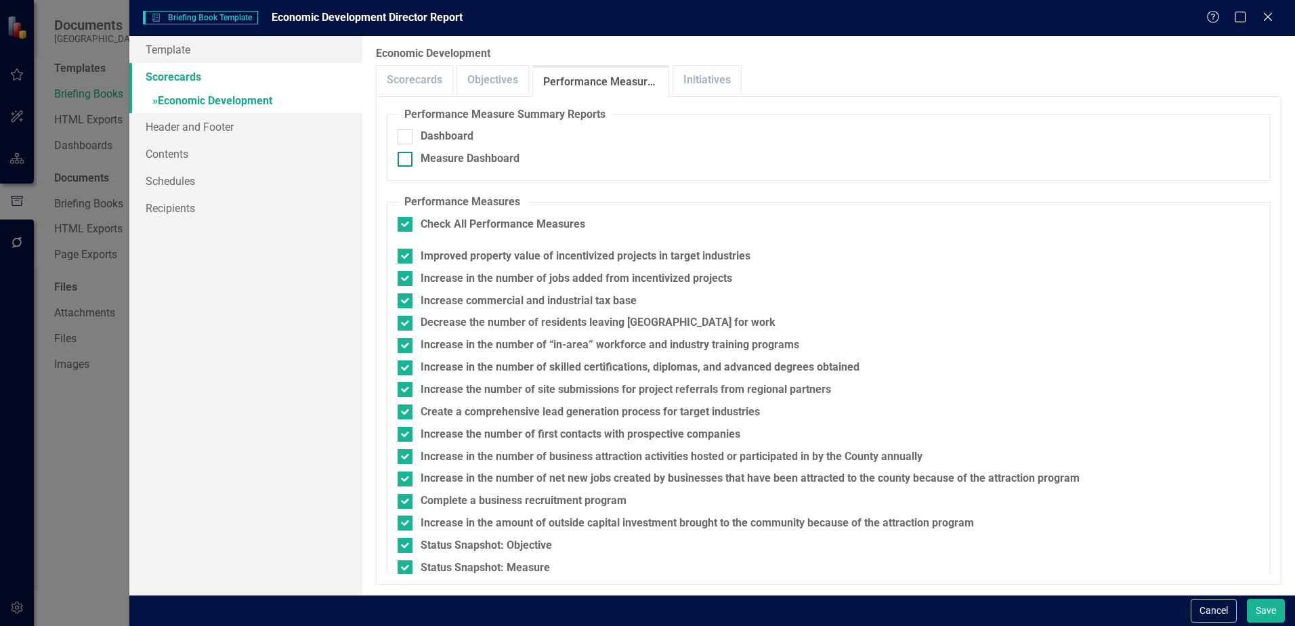
click at [409, 160] on div at bounding box center [405, 159] width 15 height 15
click at [406, 160] on input "Measure Dashboard" at bounding box center [402, 156] width 9 height 9
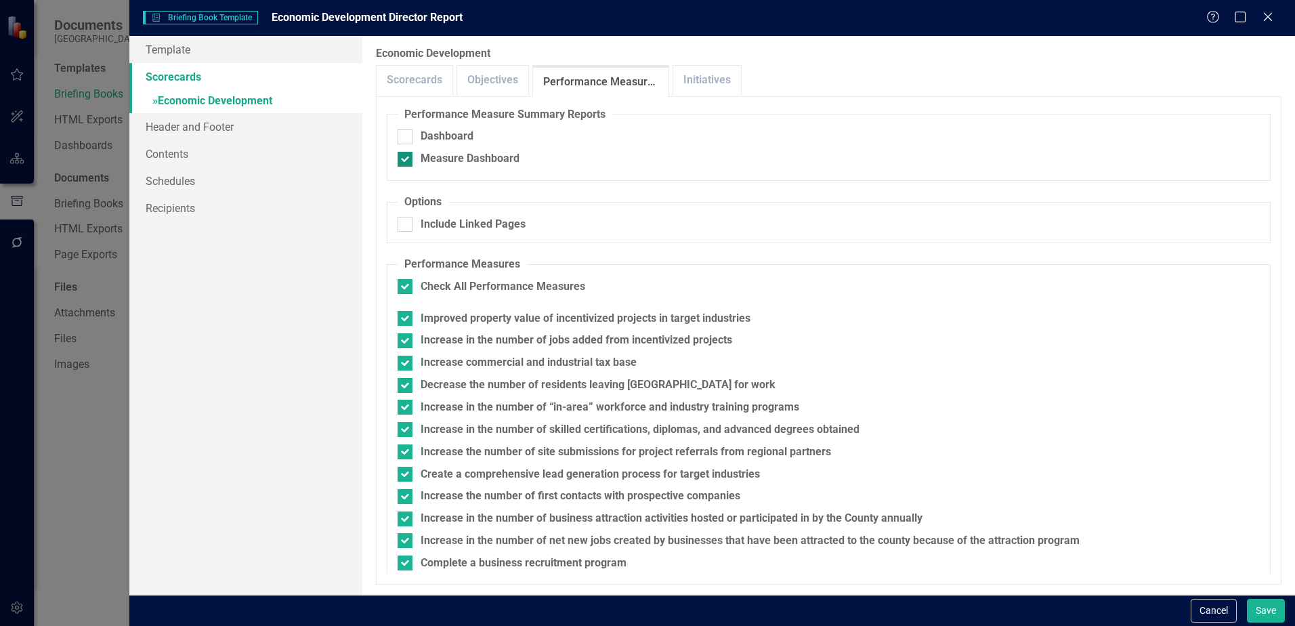
click at [409, 160] on div at bounding box center [405, 159] width 15 height 15
click at [406, 160] on input "Measure Dashboard" at bounding box center [402, 156] width 9 height 9
checkbox input "false"
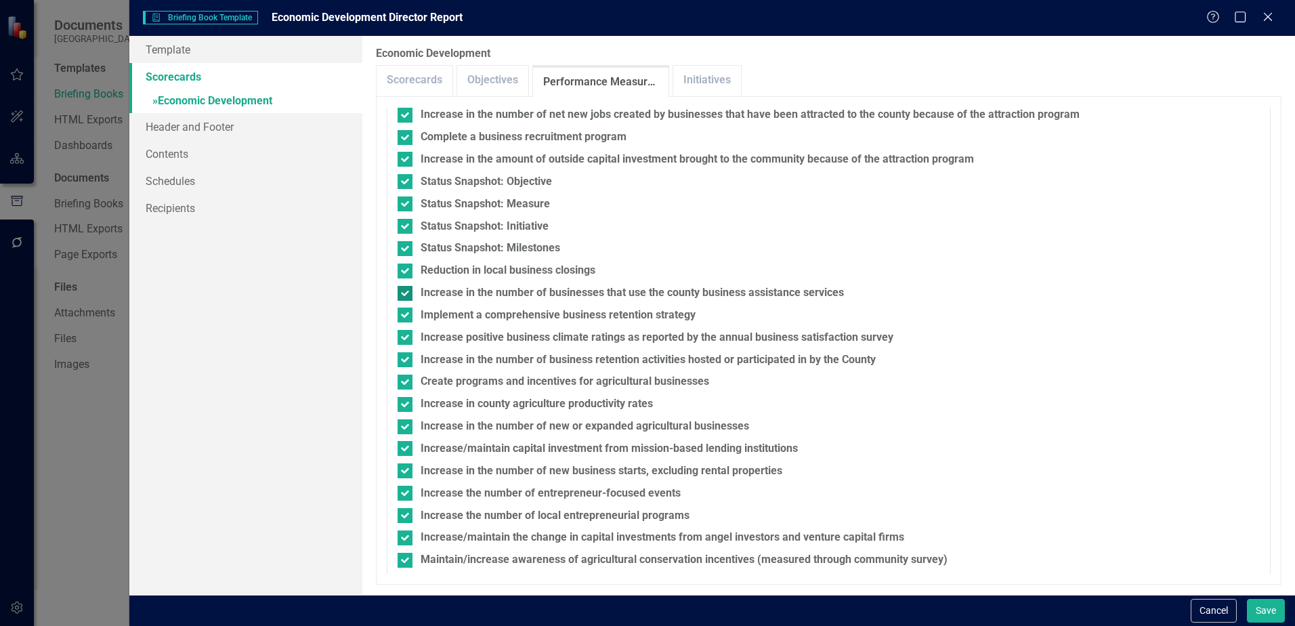
scroll to position [372, 0]
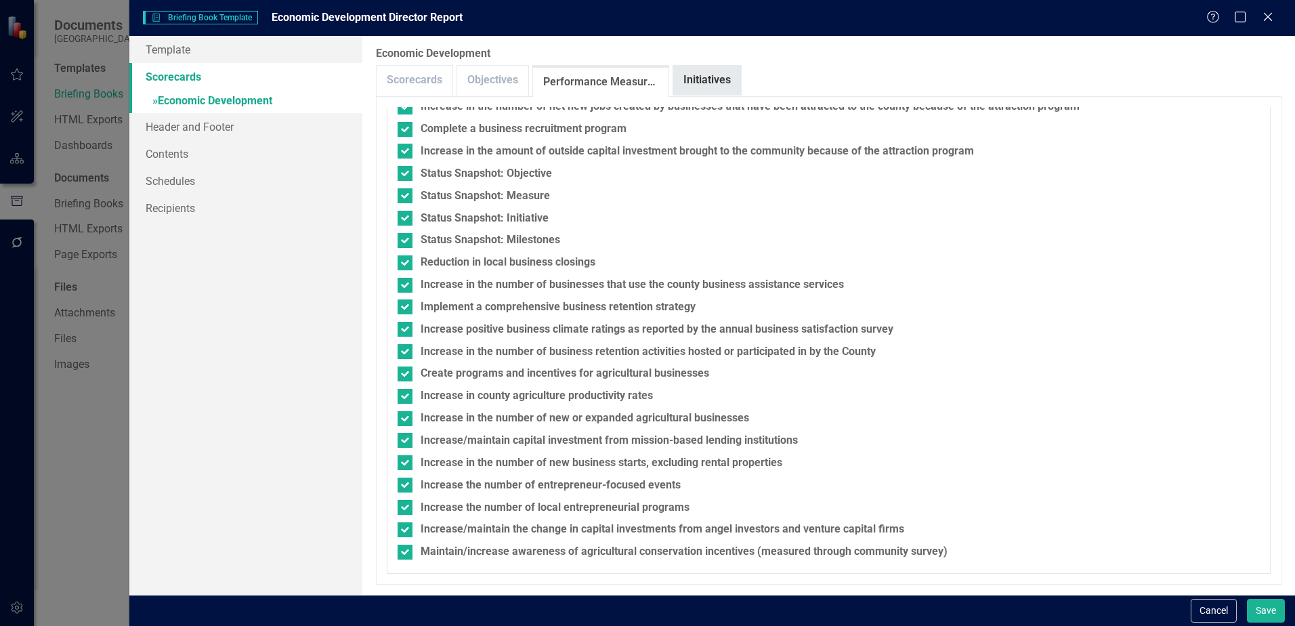
click at [719, 85] on link "Initiatives" at bounding box center [707, 80] width 68 height 29
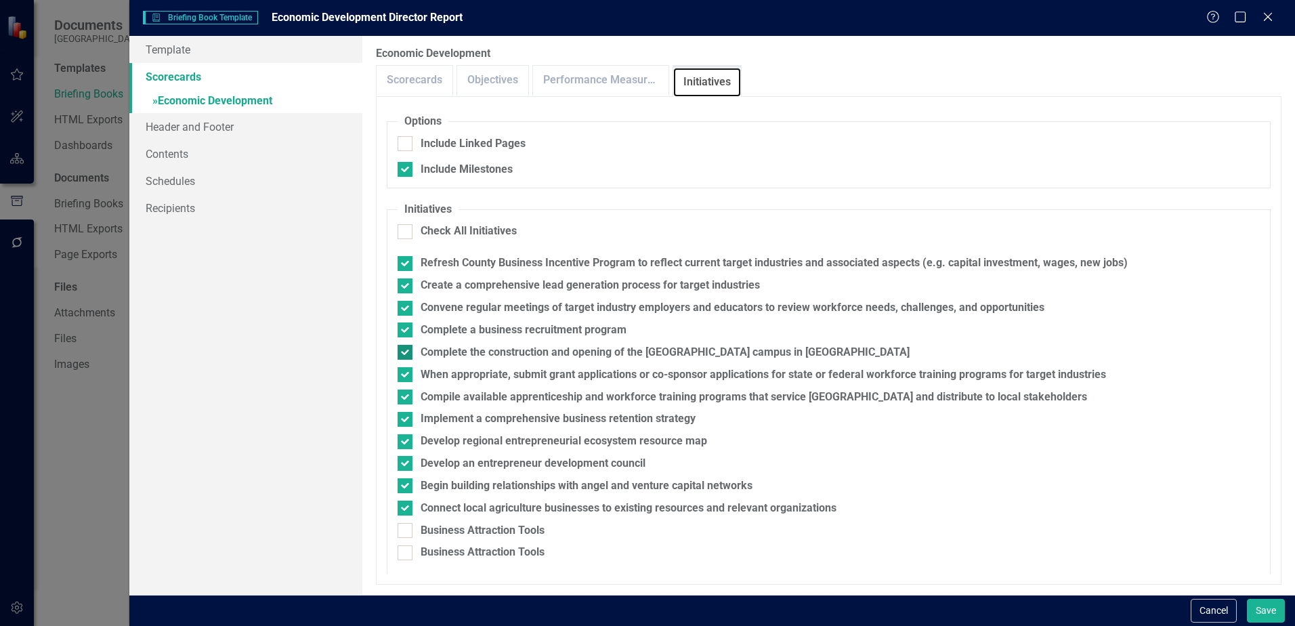
scroll to position [81, 0]
click at [167, 132] on link "Header and Footer" at bounding box center [245, 126] width 233 height 27
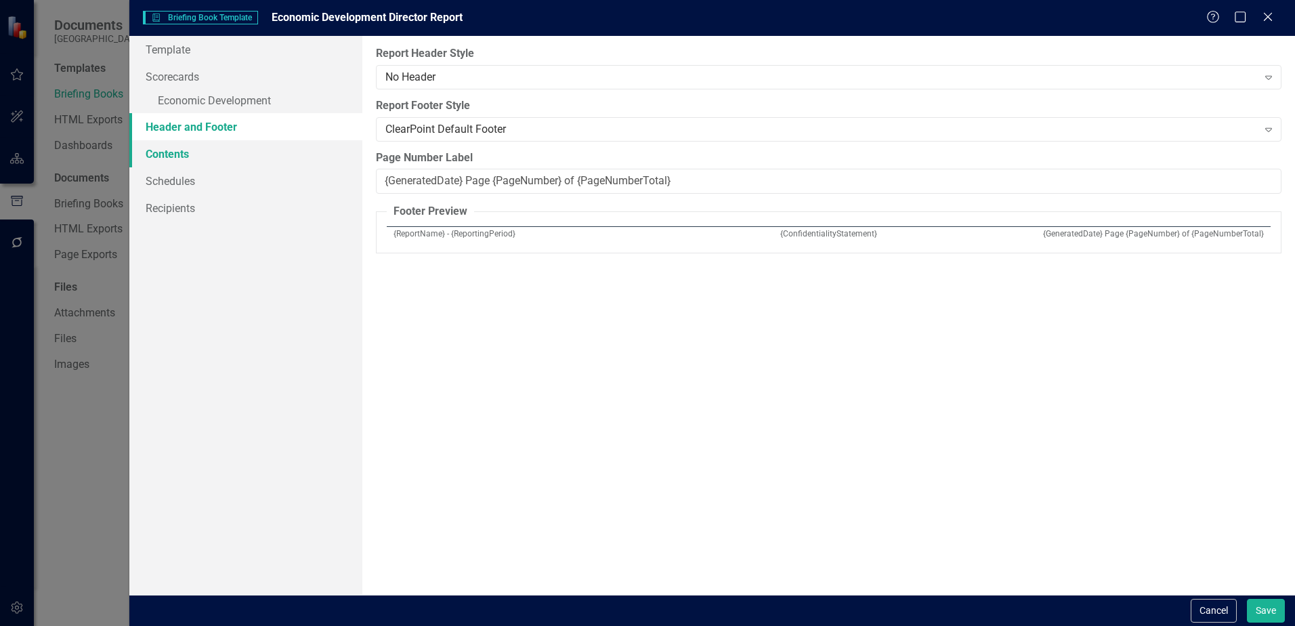
click at [168, 146] on link "Contents" at bounding box center [245, 153] width 233 height 27
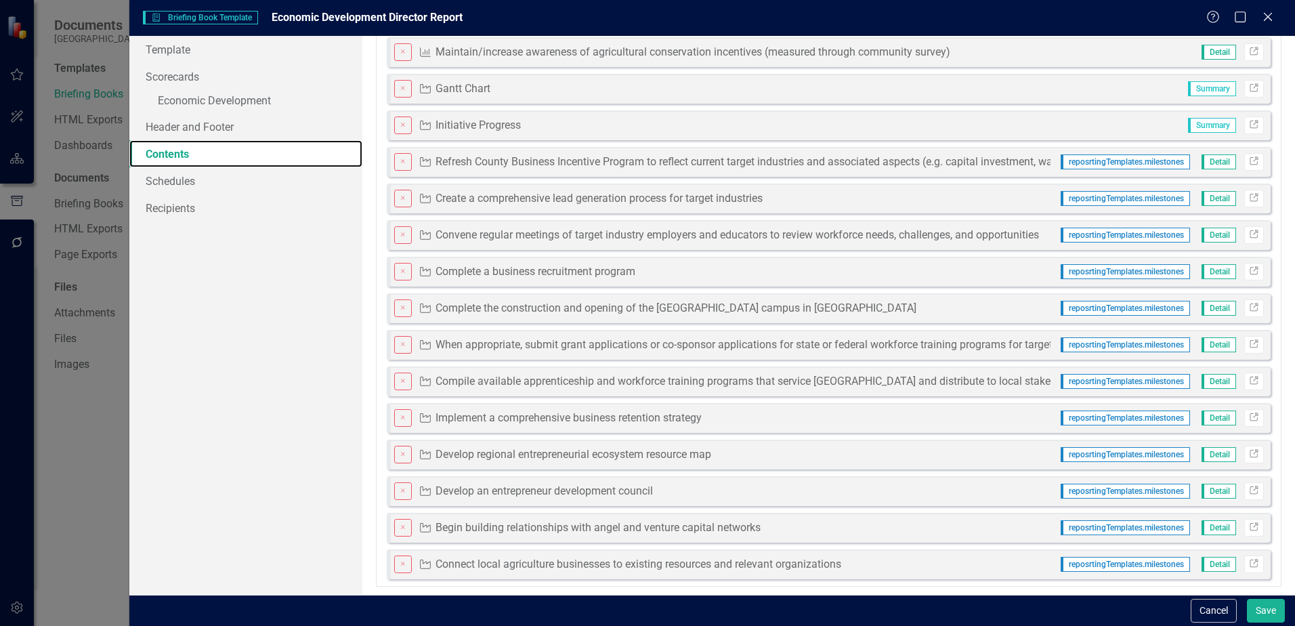
scroll to position [1177, 0]
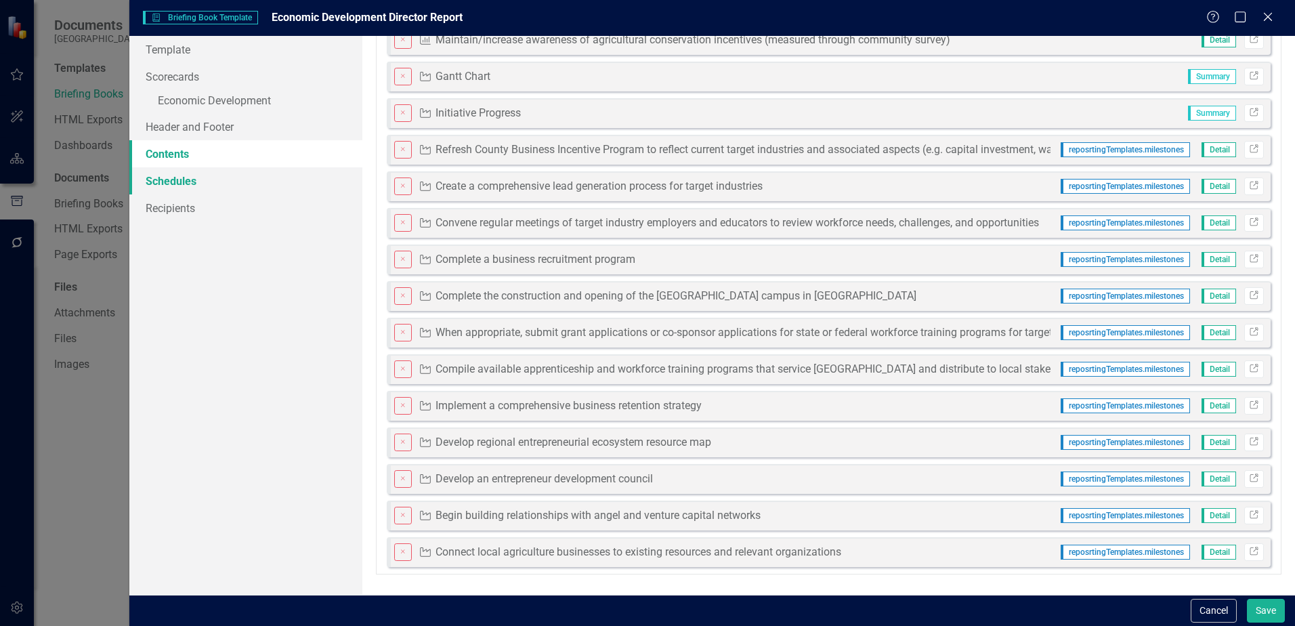
click at [192, 178] on link "Schedules" at bounding box center [245, 180] width 233 height 27
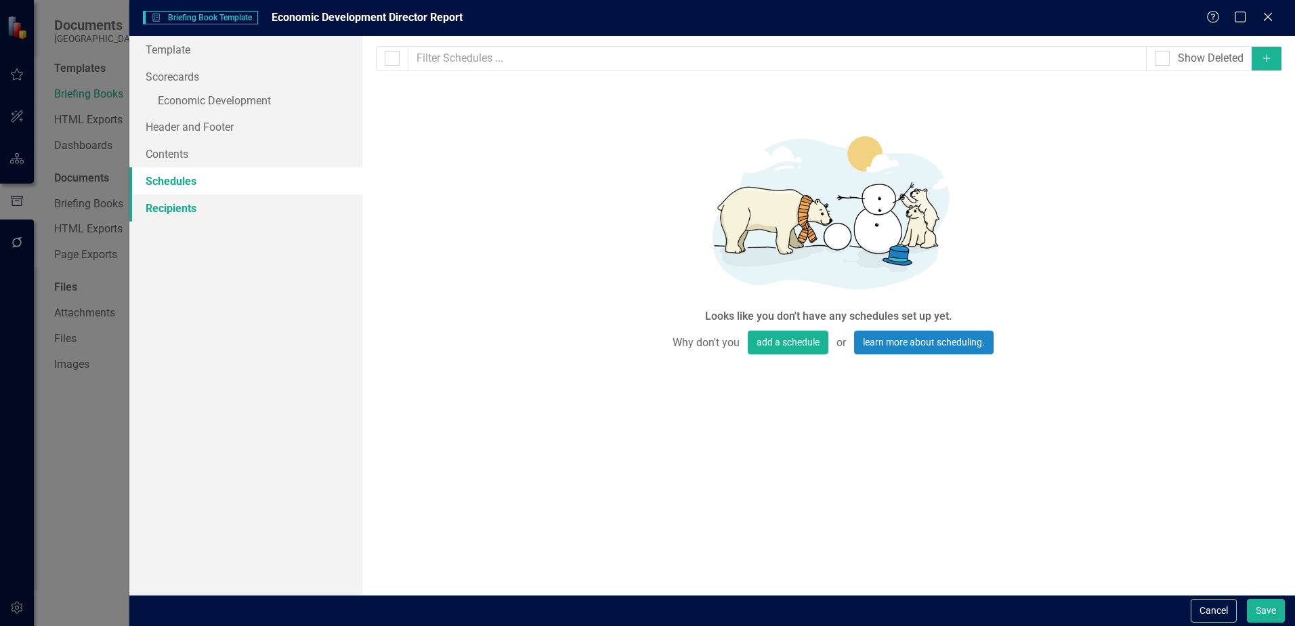
click at [184, 207] on link "Recipients" at bounding box center [245, 207] width 233 height 27
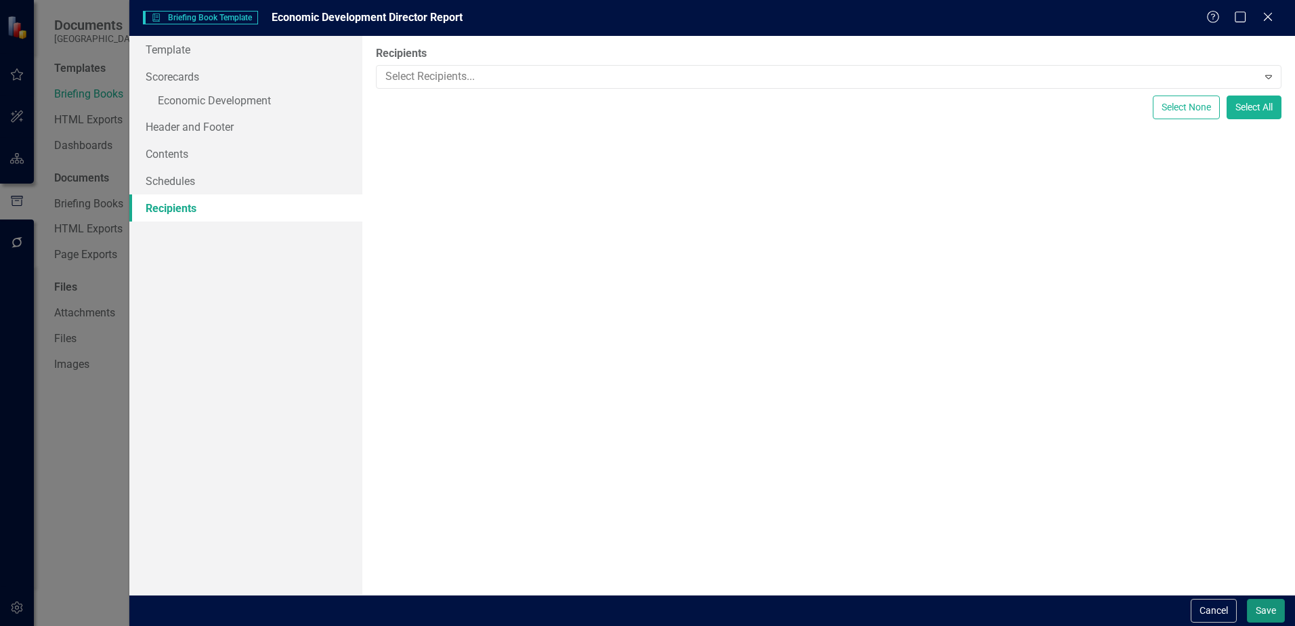
click at [1261, 604] on button "Save" at bounding box center [1266, 611] width 38 height 24
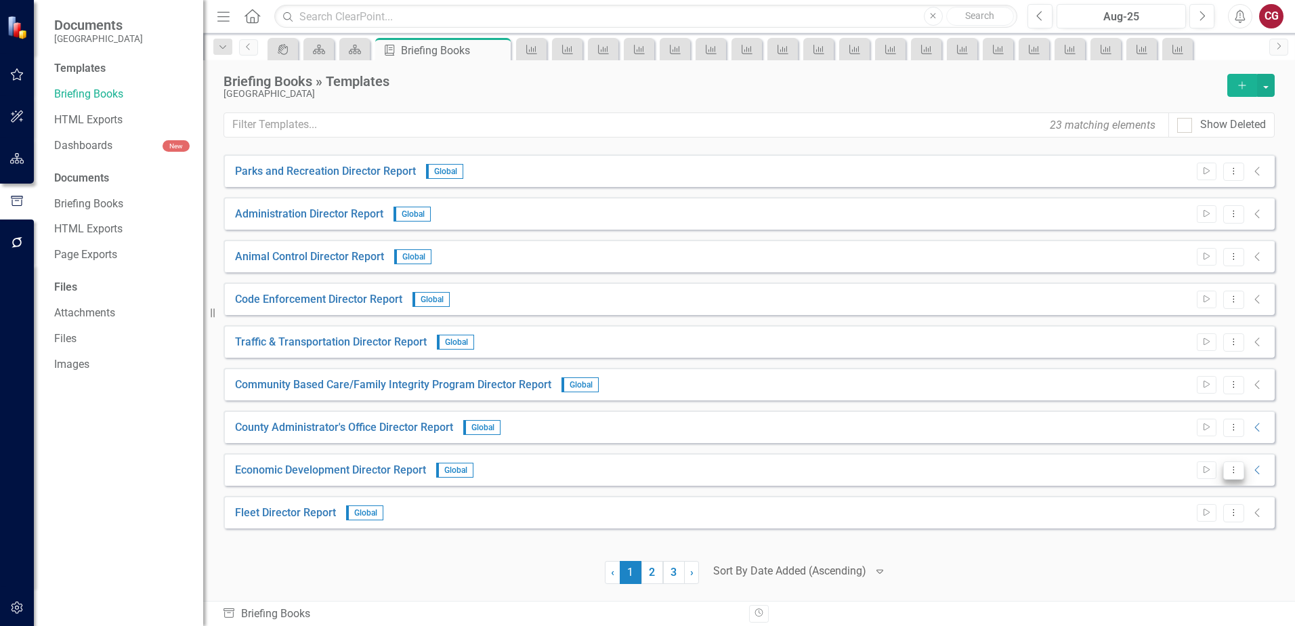
click at [1231, 473] on icon "Dropdown Menu" at bounding box center [1234, 469] width 12 height 9
click at [1204, 495] on link "Start Run Template" at bounding box center [1180, 492] width 125 height 25
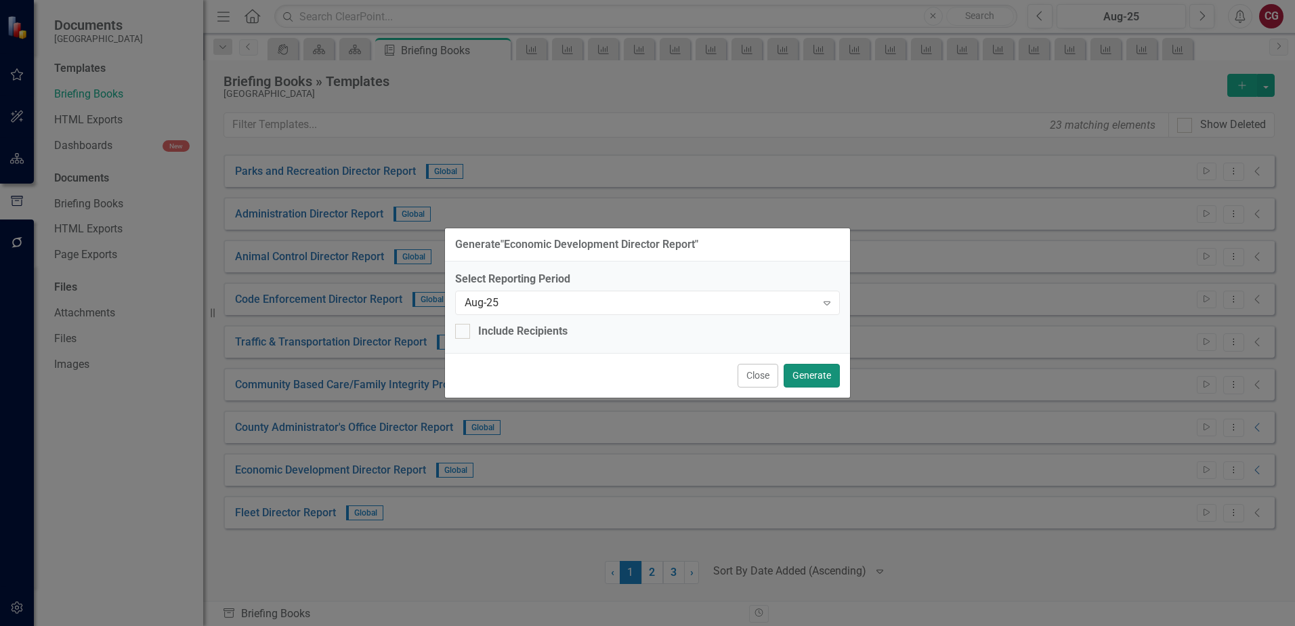
click at [821, 376] on button "Generate" at bounding box center [812, 376] width 56 height 24
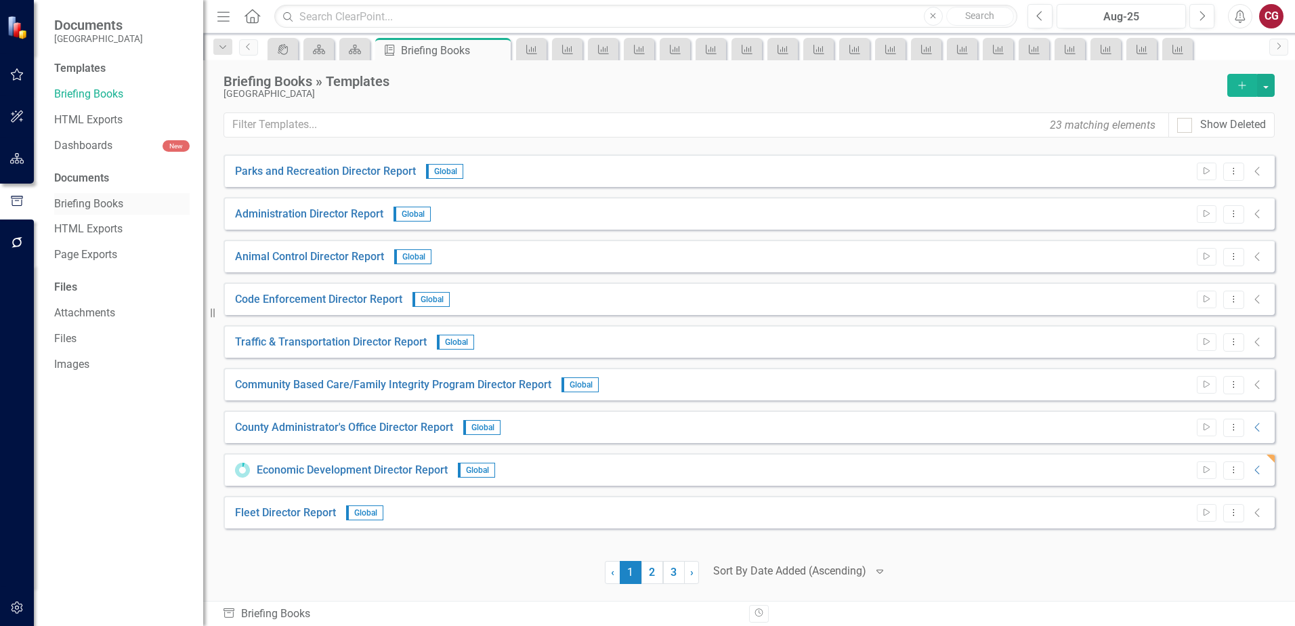
click at [91, 200] on link "Briefing Books" at bounding box center [121, 204] width 135 height 16
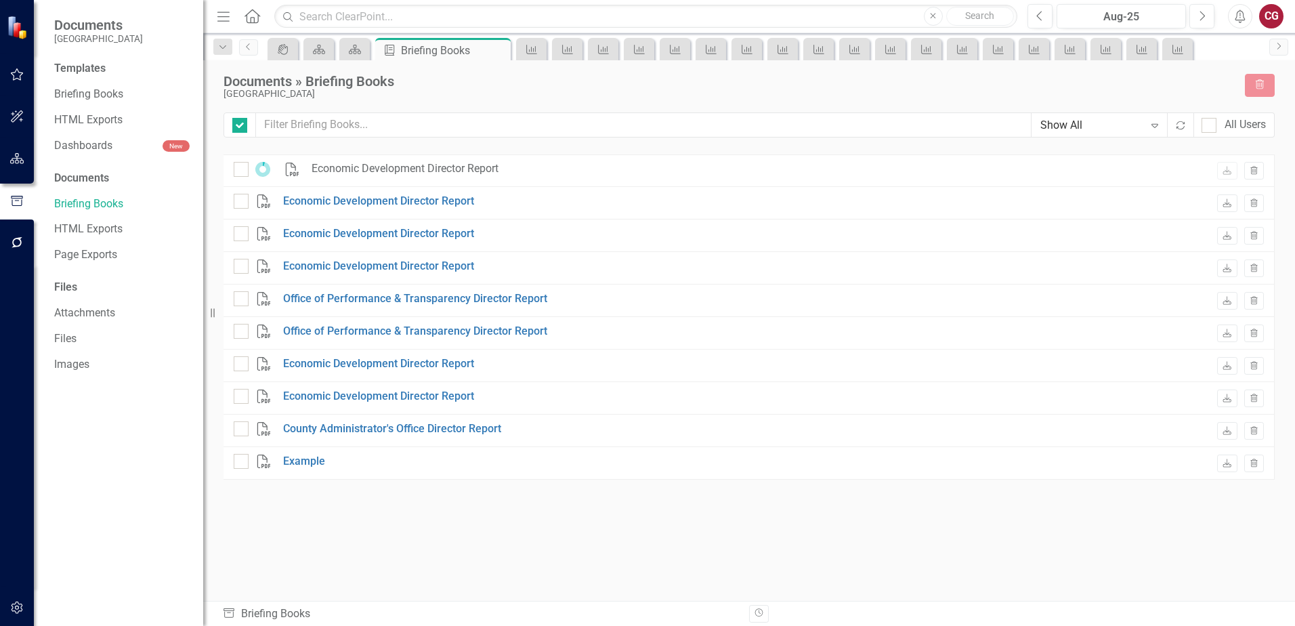
checkbox input "false"
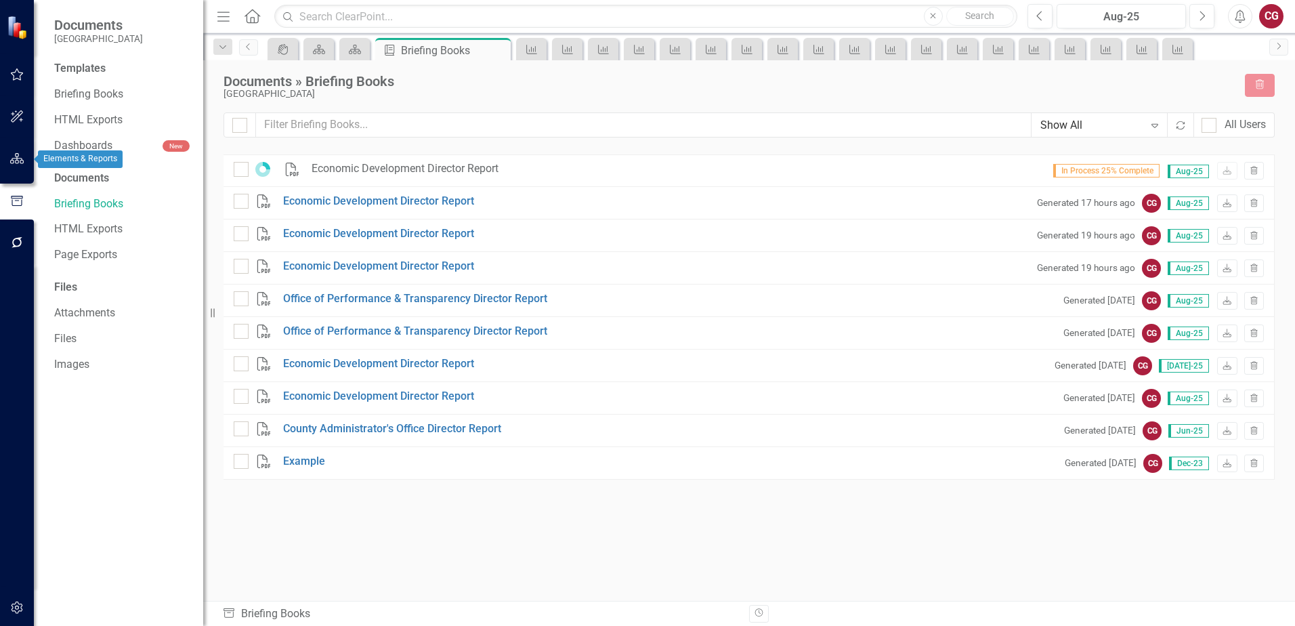
click at [22, 156] on icon "button" at bounding box center [17, 158] width 14 height 11
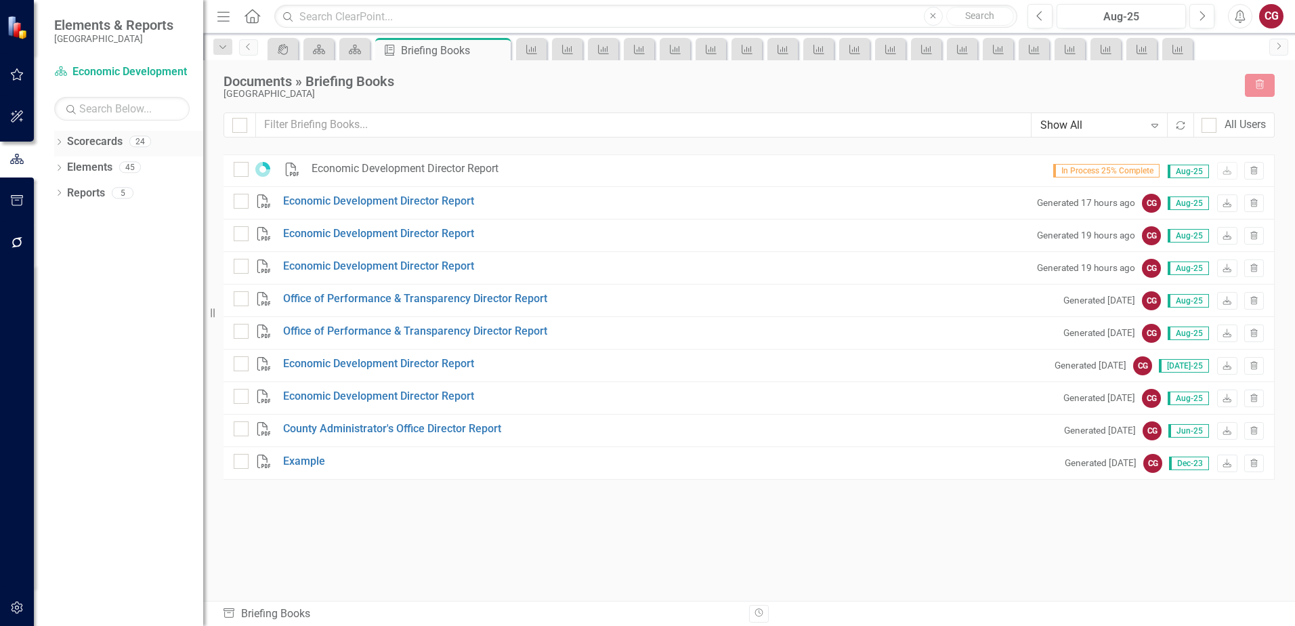
click at [61, 140] on icon "Dropdown" at bounding box center [58, 143] width 9 height 7
click at [62, 165] on icon "Dropdown" at bounding box center [66, 167] width 10 height 8
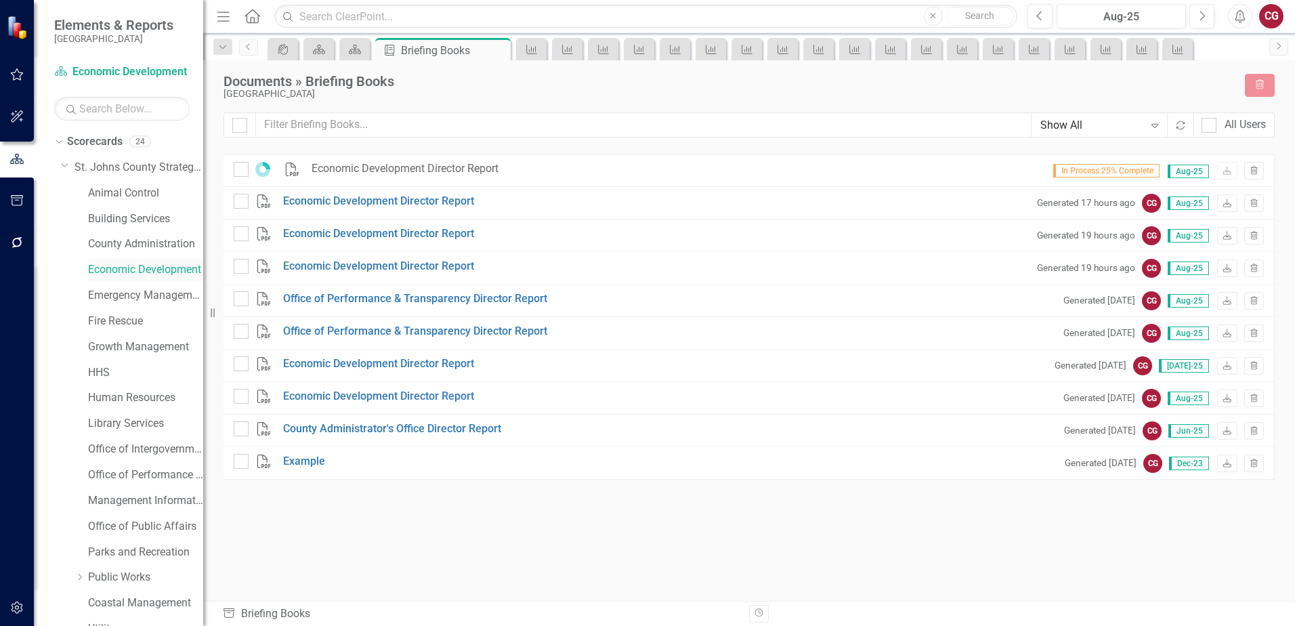
click at [133, 266] on link "Economic Development" at bounding box center [145, 270] width 115 height 16
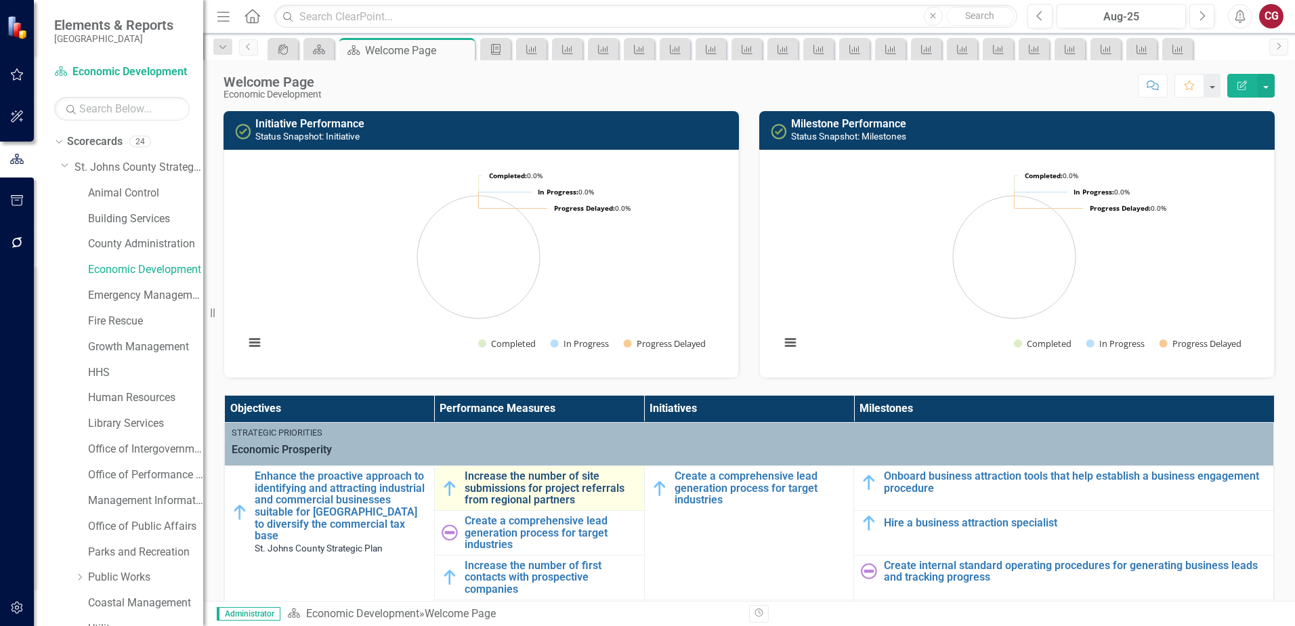
click at [488, 470] on link "Increase the number of site submissions for project referrals from regional par…" at bounding box center [551, 488] width 173 height 36
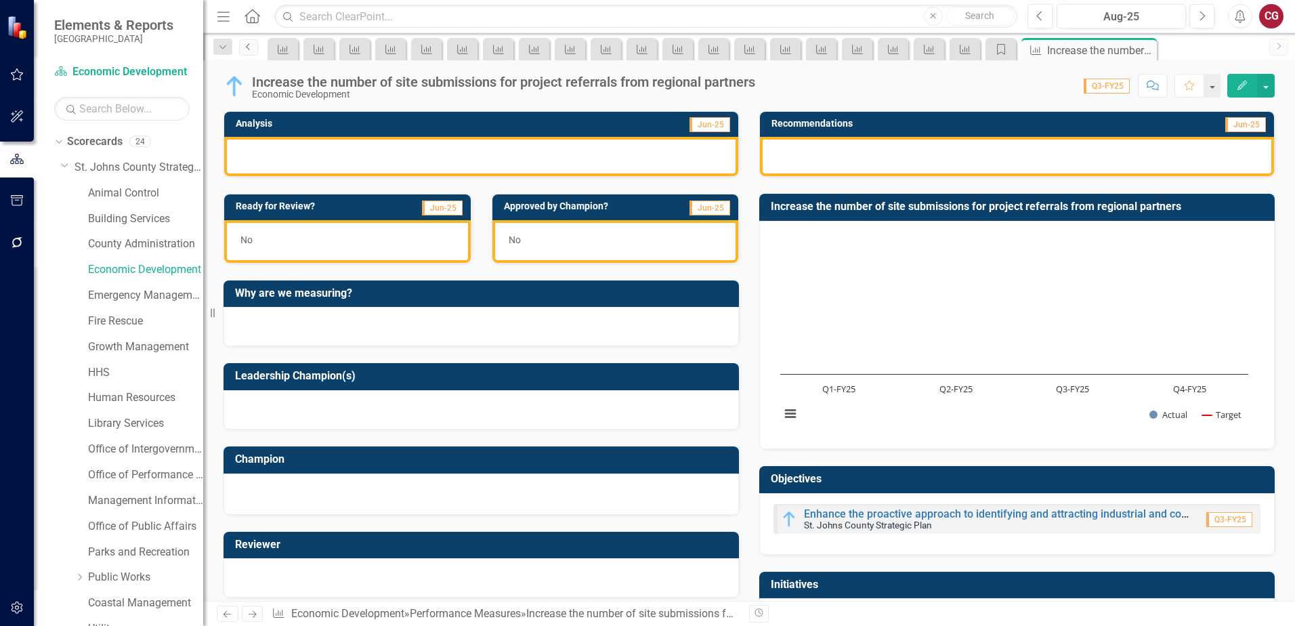
click at [255, 47] on link "Previous" at bounding box center [248, 47] width 19 height 16
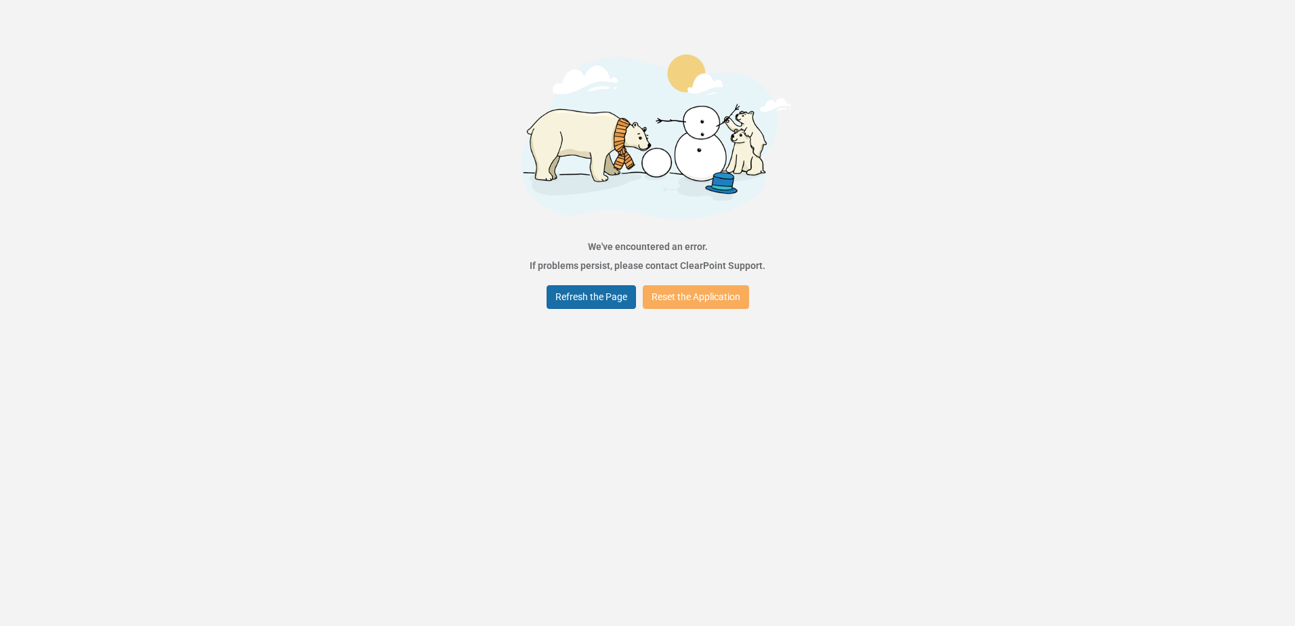
click at [616, 303] on button "Refresh the Page" at bounding box center [591, 297] width 89 height 24
click at [590, 307] on button "Refresh the Page" at bounding box center [591, 297] width 89 height 24
click at [566, 293] on button "Refresh the Page" at bounding box center [591, 297] width 89 height 24
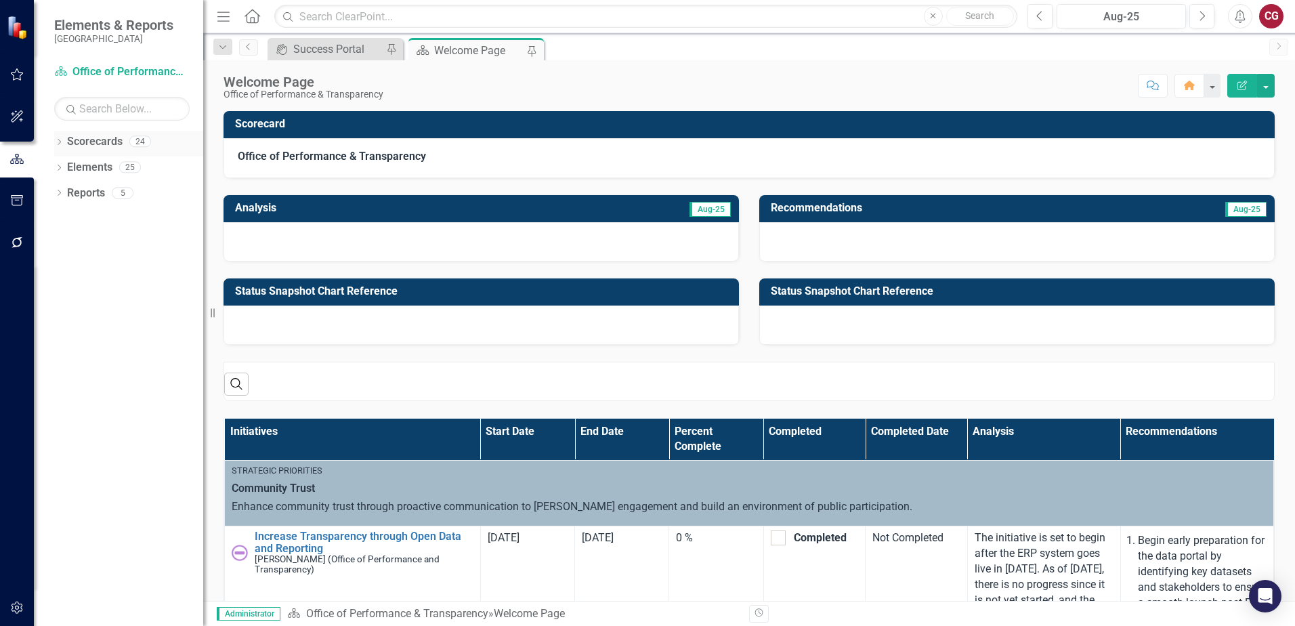
click at [62, 143] on icon "Dropdown" at bounding box center [58, 143] width 9 height 7
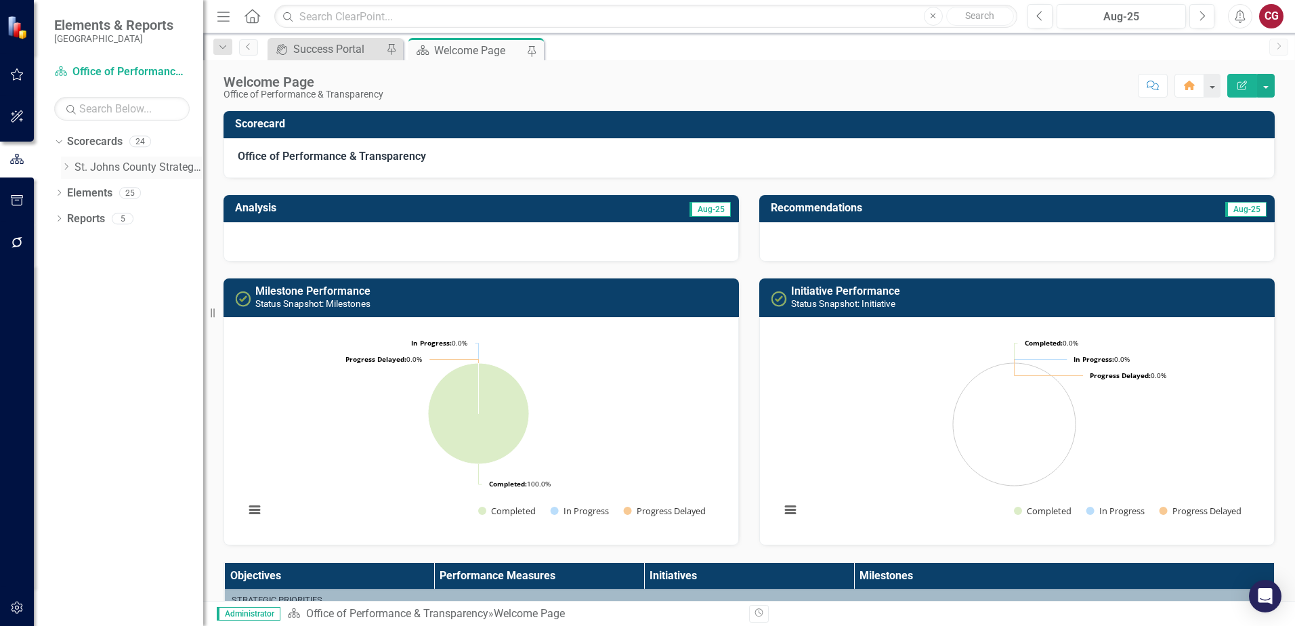
click at [65, 167] on icon "Dropdown" at bounding box center [66, 167] width 10 height 8
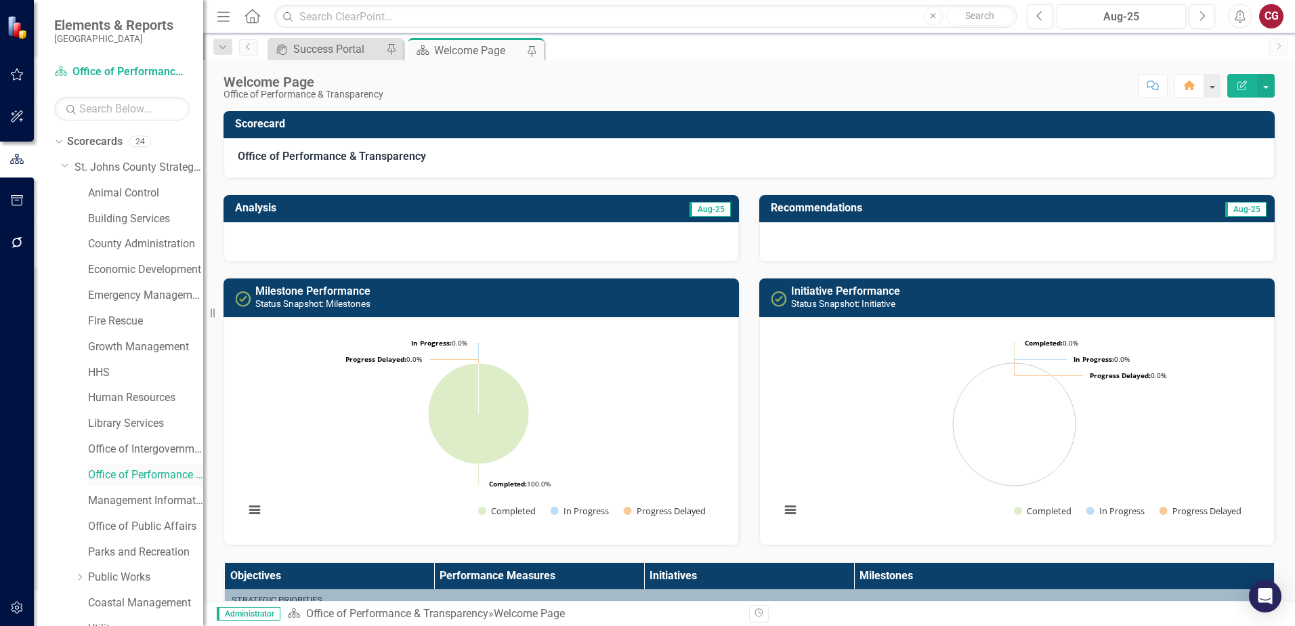
click at [134, 478] on link "Office of Performance & Transparency" at bounding box center [145, 475] width 115 height 16
click at [123, 270] on link "Economic Development" at bounding box center [145, 270] width 115 height 16
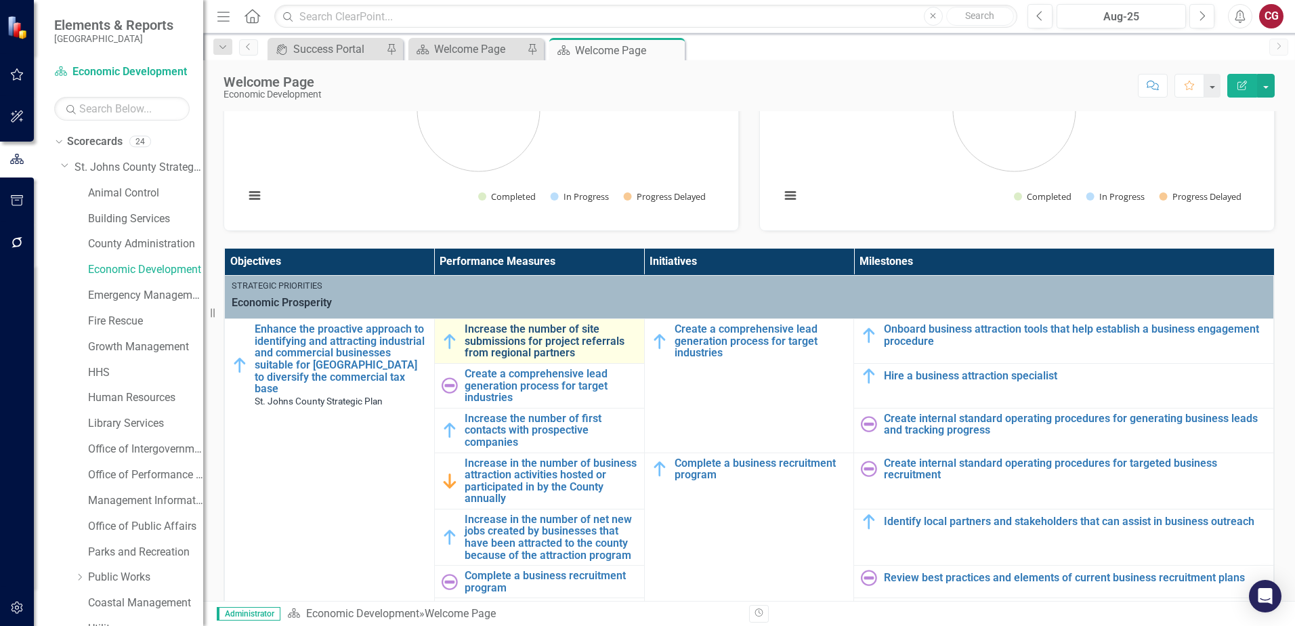
click at [534, 343] on link "Increase the number of site submissions for project referrals from regional par…" at bounding box center [551, 341] width 173 height 36
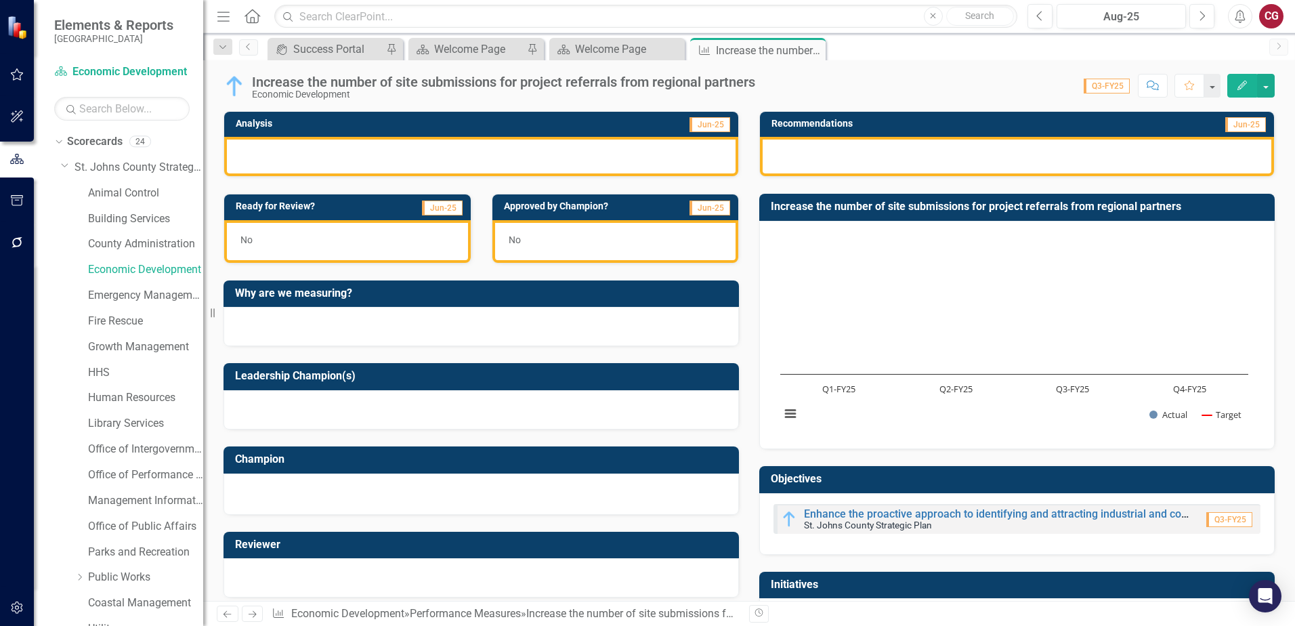
click at [355, 328] on div at bounding box center [481, 326] width 515 height 39
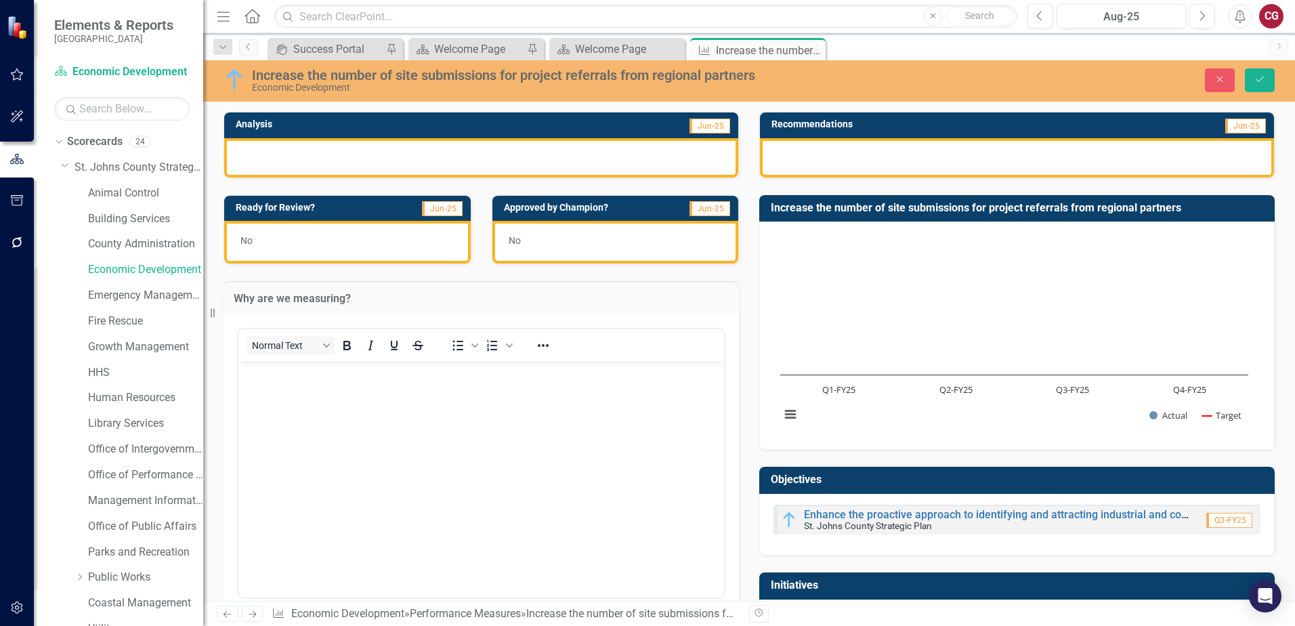
click at [487, 392] on body "Rich Text Area. Press ALT-0 for help." at bounding box center [481, 461] width 486 height 203
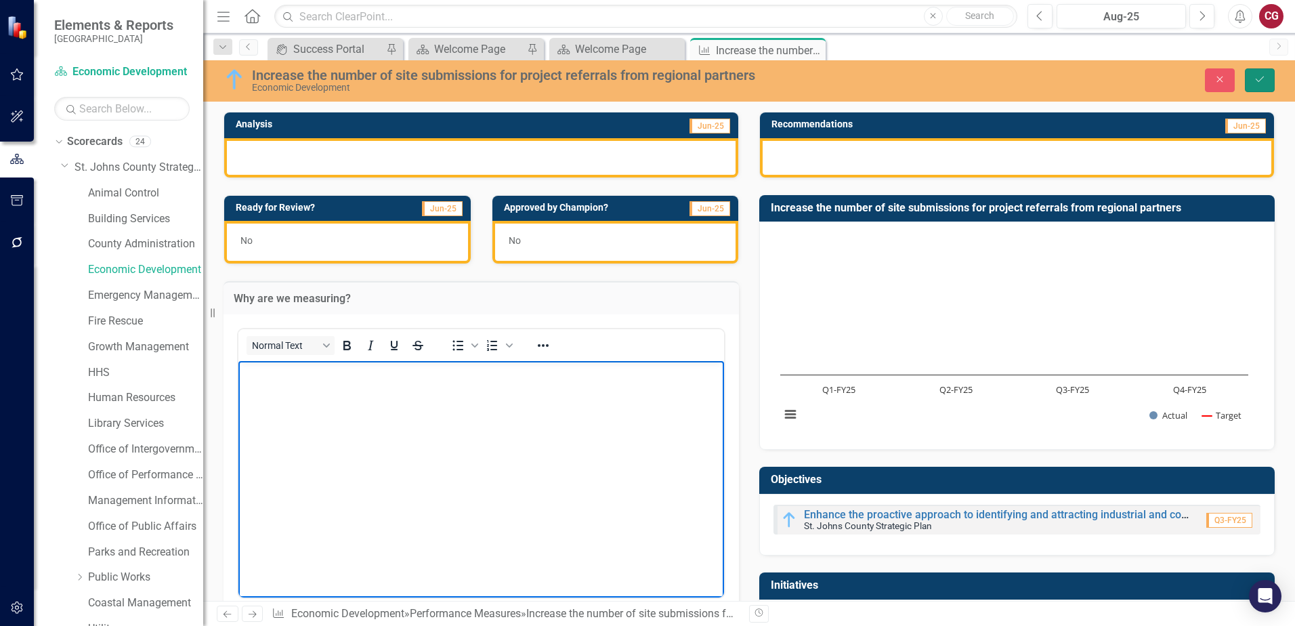
click at [1264, 87] on button "Save" at bounding box center [1260, 80] width 30 height 24
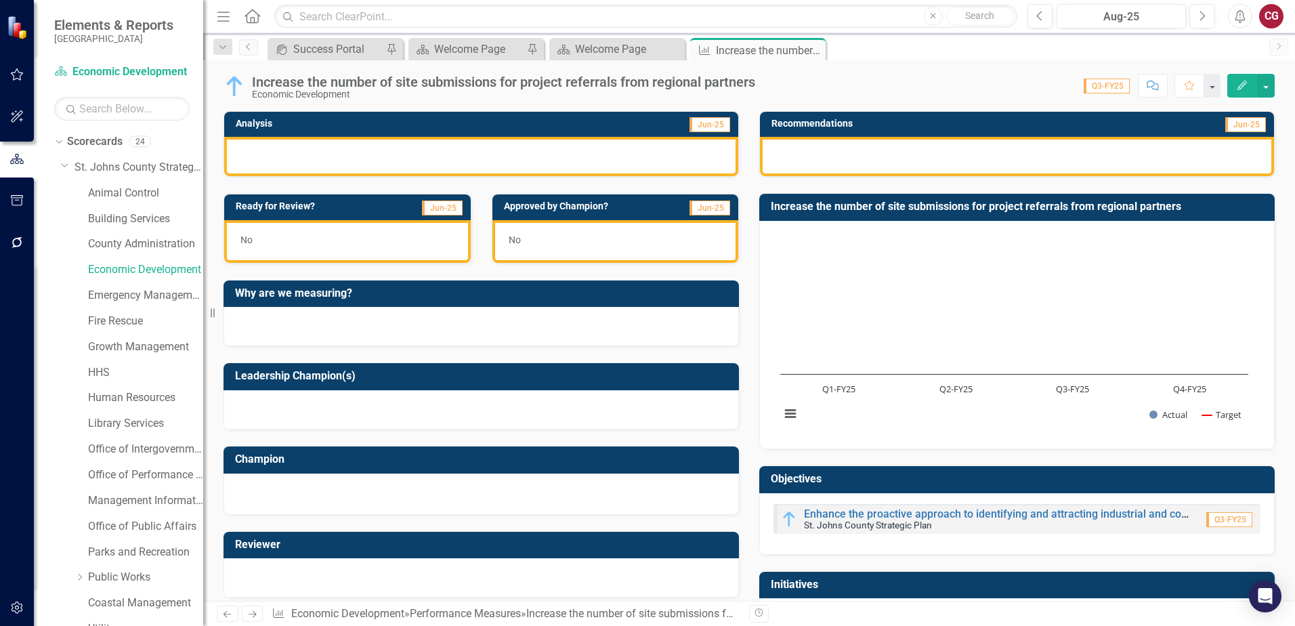
click at [464, 319] on div at bounding box center [481, 326] width 515 height 39
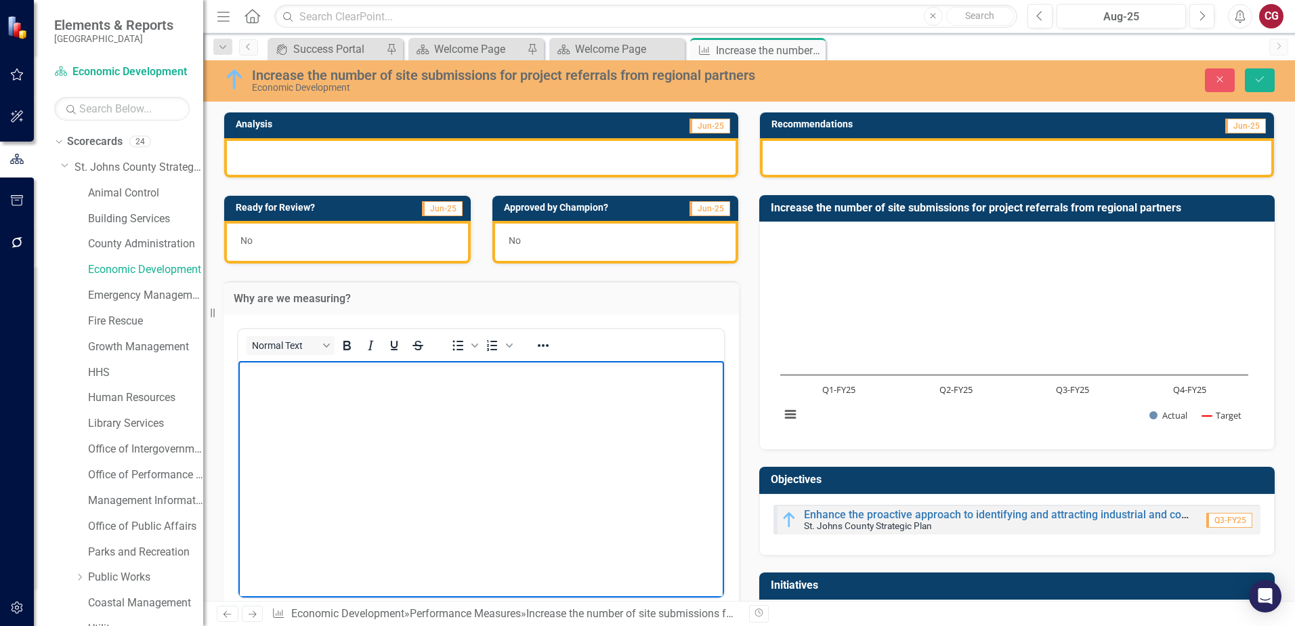
click at [392, 410] on body "Rich Text Area. Press ALT-0 for help." at bounding box center [481, 461] width 486 height 203
click at [1251, 83] on button "Save" at bounding box center [1260, 80] width 30 height 24
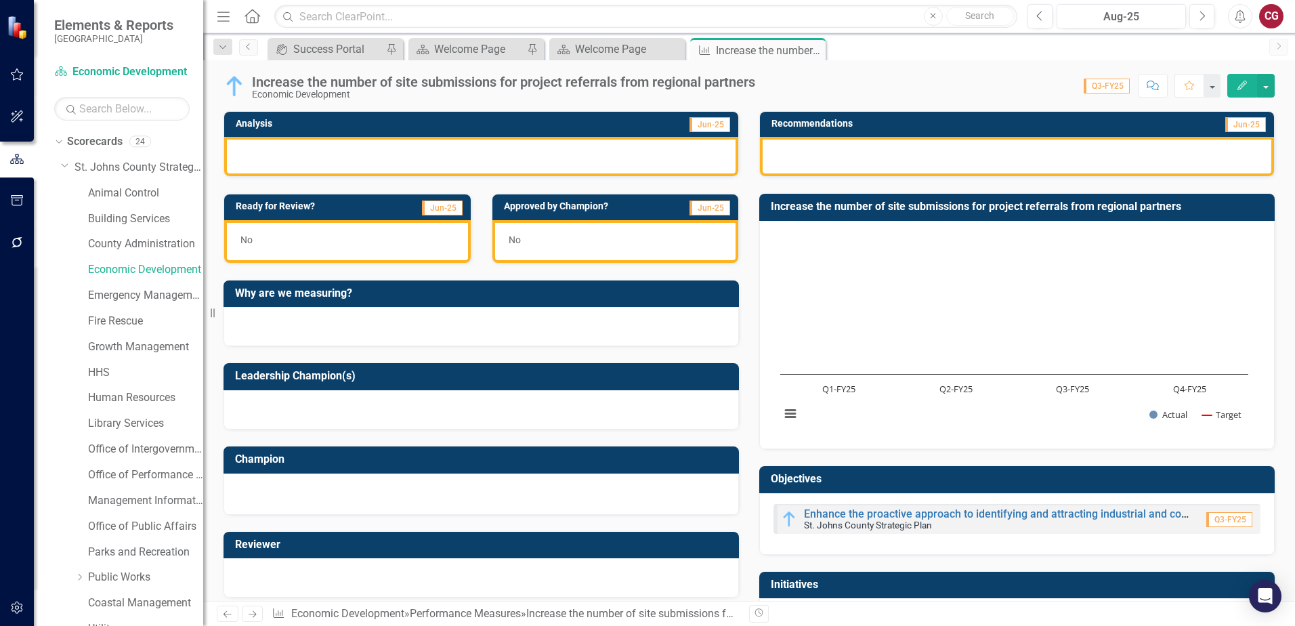
click at [3, 202] on button "button" at bounding box center [17, 201] width 30 height 28
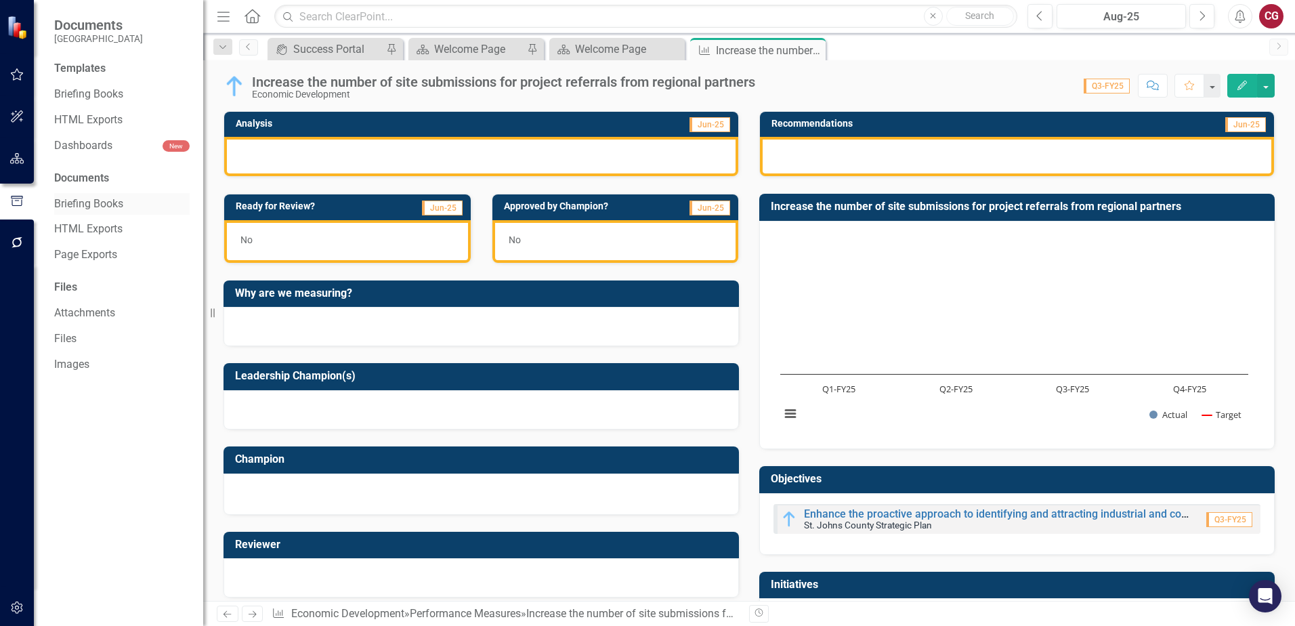
click at [83, 194] on div "Briefing Books" at bounding box center [121, 204] width 135 height 22
click at [117, 201] on link "Briefing Books" at bounding box center [121, 204] width 135 height 16
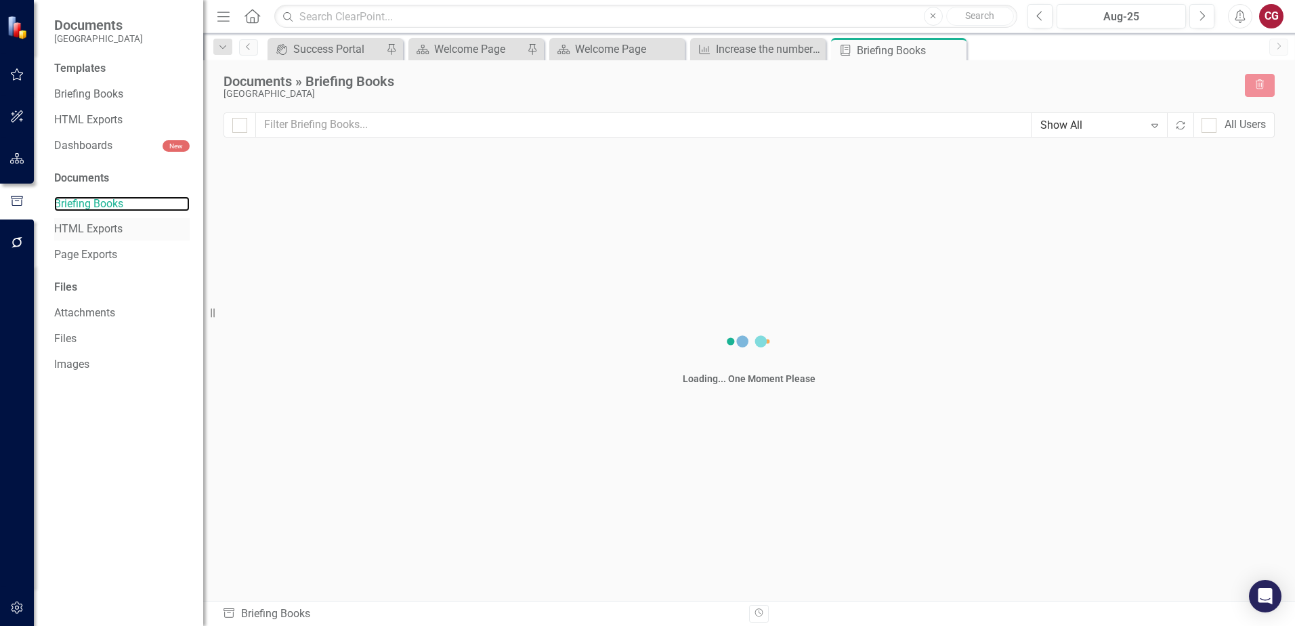
checkbox input "false"
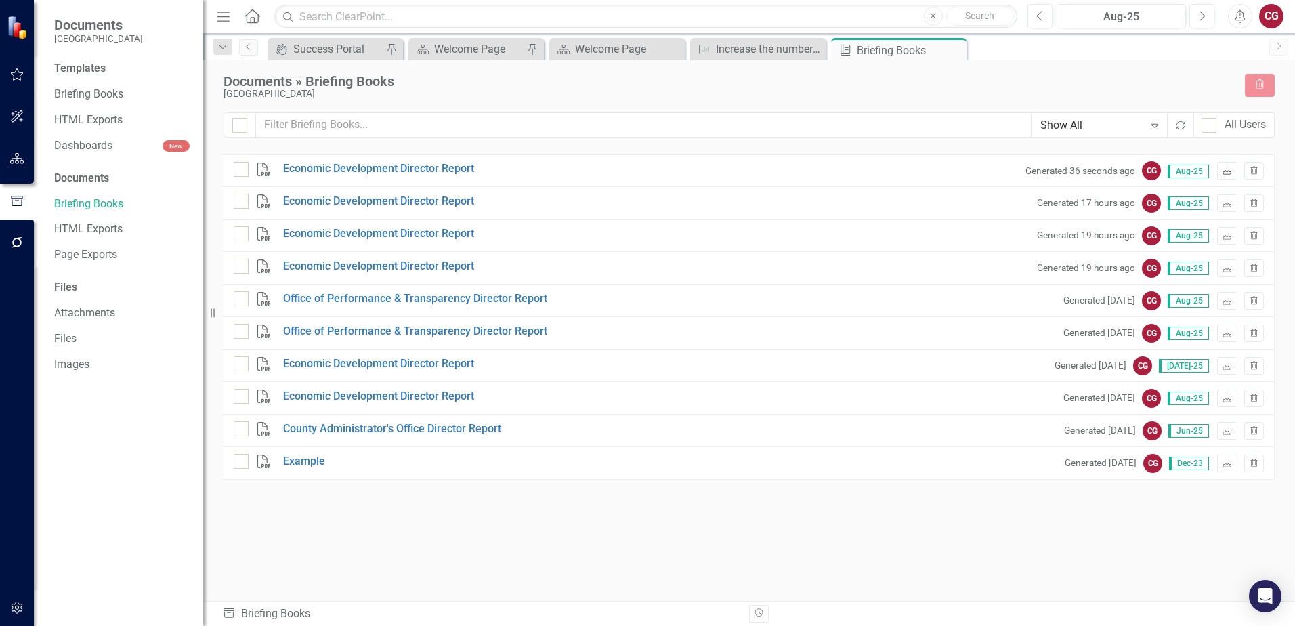
click at [1226, 170] on icon "Download" at bounding box center [1227, 171] width 10 height 8
click at [12, 164] on icon "button" at bounding box center [17, 158] width 14 height 11
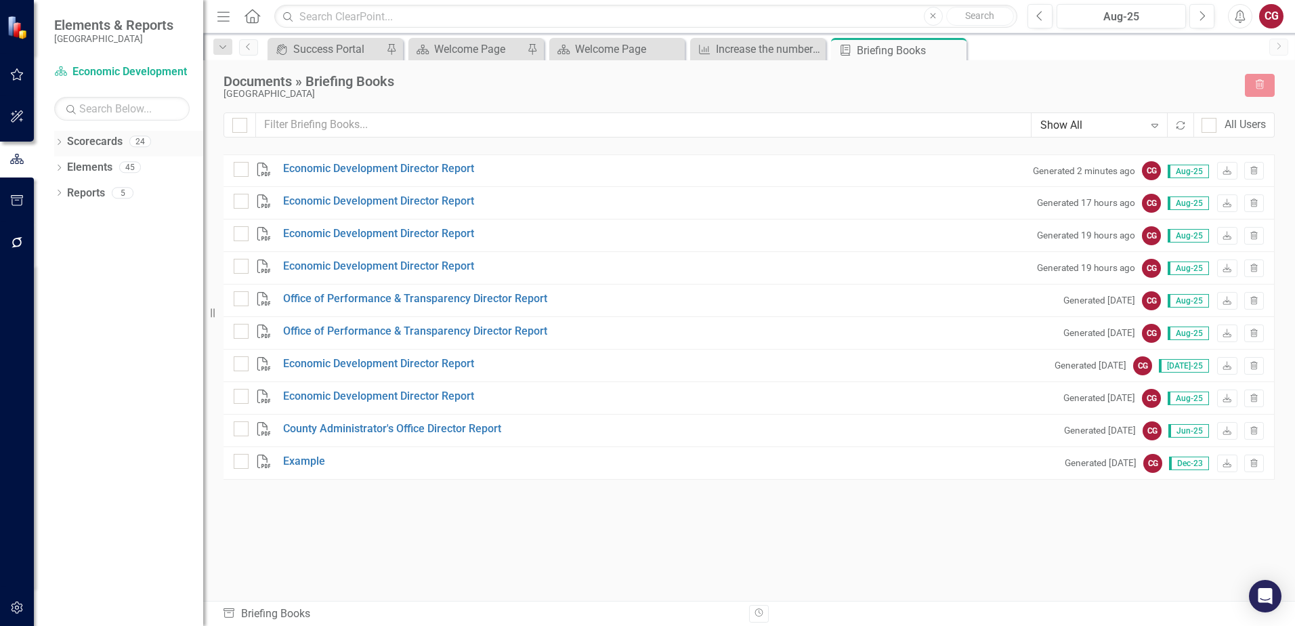
click at [62, 144] on icon "Dropdown" at bounding box center [58, 143] width 9 height 7
click at [62, 169] on icon "Dropdown" at bounding box center [66, 167] width 10 height 8
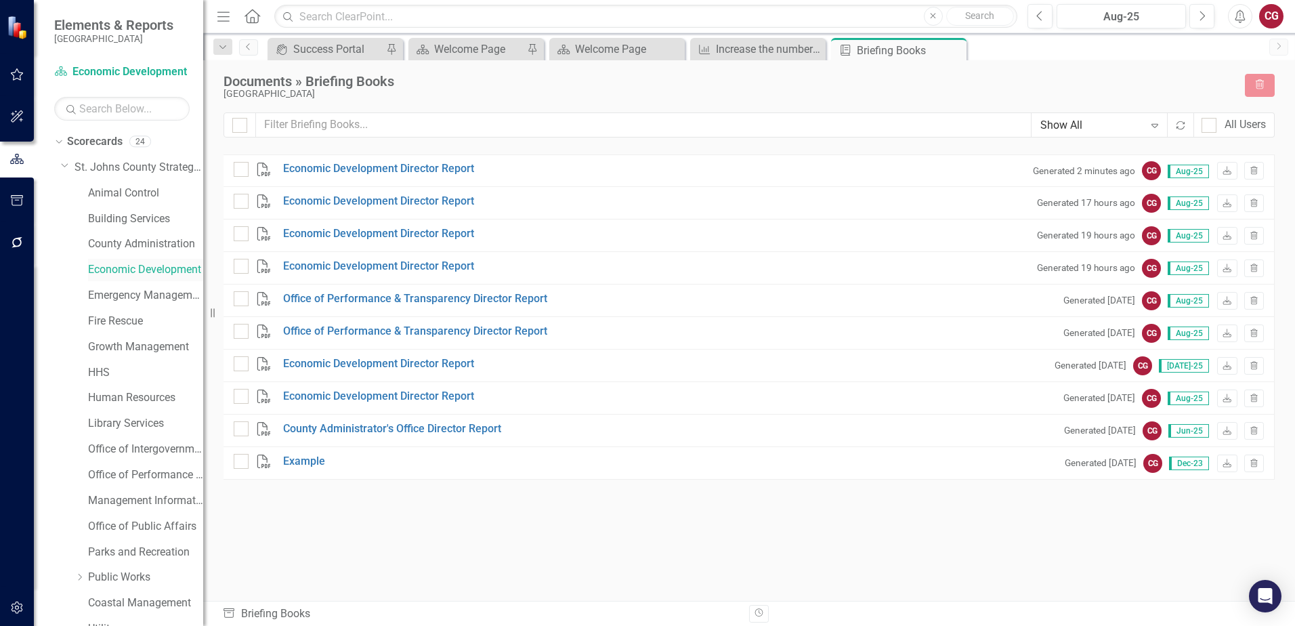
click at [129, 273] on link "Economic Development" at bounding box center [145, 270] width 115 height 16
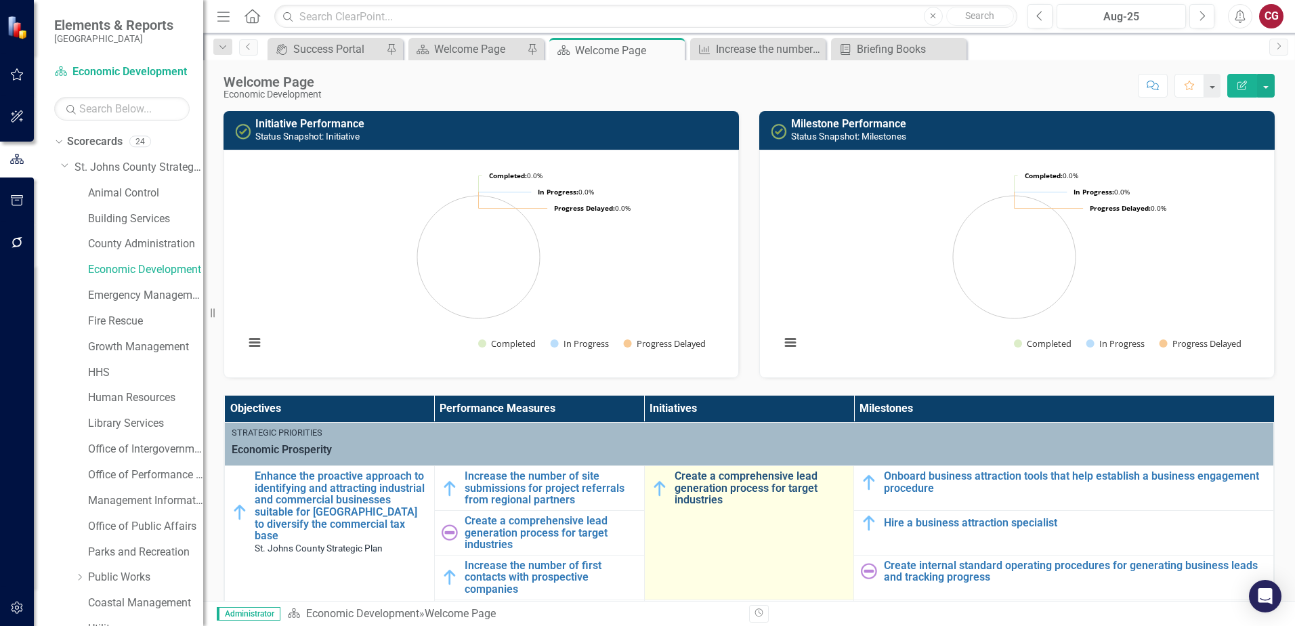
click at [683, 487] on link "Create a comprehensive lead generation process for target industries" at bounding box center [761, 488] width 173 height 36
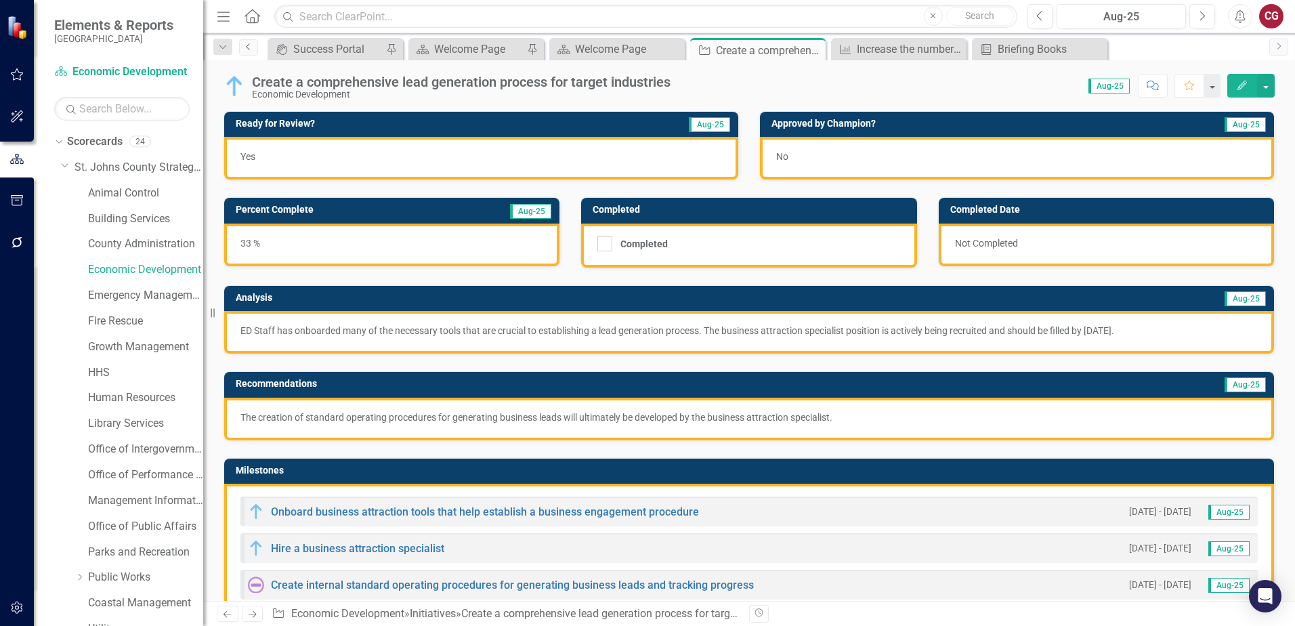
click at [249, 47] on icon "Previous" at bounding box center [248, 47] width 11 height 8
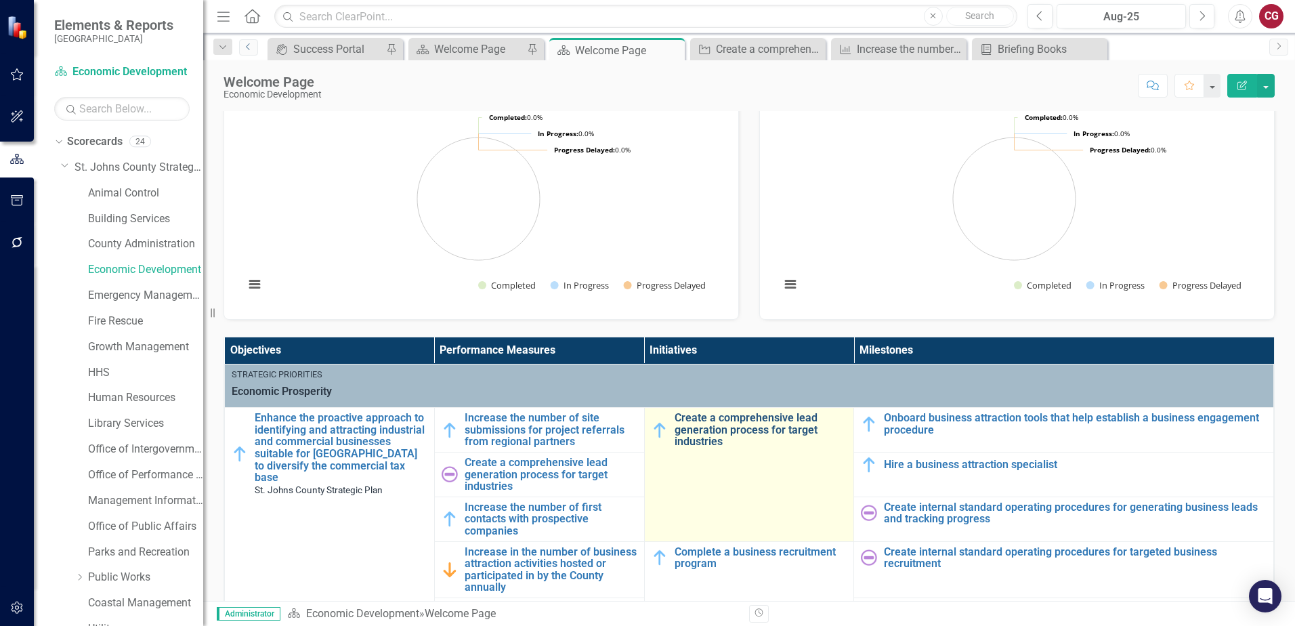
scroll to position [135, 0]
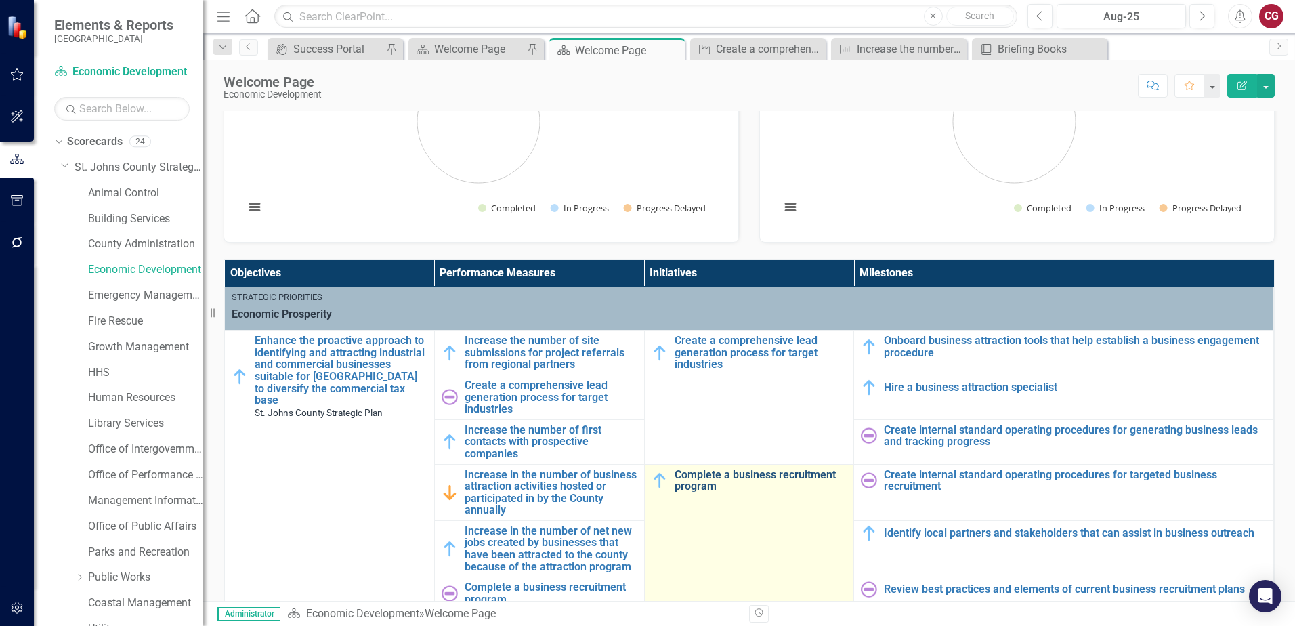
click at [749, 475] on link "Complete a business recruitment program" at bounding box center [761, 481] width 173 height 24
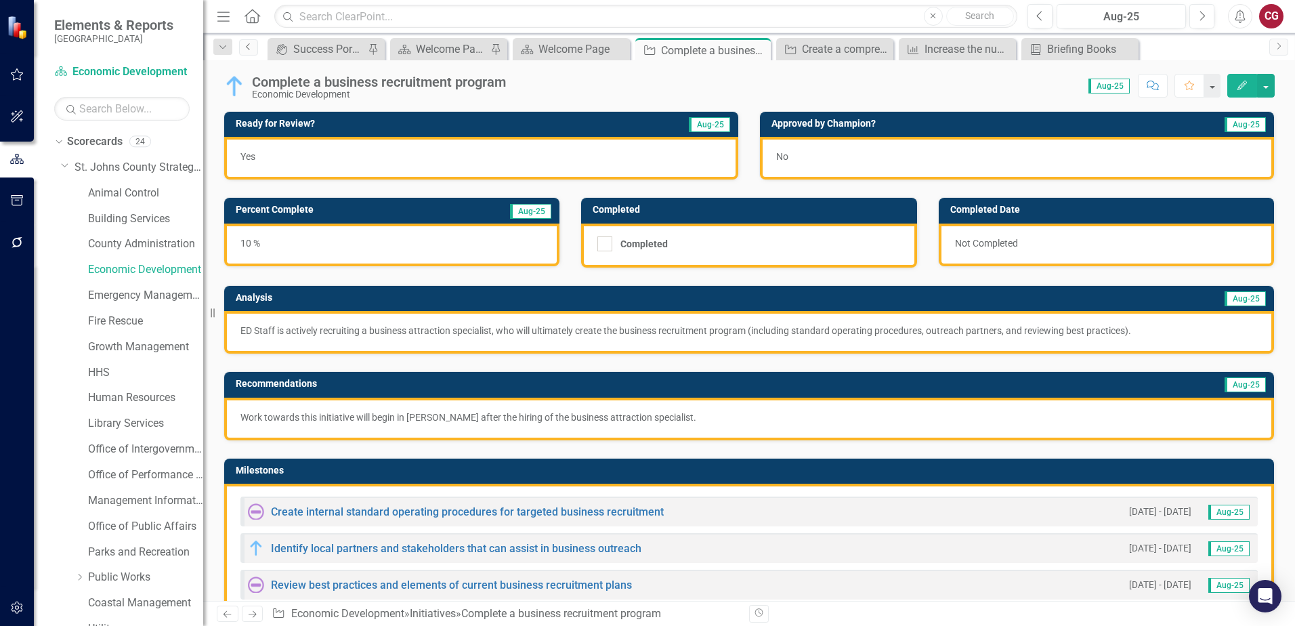
click at [251, 49] on icon "Previous" at bounding box center [248, 47] width 11 height 8
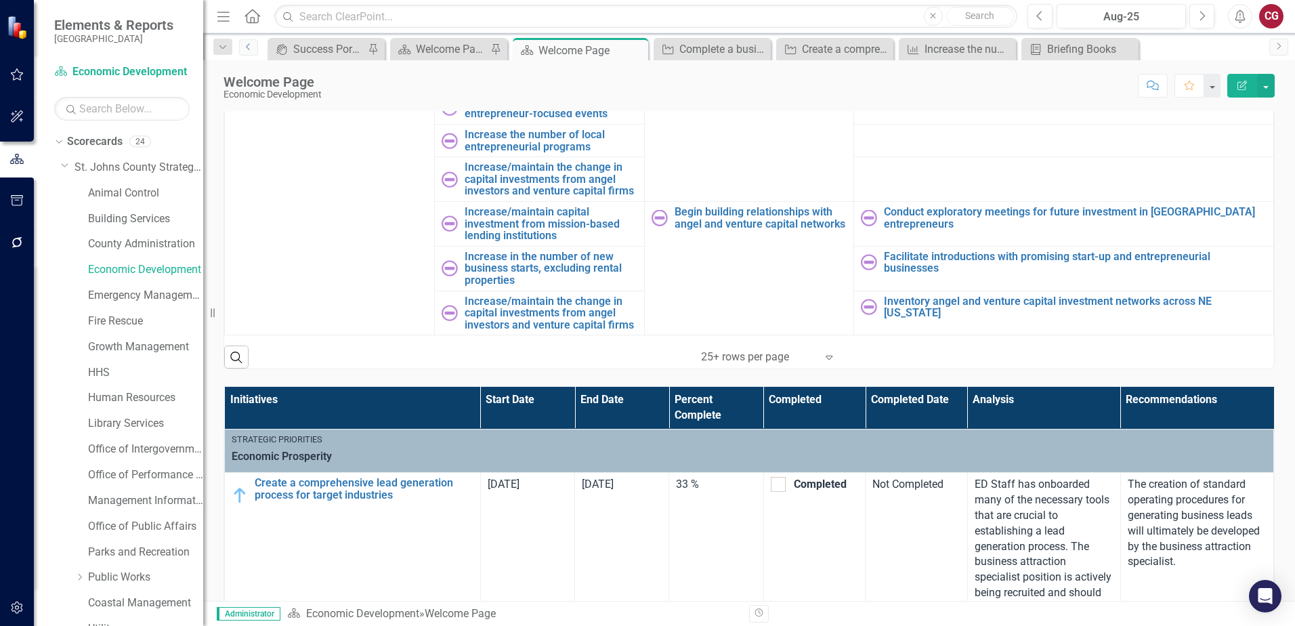
scroll to position [542, 0]
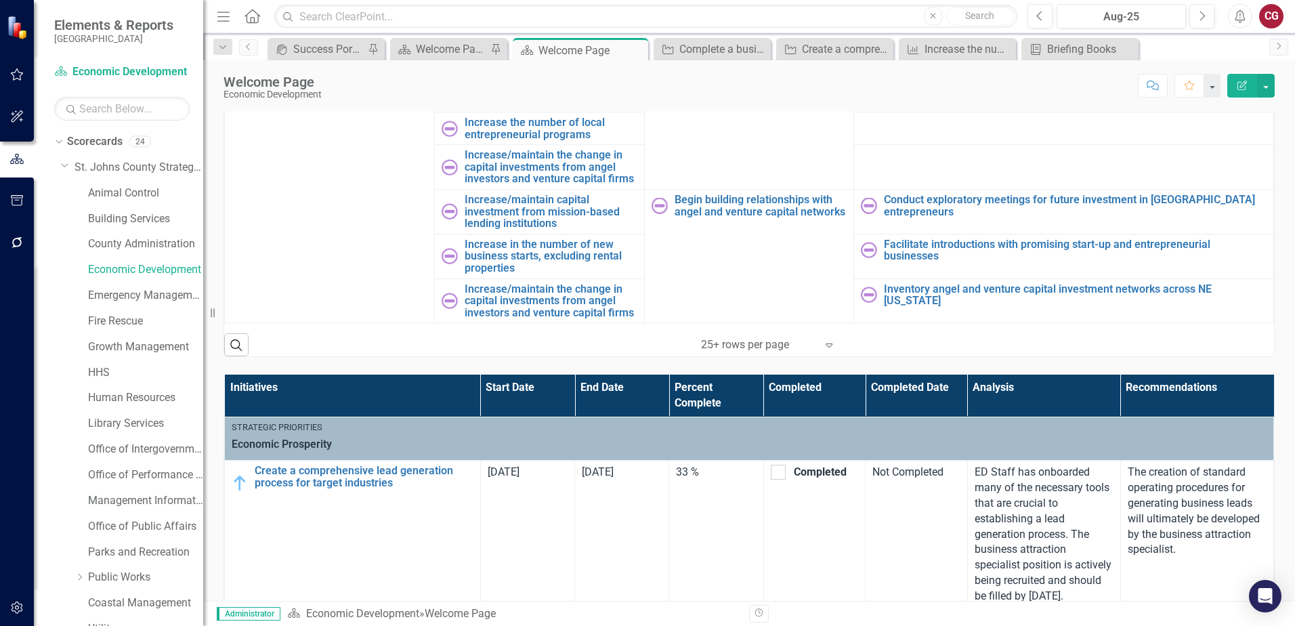
click at [816, 345] on div "25+ rows per page" at bounding box center [758, 345] width 129 height 24
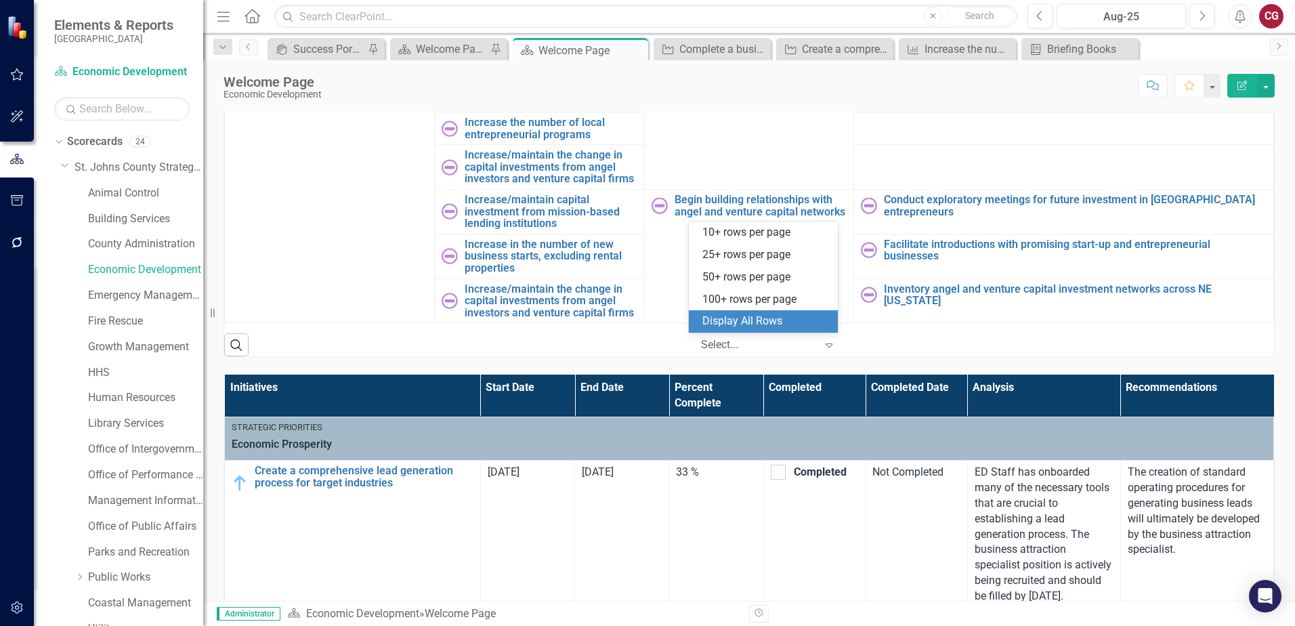
click at [713, 322] on div "Display All Rows" at bounding box center [765, 322] width 127 height 16
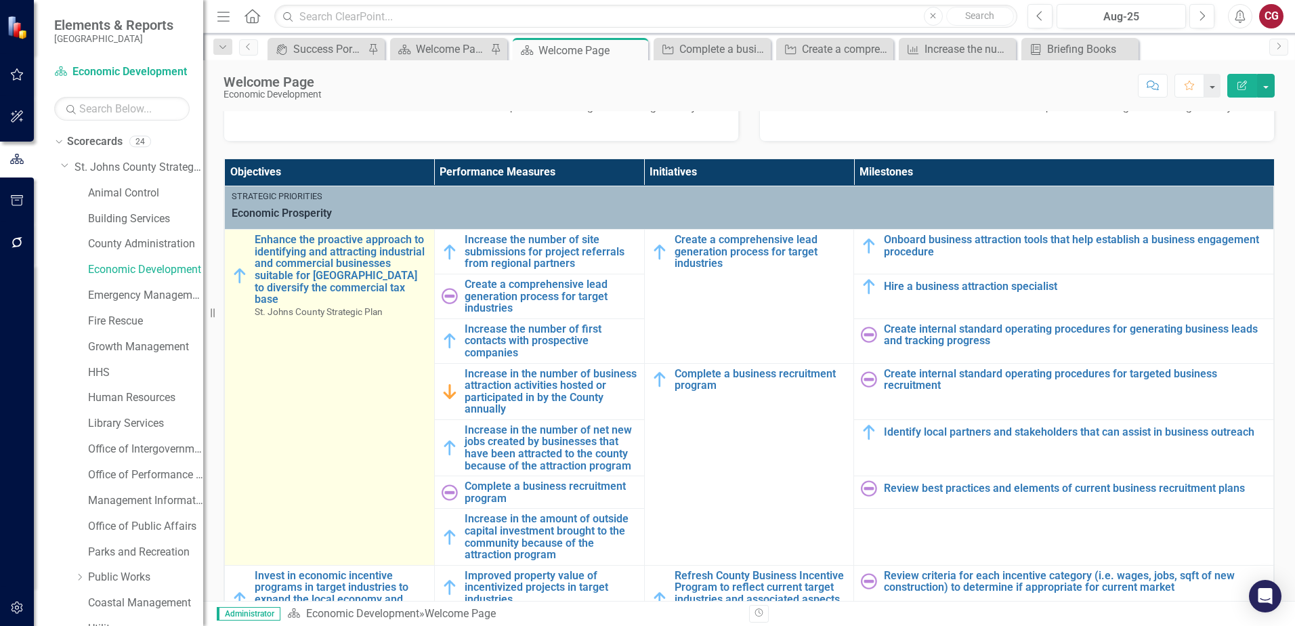
scroll to position [203, 0]
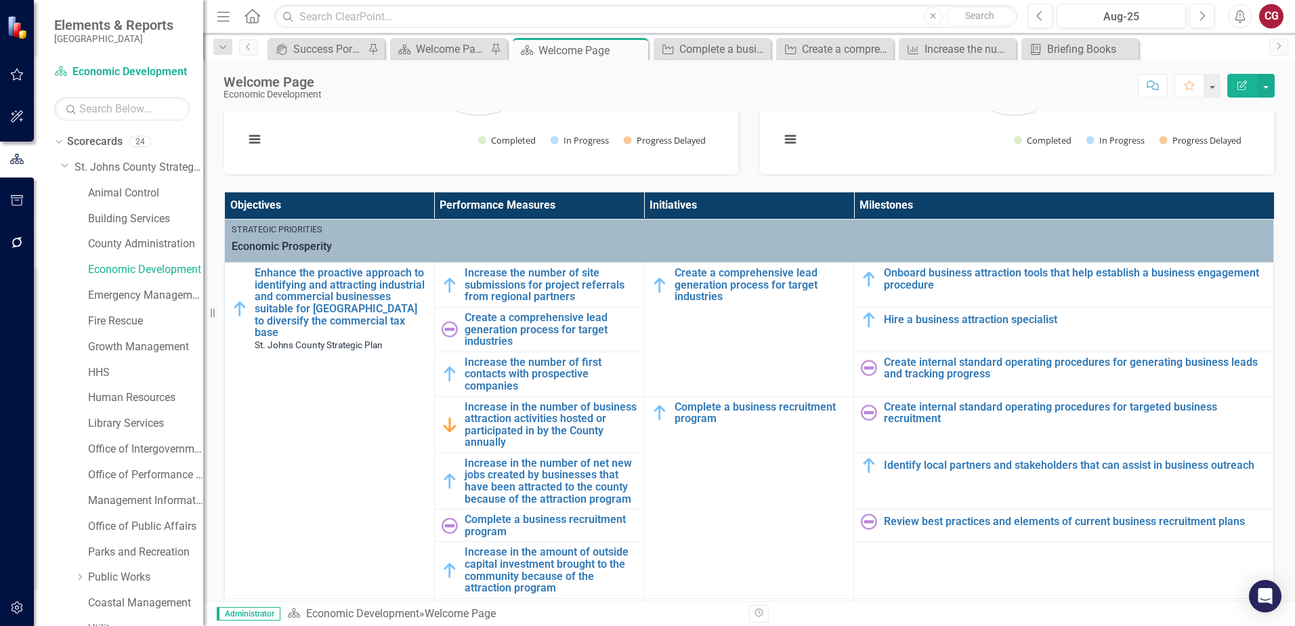
drag, startPoint x: 250, startPoint y: 20, endPoint x: 314, endPoint y: 20, distance: 63.7
click at [250, 20] on icon "Home" at bounding box center [252, 16] width 18 height 14
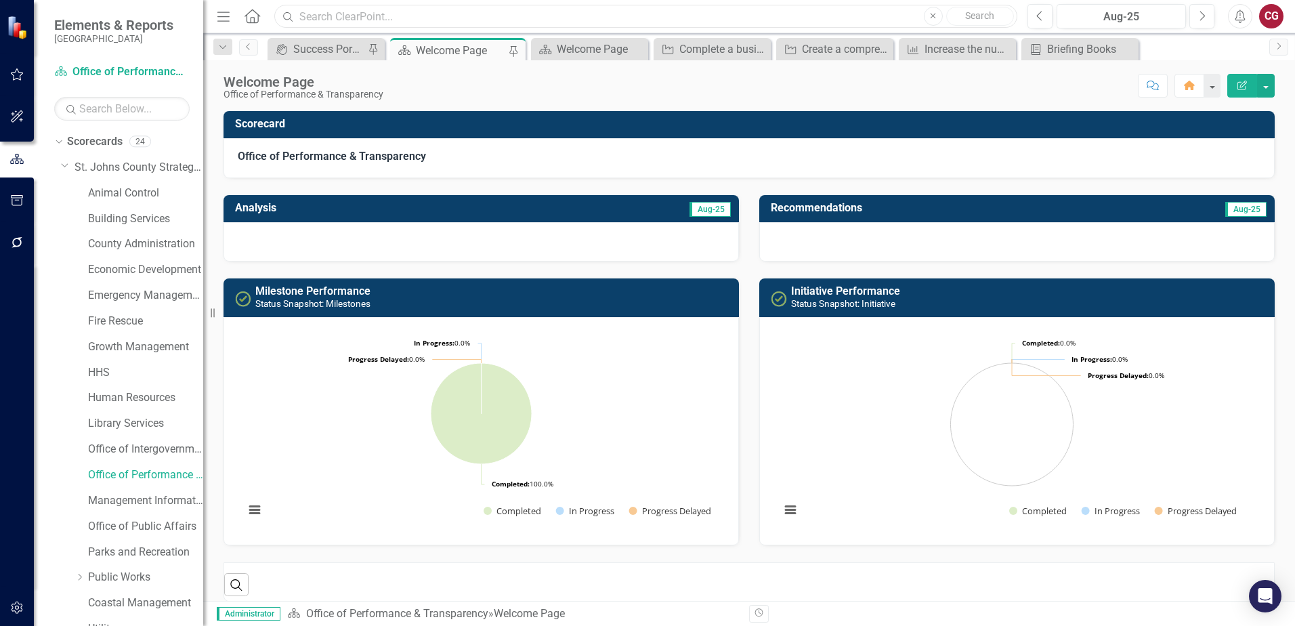
click at [316, 18] on input "text" at bounding box center [645, 17] width 743 height 24
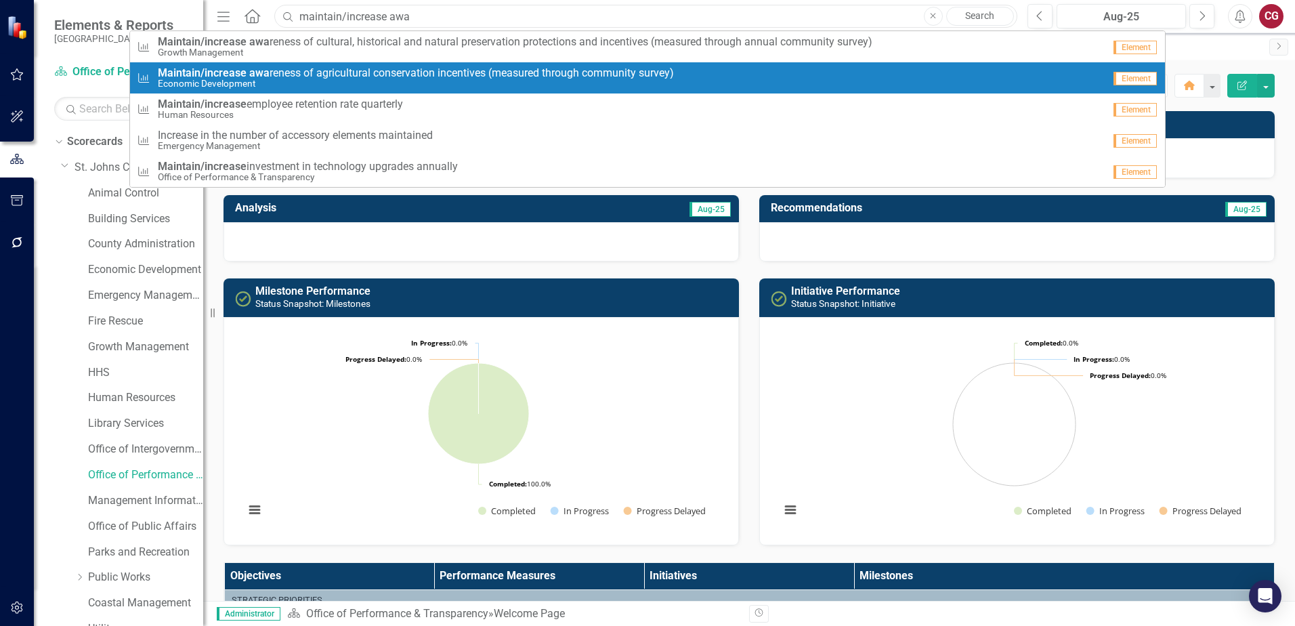
type input "maintain/increase awa"
click at [412, 70] on span "Maintain/increase awa reness of agricultural conservation incentives (measured …" at bounding box center [416, 73] width 516 height 12
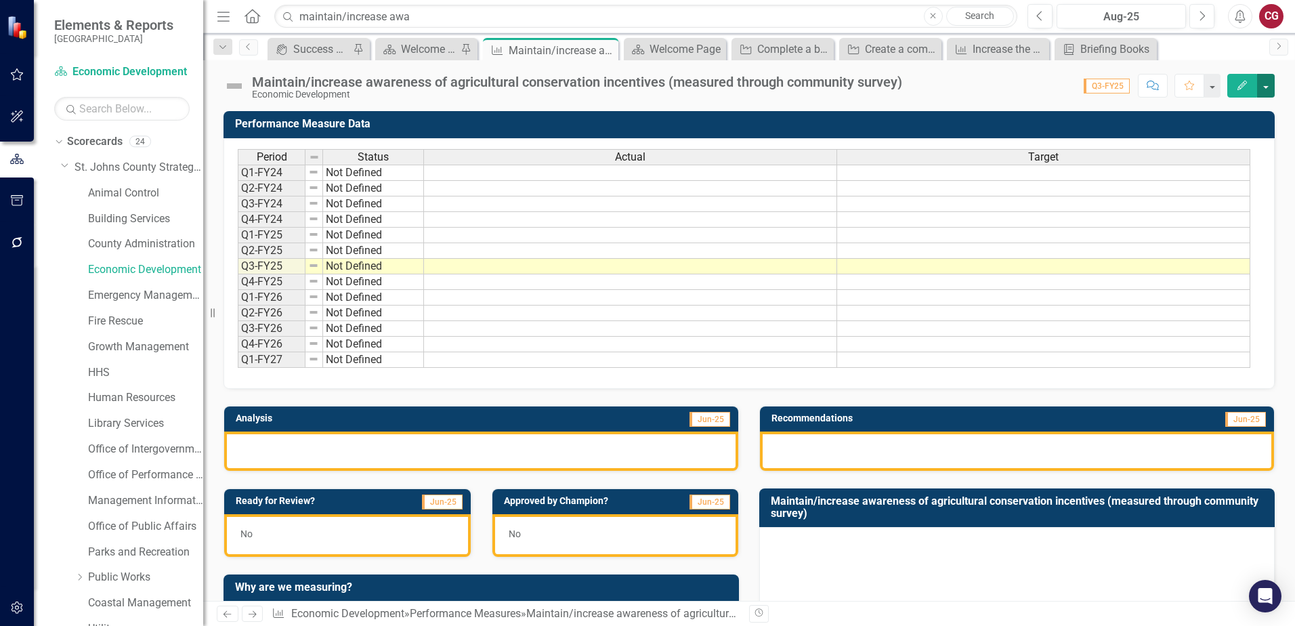
click at [1272, 89] on button "button" at bounding box center [1266, 86] width 18 height 24
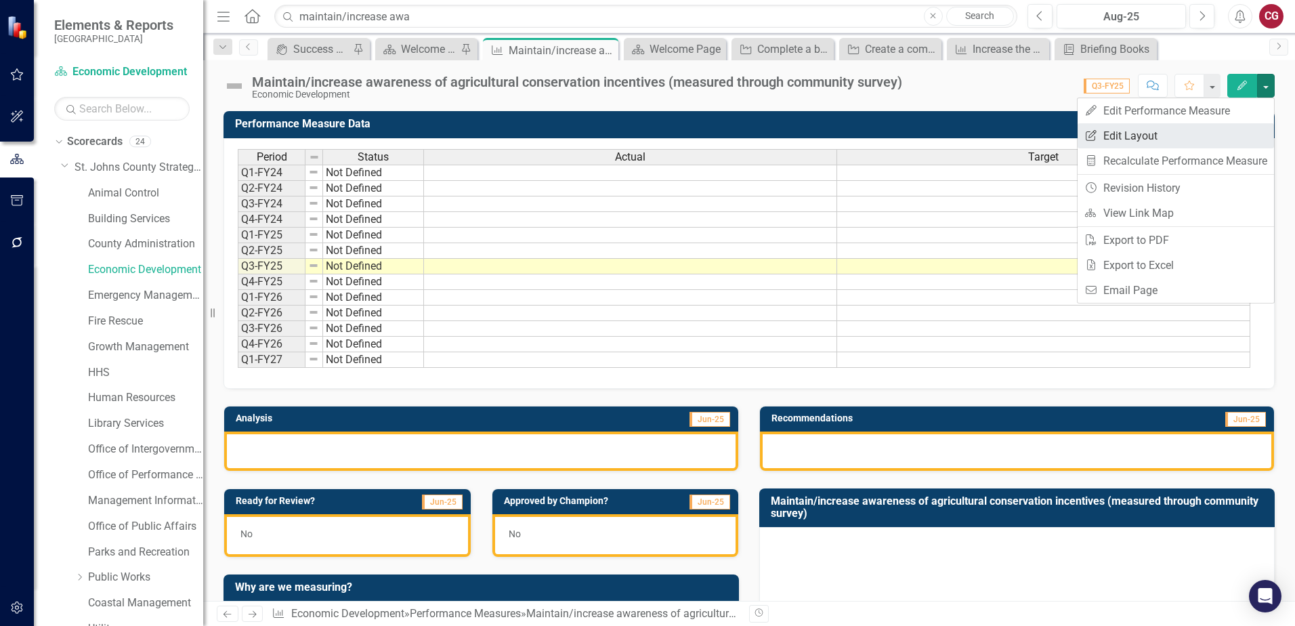
click at [1184, 129] on link "Edit Report Edit Layout" at bounding box center [1176, 135] width 196 height 25
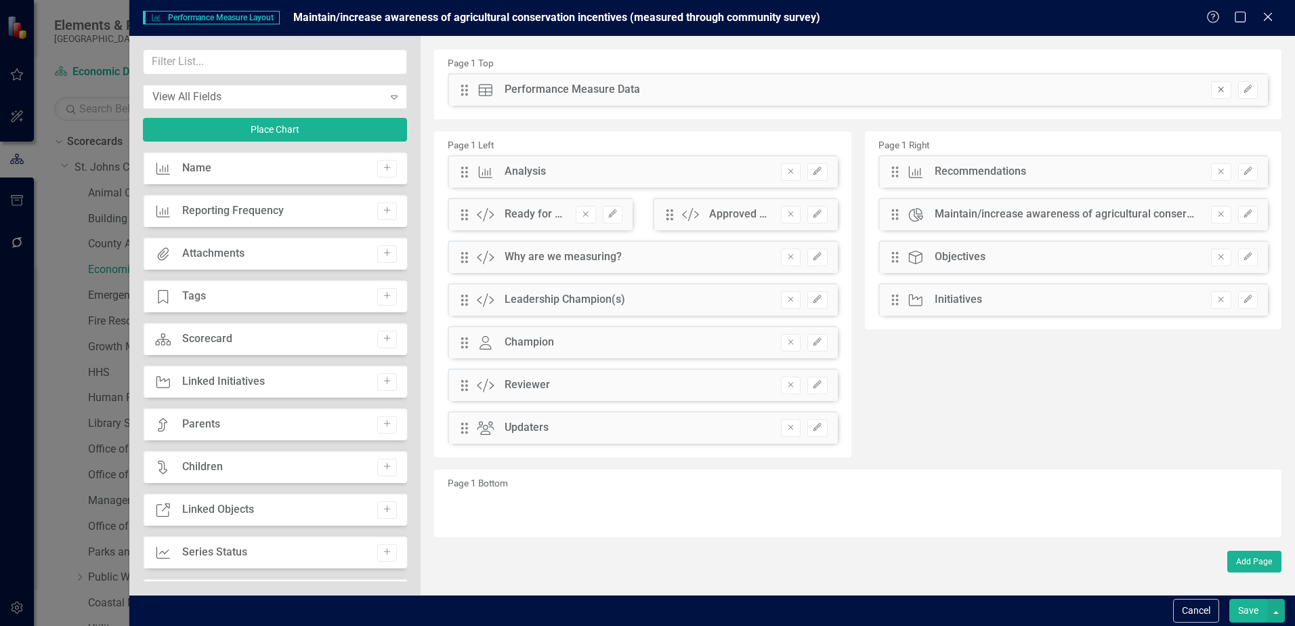
click at [1218, 91] on icon "Remove" at bounding box center [1221, 89] width 10 height 8
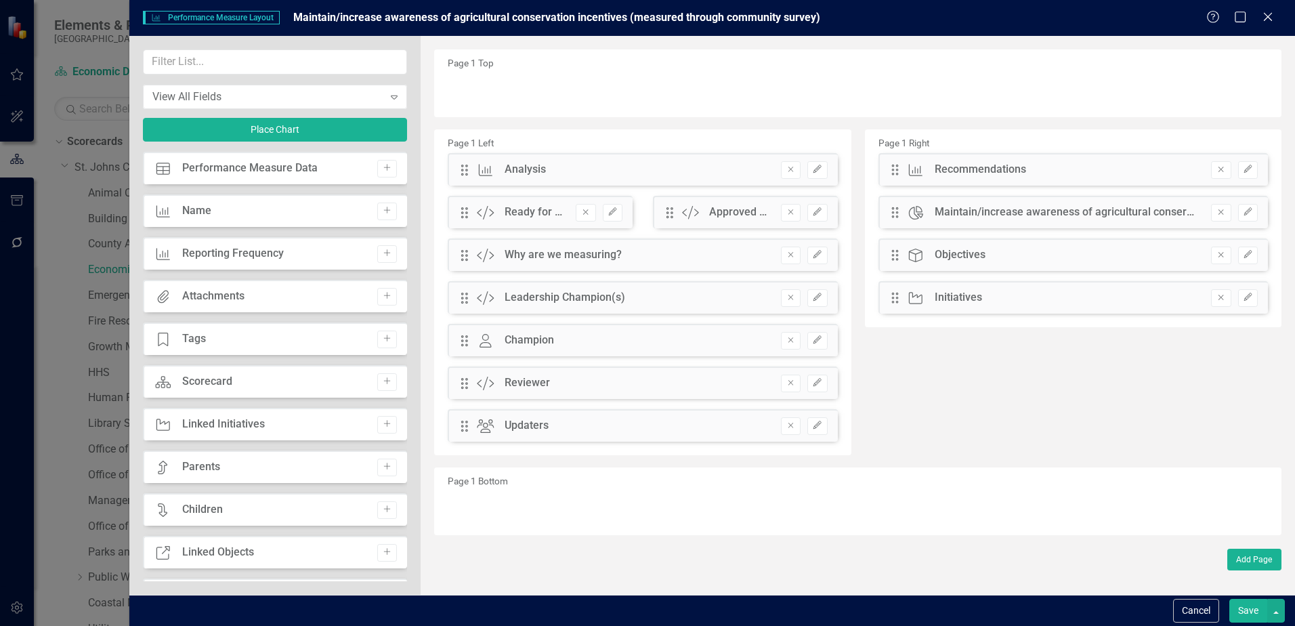
click at [1248, 606] on button "Save" at bounding box center [1248, 611] width 38 height 24
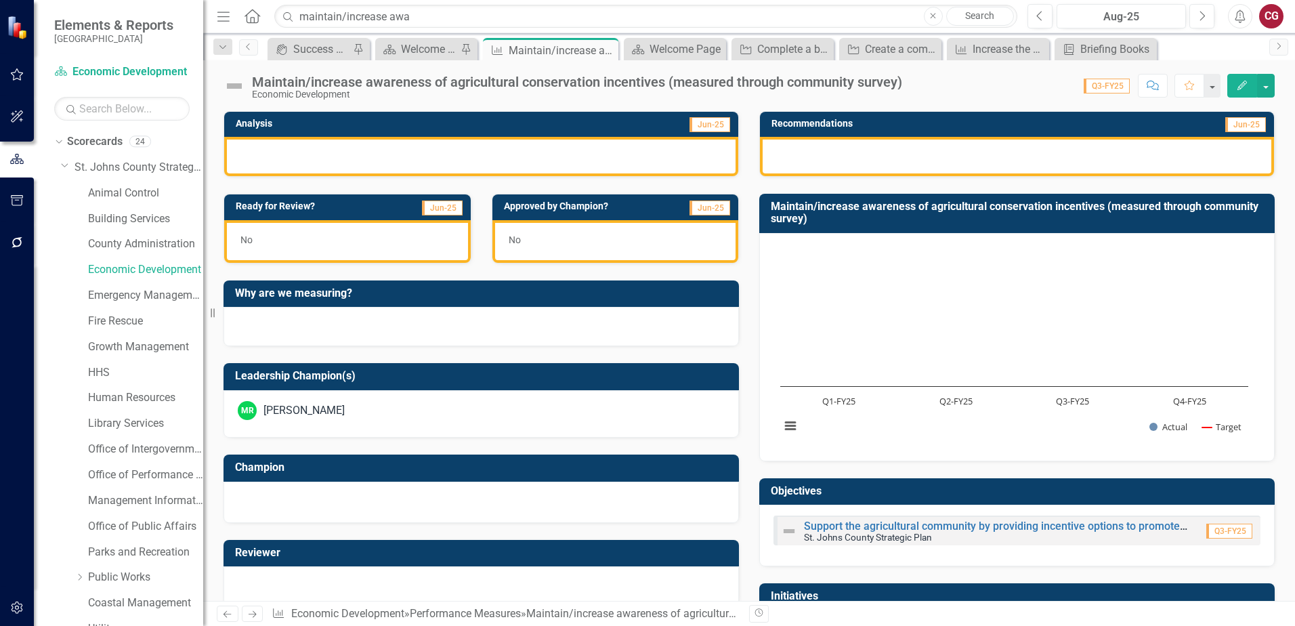
click at [398, 418] on div "MR Mike Roberson" at bounding box center [481, 410] width 487 height 19
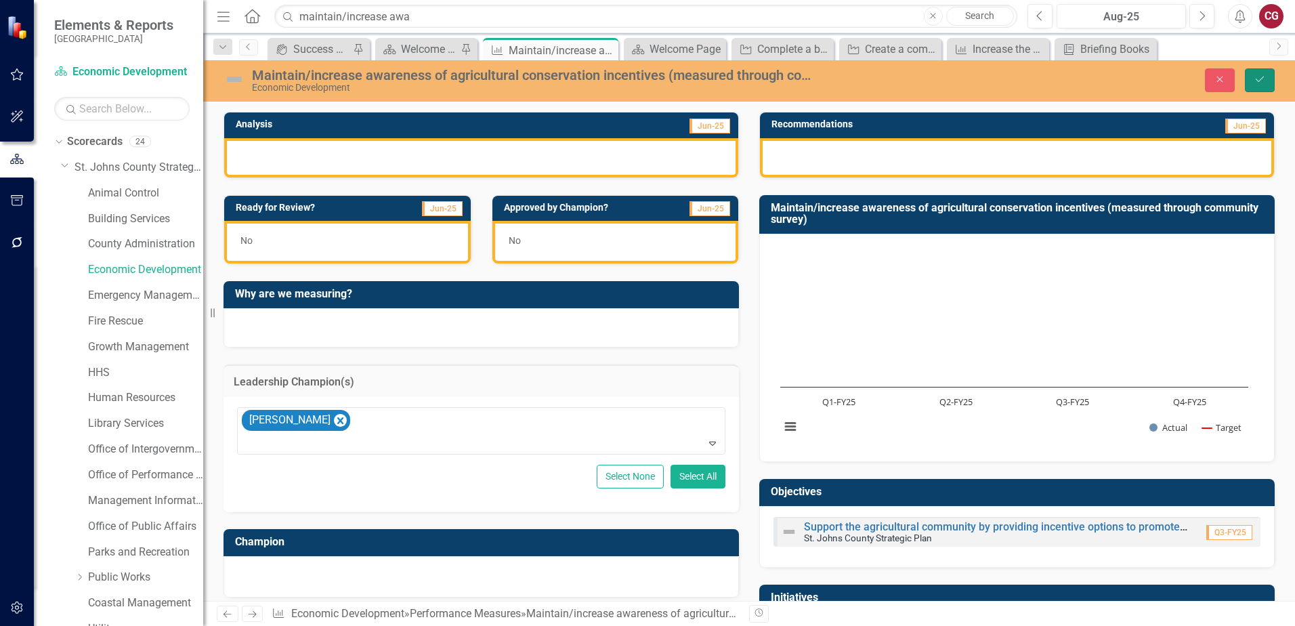
click at [1268, 83] on button "Save" at bounding box center [1260, 80] width 30 height 24
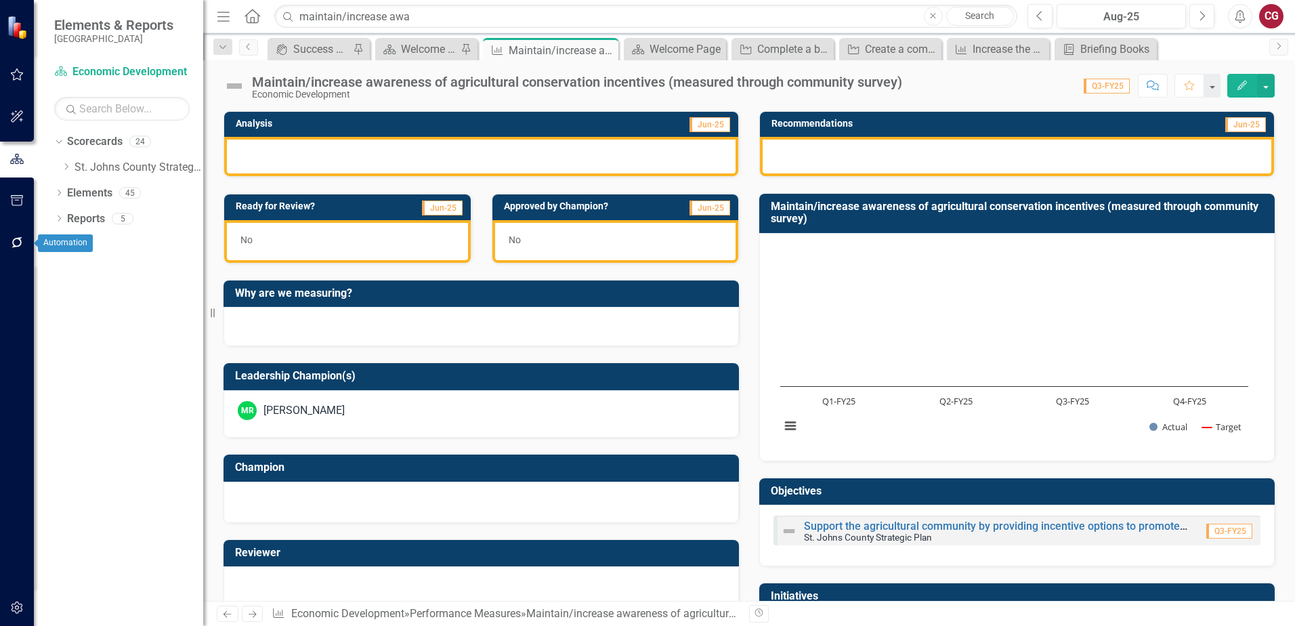
click at [14, 243] on icon "button" at bounding box center [17, 242] width 14 height 11
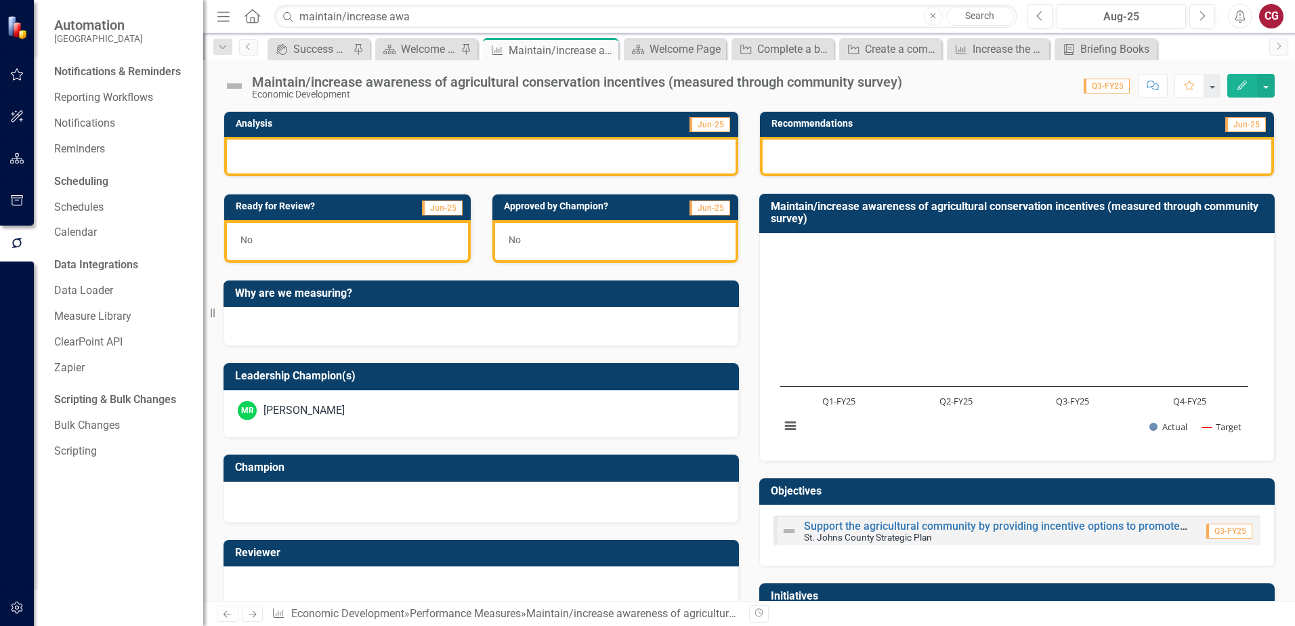
click at [17, 207] on button "button" at bounding box center [17, 201] width 30 height 28
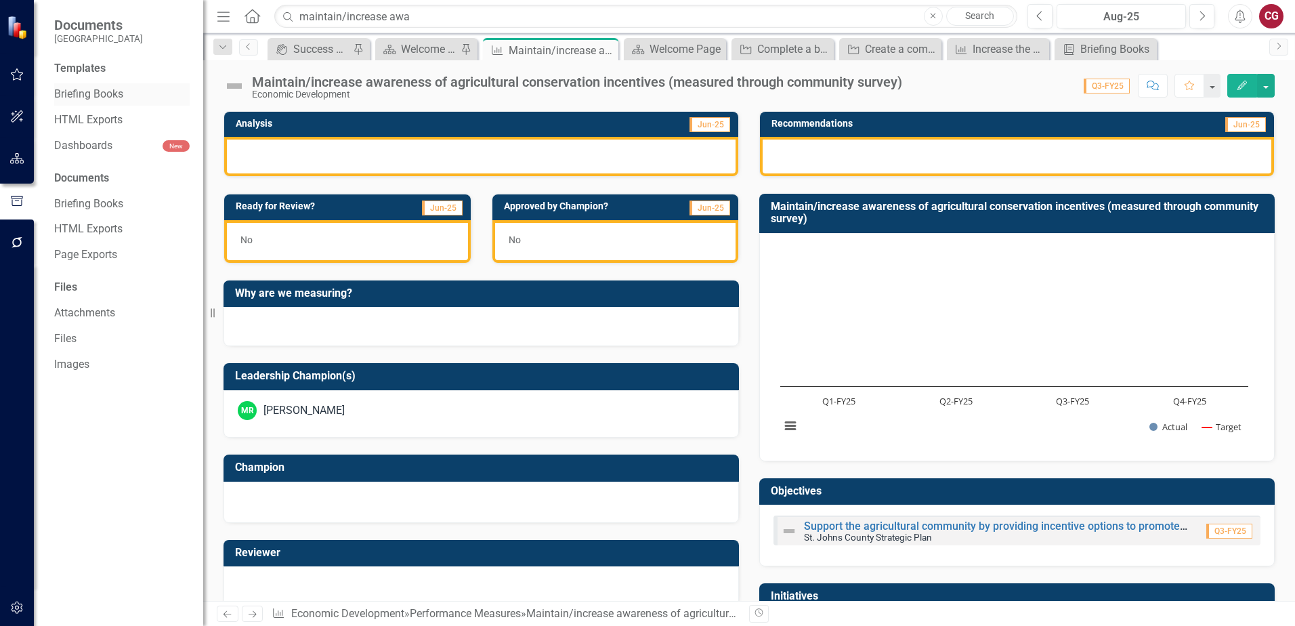
click at [93, 85] on div "Briefing Books" at bounding box center [121, 94] width 135 height 22
click at [93, 96] on link "Briefing Books" at bounding box center [121, 95] width 135 height 16
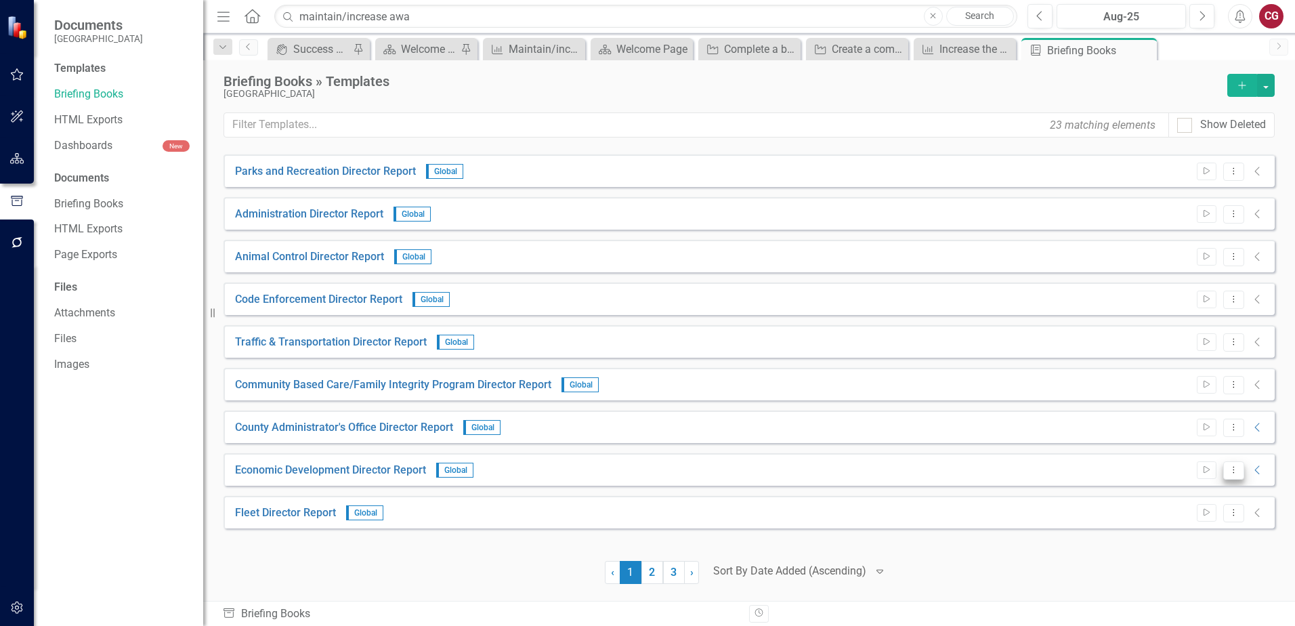
click at [1230, 472] on icon "Dropdown Menu" at bounding box center [1234, 469] width 12 height 9
click at [1196, 537] on link "Edit Edit Template" at bounding box center [1180, 542] width 125 height 25
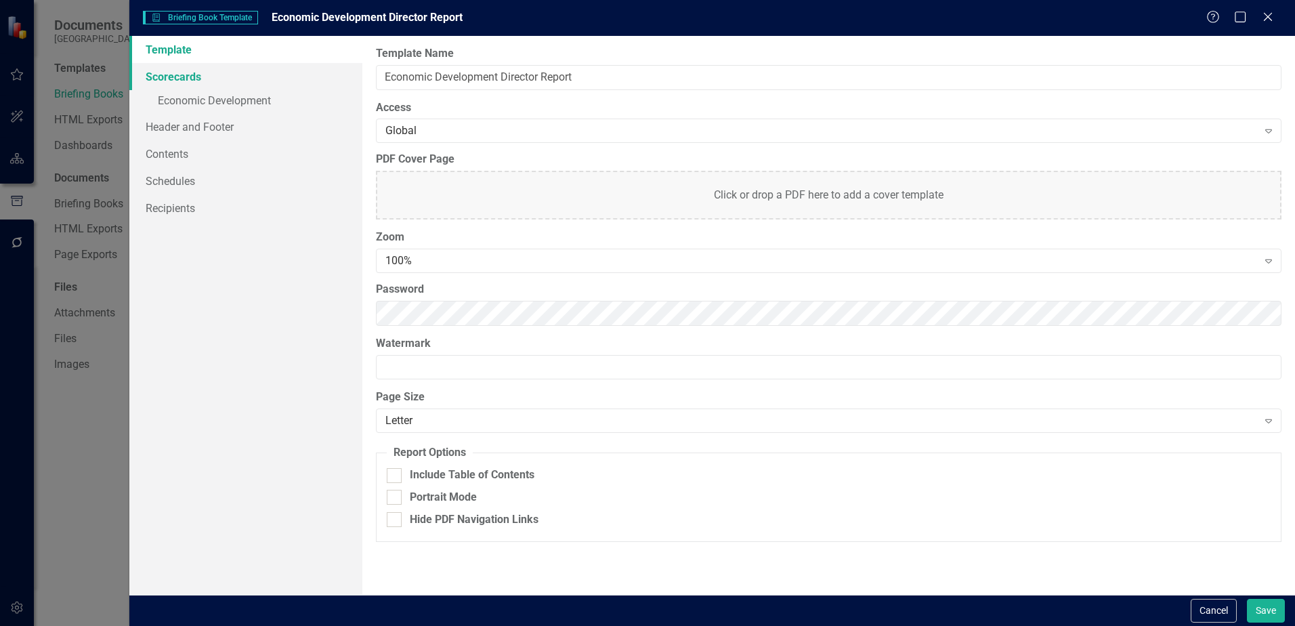
click at [167, 80] on link "Scorecards" at bounding box center [245, 76] width 233 height 27
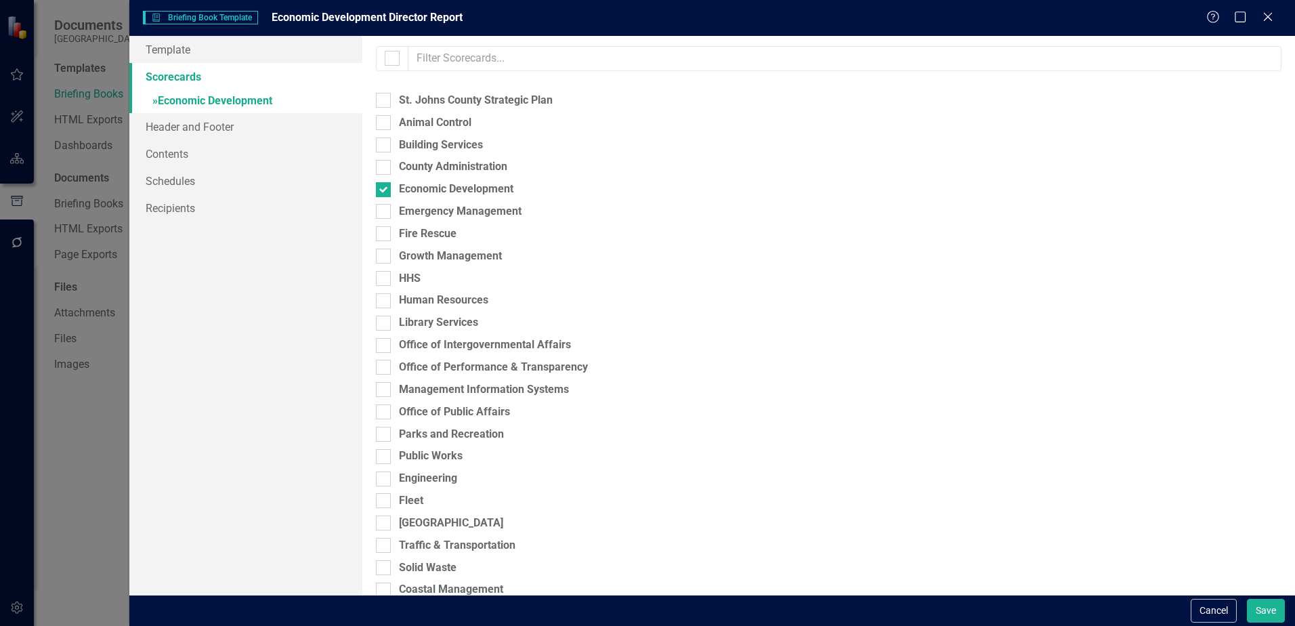
click at [198, 97] on link "» Economic Development" at bounding box center [245, 102] width 233 height 24
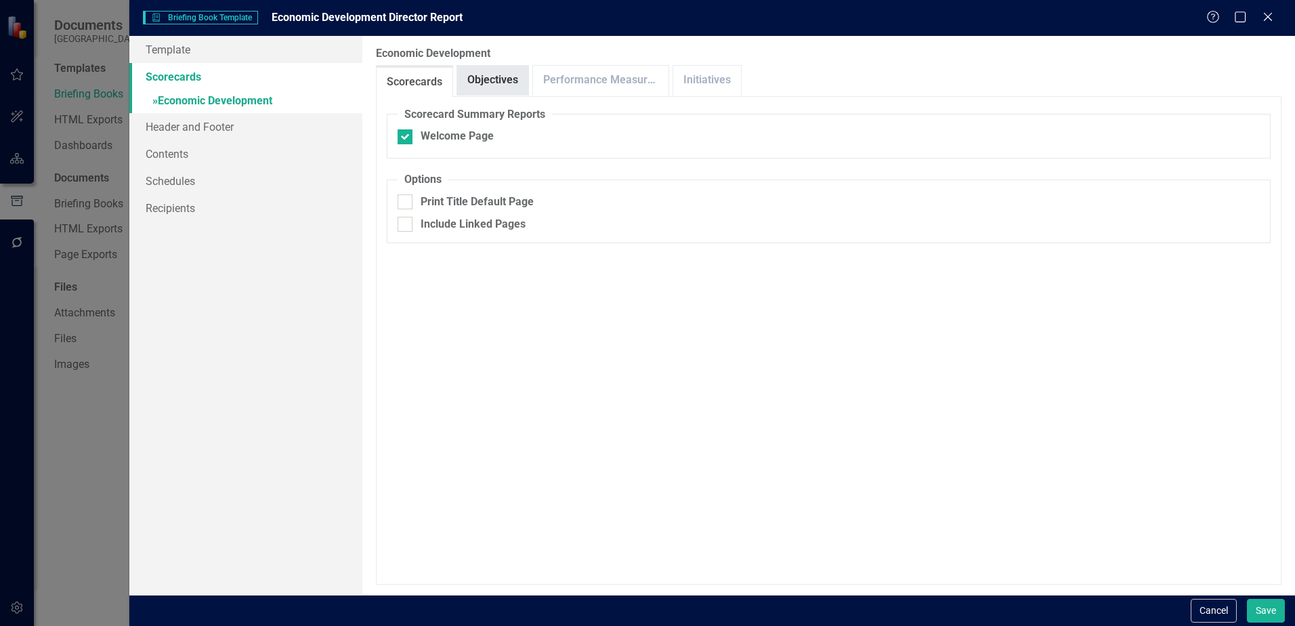
click at [475, 84] on link "Objectives" at bounding box center [492, 80] width 71 height 29
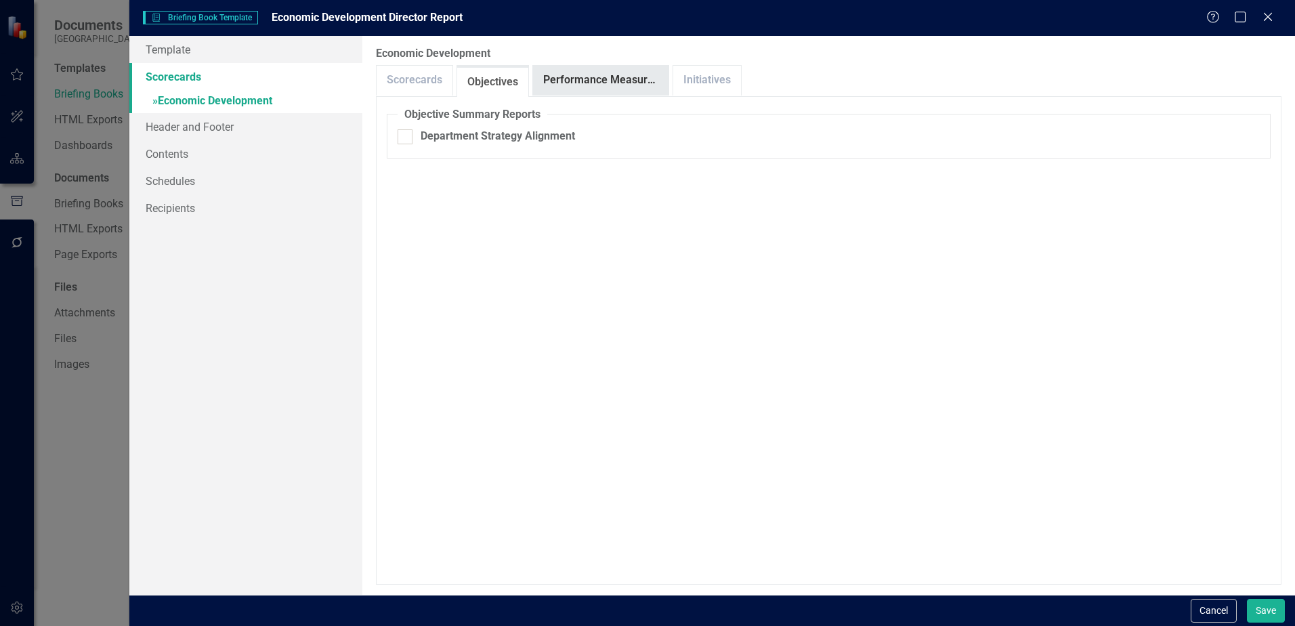
click at [562, 85] on link "Performance Measures" at bounding box center [600, 80] width 135 height 29
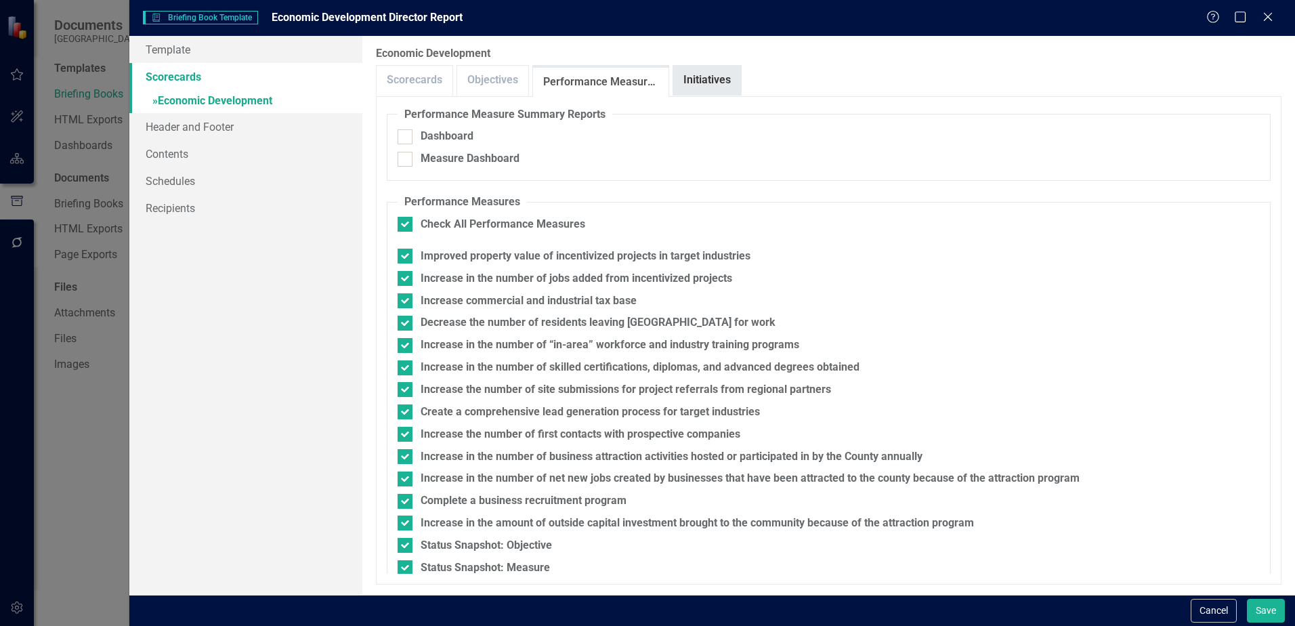
click at [701, 86] on link "Initiatives" at bounding box center [707, 80] width 68 height 29
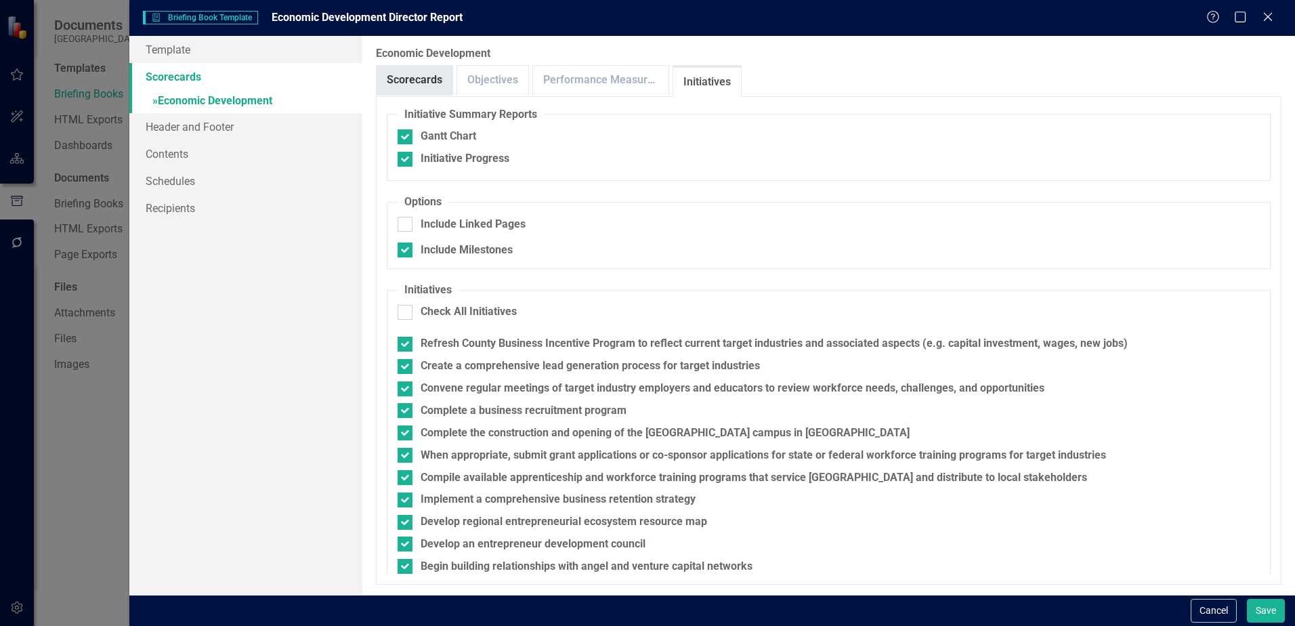
click at [410, 81] on link "Scorecards" at bounding box center [415, 80] width 76 height 29
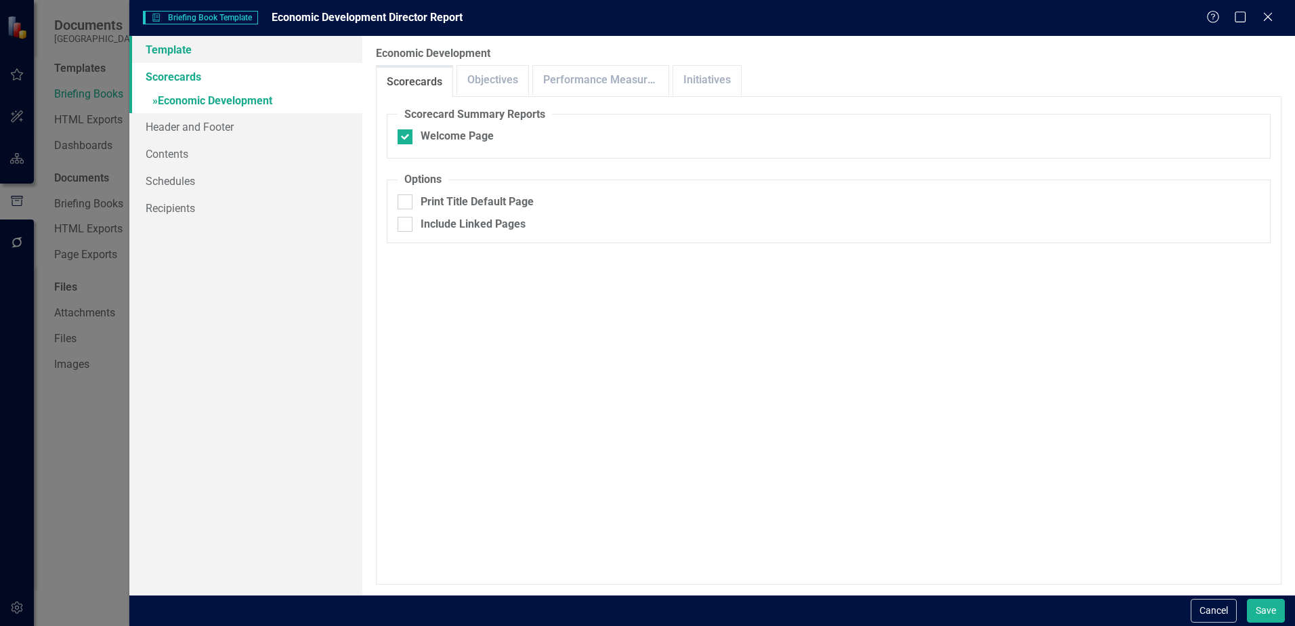
click at [171, 53] on link "Template" at bounding box center [245, 49] width 233 height 27
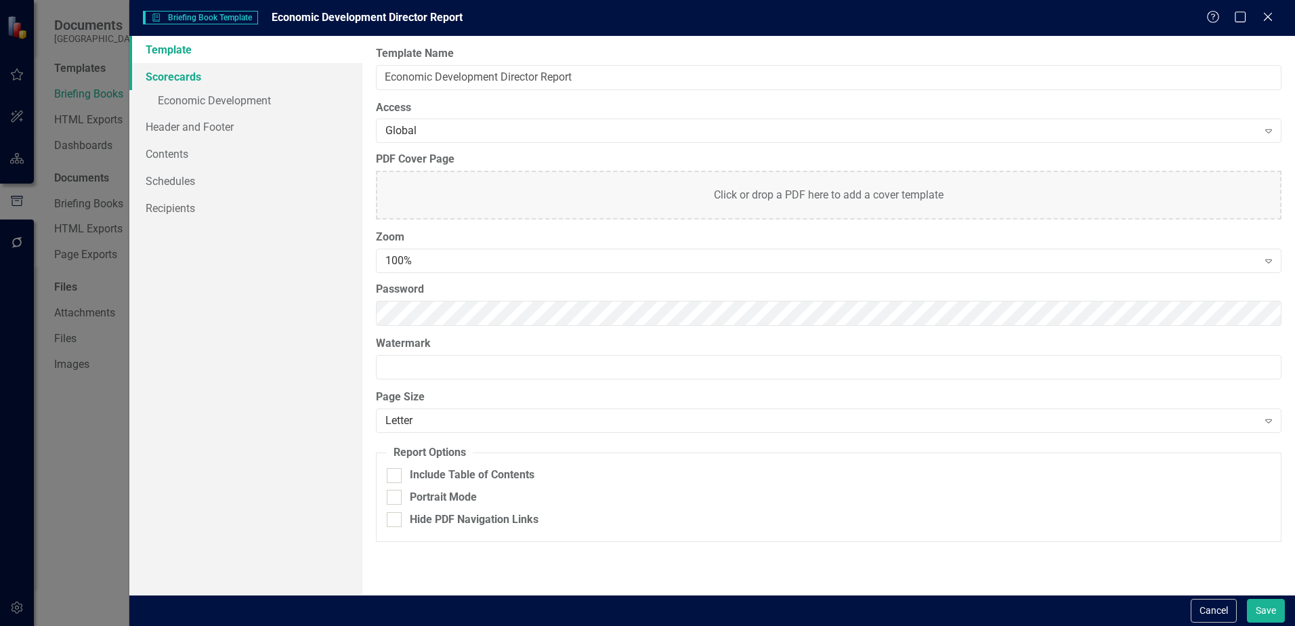
click at [194, 79] on link "Scorecards" at bounding box center [245, 76] width 233 height 27
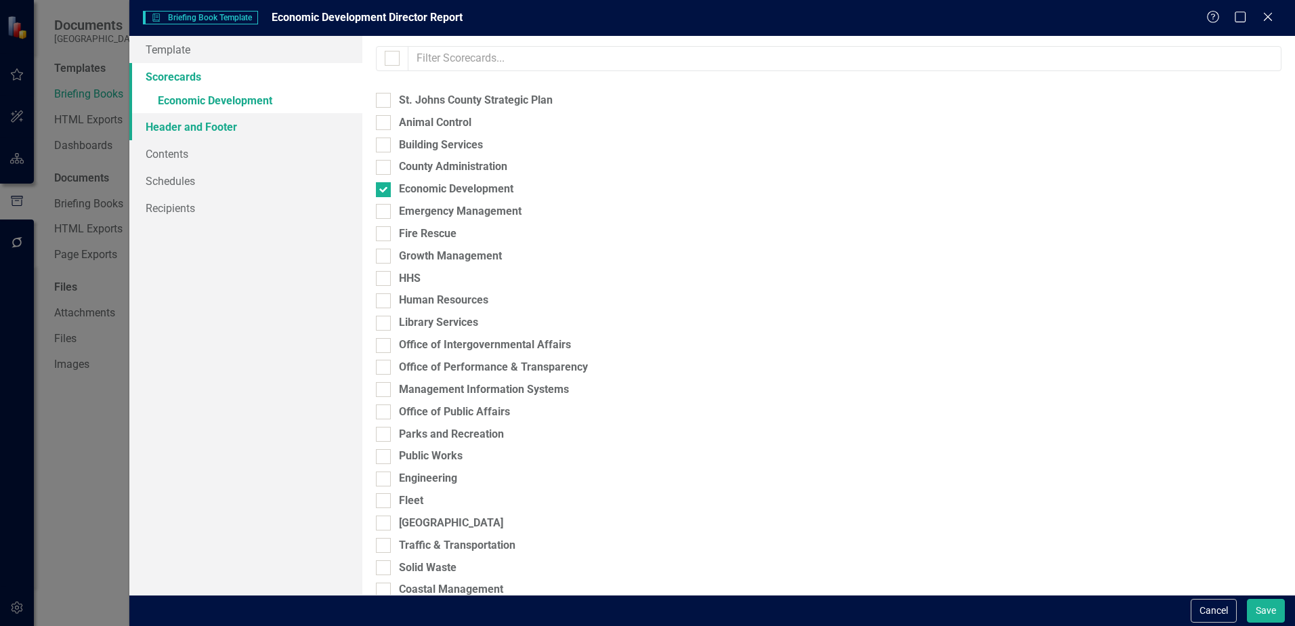
click at [166, 122] on link "Header and Footer" at bounding box center [245, 126] width 233 height 27
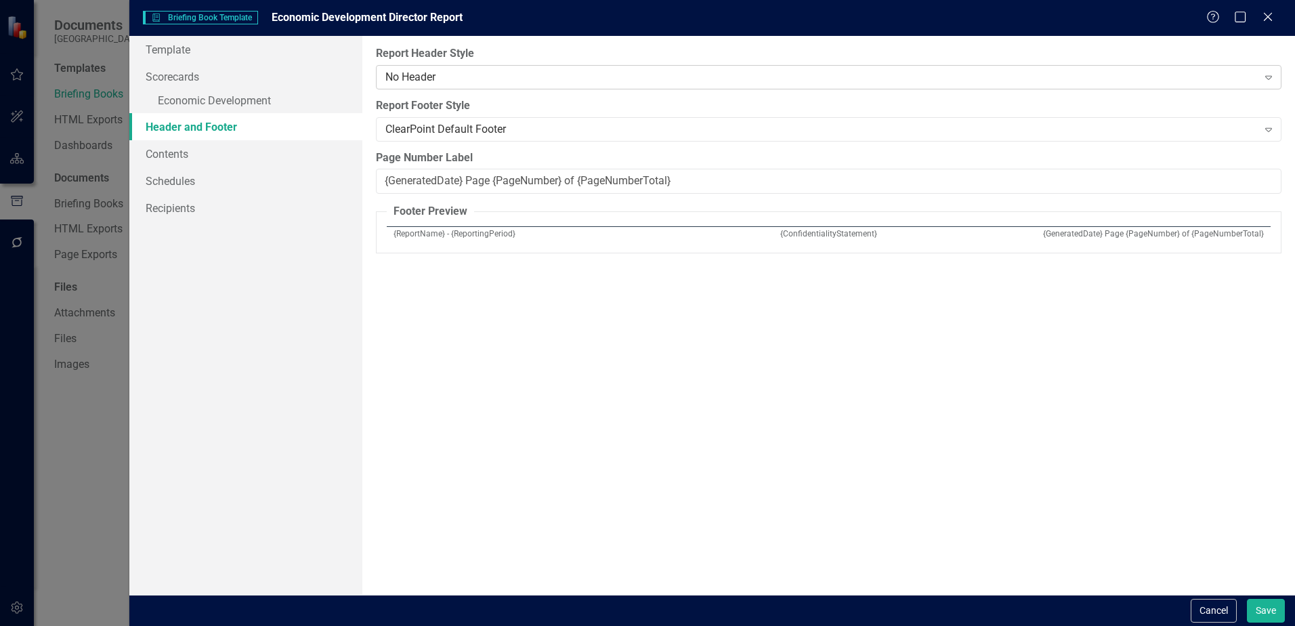
click at [469, 79] on div "No Header" at bounding box center [821, 77] width 872 height 16
click at [167, 162] on link "Contents" at bounding box center [245, 153] width 233 height 27
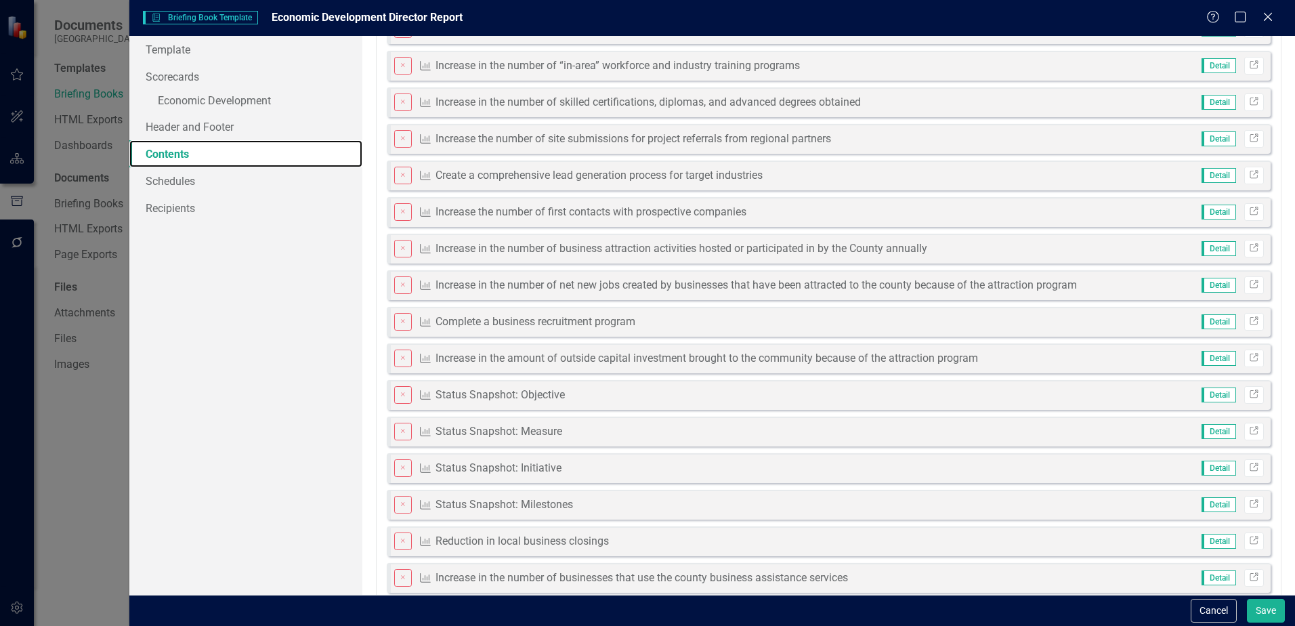
scroll to position [203, 0]
click at [402, 395] on icon "Close" at bounding box center [403, 392] width 8 height 6
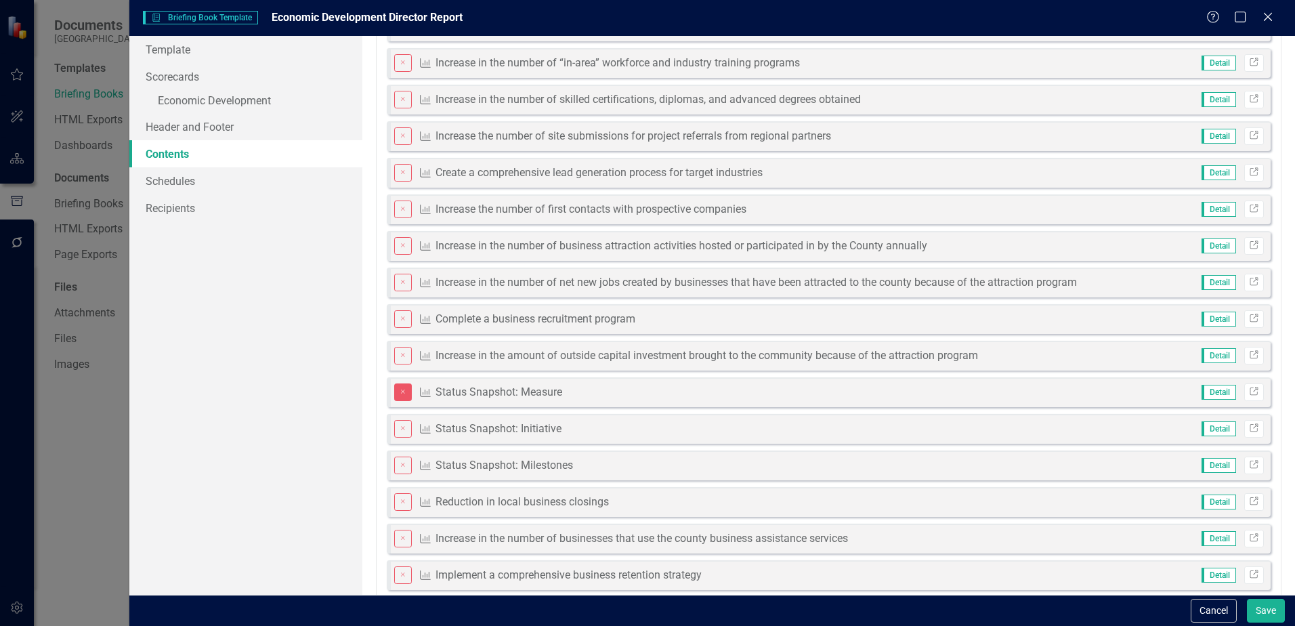
click at [407, 396] on button "Close" at bounding box center [403, 392] width 18 height 18
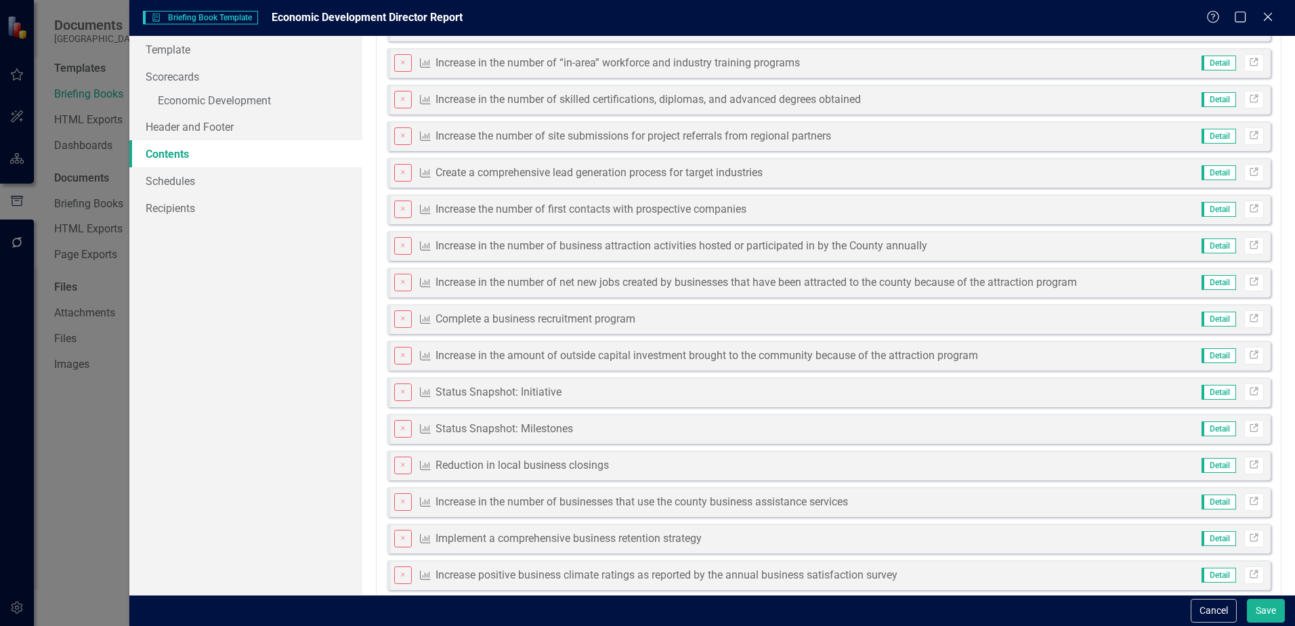
click at [407, 396] on button "Close" at bounding box center [403, 392] width 18 height 18
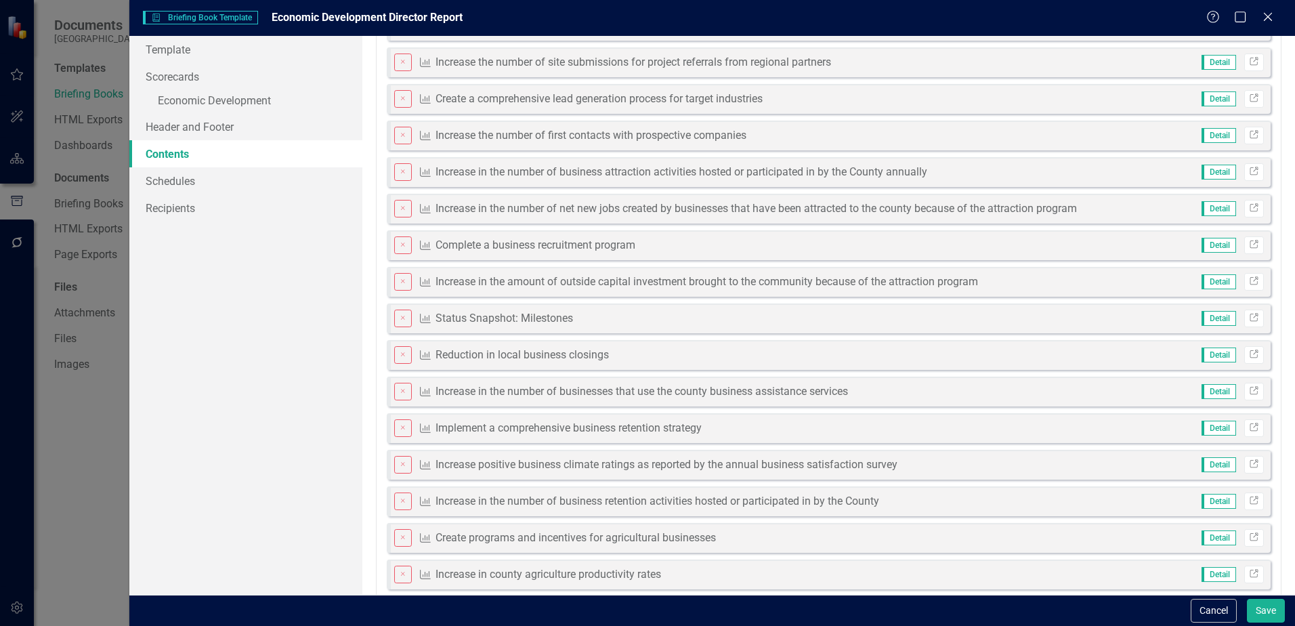
scroll to position [271, 0]
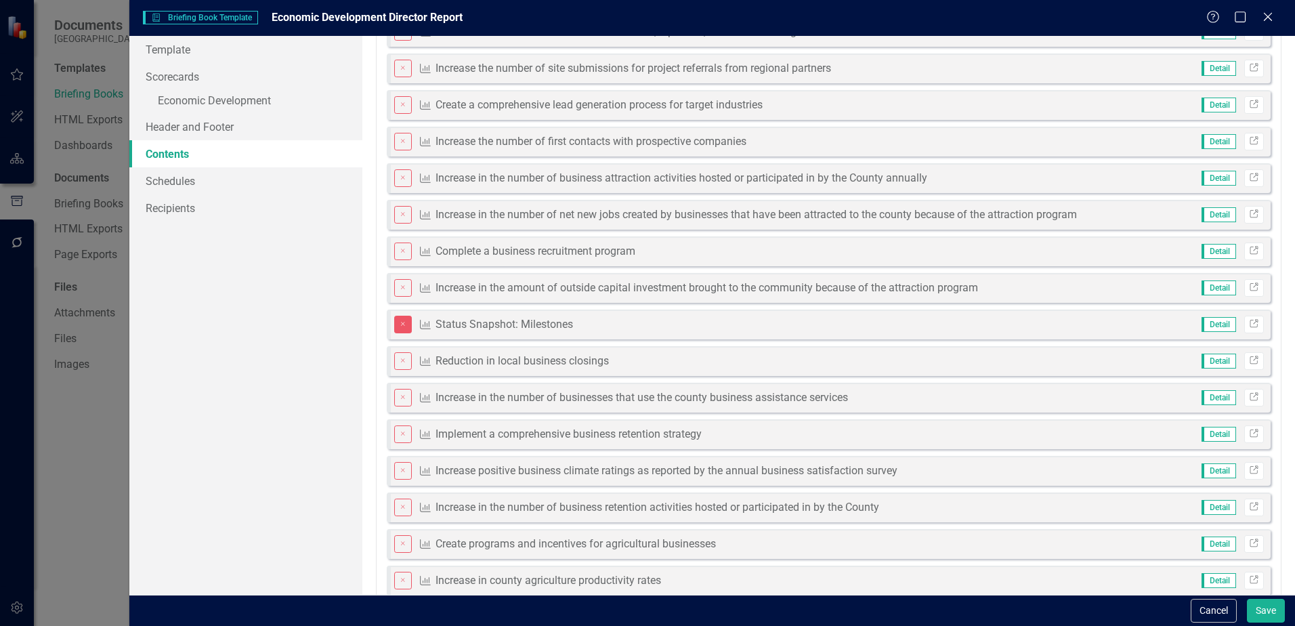
click at [397, 325] on button "Close" at bounding box center [403, 325] width 18 height 18
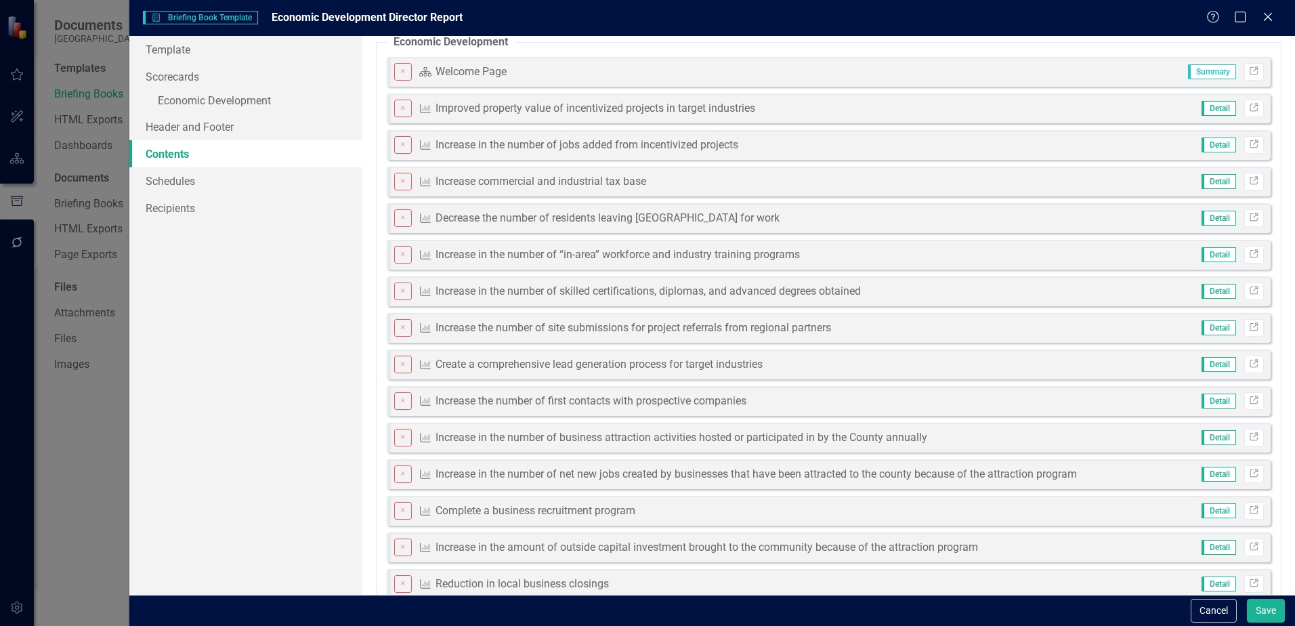
scroll to position [0, 0]
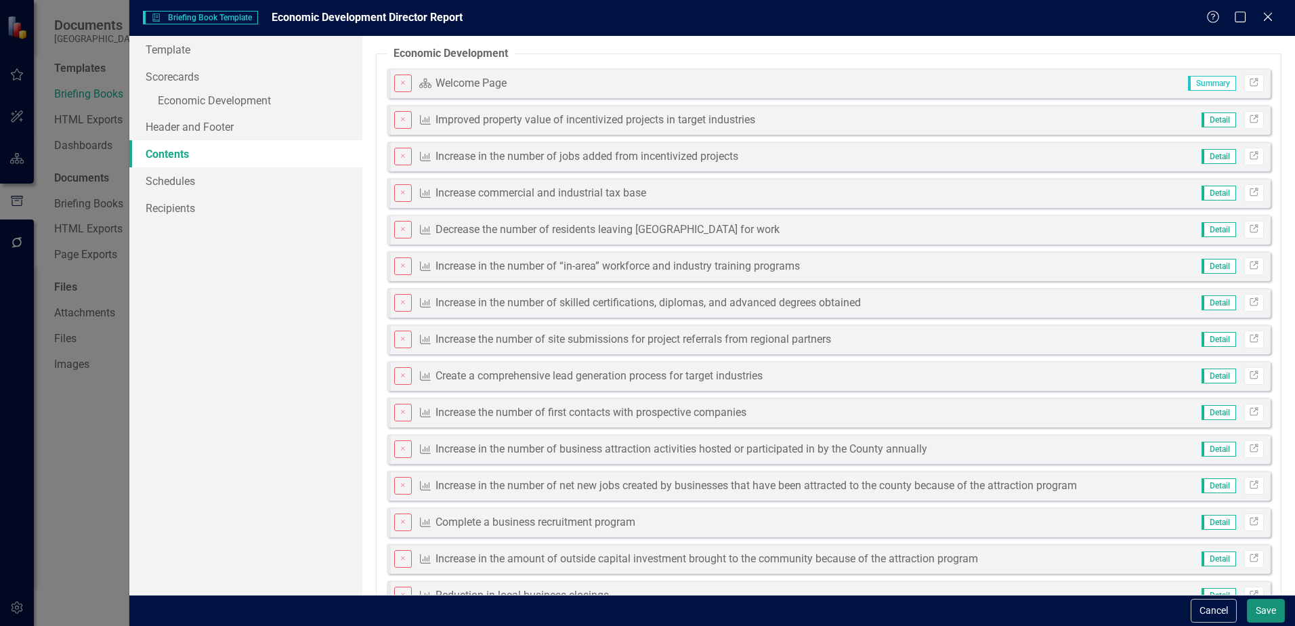
click at [1259, 609] on button "Save" at bounding box center [1266, 611] width 38 height 24
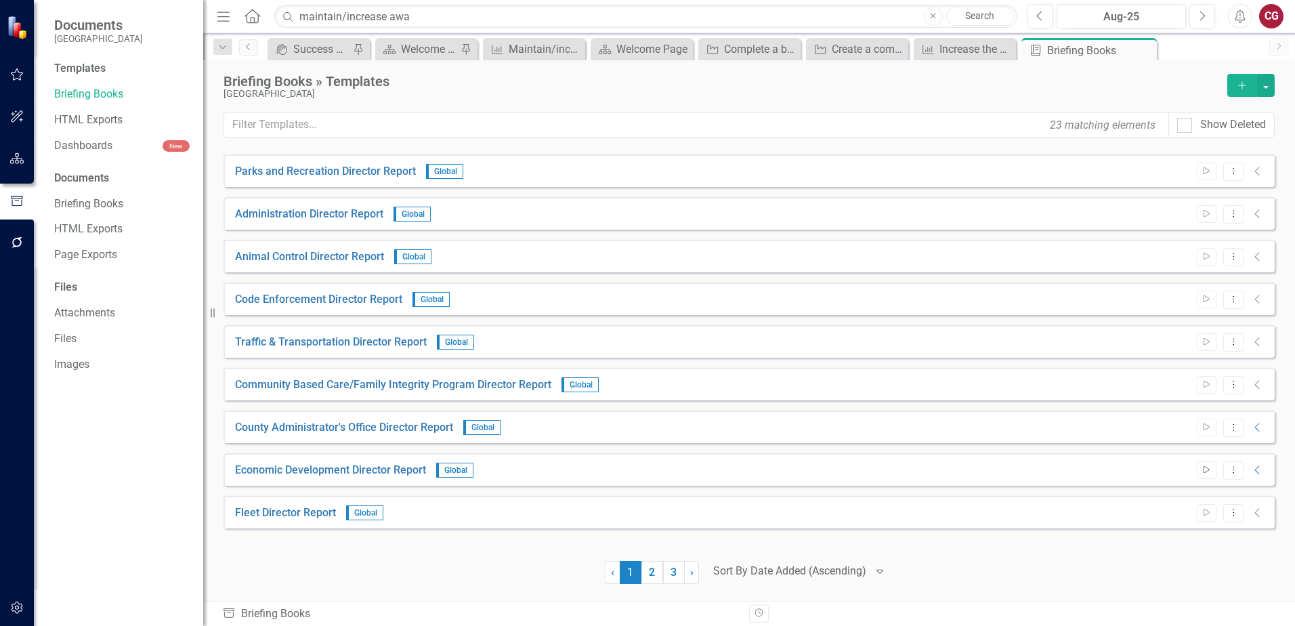
click at [1210, 474] on button "Start" at bounding box center [1207, 470] width 20 height 18
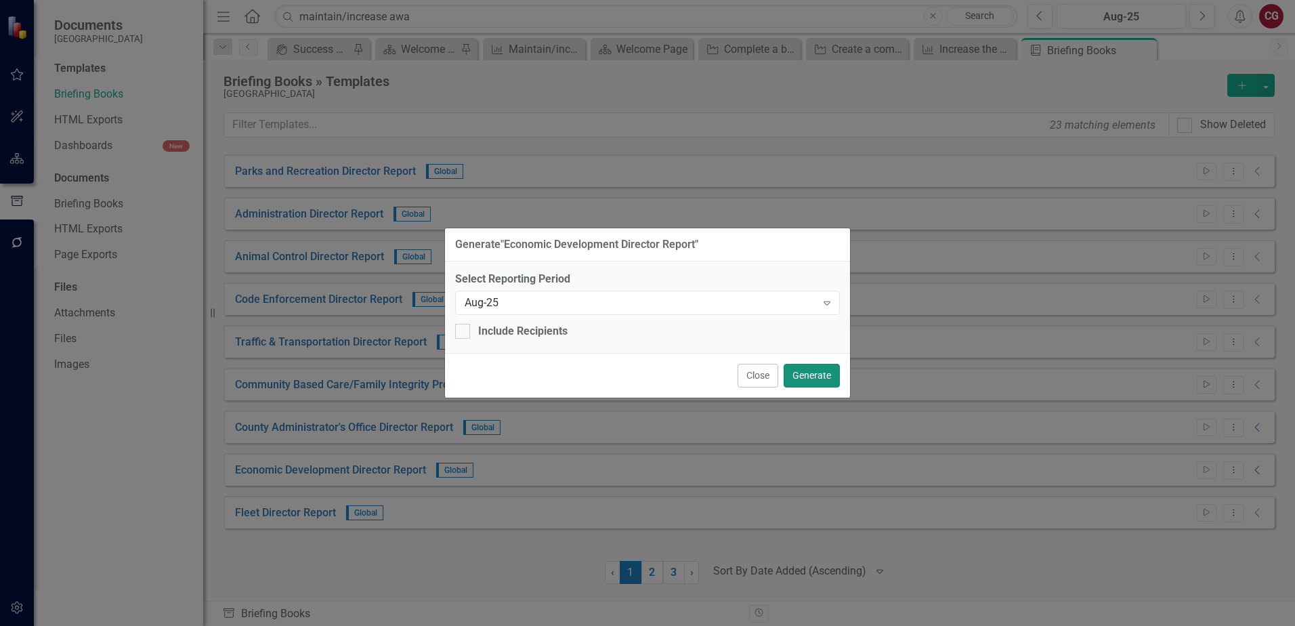
click at [818, 381] on button "Generate" at bounding box center [812, 376] width 56 height 24
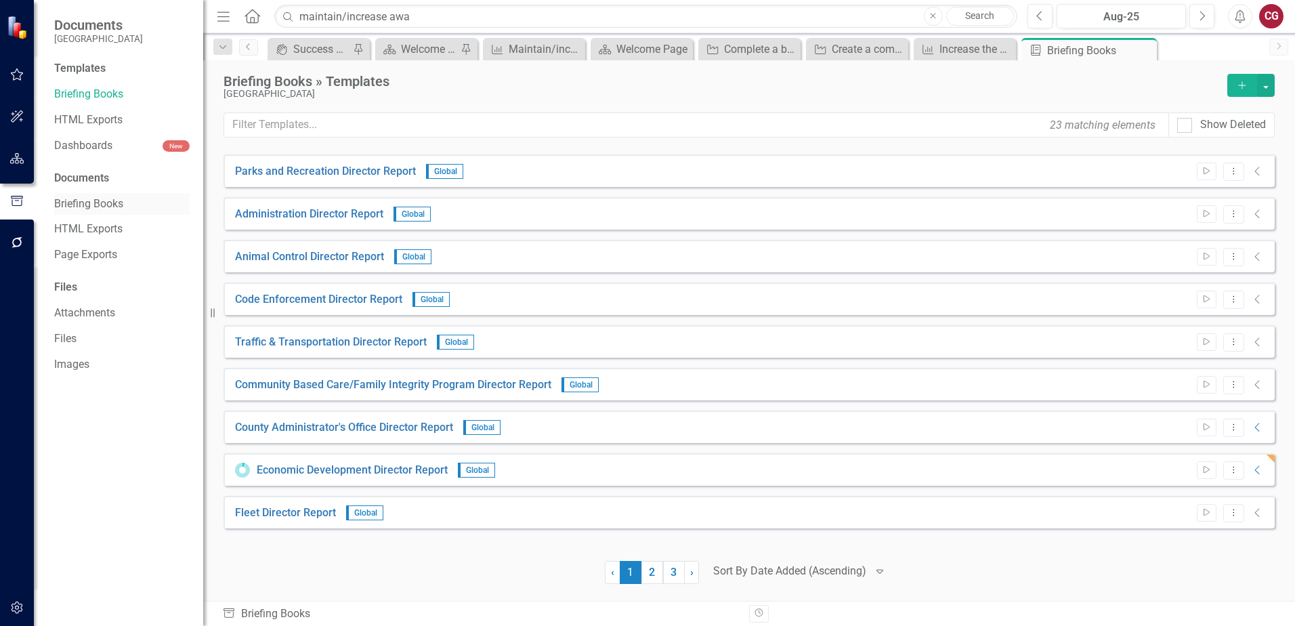
click at [104, 201] on link "Briefing Books" at bounding box center [121, 204] width 135 height 16
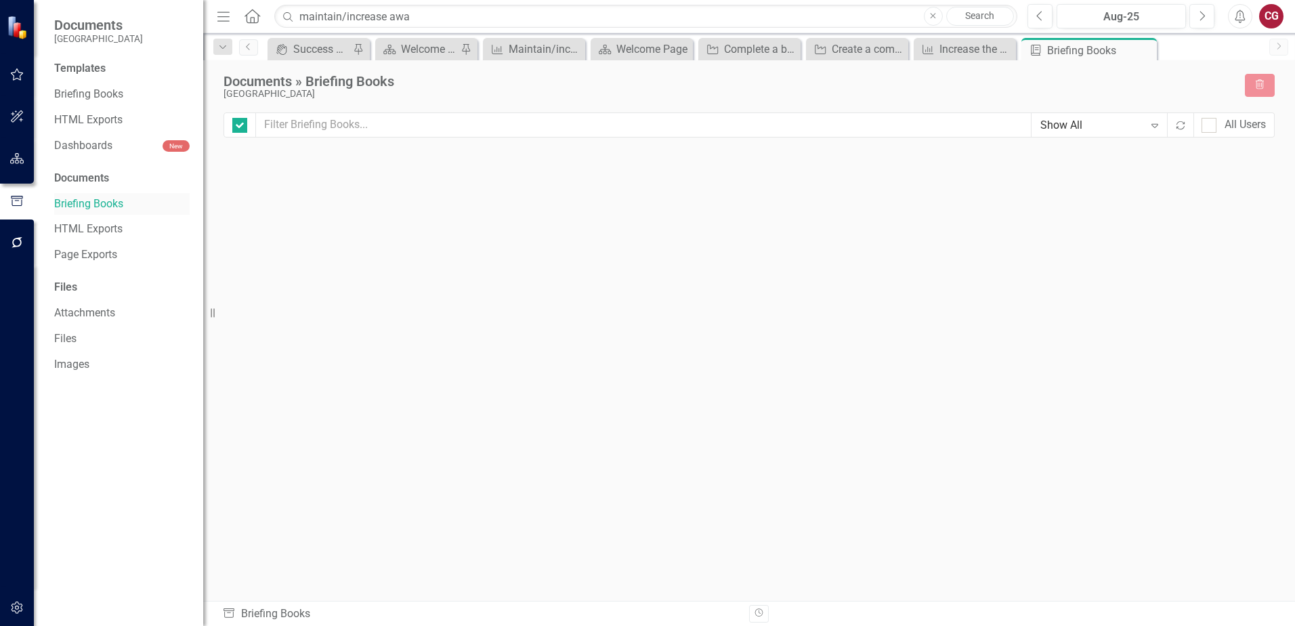
checkbox input "false"
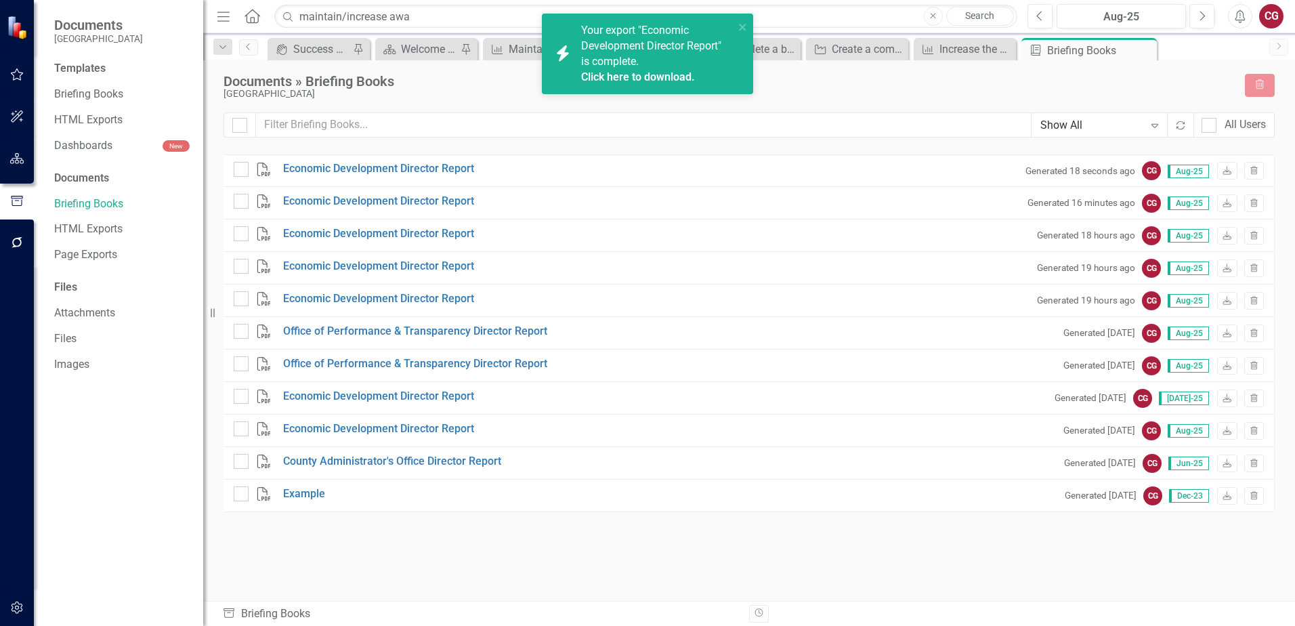
click at [602, 76] on link "Click here to download." at bounding box center [638, 76] width 114 height 13
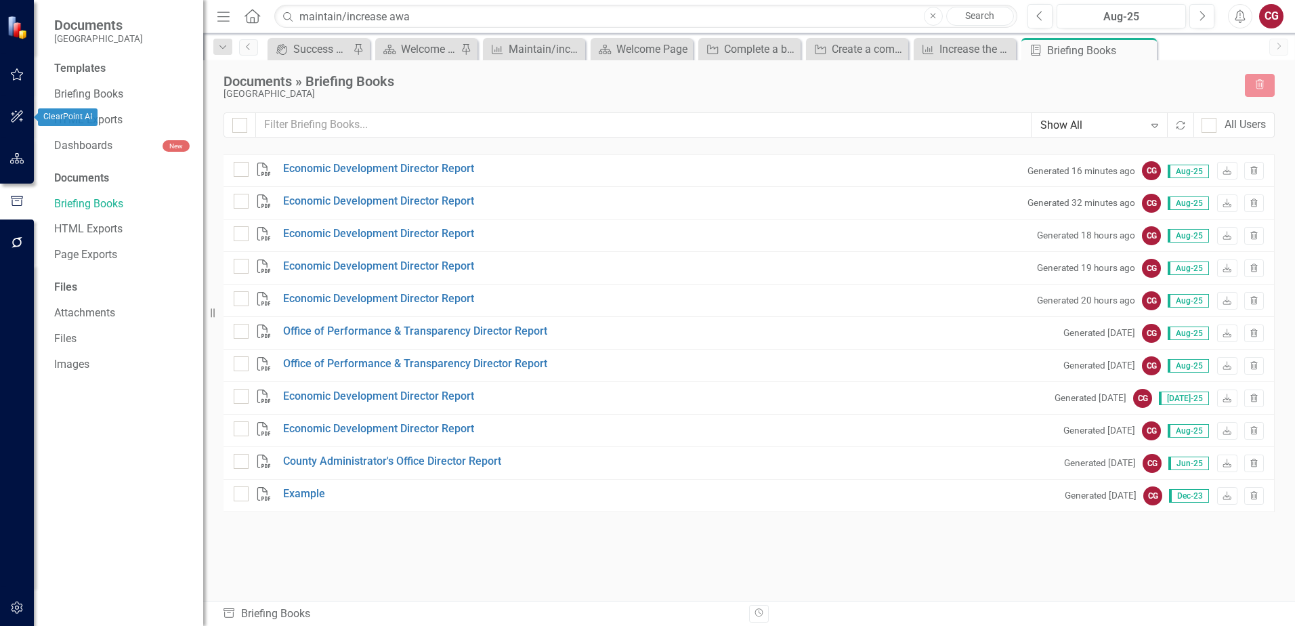
click at [12, 120] on icon "button" at bounding box center [17, 116] width 12 height 12
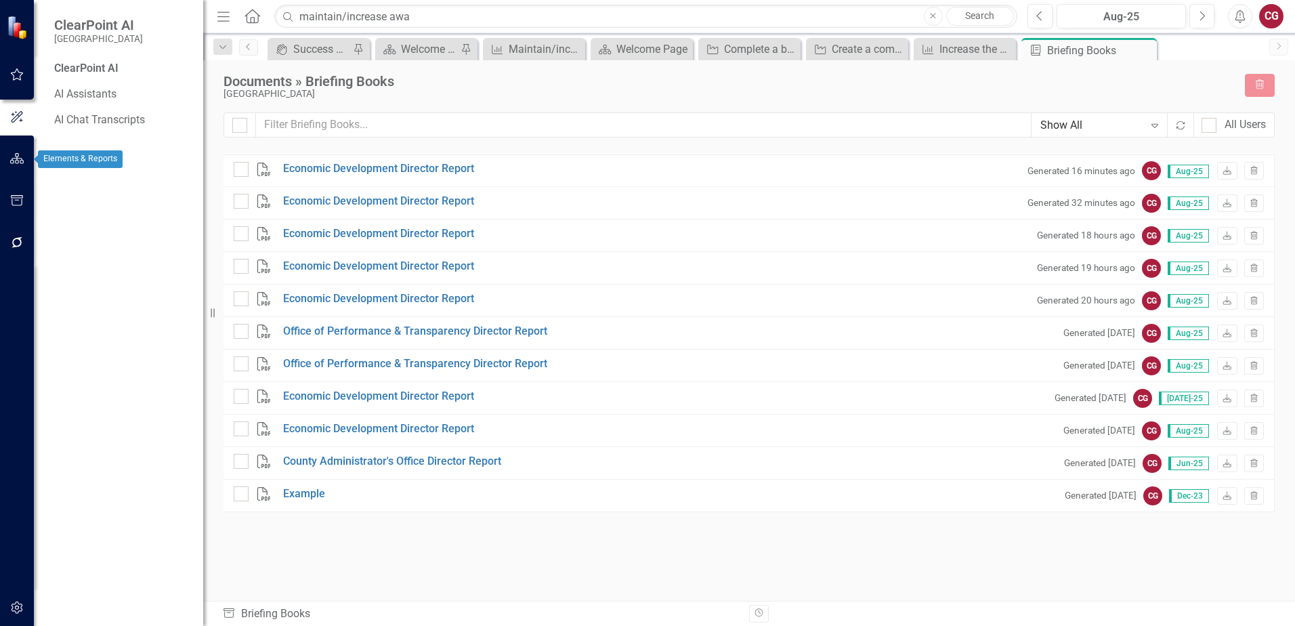
click at [24, 166] on button "button" at bounding box center [17, 159] width 30 height 28
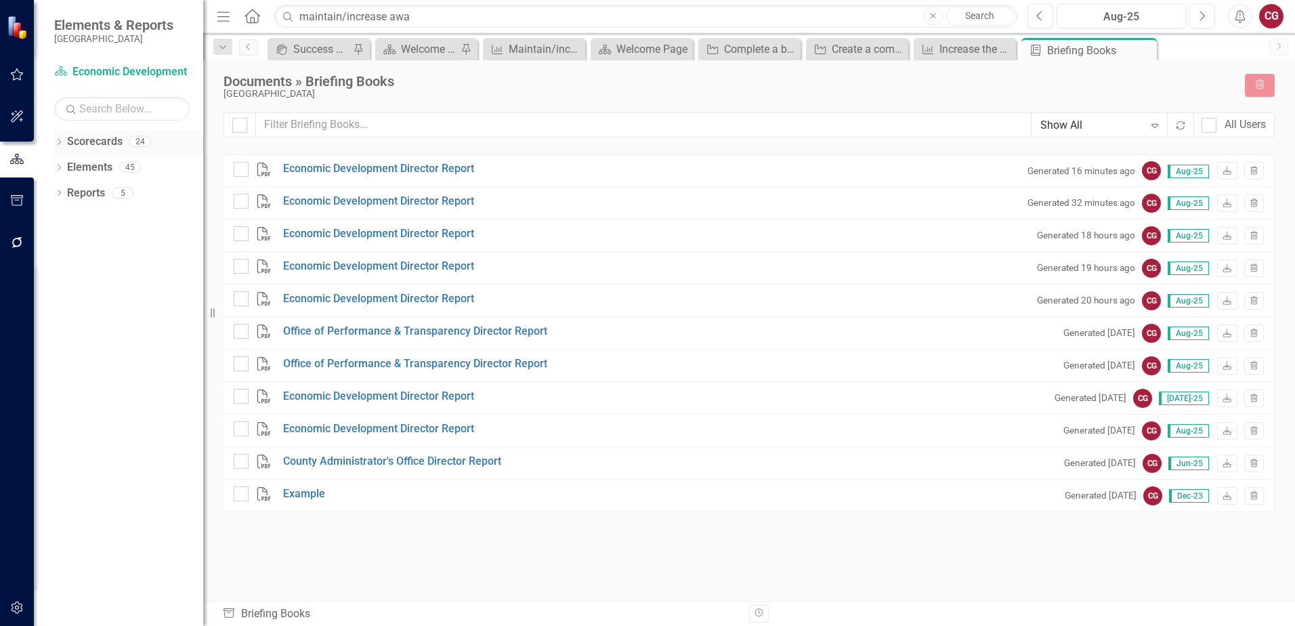
click at [60, 143] on icon "Dropdown" at bounding box center [58, 143] width 9 height 7
click at [64, 167] on icon "Dropdown" at bounding box center [66, 167] width 10 height 8
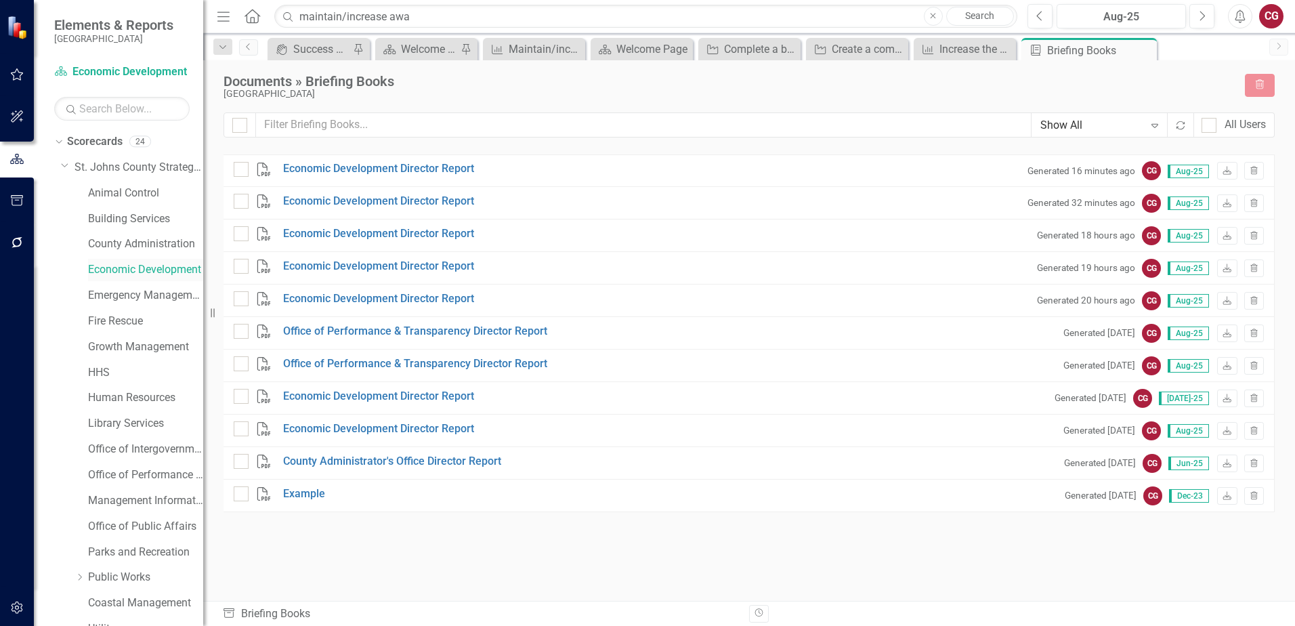
click at [139, 268] on link "Economic Development" at bounding box center [145, 270] width 115 height 16
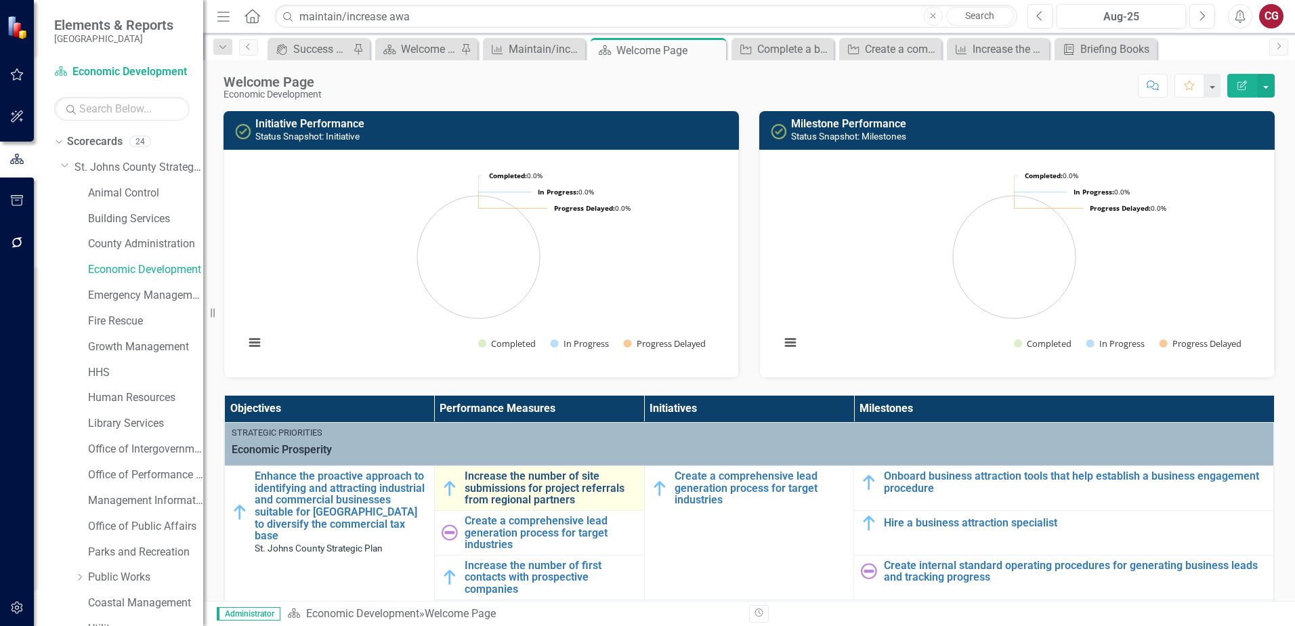
click at [504, 492] on link "Increase the number of site submissions for project referrals from regional par…" at bounding box center [551, 488] width 173 height 36
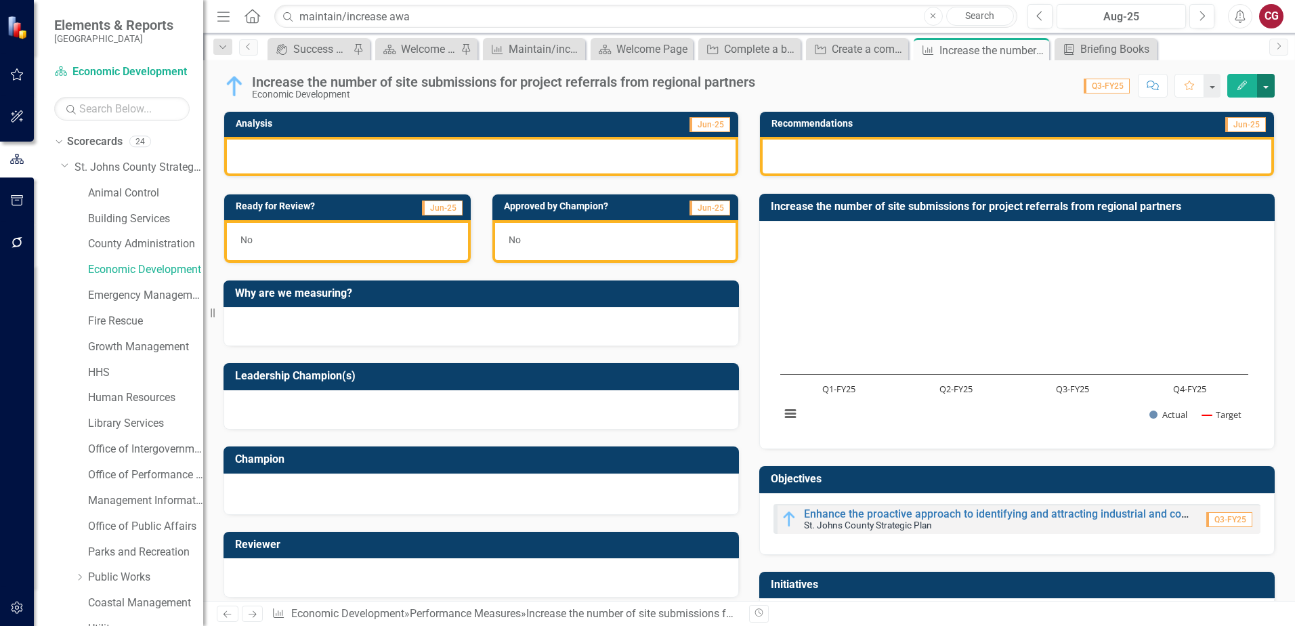
click at [1259, 88] on button "button" at bounding box center [1266, 86] width 18 height 24
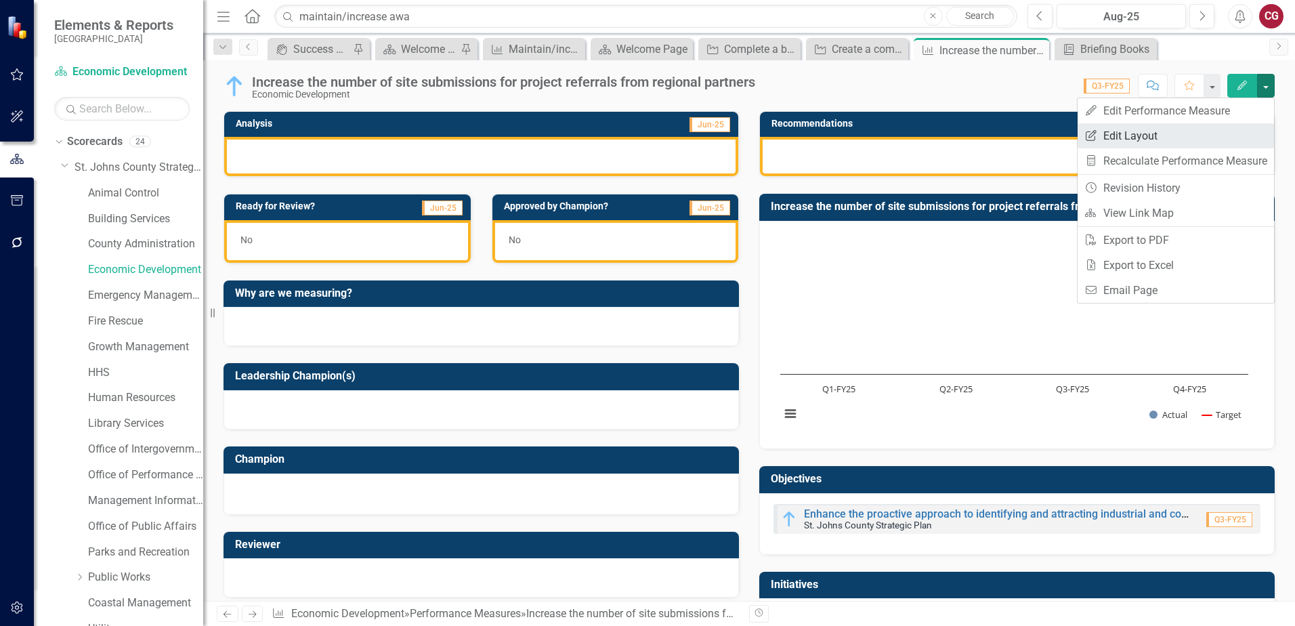
click at [1135, 140] on link "Edit Report Edit Layout" at bounding box center [1176, 135] width 196 height 25
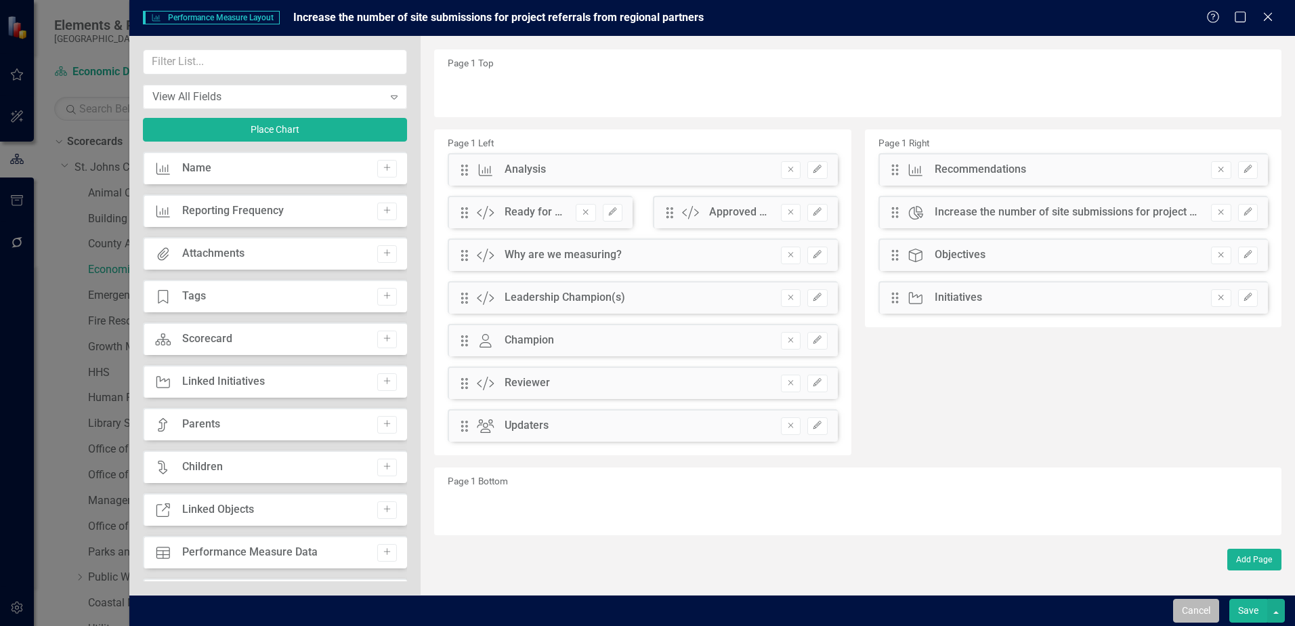
click at [1195, 611] on button "Cancel" at bounding box center [1196, 611] width 46 height 24
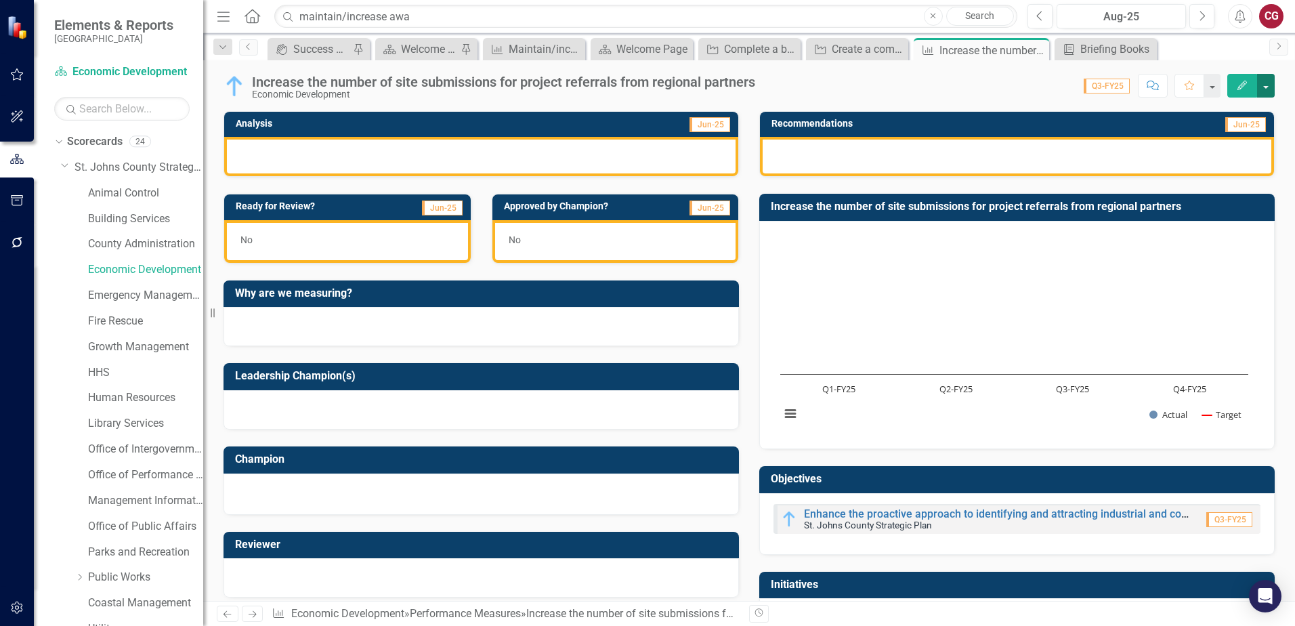
click at [1267, 91] on button "button" at bounding box center [1266, 86] width 18 height 24
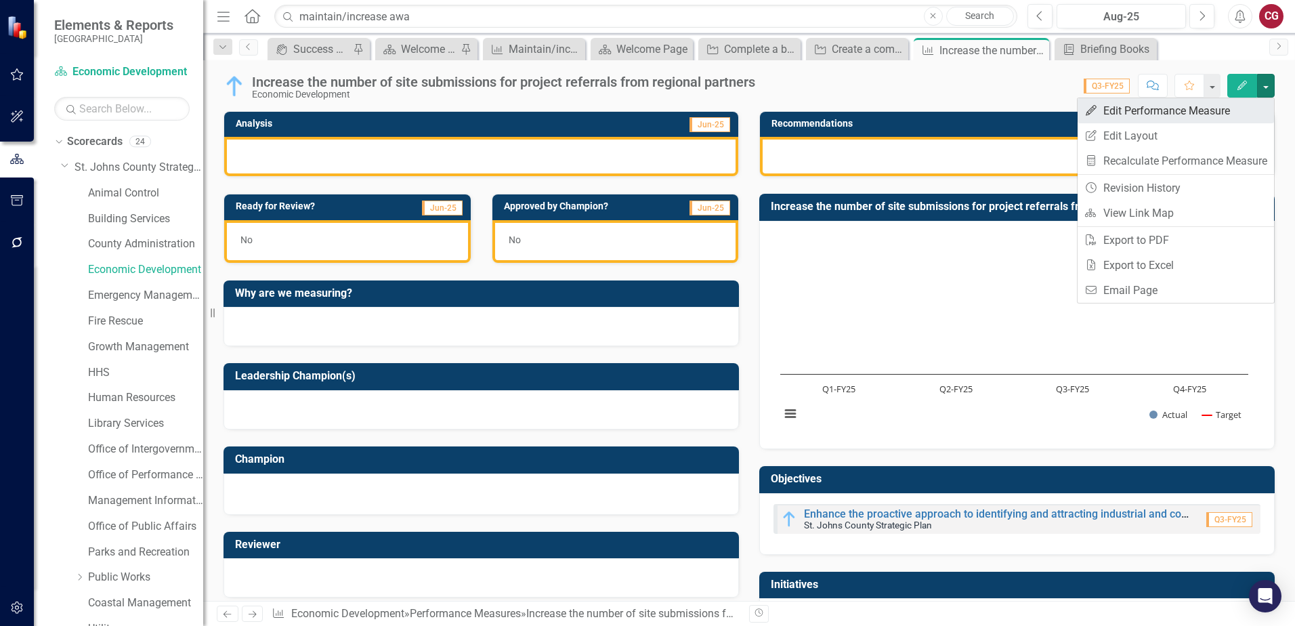
click at [1202, 119] on link "Edit Edit Performance Measure" at bounding box center [1176, 110] width 196 height 25
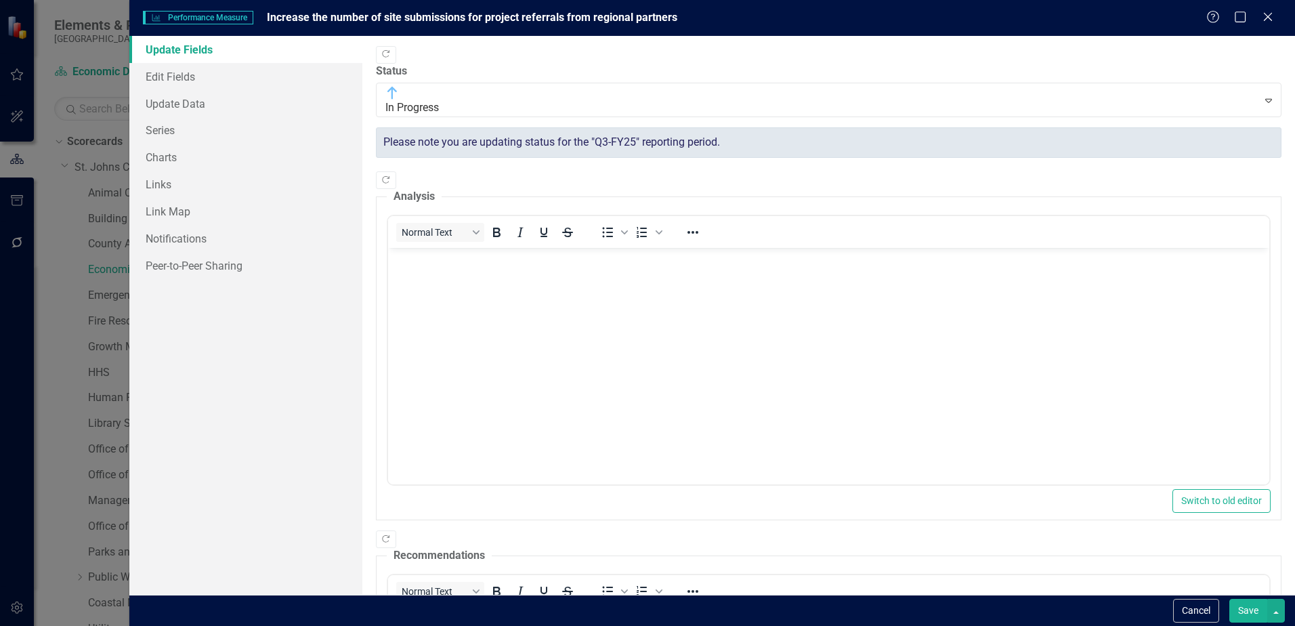
click at [672, 127] on div "Please note you are updating status for the "Q3-FY25" reporting period." at bounding box center [829, 142] width 906 height 30
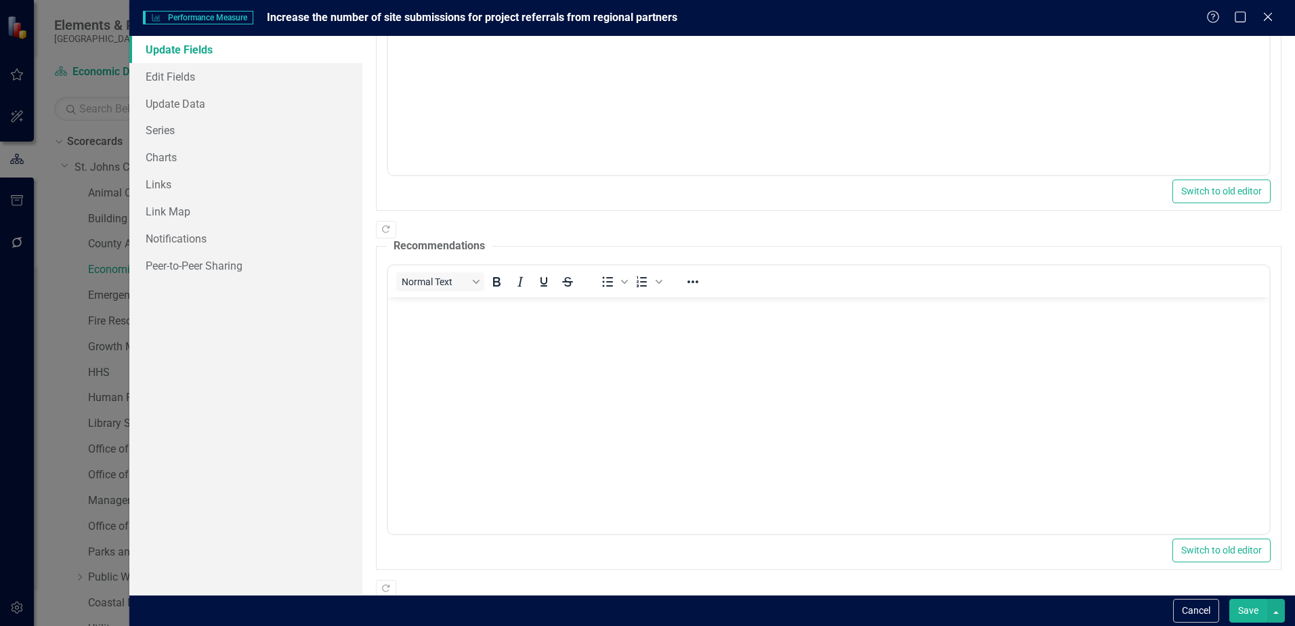
scroll to position [331, 0]
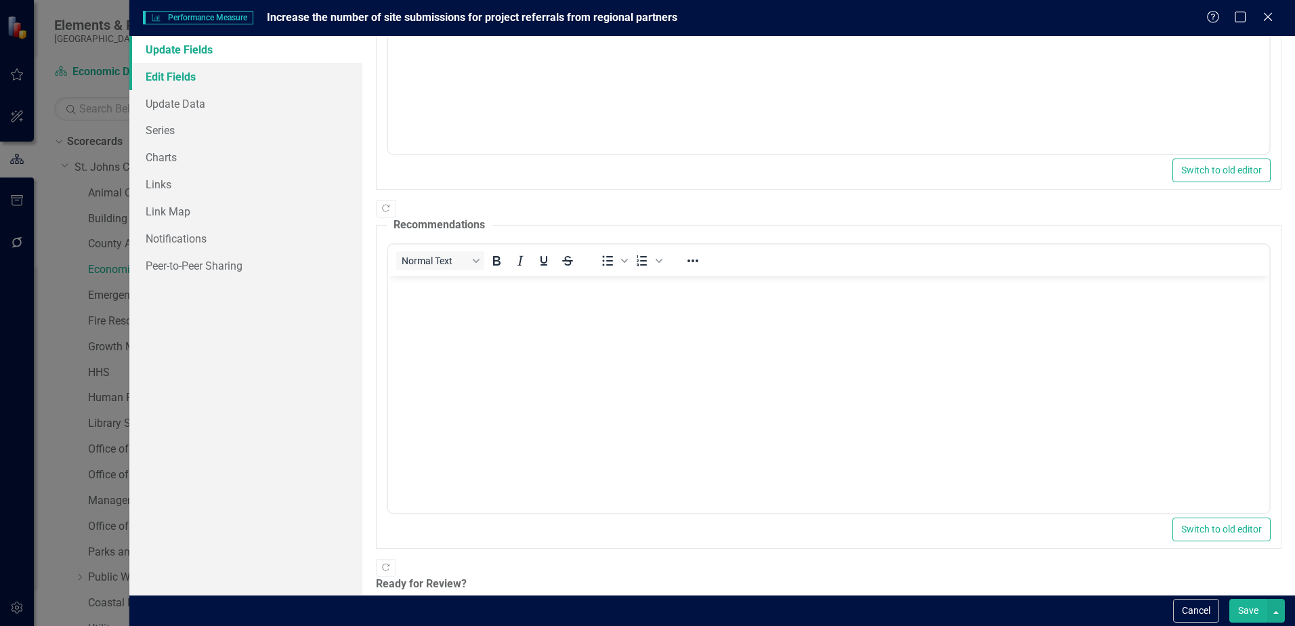
click at [174, 75] on link "Edit Fields" at bounding box center [245, 76] width 233 height 27
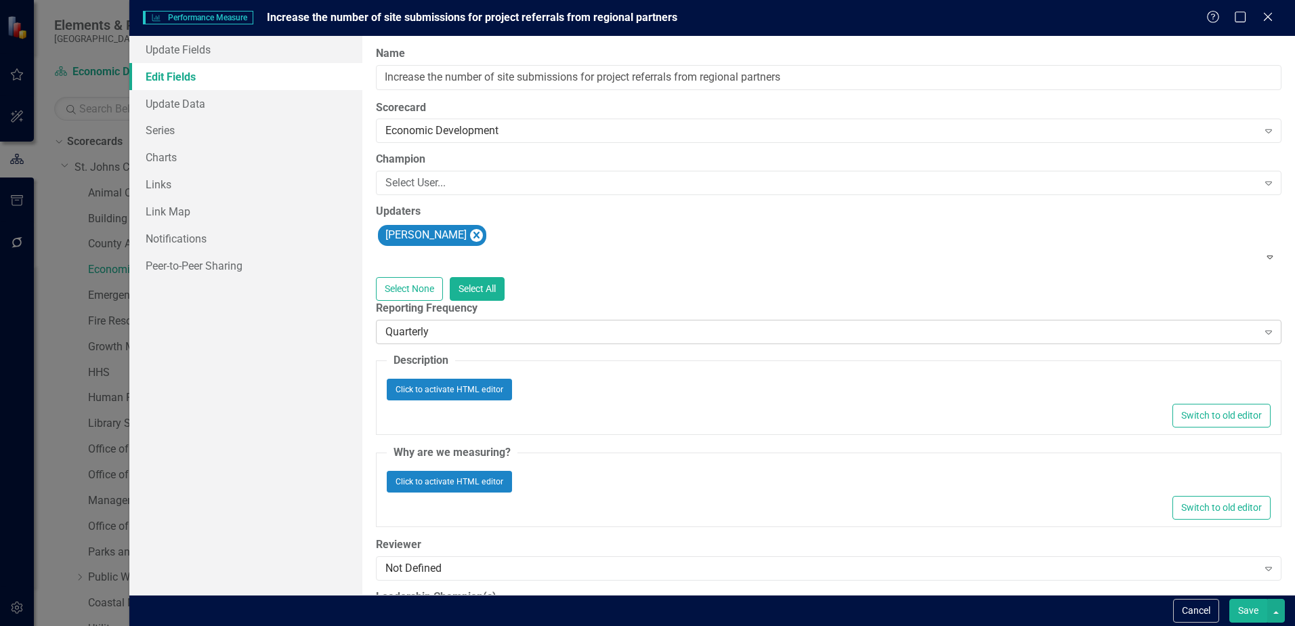
click at [851, 339] on div "Quarterly" at bounding box center [821, 332] width 872 height 16
click at [201, 54] on link "Update Fields" at bounding box center [245, 49] width 233 height 27
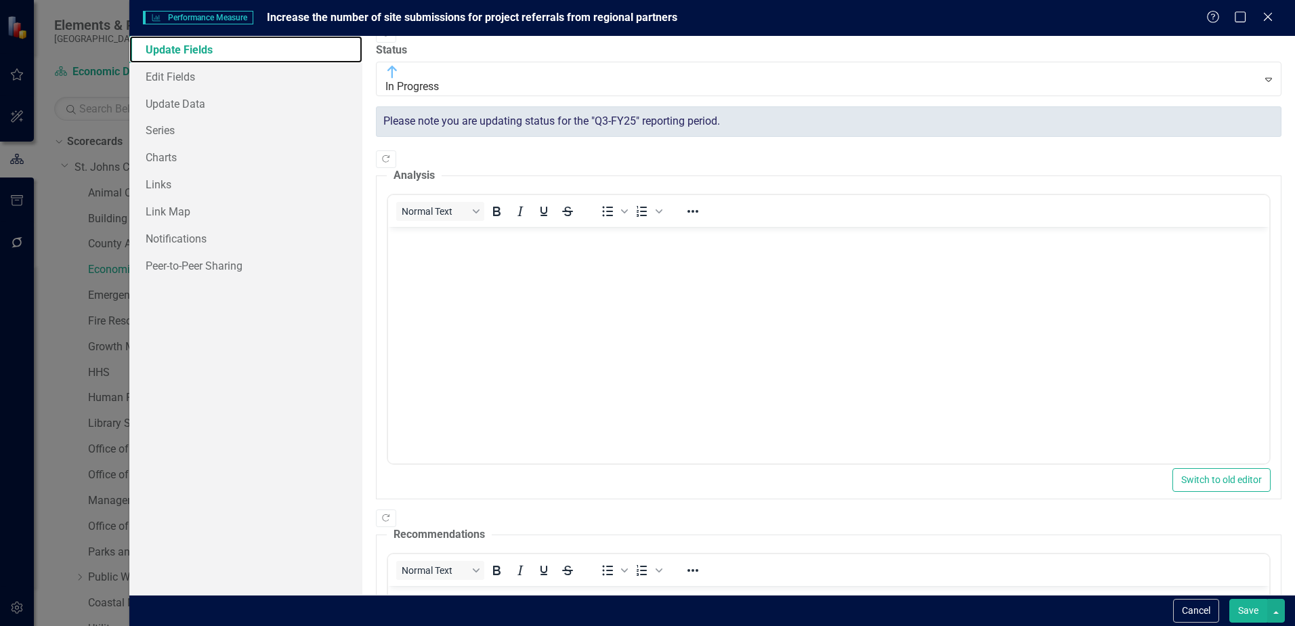
scroll to position [0, 0]
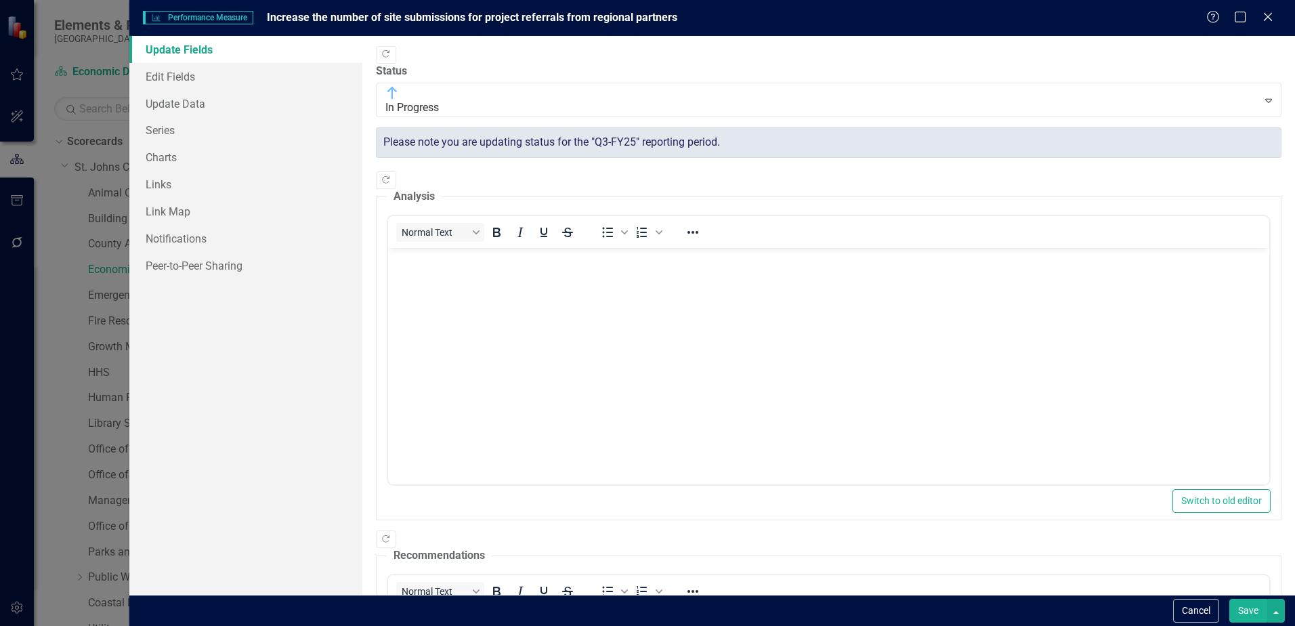
click at [1250, 608] on button "Save" at bounding box center [1248, 611] width 38 height 24
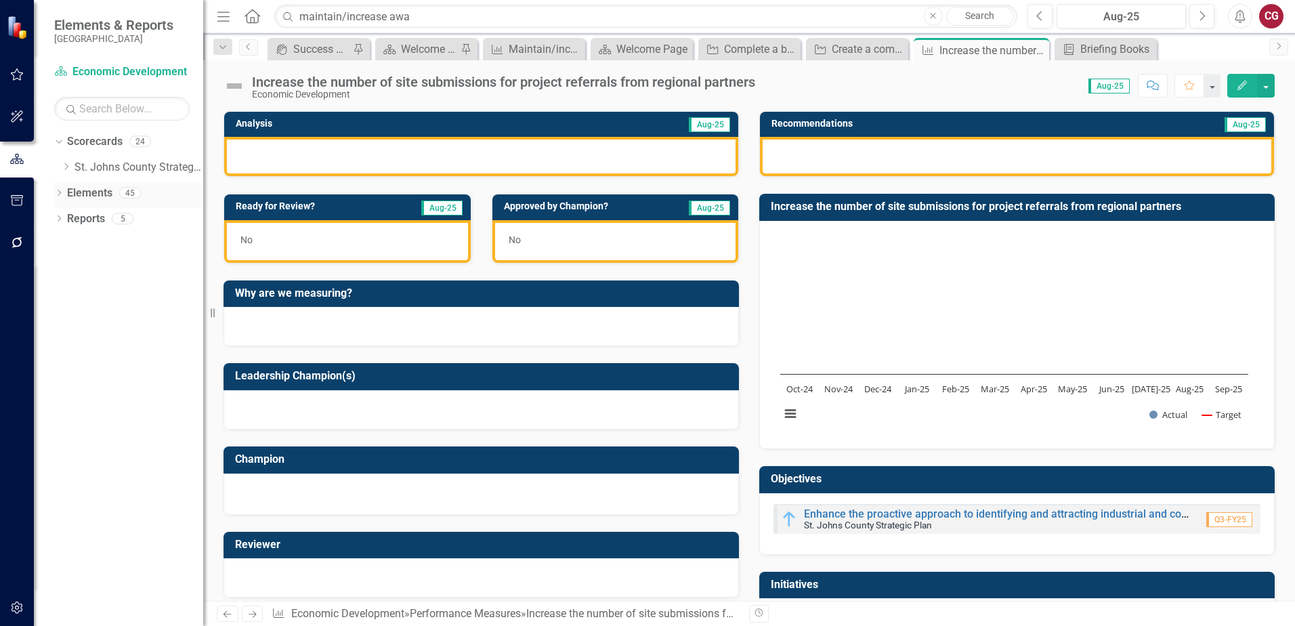
click at [78, 190] on link "Elements" at bounding box center [89, 194] width 45 height 16
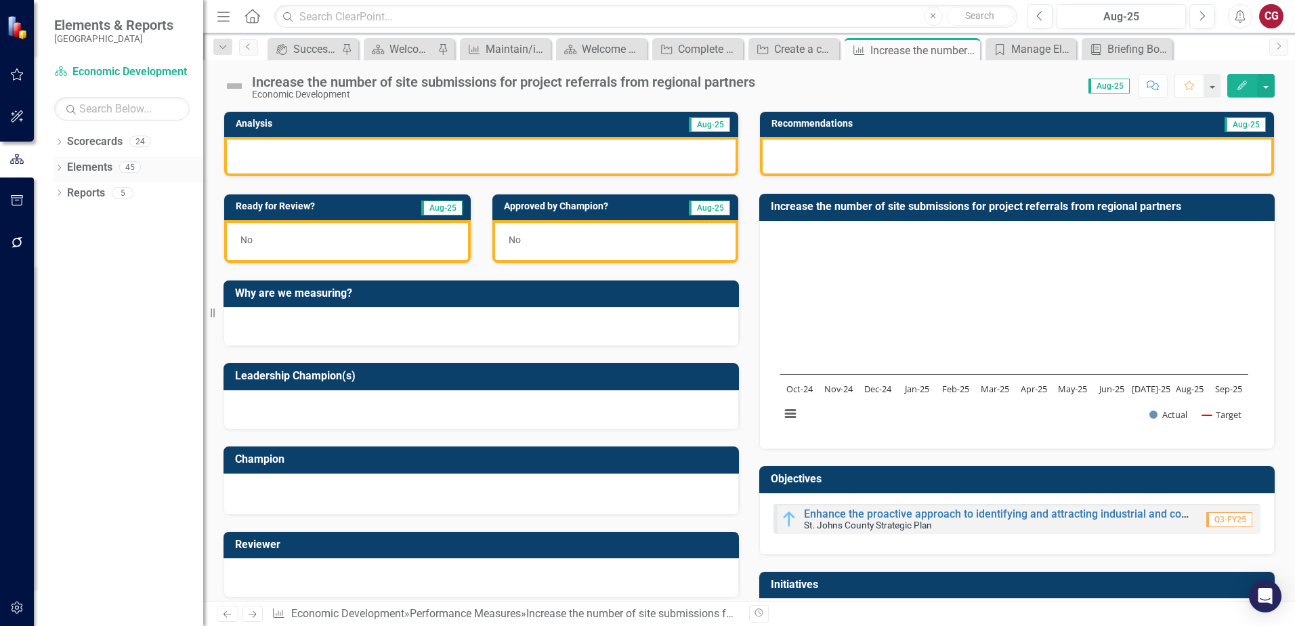
click at [60, 167] on icon "Dropdown" at bounding box center [58, 168] width 9 height 7
click at [62, 167] on div "Dropdown" at bounding box center [57, 166] width 12 height 9
click at [1266, 601] on icon "Open Intercom Messenger" at bounding box center [1266, 596] width 18 height 18
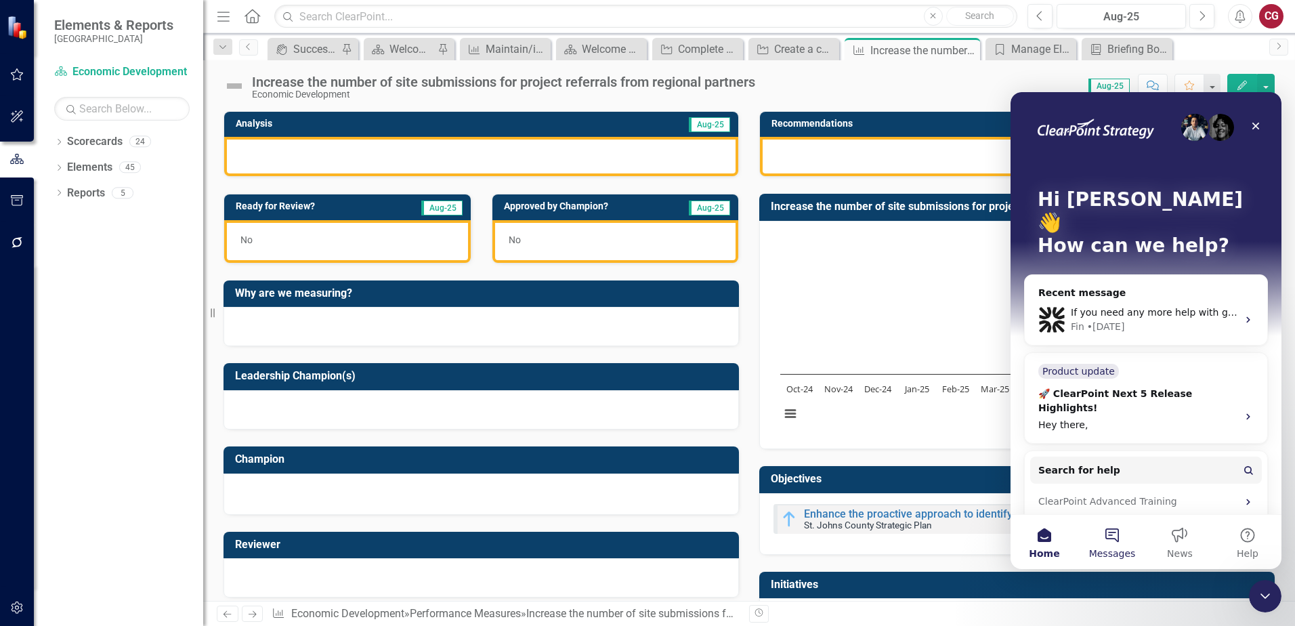
click at [1102, 543] on button "Messages" at bounding box center [1112, 542] width 68 height 54
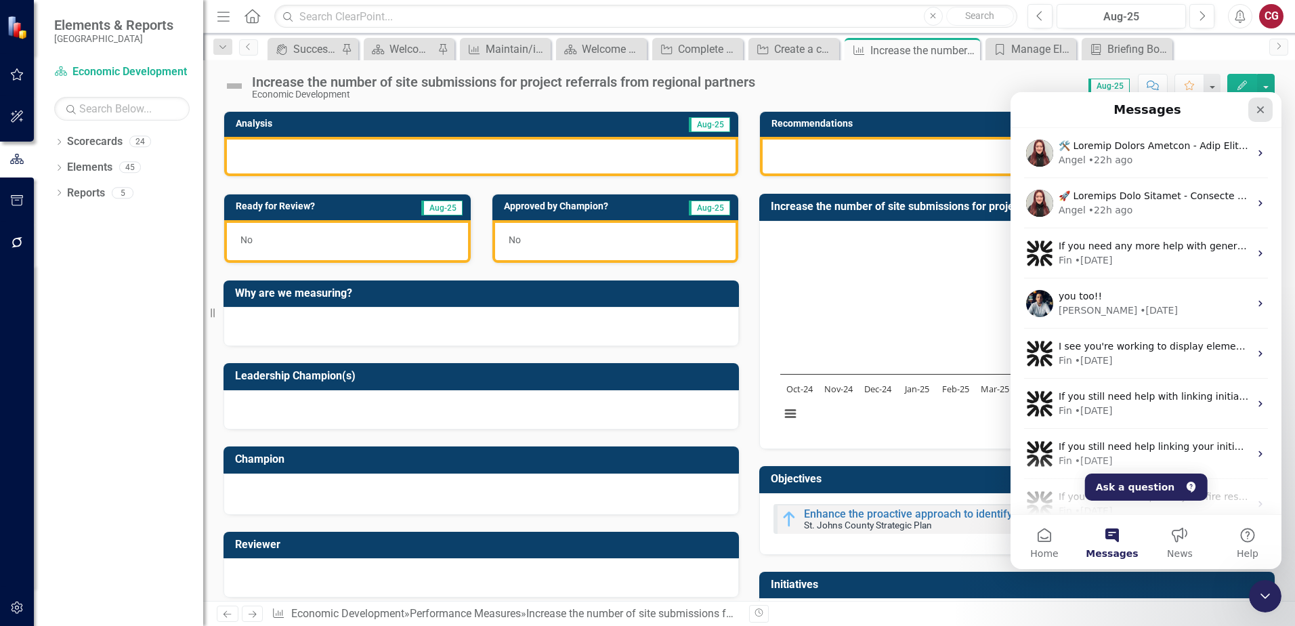
click at [1263, 109] on icon "Close" at bounding box center [1260, 109] width 11 height 11
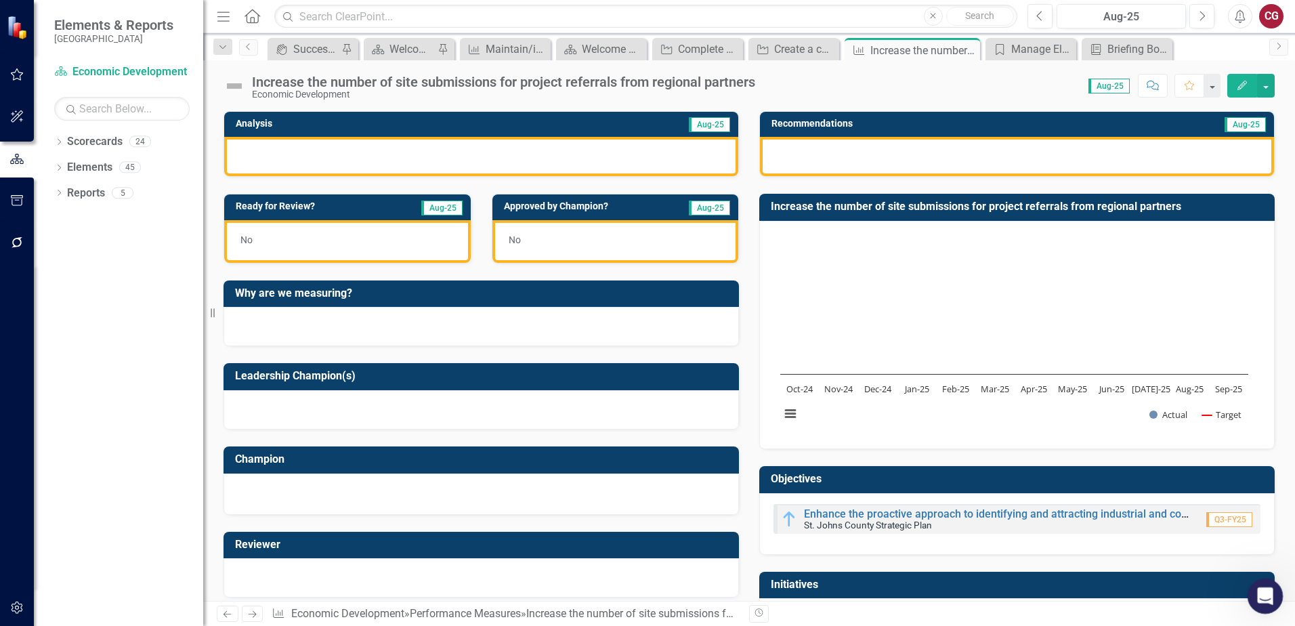
click at [1269, 597] on icon "Open Intercom Messenger" at bounding box center [1263, 594] width 22 height 22
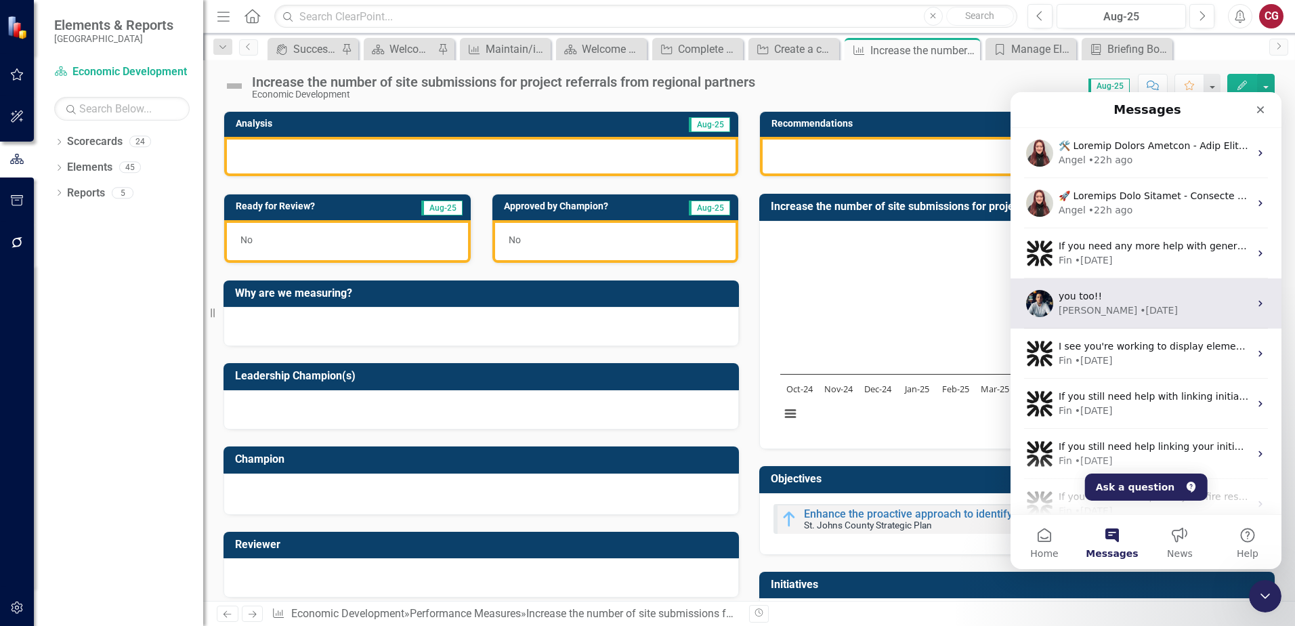
click at [1140, 304] on div "• [DATE]" at bounding box center [1159, 310] width 38 height 14
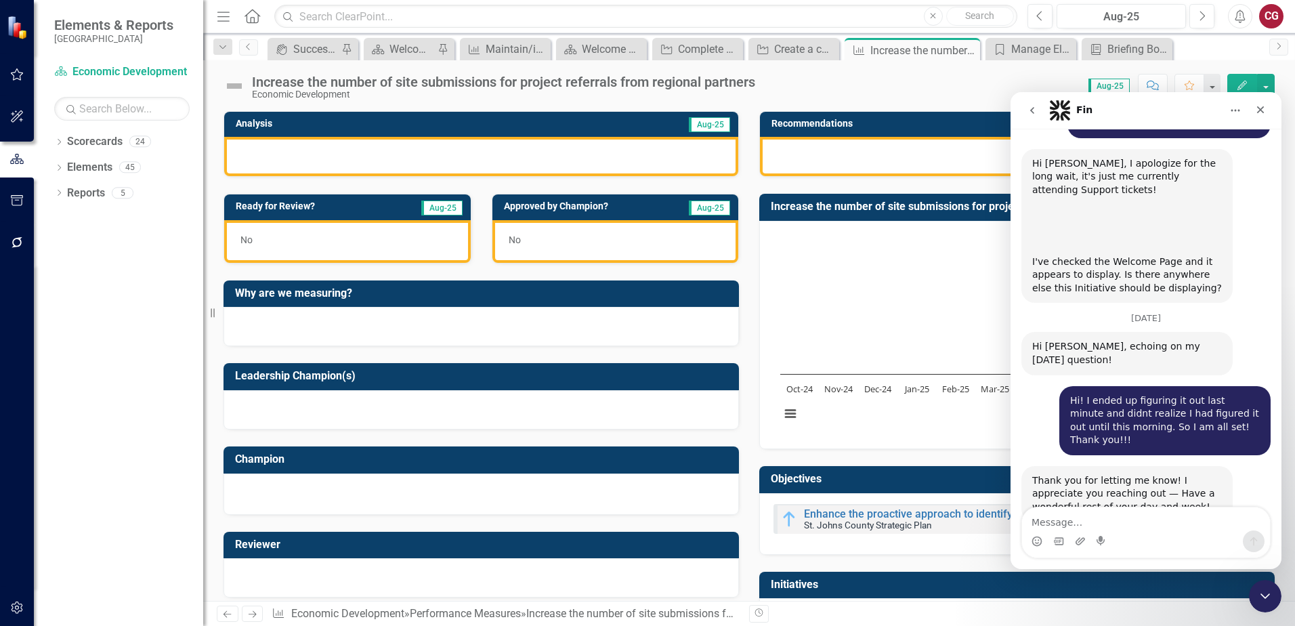
scroll to position [1283, 0]
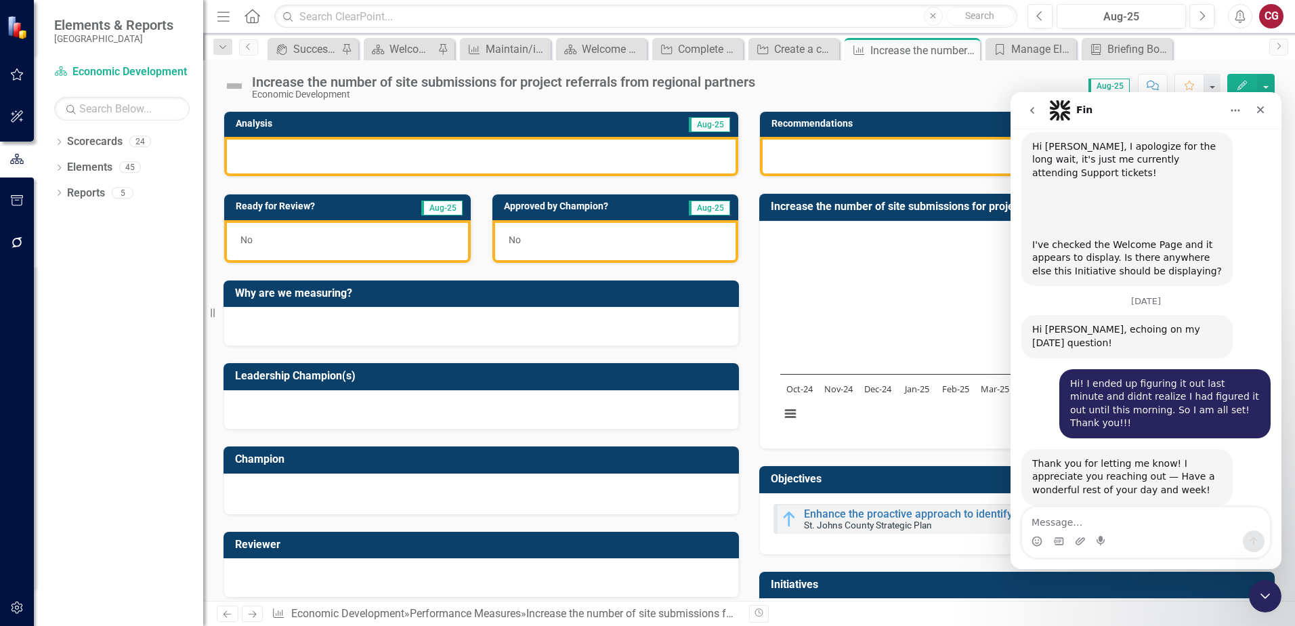
click at [1066, 518] on textarea "Message…" at bounding box center [1146, 518] width 248 height 23
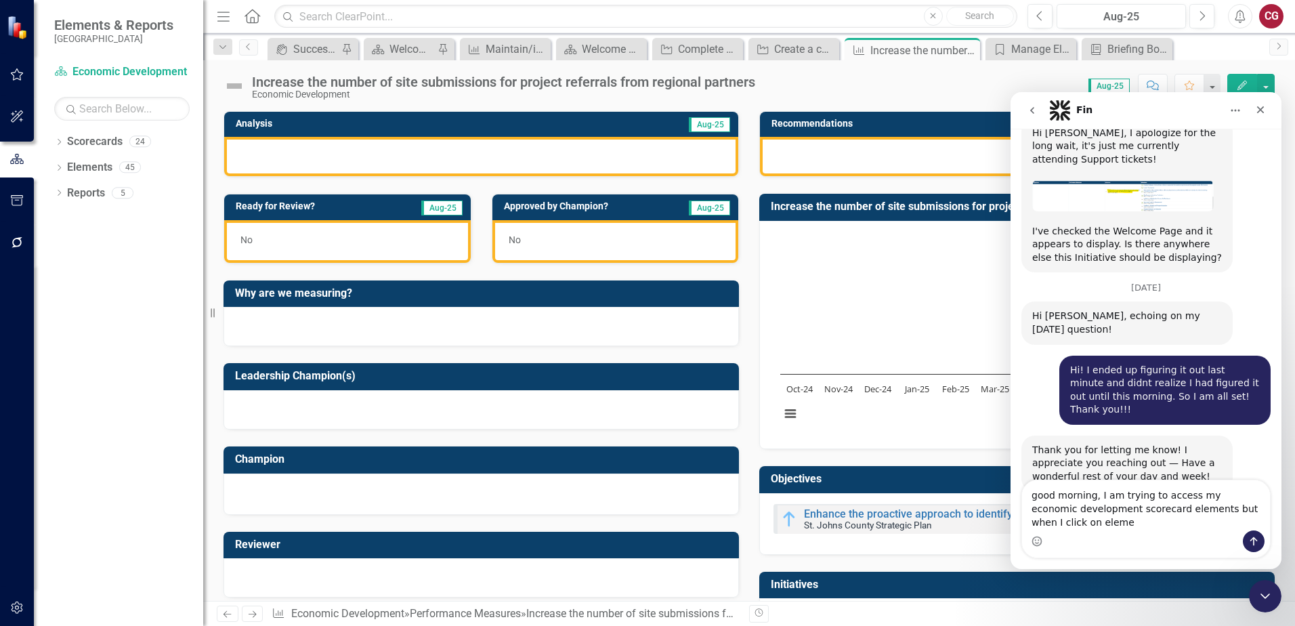
scroll to position [1310, 0]
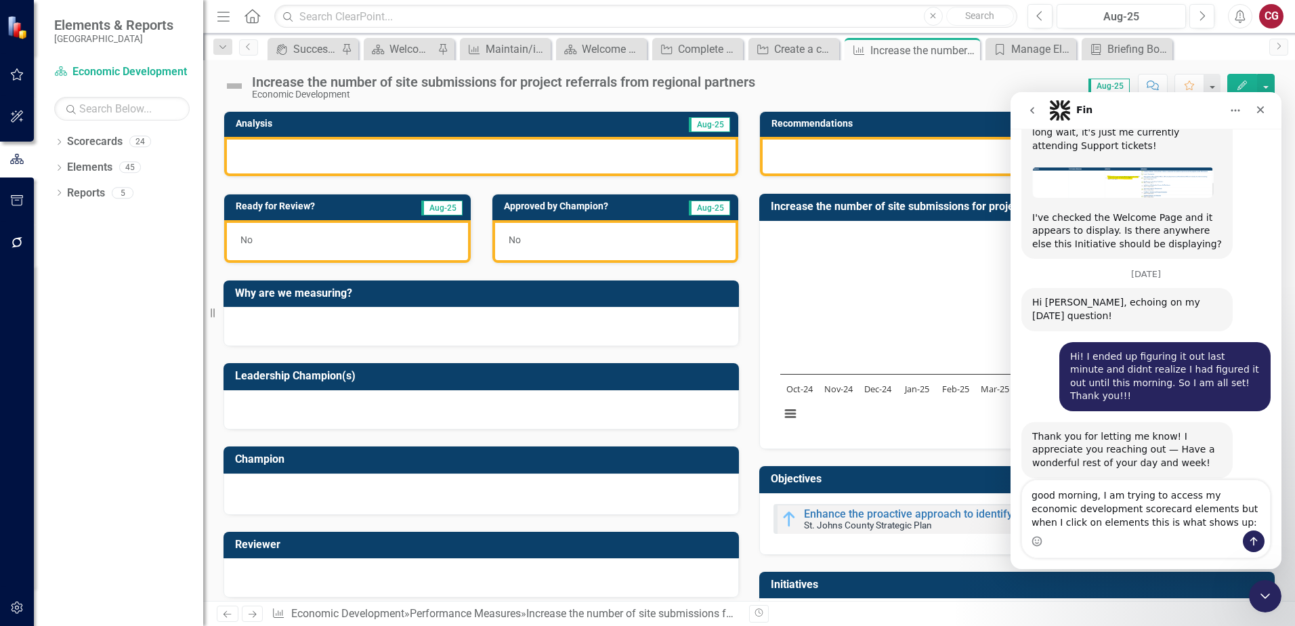
type textarea "good morning, I am trying to access my economic development scorecard elements …"
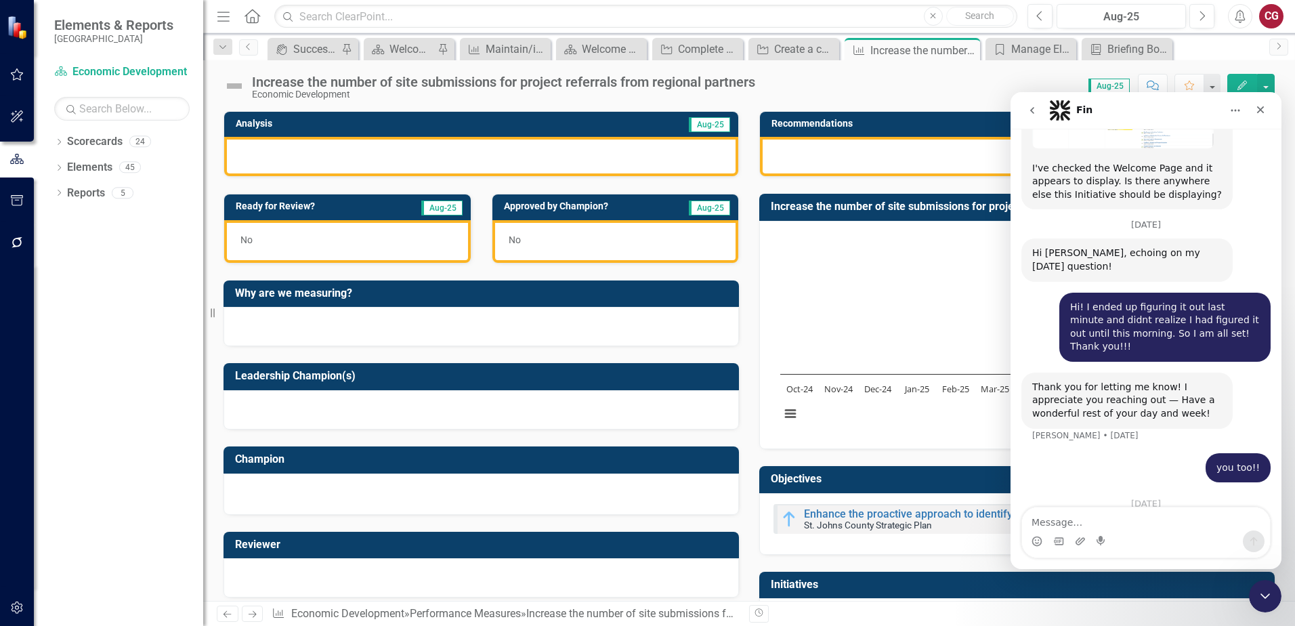
scroll to position [1472, 0]
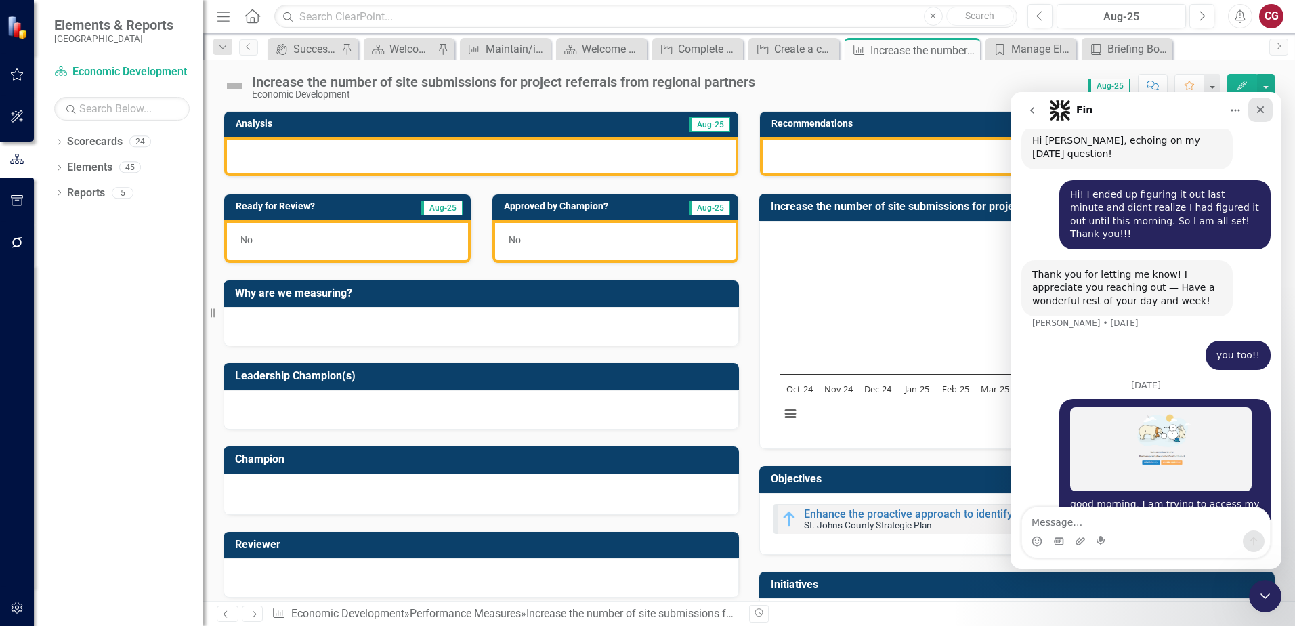
click at [1267, 110] on div "Close" at bounding box center [1260, 110] width 24 height 24
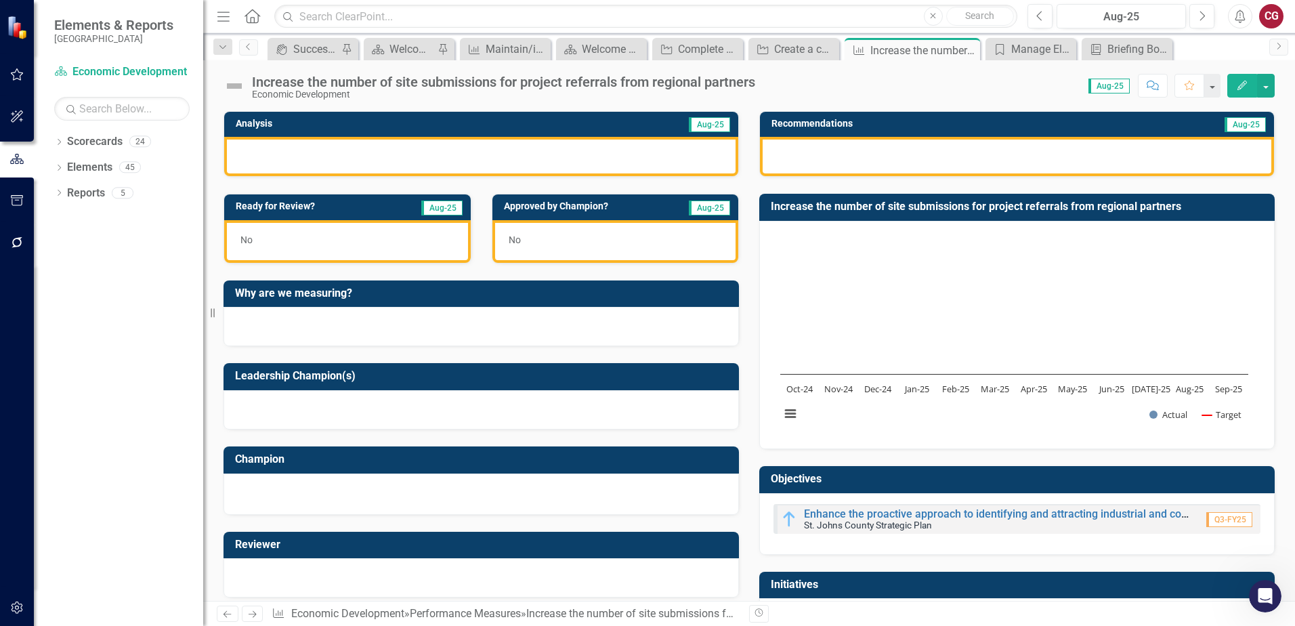
click at [260, 11] on icon "Home" at bounding box center [252, 16] width 18 height 14
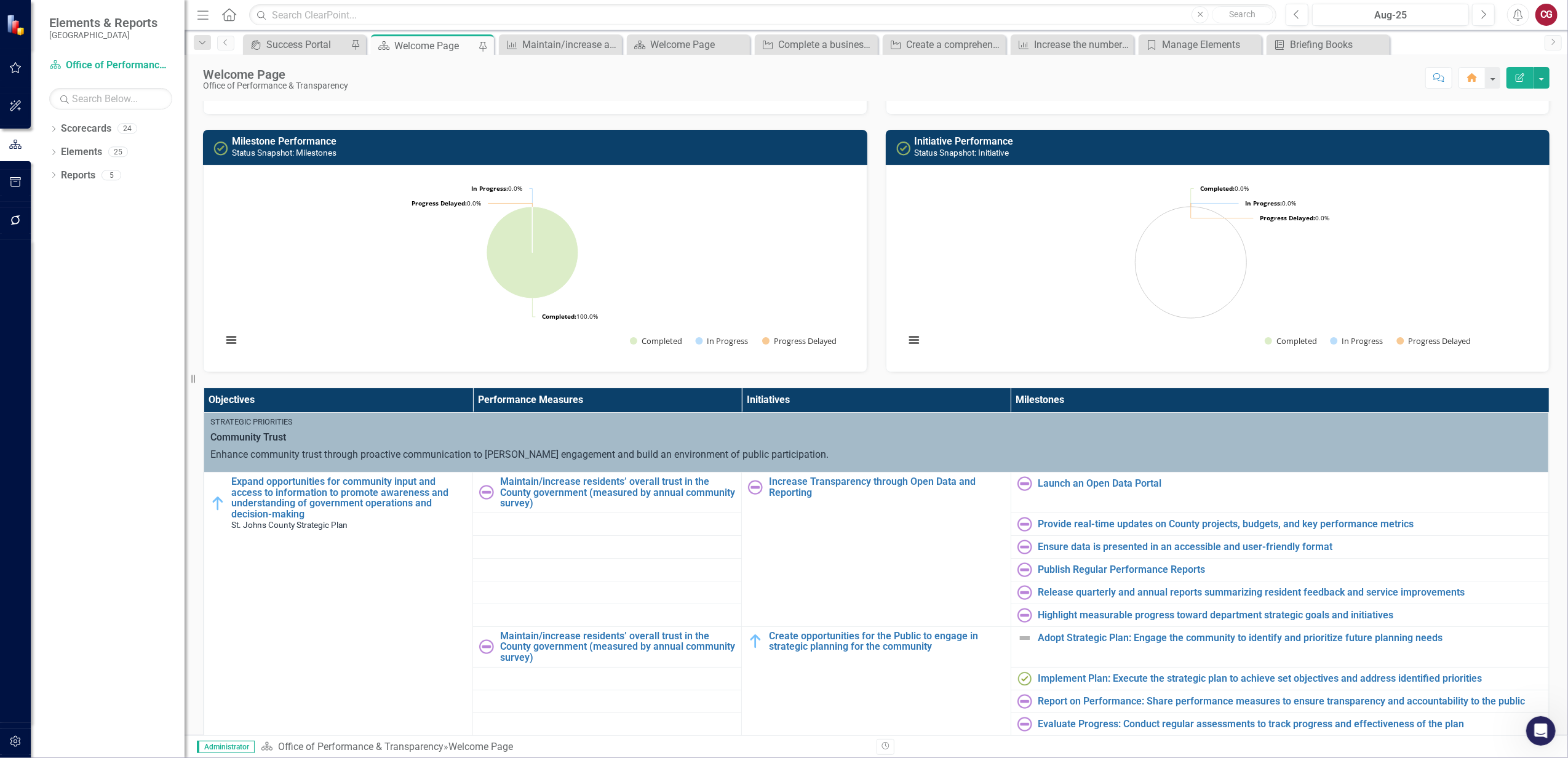
scroll to position [1336, 0]
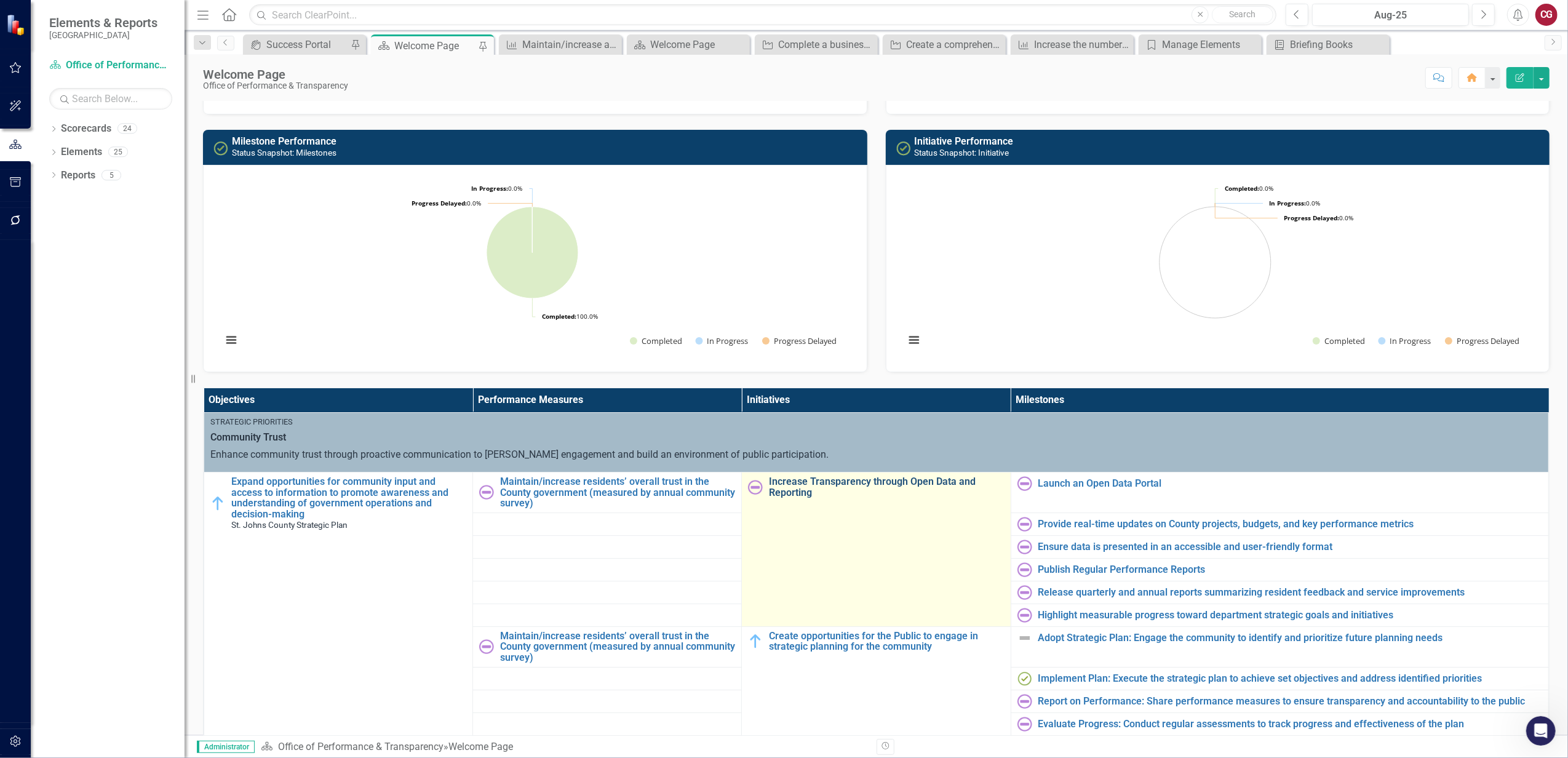
click at [857, 486] on link "Increase Transparency through Open Data and Reporting" at bounding box center [886, 487] width 235 height 22
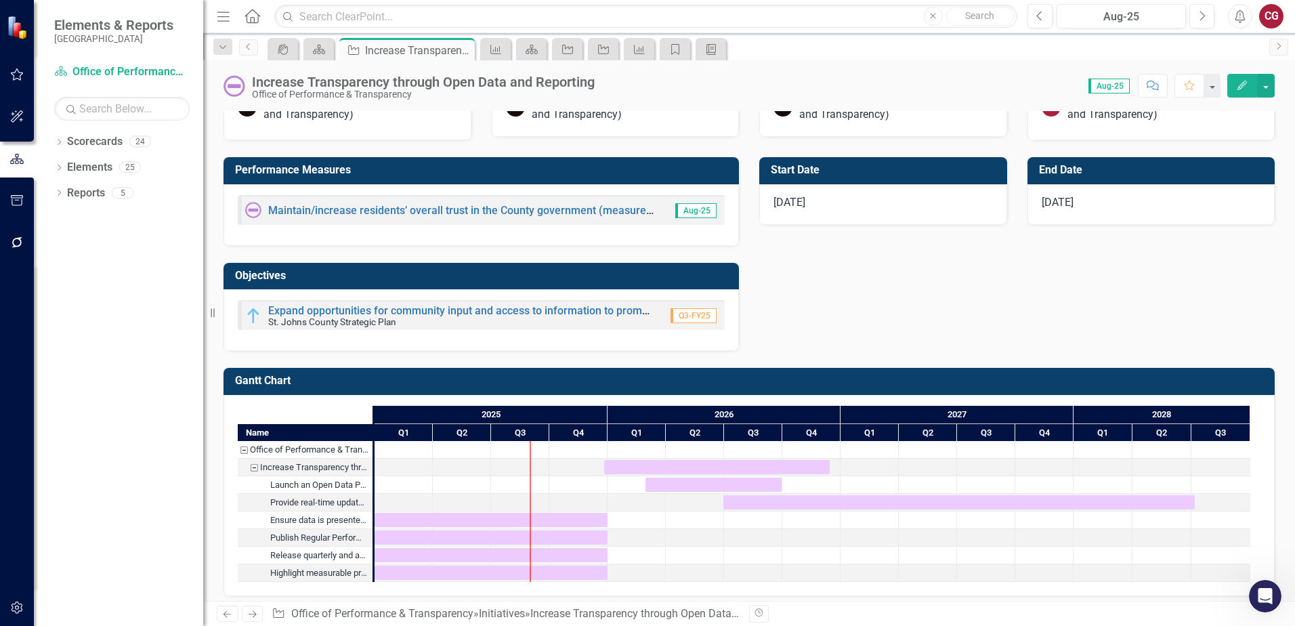
scroll to position [723, 0]
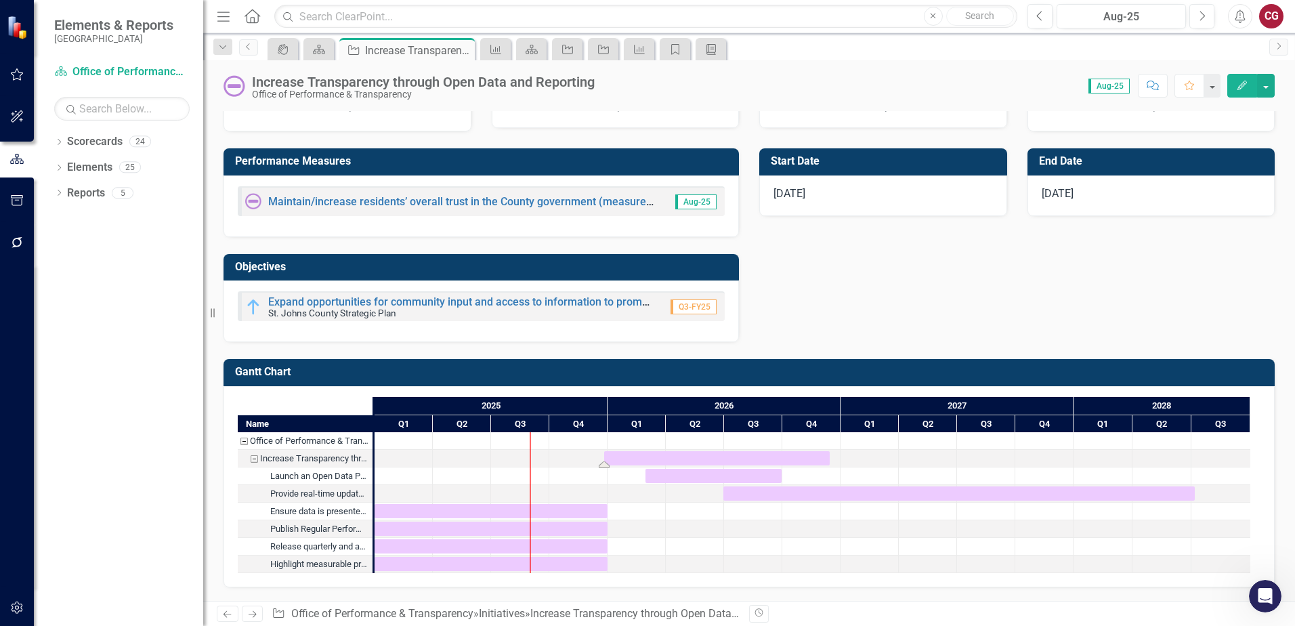
click at [620, 460] on div "Task: Start date: 2025-12-26 End date: 2026-12-14" at bounding box center [717, 458] width 226 height 14
click at [718, 459] on div "Task: Start date: 2025-12-26 End date: 2026-12-14" at bounding box center [717, 458] width 226 height 14
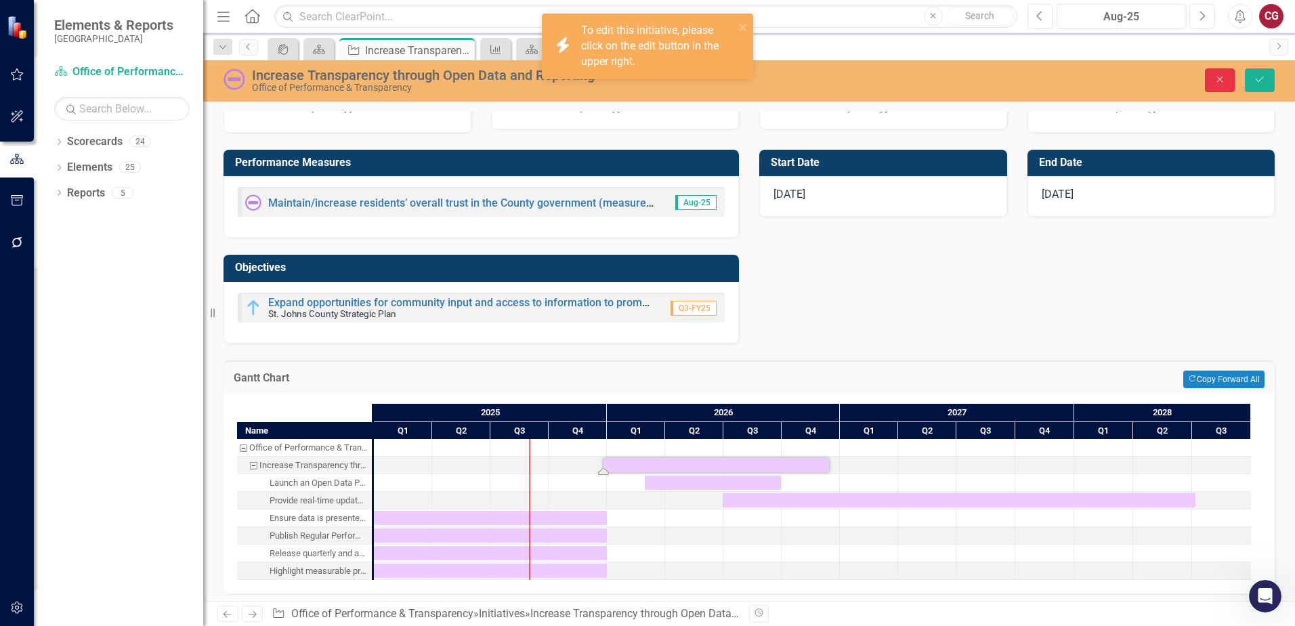
click at [1211, 82] on button "Close" at bounding box center [1220, 80] width 30 height 24
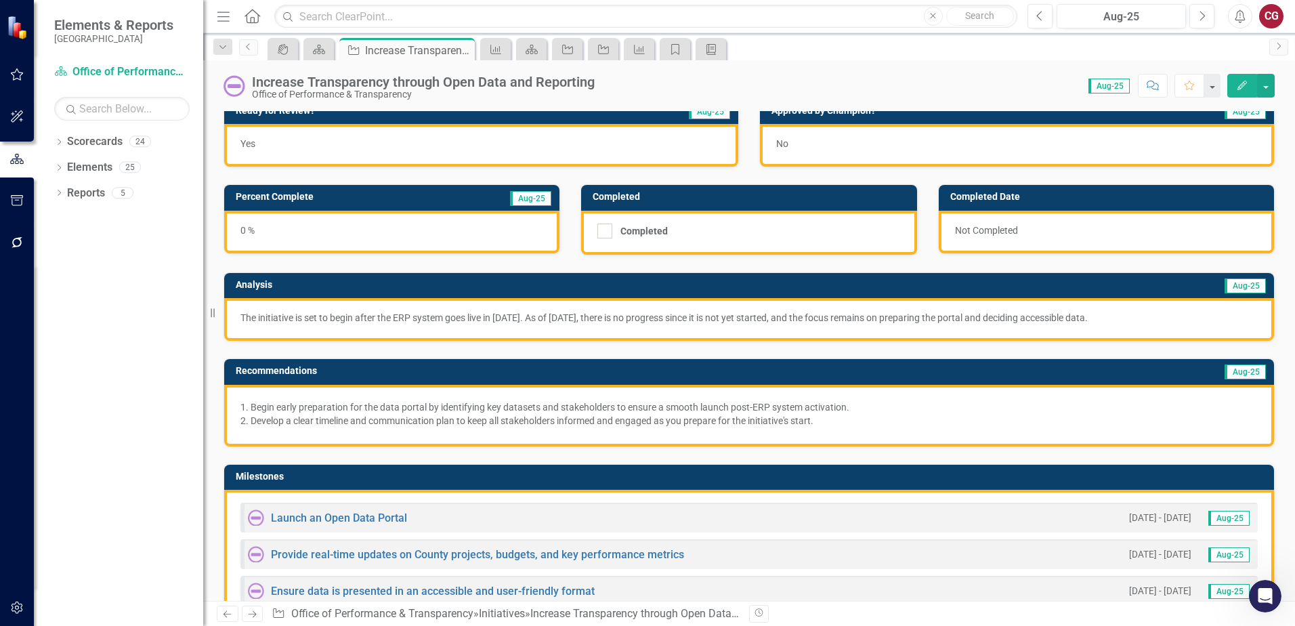
scroll to position [0, 0]
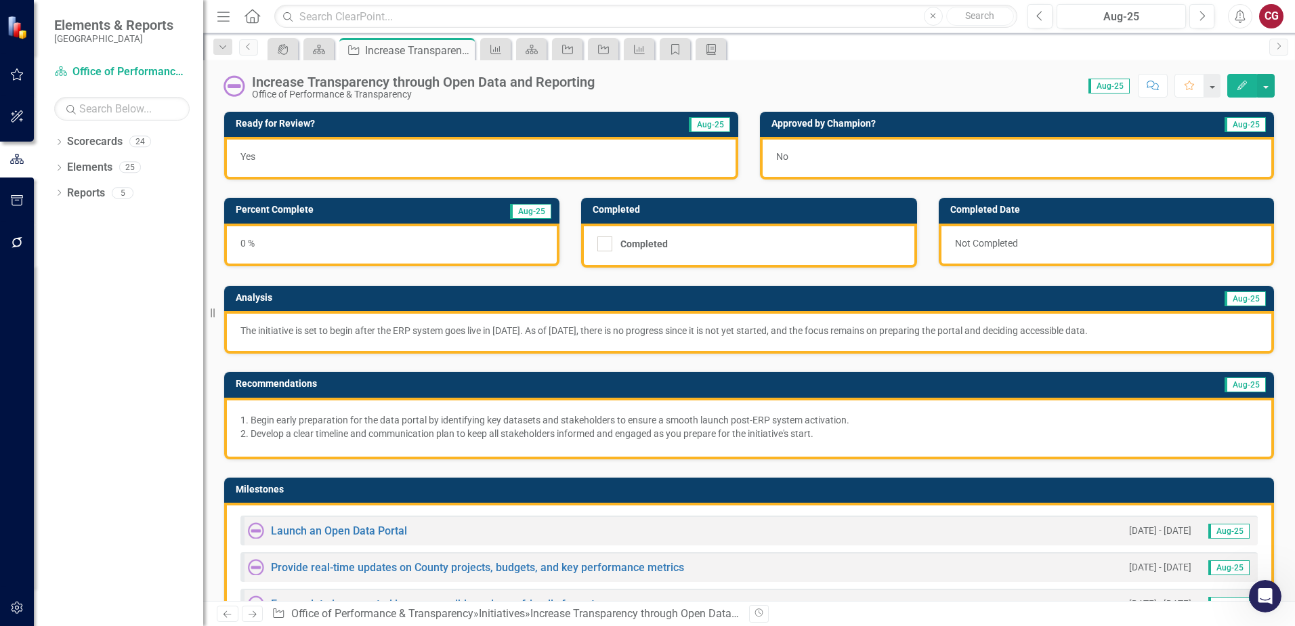
click at [22, 39] on img at bounding box center [19, 28] width 24 height 24
click at [12, 73] on icon "button" at bounding box center [17, 74] width 13 height 12
